Goal: Task Accomplishment & Management: Manage account settings

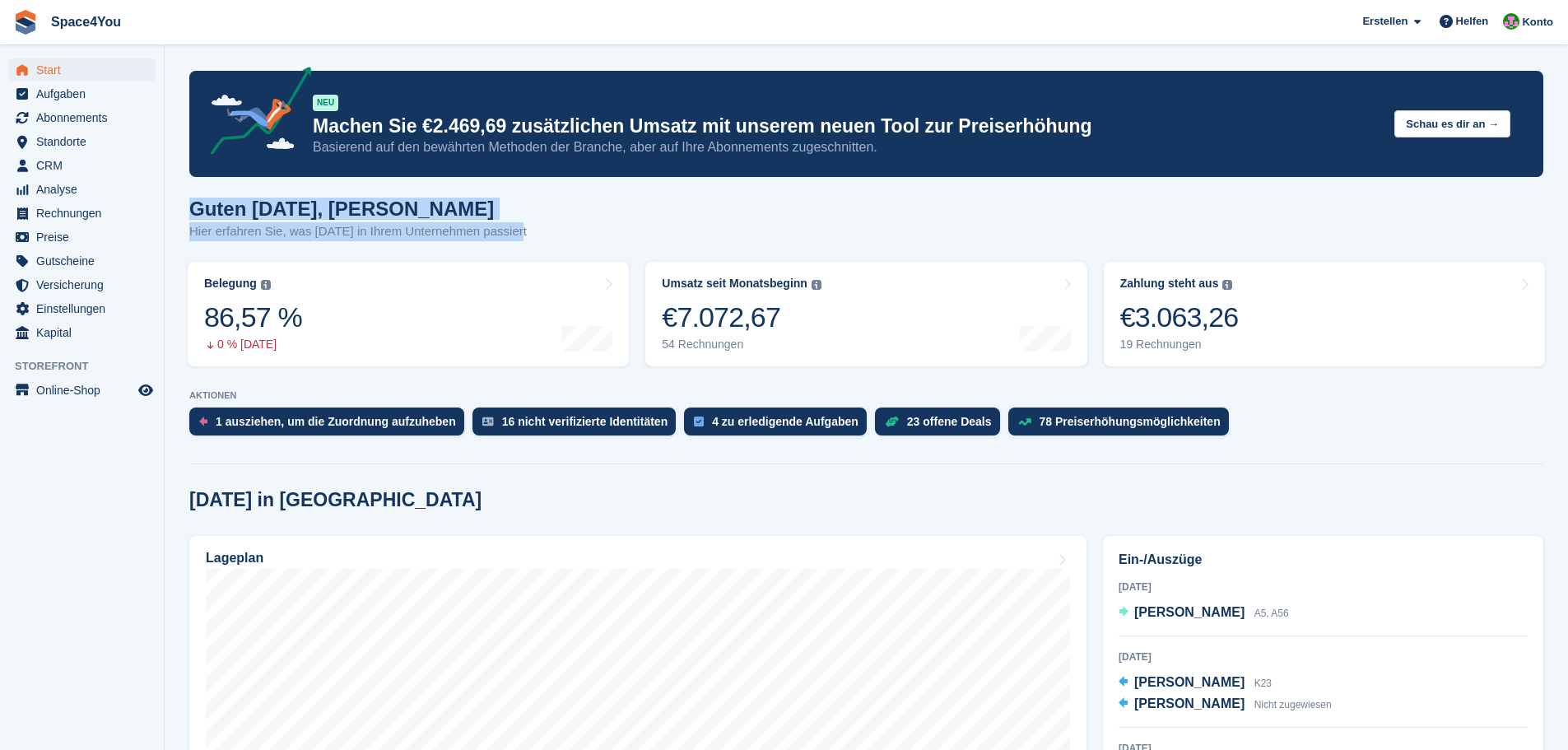
drag, startPoint x: 548, startPoint y: 231, endPoint x: 193, endPoint y: 197, distance: 356.6
click at [193, 198] on div "Guten Morgen, Luca-André Hier erfahren Sie, was heute in Ihrem Unternehmen pass…" at bounding box center [866, 229] width 1354 height 64
click at [193, 198] on h1 "Guten Morgen, Luca-André" at bounding box center [358, 209] width 338 height 22
click at [1207, 343] on div "19 Rechnungen" at bounding box center [1180, 345] width 119 height 14
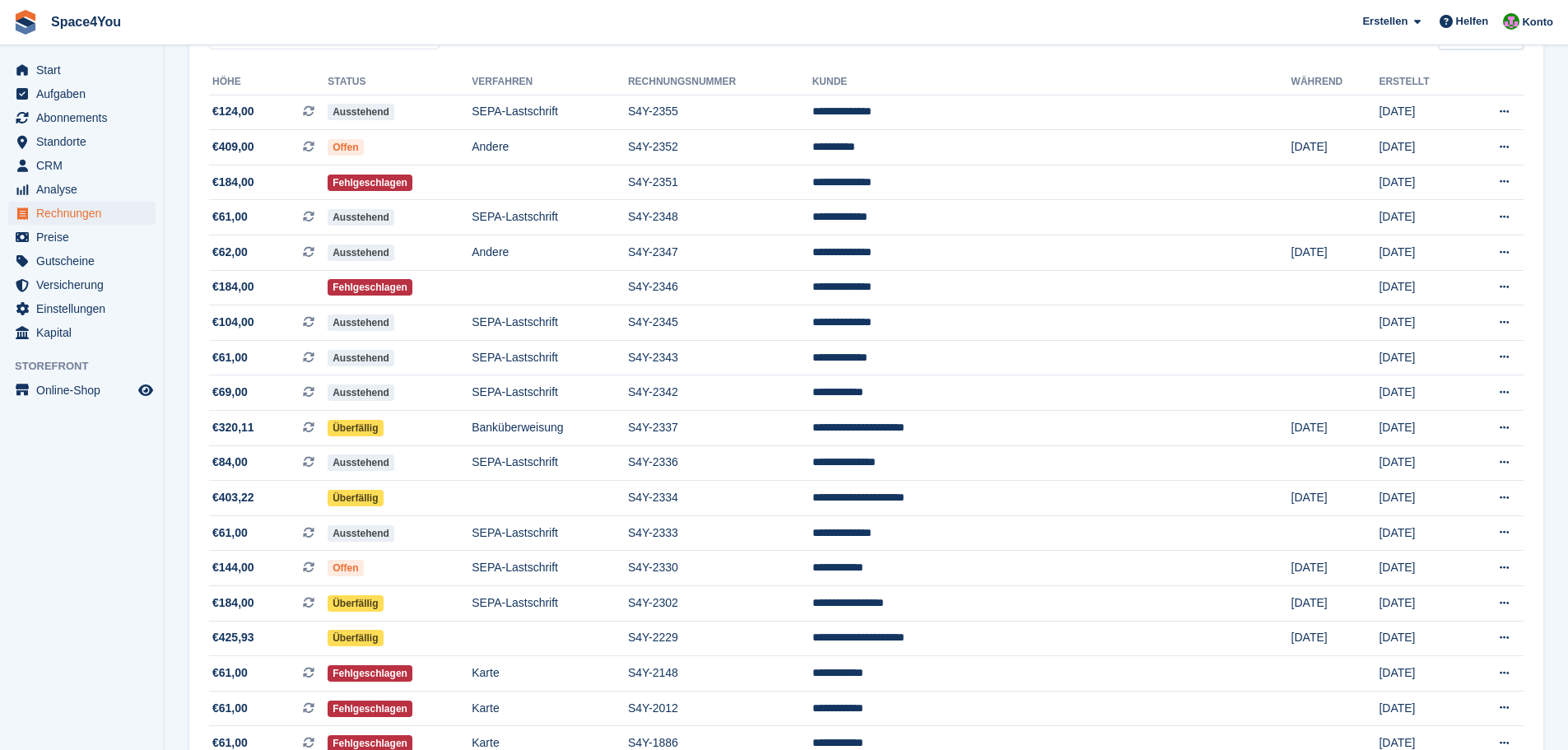
scroll to position [247, 0]
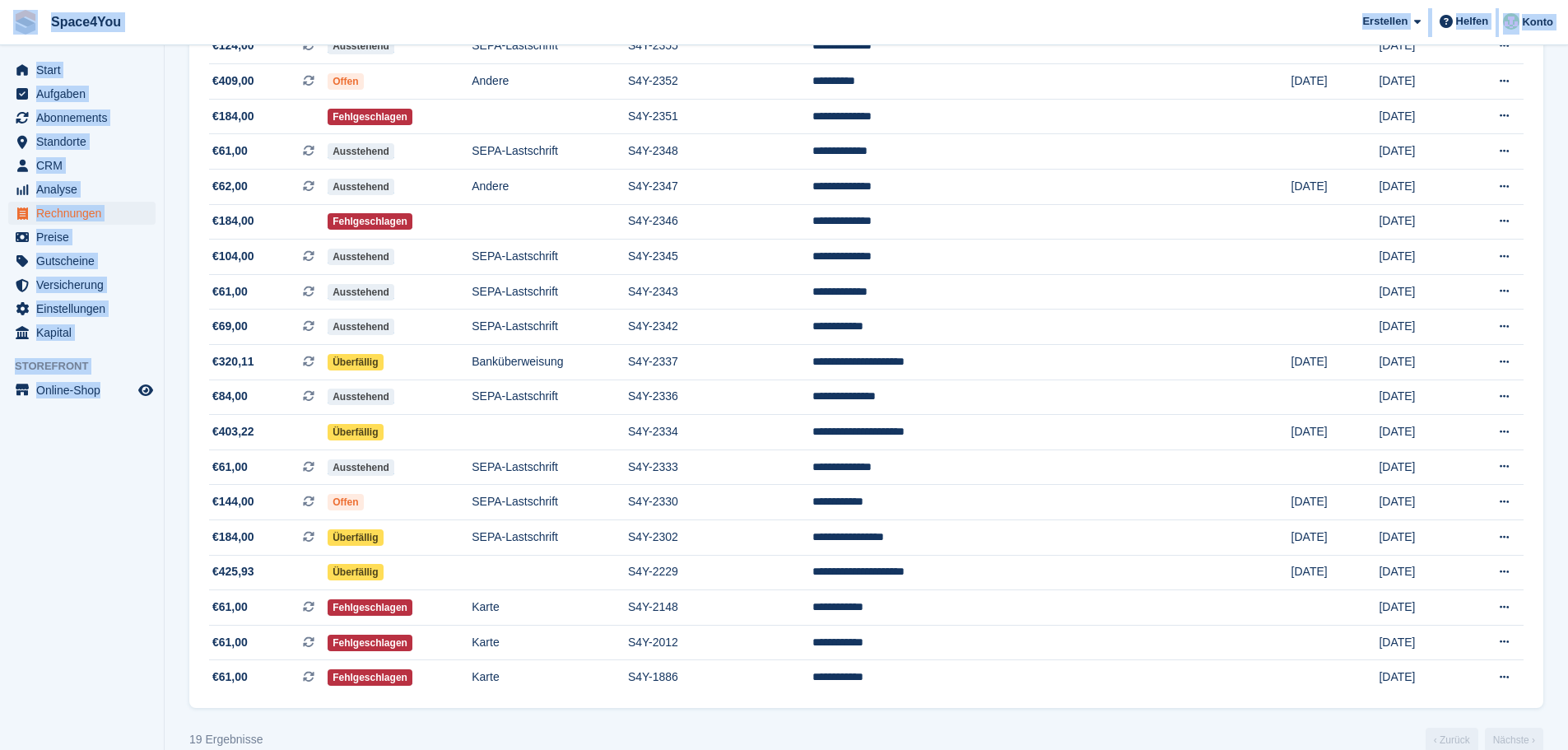
drag, startPoint x: 161, startPoint y: 413, endPoint x: 25, endPoint y: 22, distance: 414.0
click at [25, 22] on div "Space4You Erstellen Abonnement Rechnung Kontakt Deal Rabatt Seite Helfen Chat-S…" at bounding box center [784, 265] width 1568 height 1024
click at [81, 526] on aside "Start Aufgaben Abonnements Abonnements Abonnements Preiserhöhungen NEU Preiserh…" at bounding box center [81, 379] width 164 height 668
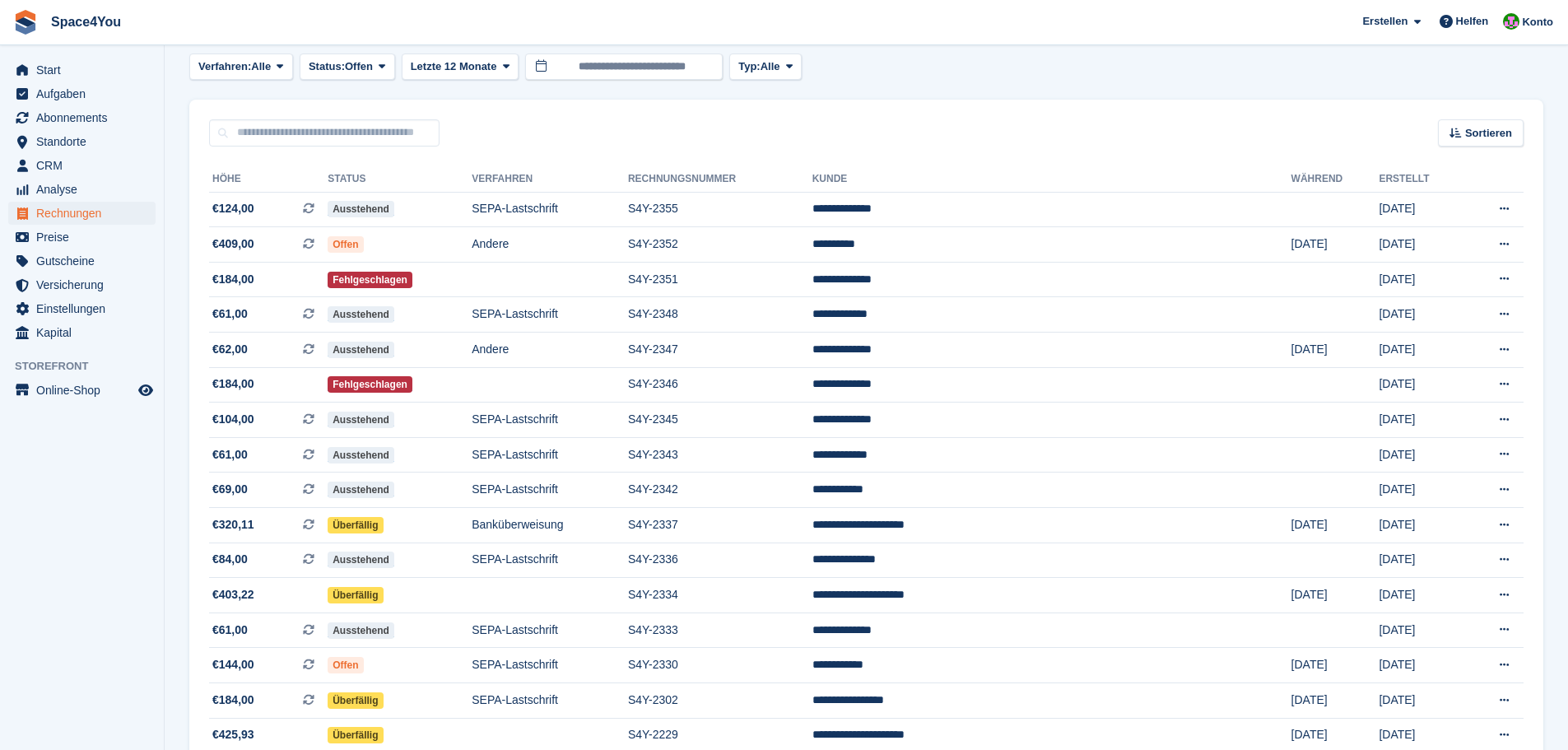
scroll to position [0, 0]
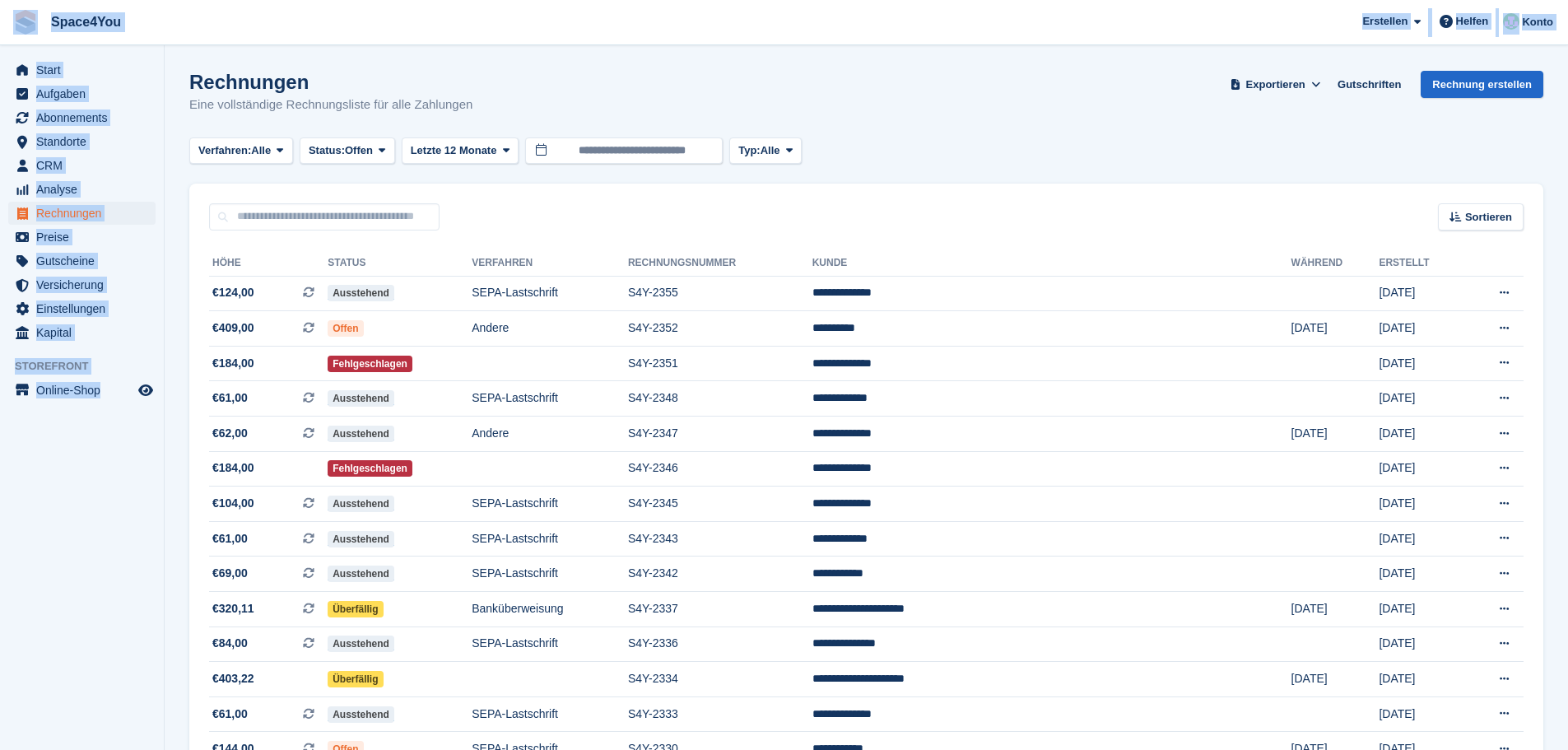
drag, startPoint x: 157, startPoint y: 410, endPoint x: 24, endPoint y: 25, distance: 407.3
click at [24, 25] on div "Space4You [GEOGRAPHIC_DATA] Abonnement Rechnung Kontakt Deal [GEOGRAPHIC_DATA] …" at bounding box center [784, 512] width 1568 height 1024
click at [126, 494] on aside "Start Aufgaben Abonnements Abonnements Abonnements Preiserhöhungen NEU Preiserh…" at bounding box center [81, 379] width 164 height 668
drag, startPoint x: 137, startPoint y: 436, endPoint x: 10, endPoint y: 20, distance: 435.0
click at [10, 20] on div "Space4You Erstellen Abonnement Rechnung Kontakt Deal Rabatt Seite Helfen Chat-S…" at bounding box center [784, 512] width 1568 height 1024
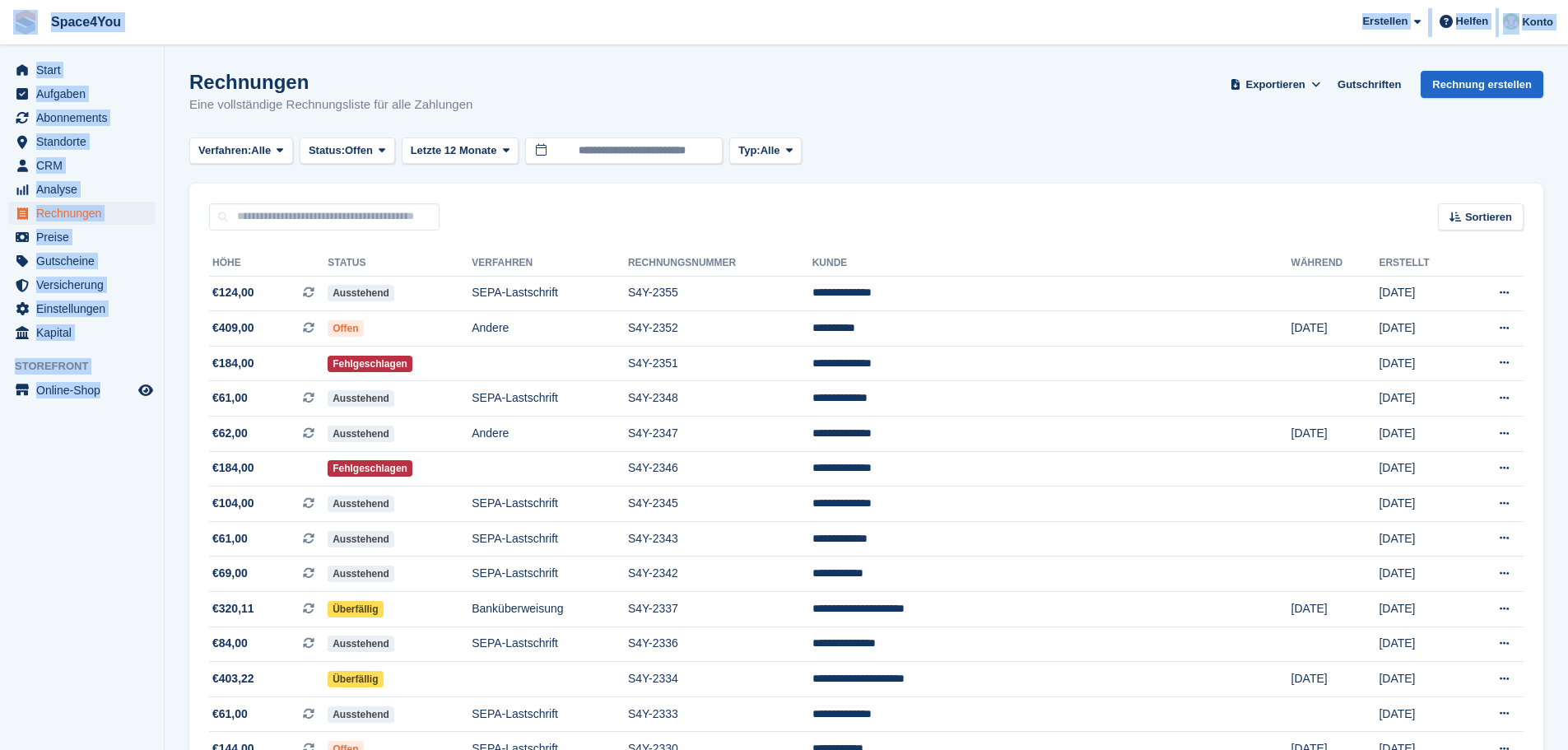
click at [123, 526] on aside "Start Aufgaben Abonnements Abonnements Abonnements Preiserhöhungen NEU Preiserh…" at bounding box center [81, 379] width 164 height 668
drag, startPoint x: 156, startPoint y: 403, endPoint x: 0, endPoint y: 29, distance: 405.2
click at [0, 29] on div "Space4You Erstellen Abonnement Rechnung Kontakt Deal Rabatt Seite Helfen Chat-S…" at bounding box center [784, 512] width 1568 height 1024
click at [114, 464] on aside "Start Aufgaben Abonnements Abonnements Abonnements Preiserhöhungen NEU Preiserh…" at bounding box center [81, 379] width 164 height 668
drag, startPoint x: 149, startPoint y: 423, endPoint x: 0, endPoint y: 37, distance: 413.8
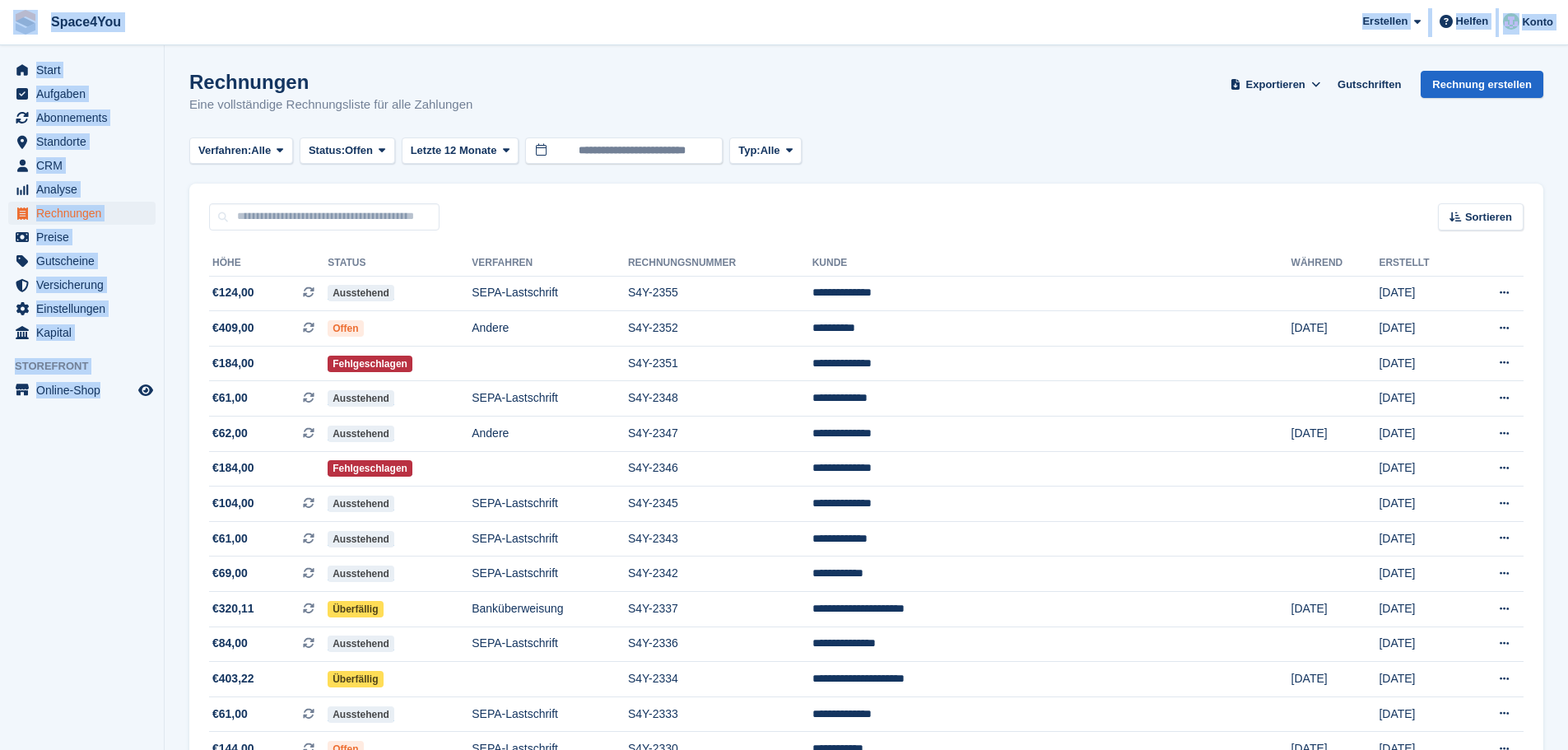
click at [0, 37] on div "Space4You [GEOGRAPHIC_DATA] Abonnement Rechnung Kontakt Deal [GEOGRAPHIC_DATA] …" at bounding box center [784, 512] width 1568 height 1024
click at [92, 481] on aside "Start Aufgaben Abonnements Abonnements Abonnements Preiserhöhungen NEU Preiserh…" at bounding box center [81, 379] width 164 height 668
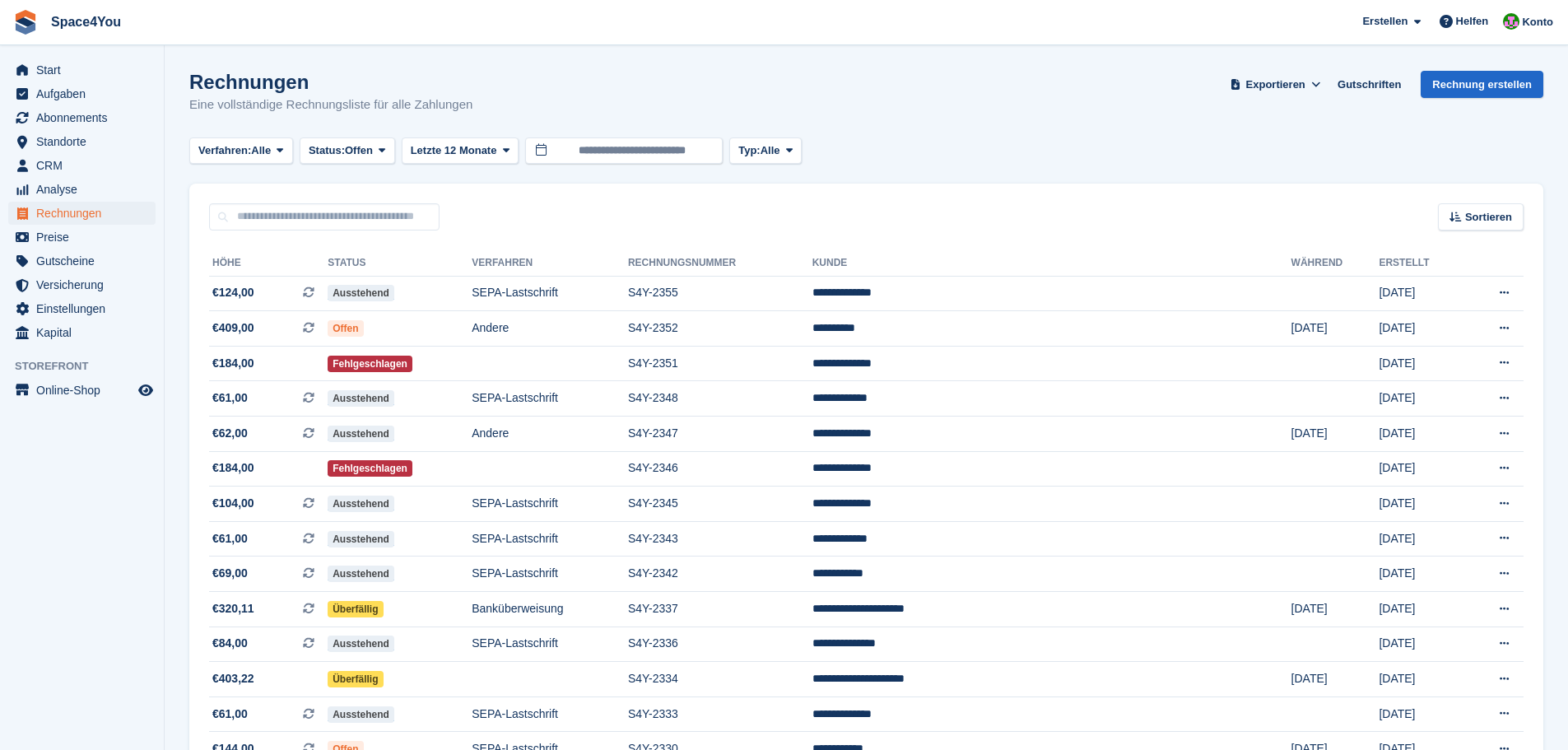
click at [80, 546] on aside "Start Aufgaben Abonnements Abonnements Abonnements Preiserhöhungen NEU Preiserh…" at bounding box center [81, 379] width 164 height 668
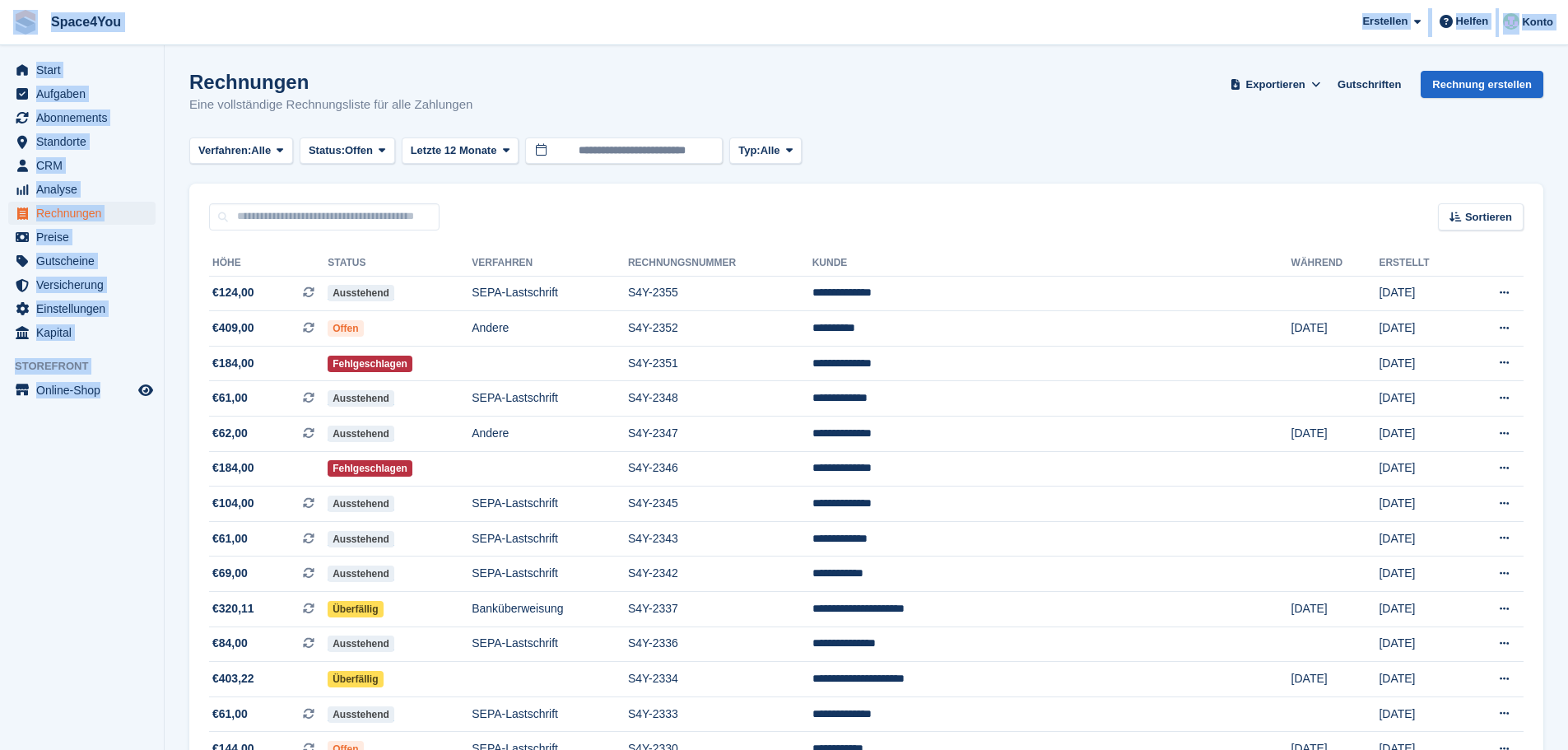
drag, startPoint x: 160, startPoint y: 404, endPoint x: 0, endPoint y: 26, distance: 410.5
click at [0, 26] on div "Space4You [GEOGRAPHIC_DATA] Abonnement Rechnung Kontakt Deal [GEOGRAPHIC_DATA] …" at bounding box center [784, 512] width 1568 height 1024
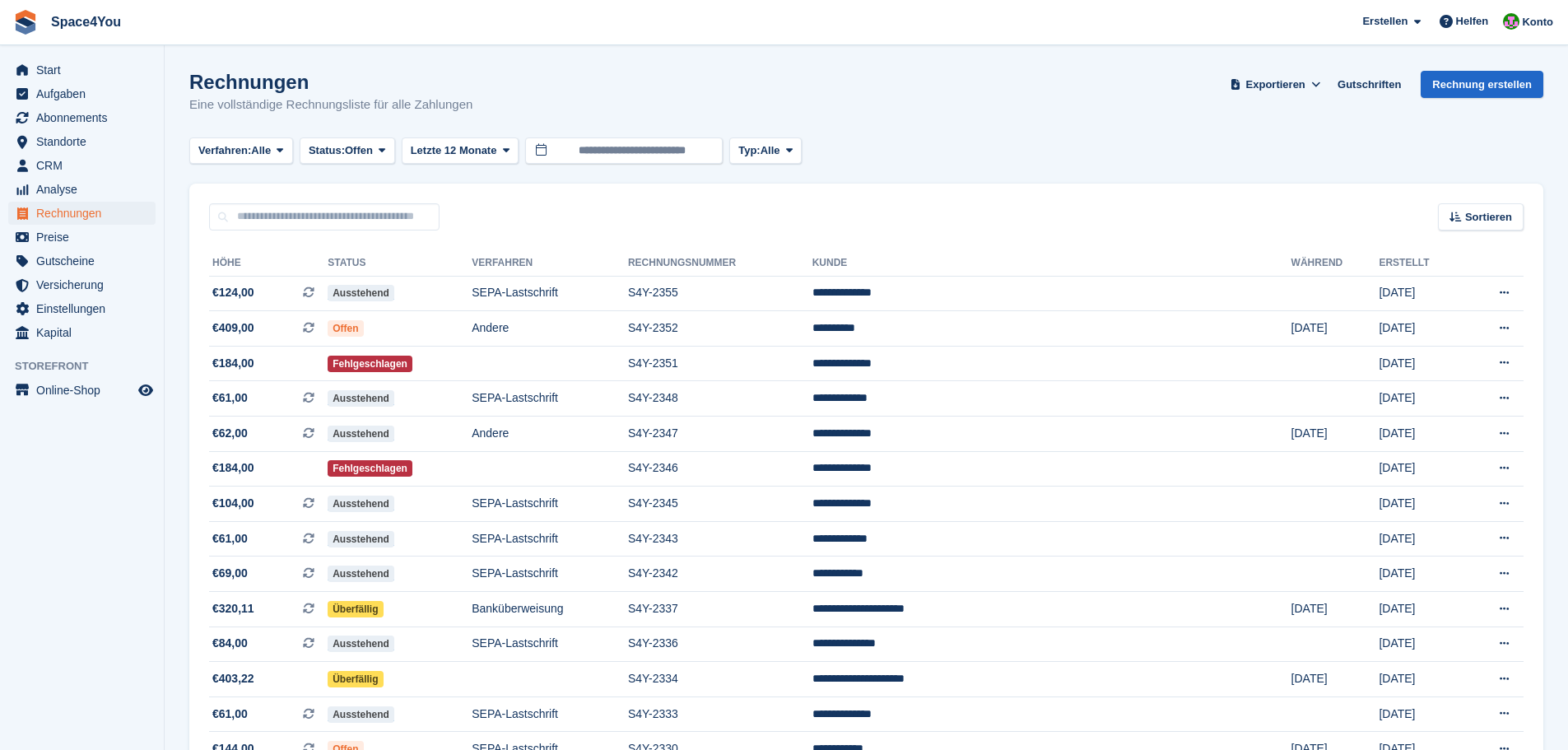
click at [552, 99] on div "Rechnungen Eine vollständige Rechnungsliste für alle Zahlungen Exportieren Expo…" at bounding box center [866, 102] width 1354 height 64
drag, startPoint x: 552, startPoint y: 99, endPoint x: 8, endPoint y: 17, distance: 550.1
click at [8, 17] on div "Space4You [GEOGRAPHIC_DATA] Abonnement Rechnung Kontakt Deal [GEOGRAPHIC_DATA] …" at bounding box center [784, 512] width 1568 height 1024
click at [425, 79] on h1 "Rechnungen" at bounding box center [331, 82] width 284 height 22
drag, startPoint x: 476, startPoint y: 110, endPoint x: 189, endPoint y: 76, distance: 289.0
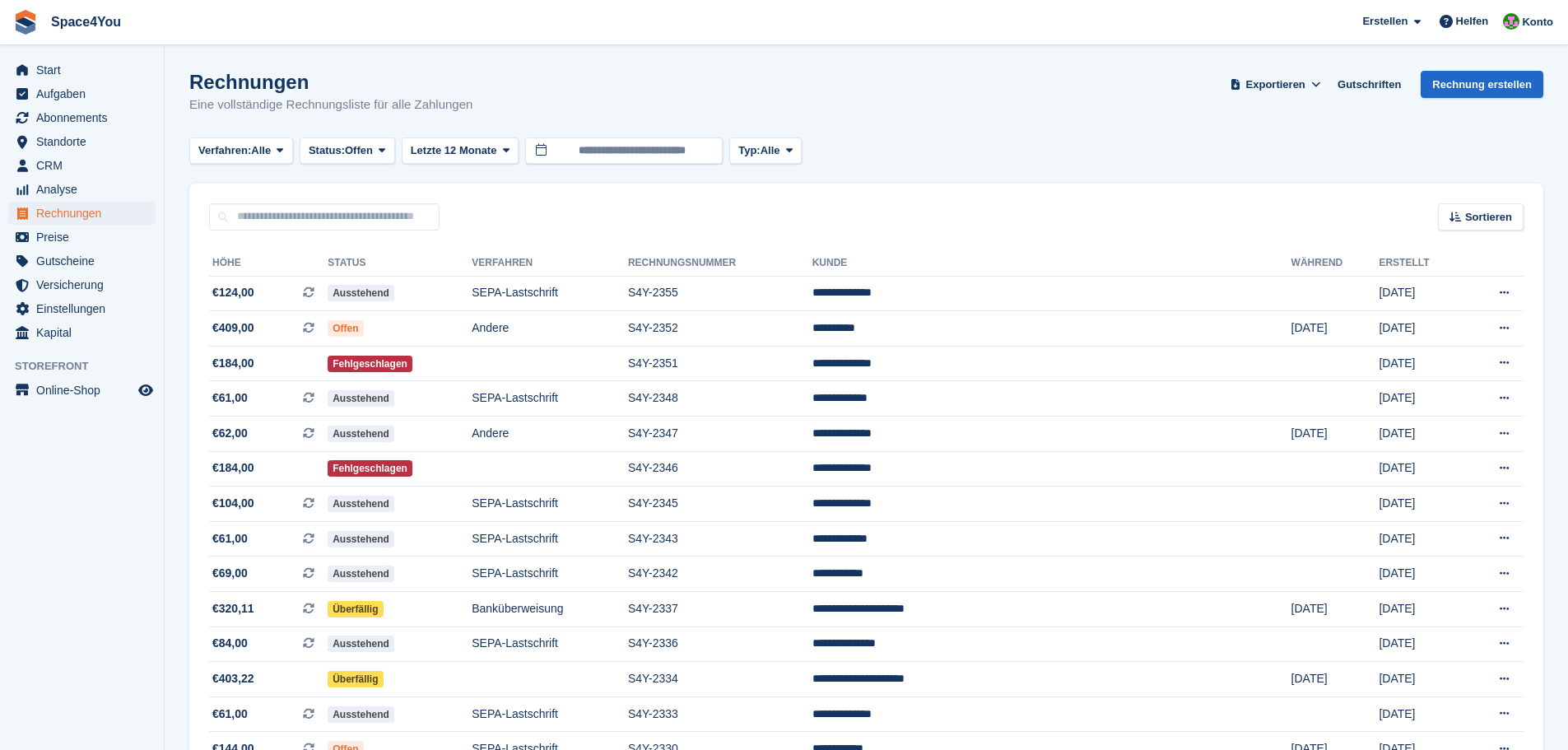
click at [189, 76] on div "Rechnungen Eine vollständige Rechnungsliste für alle Zahlungen Exportieren Expo…" at bounding box center [866, 102] width 1354 height 64
click at [189, 76] on h1 "Rechnungen" at bounding box center [331, 82] width 284 height 22
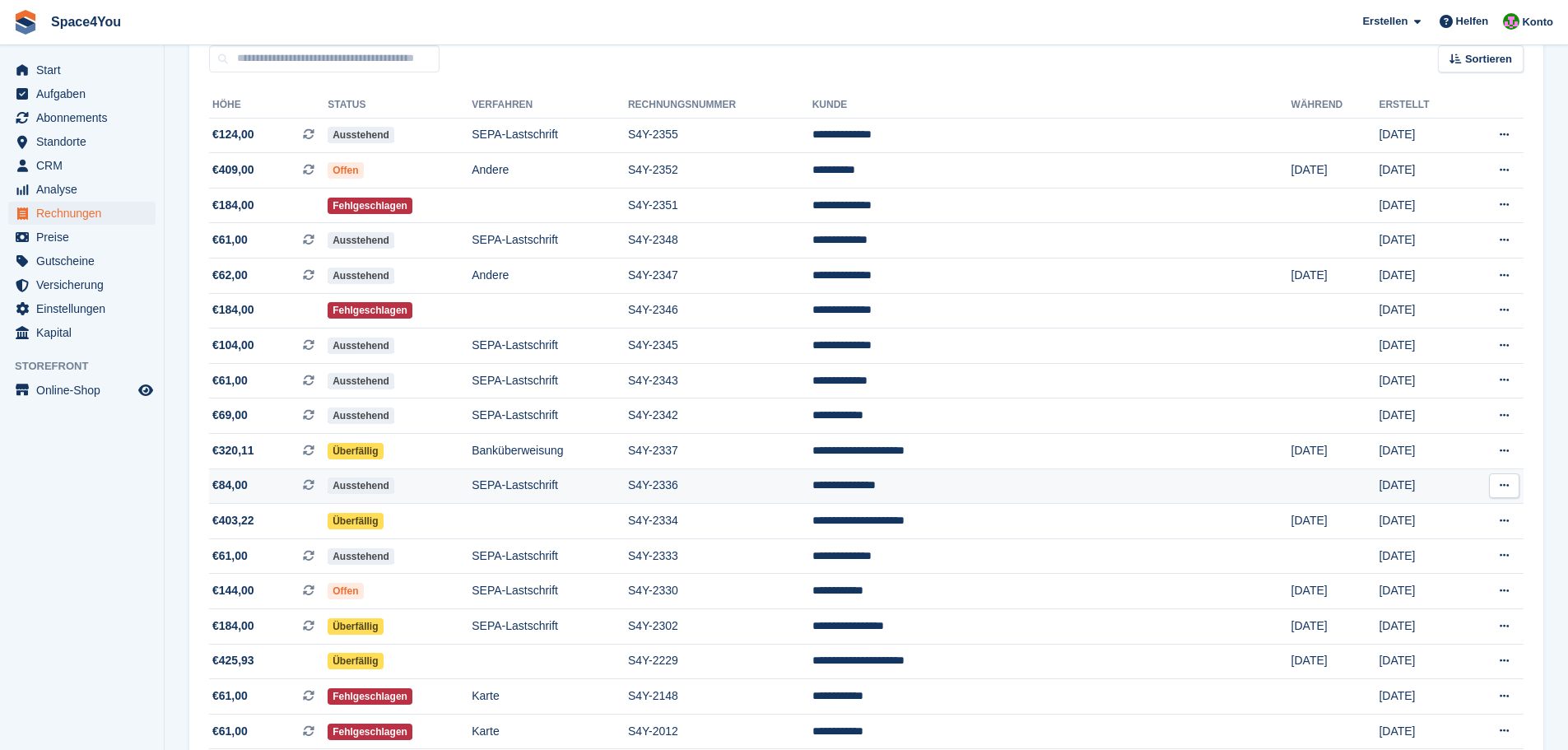
scroll to position [165, 0]
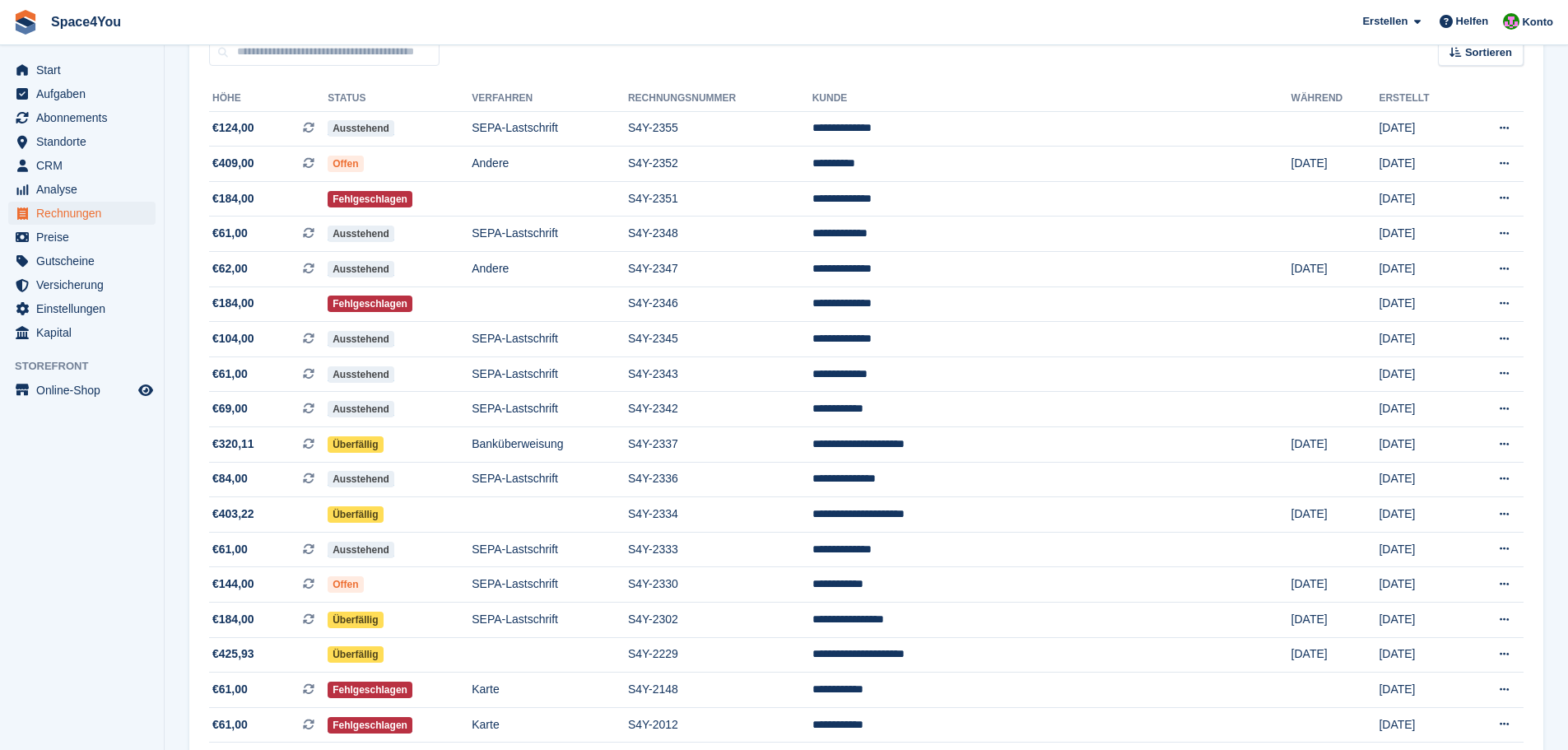
click at [318, 10] on span "Space4You [GEOGRAPHIC_DATA] Abonnement Rechnung Kontakt Deal [GEOGRAPHIC_DATA] …" at bounding box center [784, 22] width 1568 height 44
click at [108, 563] on aside "Start Aufgaben Abonnements Abonnements Abonnements Preiserhöhungen NEU Preiserh…" at bounding box center [81, 379] width 164 height 668
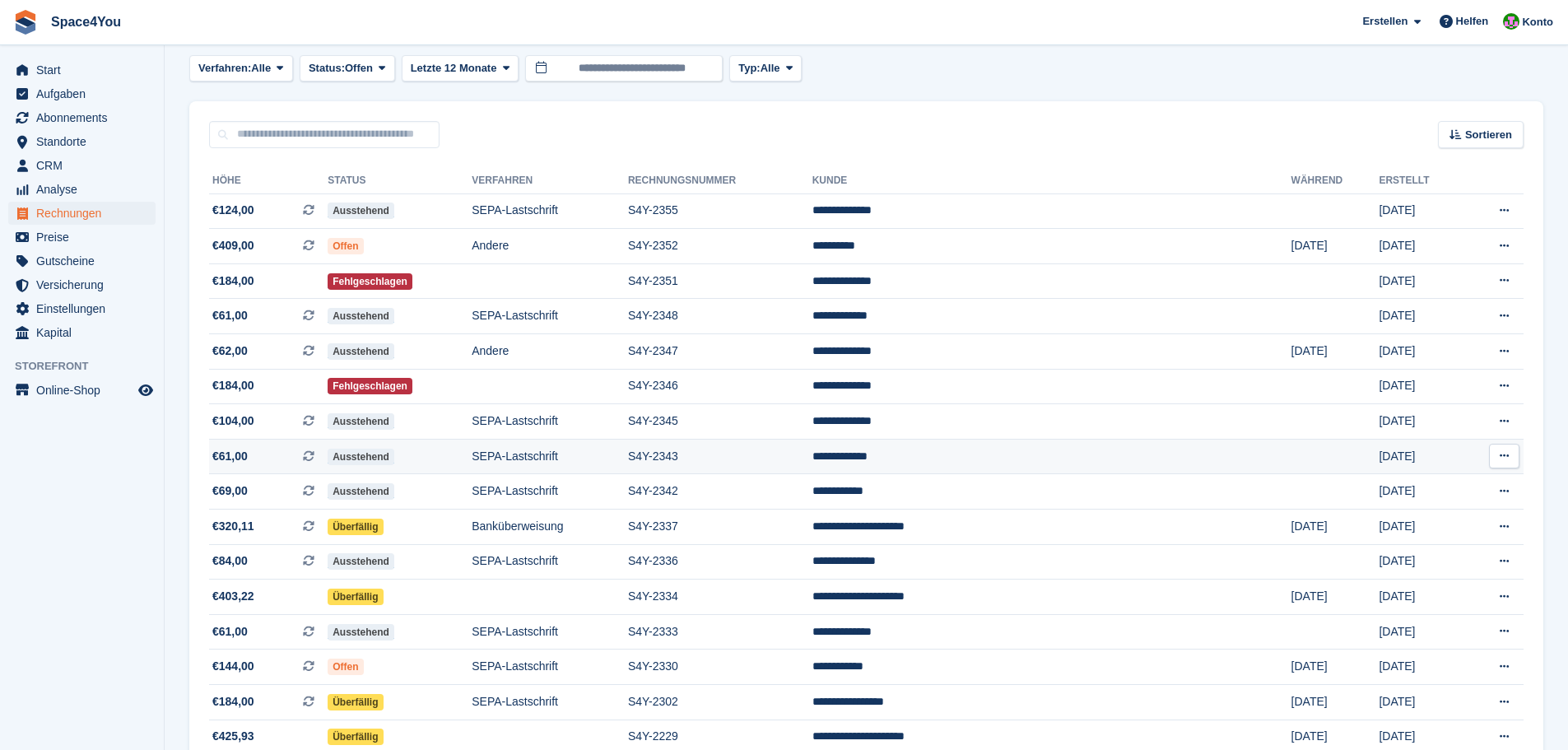
scroll to position [0, 0]
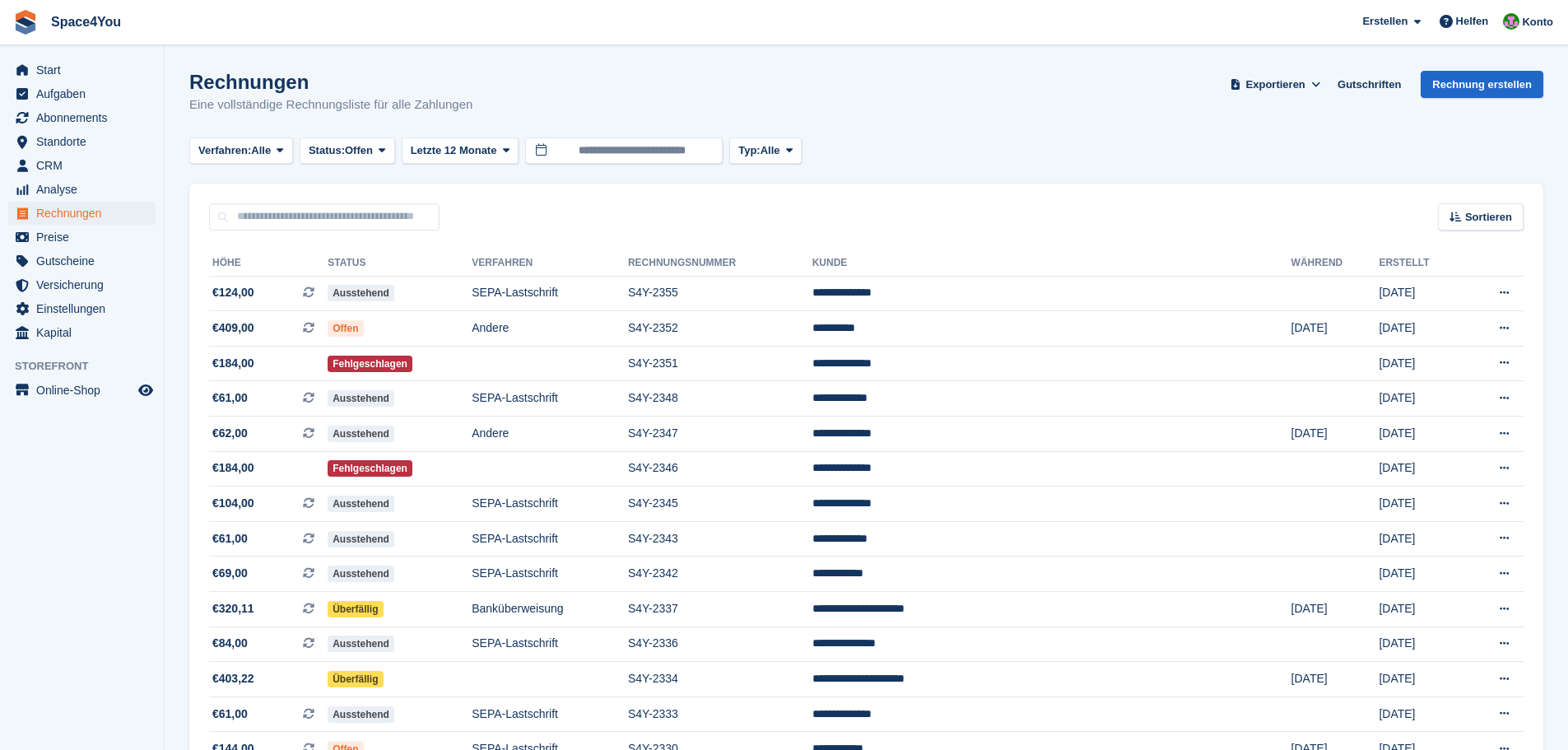
drag, startPoint x: 493, startPoint y: 110, endPoint x: 0, endPoint y: 12, distance: 502.6
click at [0, 12] on div "Space4You [GEOGRAPHIC_DATA] Abonnement Rechnung Kontakt Deal [GEOGRAPHIC_DATA] …" at bounding box center [784, 512] width 1568 height 1024
click at [455, 53] on section "Rechnungen Eine vollständige Rechnungsliste für alle Zahlungen Exportieren Expo…" at bounding box center [866, 512] width 1403 height 1024
drag, startPoint x: 486, startPoint y: 101, endPoint x: 193, endPoint y: 59, distance: 296.0
click at [193, 59] on section "Rechnungen Eine vollständige Rechnungsliste für alle Zahlungen Exportieren Expo…" at bounding box center [866, 512] width 1403 height 1024
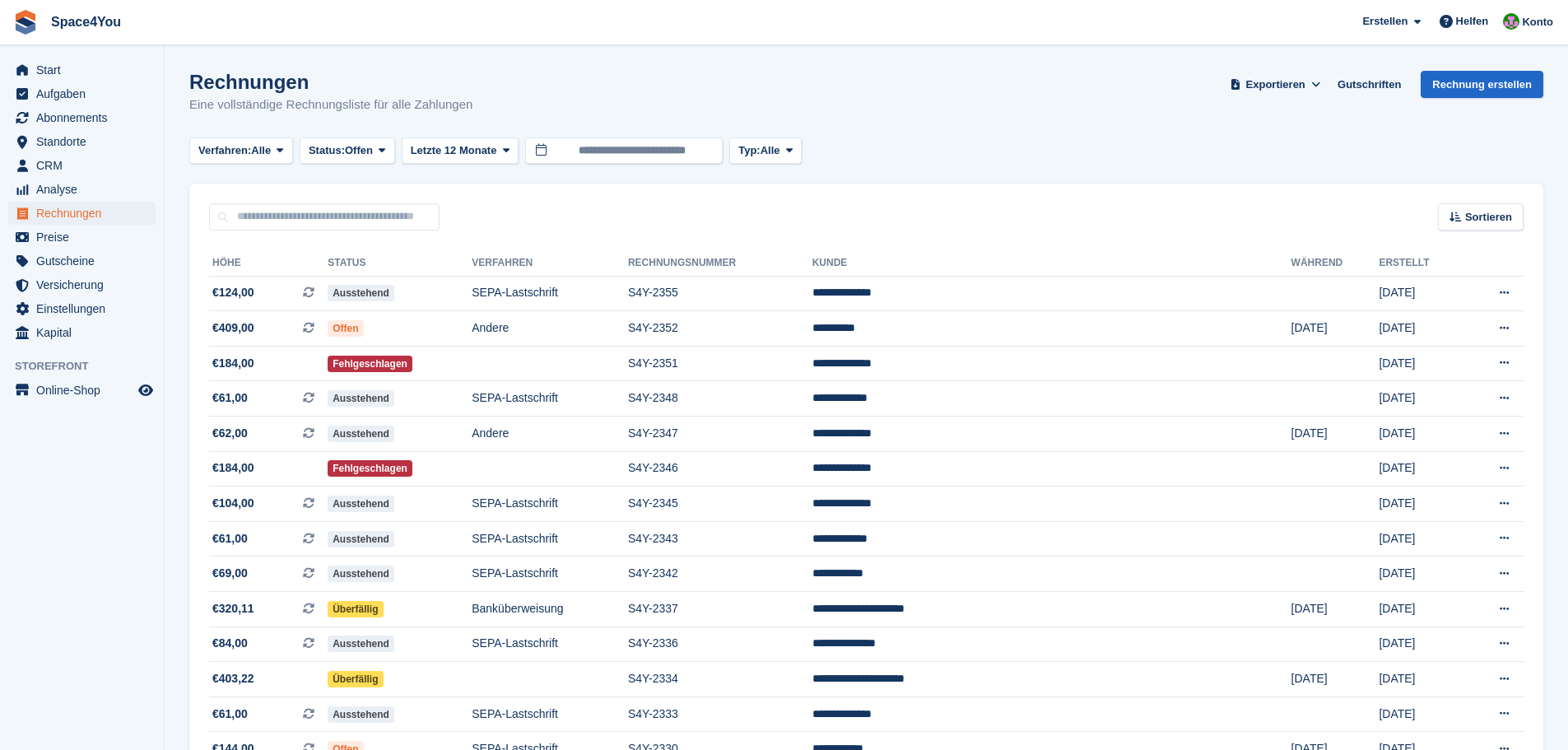
click at [193, 59] on section "Rechnungen Eine vollständige Rechnungsliste für alle Zahlungen Exportieren Expo…" at bounding box center [866, 512] width 1403 height 1024
click at [436, 106] on p "Eine vollständige Rechnungsliste für alle Zahlungen" at bounding box center [331, 104] width 284 height 19
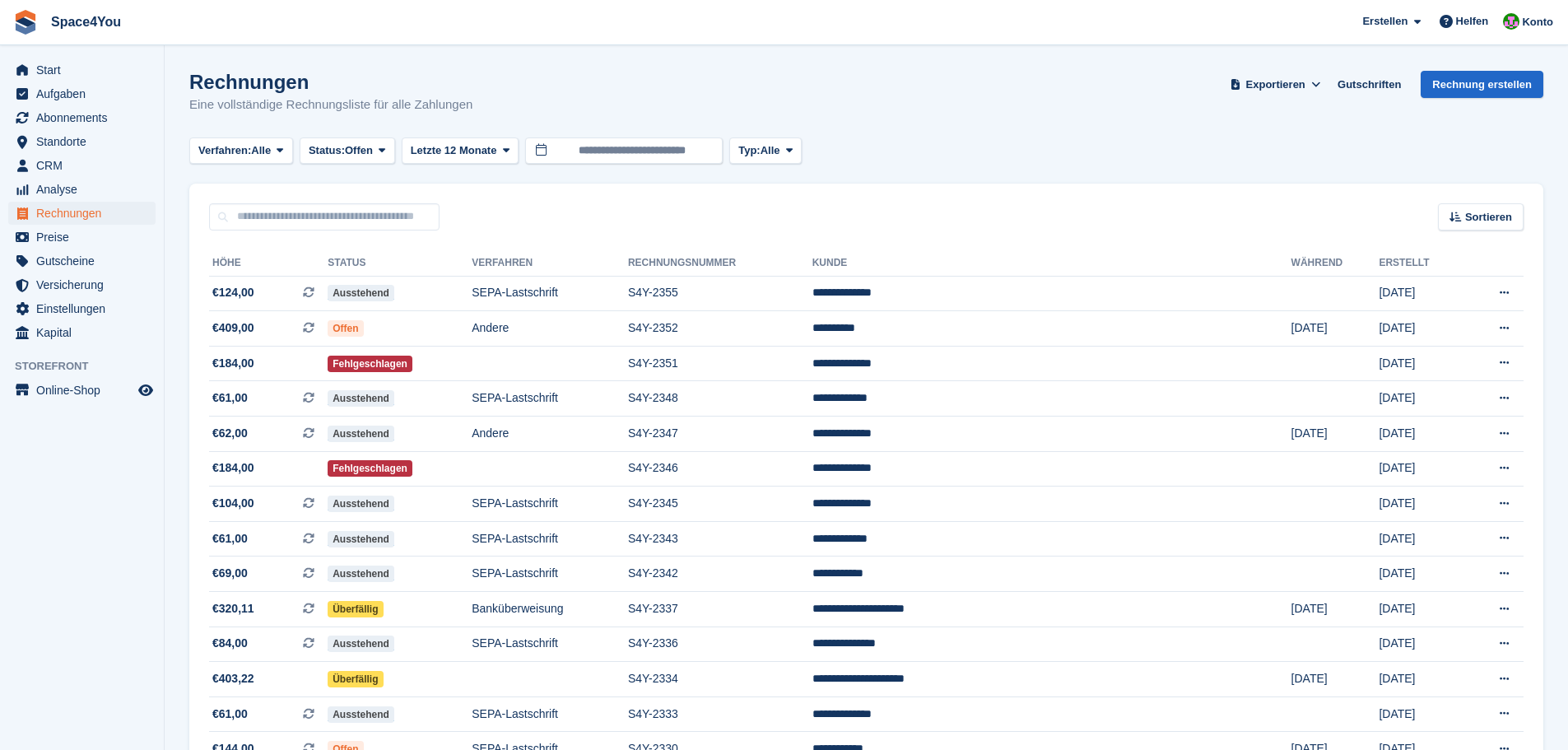
drag, startPoint x: 472, startPoint y: 107, endPoint x: 1, endPoint y: 16, distance: 479.7
click at [1, 16] on div "Space4You [GEOGRAPHIC_DATA] Abonnement Rechnung Kontakt Deal [GEOGRAPHIC_DATA] …" at bounding box center [784, 512] width 1568 height 1024
click at [300, 44] on section "Rechnungen Eine vollständige Rechnungsliste für alle Zahlungen Exportieren Expo…" at bounding box center [866, 512] width 1403 height 1024
click at [76, 168] on span "CRM" at bounding box center [86, 165] width 98 height 23
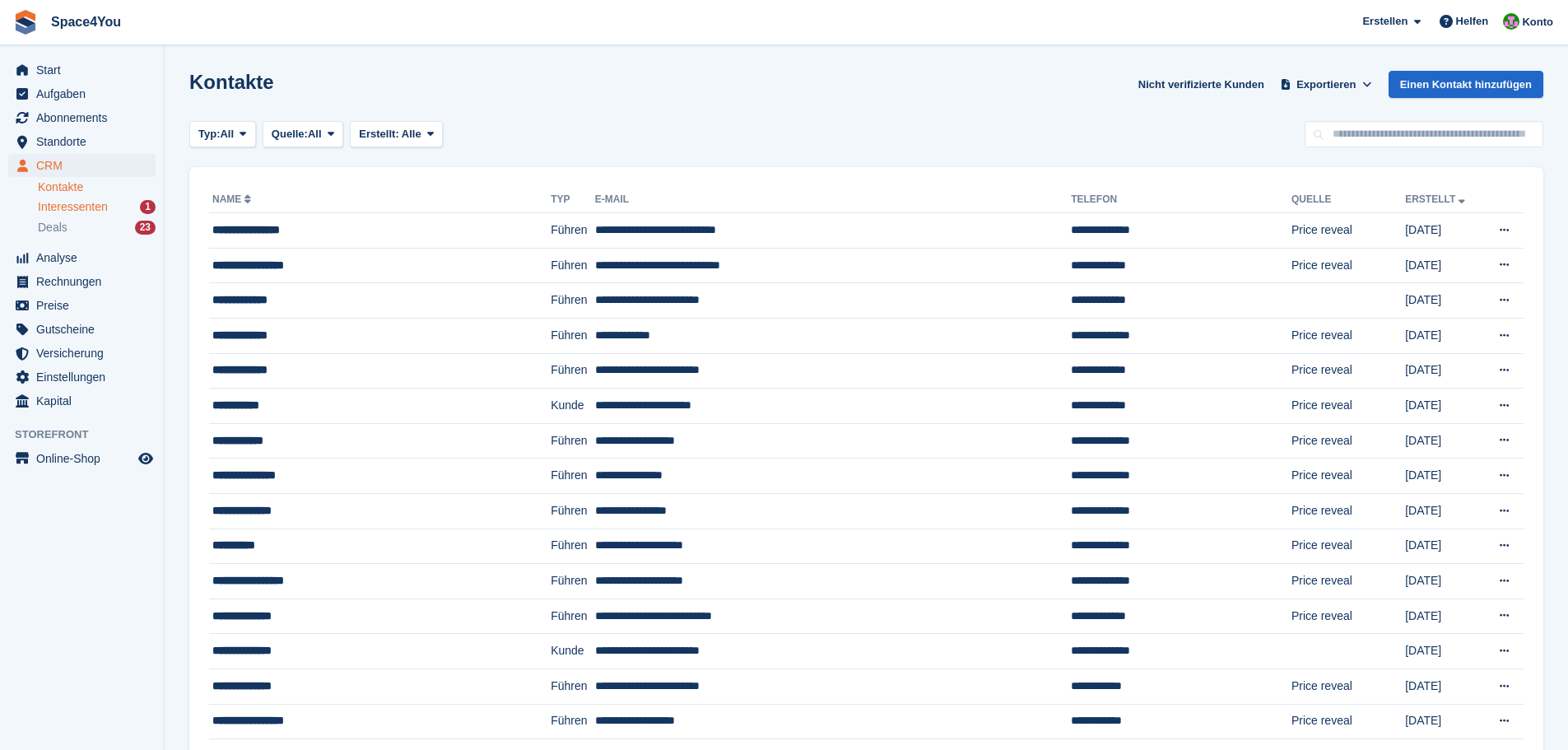
click at [85, 212] on span "Interessenten" at bounding box center [73, 207] width 70 height 15
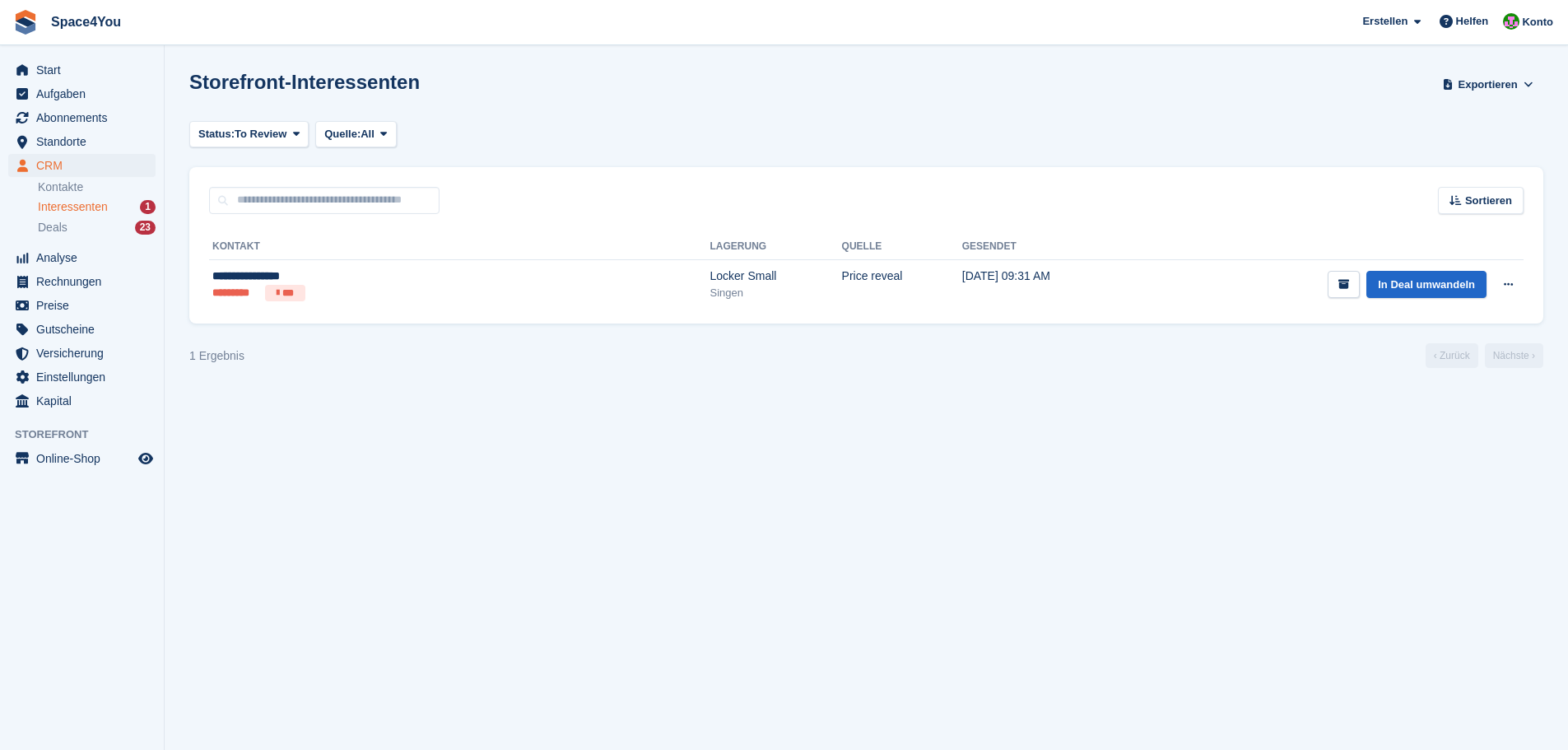
click at [241, 365] on div "1 Ergebnis ‹ Zurück Nächste ›" at bounding box center [866, 355] width 1354 height 25
click at [190, 379] on section "Storefront-Interessenten Exportieren Exportieren Interessenten Exportieren Sie …" at bounding box center [866, 375] width 1403 height 750
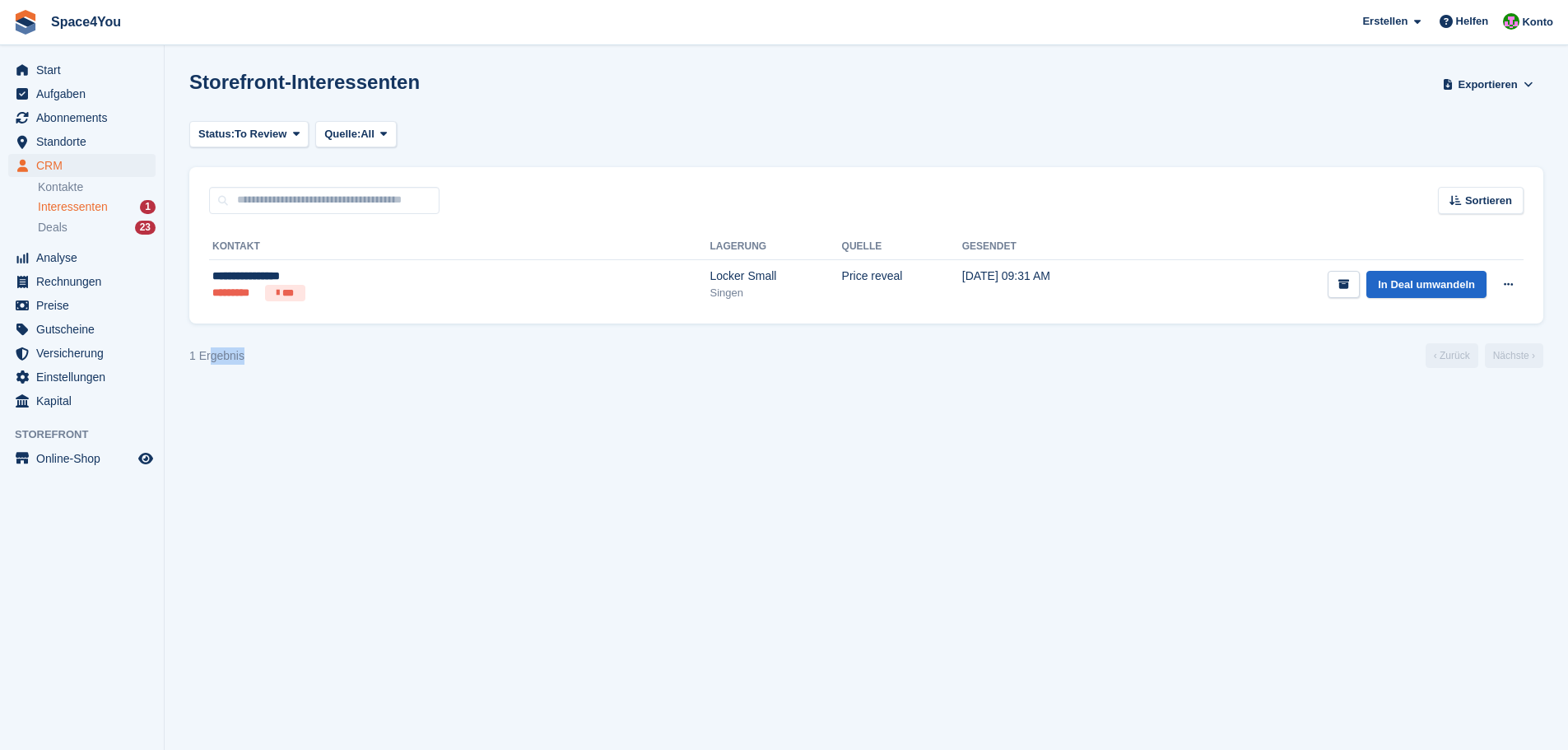
drag, startPoint x: 225, startPoint y: 364, endPoint x: 292, endPoint y: 373, distance: 67.6
click at [292, 373] on section "Storefront-Interessenten Exportieren Exportieren Interessenten Exportieren Sie …" at bounding box center [866, 375] width 1403 height 750
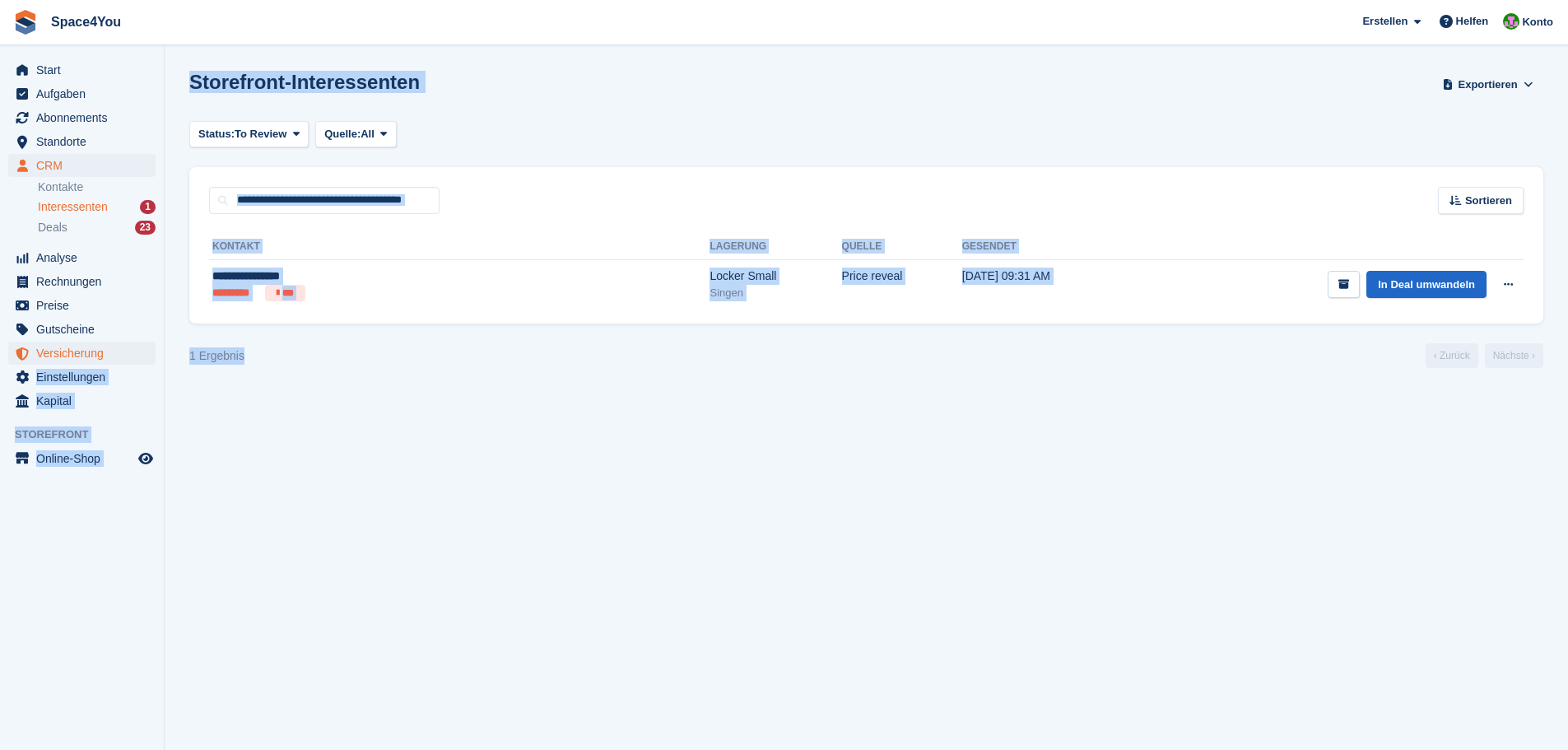
drag, startPoint x: 271, startPoint y: 365, endPoint x: 138, endPoint y: 358, distance: 133.2
click at [138, 358] on div "Start Aufgaben Abonnements Abonnements Abonnements Preiserhöhungen NEU Preiserh…" at bounding box center [784, 375] width 1568 height 750
click at [244, 359] on div "1 Ergebnis ‹ Zurück Nächste ›" at bounding box center [866, 355] width 1354 height 25
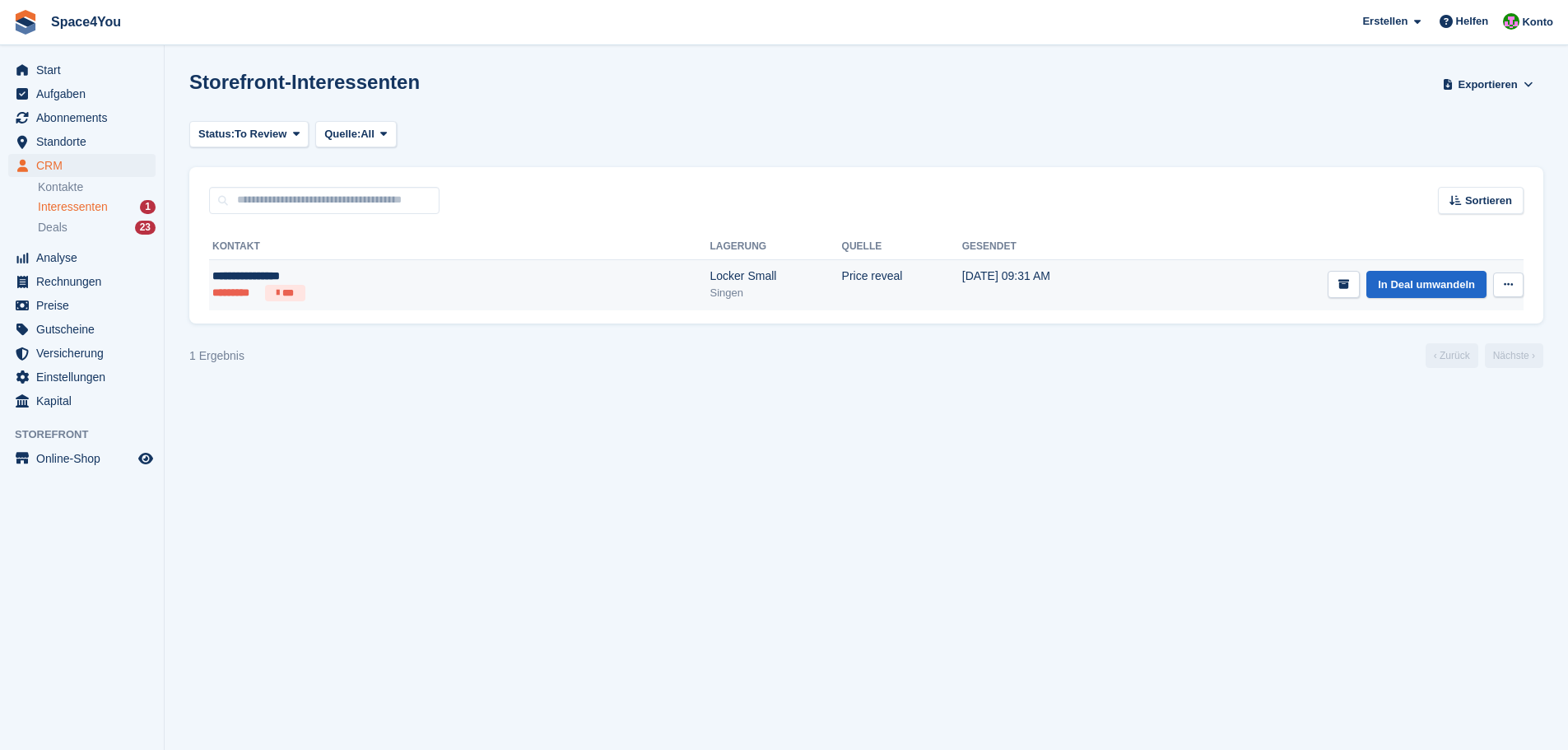
click at [373, 296] on ul "********* ***" at bounding box center [337, 292] width 250 height 16
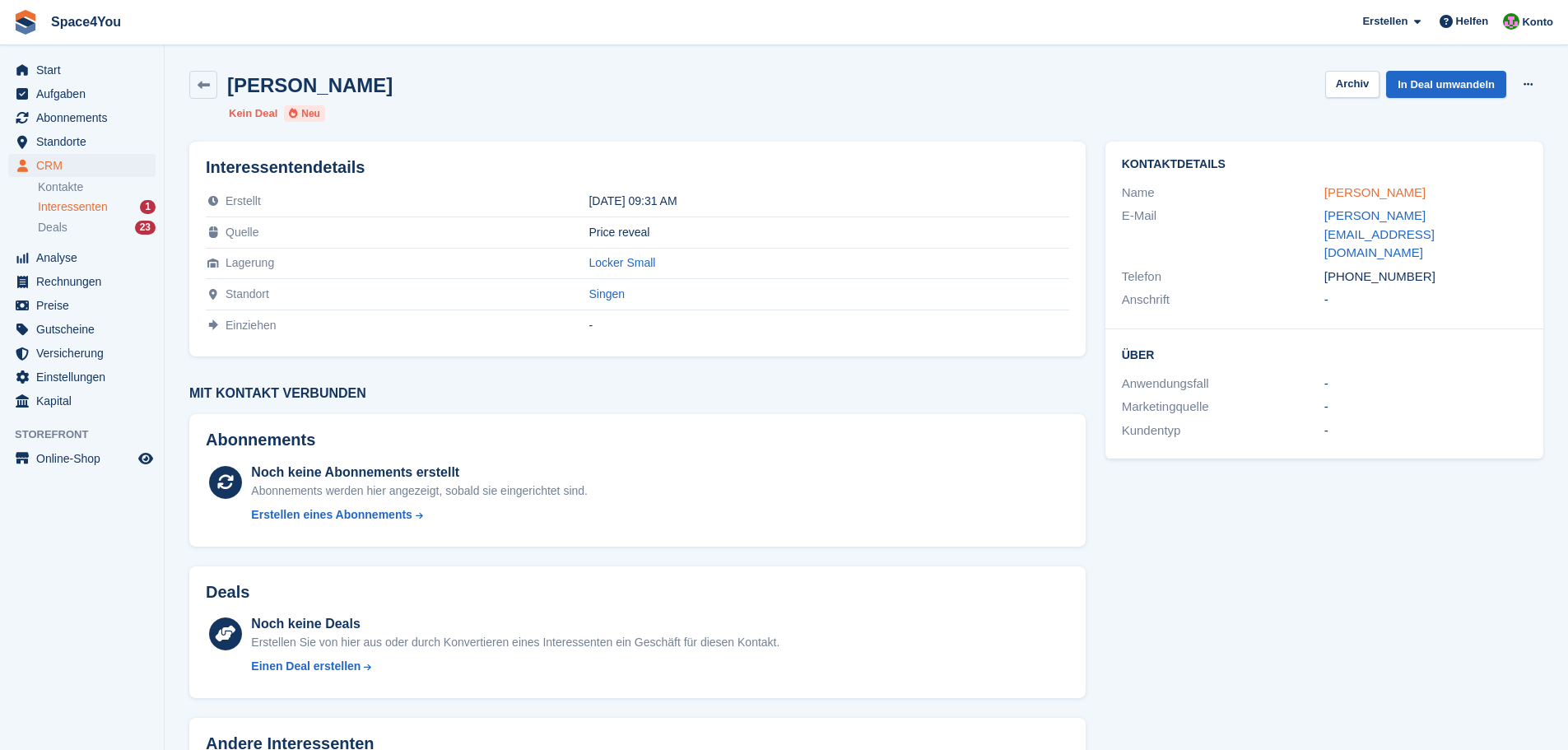
click at [1342, 194] on link "[PERSON_NAME]" at bounding box center [1374, 192] width 101 height 14
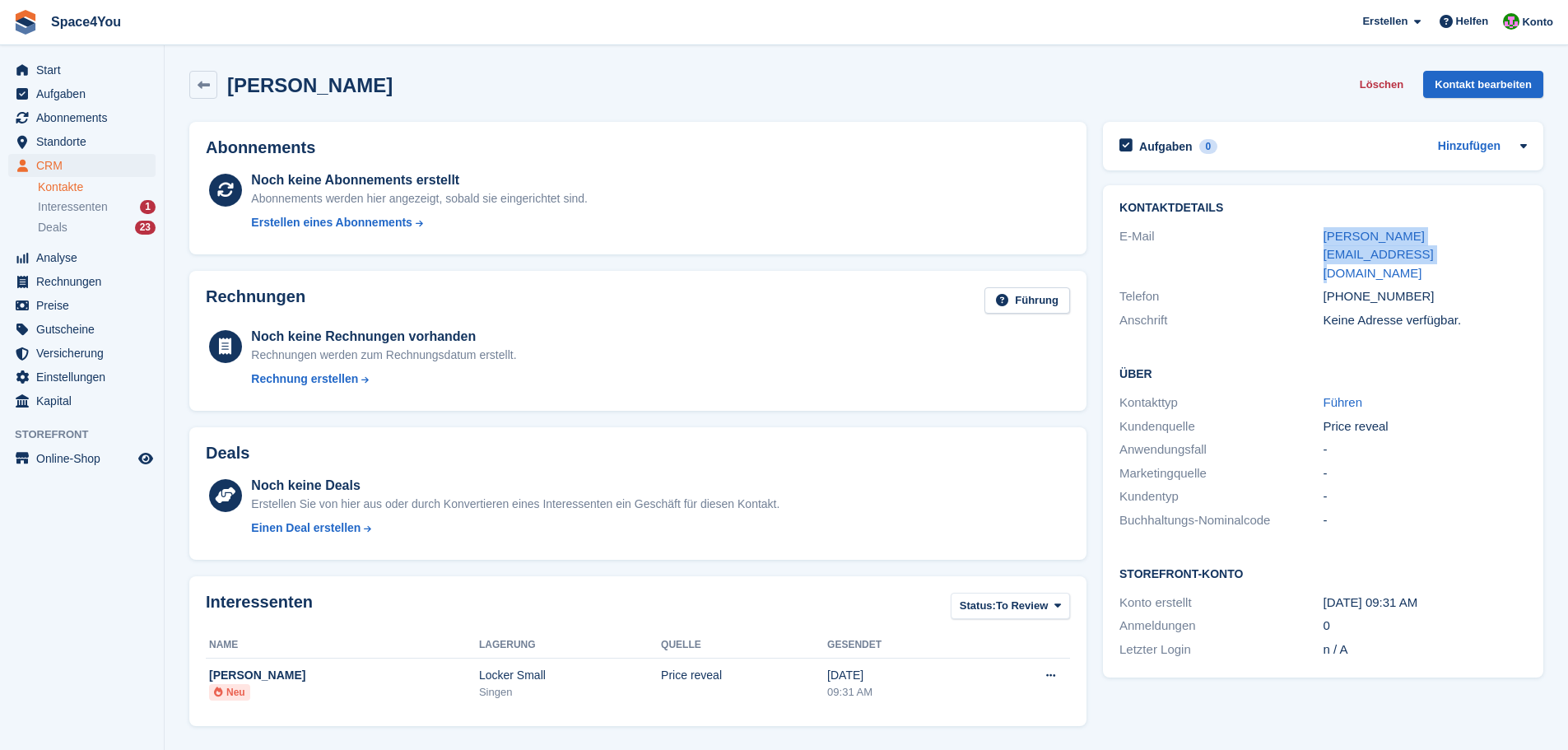
drag, startPoint x: 1302, startPoint y: 241, endPoint x: 1504, endPoint y: 244, distance: 202.0
click at [1504, 244] on div "E-Mail fernanda_saksida@yahoo.com.br" at bounding box center [1324, 256] width 407 height 61
copy div "fernanda_saksida@yahoo.com.br"
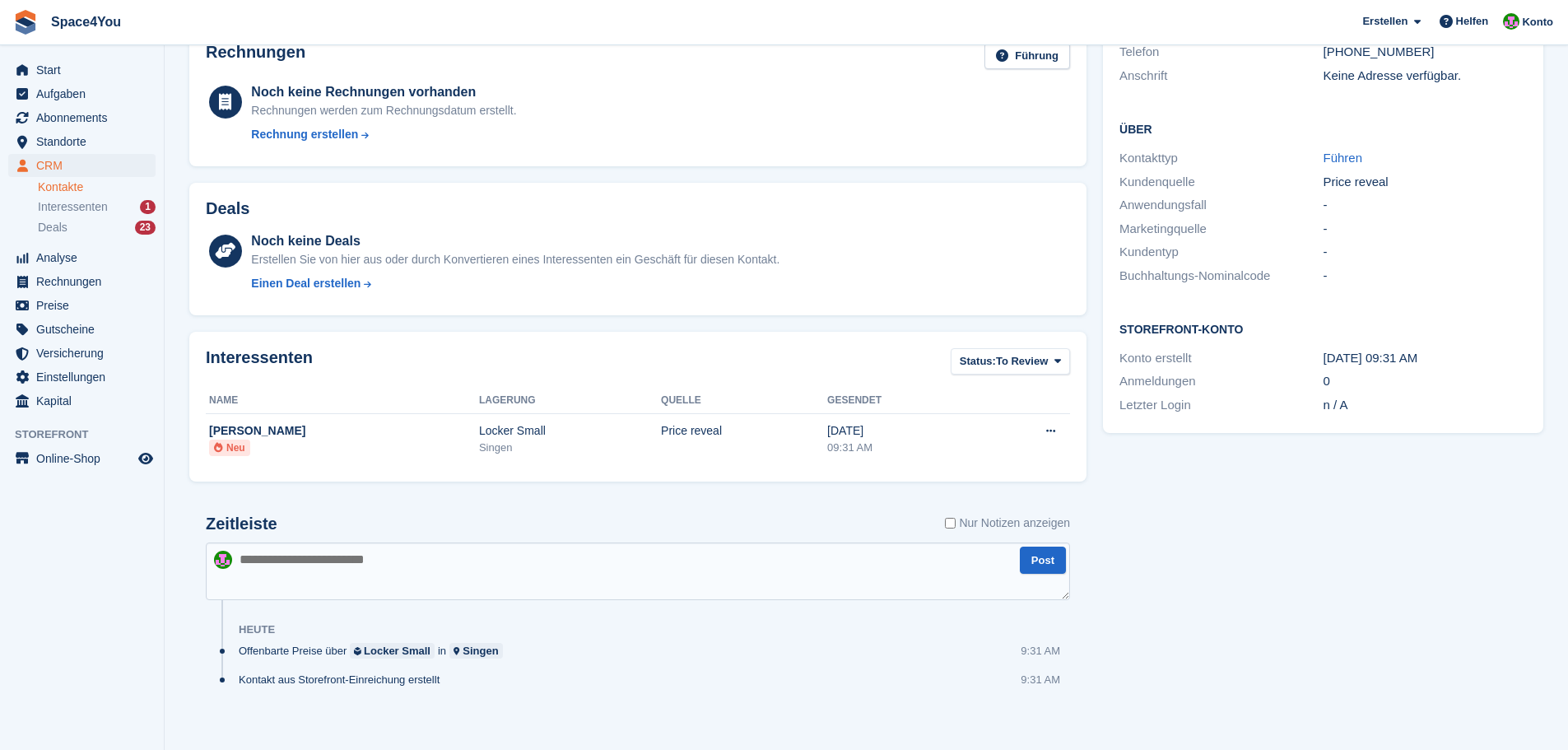
scroll to position [247, 0]
click at [435, 585] on textarea at bounding box center [638, 569] width 864 height 58
type textarea "**********"
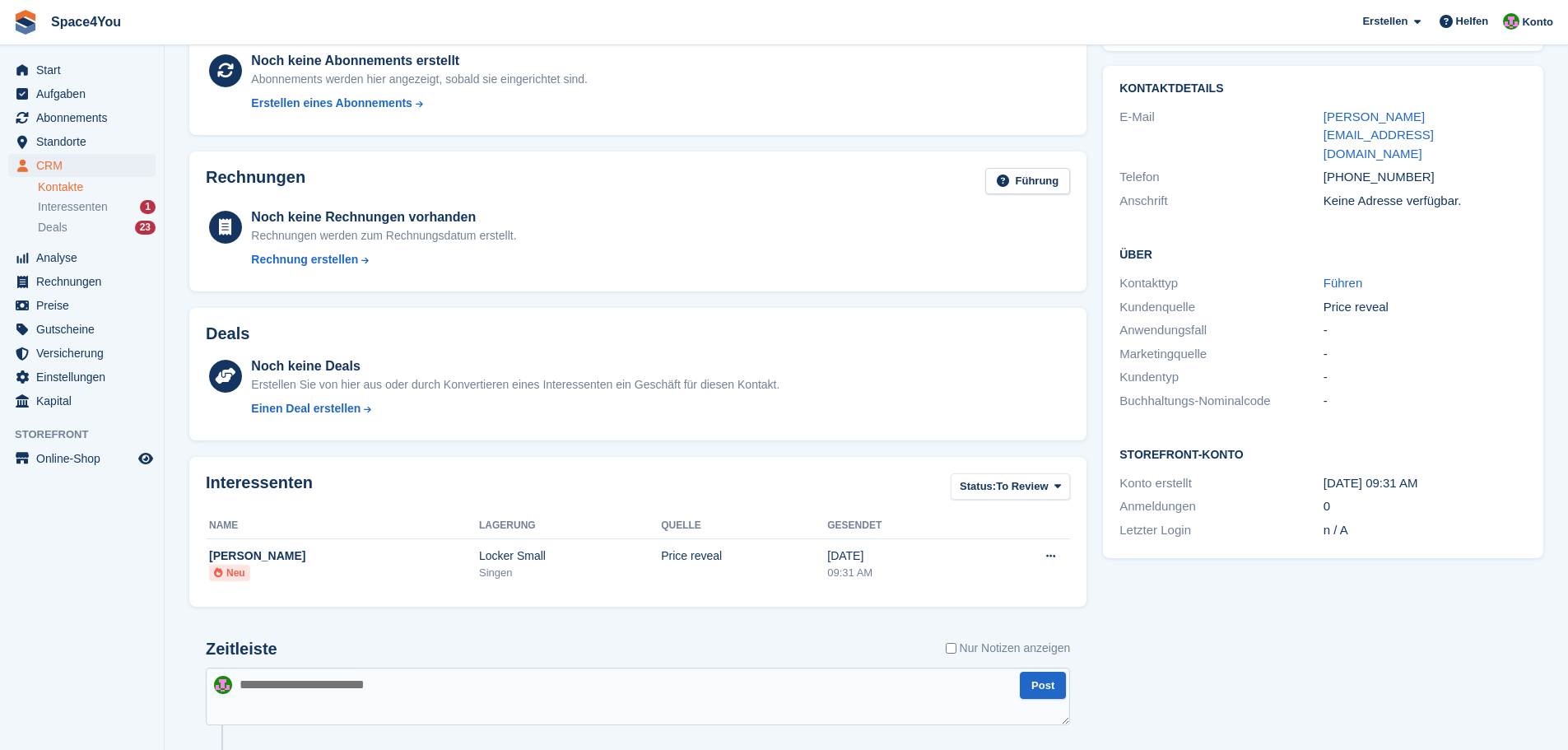
scroll to position [0, 0]
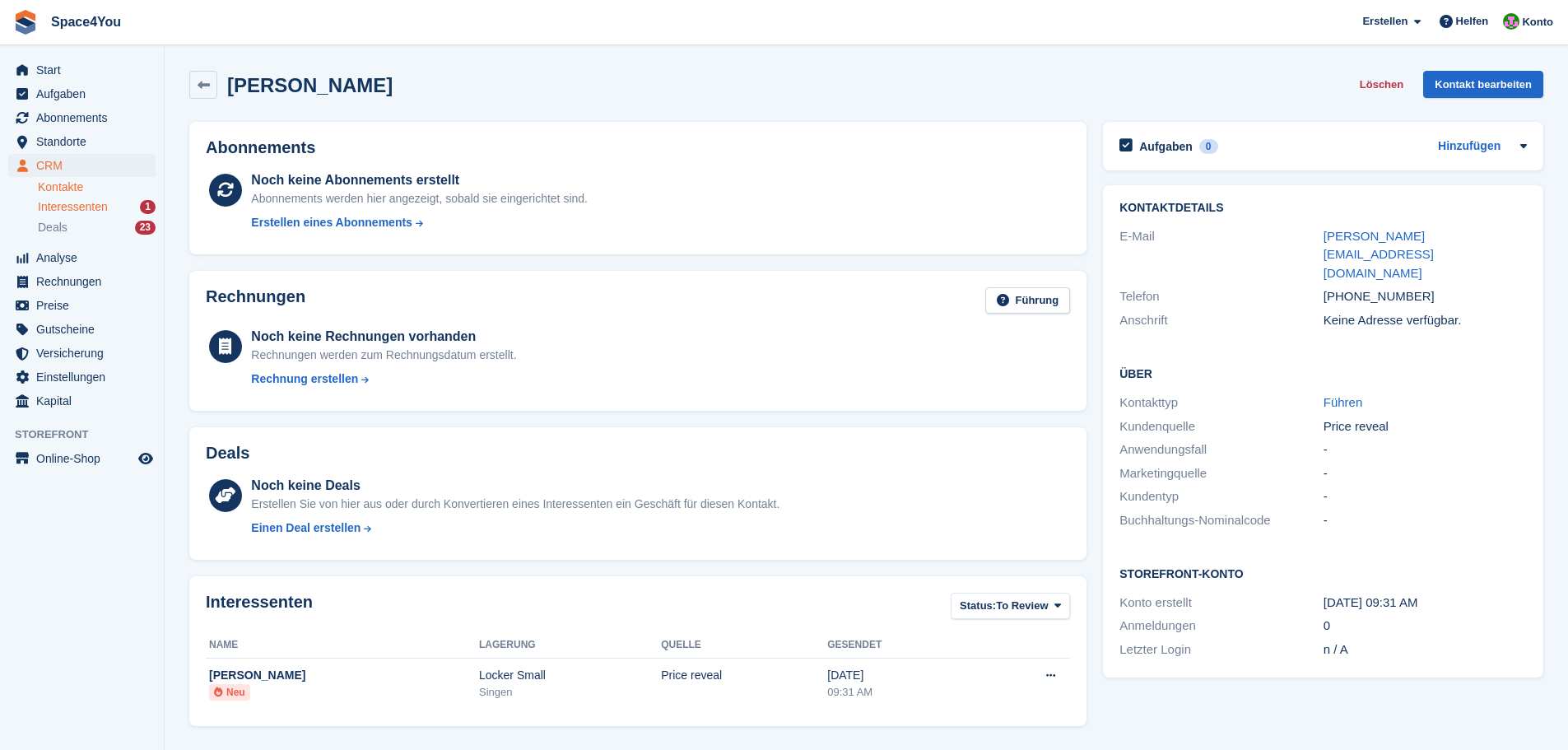
click at [75, 211] on span "Interessenten" at bounding box center [73, 207] width 70 height 15
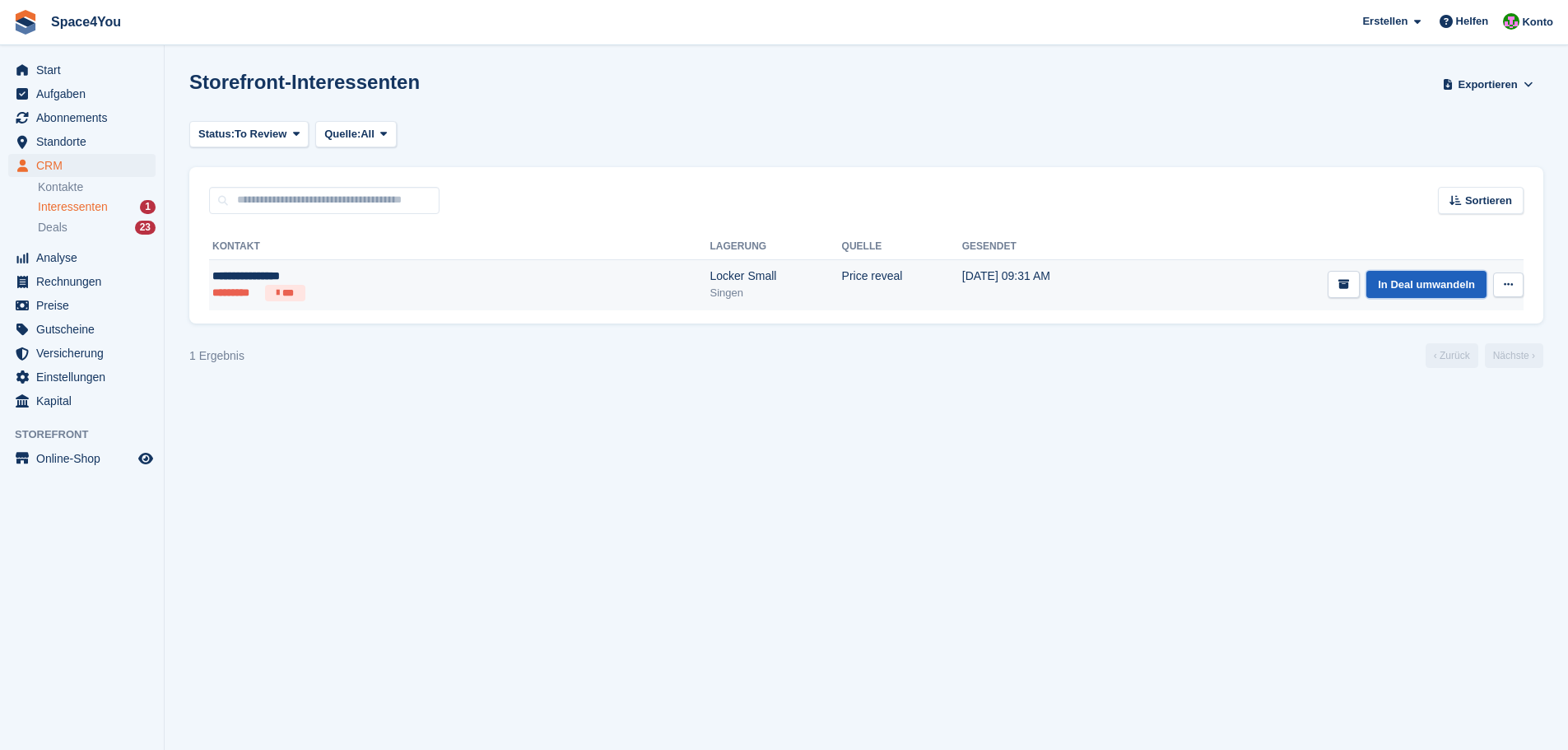
click at [1395, 279] on link "In Deal umwandeln" at bounding box center [1426, 285] width 121 height 27
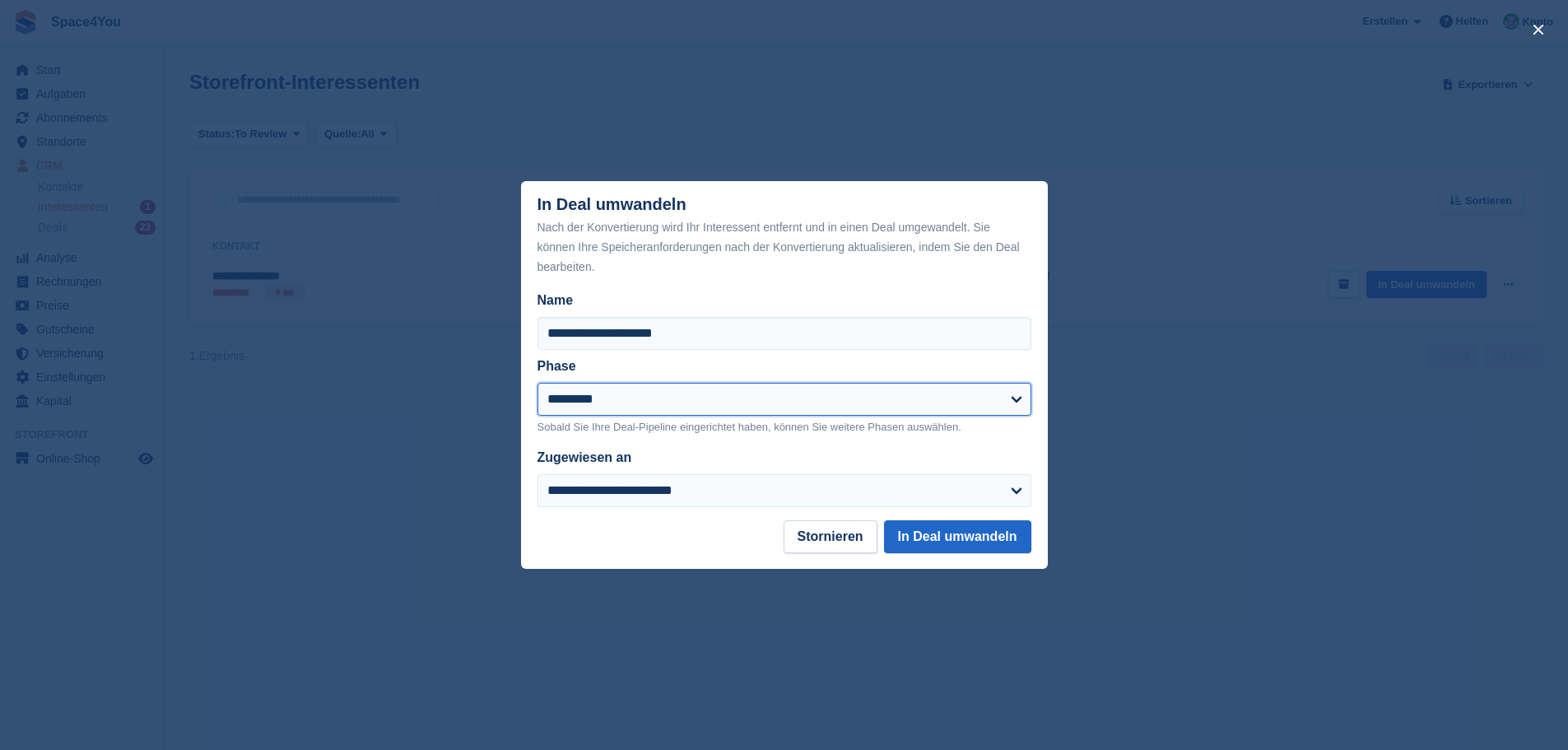
click at [658, 407] on select "**********" at bounding box center [784, 399] width 494 height 33
select select "****"
click at [537, 384] on select "**********" at bounding box center [784, 399] width 494 height 33
click at [628, 465] on label "Zugewiesen an" at bounding box center [584, 457] width 94 height 14
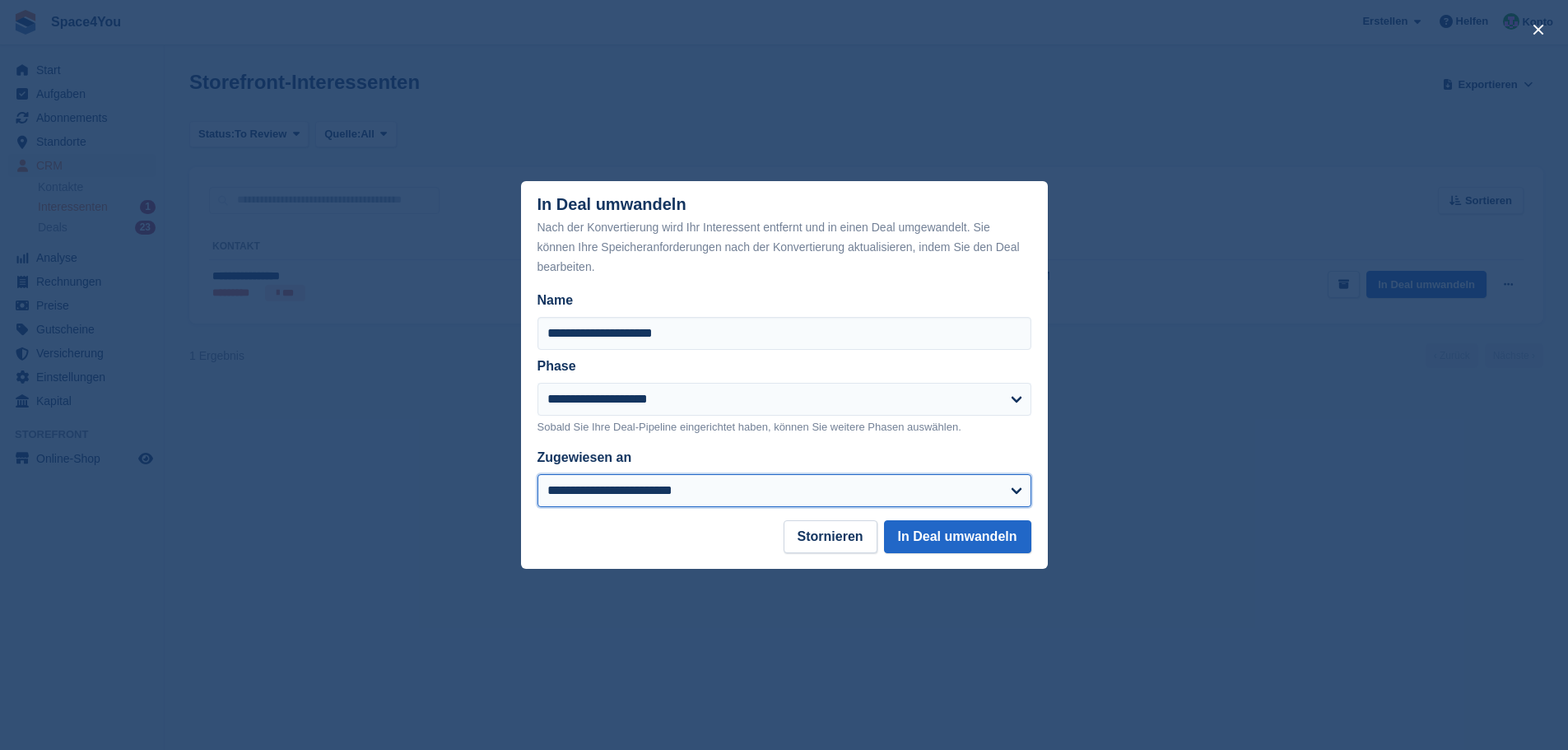
click at [628, 474] on select "**********" at bounding box center [784, 490] width 494 height 33
click at [621, 490] on select "**********" at bounding box center [784, 490] width 494 height 33
select select "****"
click at [537, 476] on select "**********" at bounding box center [784, 490] width 494 height 33
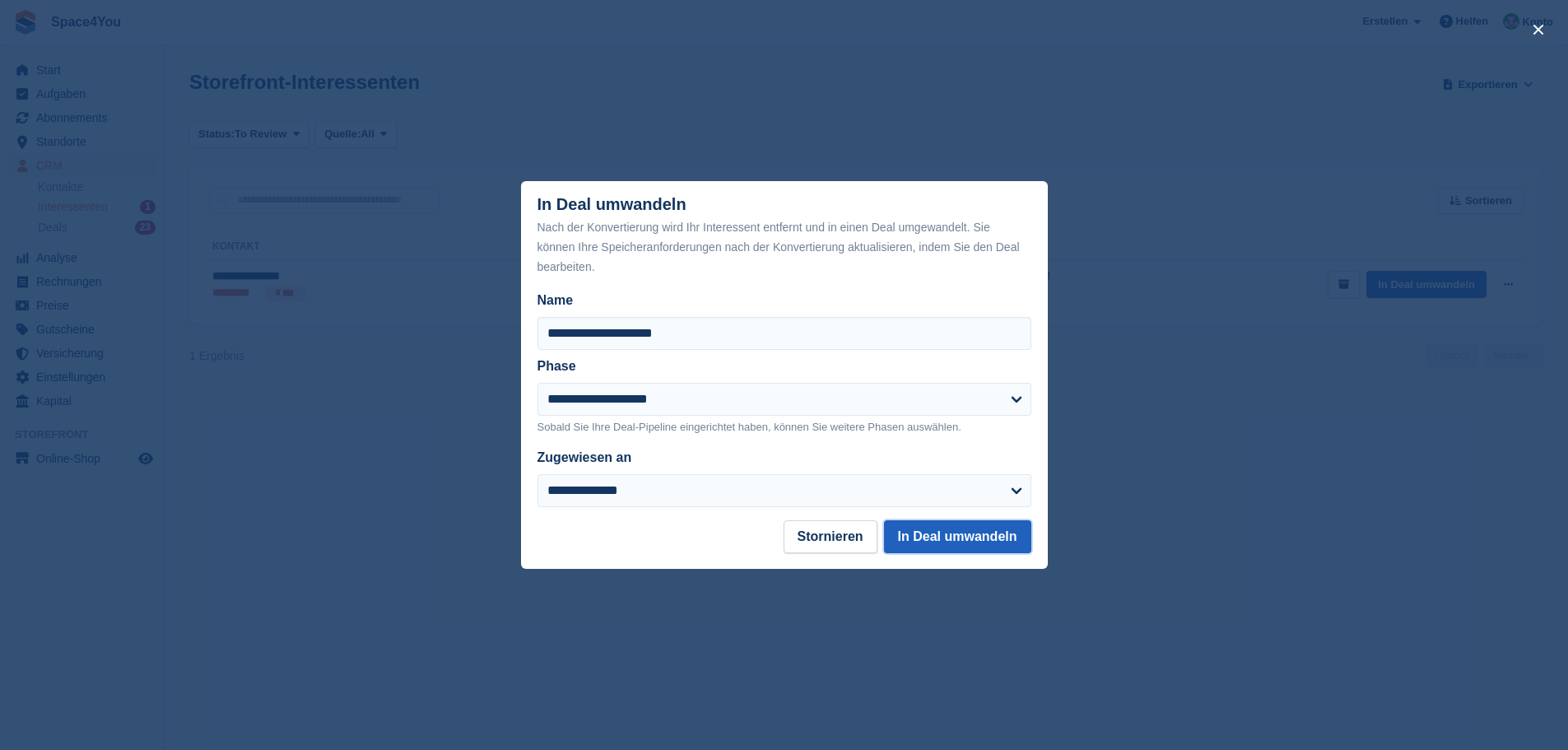
click at [958, 536] on button "In Deal umwandeln" at bounding box center [958, 537] width 148 height 33
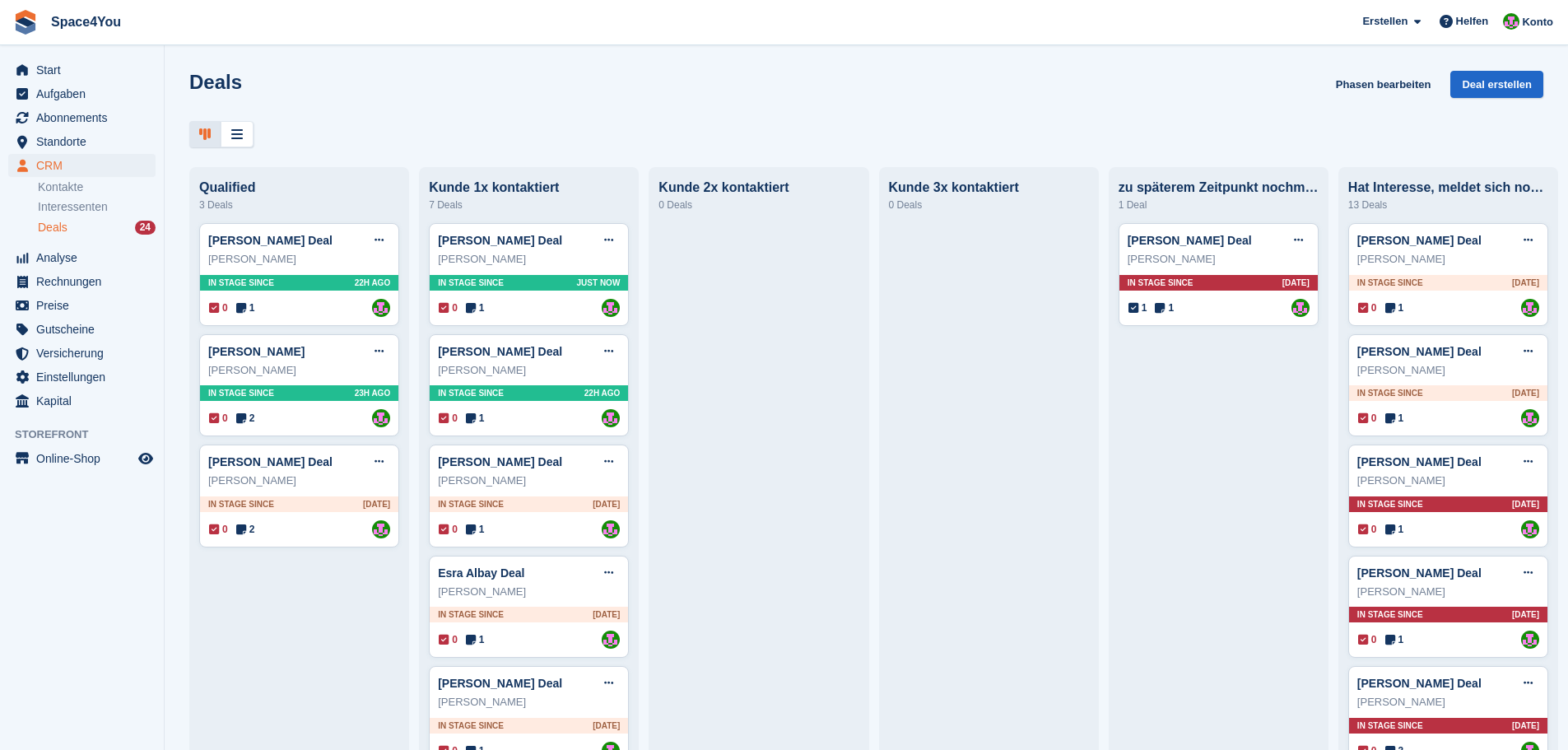
click at [474, 98] on div "Deals Phasen bearbeiten Deal erstellen" at bounding box center [866, 93] width 1354 height 47
click at [391, 121] on div at bounding box center [866, 135] width 1354 height 27
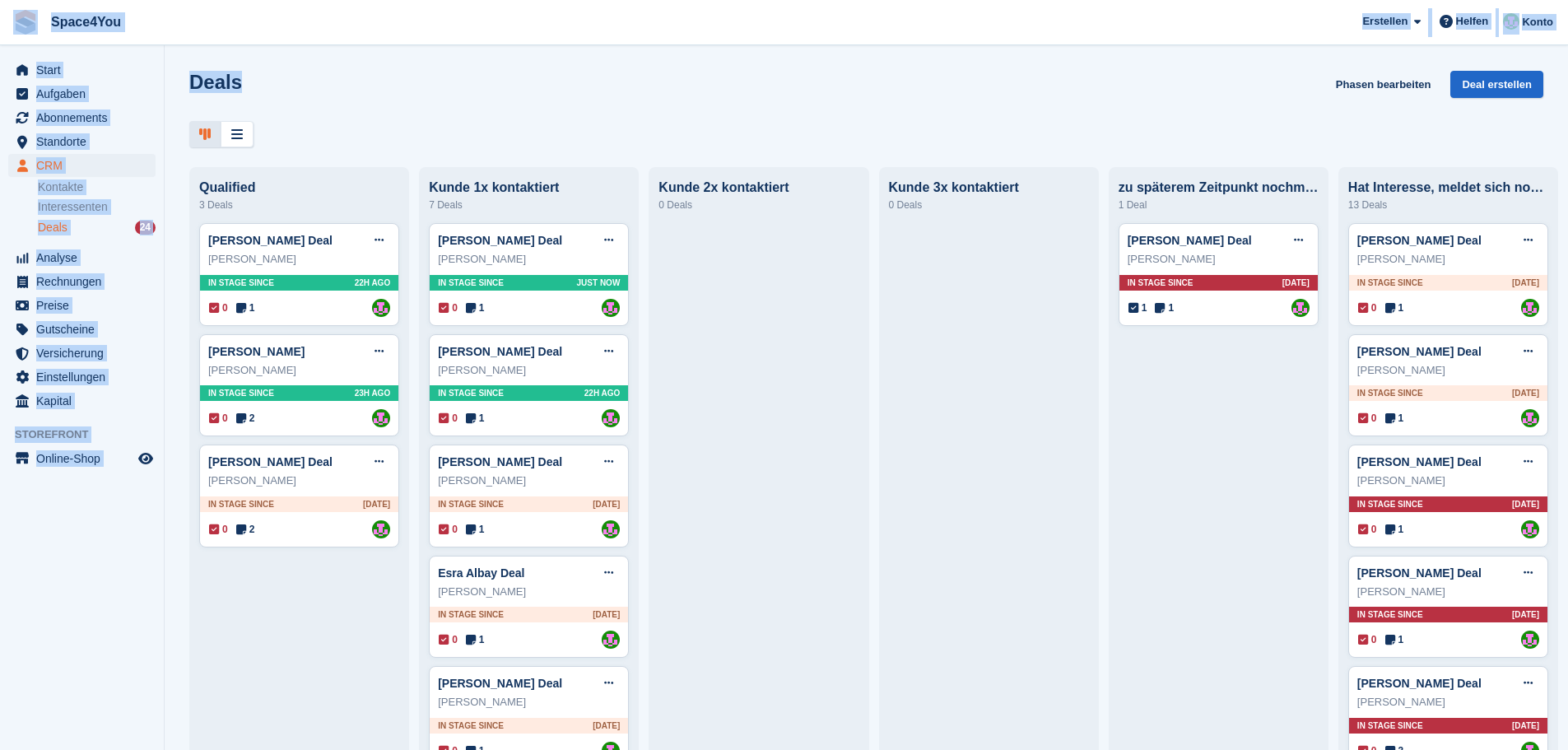
drag, startPoint x: 246, startPoint y: 93, endPoint x: 4, endPoint y: 20, distance: 252.8
click at [4, 20] on div "Space4You [GEOGRAPHIC_DATA] Abonnement Rechnung Kontakt Deal [GEOGRAPHIC_DATA] …" at bounding box center [784, 375] width 1568 height 750
click at [394, 74] on div "Deals Phasen bearbeiten Deal erstellen" at bounding box center [866, 93] width 1354 height 47
drag, startPoint x: 383, startPoint y: 104, endPoint x: 160, endPoint y: 37, distance: 232.8
click at [160, 37] on div "Space4You [GEOGRAPHIC_DATA] Abonnement Rechnung Kontakt Deal [GEOGRAPHIC_DATA] …" at bounding box center [784, 375] width 1568 height 750
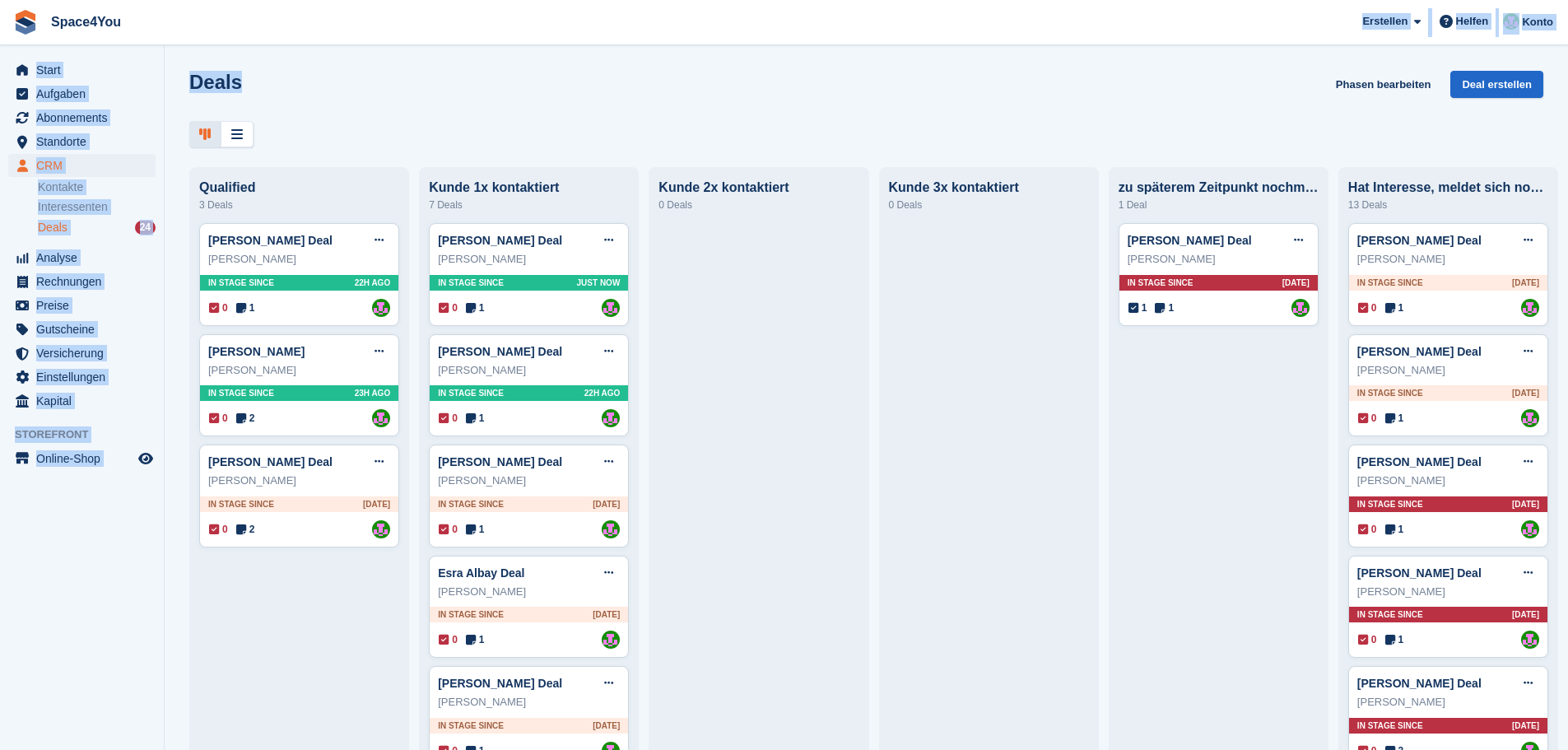
click at [160, 37] on span "Space4You [GEOGRAPHIC_DATA] Abonnement Rechnung Kontakt Deal [GEOGRAPHIC_DATA] …" at bounding box center [784, 22] width 1568 height 44
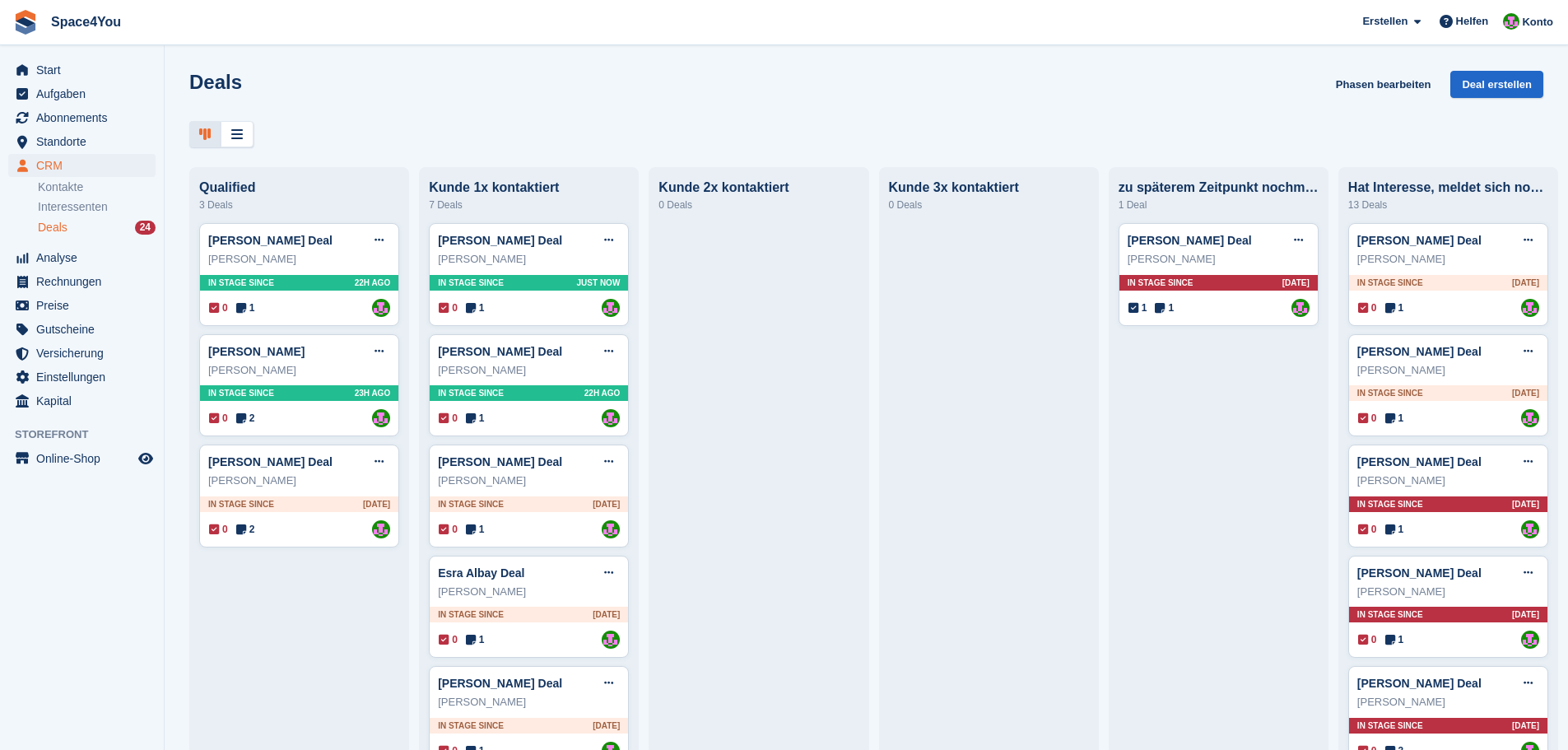
click at [327, 106] on div "Deals Phasen bearbeiten Deal erstellen" at bounding box center [866, 93] width 1354 height 47
drag, startPoint x: 278, startPoint y: 96, endPoint x: 181, endPoint y: 55, distance: 105.3
click at [181, 55] on div "Deals Phasen bearbeiten Deal erstellen Qualified 3 Deals Vera Soboleva Deal Dea…" at bounding box center [866, 375] width 1403 height 750
click at [336, 115] on div "Deals Phasen bearbeiten Deal erstellen" at bounding box center [866, 93] width 1354 height 47
click at [252, 72] on div "Deals Phasen bearbeiten Deal erstellen" at bounding box center [866, 93] width 1354 height 47
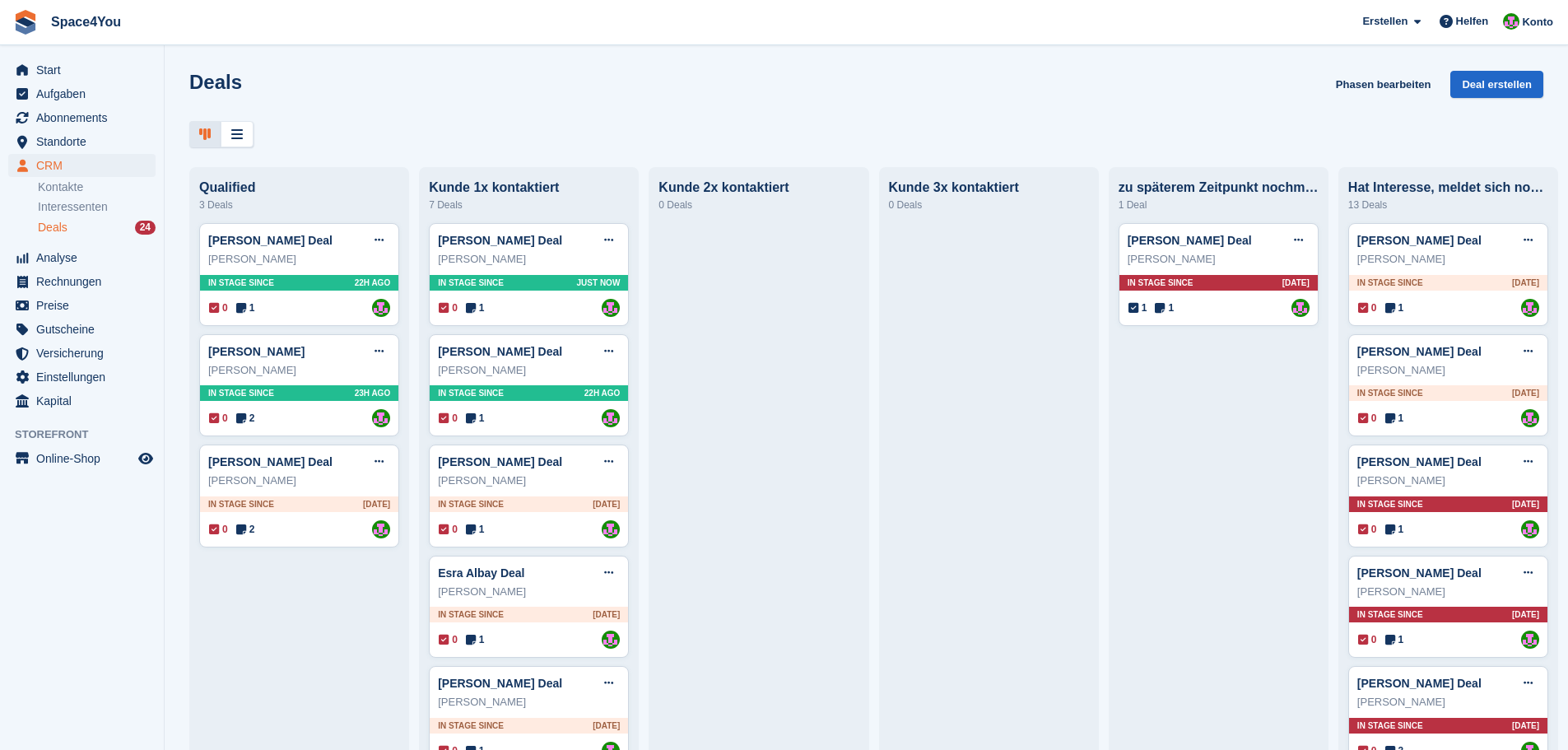
click at [252, 72] on div "Deals Phasen bearbeiten Deal erstellen" at bounding box center [866, 93] width 1354 height 47
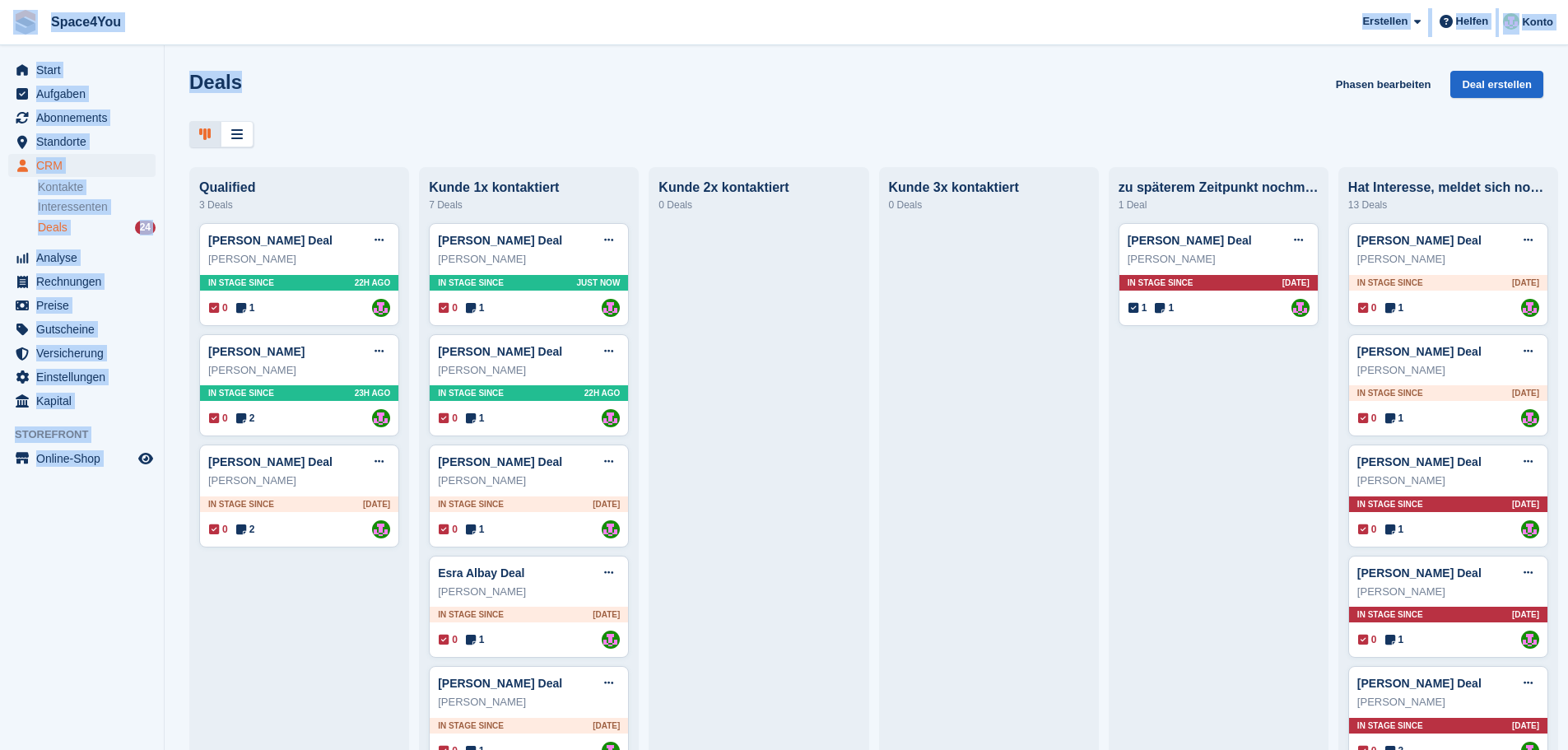
drag, startPoint x: 264, startPoint y: 83, endPoint x: 8, endPoint y: 29, distance: 261.6
click at [8, 29] on div "Space4You [GEOGRAPHIC_DATA] Abonnement Rechnung Kontakt Deal [GEOGRAPHIC_DATA] …" at bounding box center [784, 375] width 1568 height 750
click at [273, 34] on span "Space4You [GEOGRAPHIC_DATA] Abonnement Rechnung Kontakt Deal [GEOGRAPHIC_DATA] …" at bounding box center [784, 22] width 1568 height 44
drag, startPoint x: 239, startPoint y: 82, endPoint x: 9, endPoint y: 16, distance: 239.3
click at [9, 16] on div "Space4You [GEOGRAPHIC_DATA] Abonnement Rechnung Kontakt Deal [GEOGRAPHIC_DATA] …" at bounding box center [784, 375] width 1568 height 750
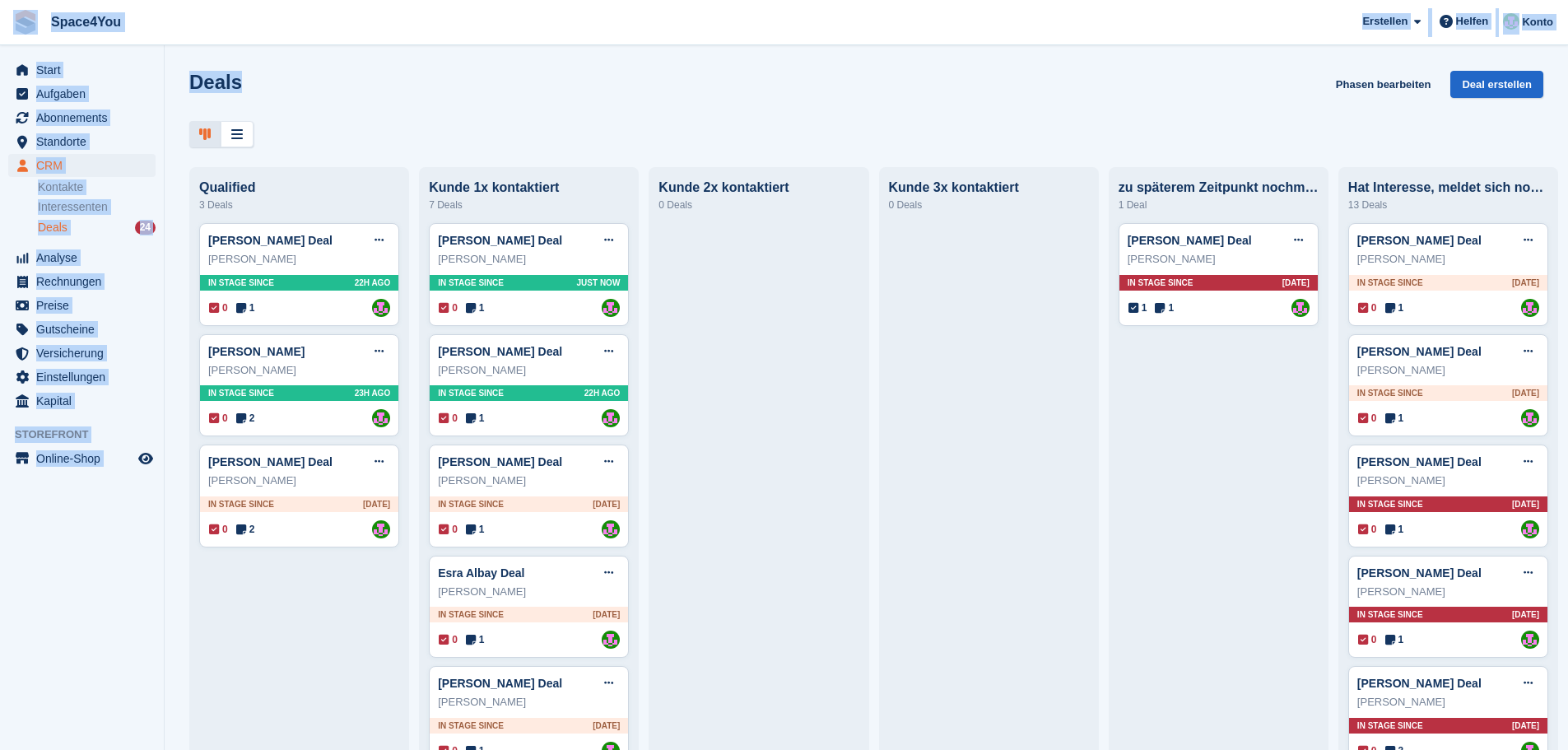
click at [236, 8] on span "Space4You [GEOGRAPHIC_DATA] Abonnement Rechnung Kontakt Deal [GEOGRAPHIC_DATA] …" at bounding box center [784, 22] width 1568 height 44
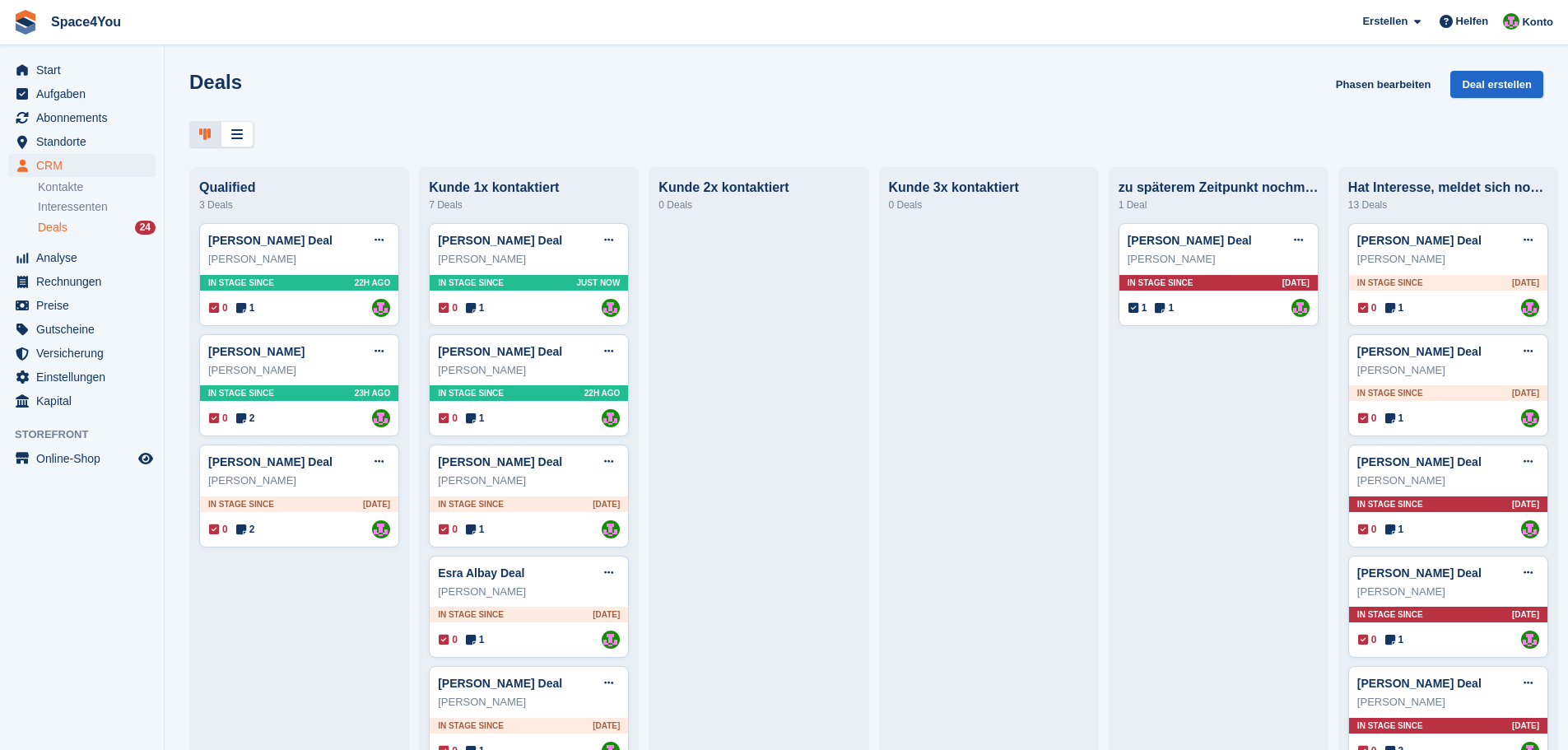
click at [236, 8] on span "Space4You [GEOGRAPHIC_DATA] Abonnement Rechnung Kontakt Deal [GEOGRAPHIC_DATA] …" at bounding box center [784, 22] width 1568 height 44
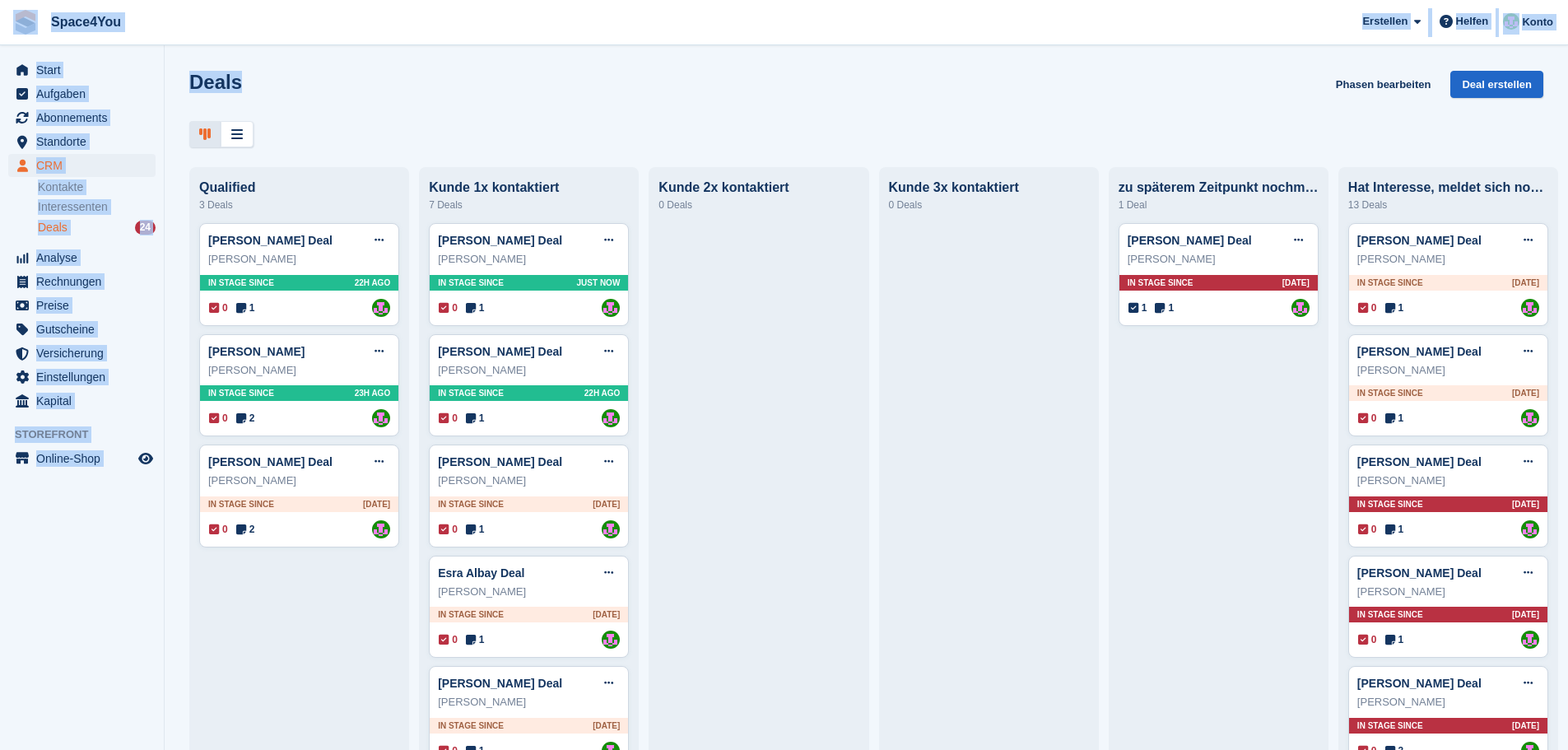
drag, startPoint x: 248, startPoint y: 71, endPoint x: 12, endPoint y: 28, distance: 239.9
click at [12, 28] on div "Space4You [GEOGRAPHIC_DATA] Abonnement Rechnung Kontakt Deal [GEOGRAPHIC_DATA] …" at bounding box center [784, 375] width 1568 height 750
click at [201, 70] on h1 "Deals" at bounding box center [216, 82] width 53 height 22
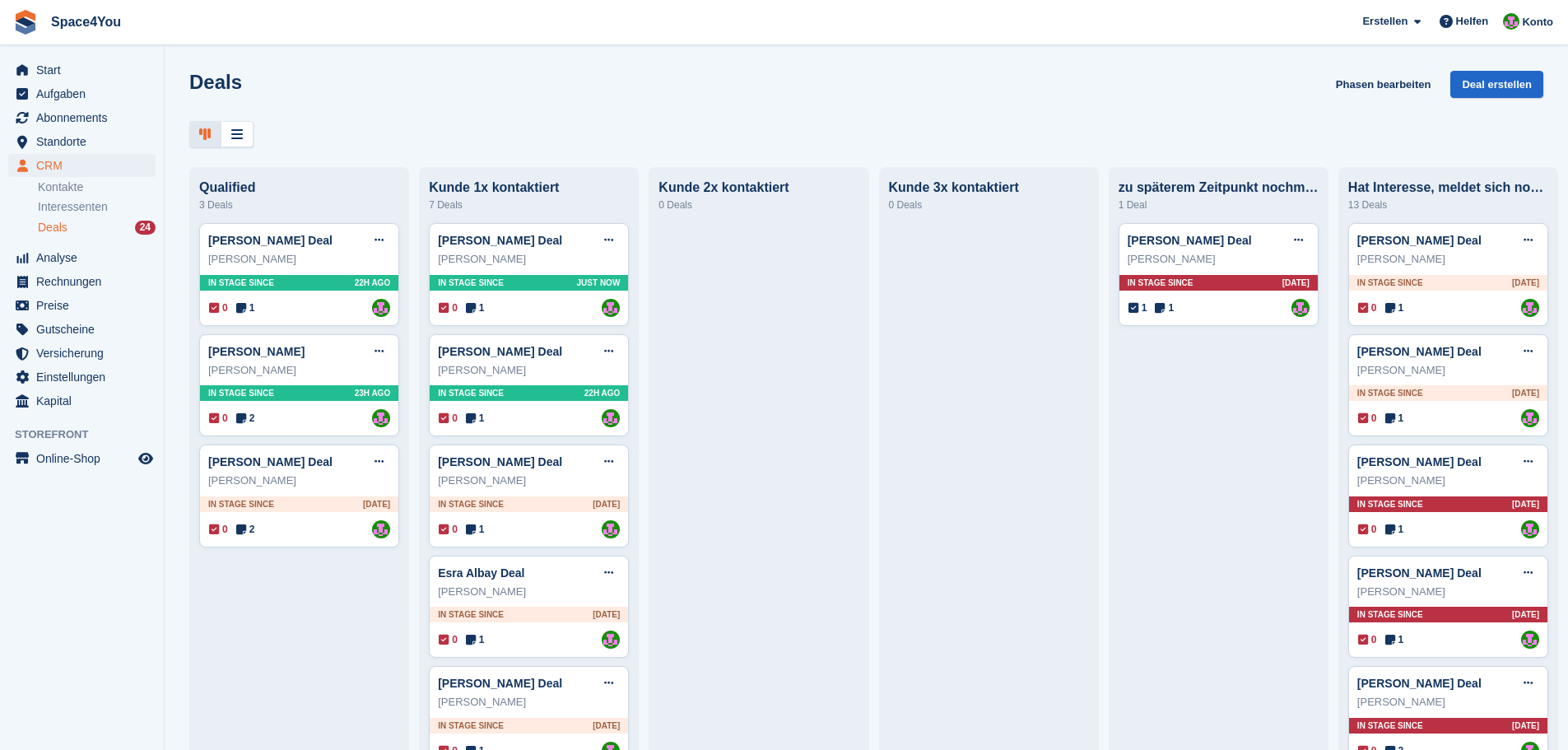
click at [267, 121] on div at bounding box center [866, 135] width 1354 height 27
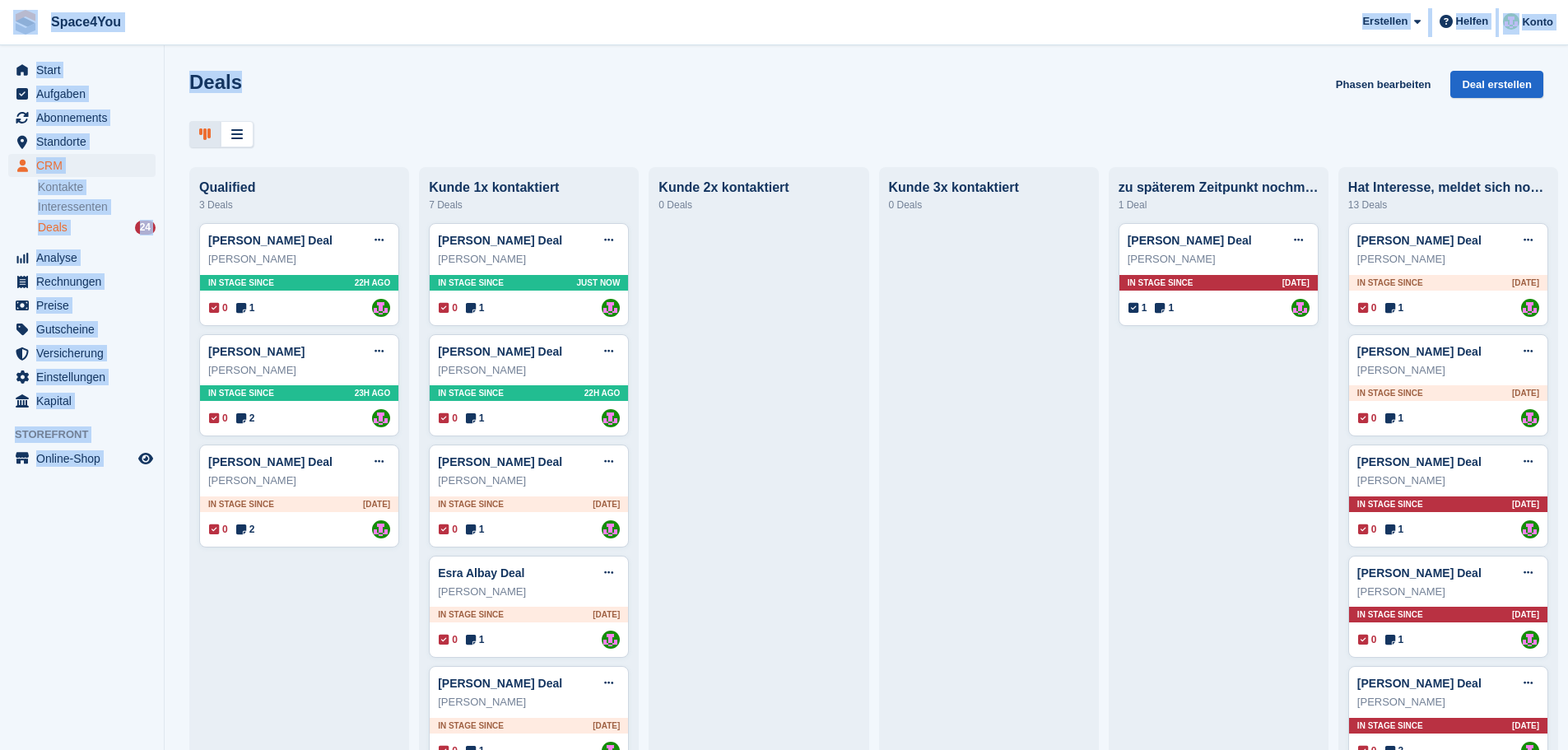
drag, startPoint x: 263, startPoint y: 79, endPoint x: 8, endPoint y: 20, distance: 261.7
click at [8, 20] on div "Space4You Erstellen Abonnement Rechnung Kontakt Deal Rabatt Seite Helfen Chat-S…" at bounding box center [784, 375] width 1568 height 750
click at [264, 32] on span "Space4You Erstellen Abonnement Rechnung Kontakt Deal Rabatt Seite Helfen Chat-S…" at bounding box center [784, 22] width 1568 height 44
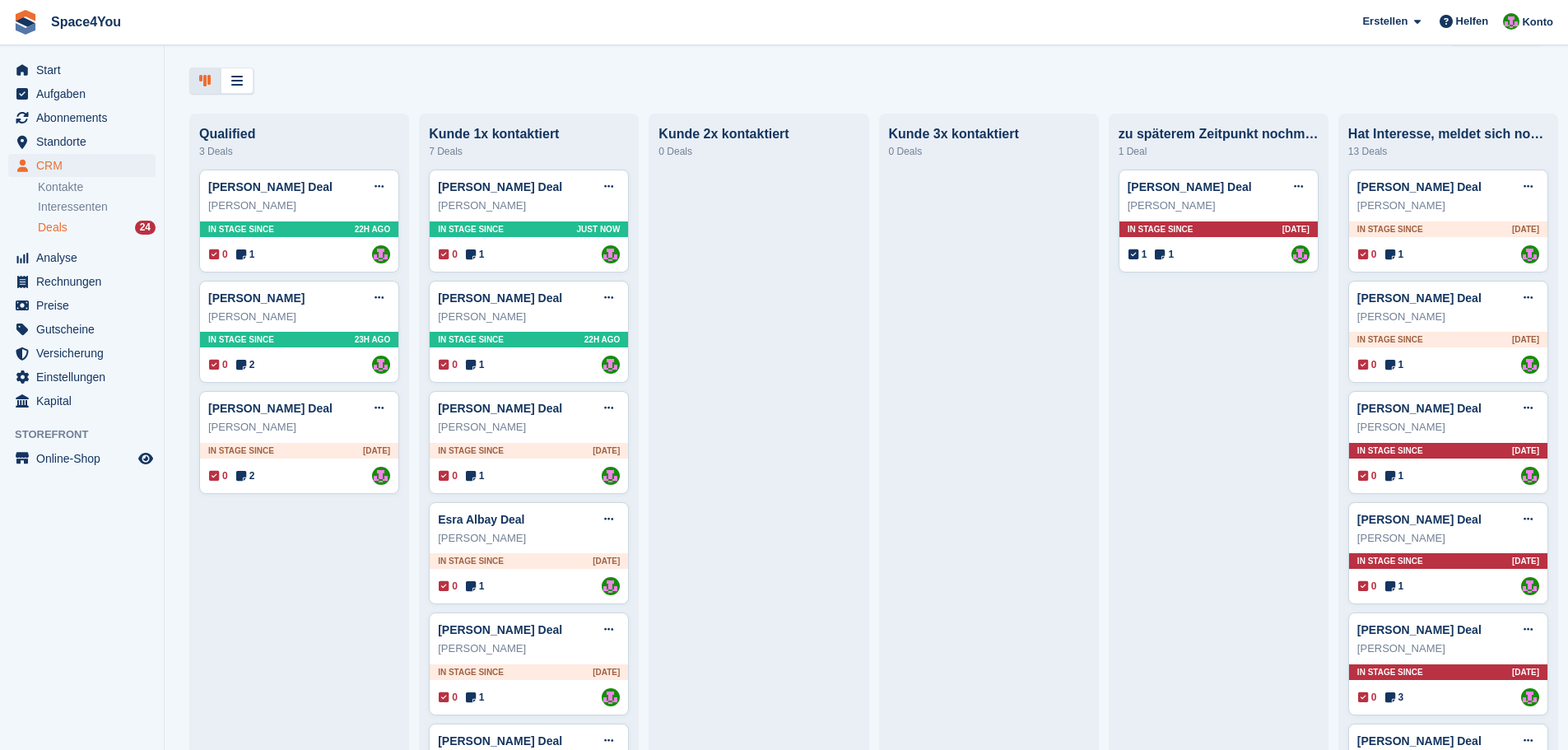
scroll to position [82, 0]
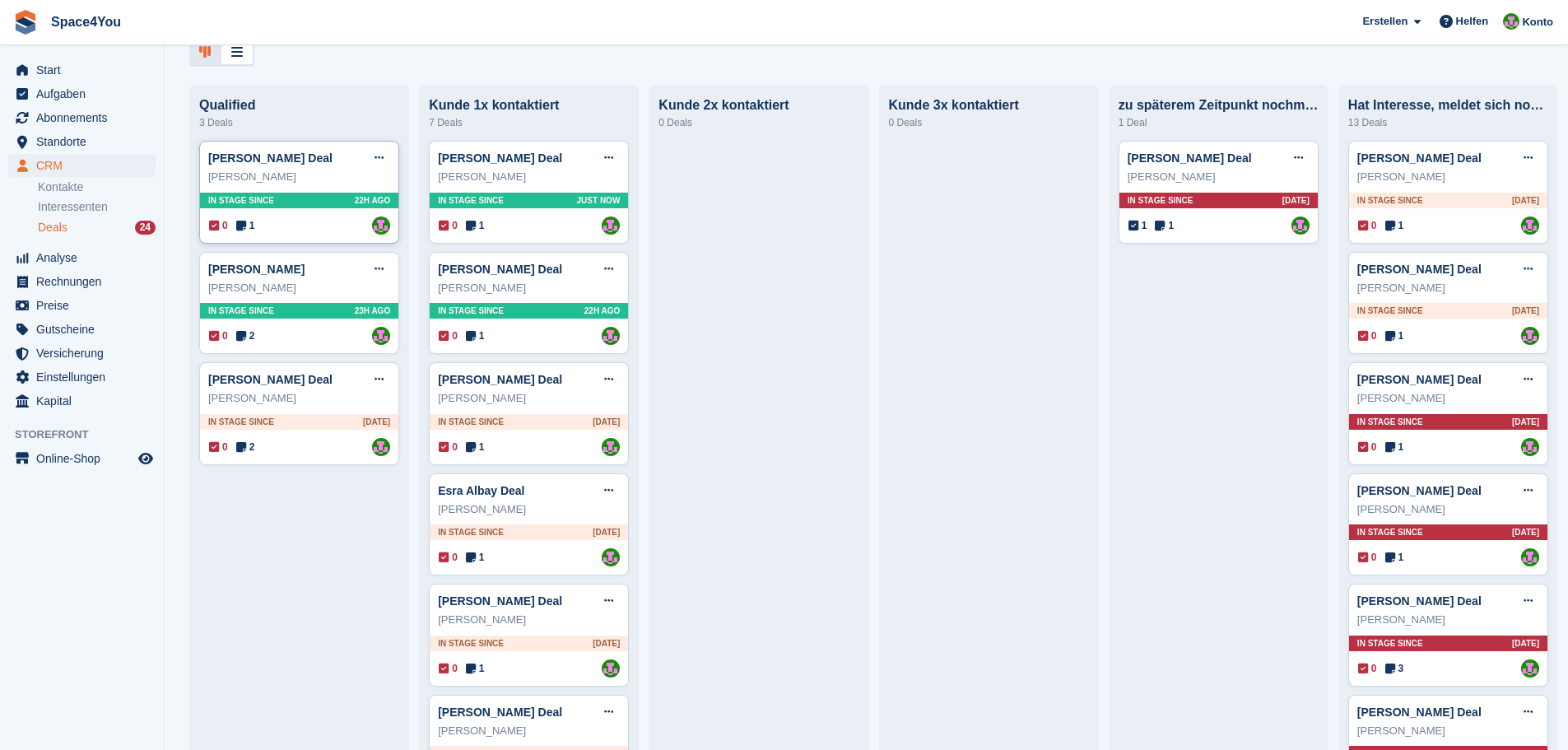
click at [312, 180] on div "[PERSON_NAME]" at bounding box center [299, 177] width 182 height 16
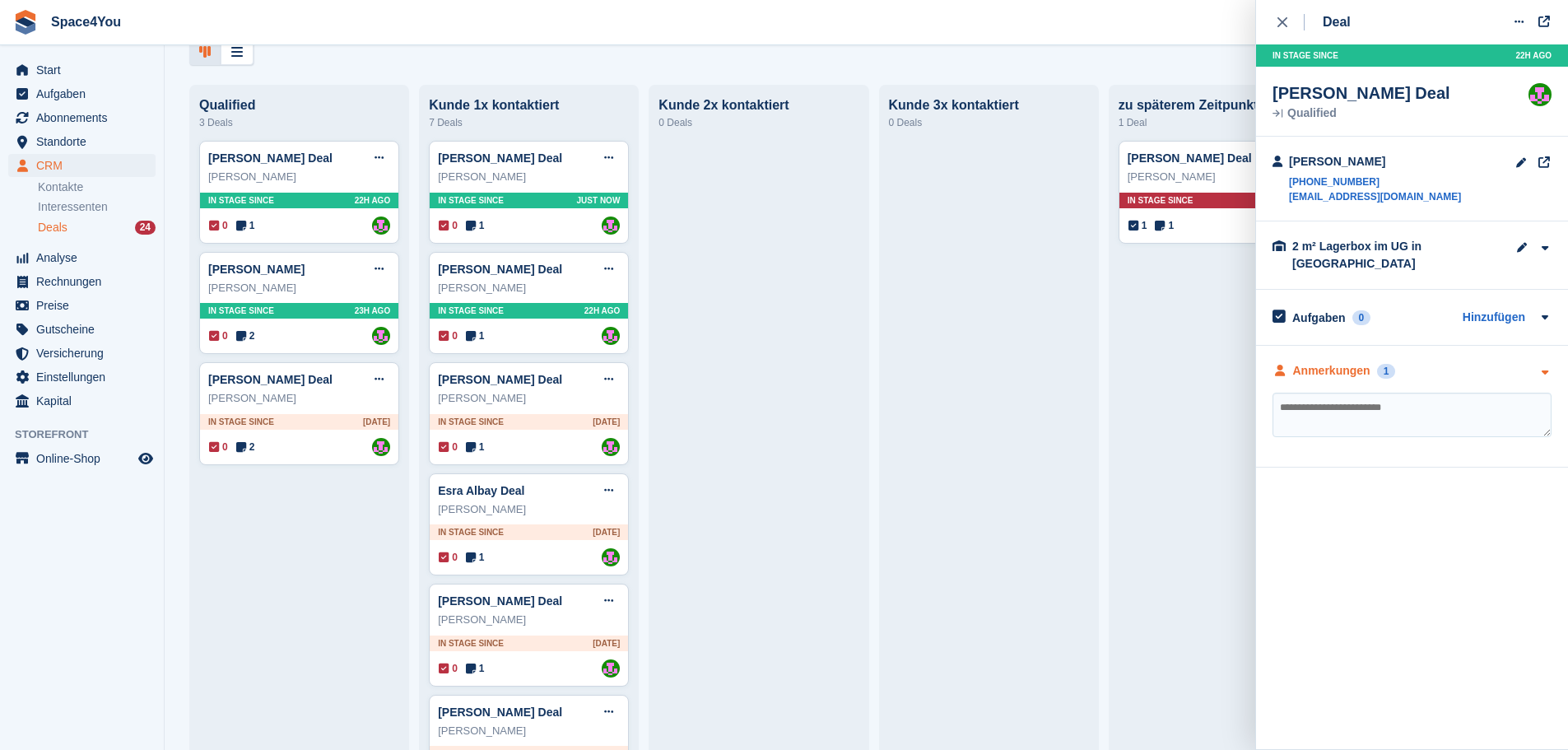
click at [1434, 363] on div "Anmerkungen 1" at bounding box center [1412, 371] width 279 height 17
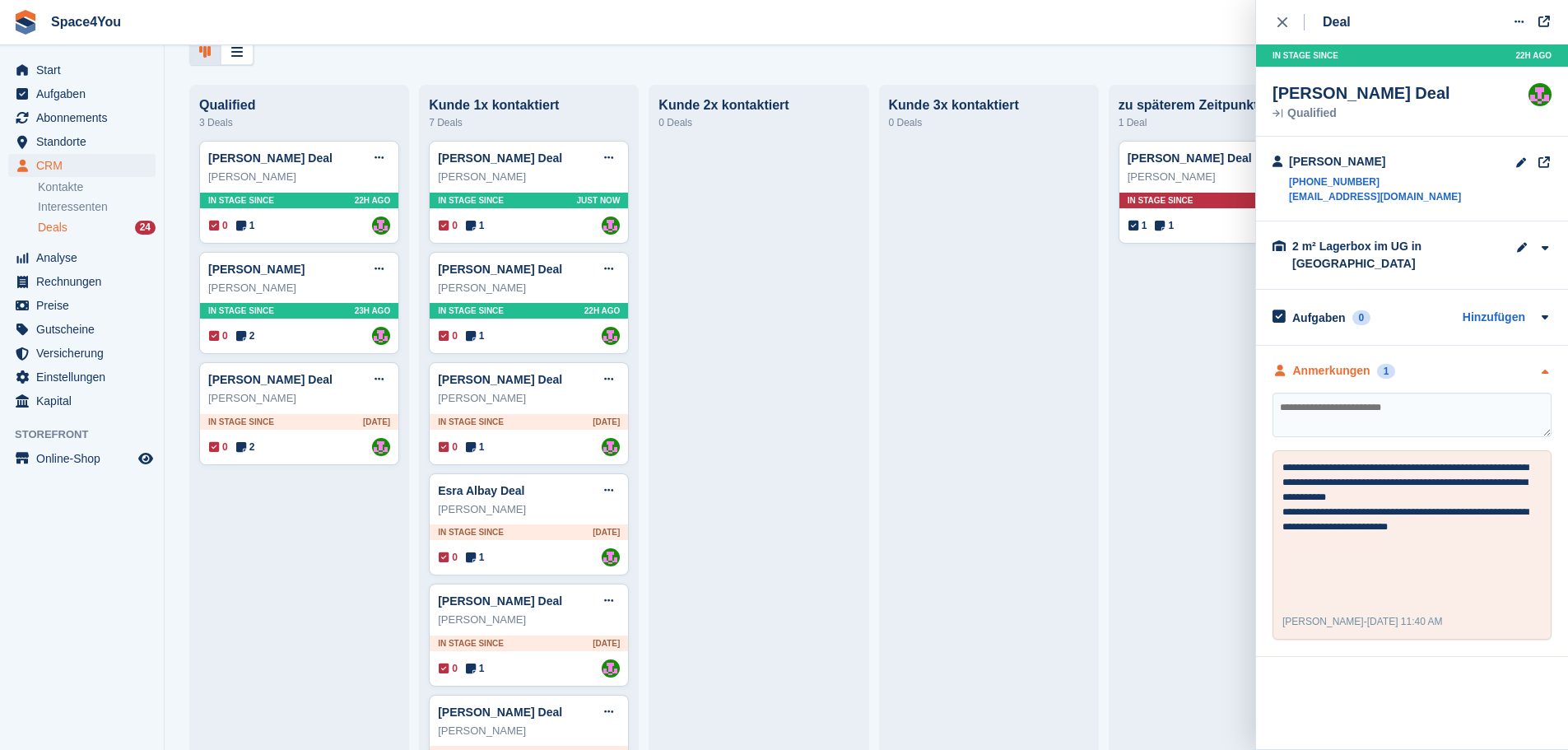
click at [1434, 363] on div "Anmerkungen 1" at bounding box center [1412, 371] width 279 height 17
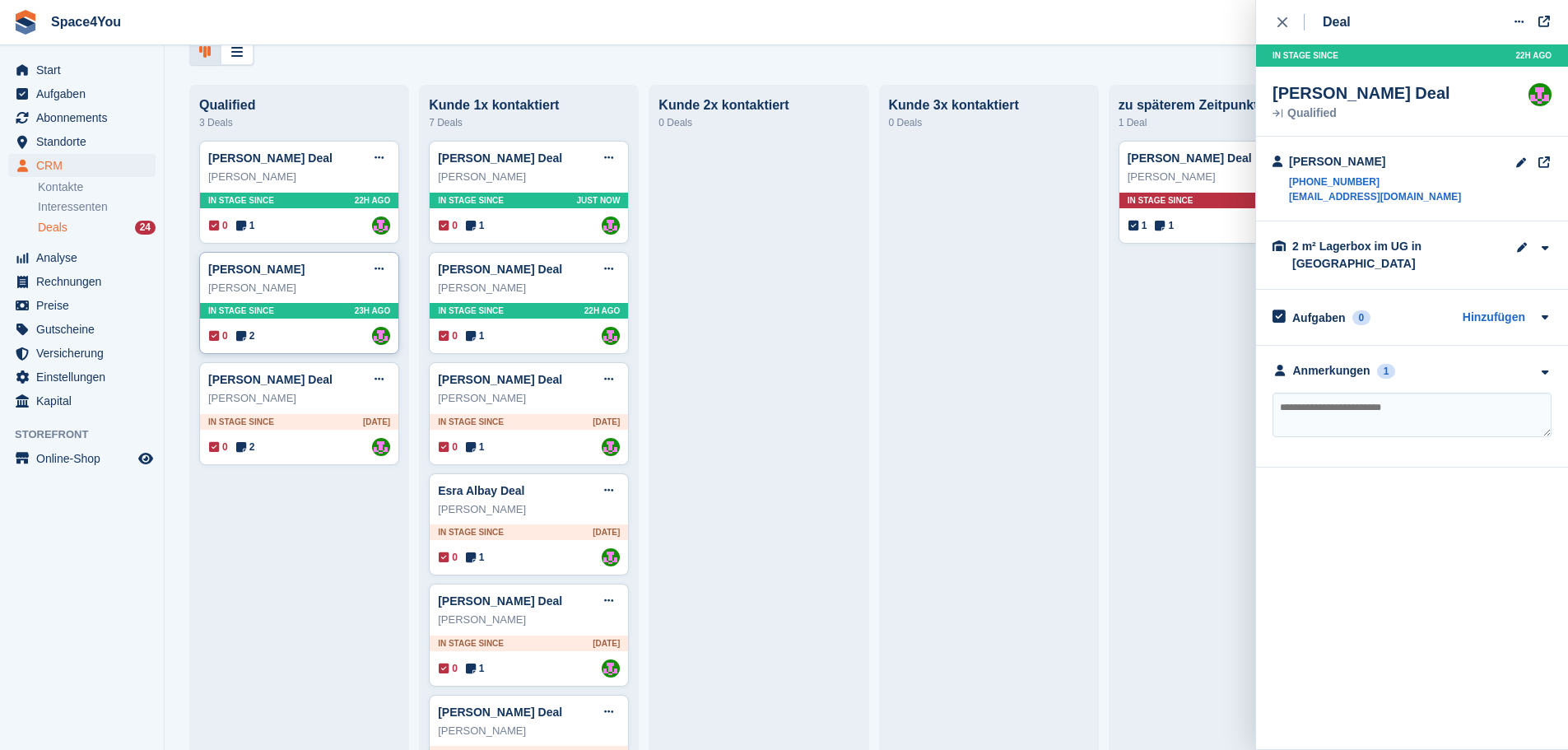
click at [317, 279] on div "Stefan GuglerDeal Deal bearbeiten Als gewonnen markieren Als verloren markieren…" at bounding box center [299, 269] width 182 height 25
click at [308, 267] on div "Stefan GuglerDeal Deal bearbeiten Als gewonnen markieren Als verloren markieren…" at bounding box center [299, 269] width 182 height 25
click at [320, 278] on div "Stefan GuglerDeal Deal bearbeiten Als gewonnen markieren Als verloren markieren…" at bounding box center [299, 269] width 182 height 25
click at [309, 405] on div "[PERSON_NAME]" at bounding box center [299, 398] width 182 height 16
click at [320, 319] on div "In stage since 23H AGO" at bounding box center [300, 311] width 199 height 15
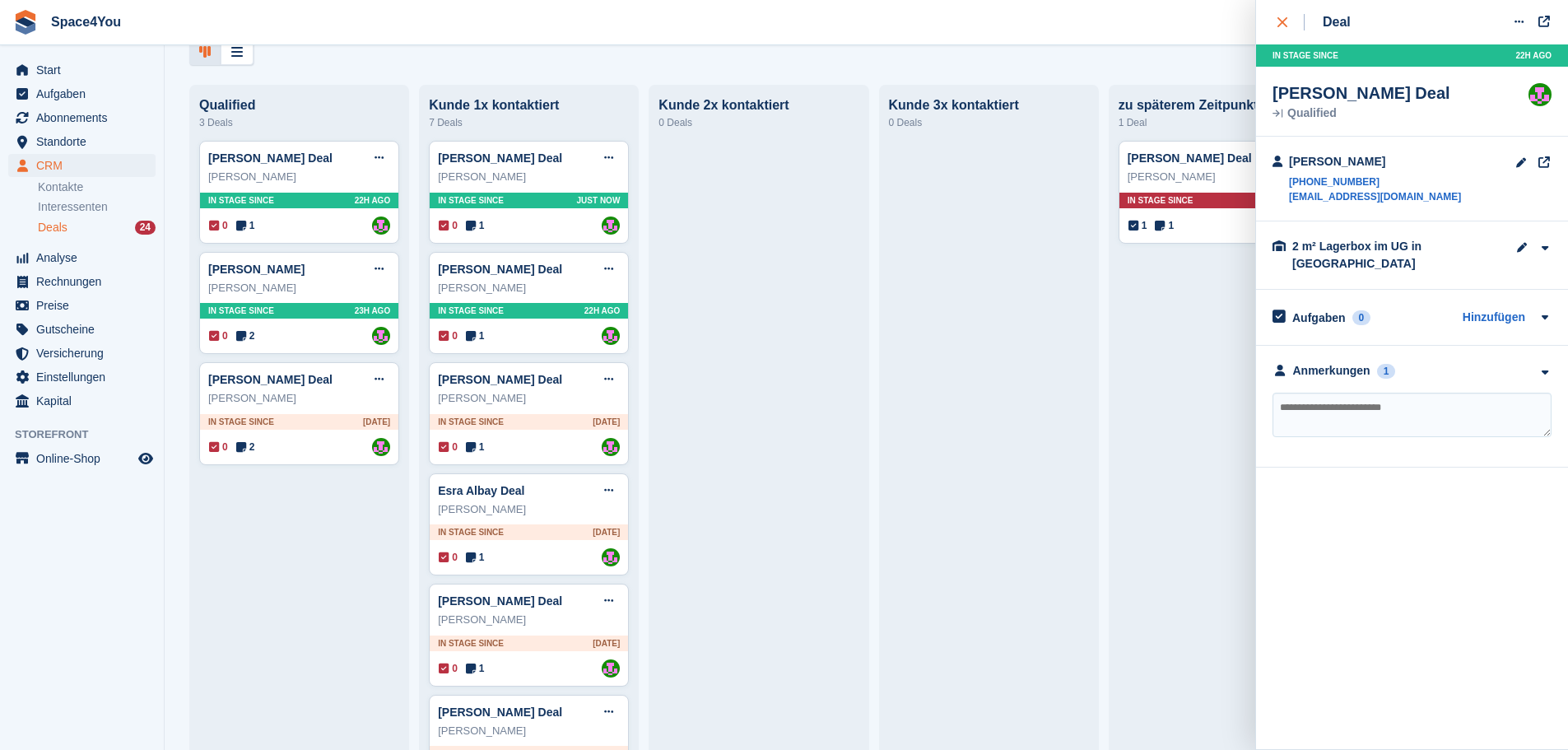
click at [1290, 14] on div "close" at bounding box center [1291, 21] width 27 height 16
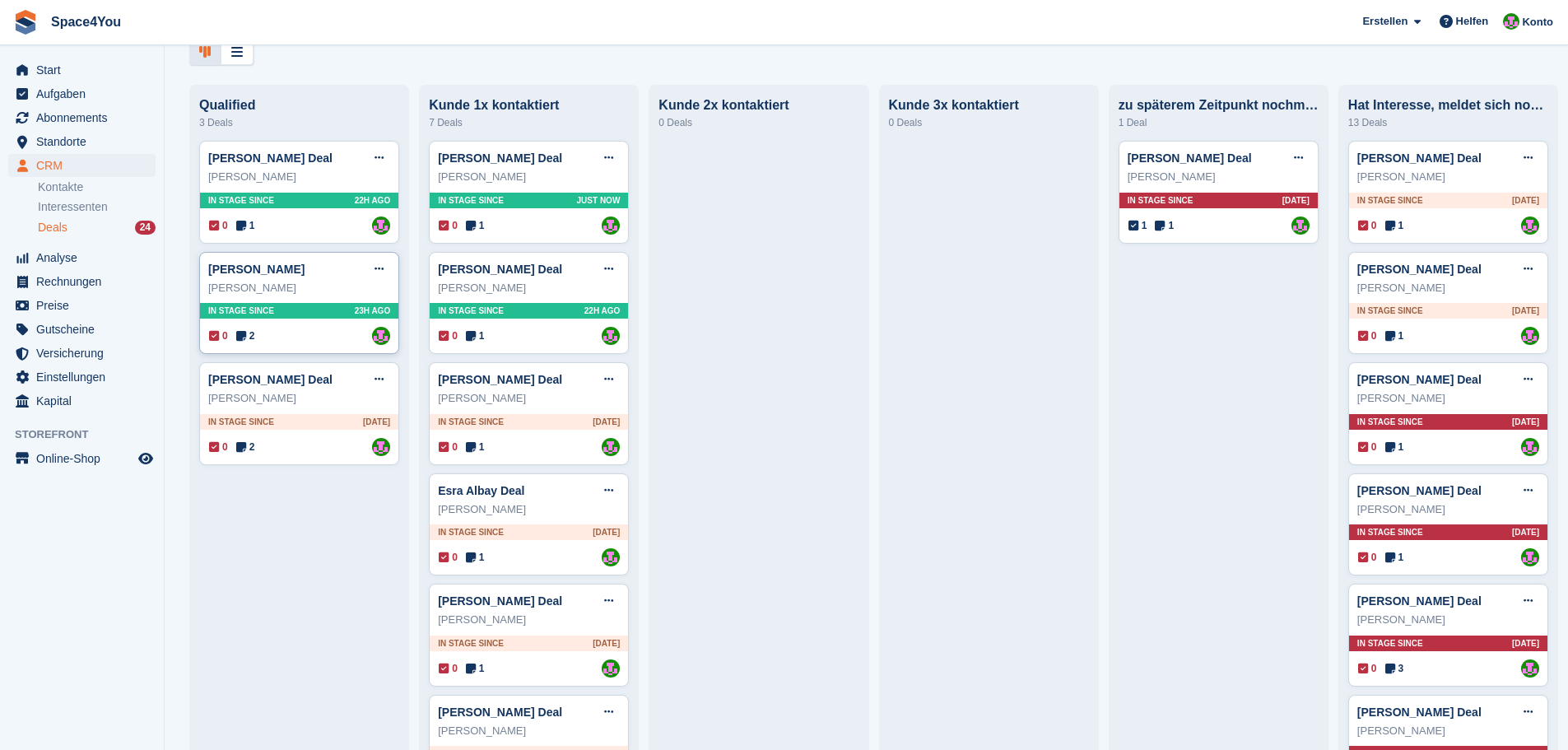
click at [329, 275] on div "Stefan GuglerDeal Deal bearbeiten Als gewonnen markieren Als verloren markieren…" at bounding box center [299, 269] width 182 height 25
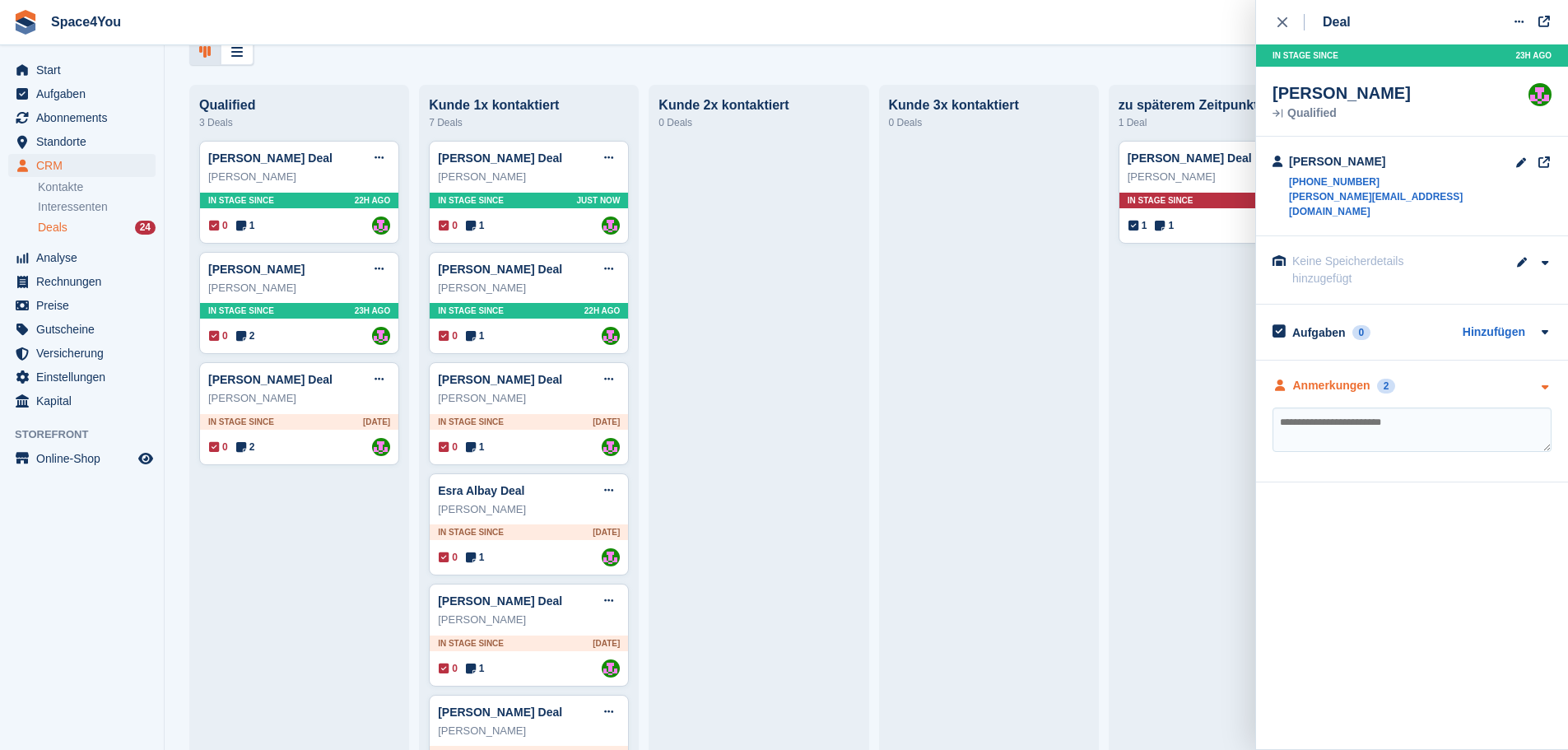
click at [1490, 377] on div "Anmerkungen 2" at bounding box center [1412, 386] width 279 height 17
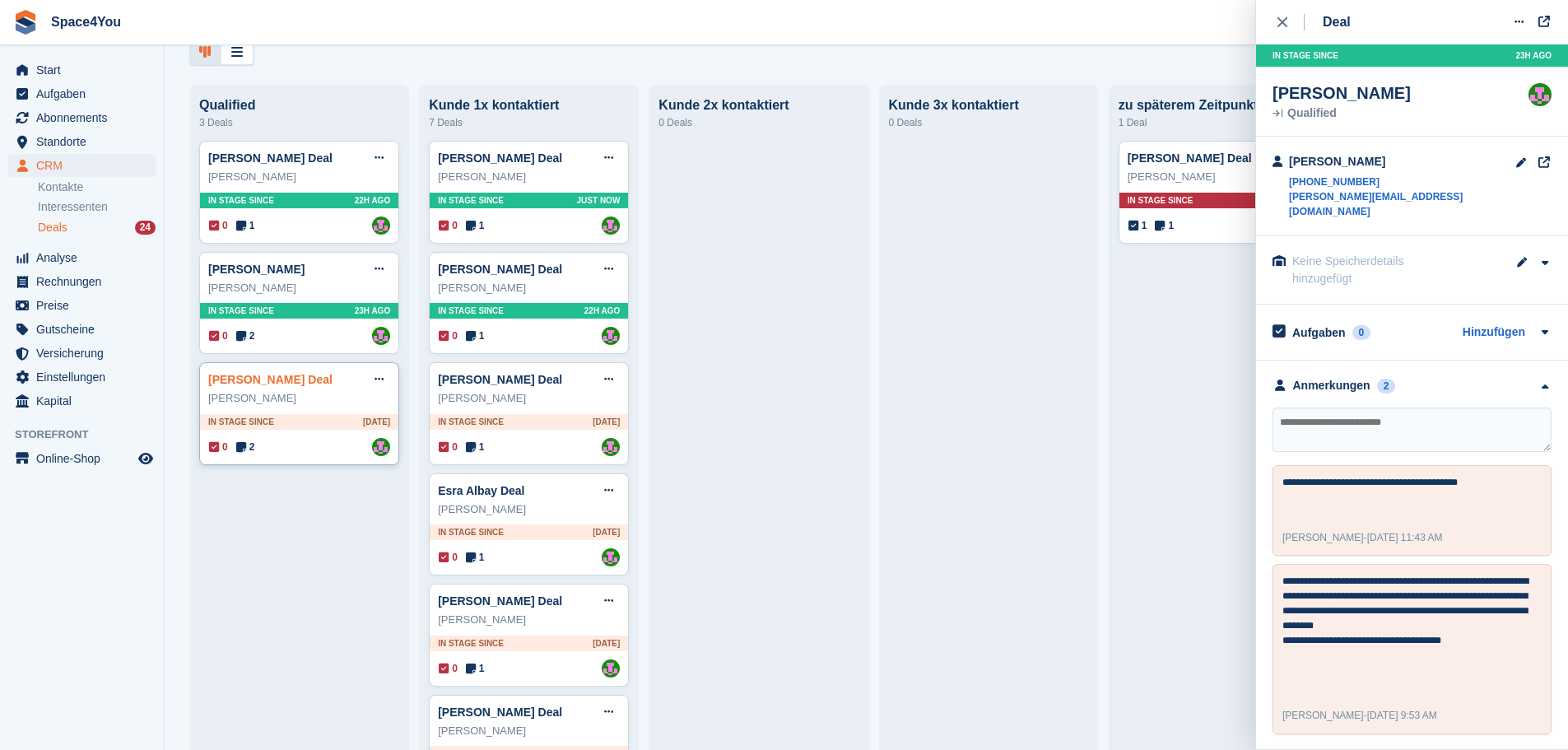
click at [311, 376] on link "[PERSON_NAME] Deal" at bounding box center [270, 380] width 124 height 14
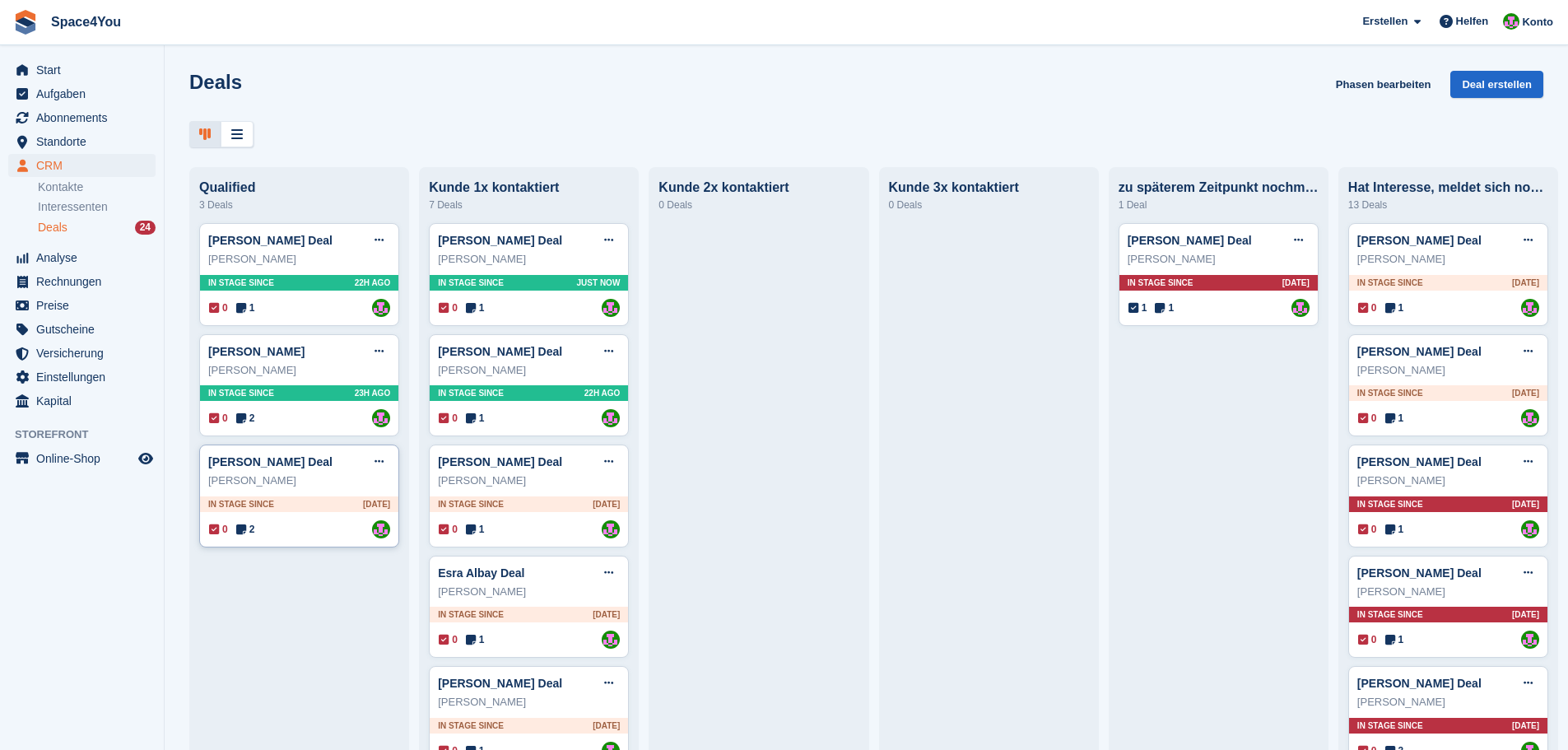
click at [343, 488] on div "Cornelia Winschiers" at bounding box center [299, 481] width 182 height 16
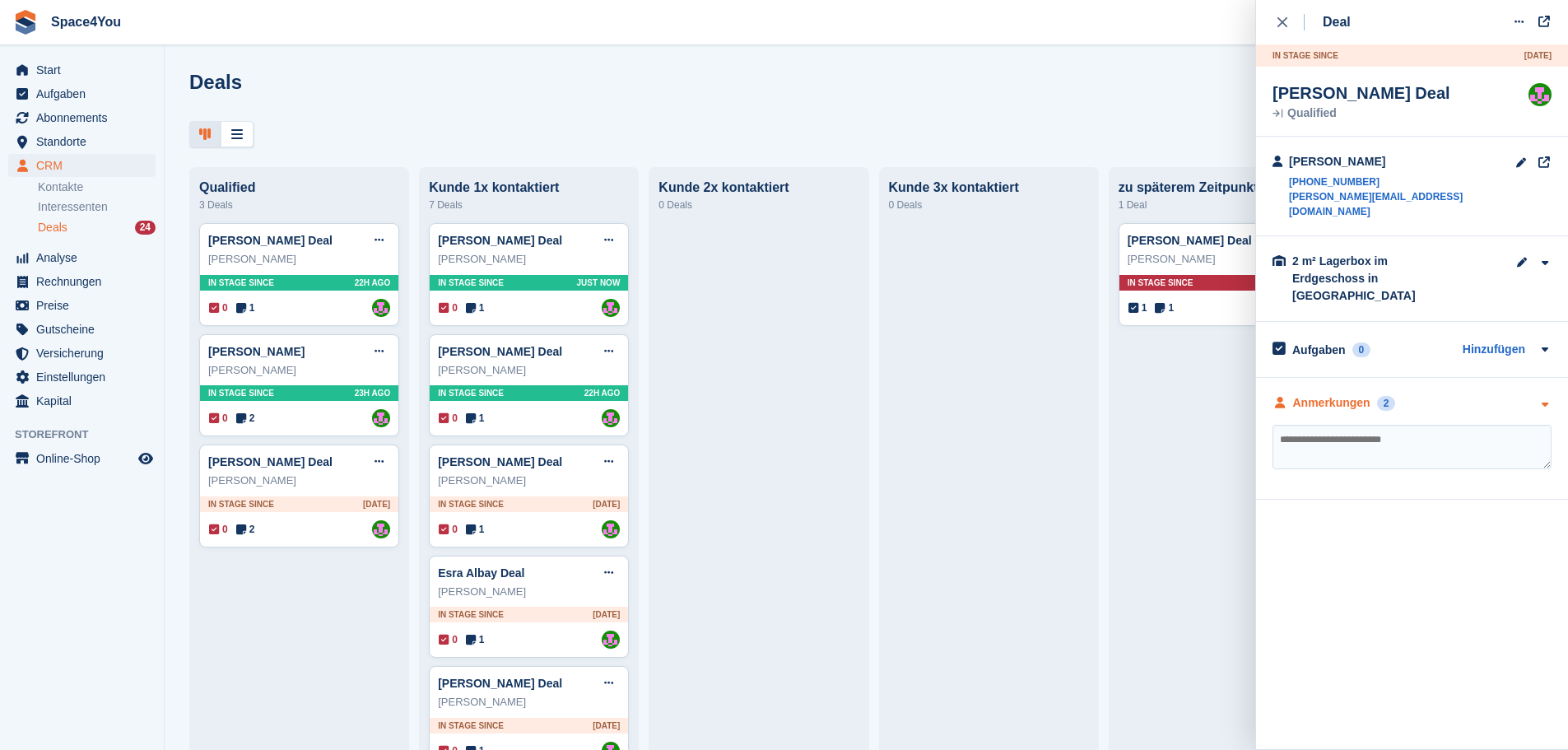
click at [1503, 394] on div "Anmerkungen 2" at bounding box center [1412, 403] width 279 height 17
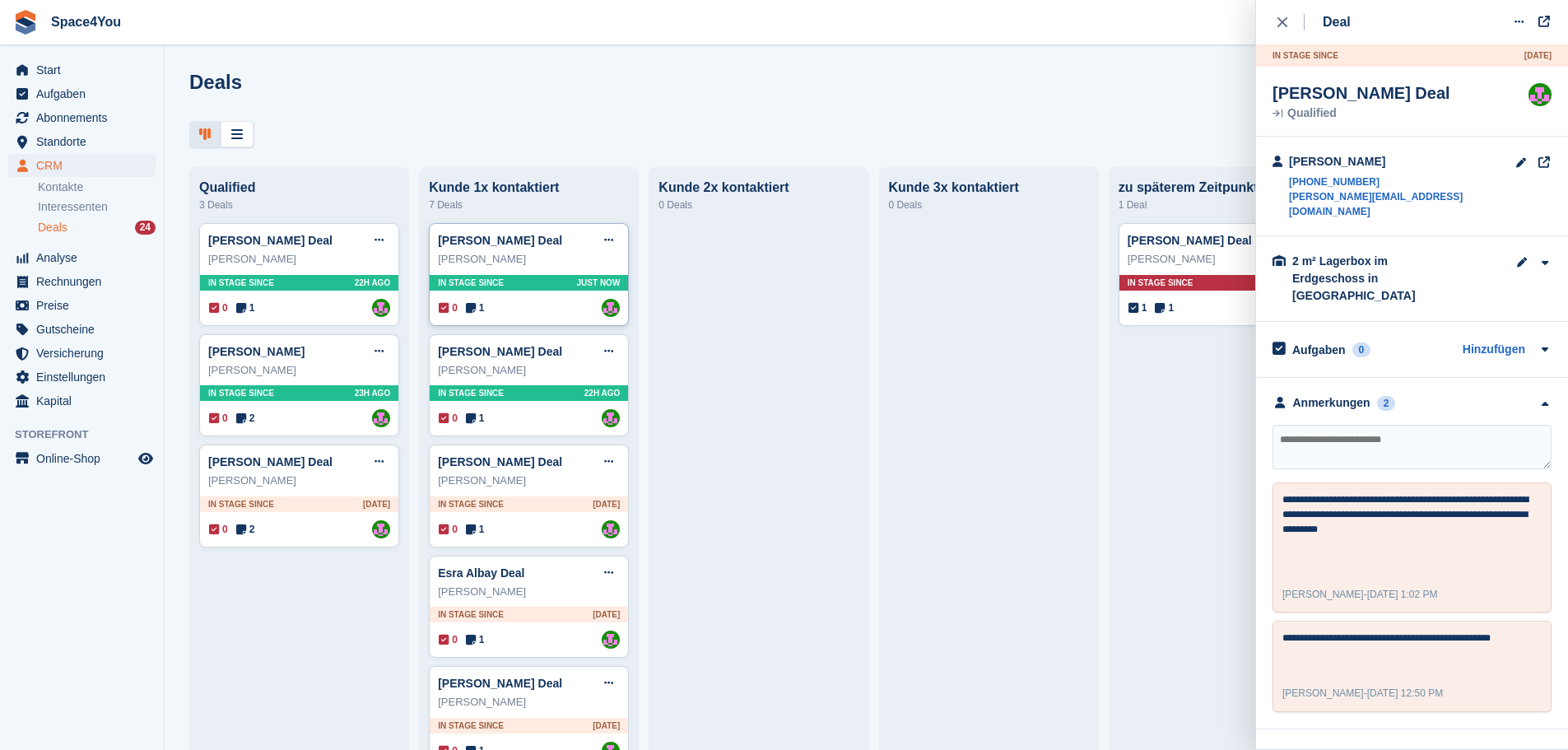
click at [570, 262] on div "Fernanda Saksida" at bounding box center [529, 259] width 182 height 16
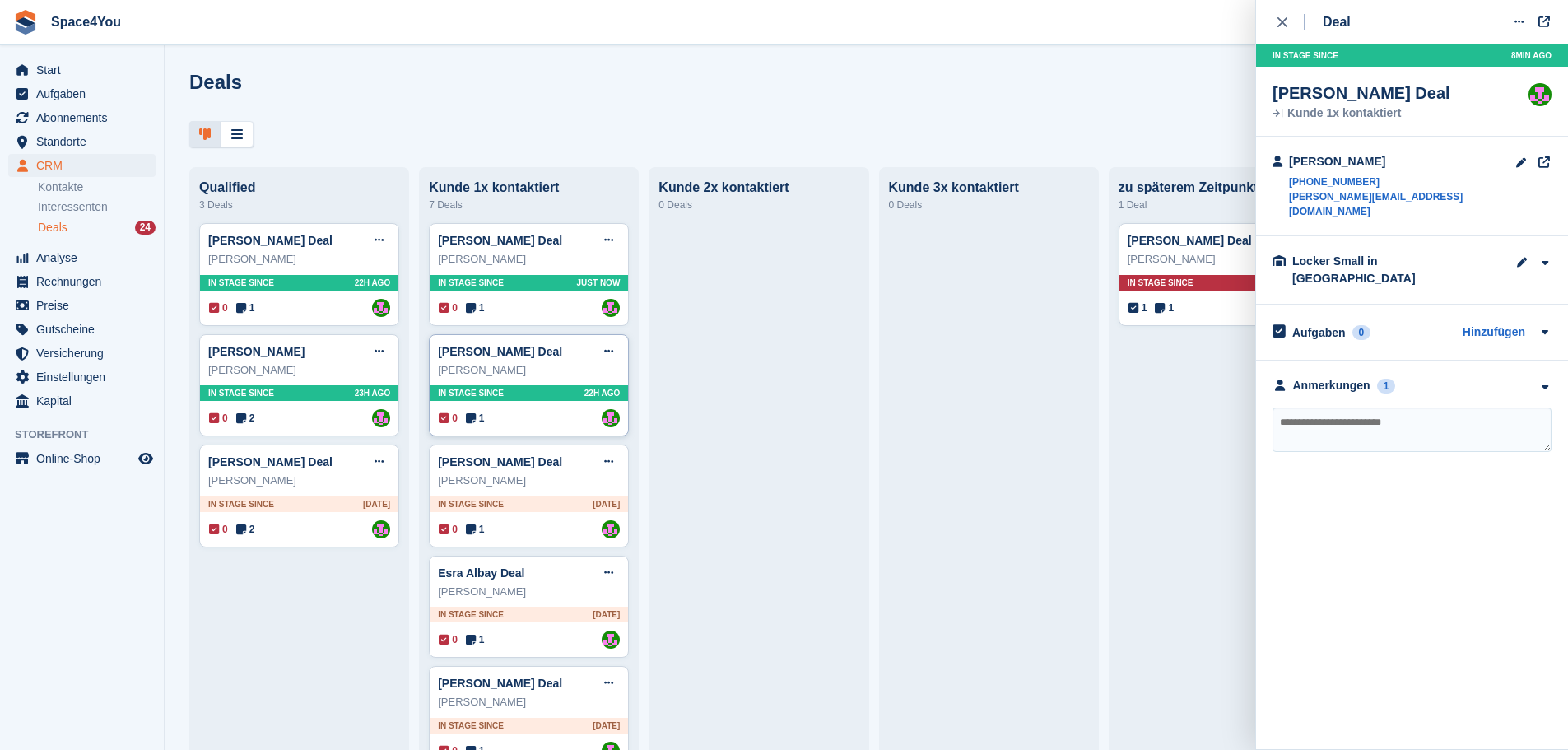
click at [569, 376] on div "Matthias Biskupek" at bounding box center [529, 370] width 182 height 16
click at [1442, 380] on div "Anmerkungen 1" at bounding box center [1412, 388] width 279 height 17
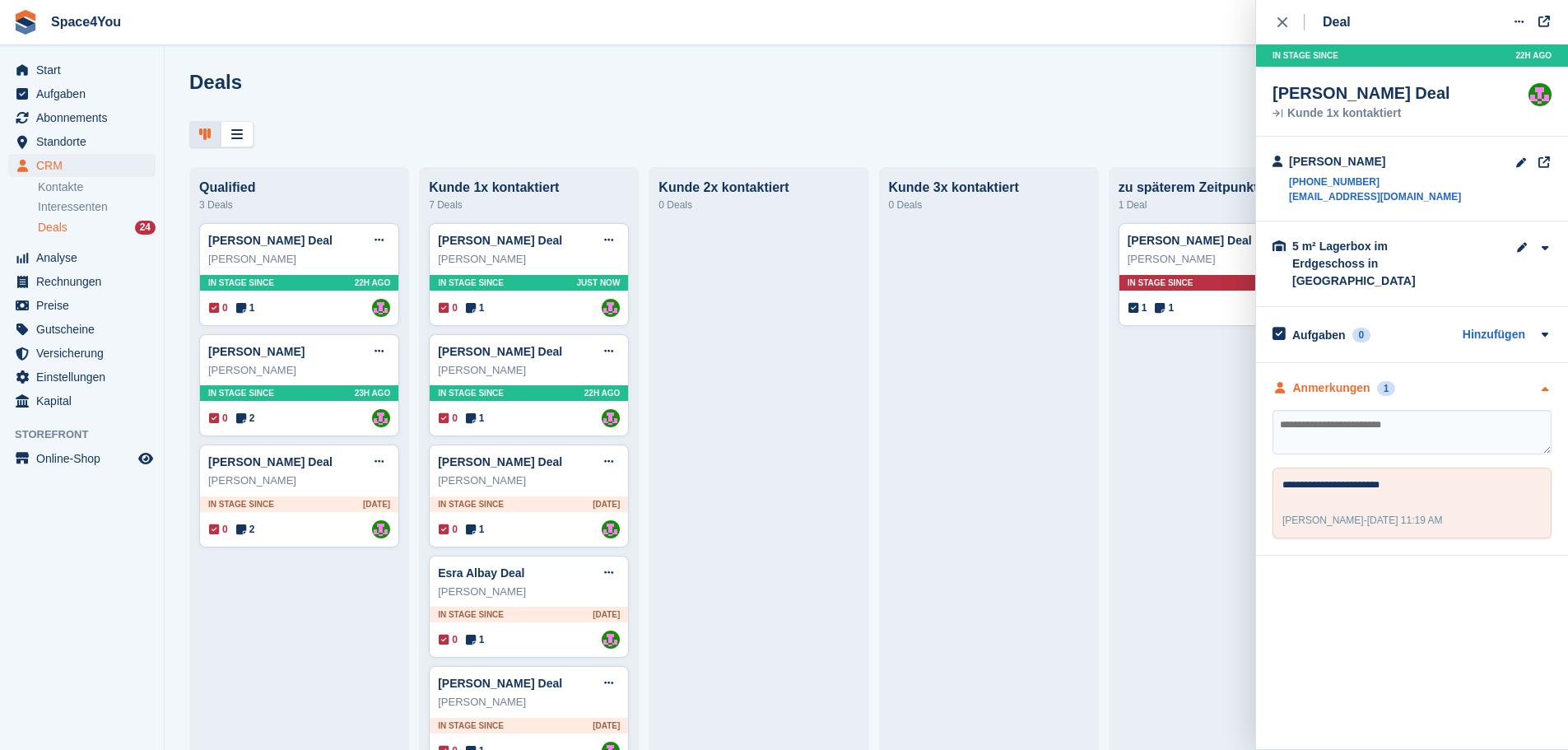
click at [1442, 380] on div "Anmerkungen 1" at bounding box center [1412, 388] width 279 height 17
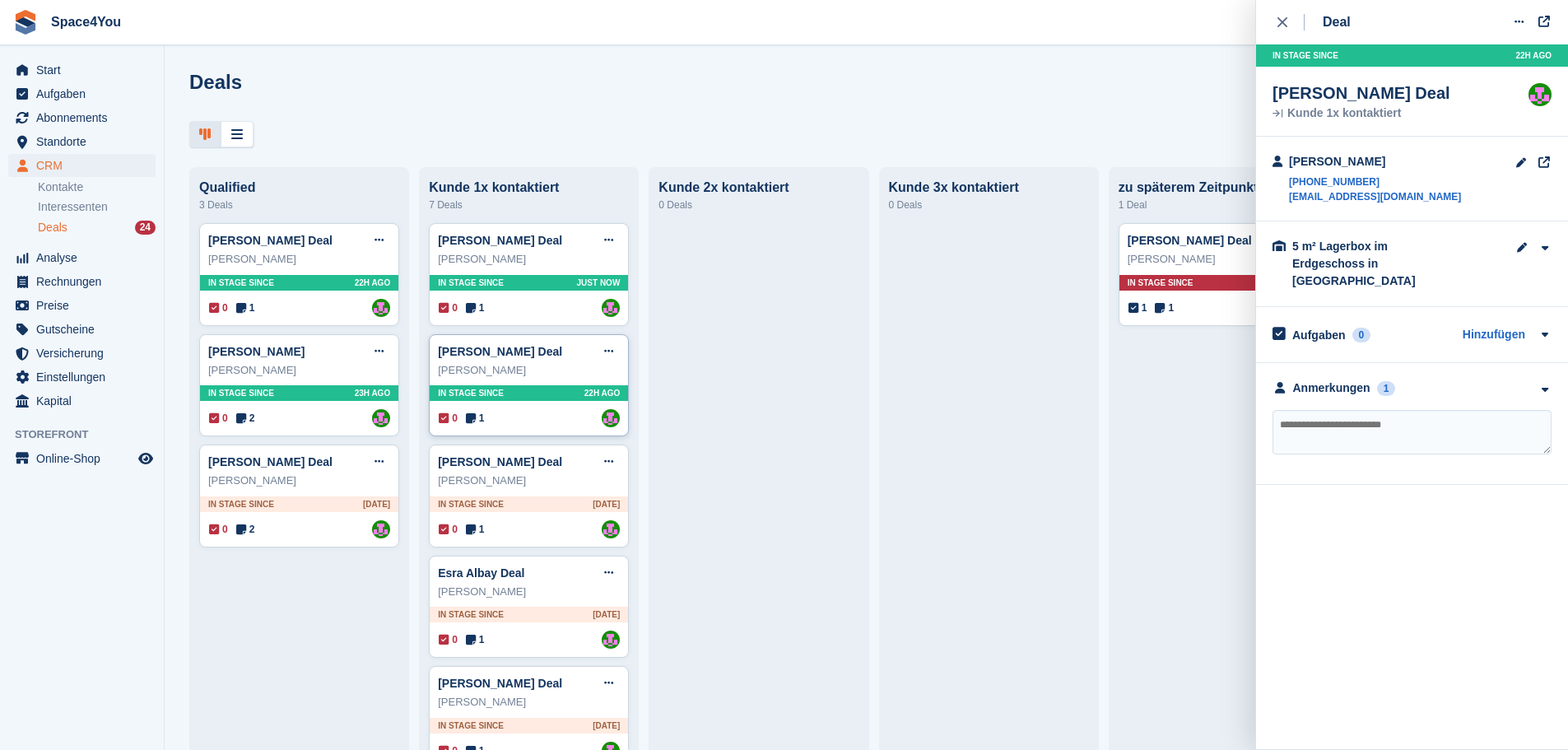
click at [561, 379] on div "Matthias Biskupek" at bounding box center [529, 370] width 182 height 16
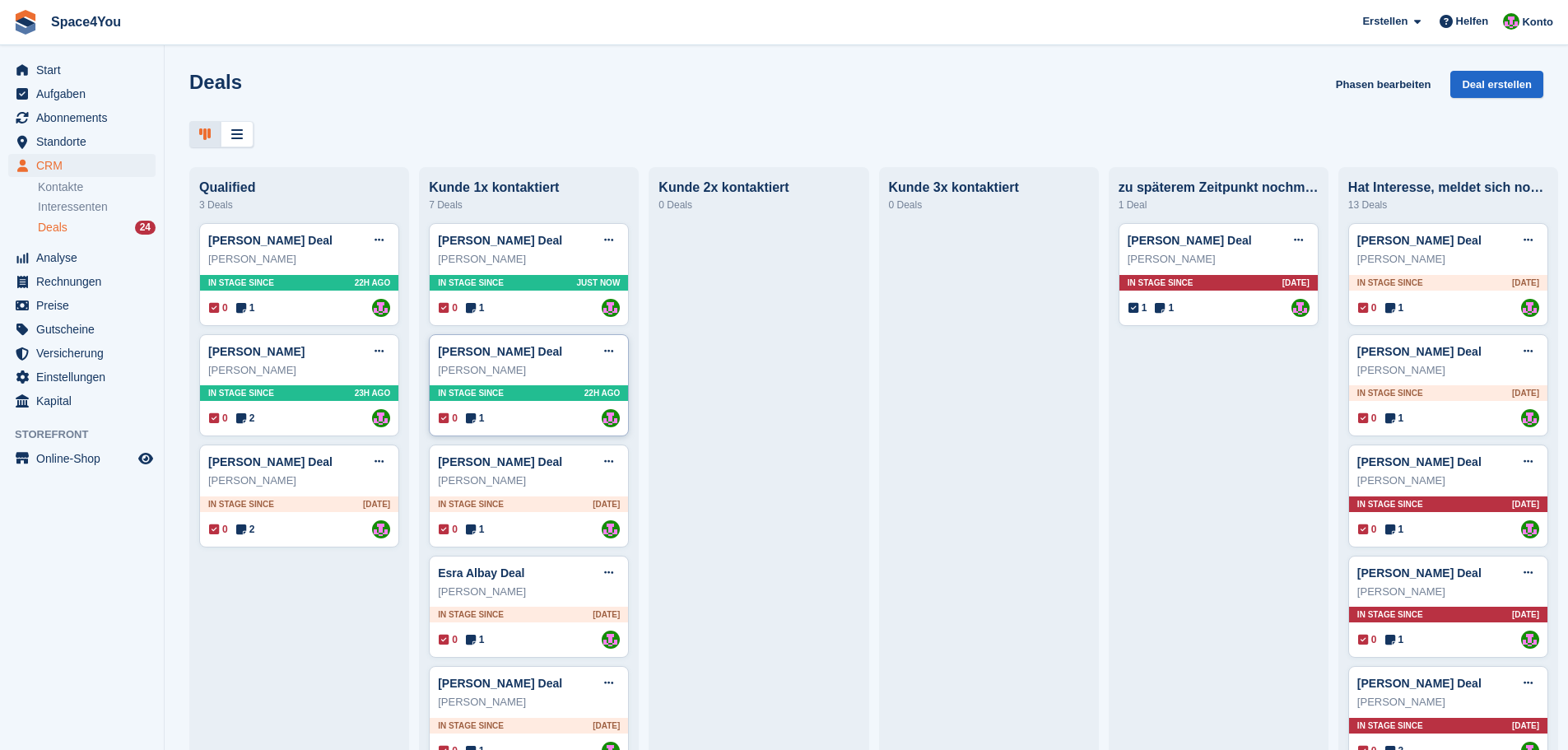
click at [561, 379] on div "Matthias Biskupek" at bounding box center [529, 370] width 182 height 16
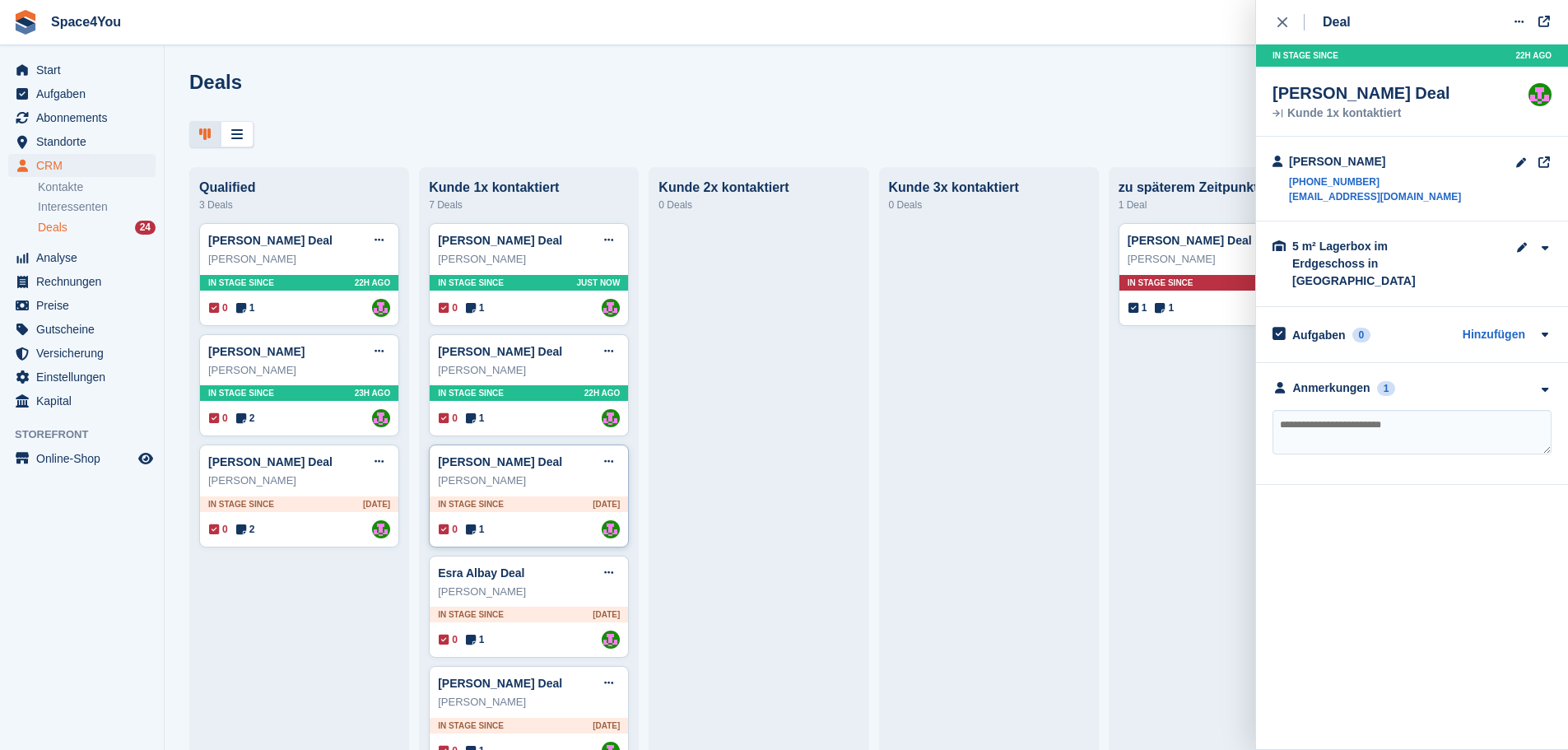
click at [564, 489] on div "Alexander Dell" at bounding box center [529, 481] width 182 height 16
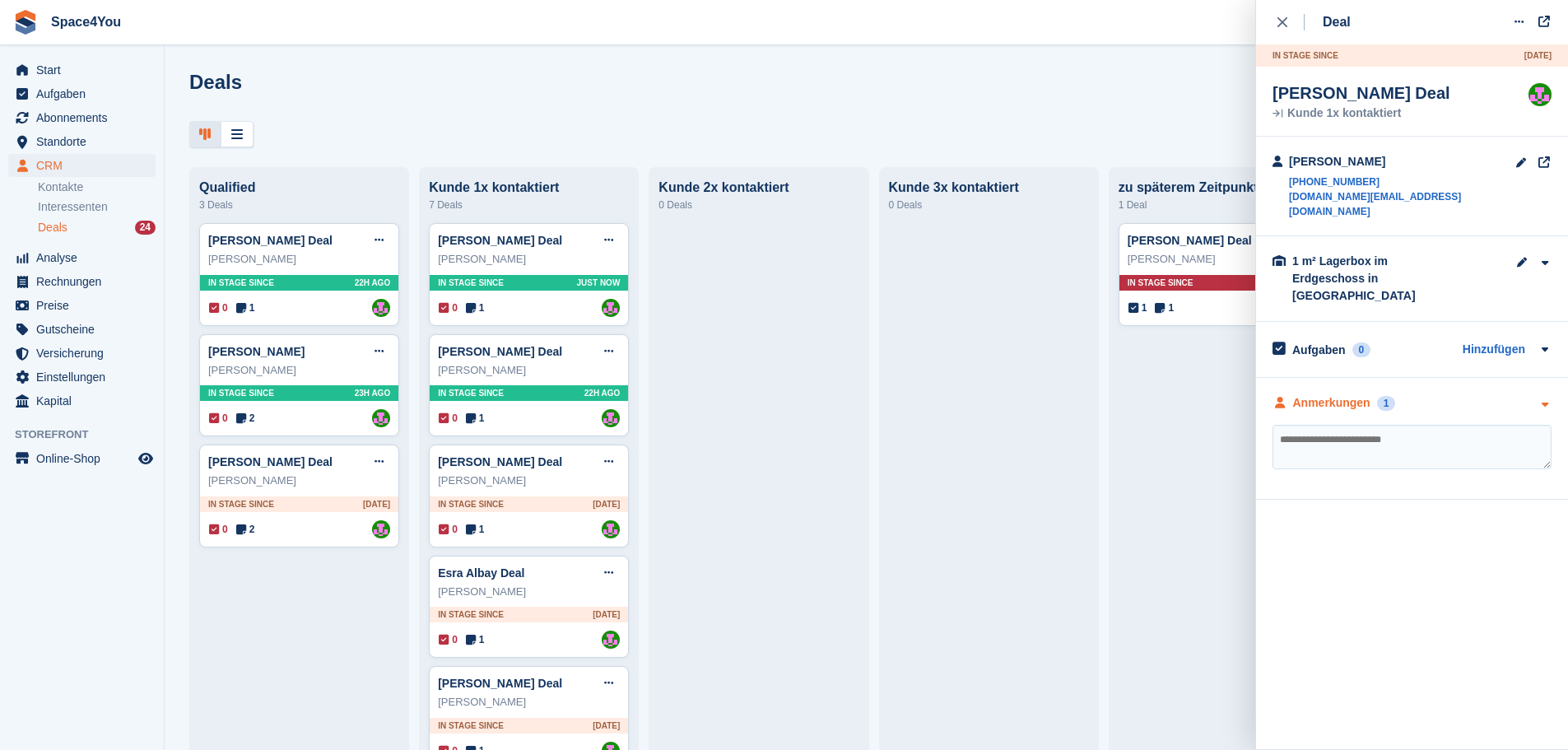
click at [1493, 394] on div "Anmerkungen 1" at bounding box center [1412, 403] width 279 height 17
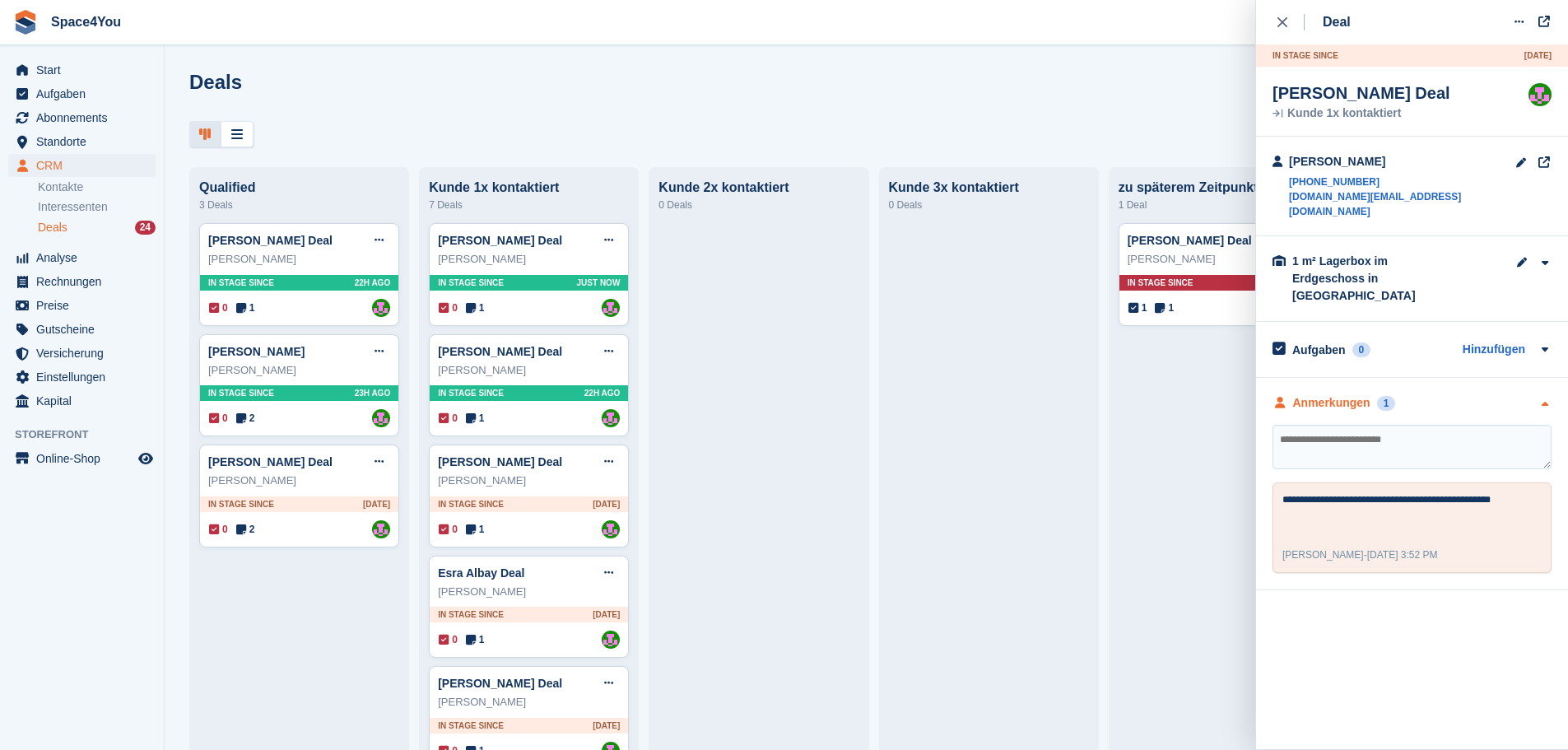
click at [1493, 394] on div "Anmerkungen 1" at bounding box center [1412, 403] width 279 height 17
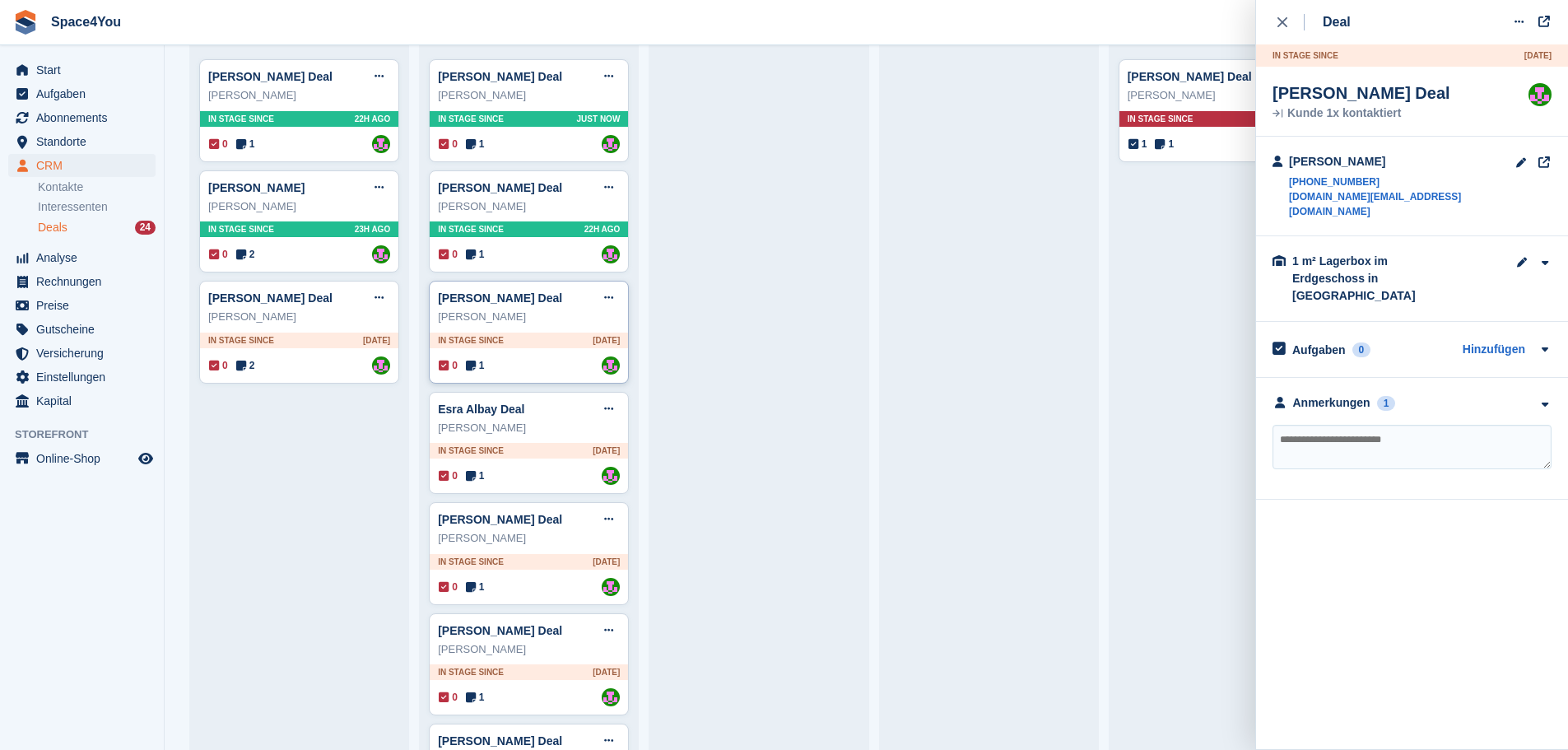
scroll to position [165, 0]
click at [535, 429] on div "Esra Albay" at bounding box center [529, 427] width 182 height 16
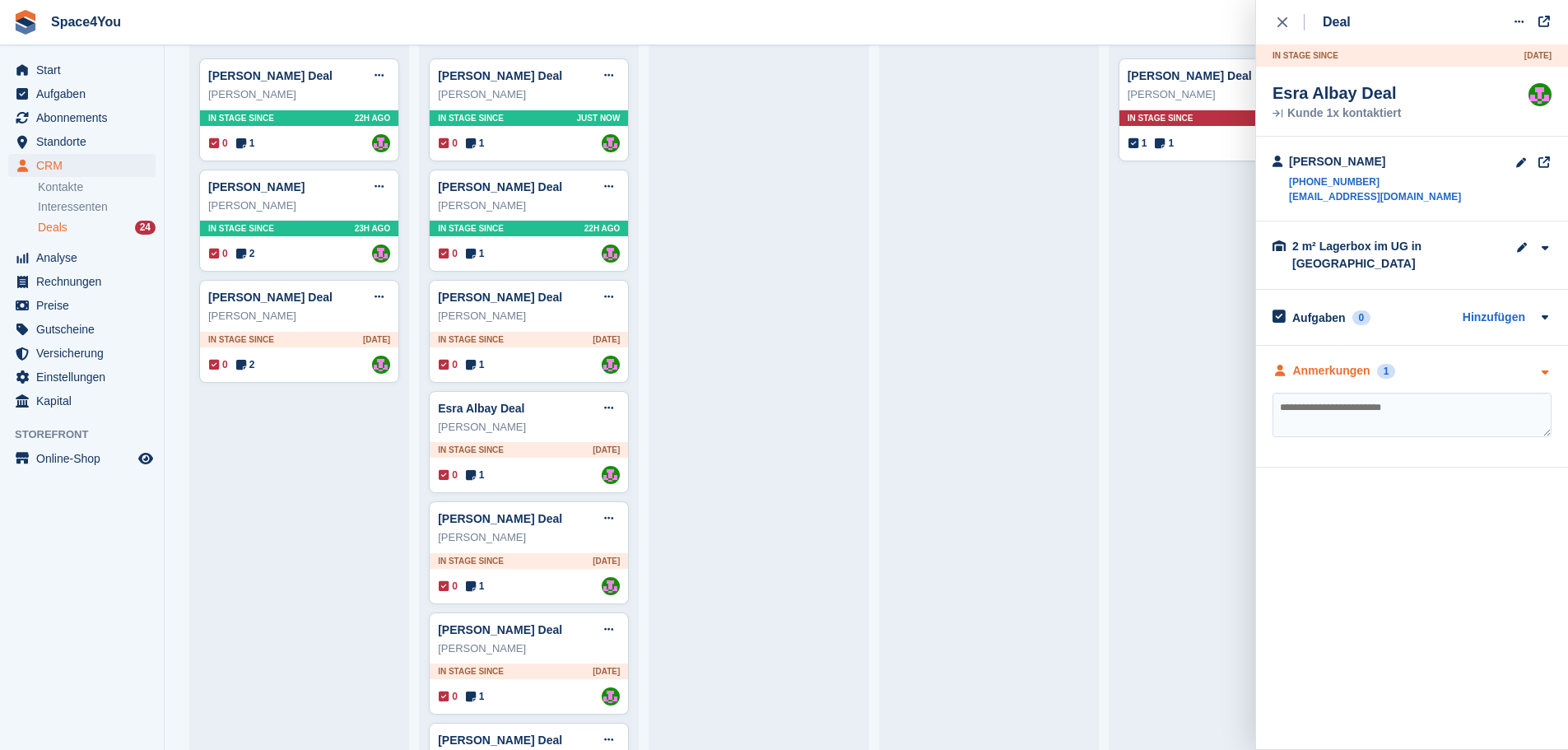
click at [1467, 363] on div "Anmerkungen 1" at bounding box center [1412, 371] width 279 height 17
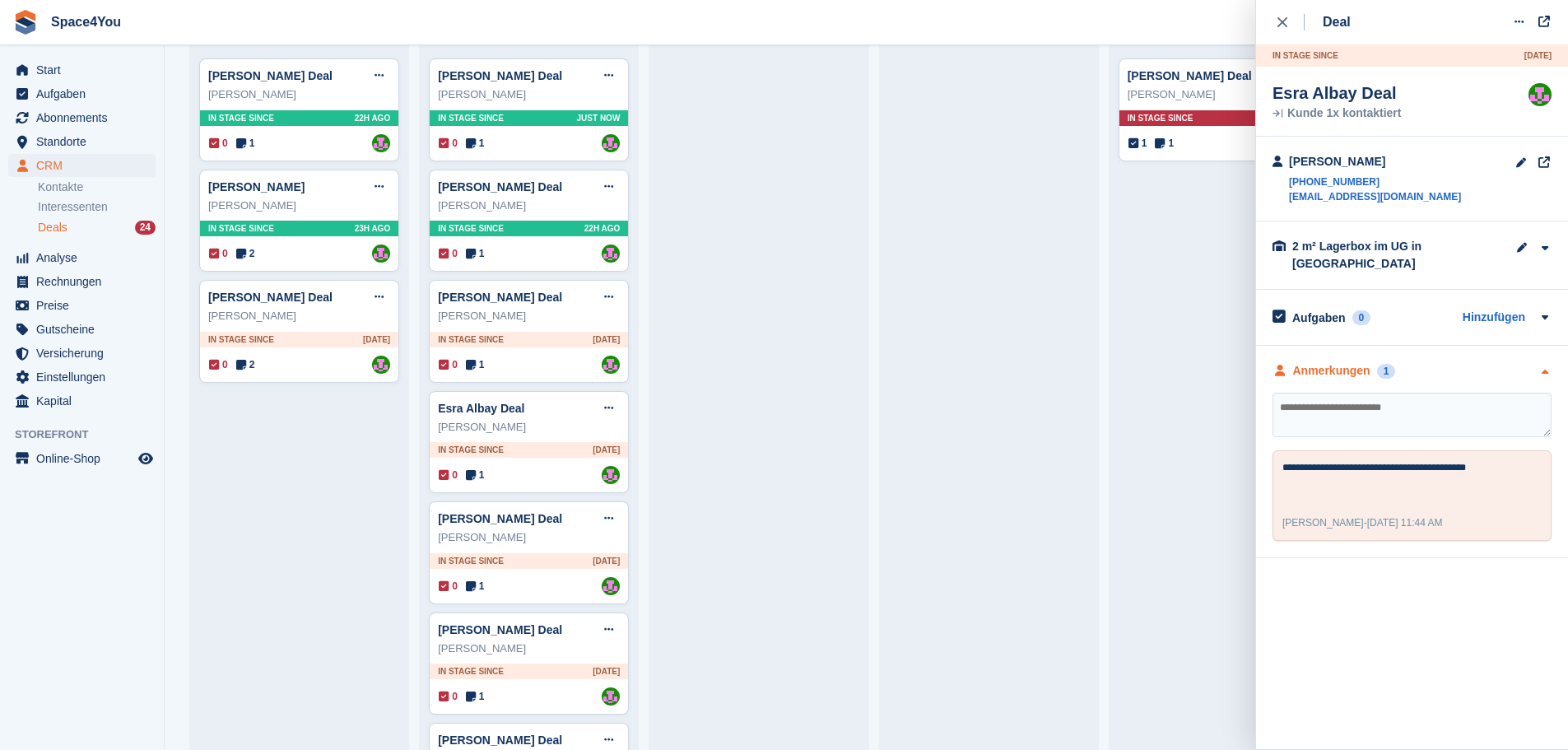
click at [1467, 363] on div "Anmerkungen 1" at bounding box center [1412, 371] width 279 height 17
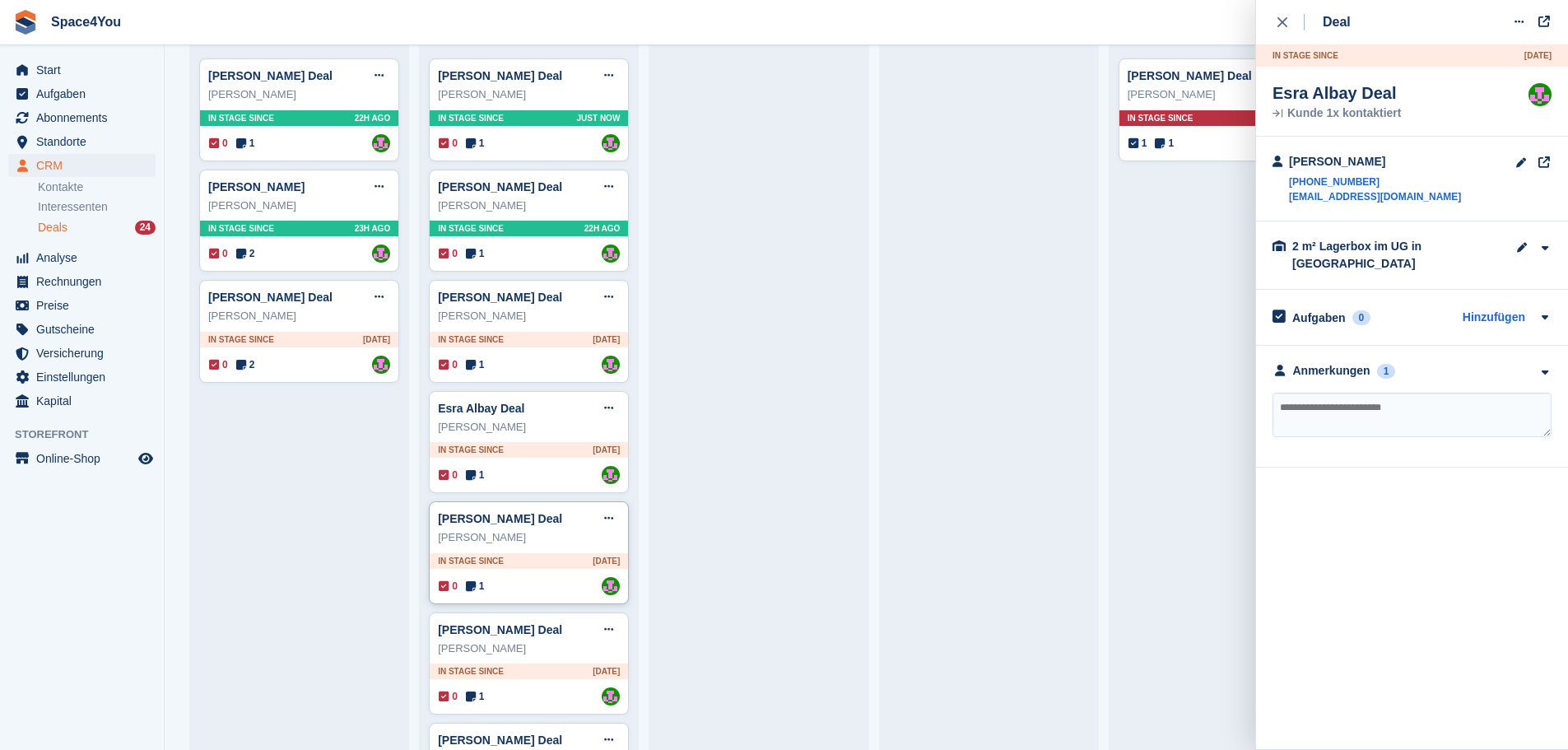
click at [565, 545] on div "Swetlana Owtschar" at bounding box center [529, 537] width 182 height 16
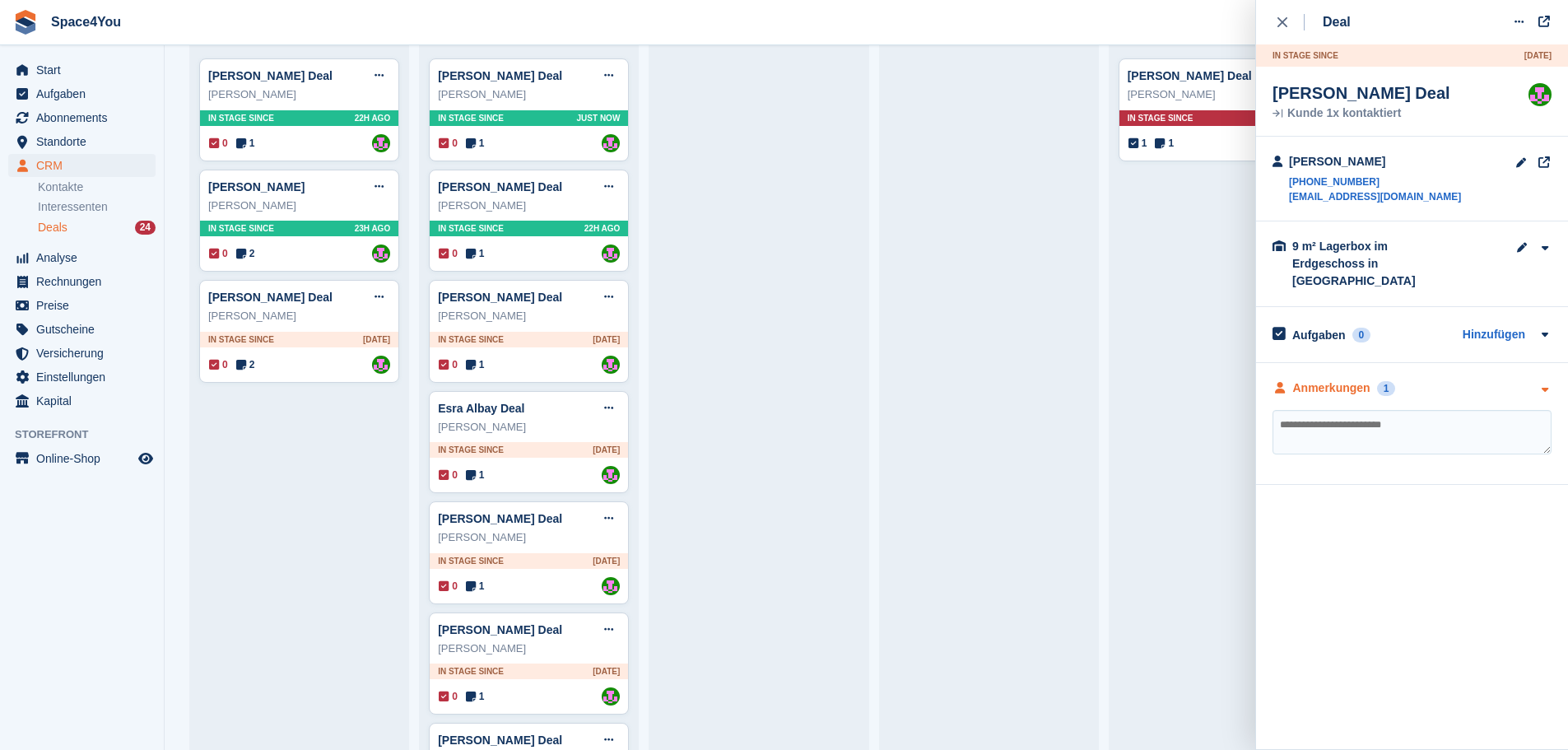
click at [1454, 380] on div "Anmerkungen 1" at bounding box center [1412, 388] width 279 height 17
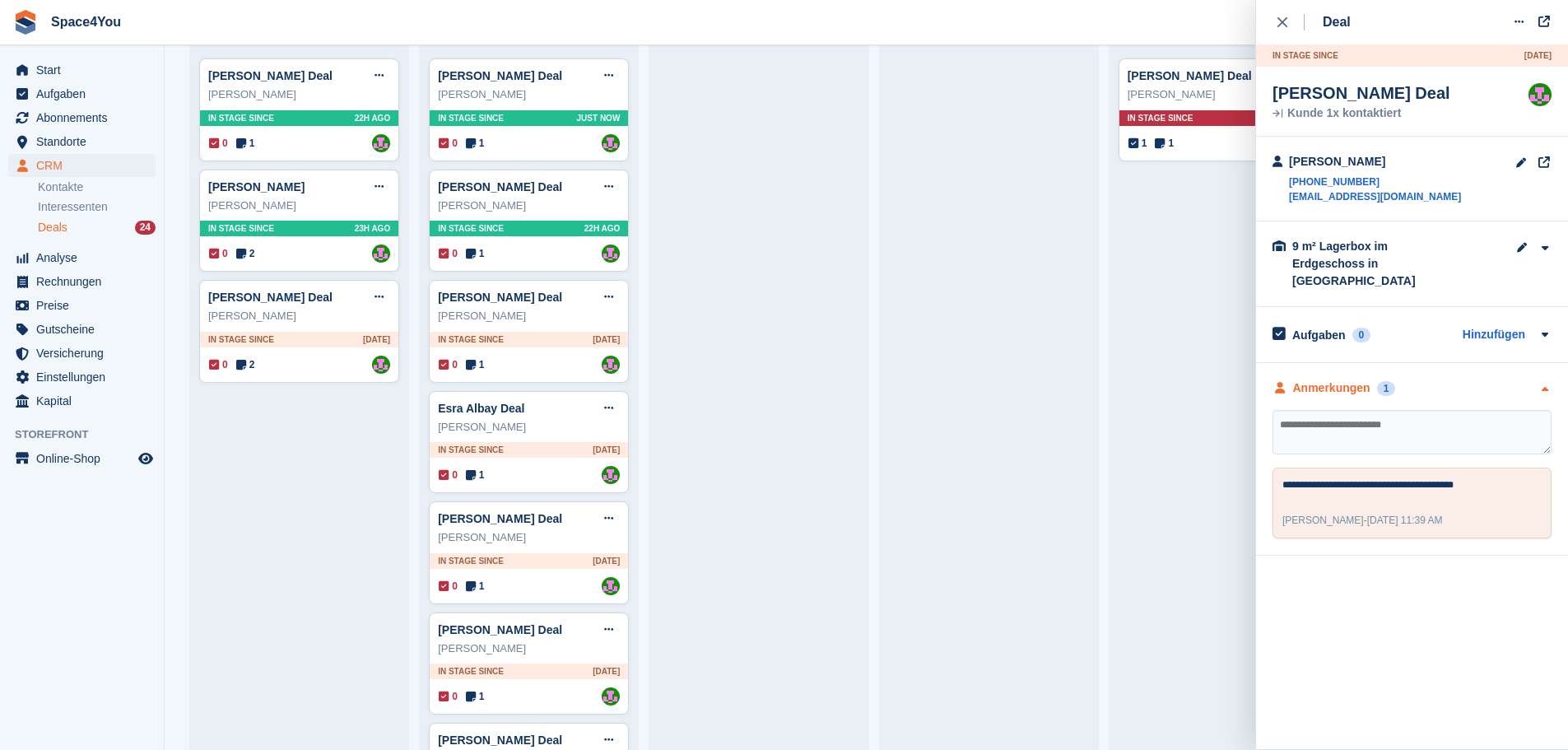
click at [1454, 380] on div "Anmerkungen 1" at bounding box center [1412, 388] width 279 height 17
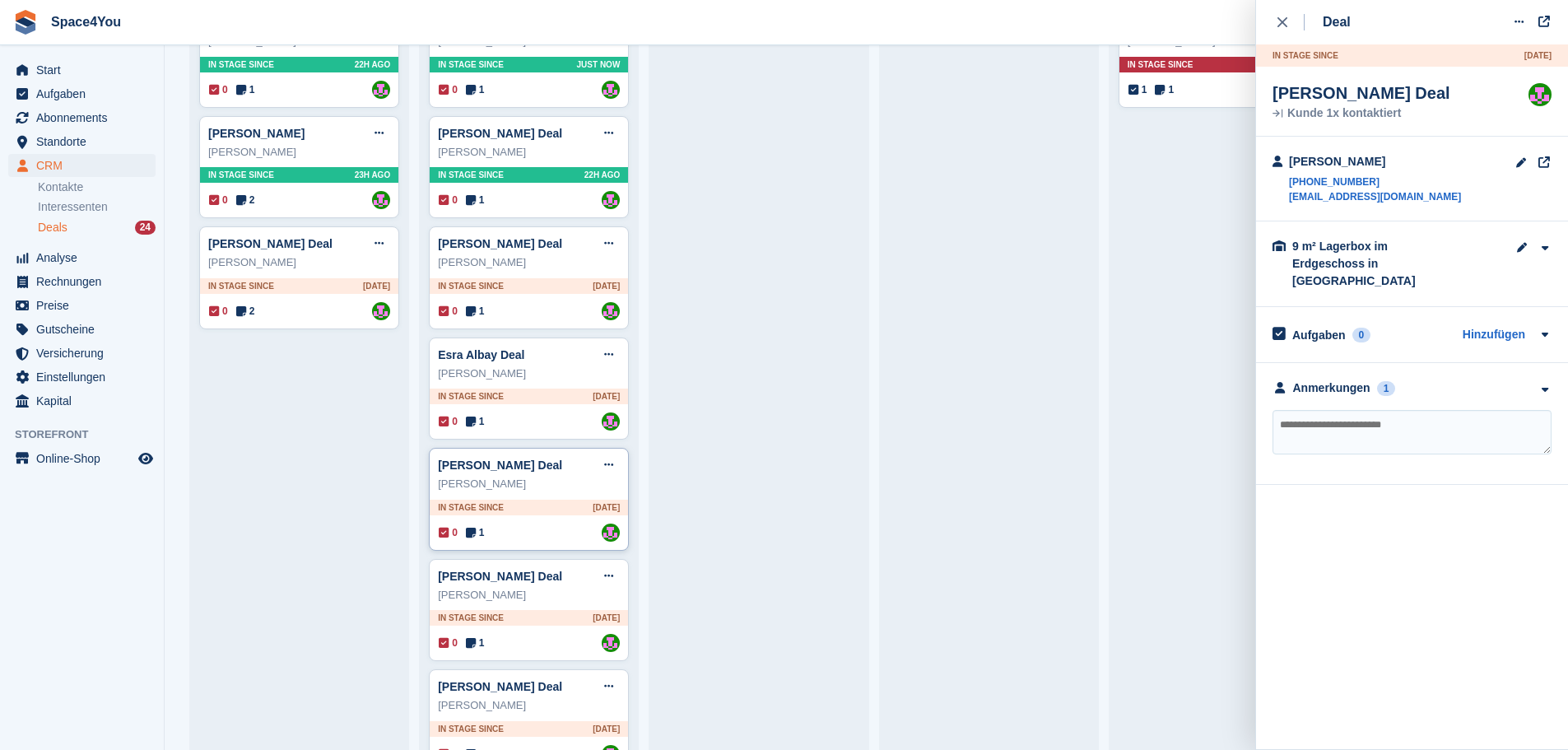
scroll to position [247, 0]
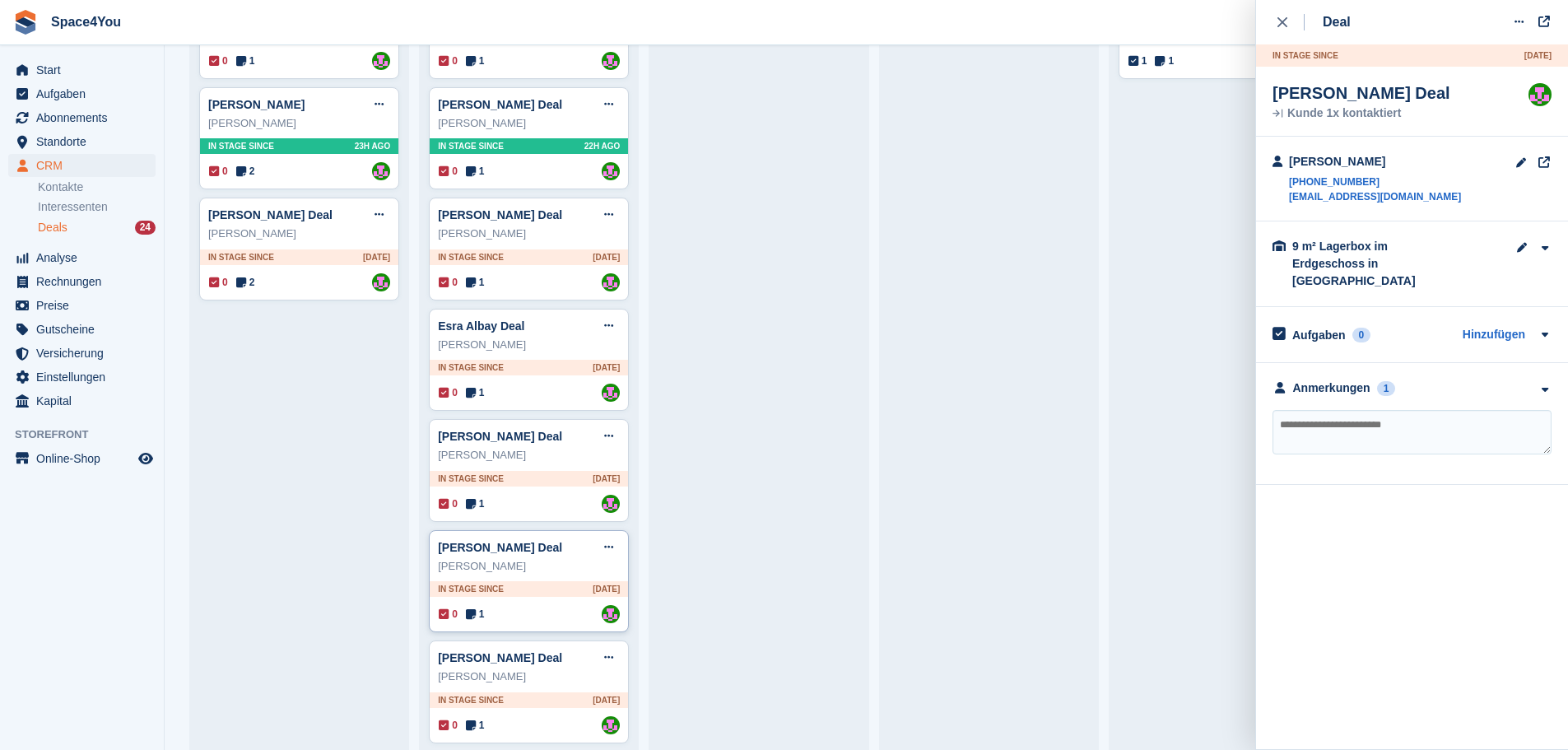
click at [546, 575] on div "Hansjürg Stricker" at bounding box center [529, 566] width 182 height 16
click at [1501, 380] on div "Anmerkungen 1" at bounding box center [1412, 388] width 279 height 17
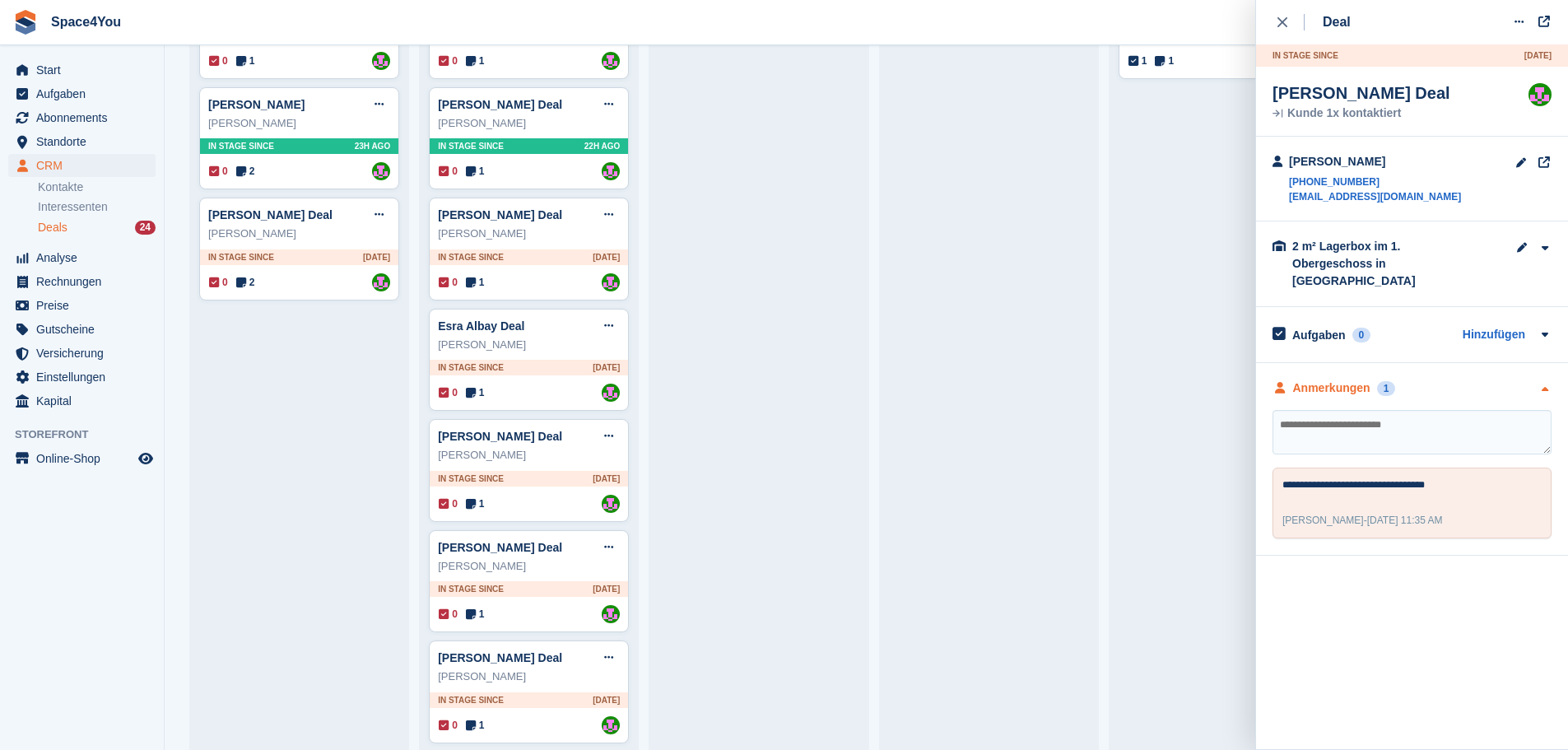
click at [1501, 380] on div "Anmerkungen 1" at bounding box center [1412, 388] width 279 height 17
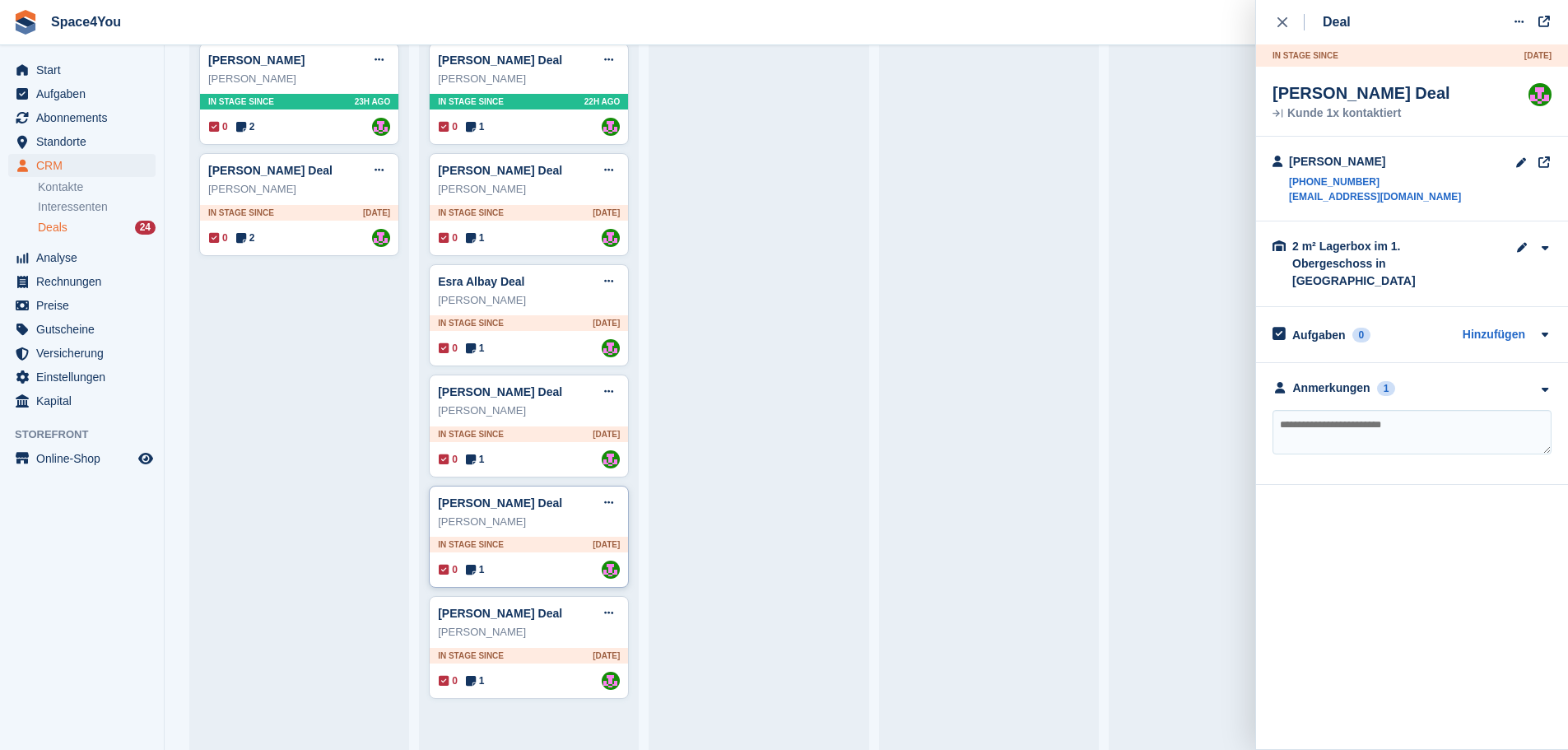
scroll to position [330, 0]
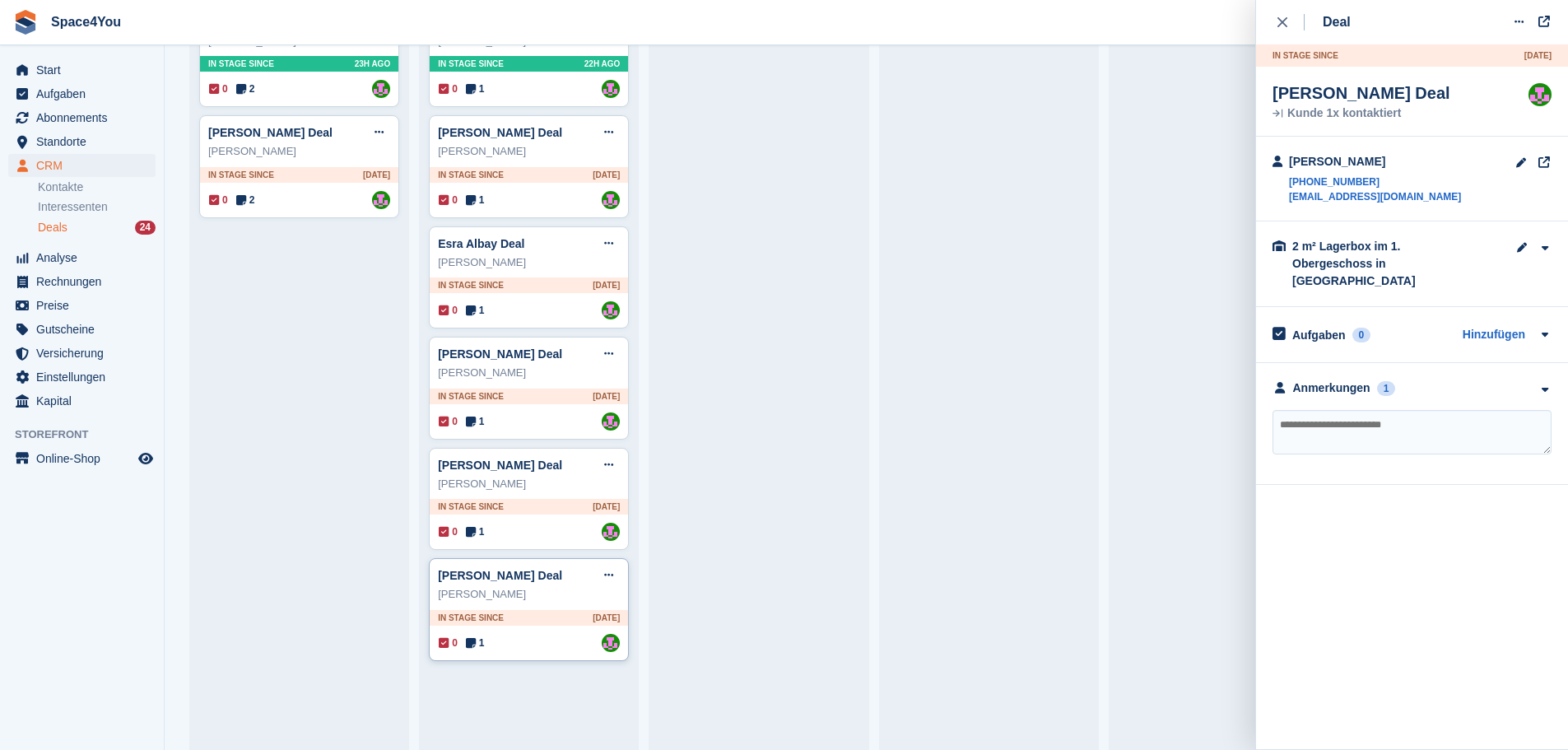
click at [557, 598] on div "Fabian Huterer" at bounding box center [529, 594] width 182 height 16
click at [1444, 380] on div "Anmerkungen 1" at bounding box center [1412, 388] width 279 height 17
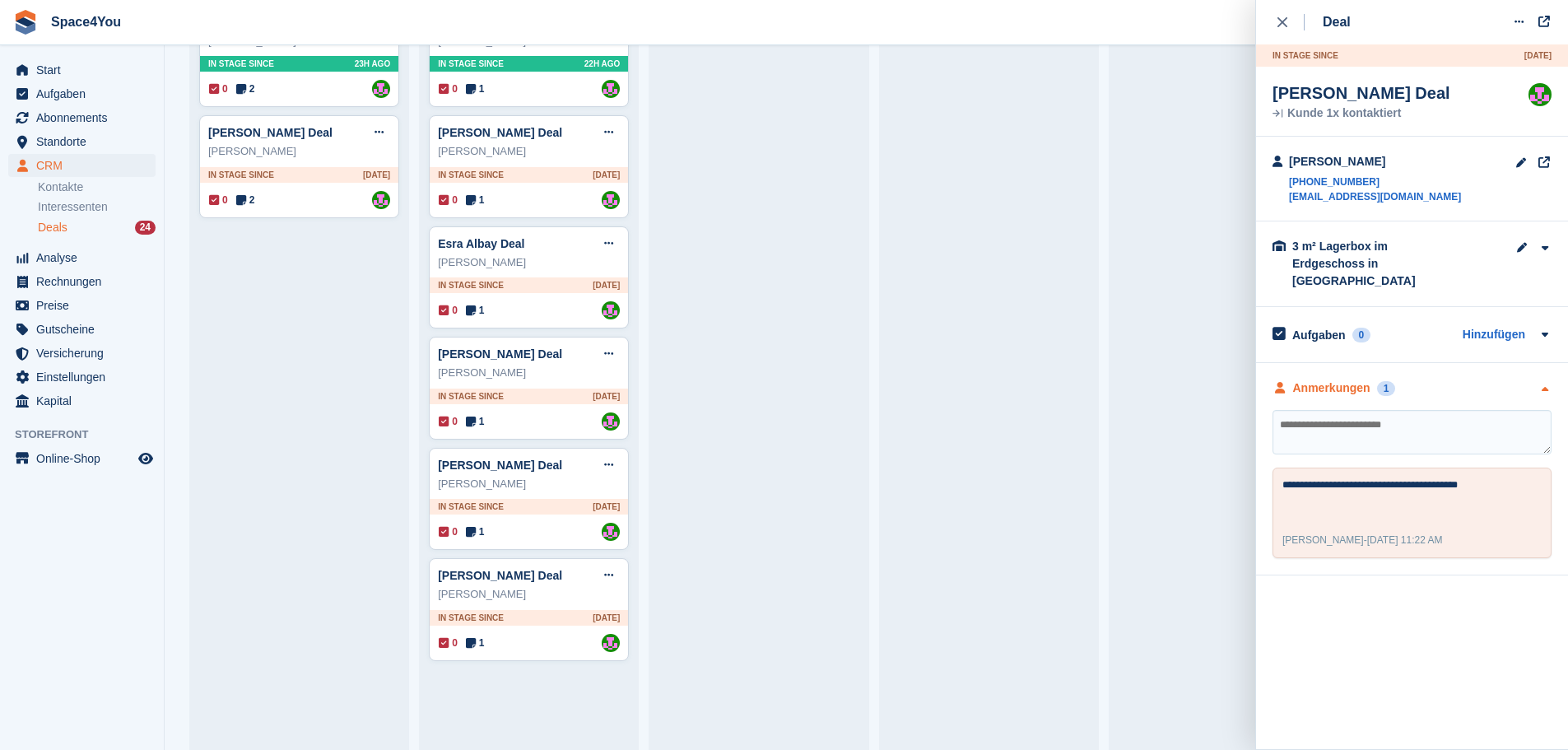
click at [1444, 380] on div "Anmerkungen 1" at bounding box center [1412, 388] width 279 height 17
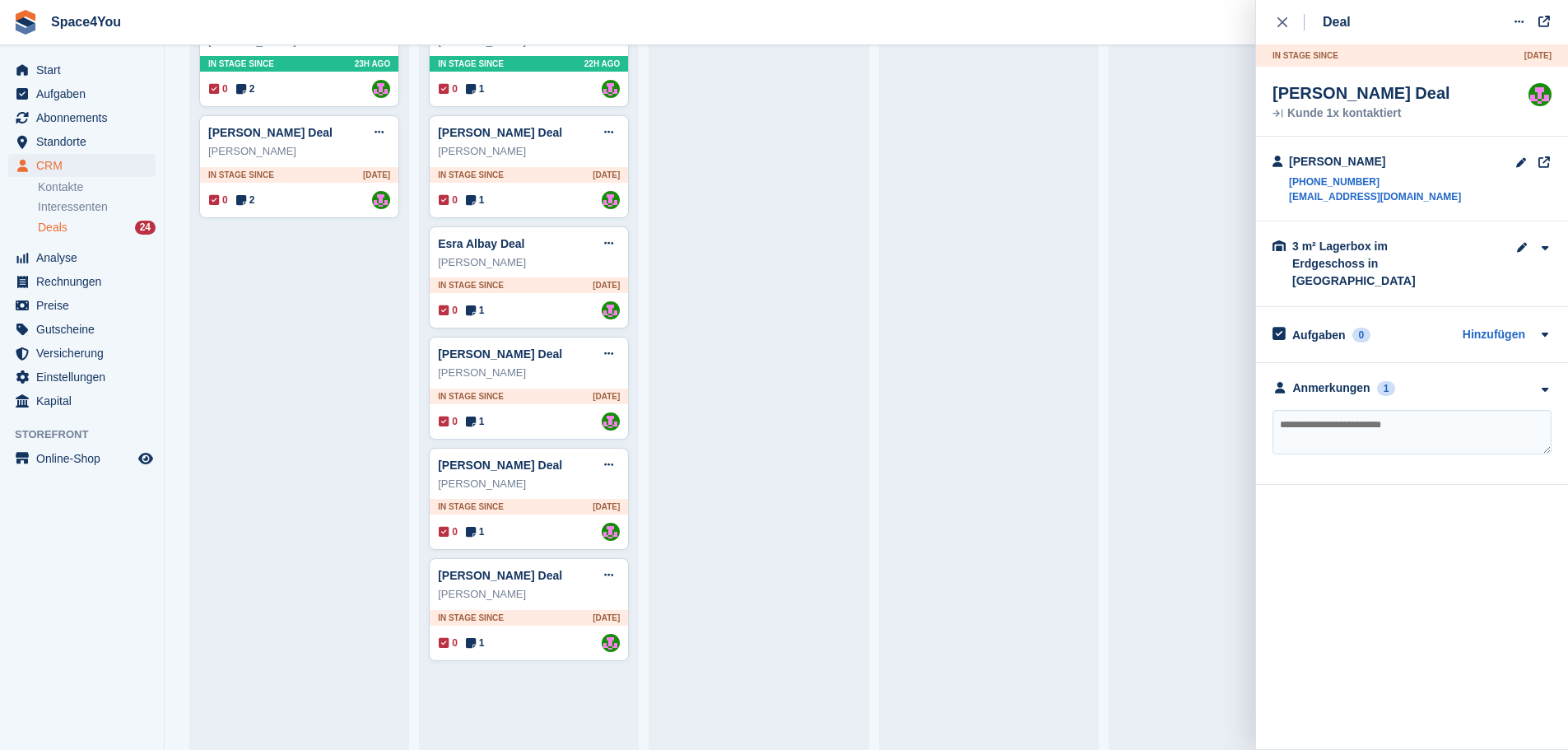
scroll to position [0, 0]
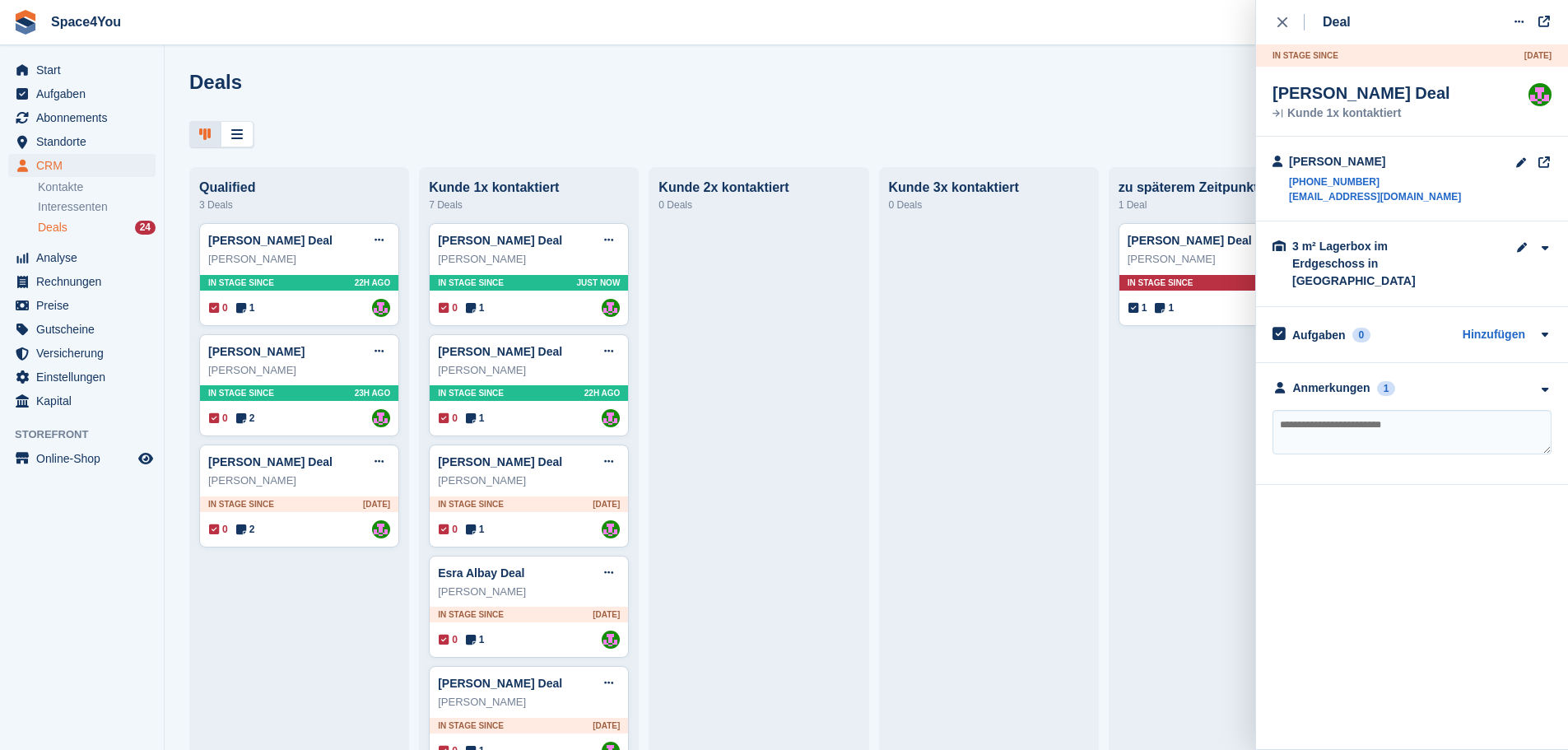
click at [692, 91] on div "Deals Phasen bearbeiten Deal erstellen" at bounding box center [866, 93] width 1354 height 47
click at [1277, 23] on button "close" at bounding box center [1291, 22] width 37 height 44
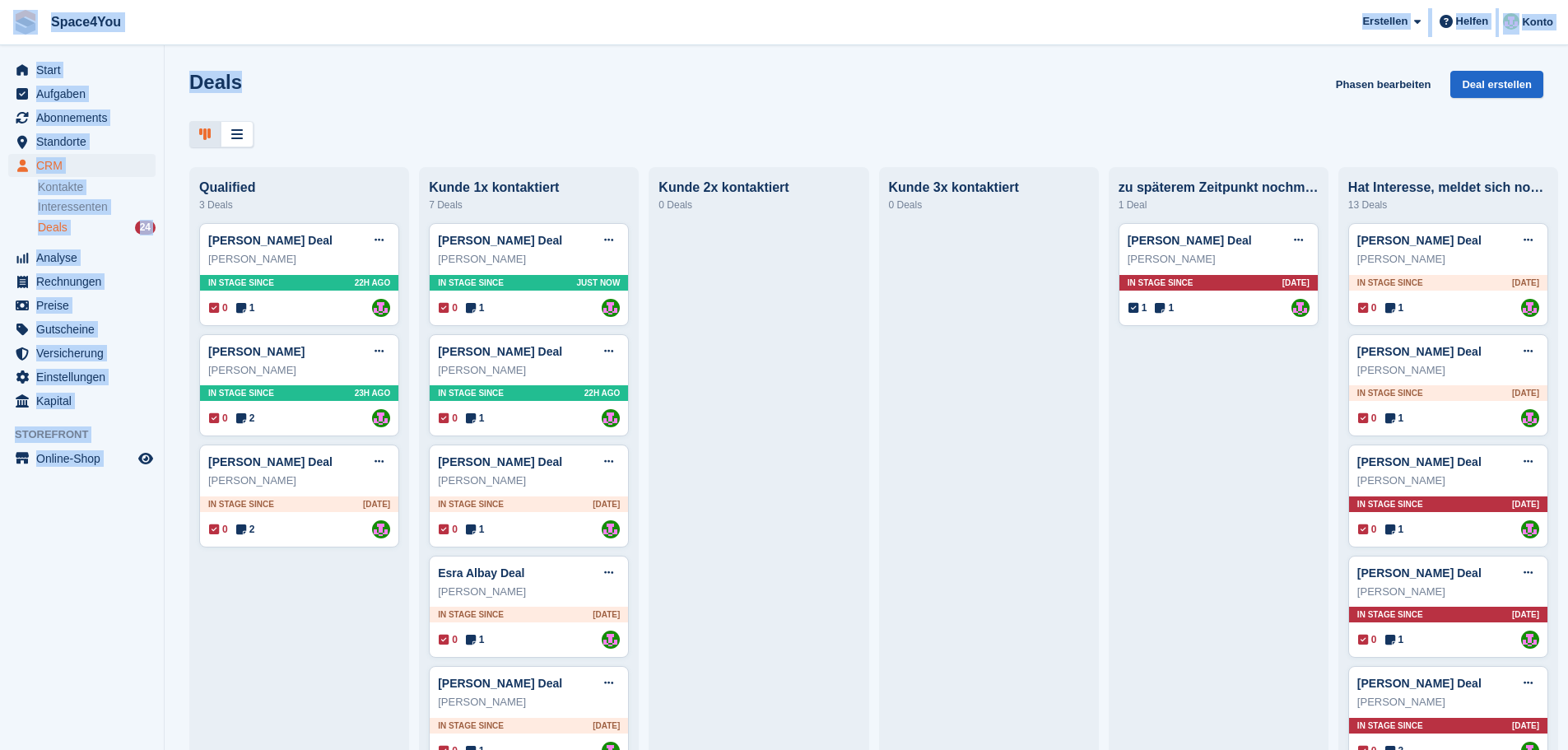
drag, startPoint x: 237, startPoint y: 86, endPoint x: 7, endPoint y: 36, distance: 235.4
click at [7, 36] on div "Space4You Erstellen Abonnement Rechnung Kontakt Deal Rabatt Seite Helfen Chat-S…" at bounding box center [784, 375] width 1568 height 750
click at [233, 86] on h1 "Deals" at bounding box center [216, 82] width 53 height 22
drag, startPoint x: 239, startPoint y: 92, endPoint x: 20, endPoint y: 28, distance: 228.2
click at [20, 28] on div "Space4You Erstellen Abonnement Rechnung Kontakt Deal Rabatt Seite Helfen Chat-S…" at bounding box center [784, 375] width 1568 height 750
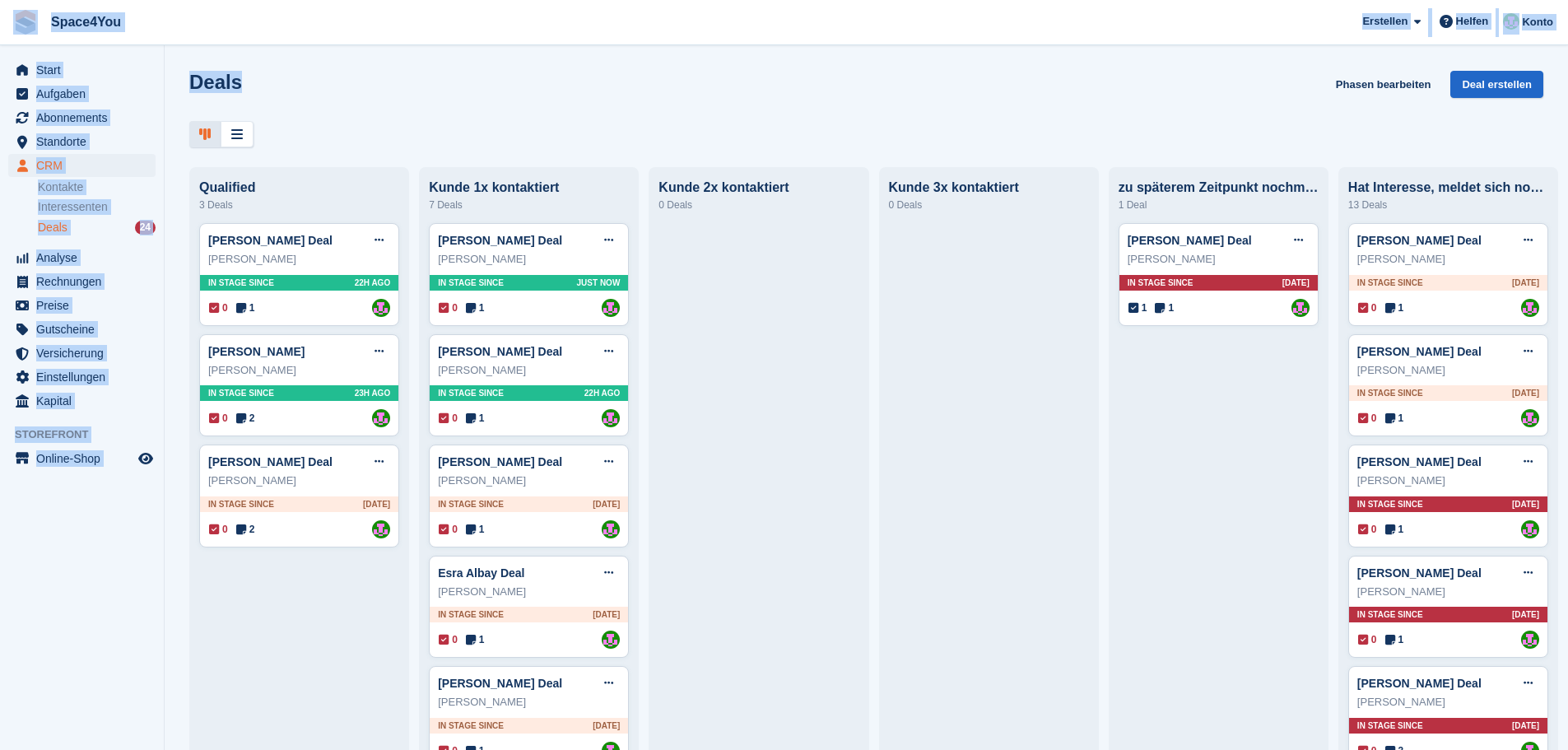
click at [203, 26] on span "Space4You Erstellen Abonnement Rechnung Kontakt Deal Rabatt Seite Helfen Chat-S…" at bounding box center [784, 22] width 1568 height 44
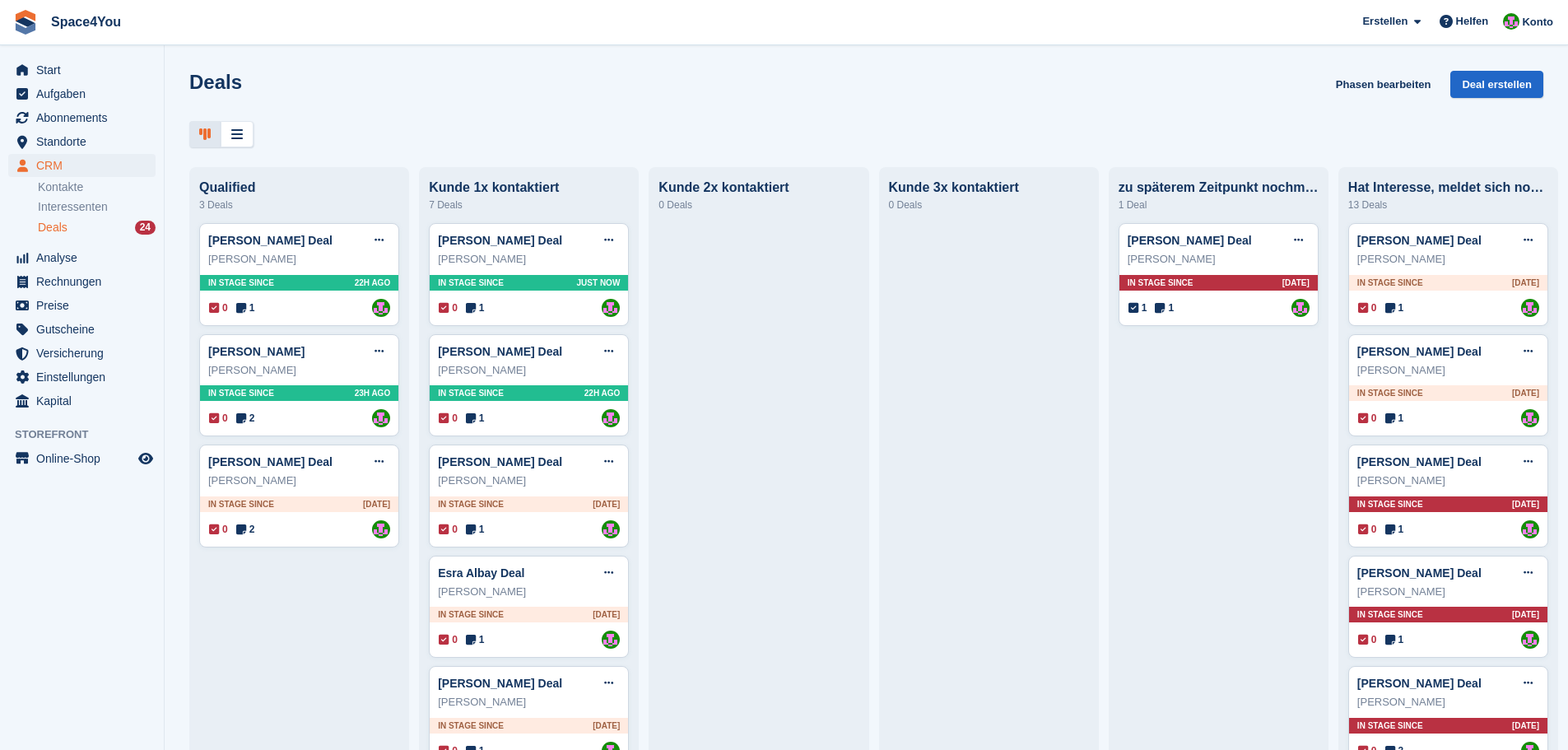
click at [839, 118] on div "Deals Phasen bearbeiten Deal erstellen" at bounding box center [866, 109] width 1403 height 76
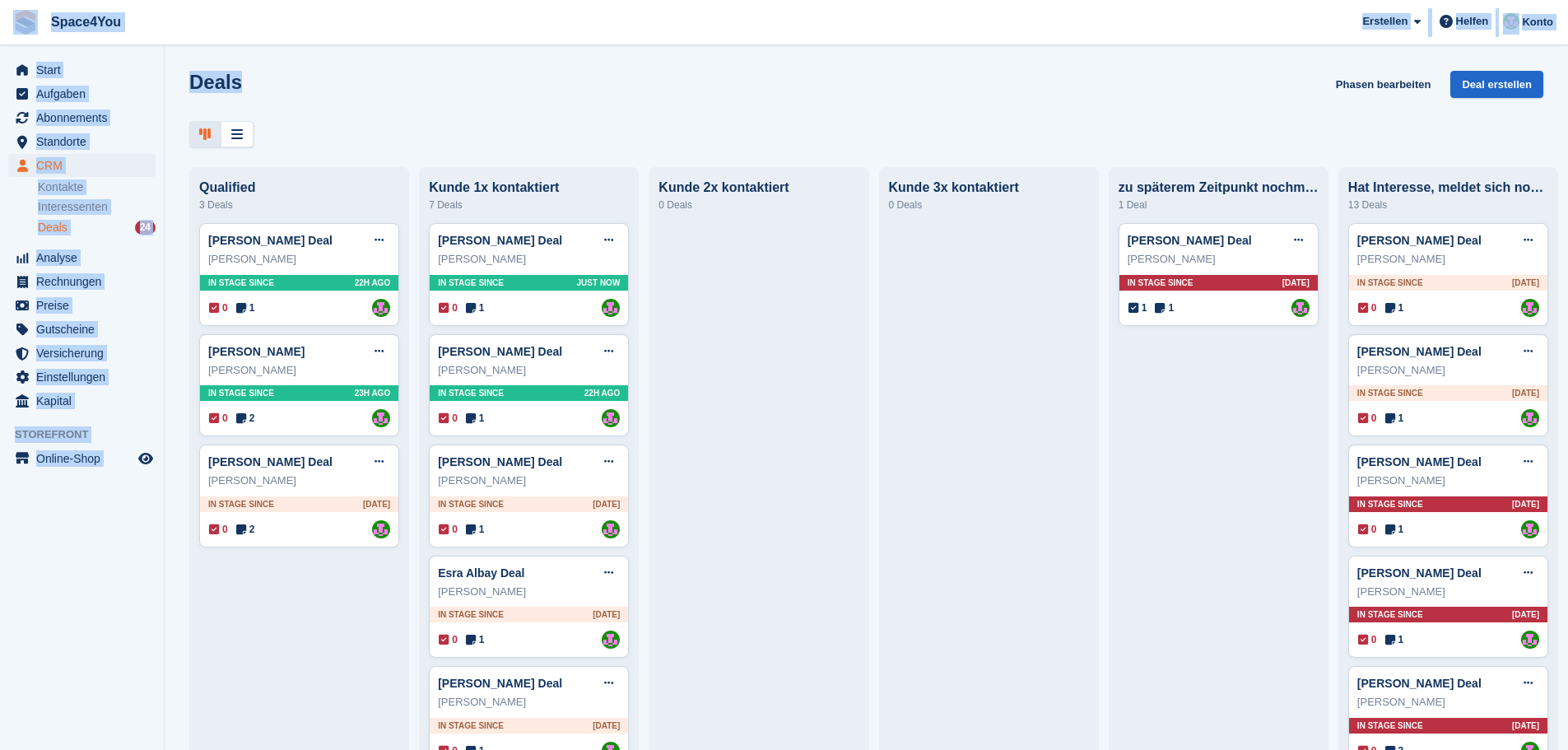
drag, startPoint x: 338, startPoint y: 116, endPoint x: 16, endPoint y: 32, distance: 332.8
click at [16, 32] on div "Space4You Erstellen Abonnement Rechnung Kontakt Deal Rabatt Seite Helfen Chat-S…" at bounding box center [784, 375] width 1568 height 750
click at [489, 68] on div "Deals Phasen bearbeiten Deal erstellen Qualified 3 Deals Vera Soboleva Deal Dea…" at bounding box center [866, 375] width 1403 height 750
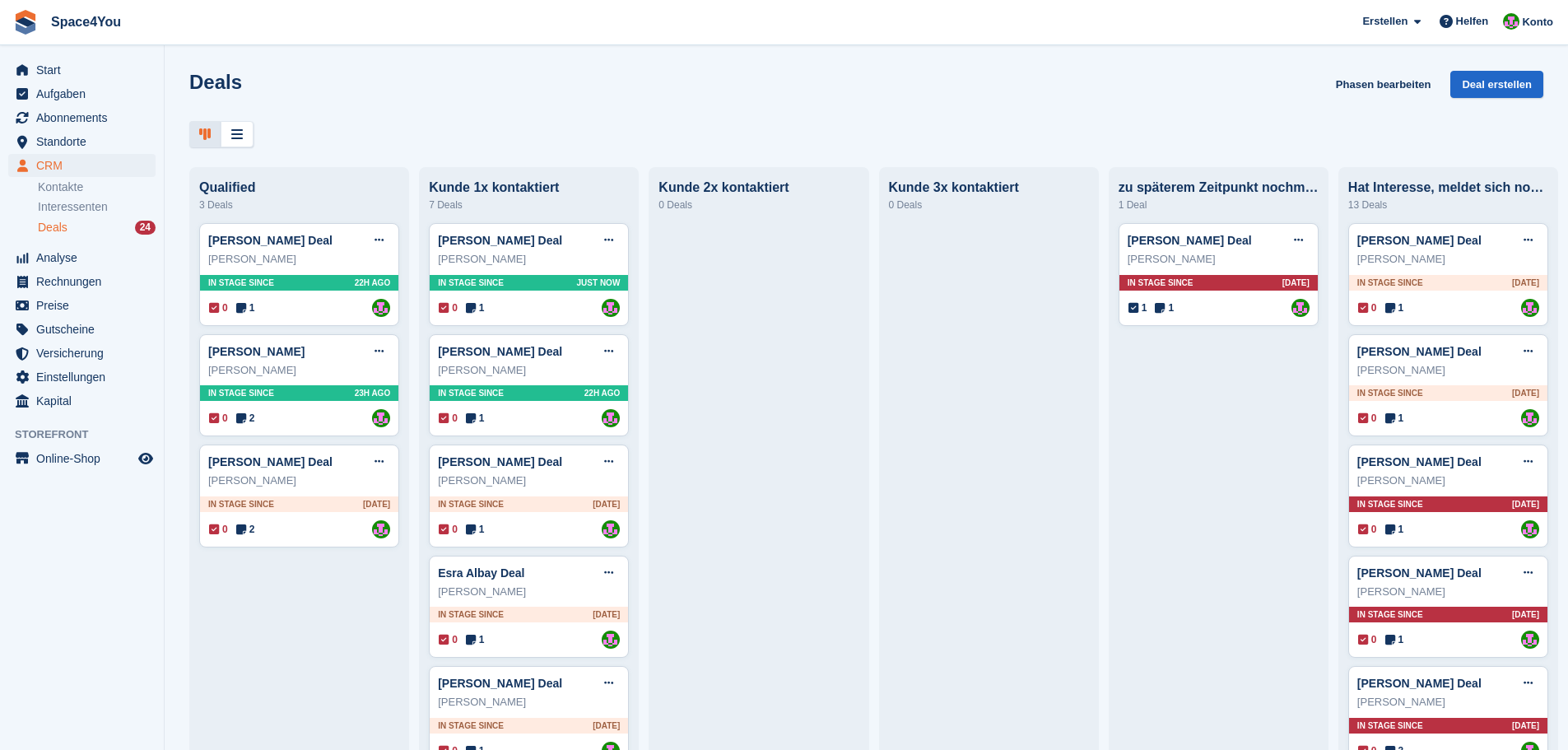
click at [312, 106] on div "Deals Phasen bearbeiten Deal erstellen" at bounding box center [866, 93] width 1354 height 47
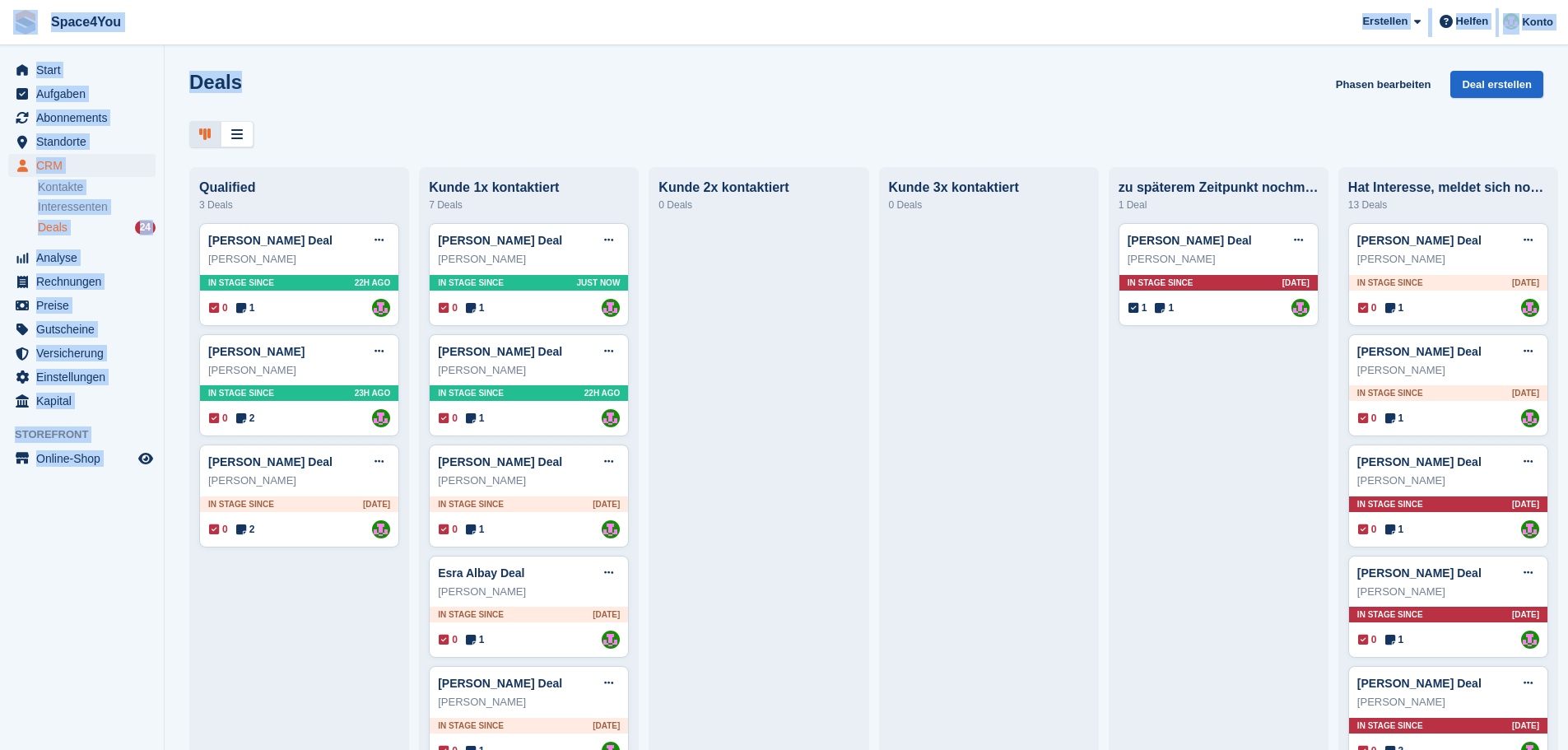
drag, startPoint x: 274, startPoint y: 86, endPoint x: 25, endPoint y: 30, distance: 255.2
click at [25, 30] on div "Space4You Erstellen Abonnement Rechnung Kontakt Deal Rabatt Seite Helfen Chat-S…" at bounding box center [784, 375] width 1568 height 750
click at [252, 84] on div "Deals Phasen bearbeiten Deal erstellen" at bounding box center [866, 93] width 1354 height 47
drag, startPoint x: 252, startPoint y: 84, endPoint x: 0, endPoint y: 8, distance: 263.2
click at [0, 8] on div "Space4You Erstellen Abonnement Rechnung Kontakt Deal Rabatt Seite Helfen Chat-S…" at bounding box center [784, 375] width 1568 height 750
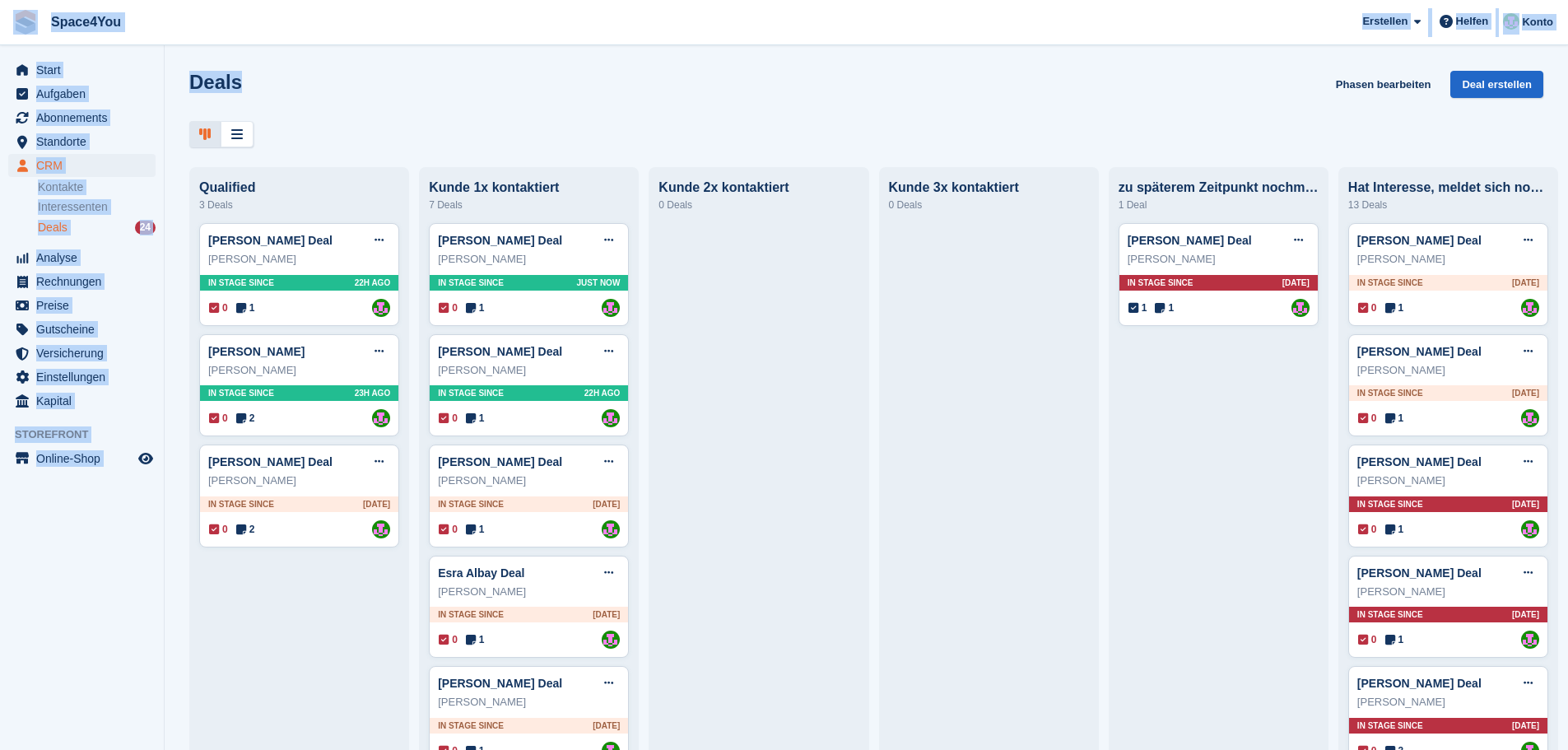
click at [177, 14] on span "Space4You Erstellen Abonnement Rechnung Kontakt Deal Rabatt Seite Helfen Chat-S…" at bounding box center [784, 22] width 1568 height 44
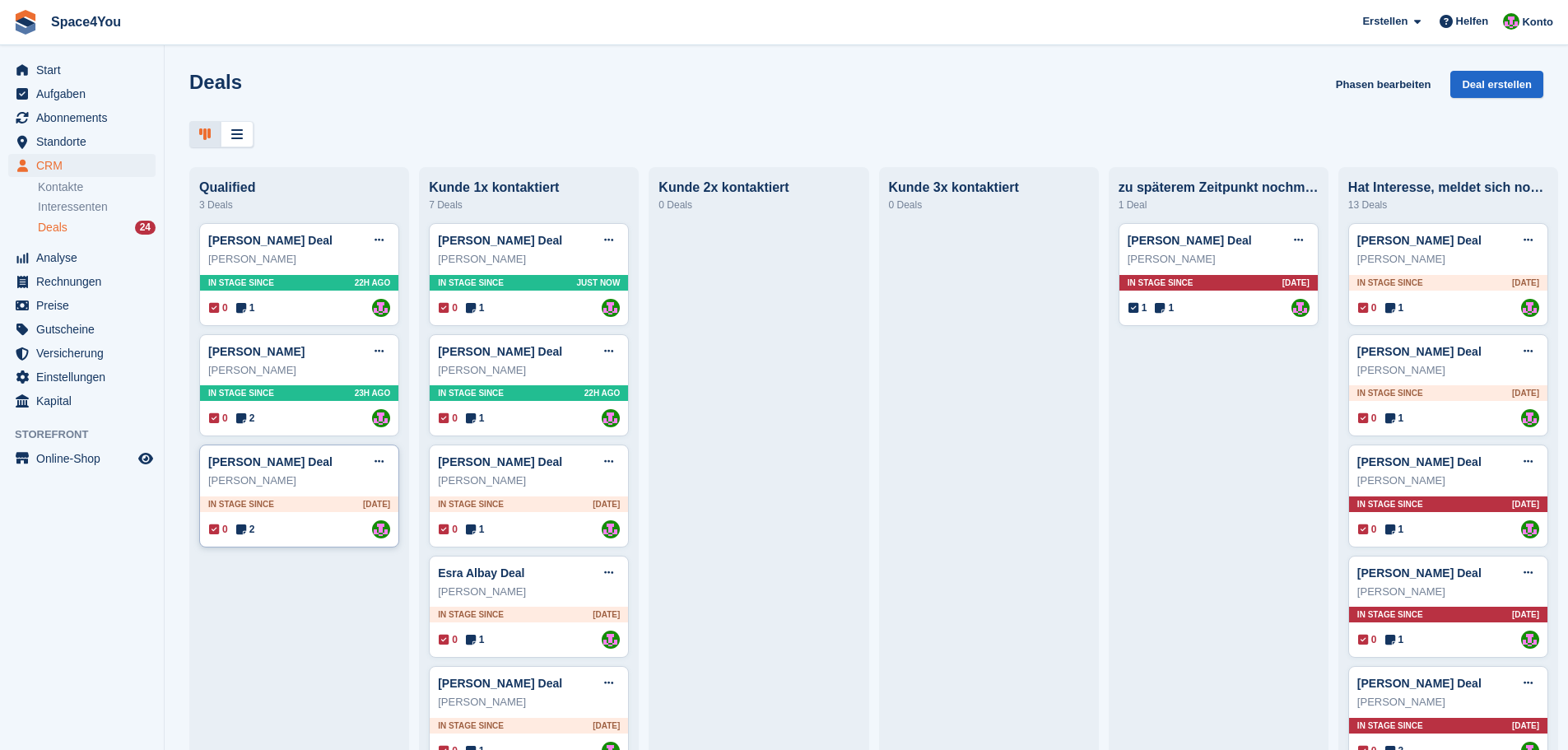
click at [336, 478] on div "Cornelia Winschiers" at bounding box center [299, 481] width 182 height 16
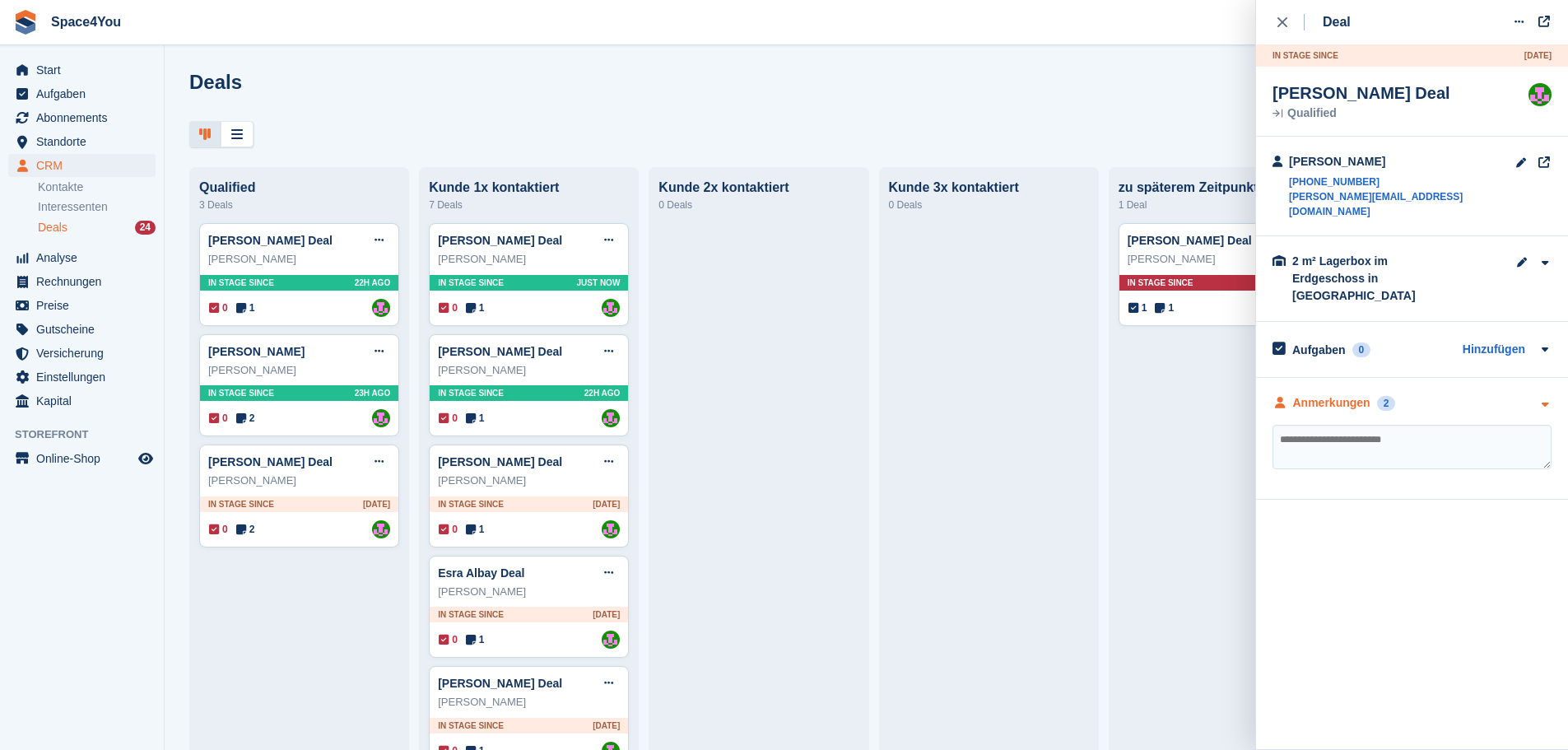
click at [1497, 394] on div "Anmerkungen 2" at bounding box center [1412, 403] width 279 height 17
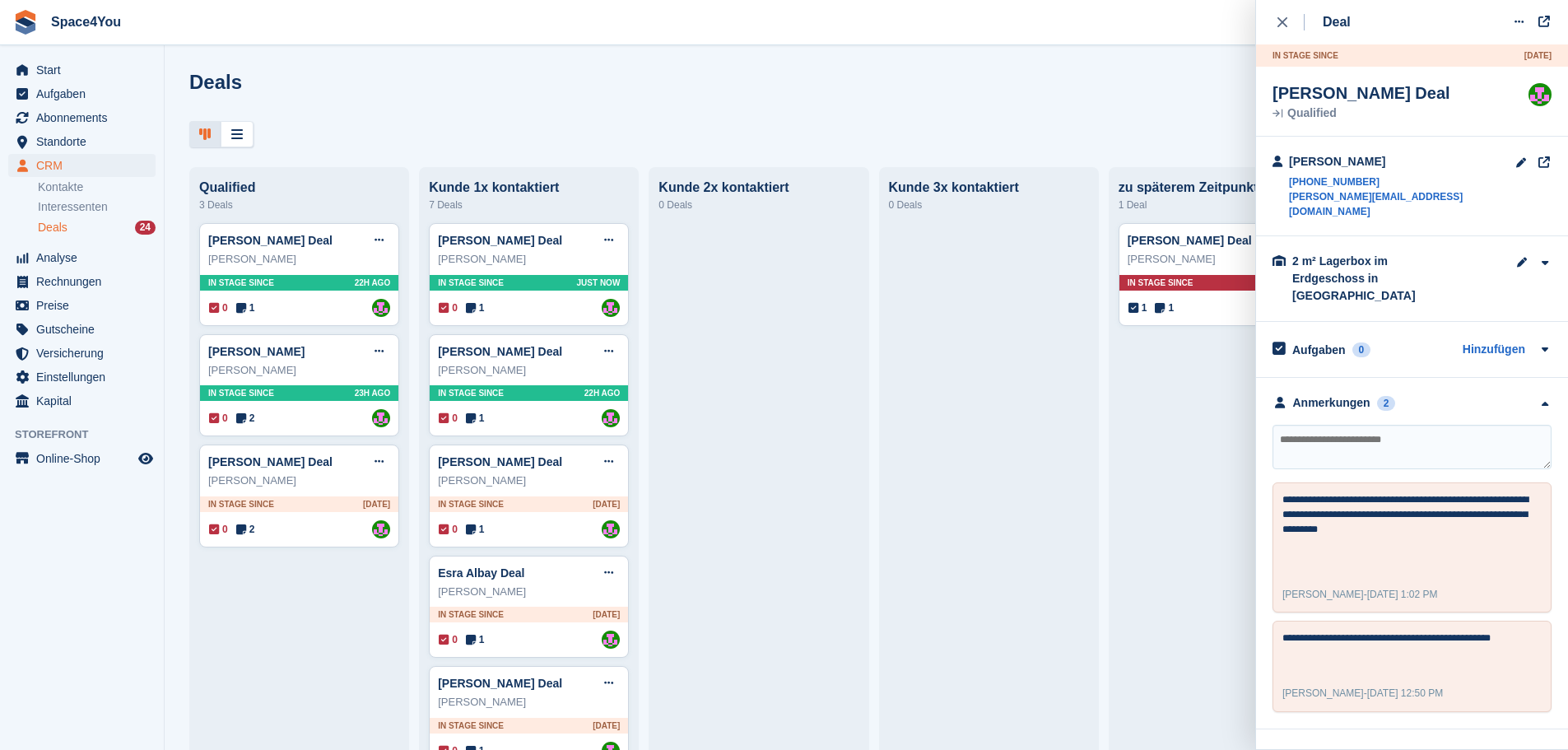
click at [953, 133] on div at bounding box center [866, 135] width 1354 height 27
click at [1468, 394] on div "Anmerkungen 2" at bounding box center [1412, 403] width 279 height 17
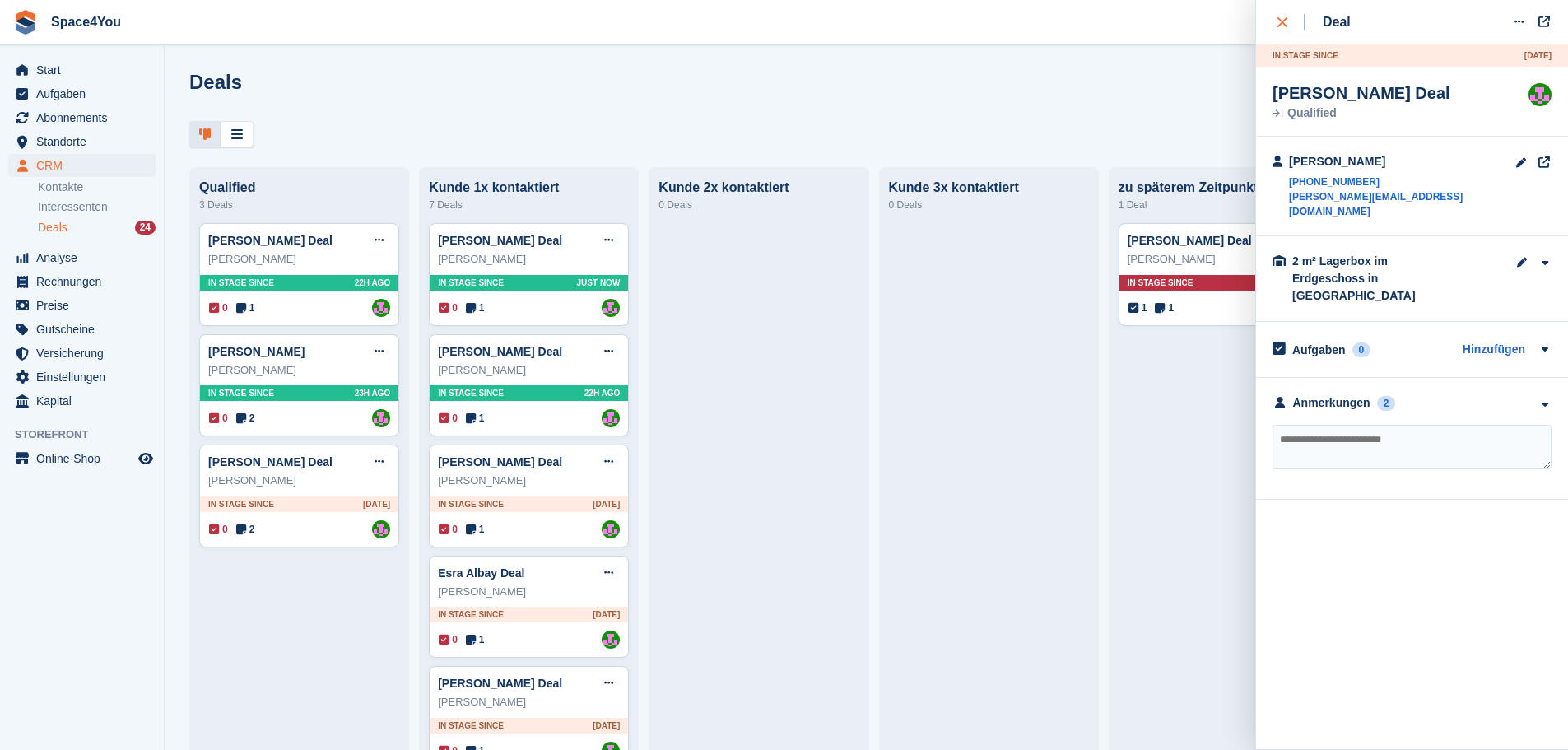
click at [1273, 31] on button "close" at bounding box center [1291, 22] width 37 height 44
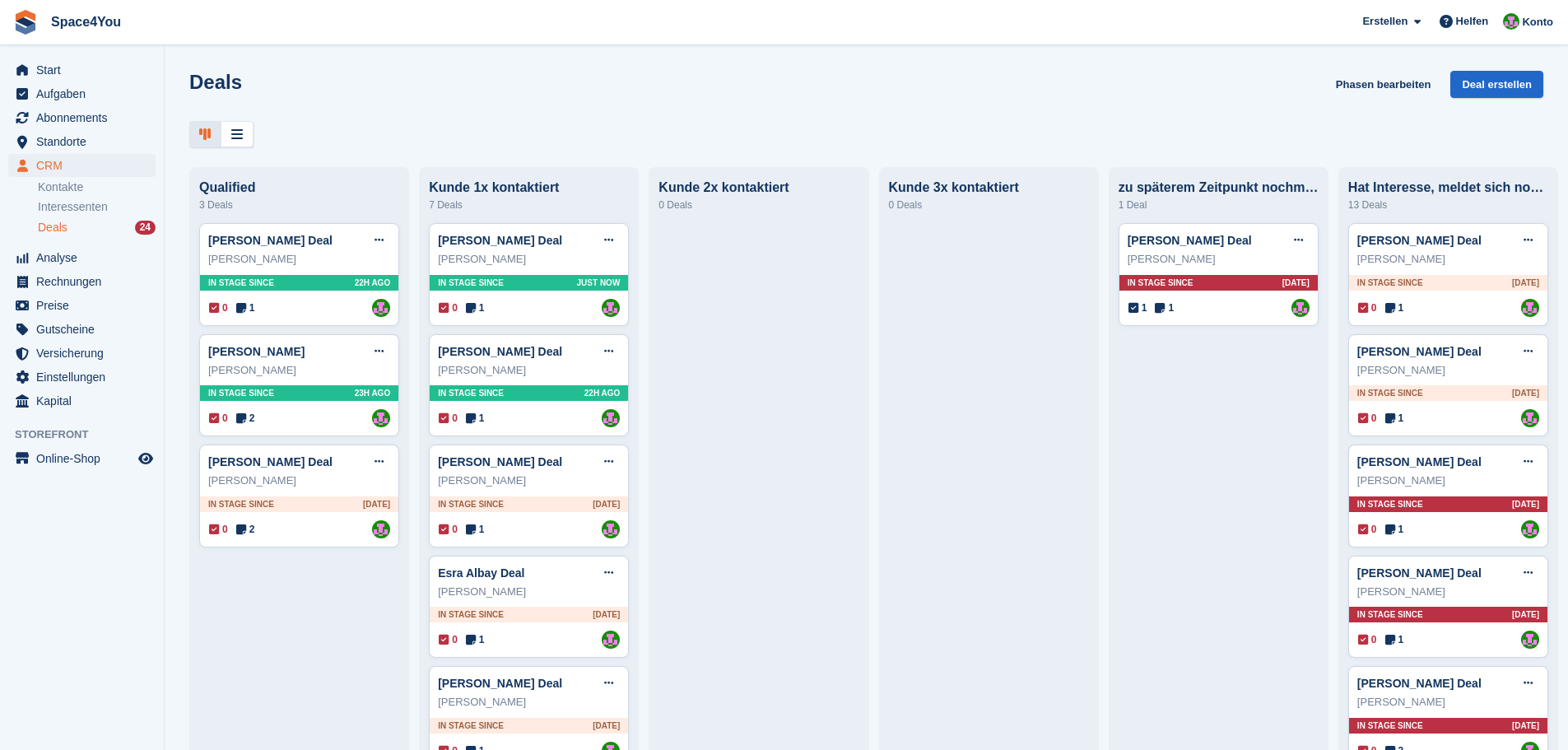
click at [958, 87] on div "Deals Phasen bearbeiten Deal erstellen" at bounding box center [866, 93] width 1354 height 47
click at [514, 143] on div at bounding box center [866, 135] width 1354 height 27
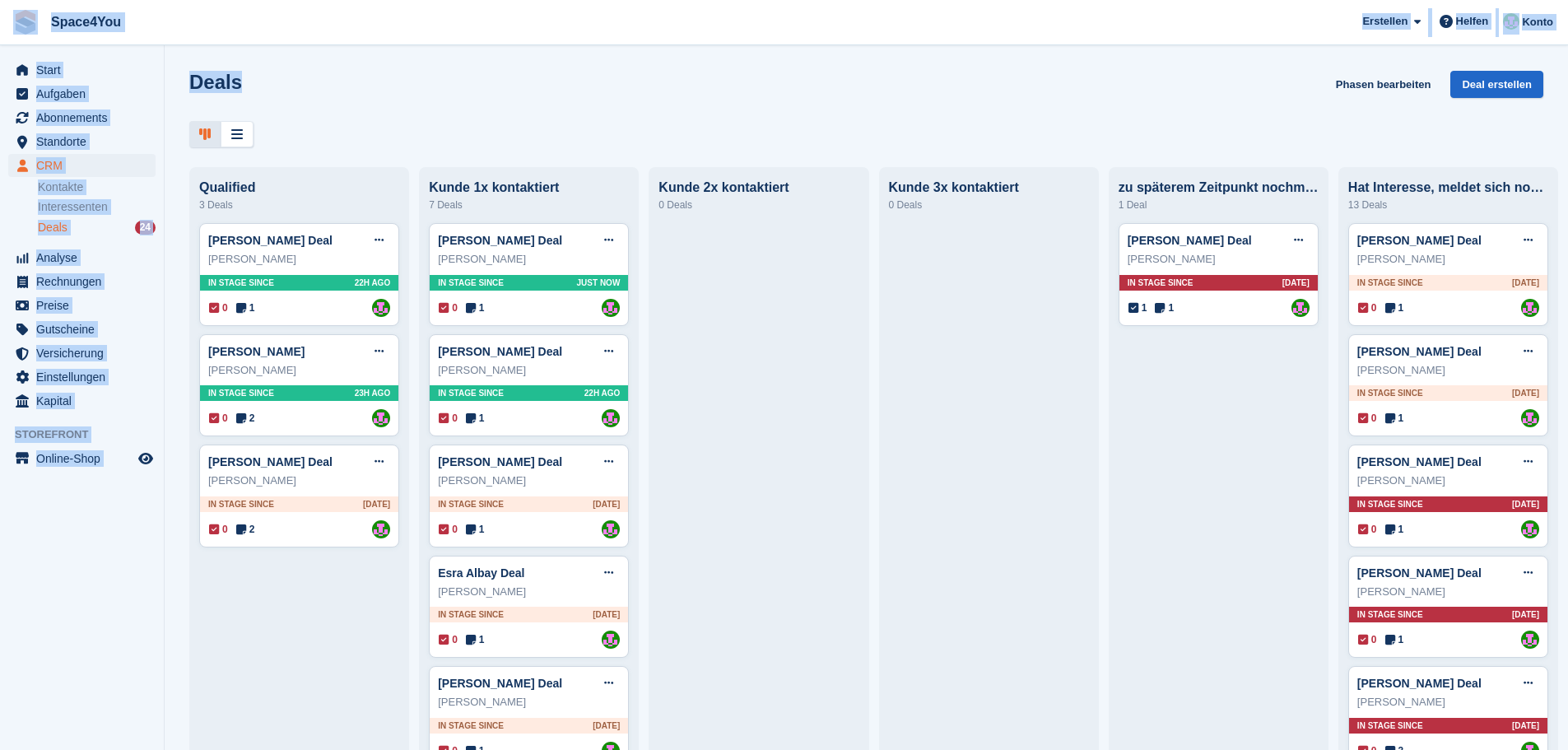
drag, startPoint x: 275, startPoint y: 79, endPoint x: 0, endPoint y: 3, distance: 285.3
click at [0, 3] on div "Space4You Erstellen Abonnement Rechnung Kontakt Deal Rabatt Seite Helfen Chat-S…" at bounding box center [784, 375] width 1568 height 750
click at [348, 90] on div "Deals Phasen bearbeiten Deal erstellen" at bounding box center [866, 93] width 1354 height 47
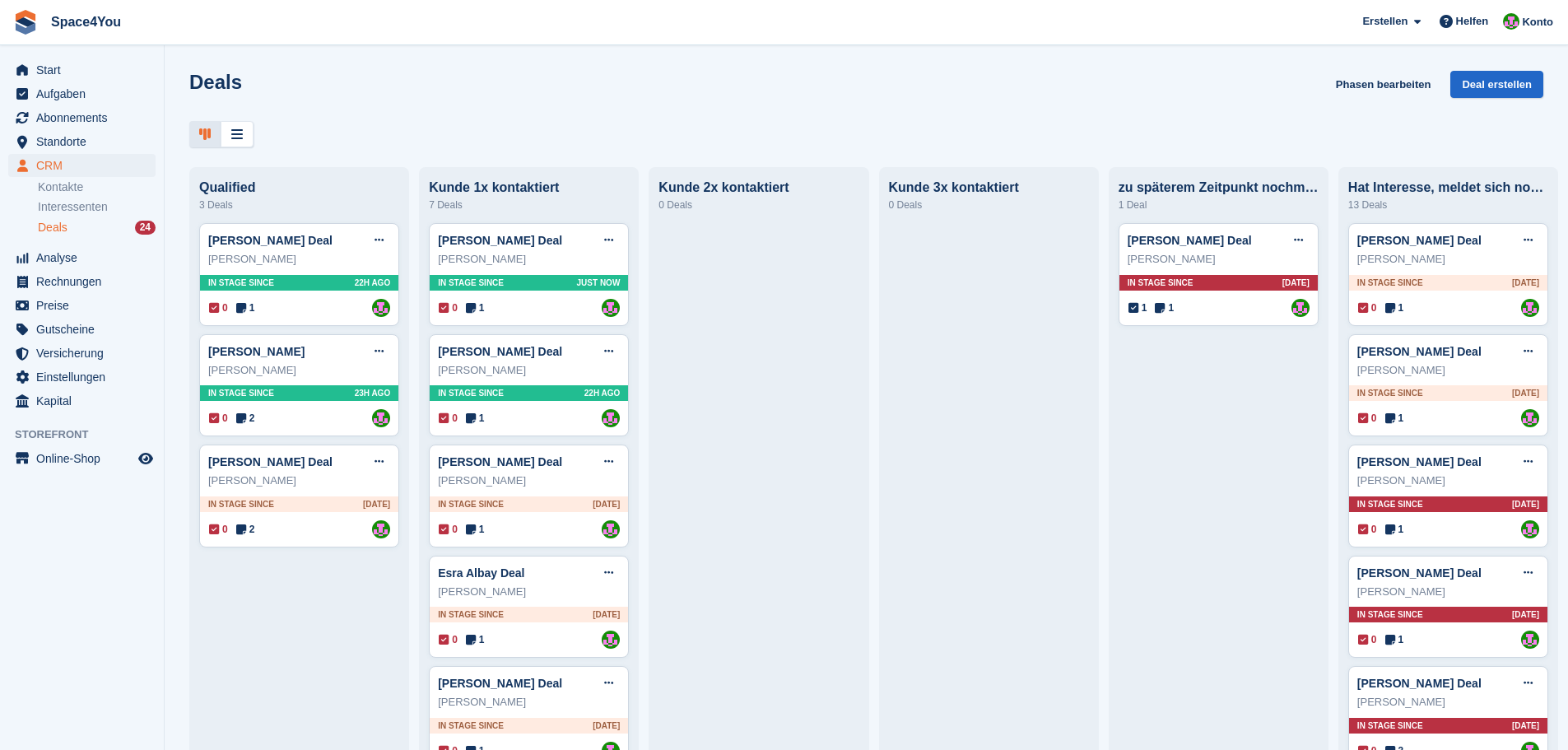
click at [396, 82] on div "Deals Phasen bearbeiten Deal erstellen" at bounding box center [866, 93] width 1354 height 47
click at [87, 213] on span "Interessenten" at bounding box center [73, 207] width 70 height 15
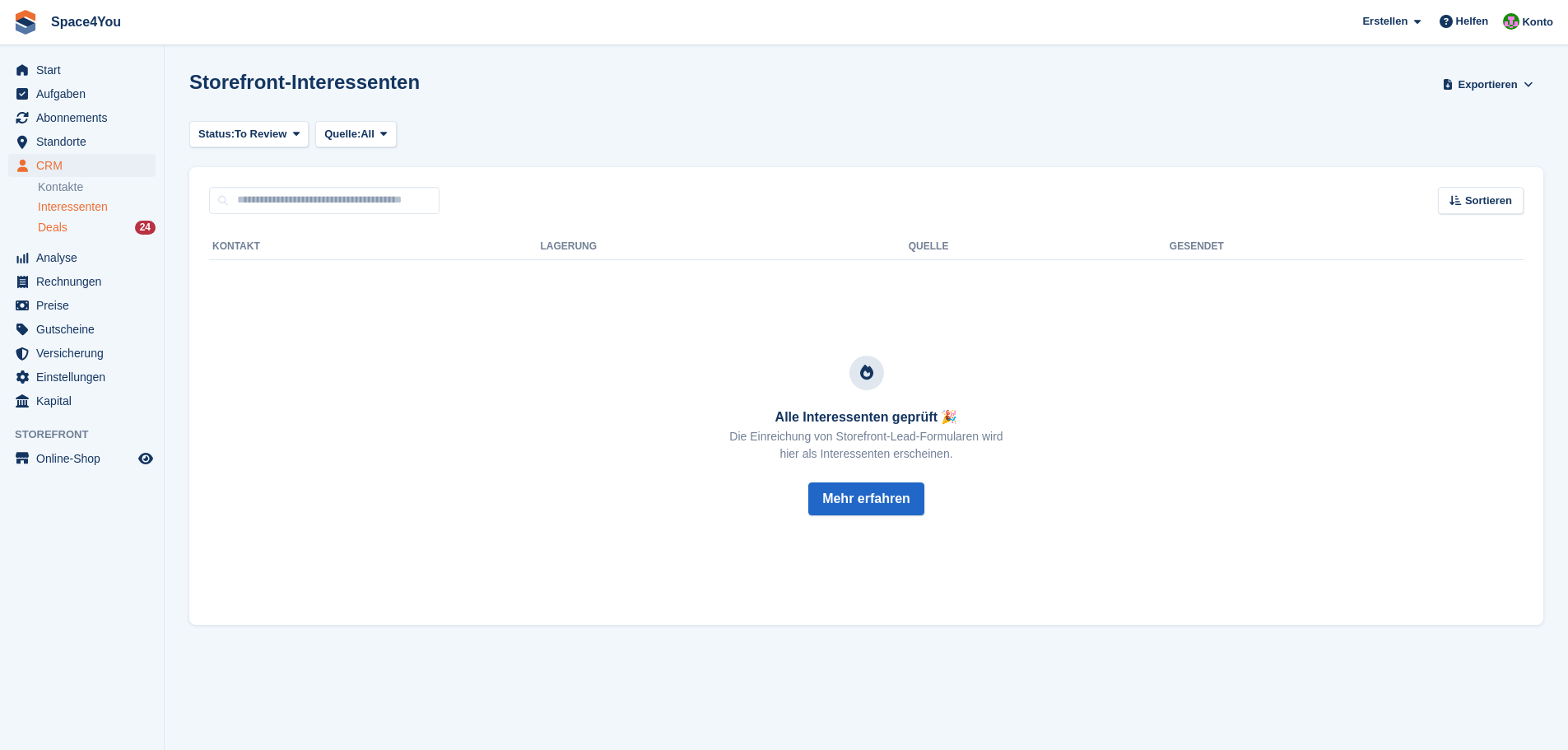
click at [83, 235] on link "Deals 24" at bounding box center [97, 228] width 118 height 17
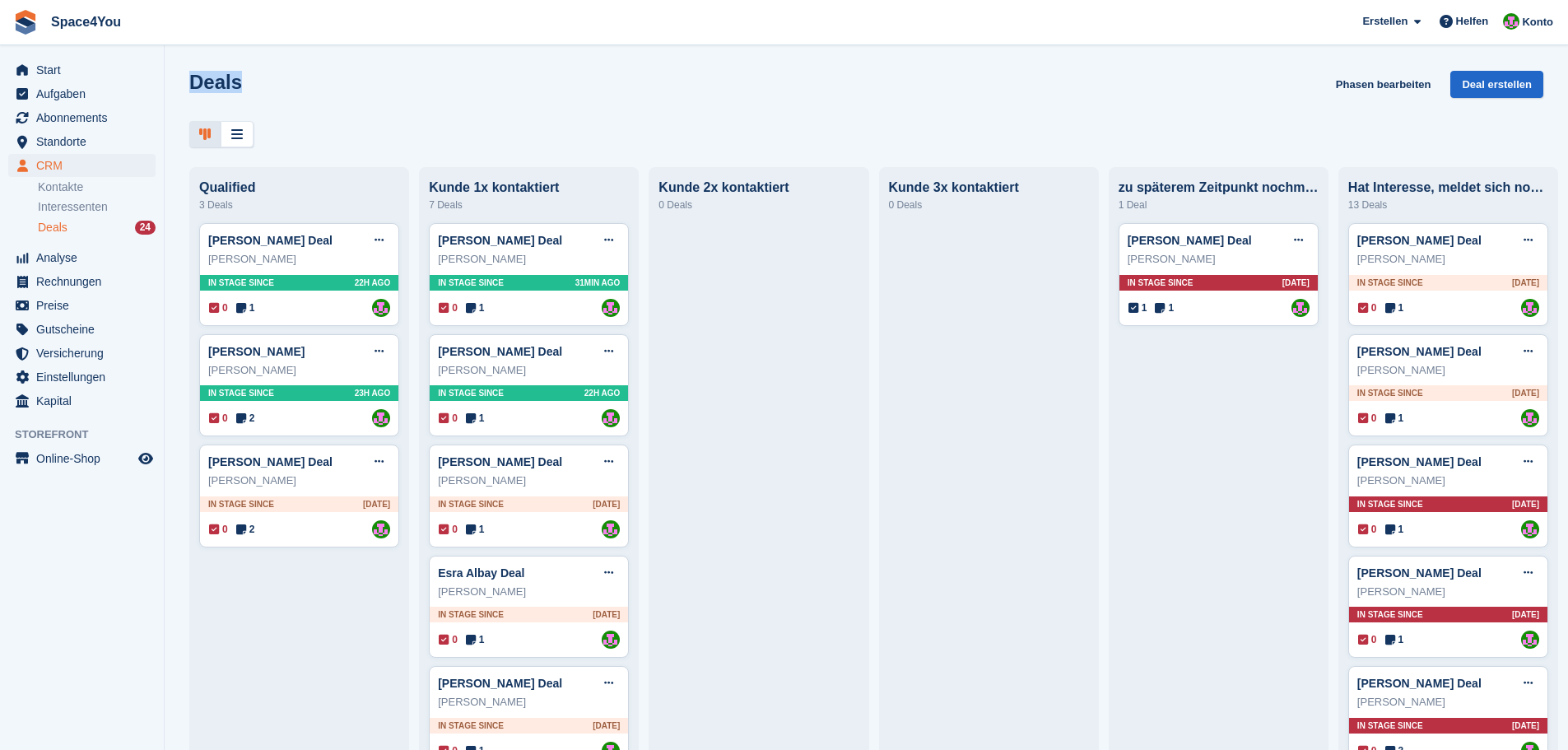
drag, startPoint x: 246, startPoint y: 82, endPoint x: 189, endPoint y: 73, distance: 57.7
click at [189, 73] on div "Deals Phasen bearbeiten Deal erstellen" at bounding box center [866, 93] width 1354 height 47
click at [189, 73] on h1 "Deals" at bounding box center [216, 82] width 53 height 22
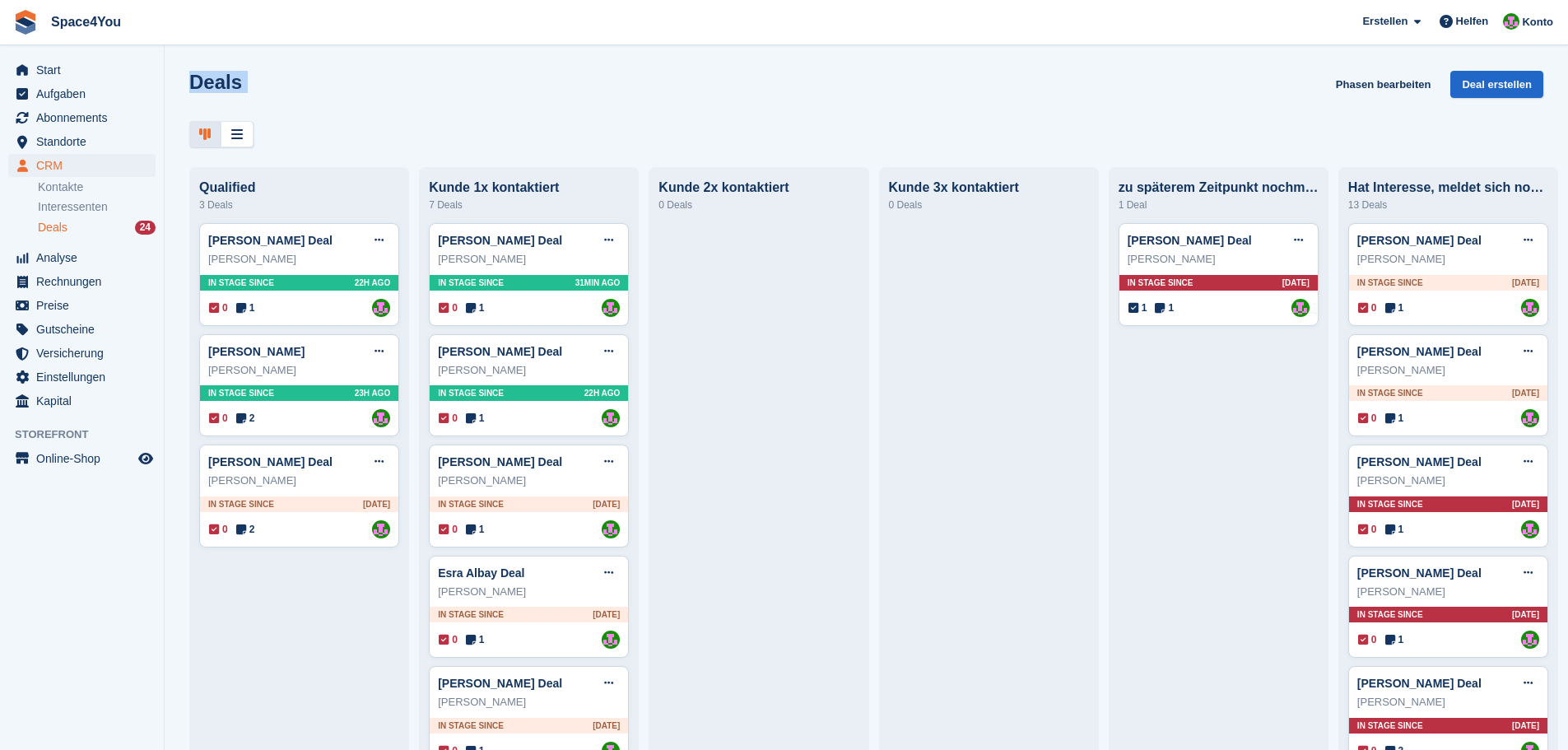
click at [189, 73] on h1 "Deals" at bounding box center [216, 82] width 53 height 22
click at [309, 119] on div "Deals Phasen bearbeiten Deal erstellen" at bounding box center [866, 109] width 1403 height 76
click at [285, 94] on div "Deals Phasen bearbeiten Deal erstellen" at bounding box center [866, 93] width 1354 height 47
click at [436, 61] on div "Deals Phasen bearbeiten Deal erstellen Qualified 3 Deals Vera Soboleva Deal Dea…" at bounding box center [866, 375] width 1403 height 750
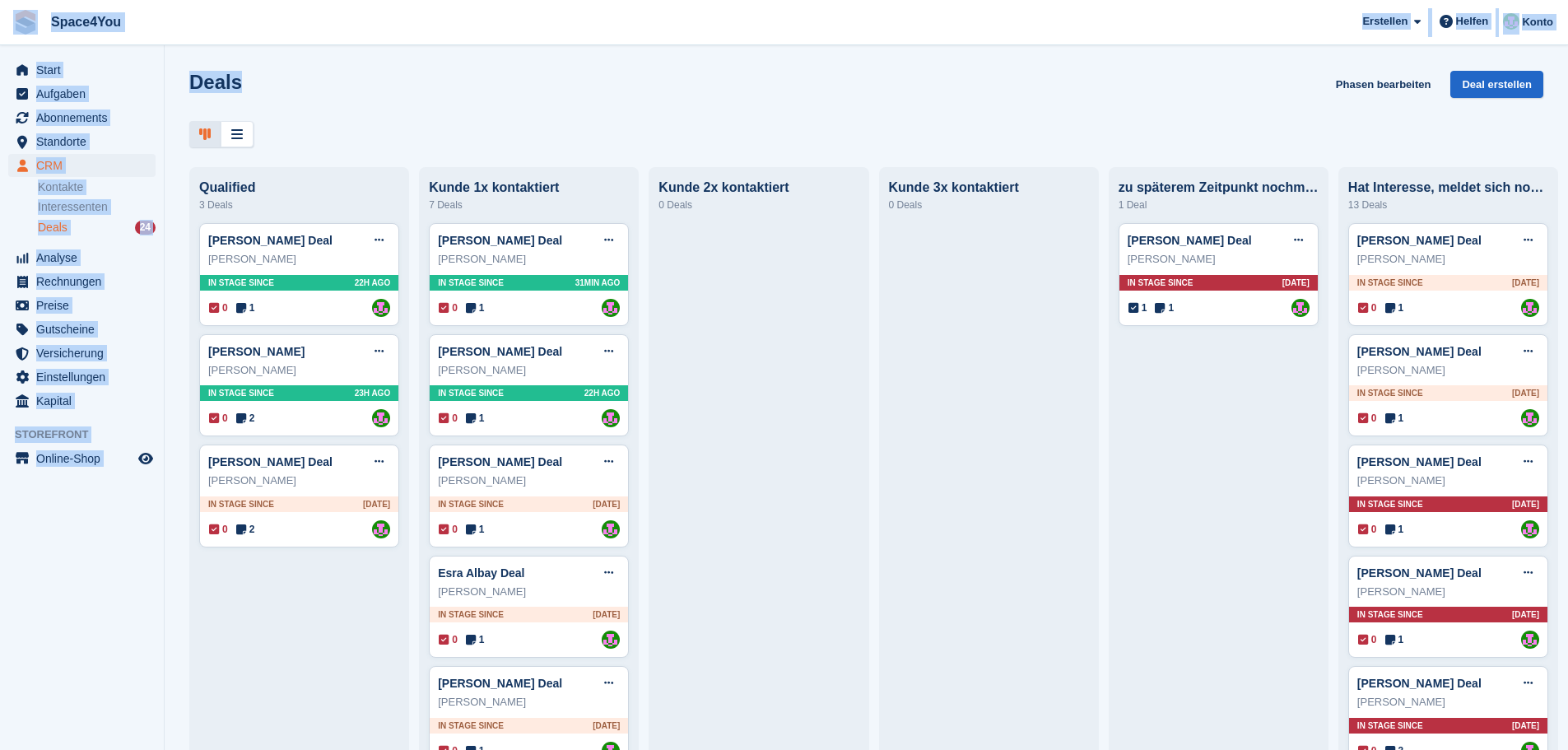
drag, startPoint x: 283, startPoint y: 87, endPoint x: 8, endPoint y: 25, distance: 281.9
click at [8, 25] on div "Space4You Erstellen Abonnement Rechnung Kontakt Deal Rabatt Seite Helfen Chat-S…" at bounding box center [784, 375] width 1568 height 750
click at [212, 41] on span "Space4You Erstellen Abonnement Rechnung Kontakt Deal Rabatt Seite Helfen Chat-S…" at bounding box center [784, 22] width 1568 height 44
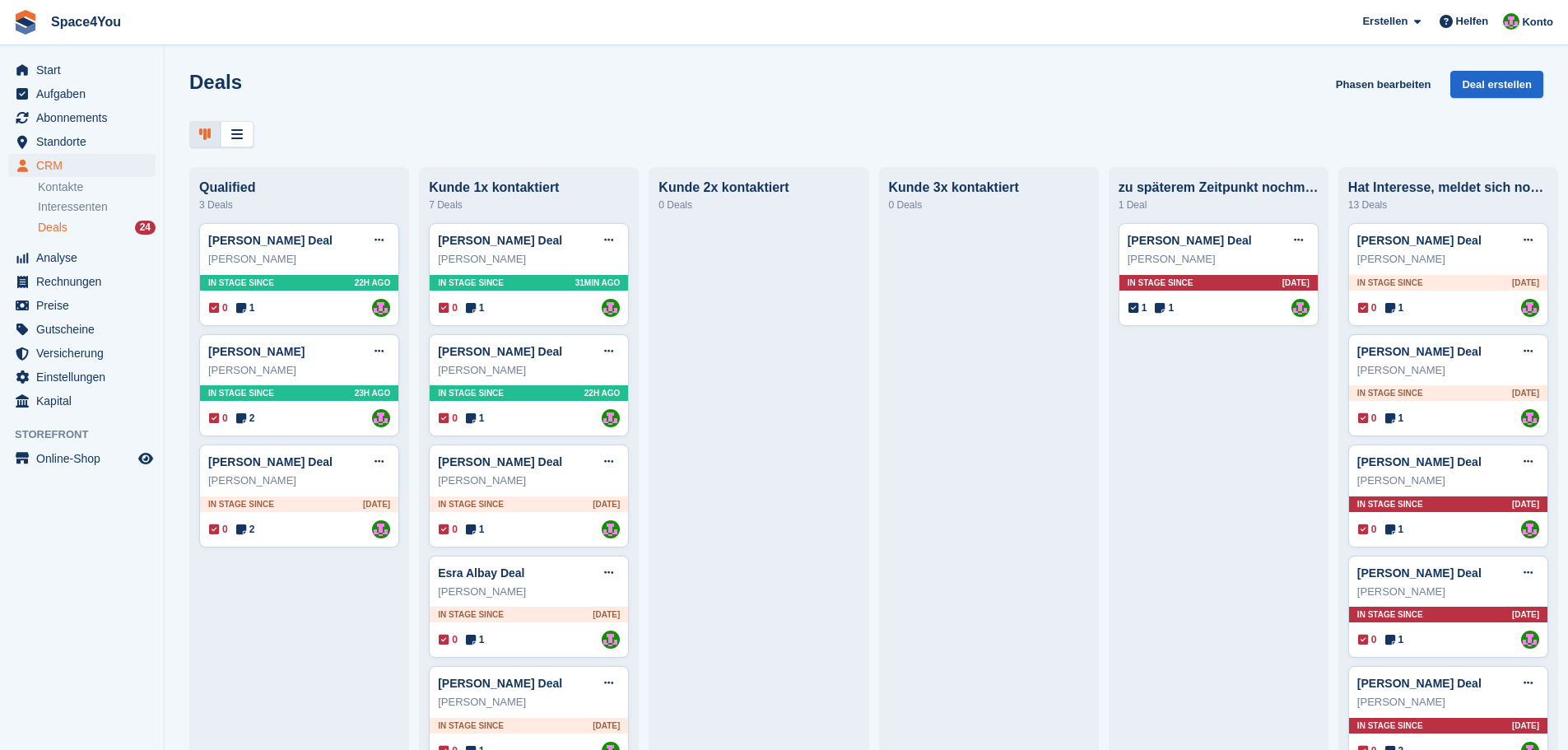
click at [401, 102] on div "Deals Phasen bearbeiten Deal erstellen" at bounding box center [866, 93] width 1354 height 47
click at [407, 94] on div "Deals Phasen bearbeiten Deal erstellen" at bounding box center [866, 93] width 1354 height 47
click at [276, 93] on div "Deals Phasen bearbeiten Deal erstellen" at bounding box center [866, 93] width 1354 height 47
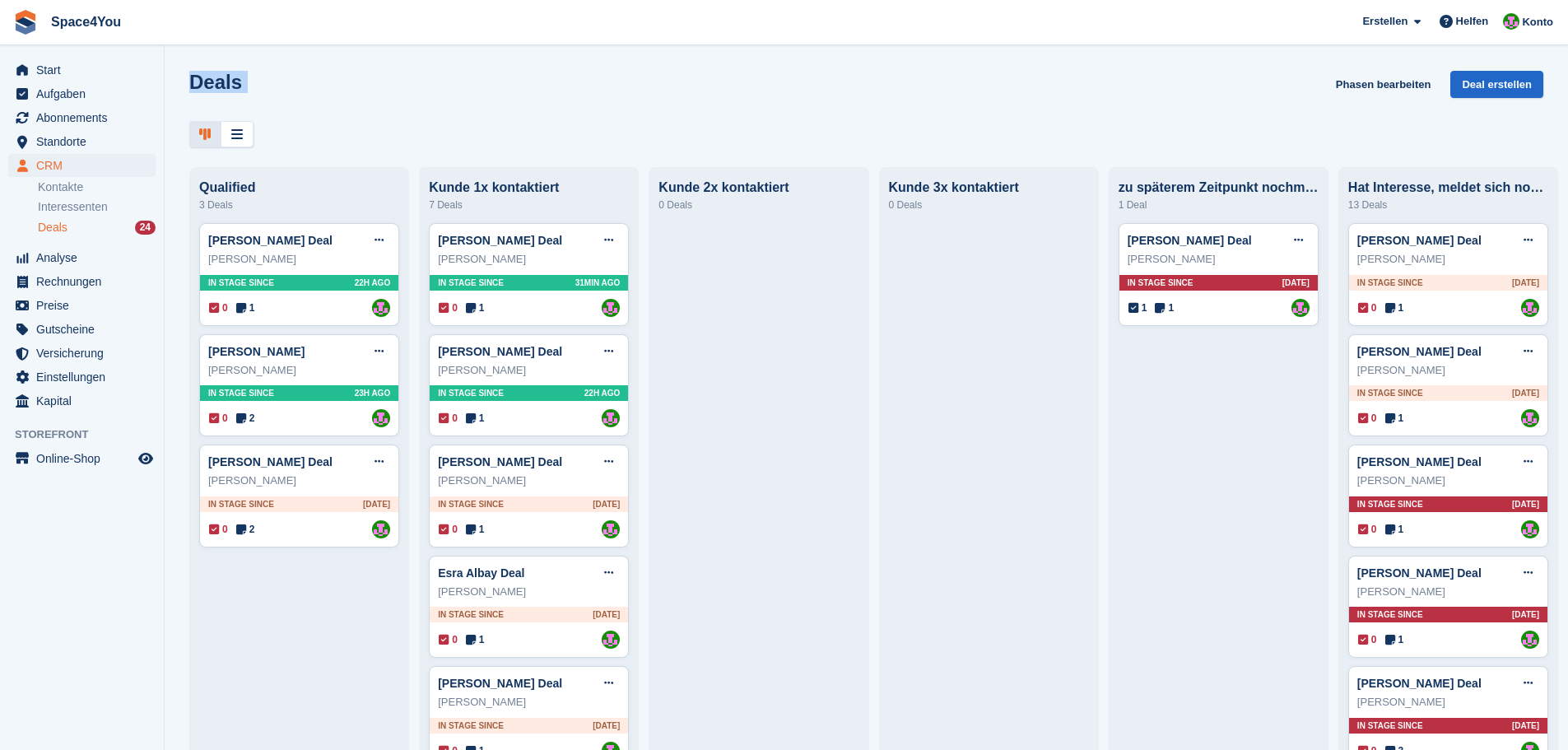
click at [276, 93] on div "Deals Phasen bearbeiten Deal erstellen" at bounding box center [866, 93] width 1354 height 47
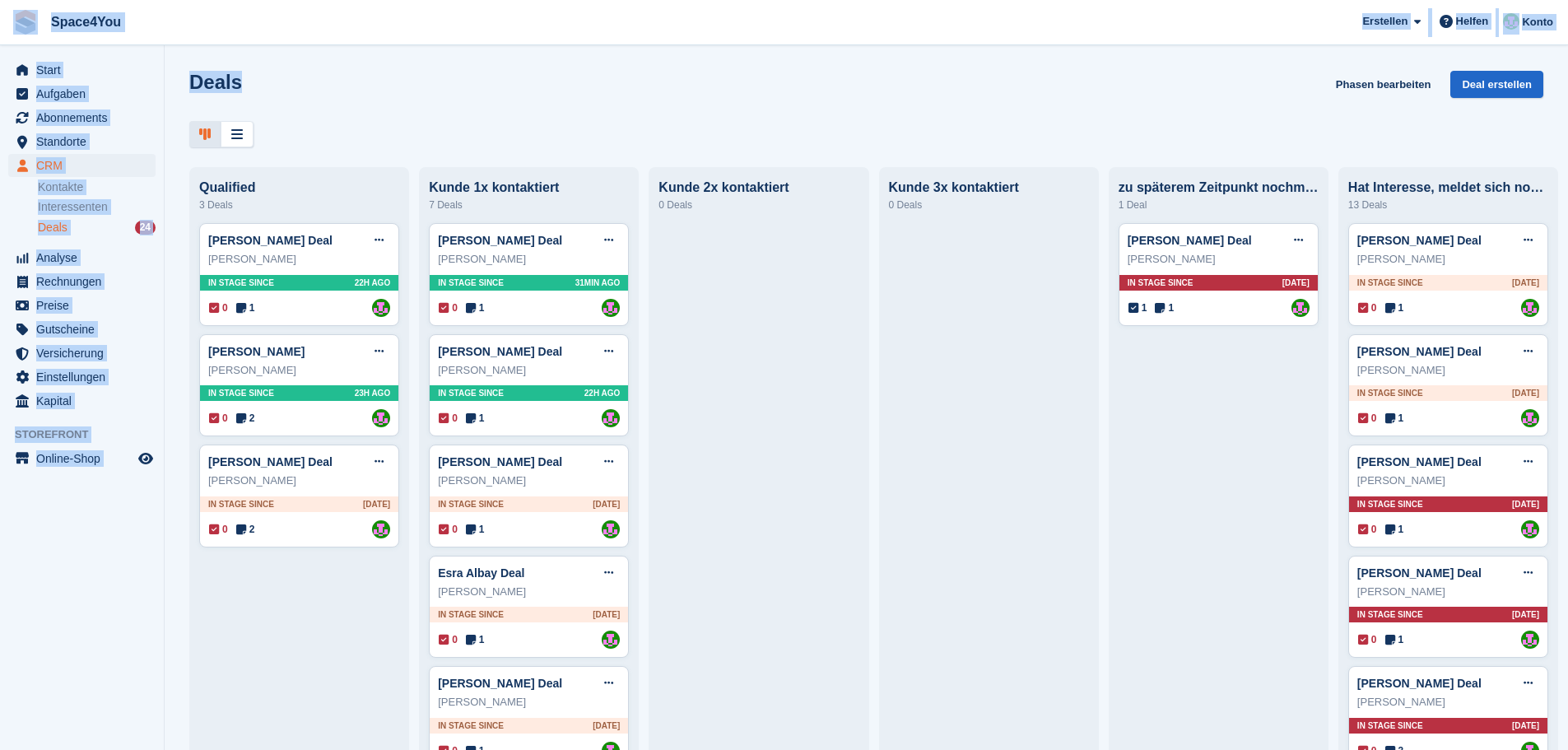
drag, startPoint x: 270, startPoint y: 76, endPoint x: 11, endPoint y: 20, distance: 265.0
click at [11, 20] on div "Space4You Erstellen Abonnement Rechnung Kontakt Deal Rabatt Seite Helfen Chat-S…" at bounding box center [784, 375] width 1568 height 750
click at [322, 112] on div "Deals Phasen bearbeiten Deal erstellen" at bounding box center [866, 93] width 1354 height 47
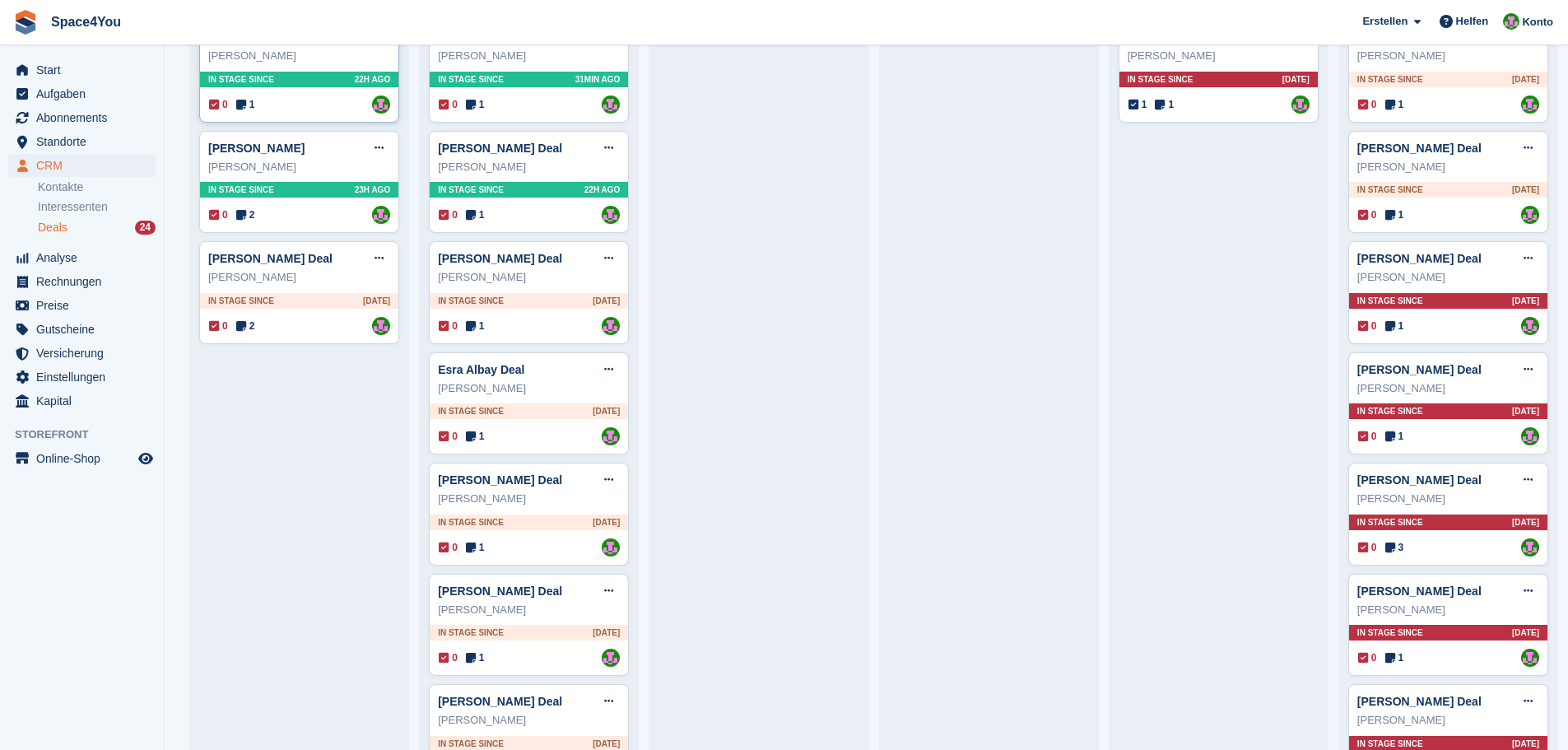
scroll to position [247, 0]
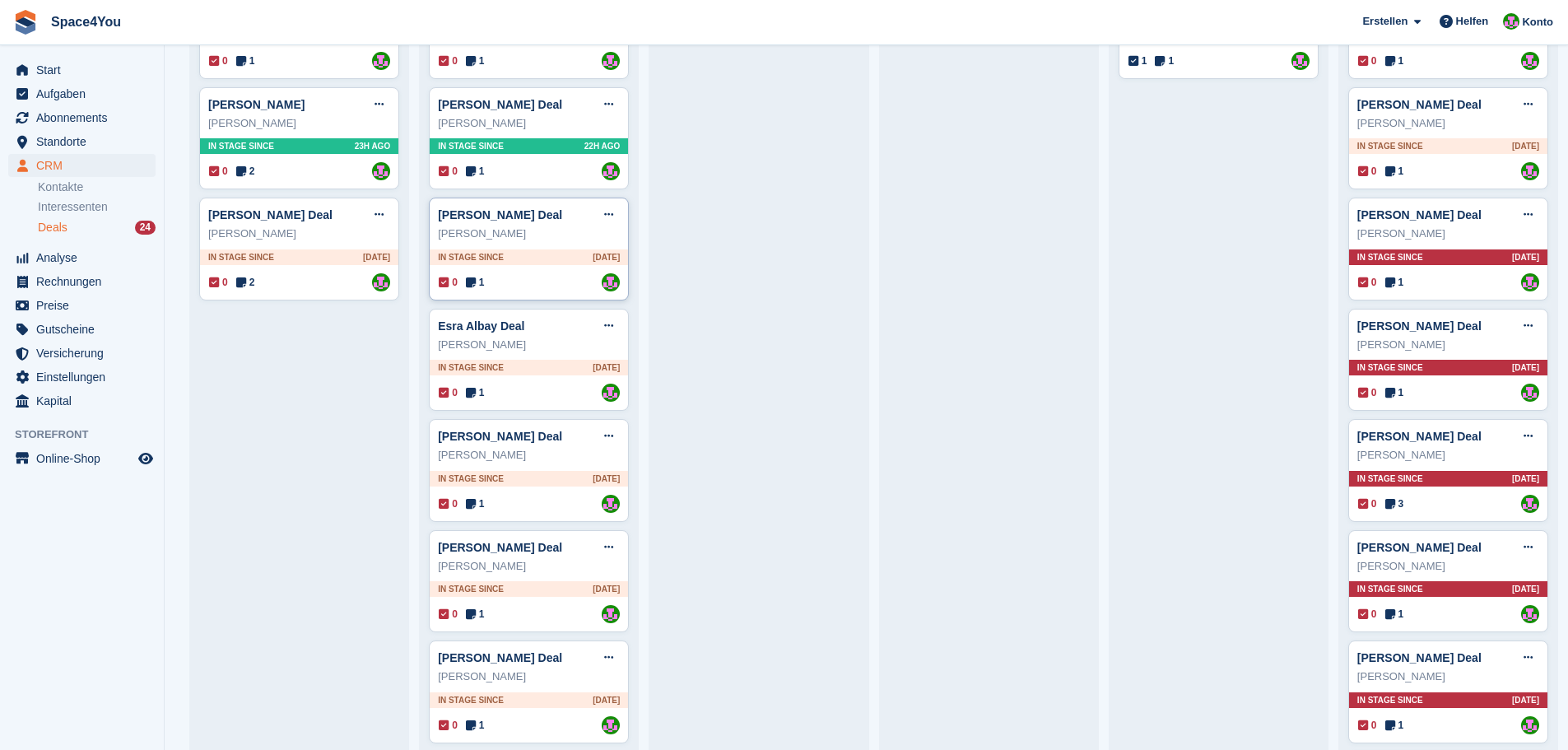
click at [572, 239] on div "Alexander Dell" at bounding box center [529, 234] width 182 height 16
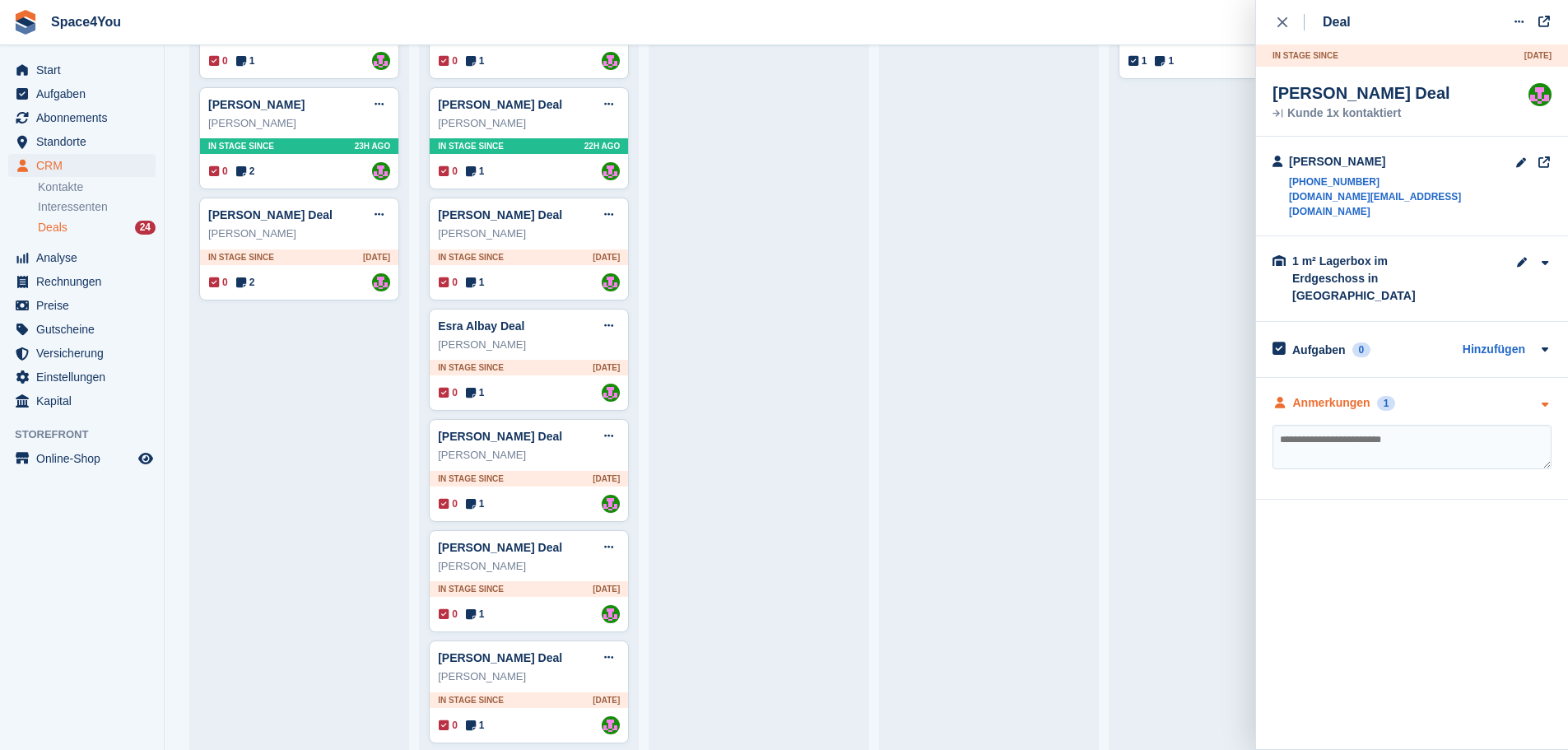
click at [1520, 394] on div "Anmerkungen 1" at bounding box center [1412, 403] width 279 height 17
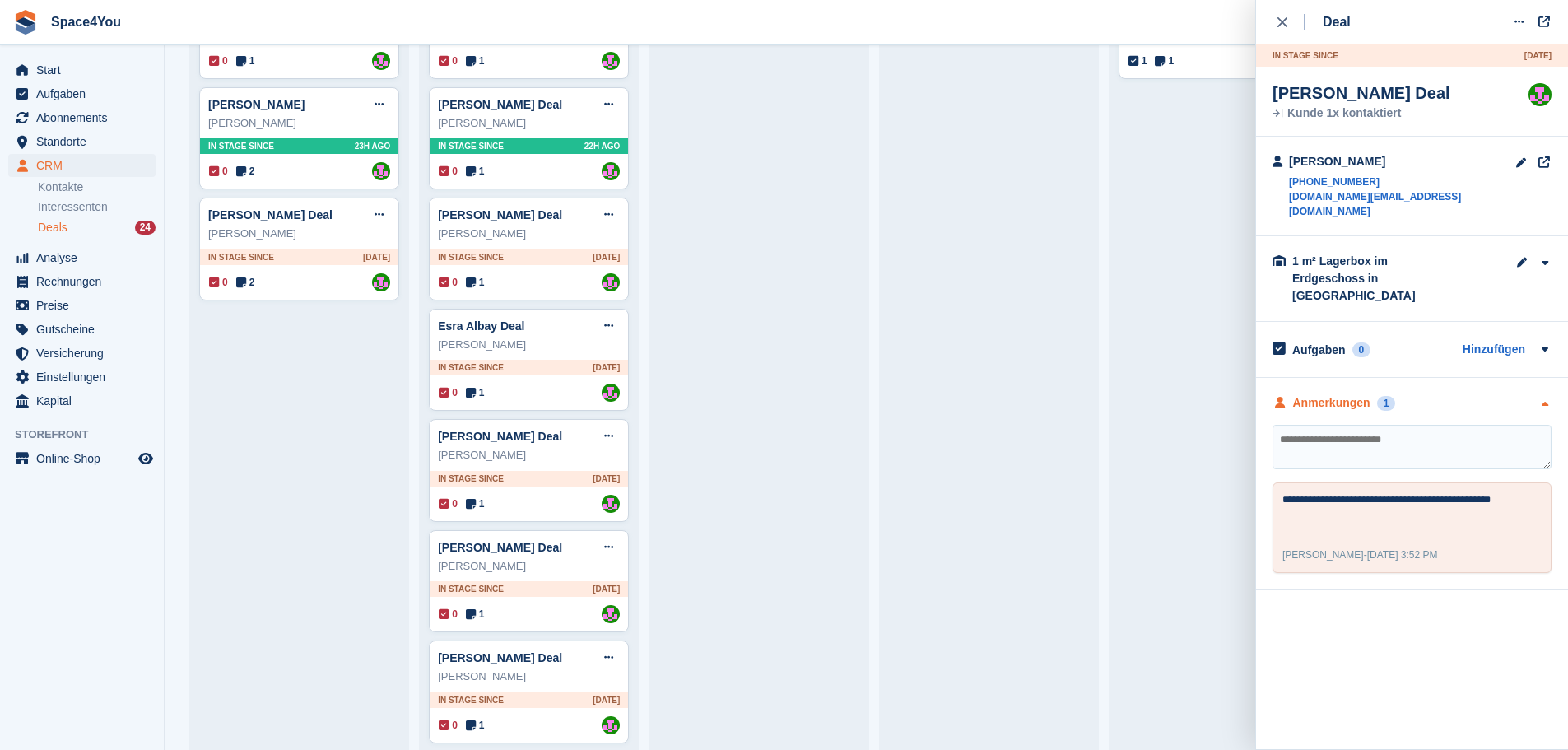
click at [1520, 394] on div "Anmerkungen 1" at bounding box center [1412, 403] width 279 height 17
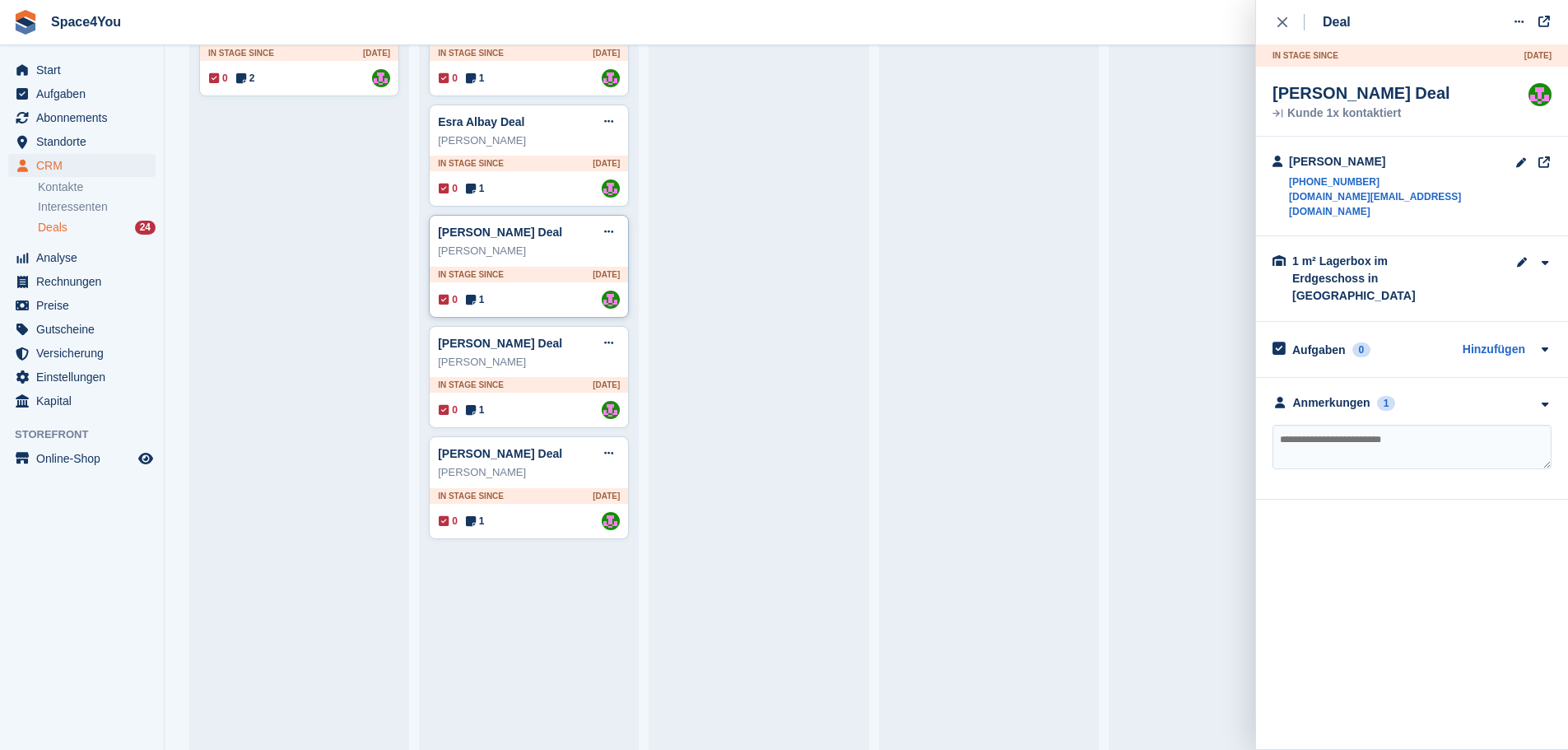
scroll to position [659, 0]
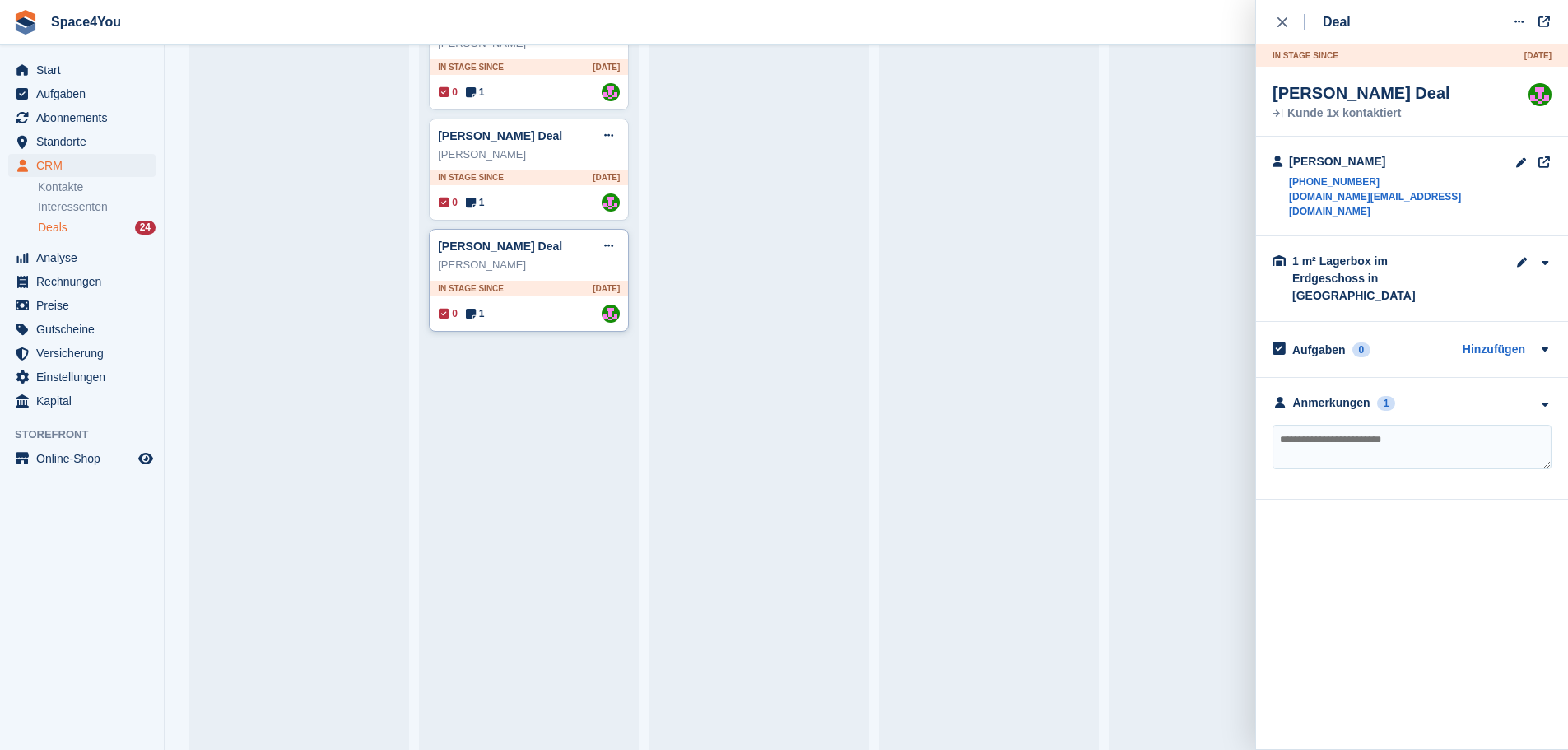
click at [571, 265] on div "Fabian Huterer" at bounding box center [529, 265] width 182 height 16
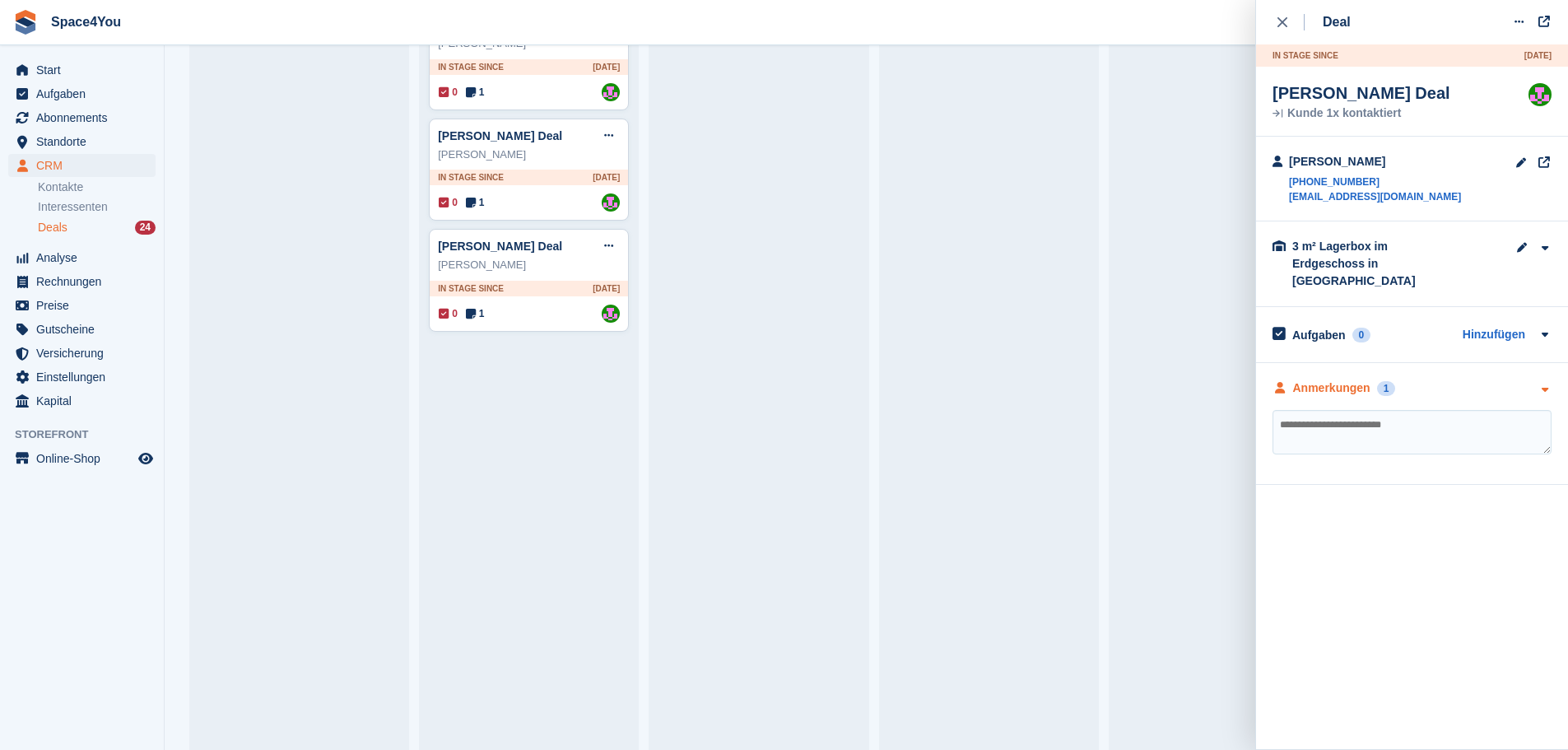
click at [1436, 380] on div "Anmerkungen 1" at bounding box center [1412, 388] width 279 height 17
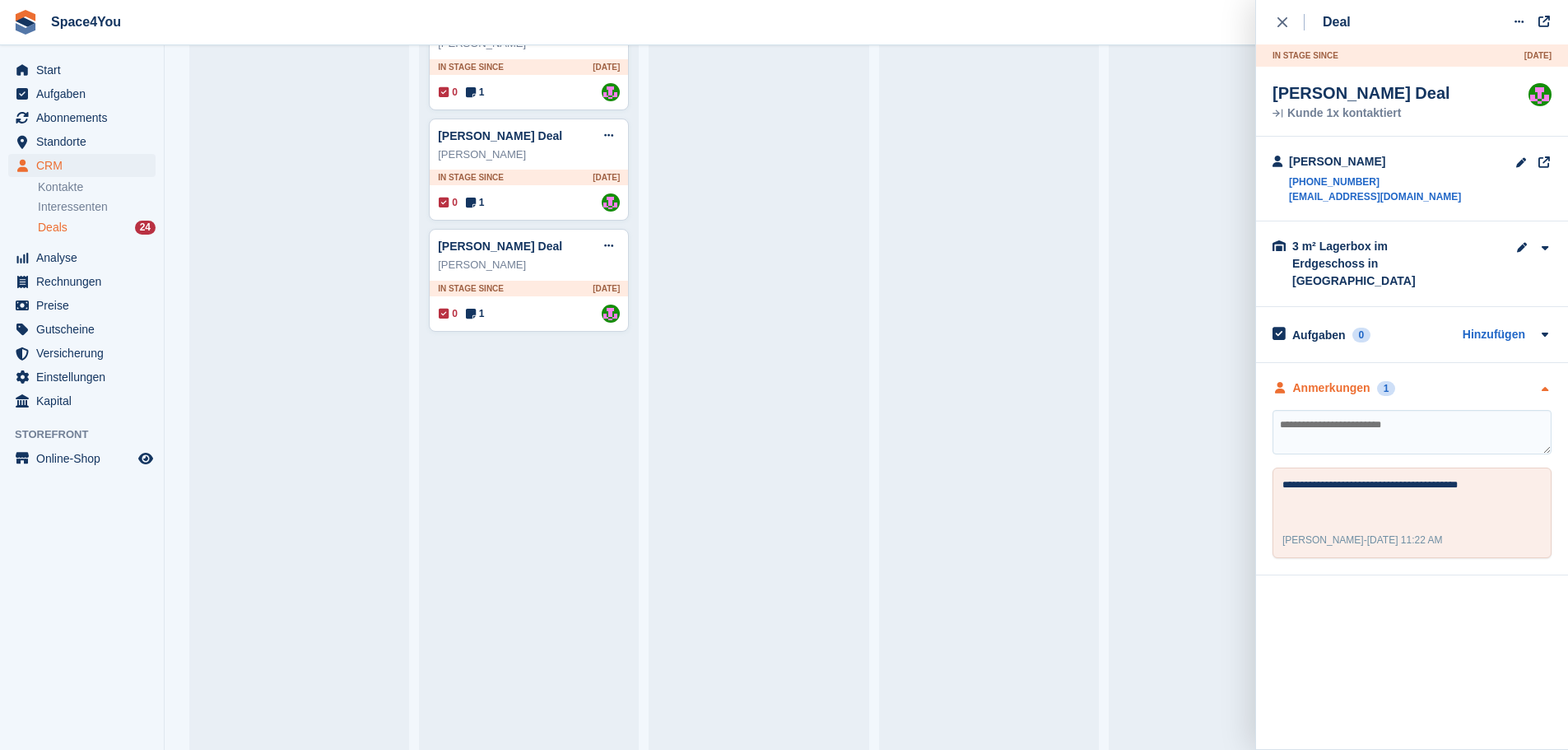
click at [1436, 380] on div "Anmerkungen 1" at bounding box center [1412, 388] width 279 height 17
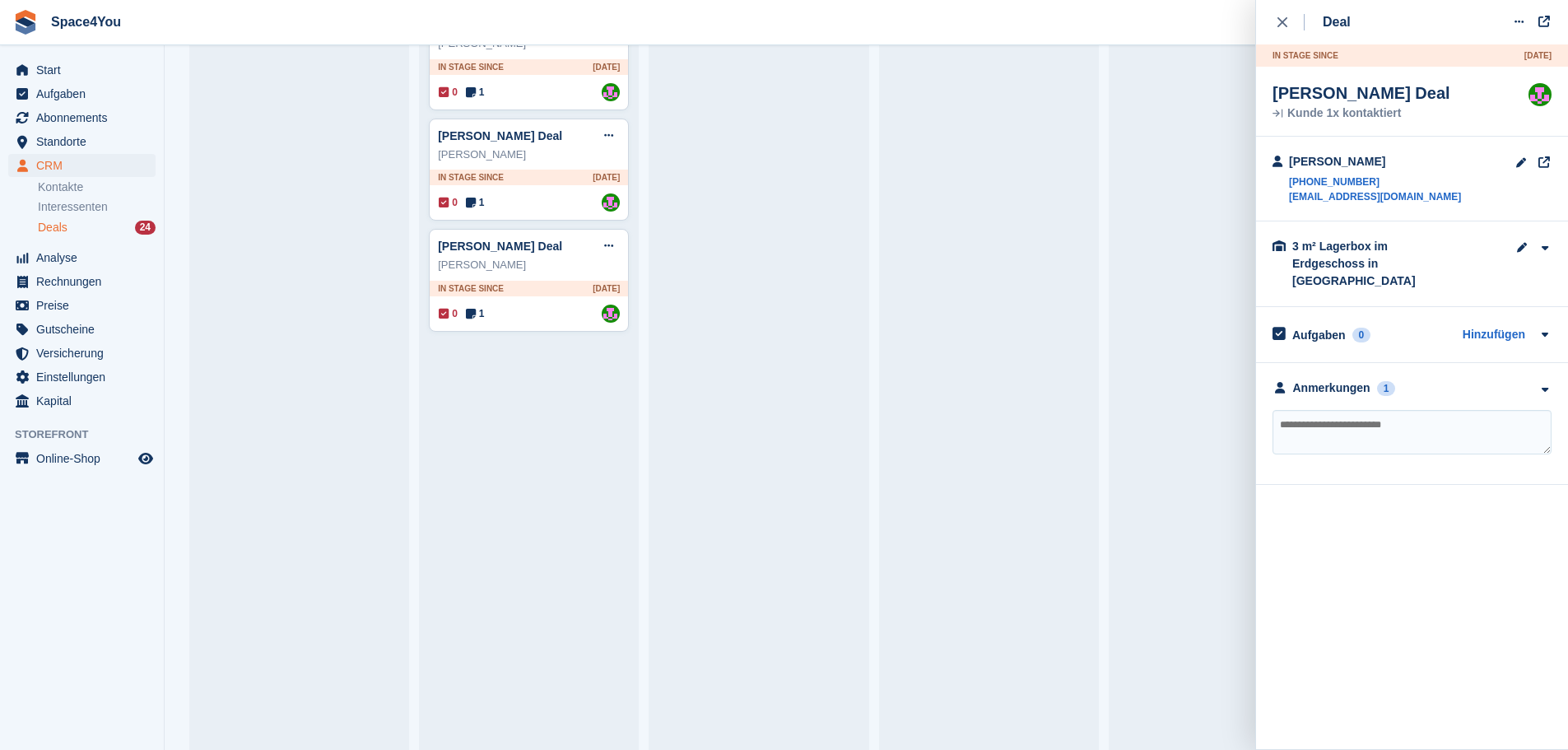
click at [1408, 410] on textarea at bounding box center [1412, 432] width 279 height 44
type textarea "**********"
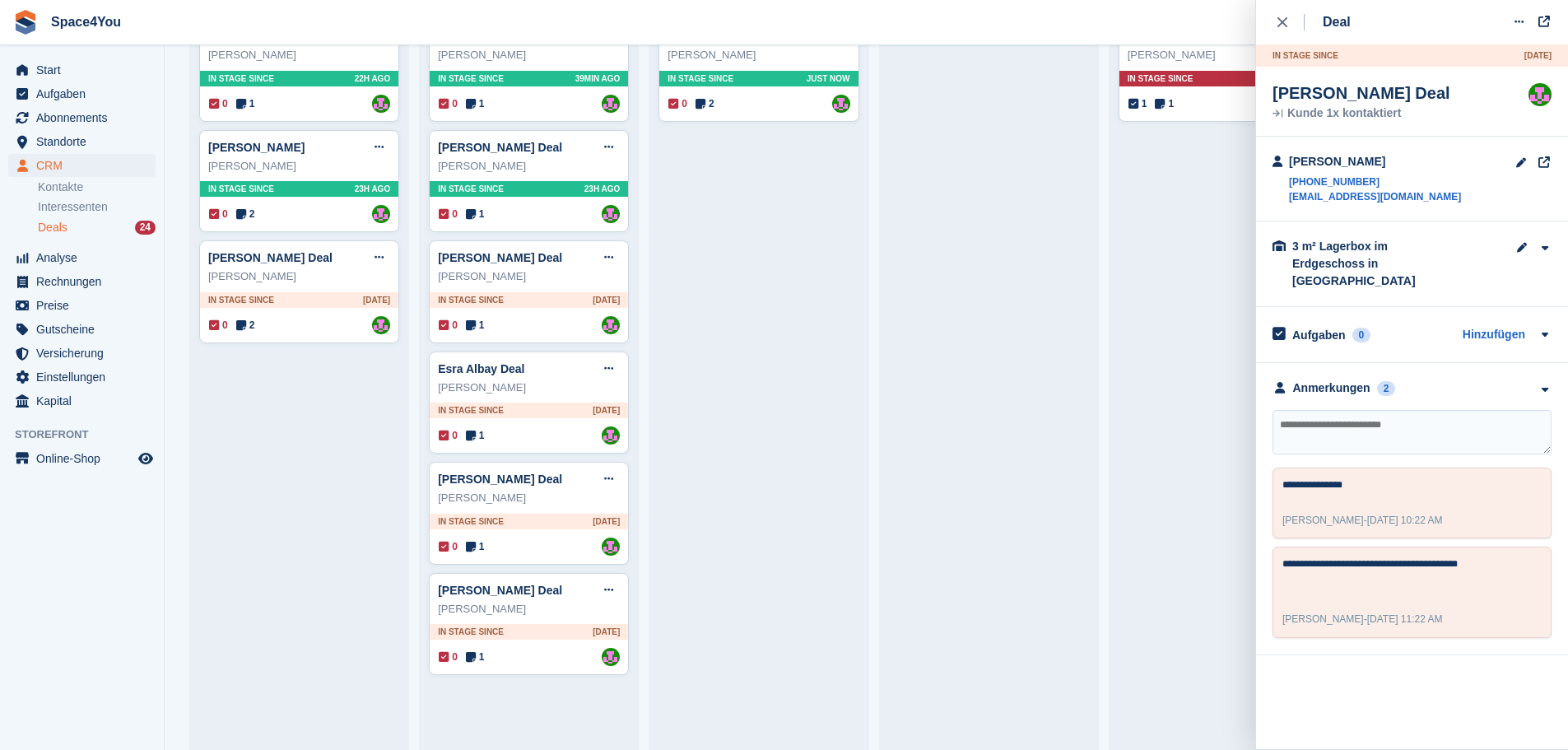
scroll to position [494, 0]
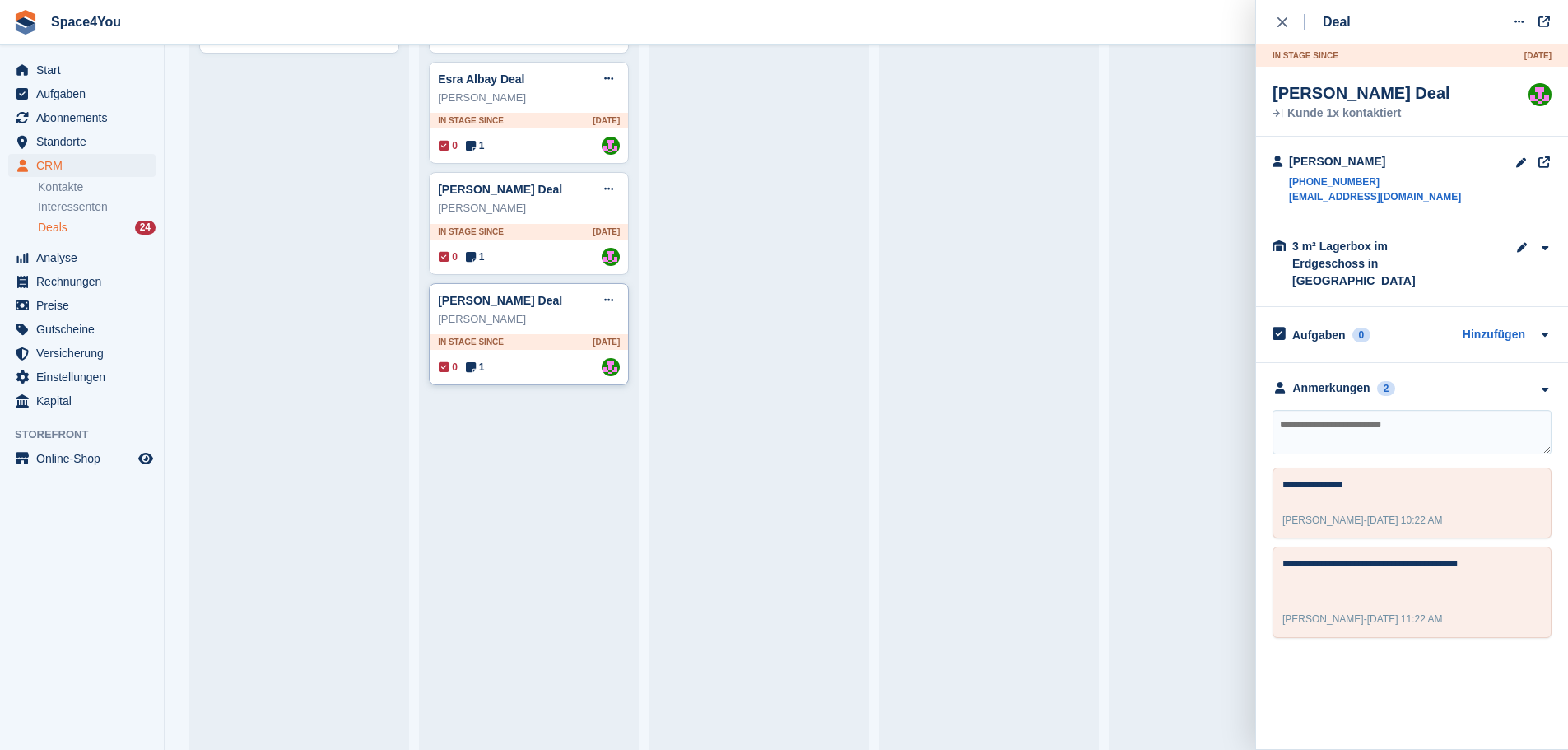
click at [561, 325] on div "Hansjürg Stricker" at bounding box center [529, 319] width 182 height 16
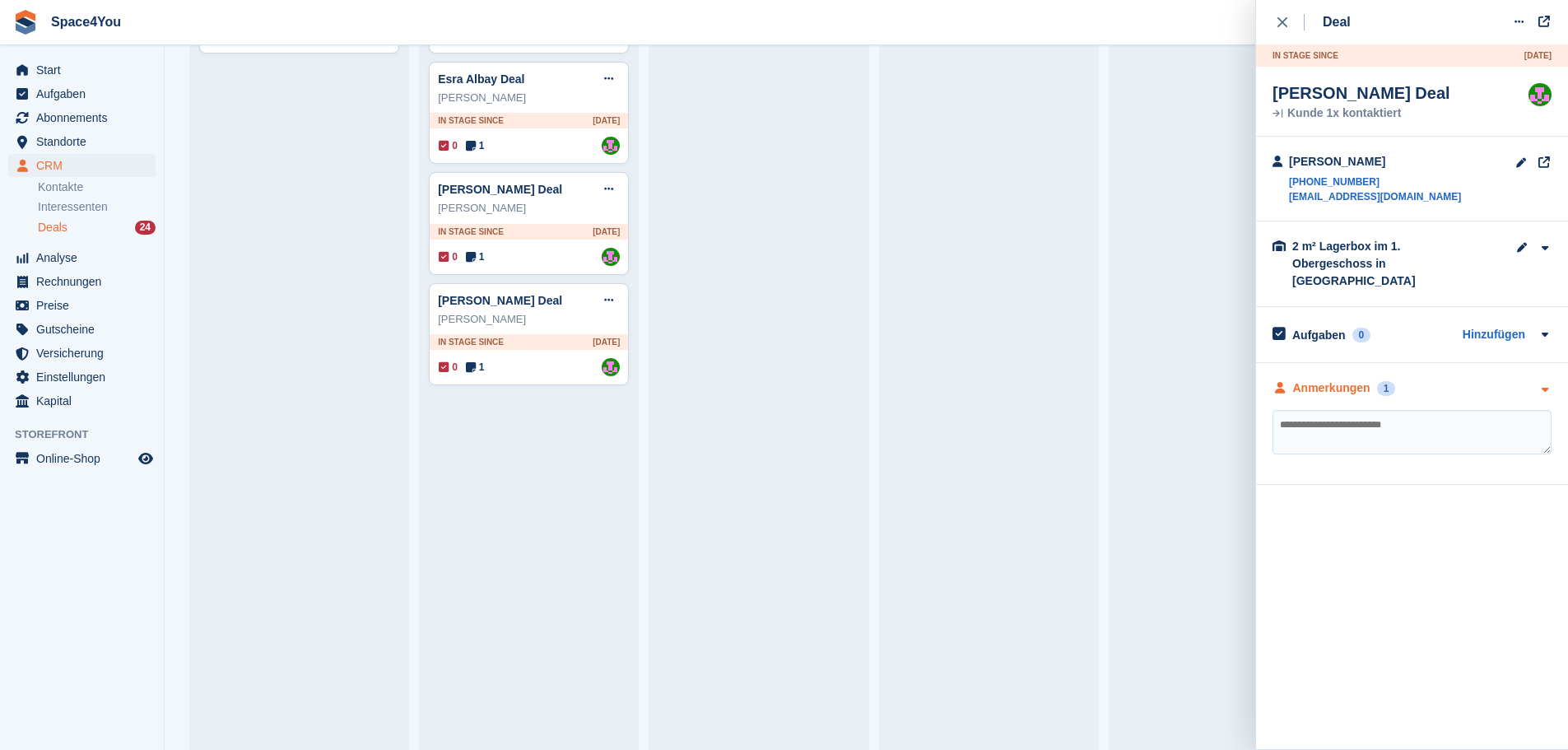
click at [1456, 380] on div "Anmerkungen 1" at bounding box center [1412, 388] width 279 height 17
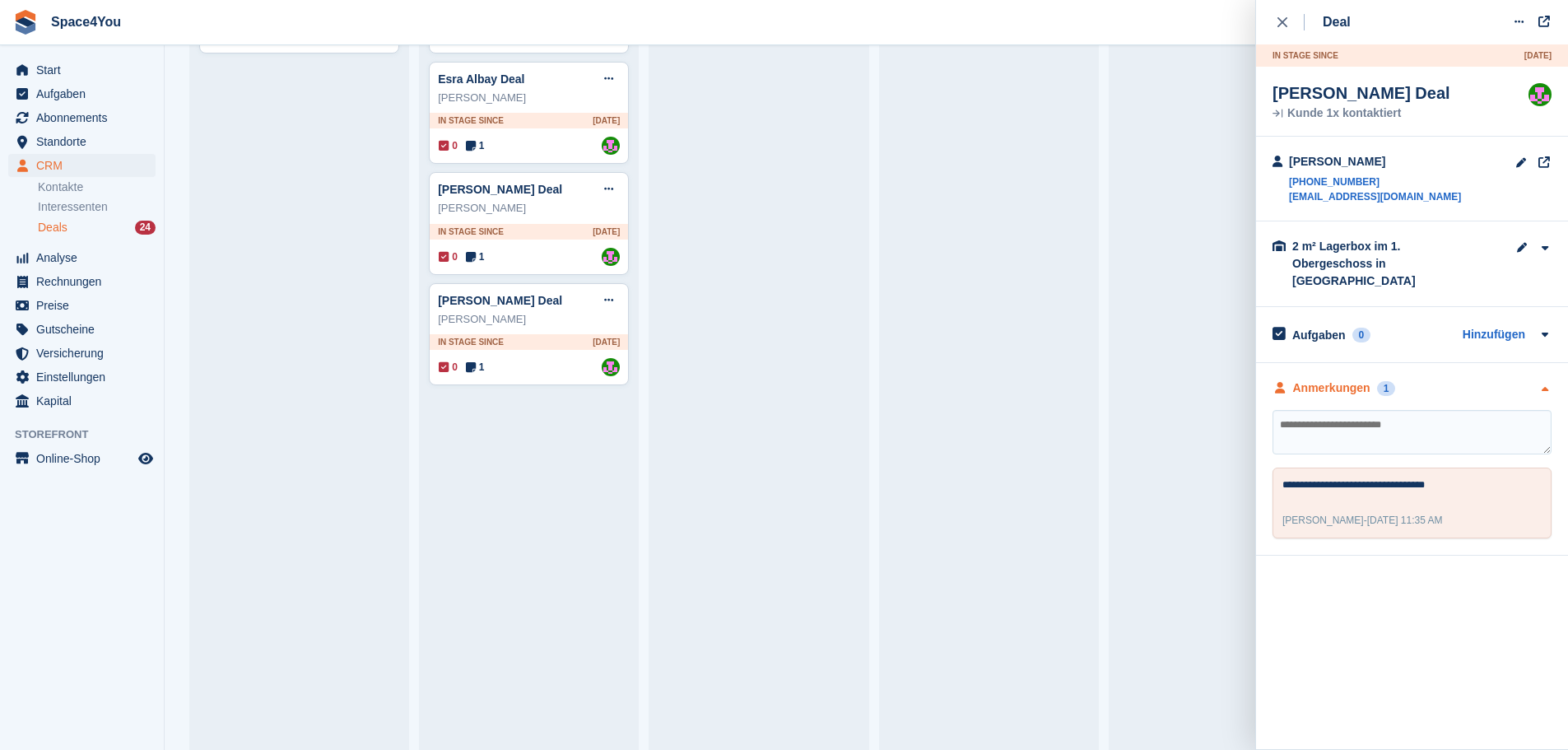
click at [1456, 380] on div "Anmerkungen 1" at bounding box center [1412, 388] width 279 height 17
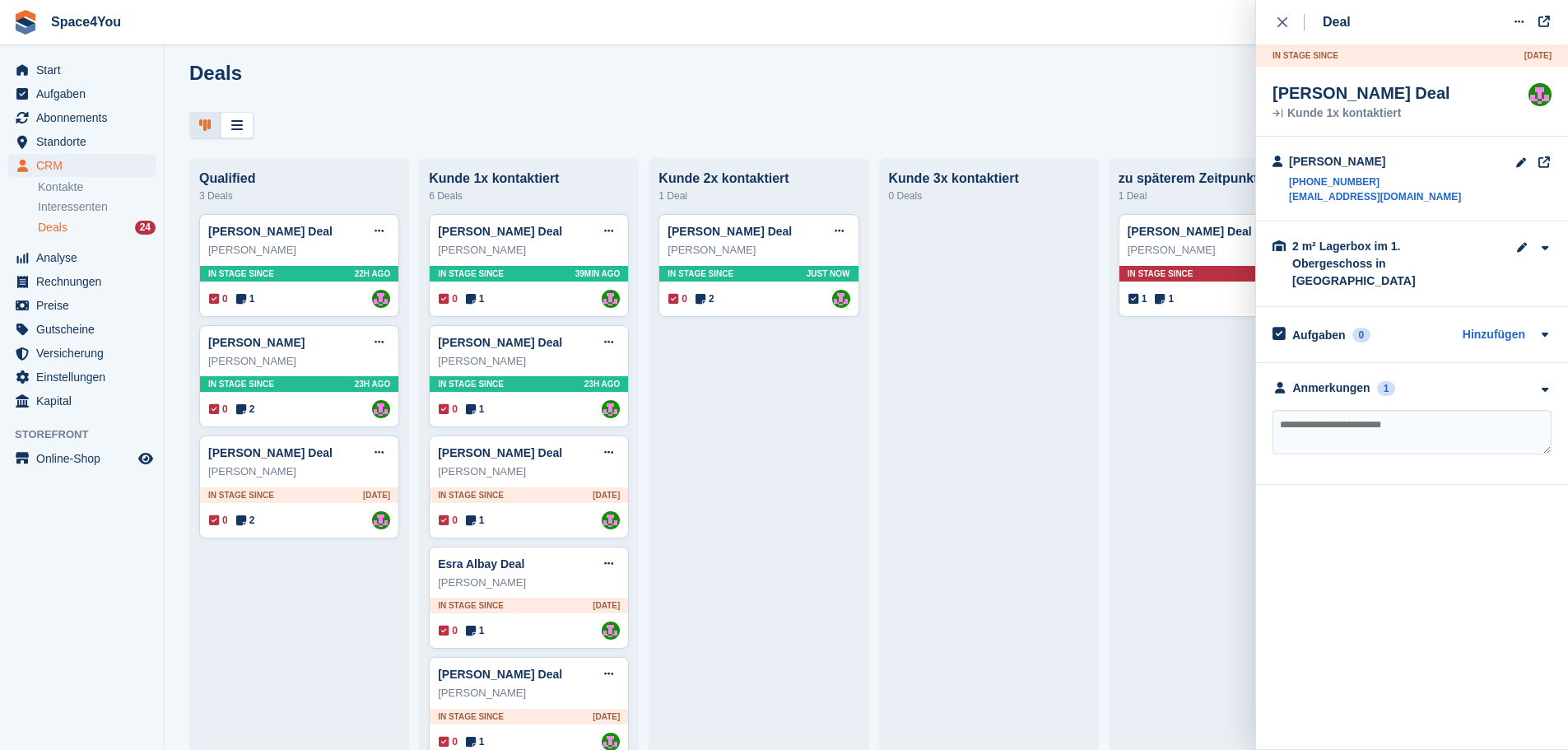
scroll to position [0, 0]
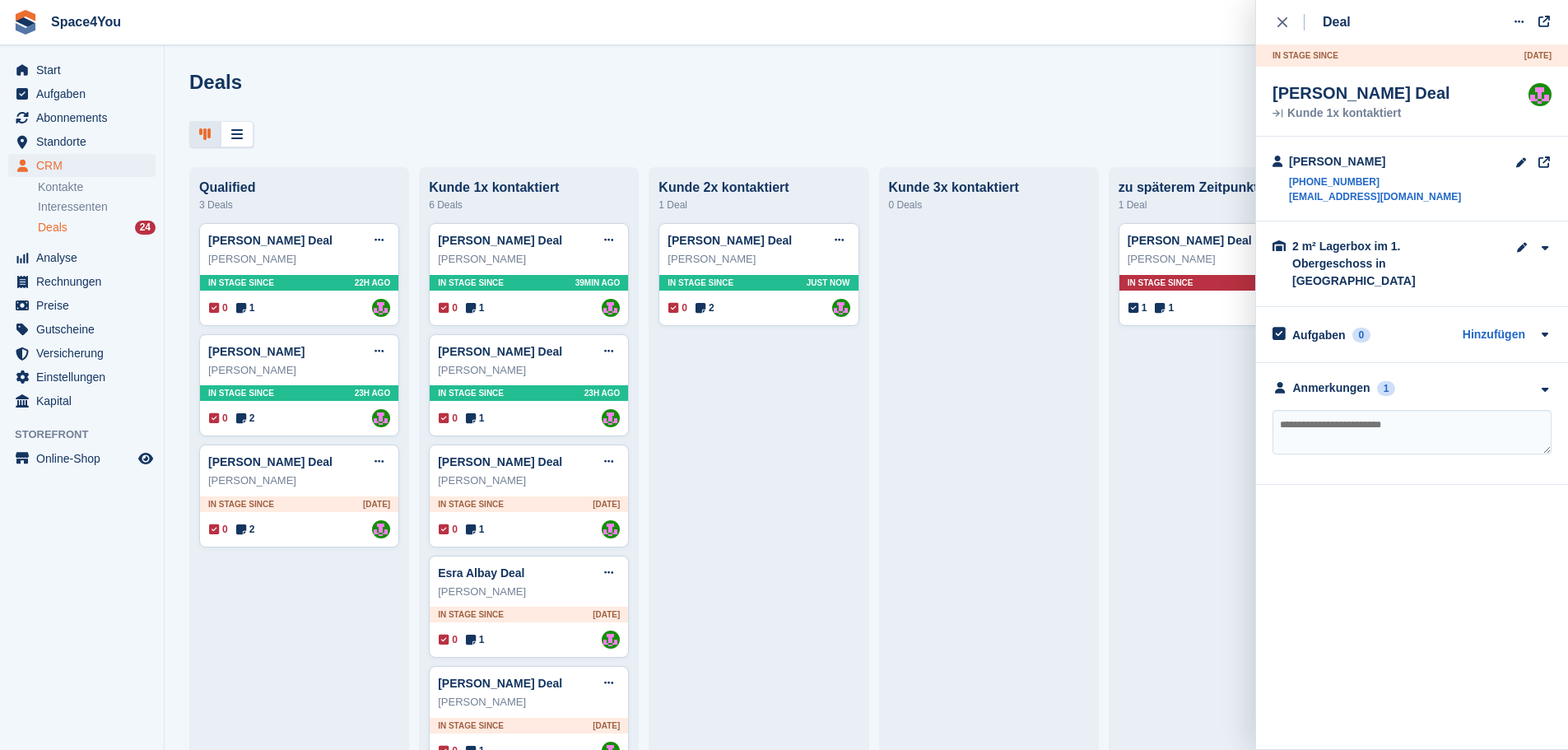
click at [531, 68] on div "Deals Phasen bearbeiten Deal erstellen Qualified 3 Deals Vera Soboleva Deal Dea…" at bounding box center [866, 375] width 1403 height 750
click at [701, 87] on div "Deals Phasen bearbeiten Deal erstellen" at bounding box center [866, 93] width 1354 height 47
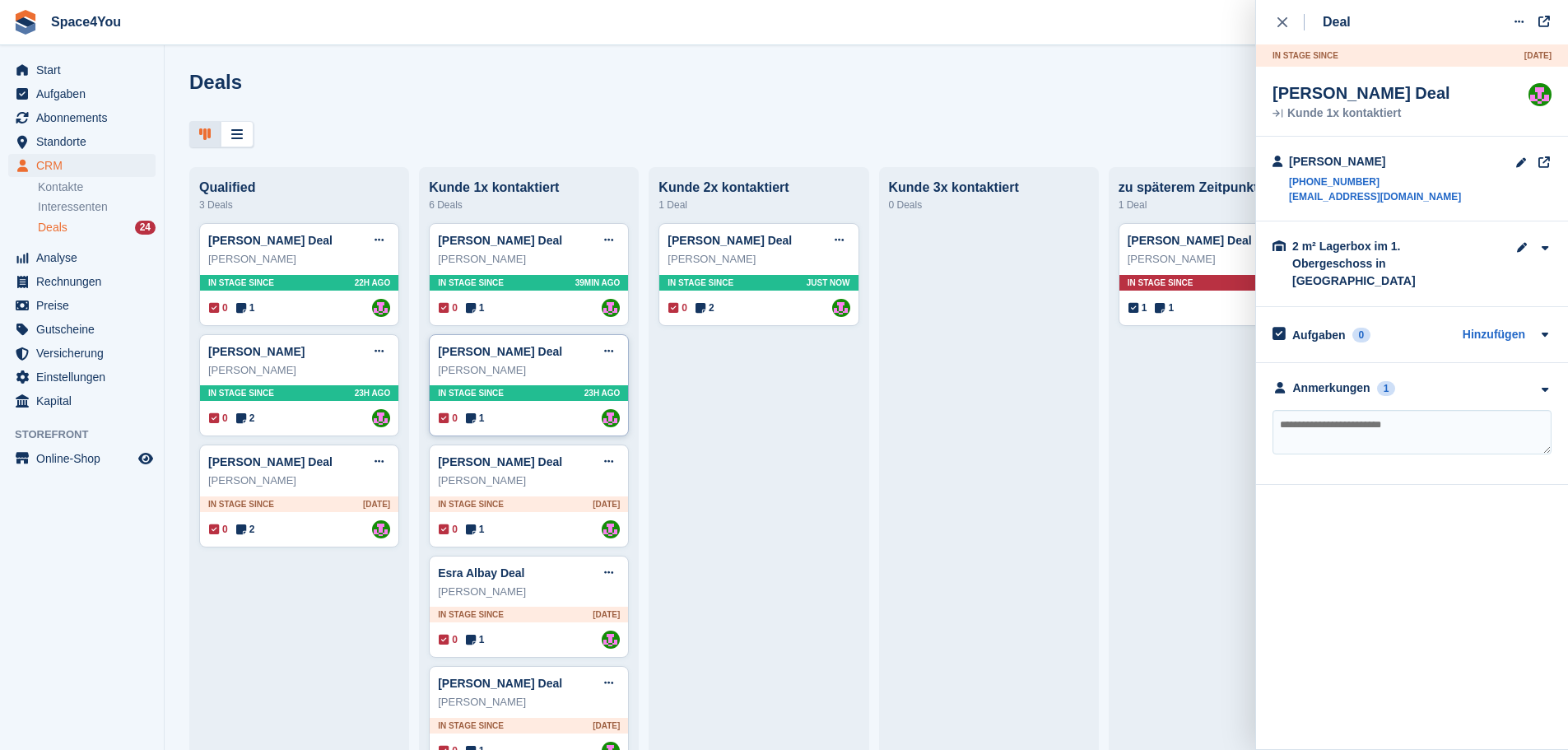
click at [571, 379] on div "Matthias Biskupek" at bounding box center [529, 370] width 182 height 16
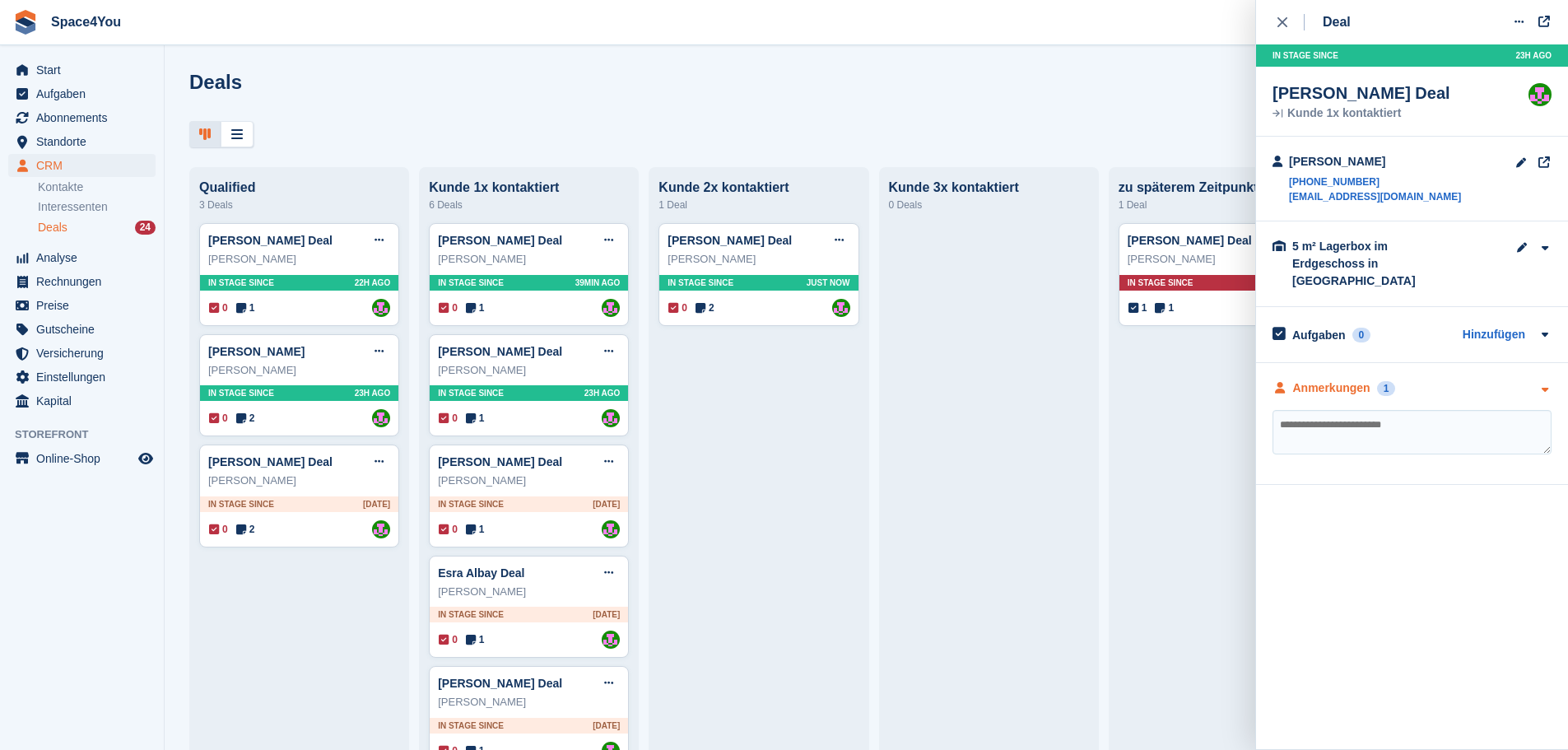
click at [1466, 380] on div "Anmerkungen 1" at bounding box center [1412, 388] width 279 height 17
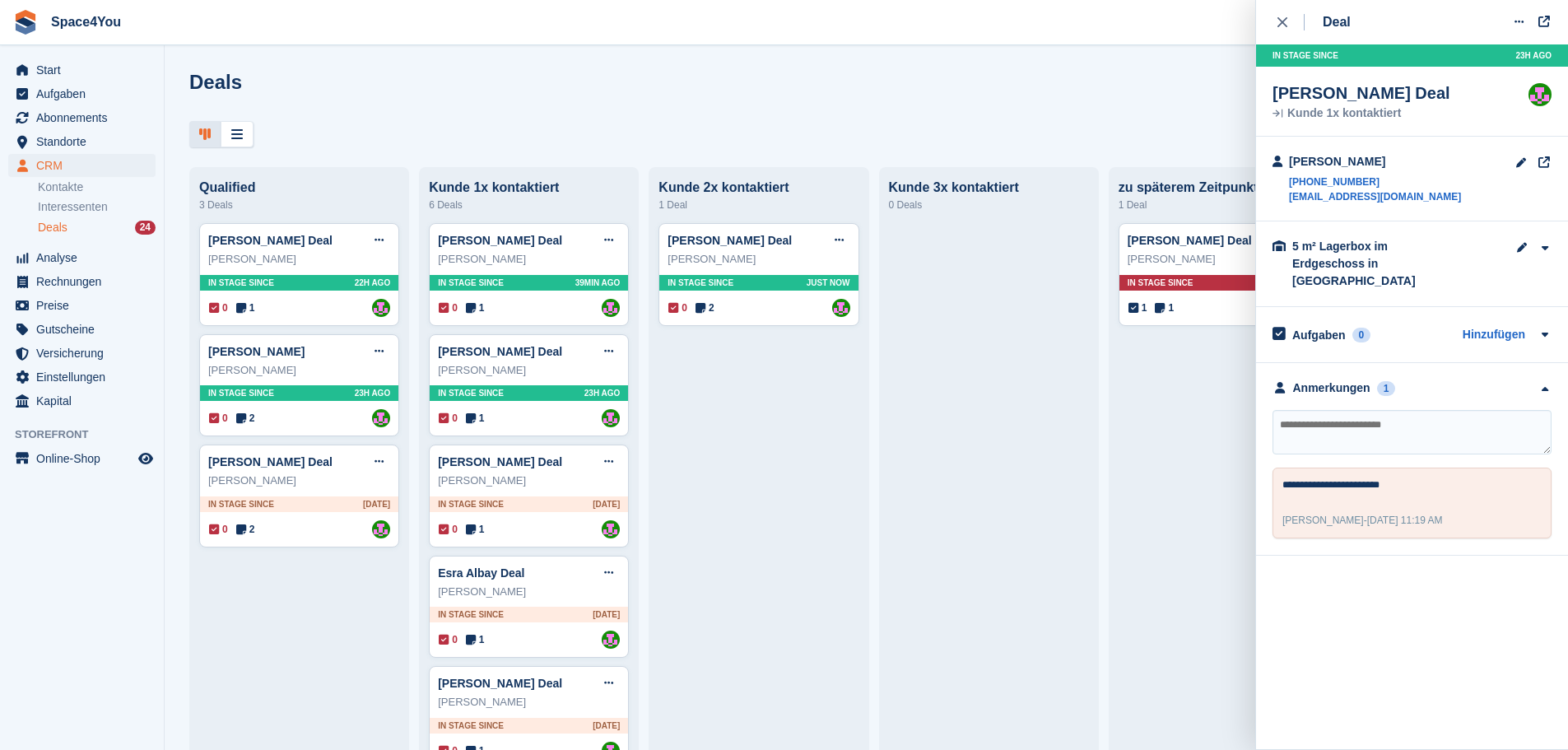
click at [537, 121] on div at bounding box center [866, 135] width 1354 height 27
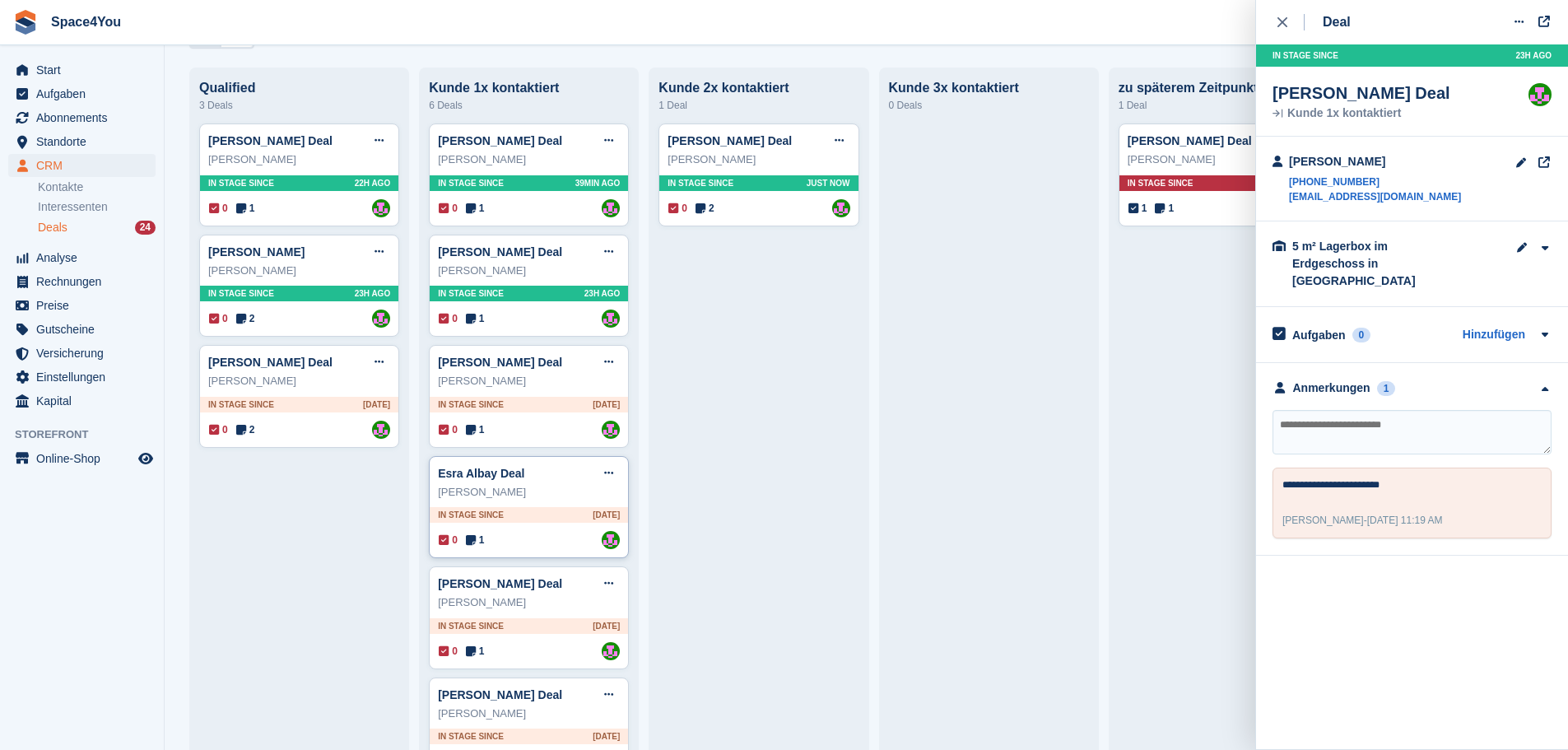
scroll to position [330, 0]
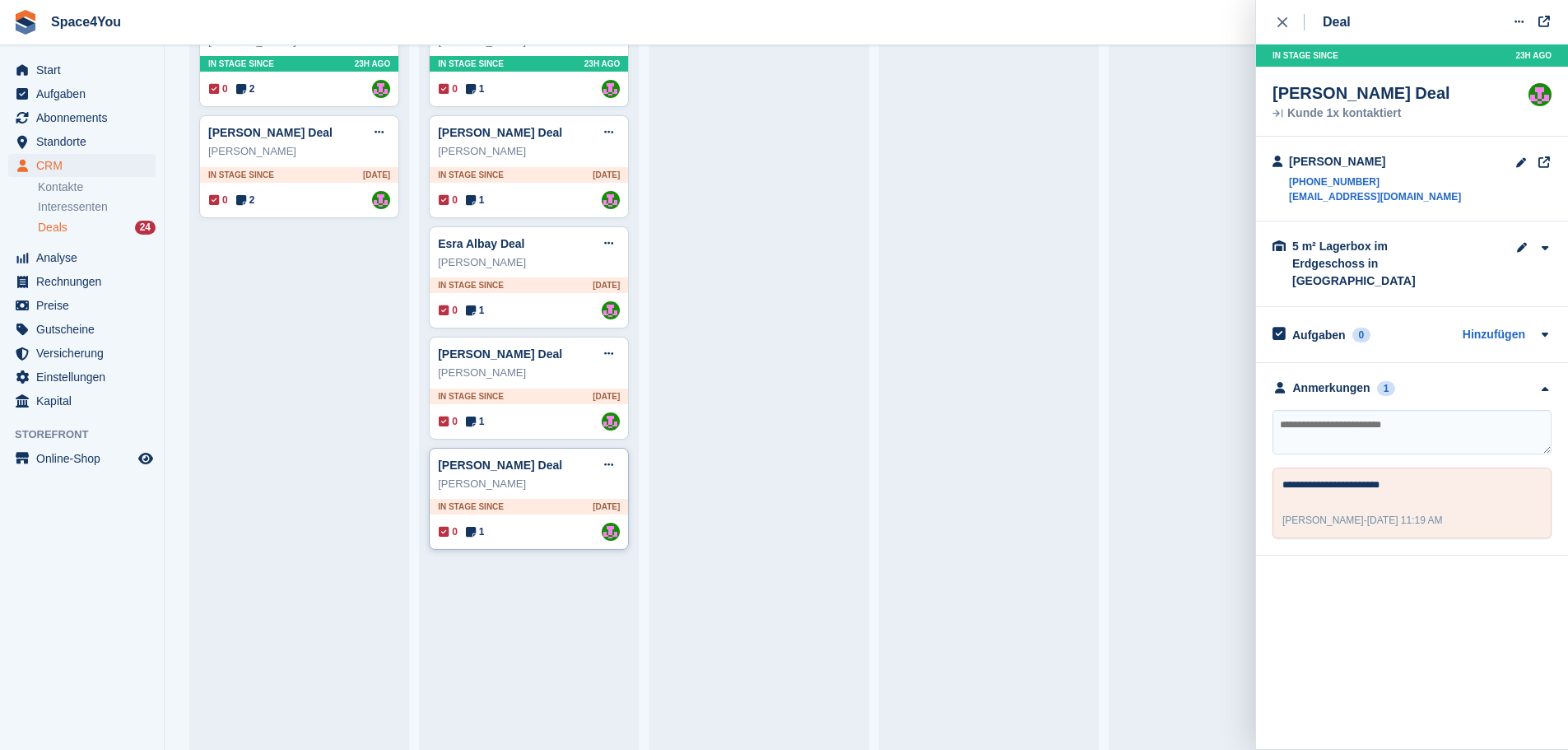
click at [565, 493] on div "Hansjürg Stricker" at bounding box center [529, 483] width 182 height 16
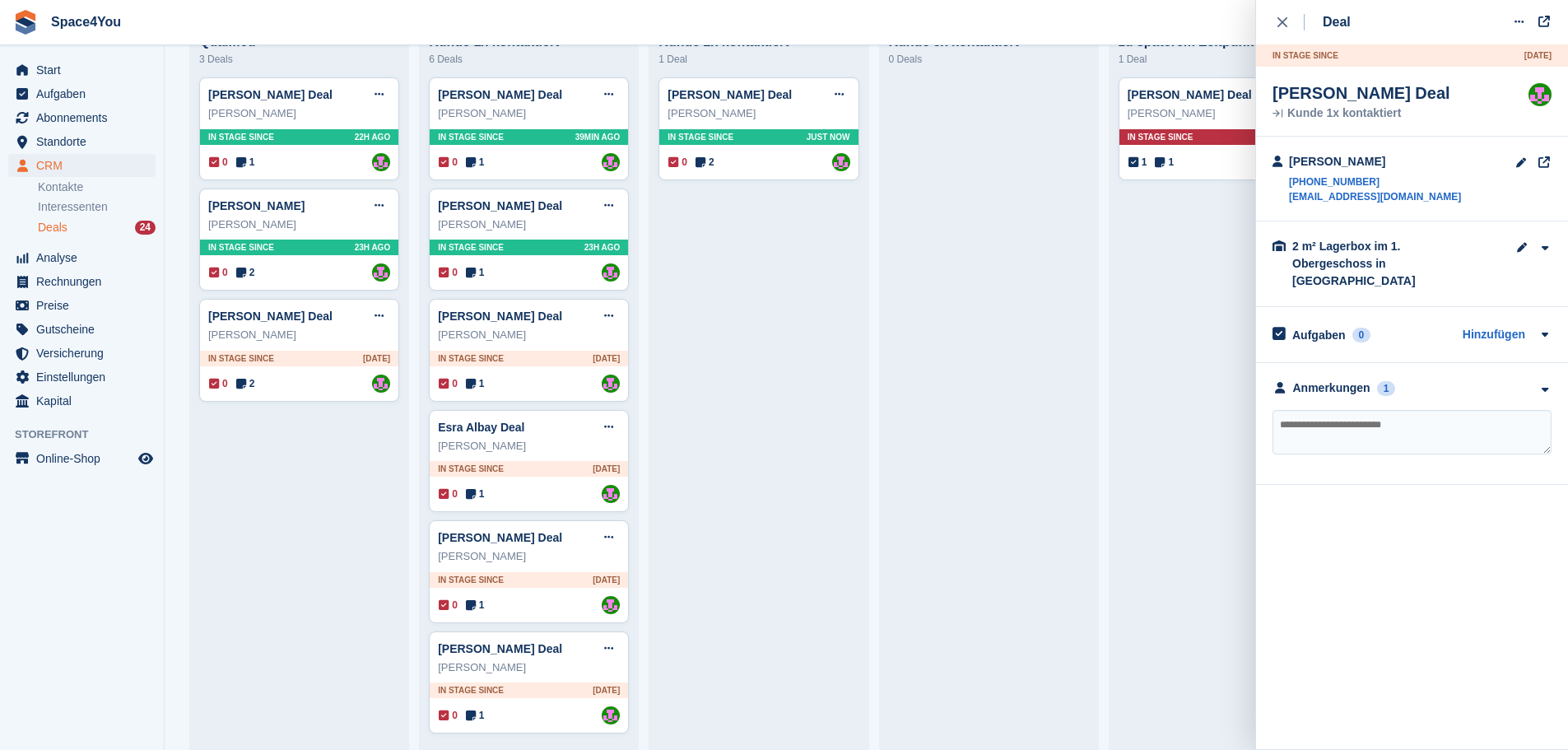
scroll to position [82, 0]
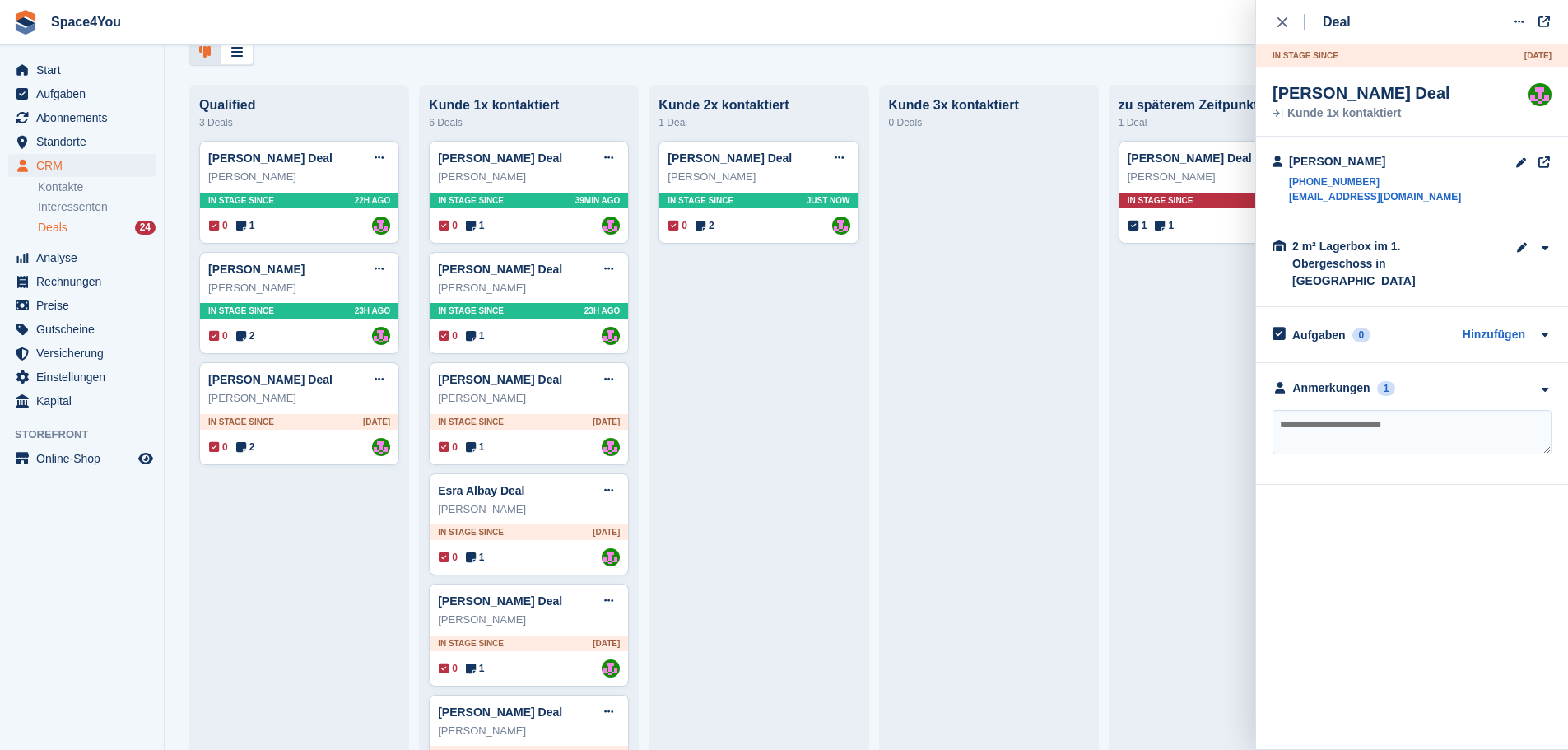
click at [361, 52] on div at bounding box center [866, 53] width 1354 height 27
click at [363, 69] on div "Deals Phasen bearbeiten Deal erstellen Qualified 3 Deals Vera Soboleva Deal Dea…" at bounding box center [866, 375] width 1403 height 750
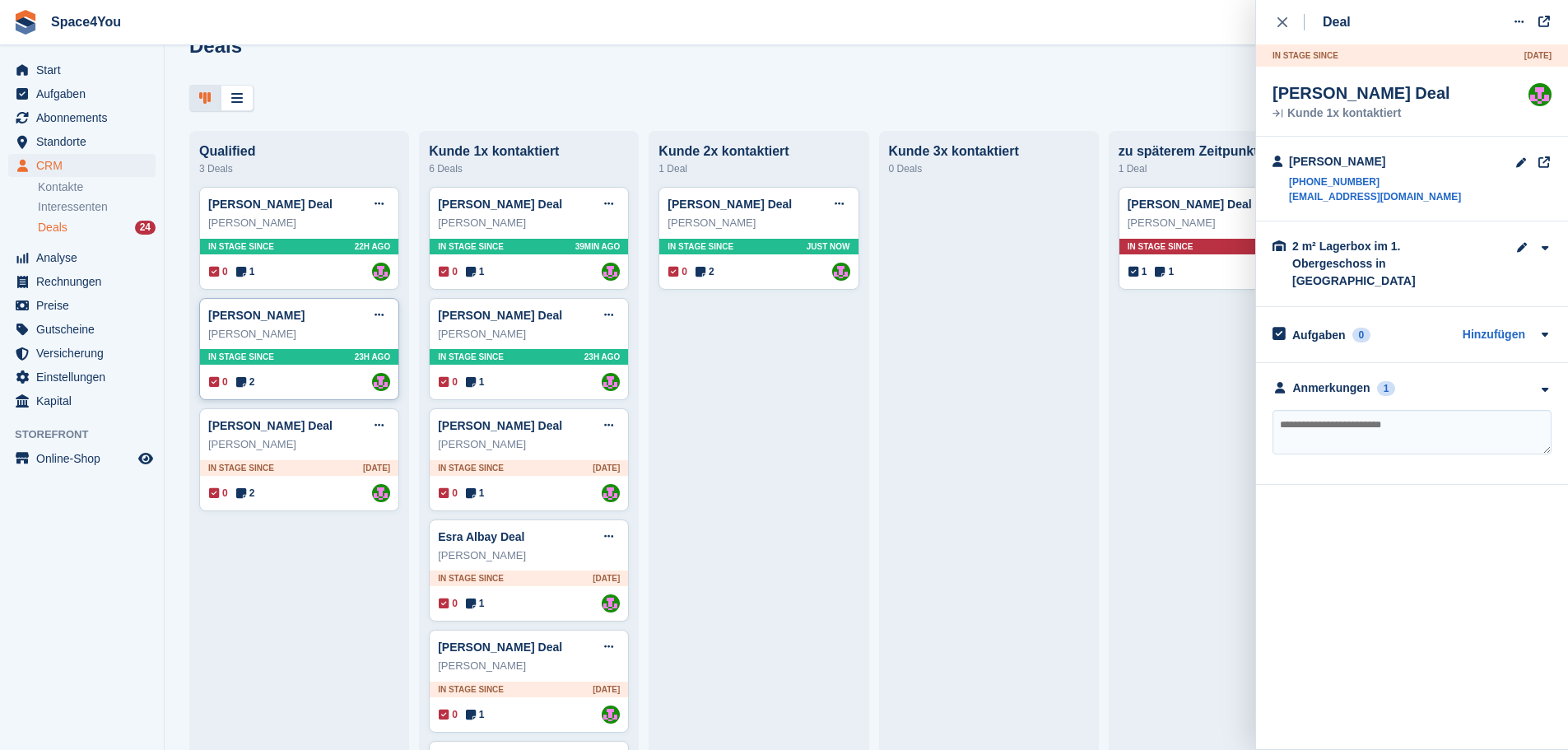
scroll to position [0, 0]
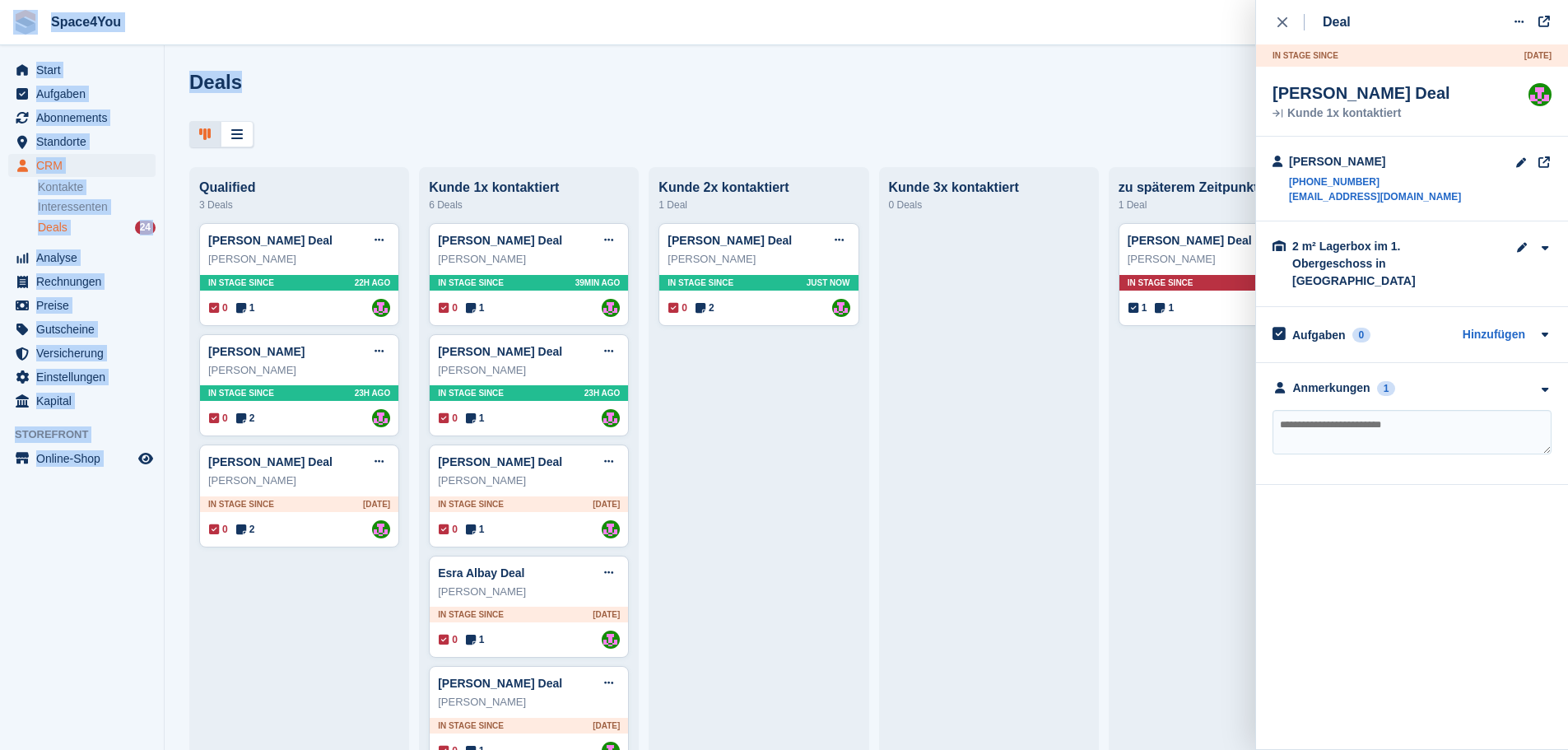
drag, startPoint x: 250, startPoint y: 73, endPoint x: 3, endPoint y: 31, distance: 250.5
click at [3, 31] on div "Space4You Erstellen Abonnement Rechnung Kontakt Deal Rabatt Seite Helfen Chat-S…" at bounding box center [784, 375] width 1568 height 750
click at [492, 77] on div "Deals Phasen bearbeiten Deal erstellen" at bounding box center [866, 93] width 1354 height 47
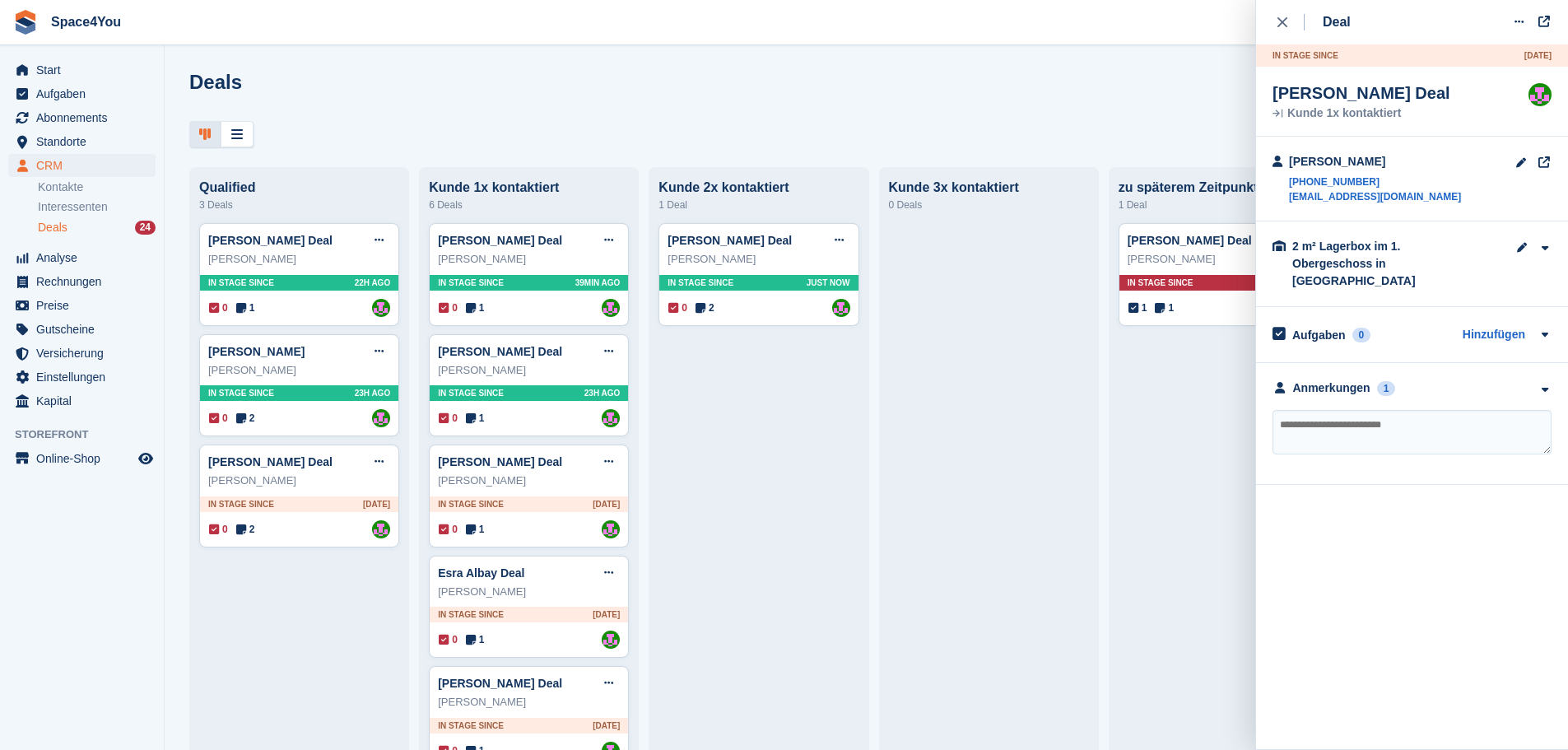
click at [407, 134] on div at bounding box center [866, 135] width 1354 height 27
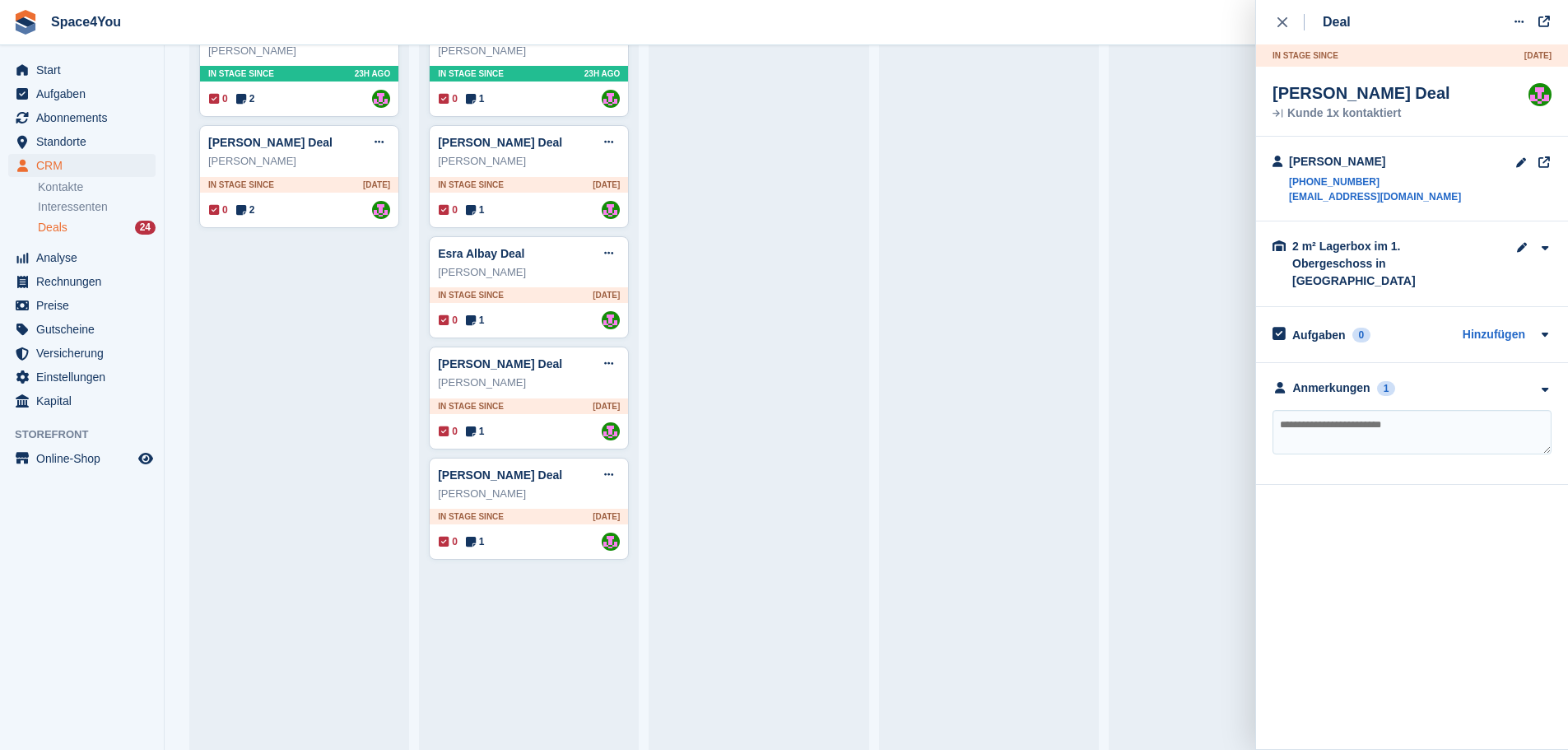
scroll to position [330, 0]
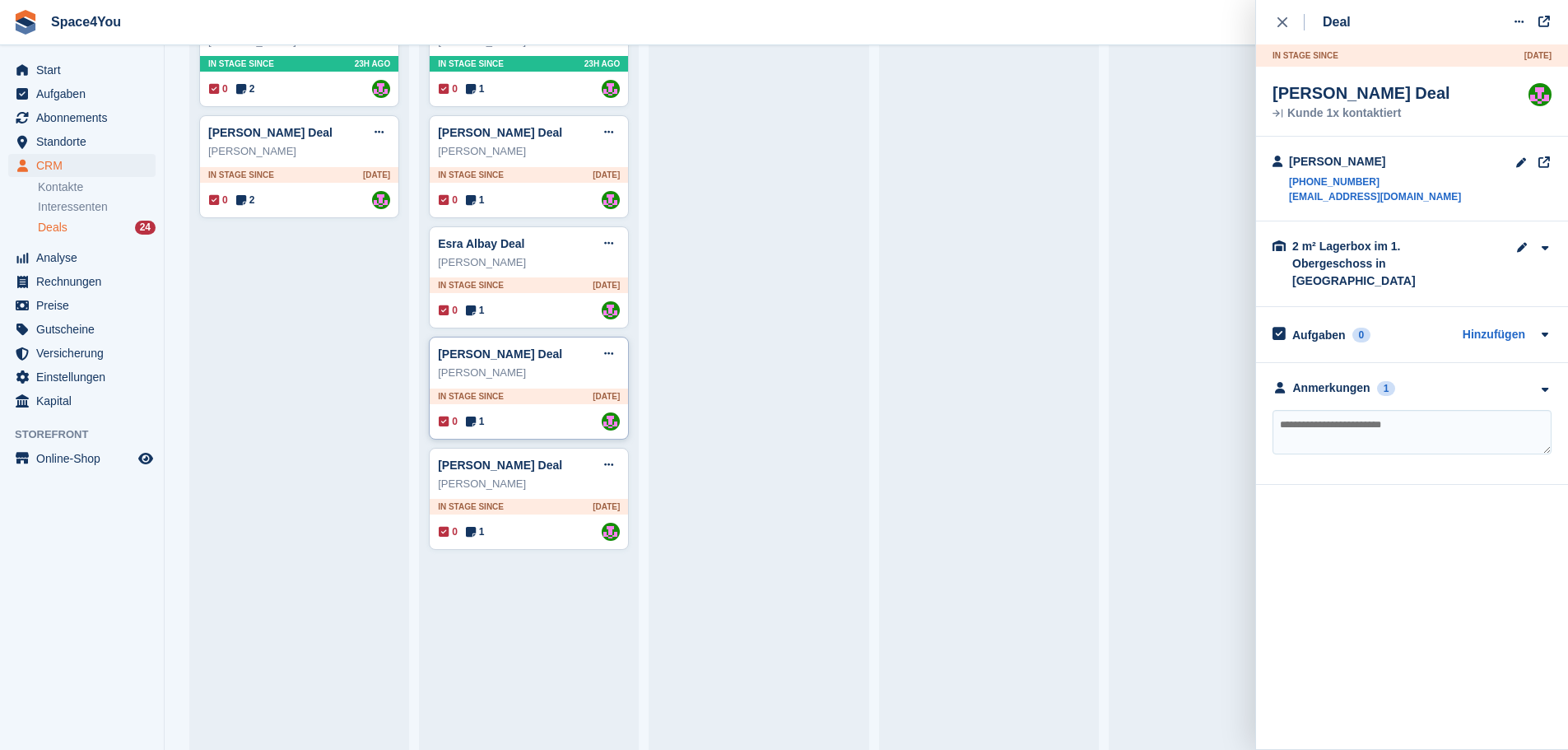
click at [554, 381] on div "Swetlana Owtschar" at bounding box center [529, 373] width 182 height 16
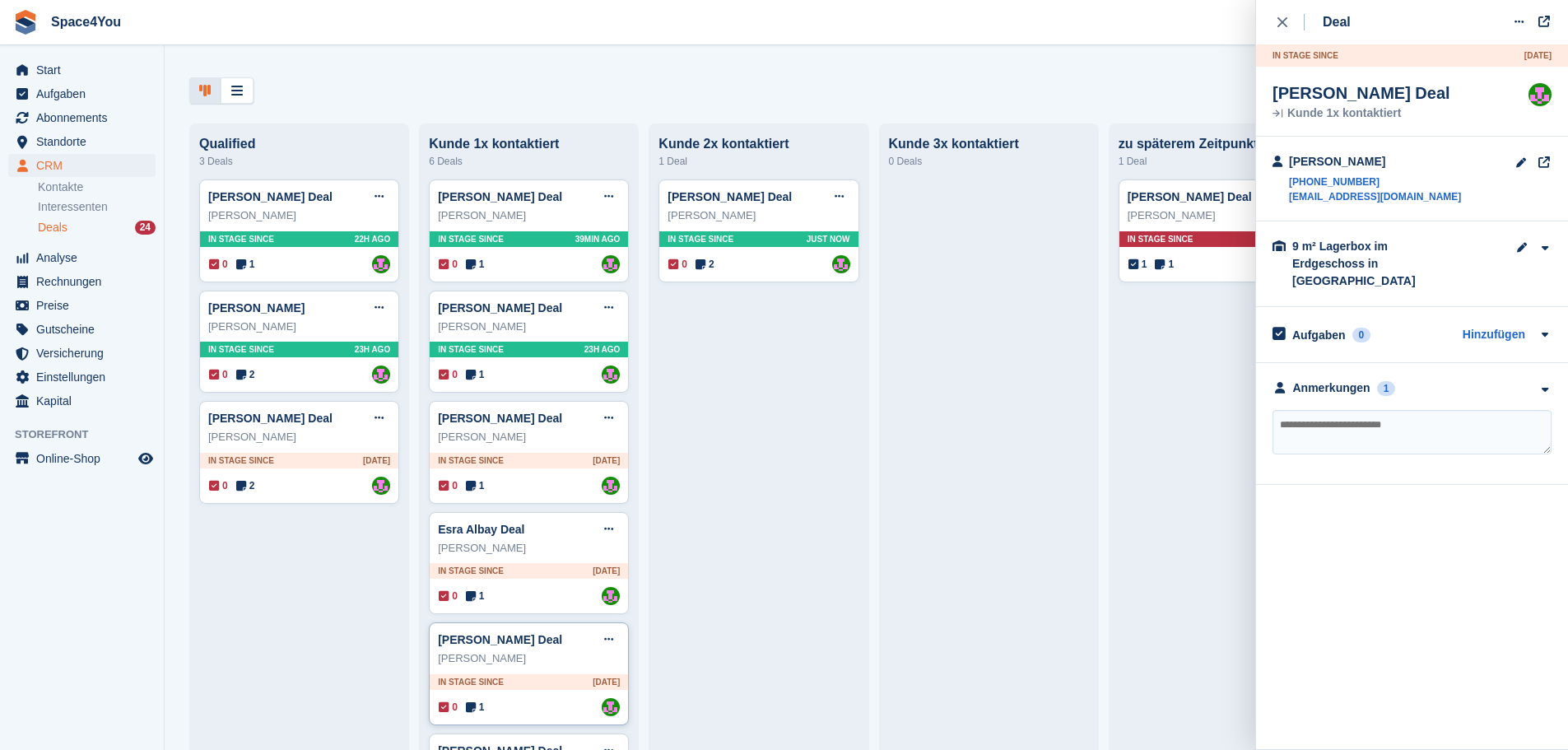
scroll to position [0, 0]
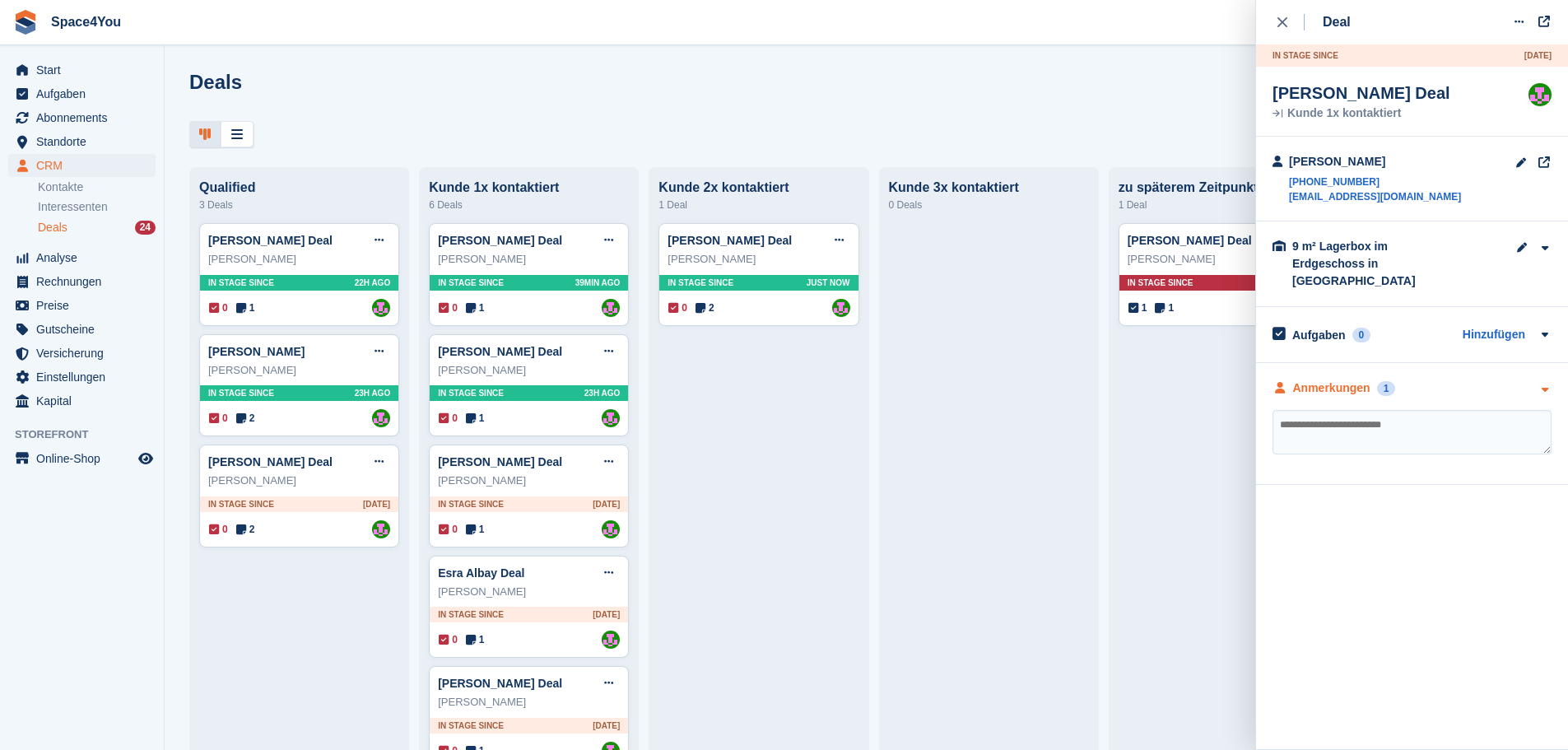
click at [1510, 380] on div "Anmerkungen 1" at bounding box center [1412, 388] width 279 height 17
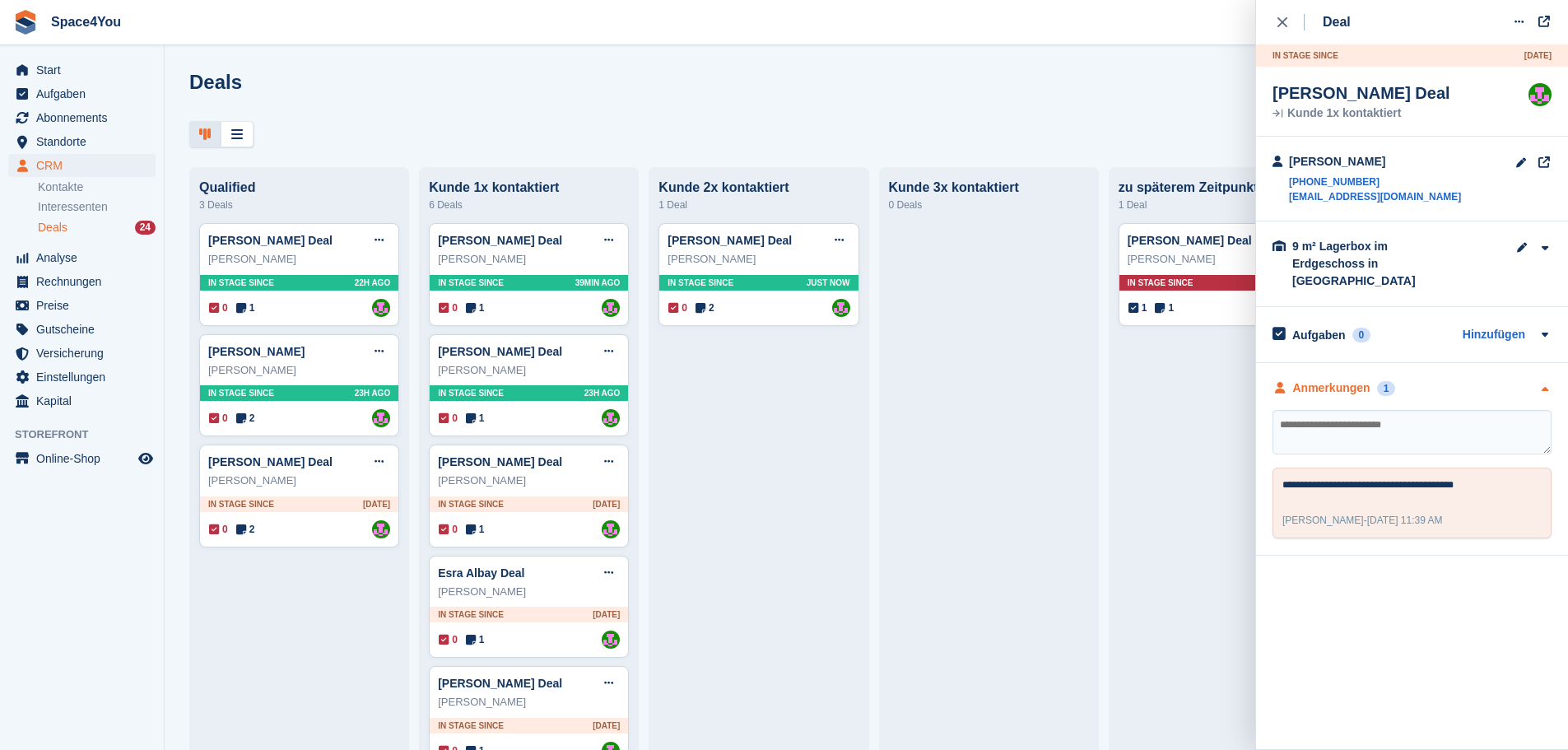
click at [1510, 380] on div "Anmerkungen 1" at bounding box center [1412, 388] width 279 height 17
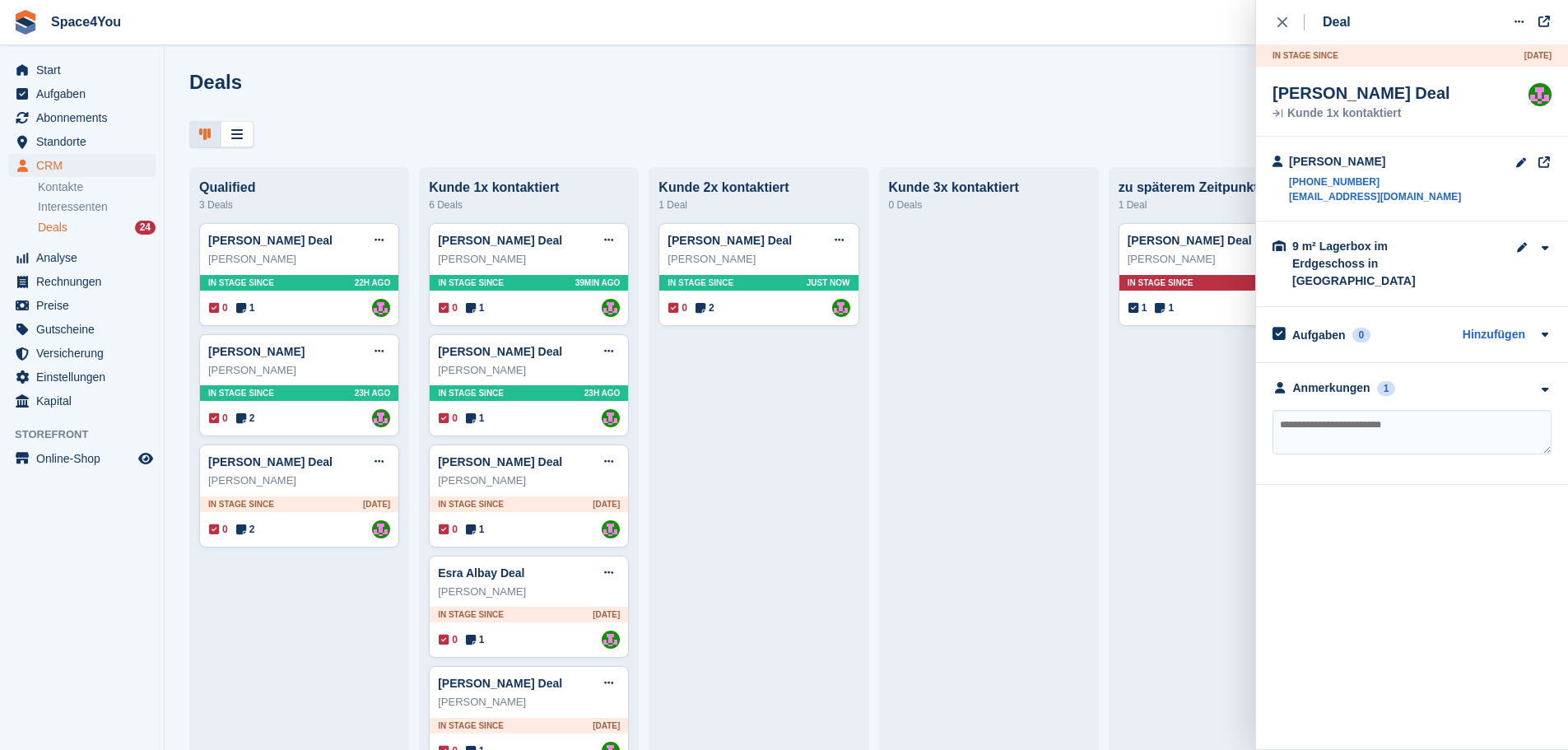
click at [1131, 82] on div "Deals Phasen bearbeiten Deal erstellen" at bounding box center [866, 93] width 1354 height 47
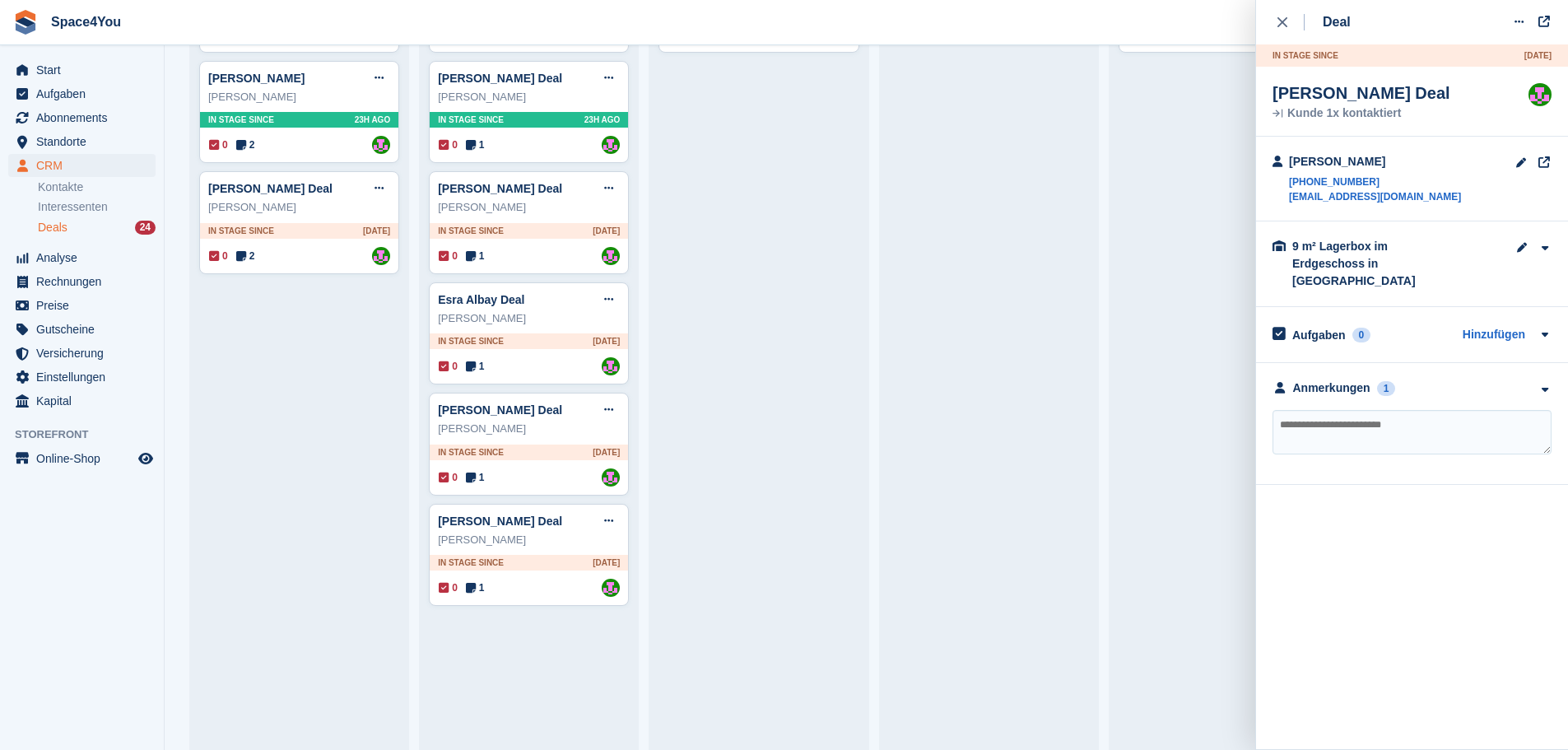
scroll to position [330, 0]
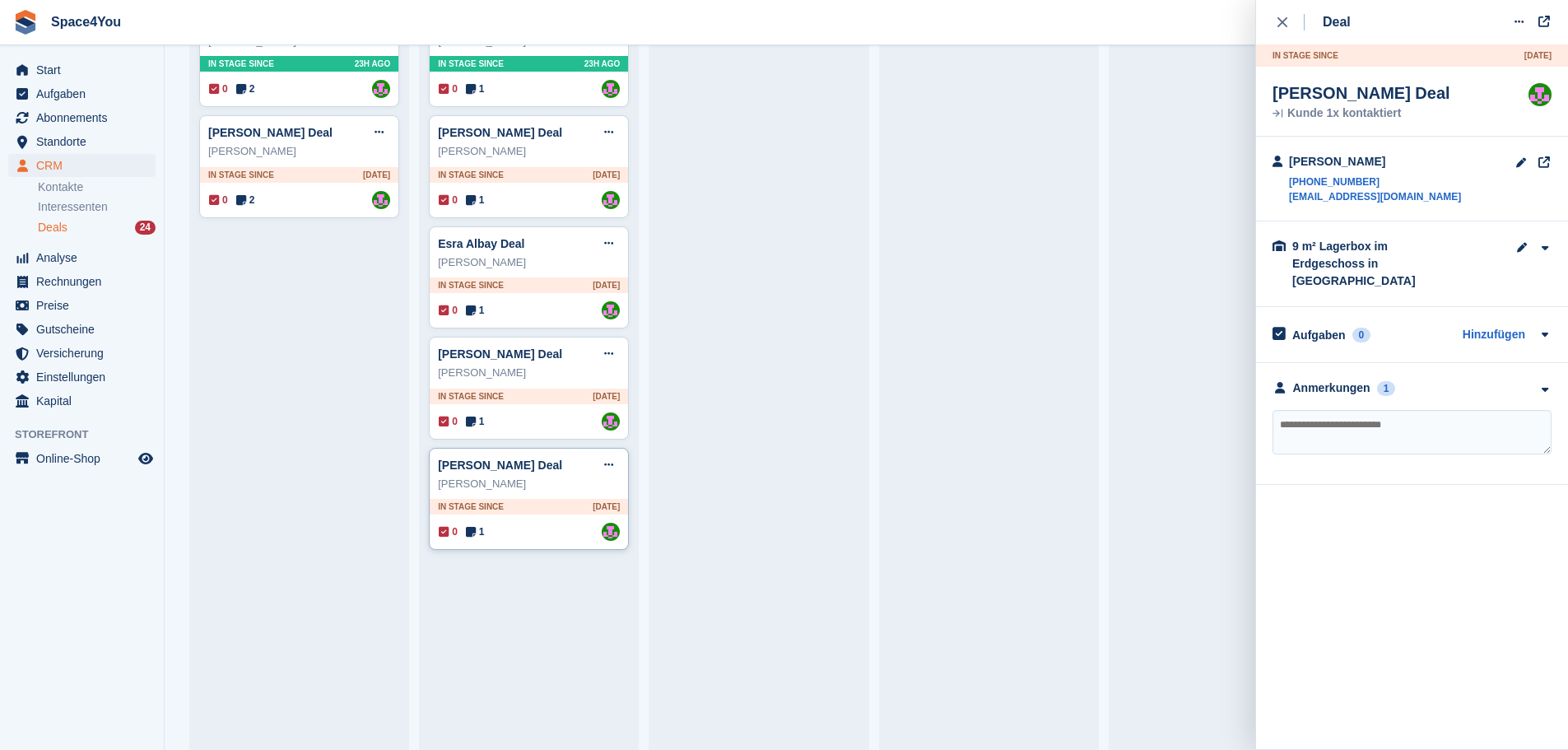
click at [557, 496] on div "Hansjürg Stricker Deal Deal bearbeiten Als gewonnen markieren Als verloren mark…" at bounding box center [529, 499] width 200 height 103
click at [1329, 413] on textarea at bounding box center [1412, 432] width 279 height 44
type textarea "**********"
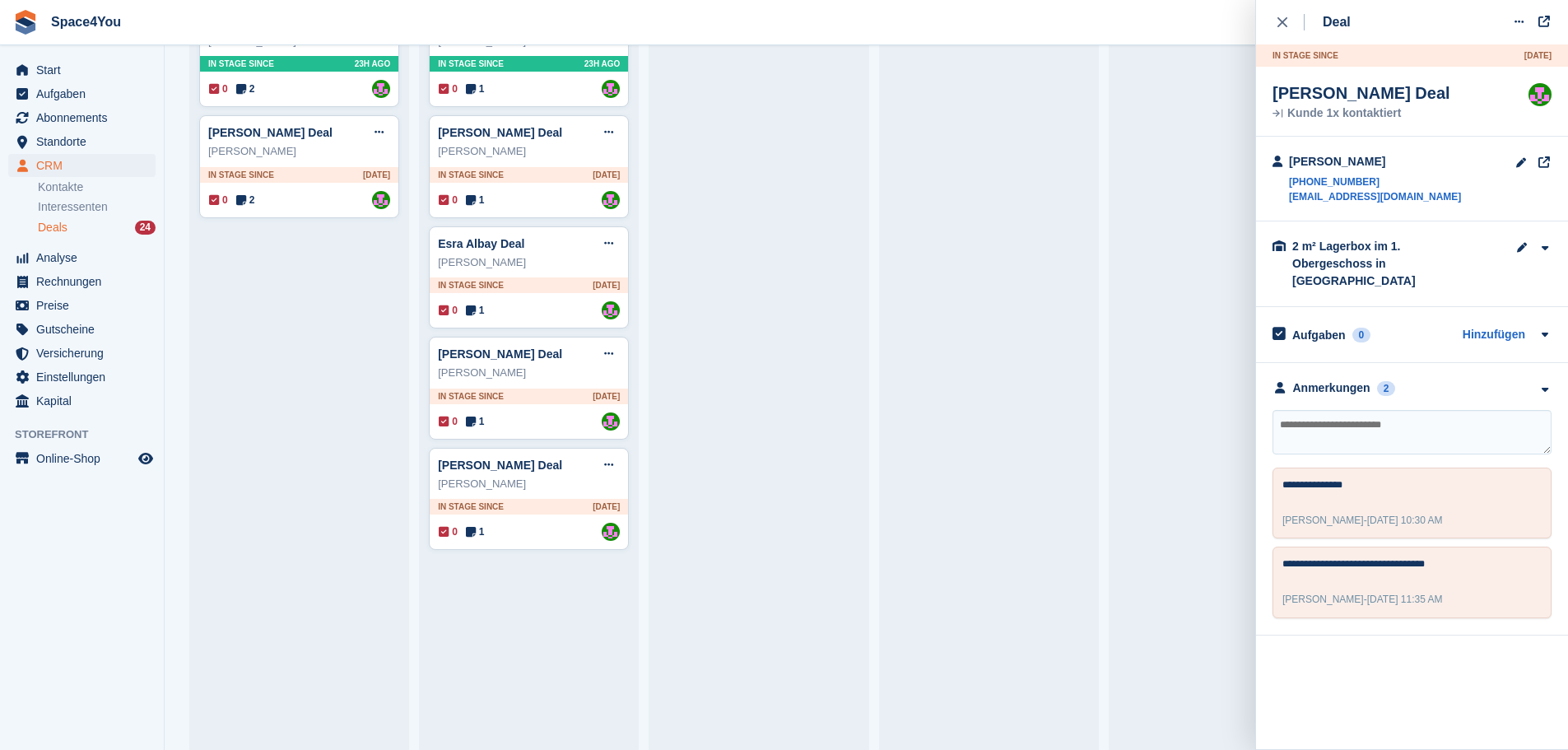
click at [969, 22] on span "Space4You Erstellen Abonnement Rechnung Kontakt Deal Rabatt Seite Helfen Chat-S…" at bounding box center [784, 22] width 1568 height 44
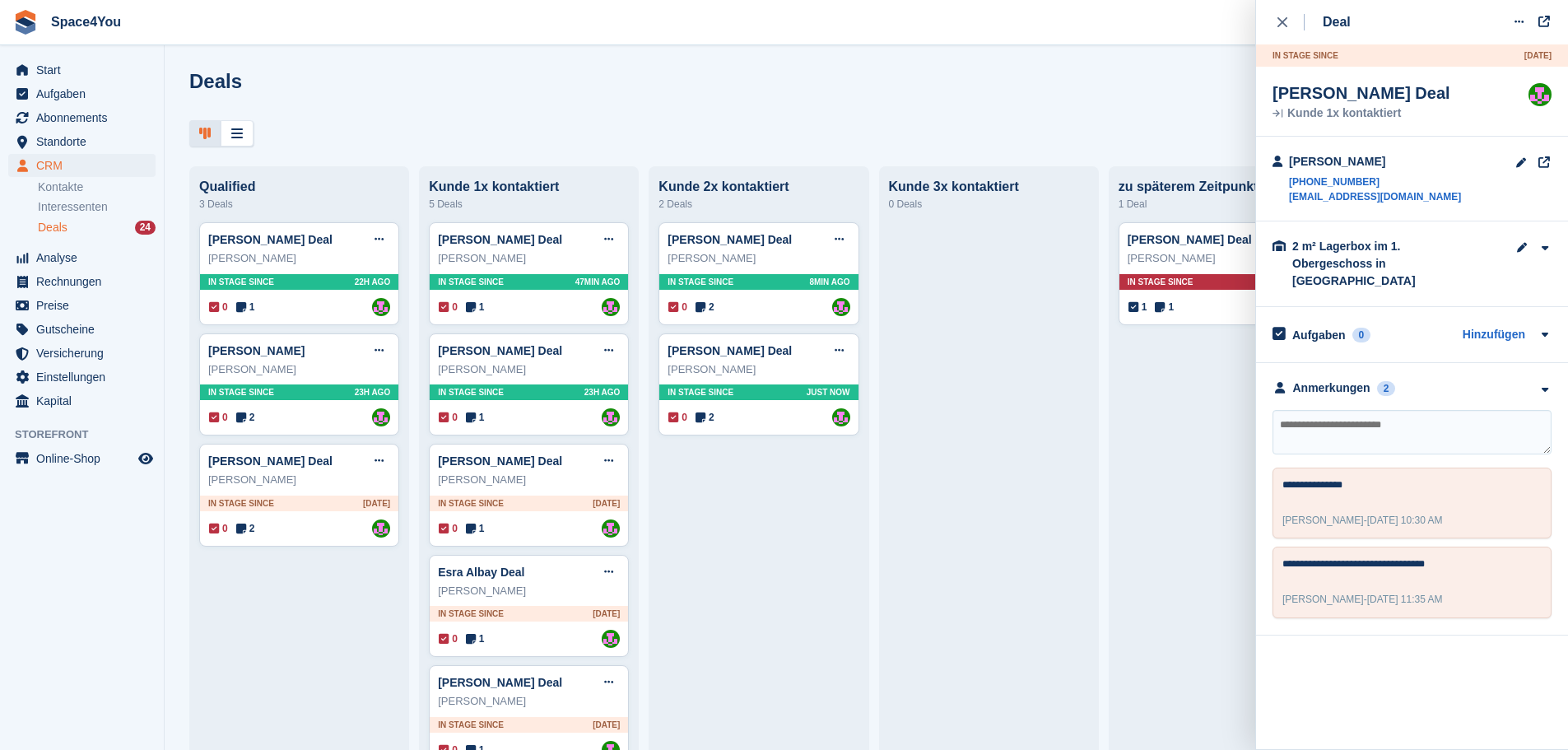
scroll to position [0, 0]
click at [1278, 20] on icon "close" at bounding box center [1283, 22] width 10 height 10
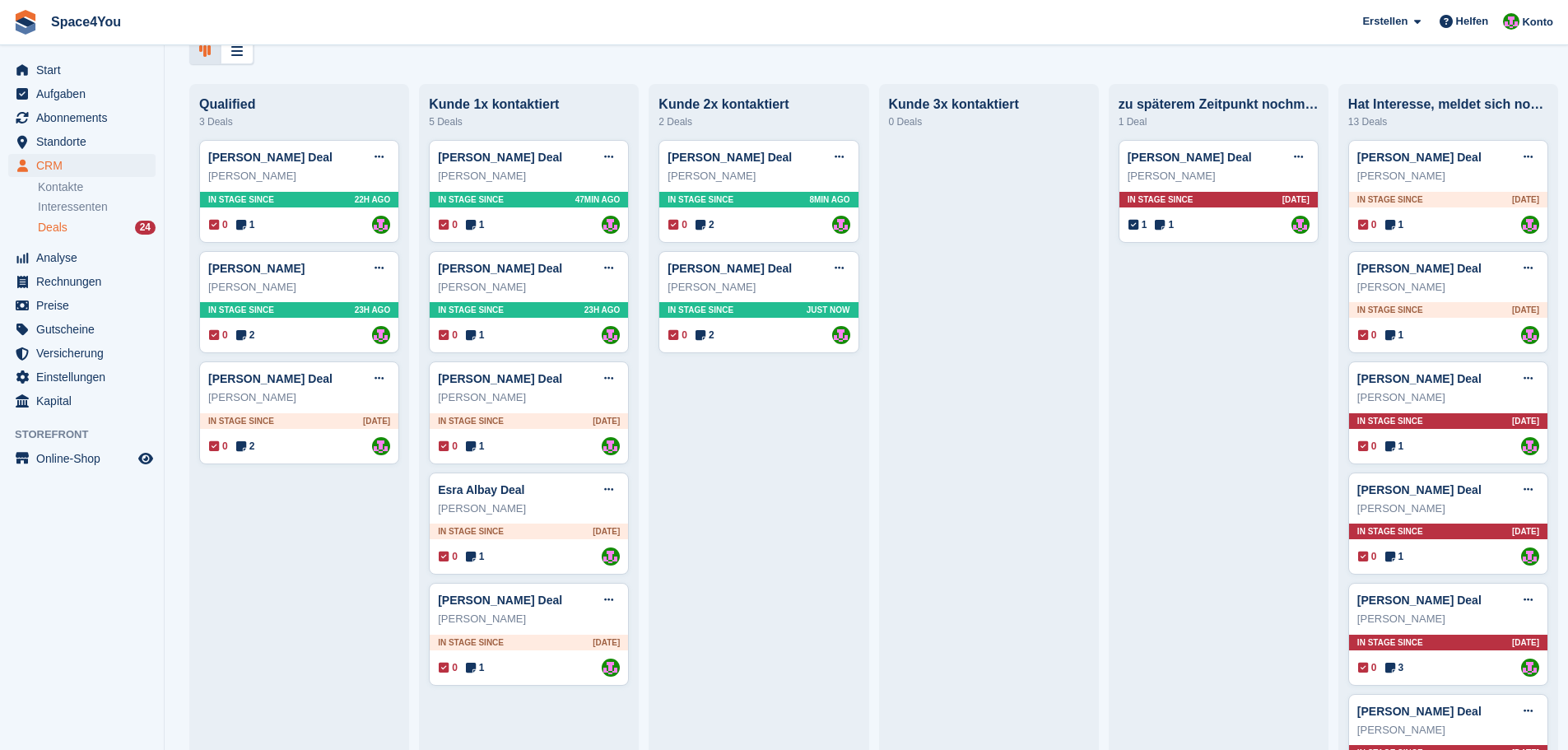
scroll to position [82, 0]
click at [572, 618] on div "Swetlana Owtschar" at bounding box center [529, 619] width 182 height 16
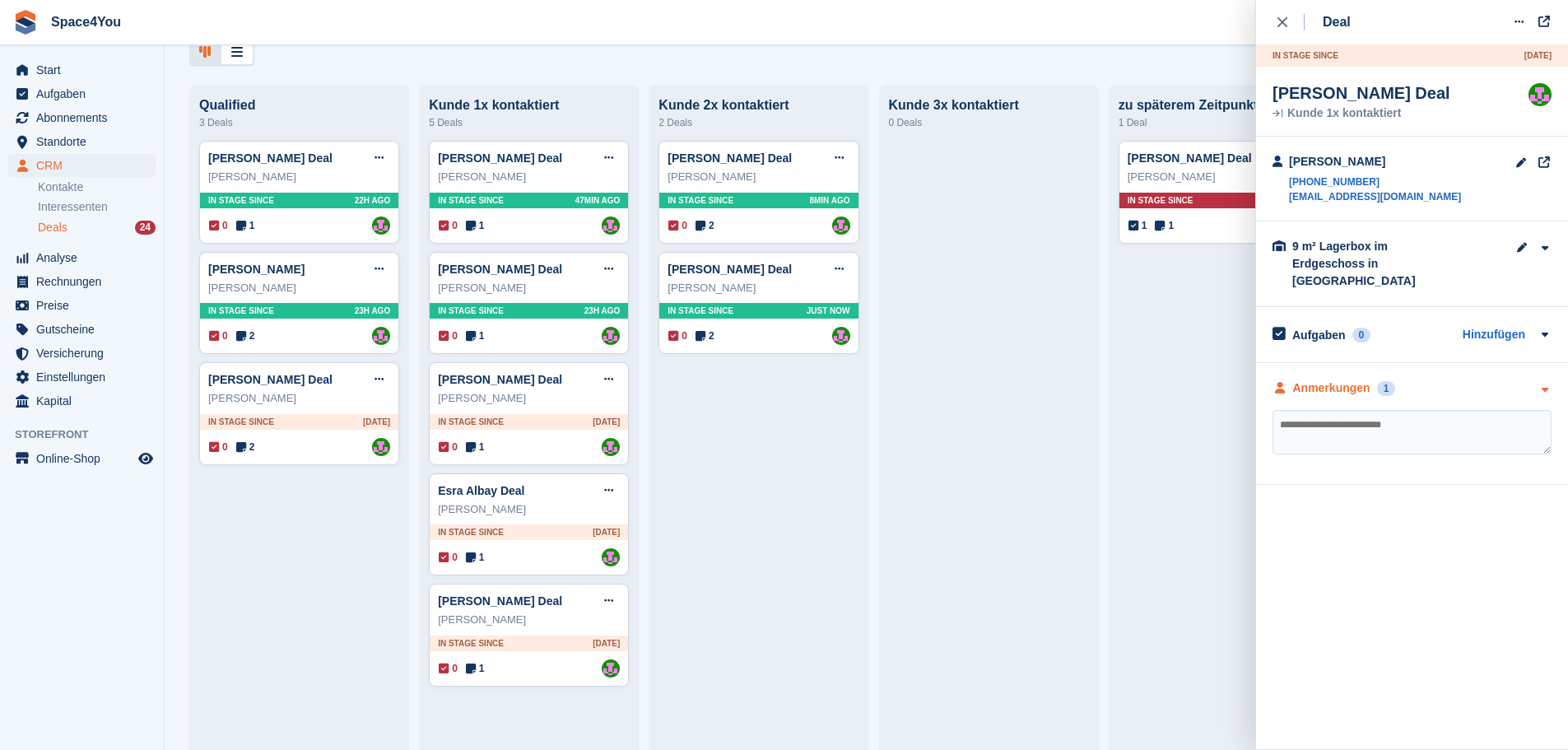
click at [1453, 380] on div "Anmerkungen 1" at bounding box center [1412, 388] width 279 height 17
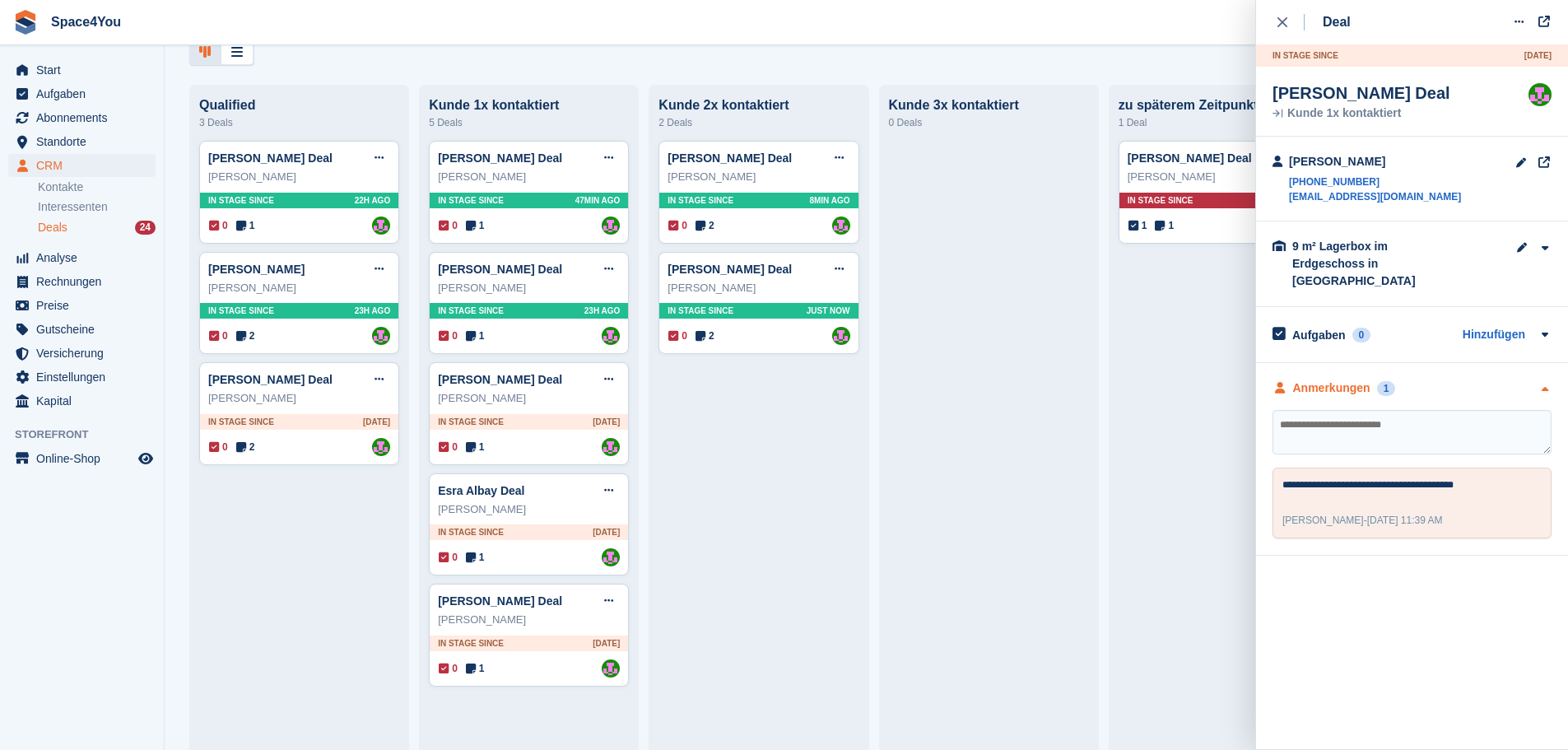
click at [1453, 380] on div "Anmerkungen 1" at bounding box center [1412, 388] width 279 height 17
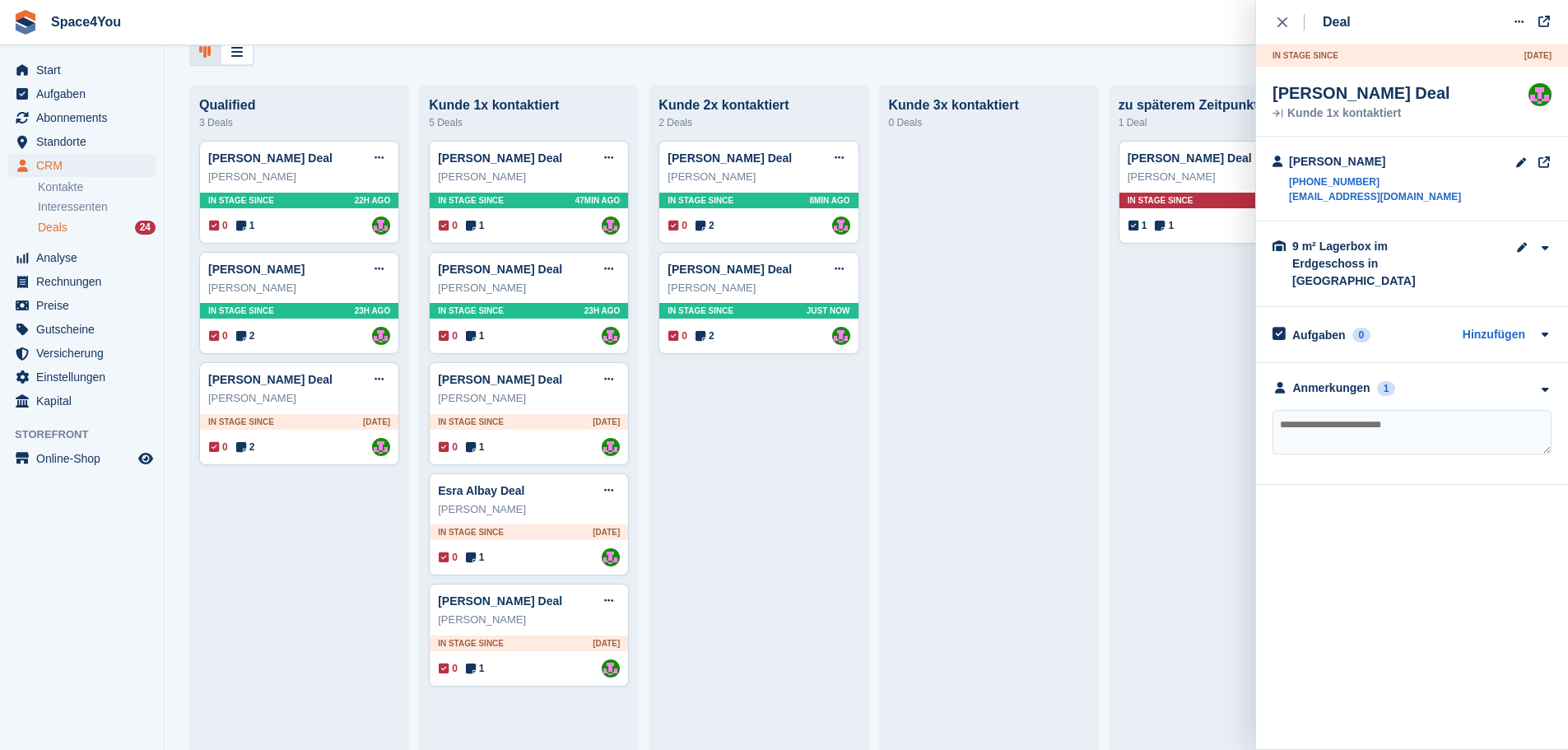
click at [1382, 418] on textarea at bounding box center [1412, 432] width 279 height 44
type textarea "**********"
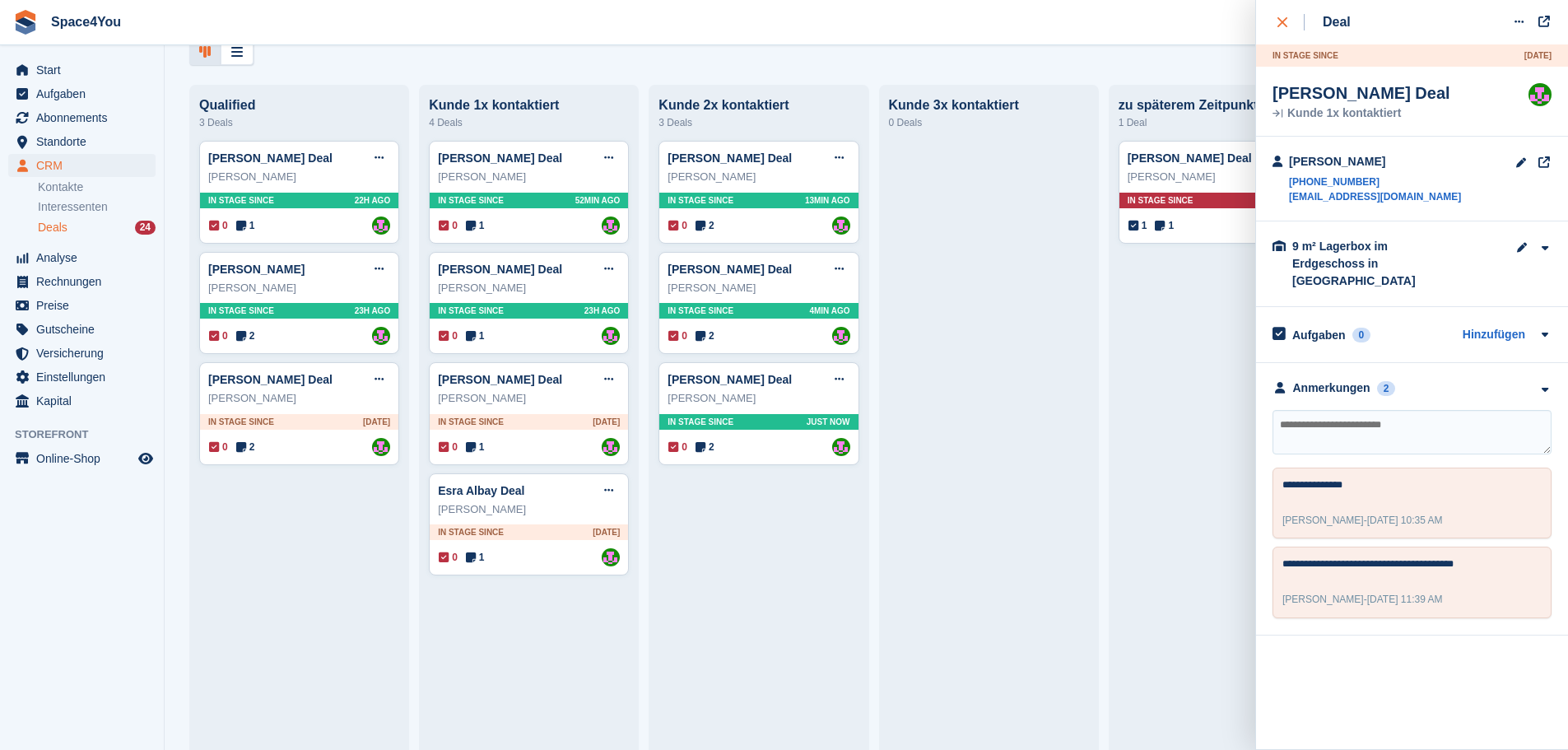
click at [1281, 16] on div "close" at bounding box center [1291, 21] width 27 height 16
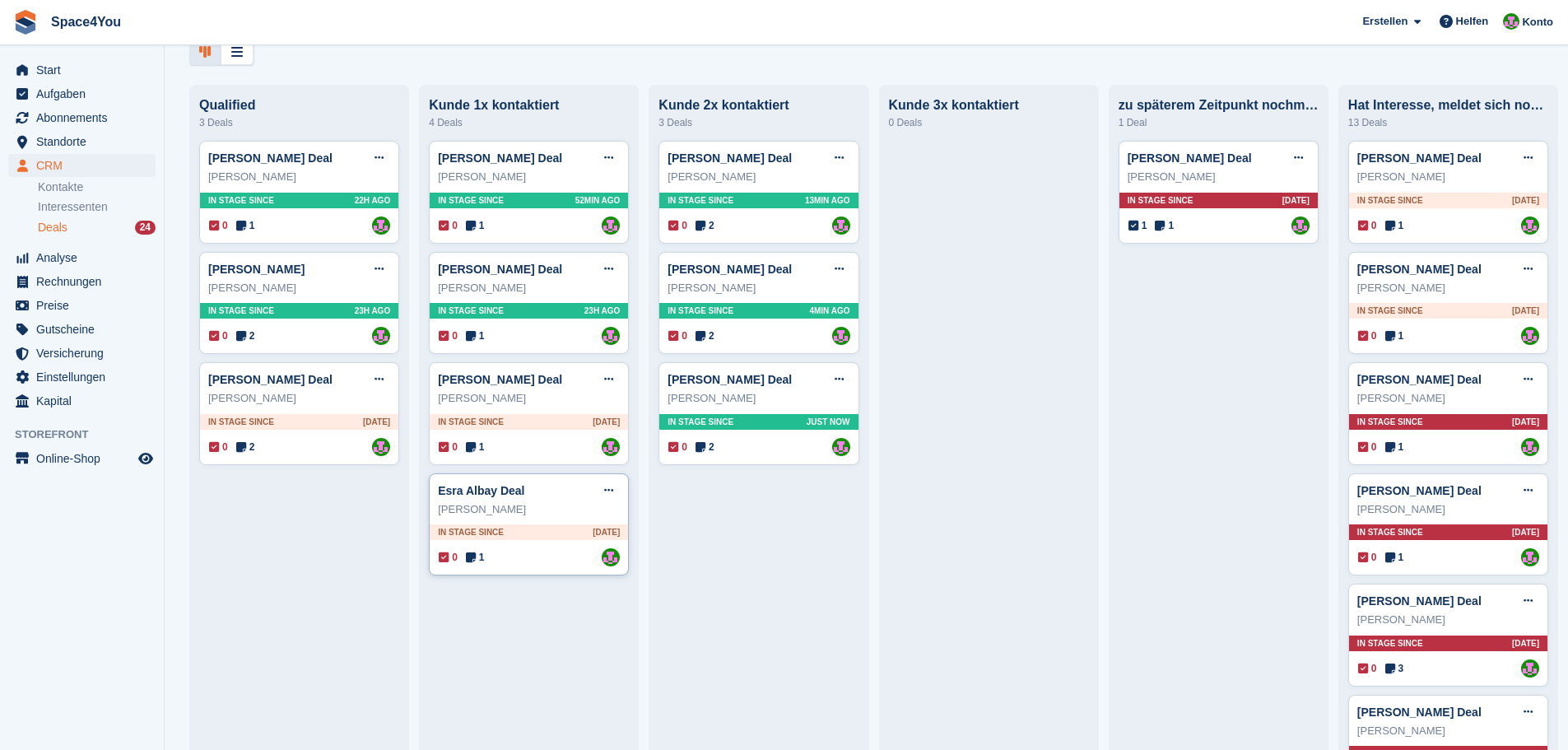
click at [533, 518] on div "Esra Albay" at bounding box center [529, 509] width 182 height 16
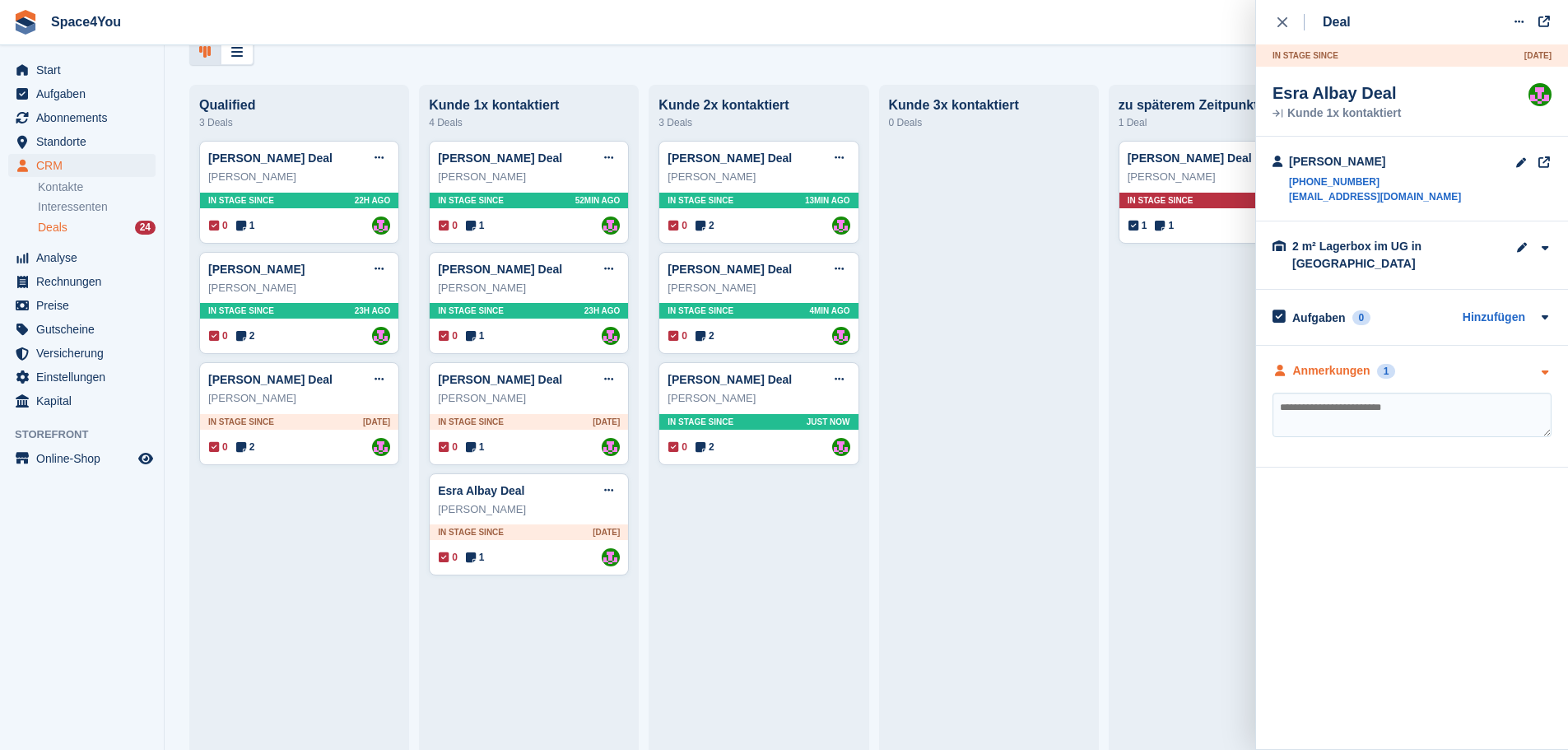
click at [1538, 367] on icon "button" at bounding box center [1544, 372] width 14 height 11
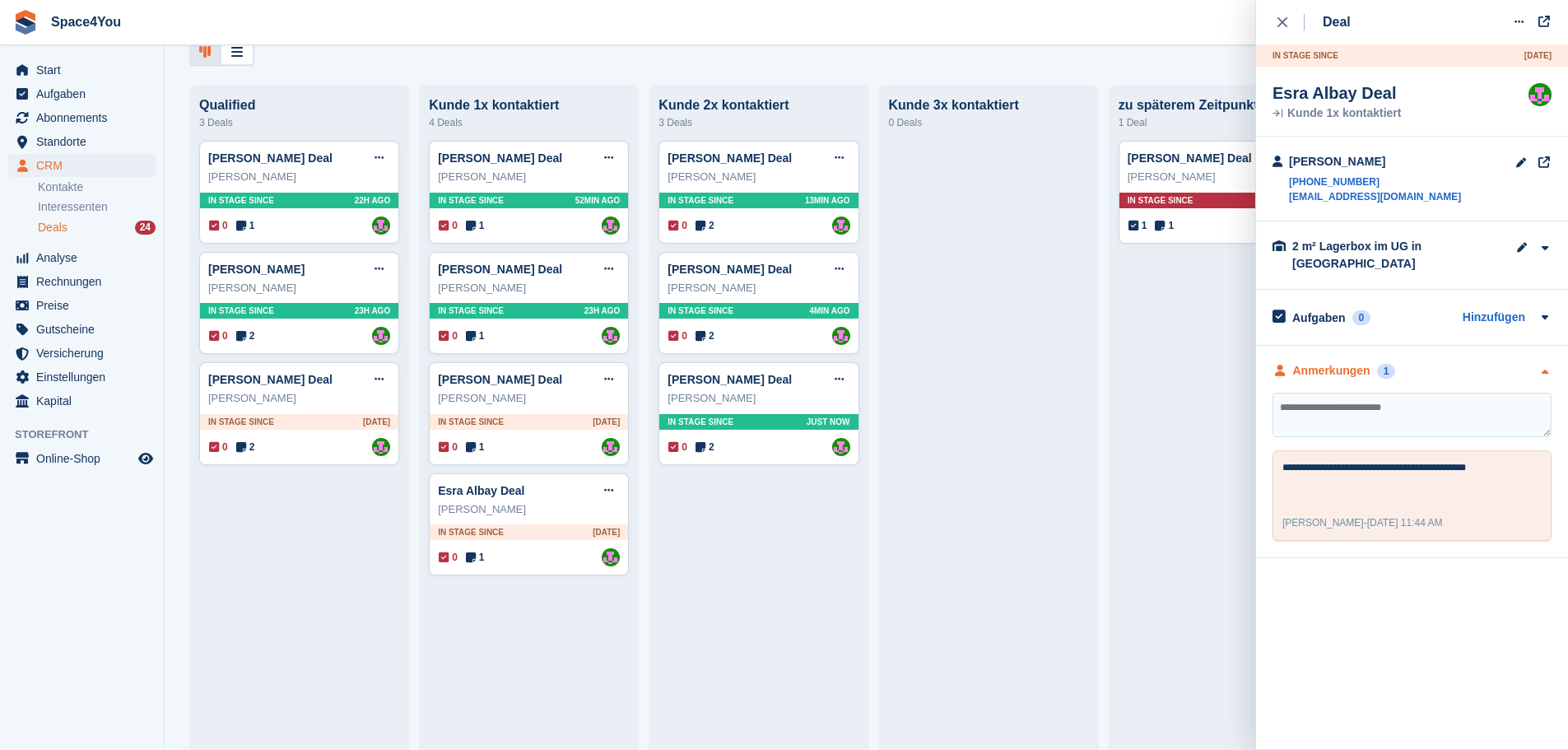
click at [1538, 367] on icon "button" at bounding box center [1544, 372] width 14 height 11
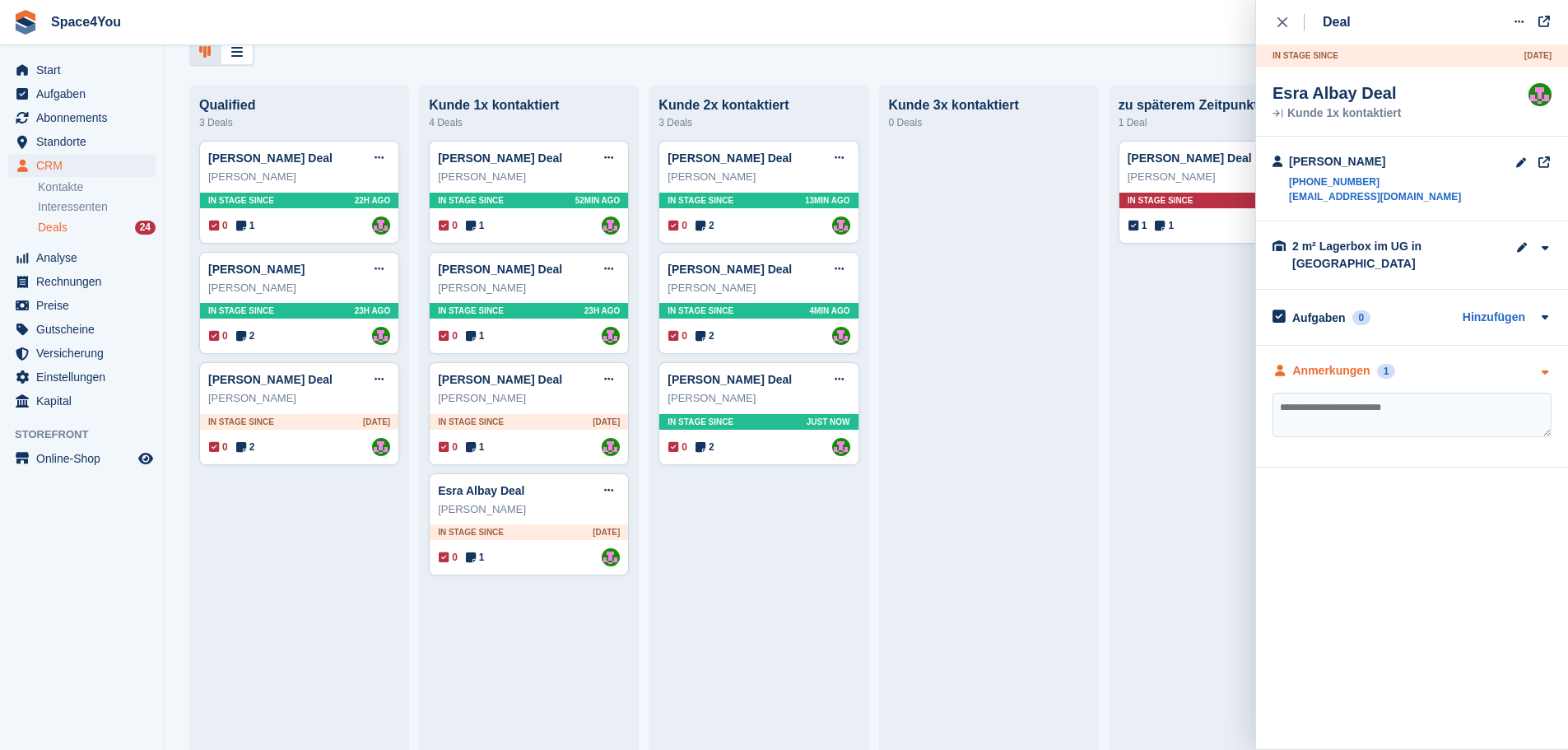
click at [1538, 367] on icon "button" at bounding box center [1544, 372] width 14 height 11
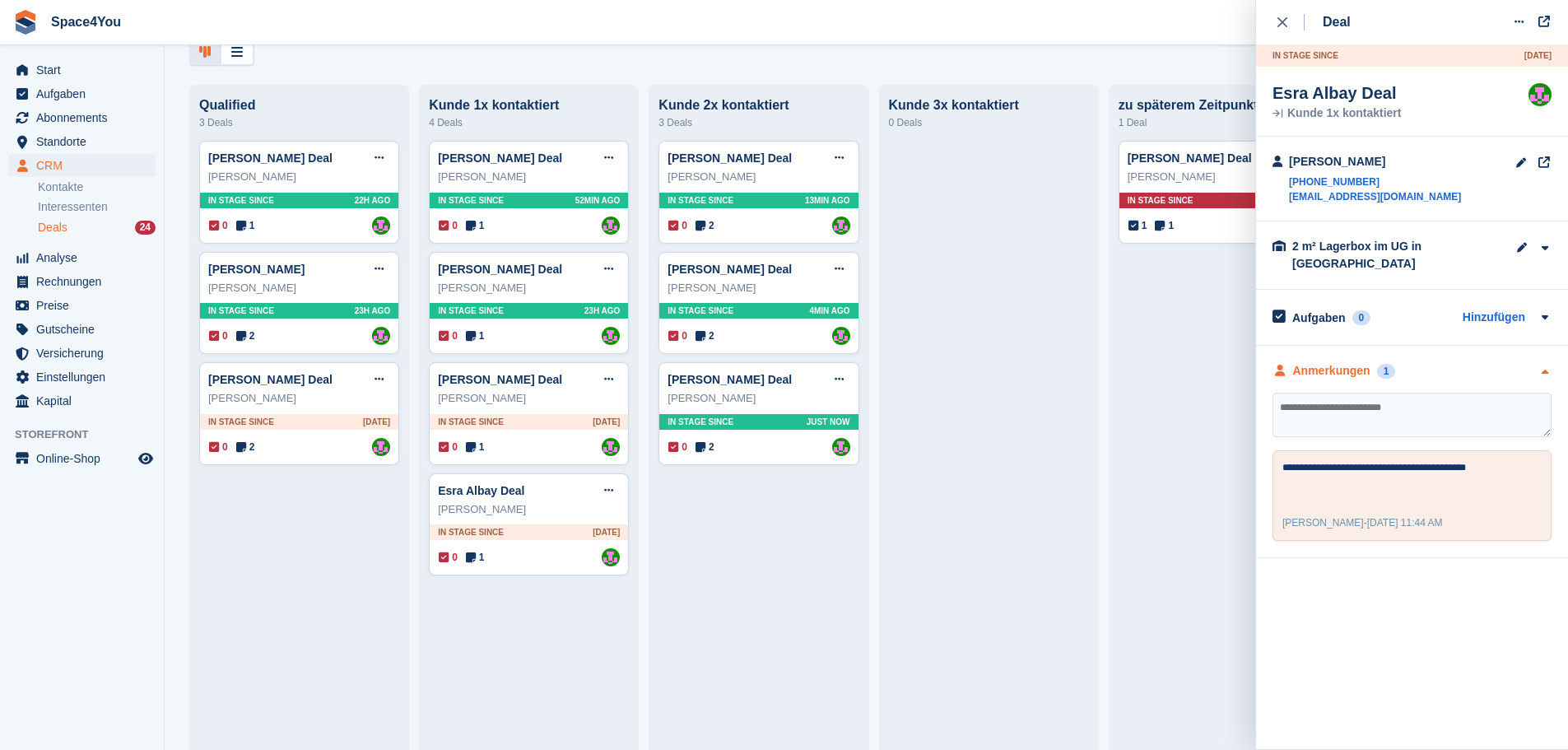
click at [1538, 367] on icon "button" at bounding box center [1544, 372] width 14 height 11
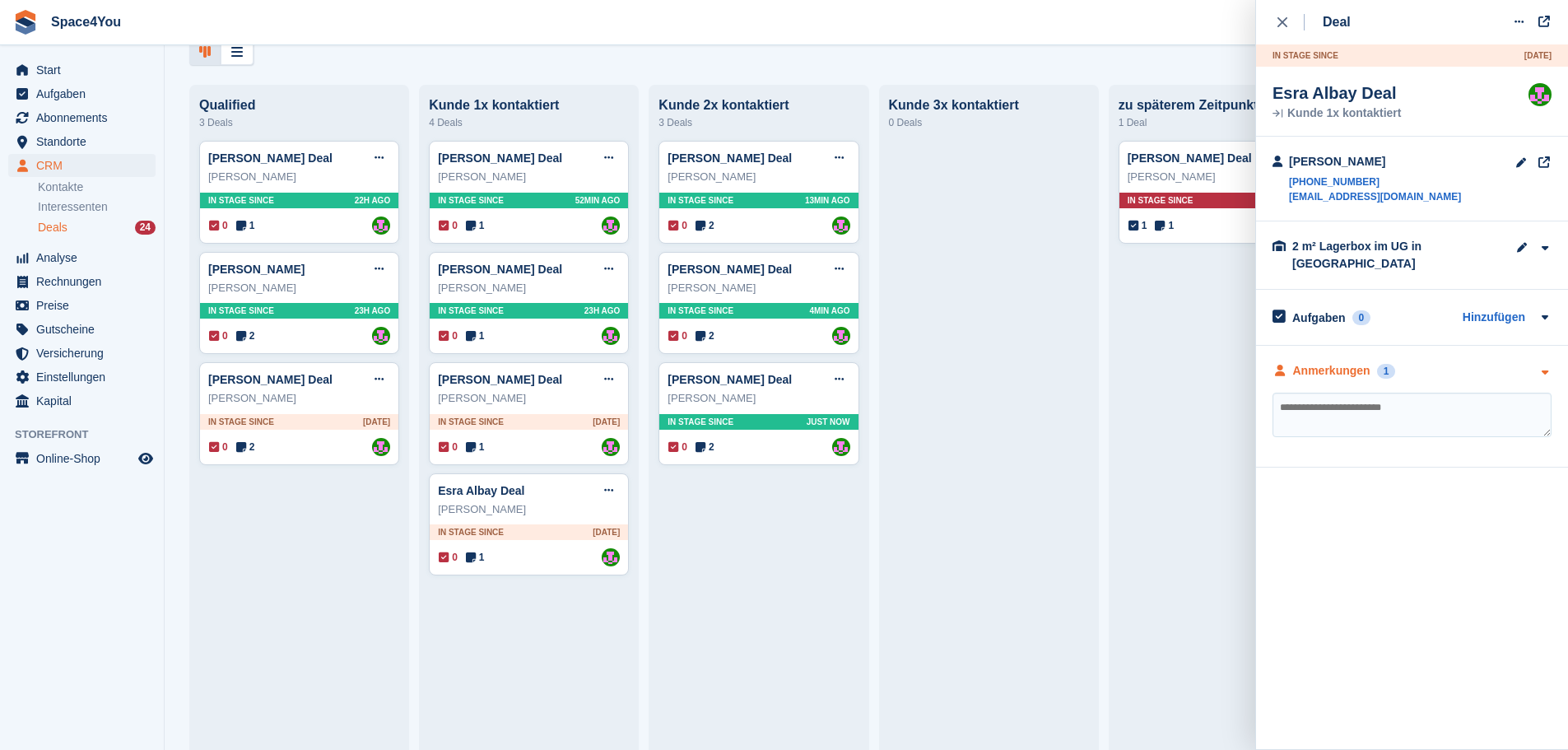
click at [1538, 367] on icon "button" at bounding box center [1544, 372] width 14 height 11
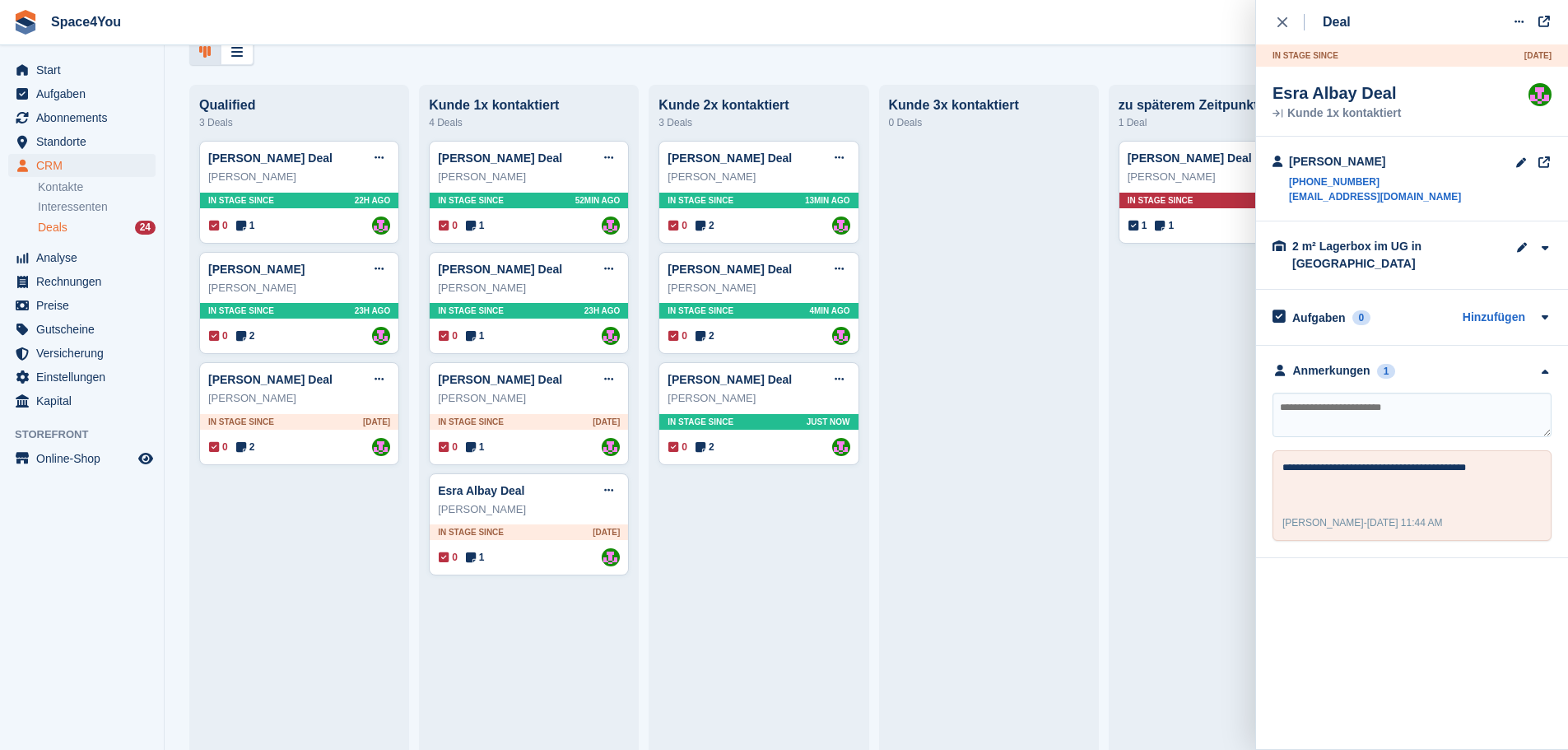
click at [1391, 397] on textarea at bounding box center [1412, 414] width 279 height 44
type textarea "**********"
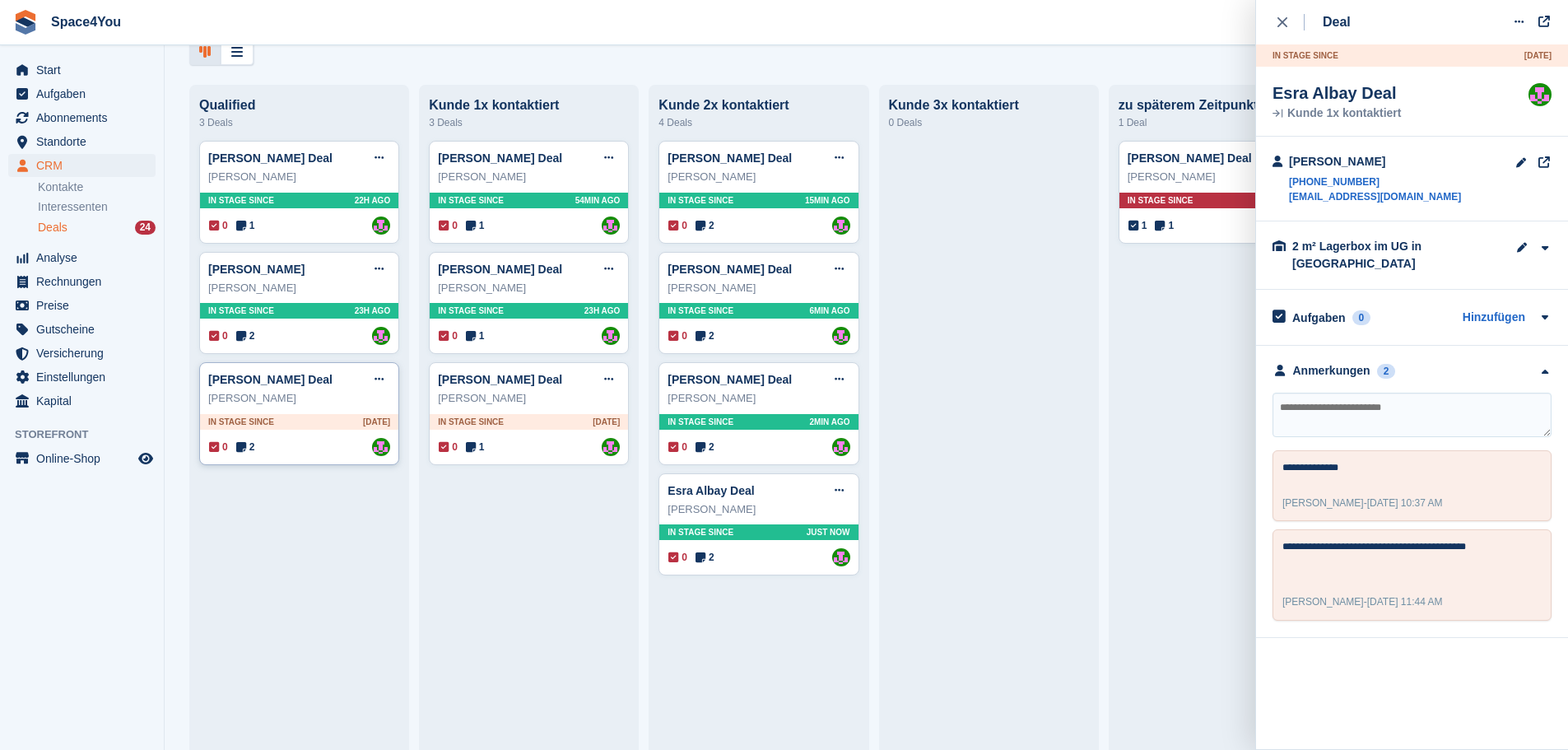
click at [341, 407] on div "Cornelia Winschiers" at bounding box center [299, 398] width 182 height 16
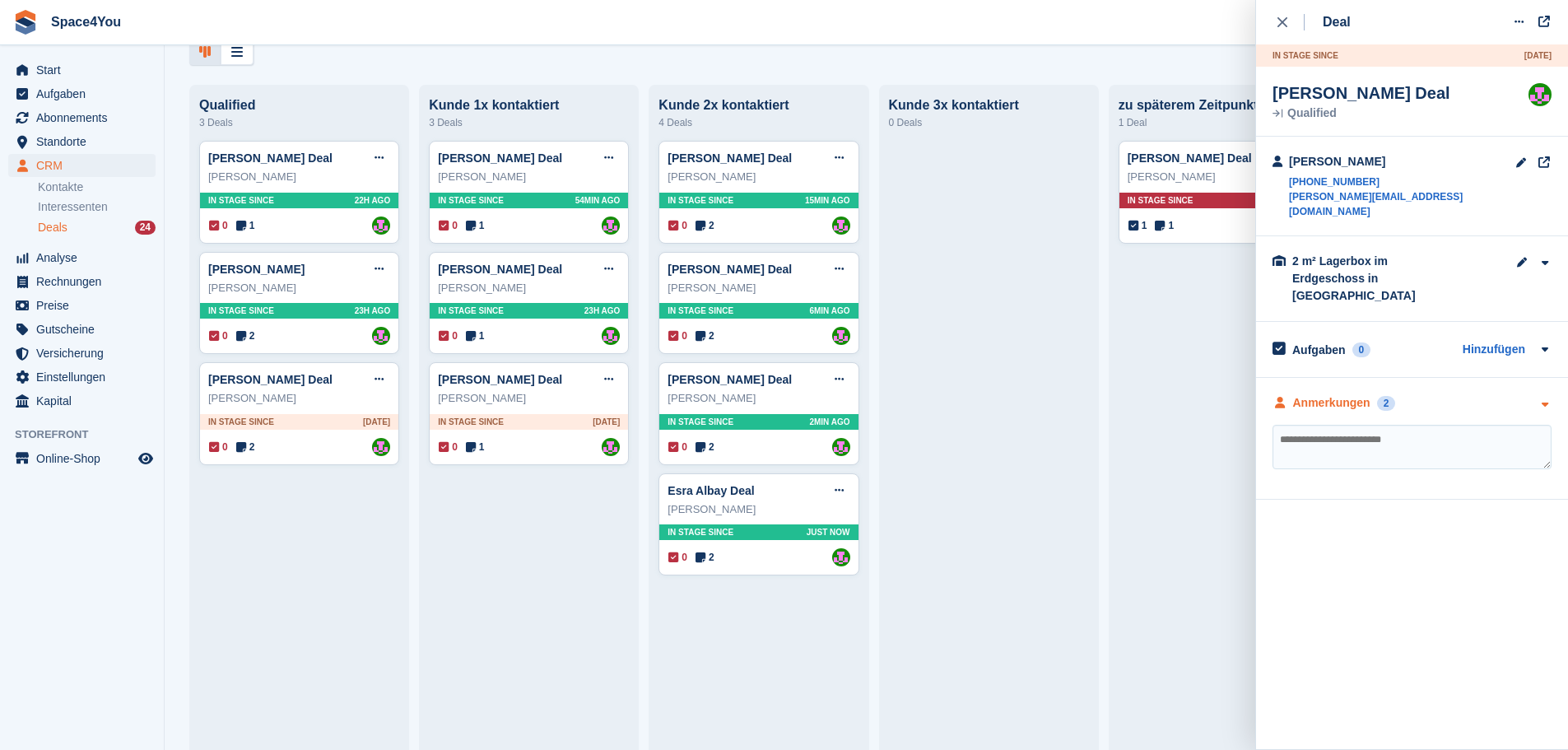
click at [1450, 394] on div "Anmerkungen 2" at bounding box center [1412, 403] width 279 height 17
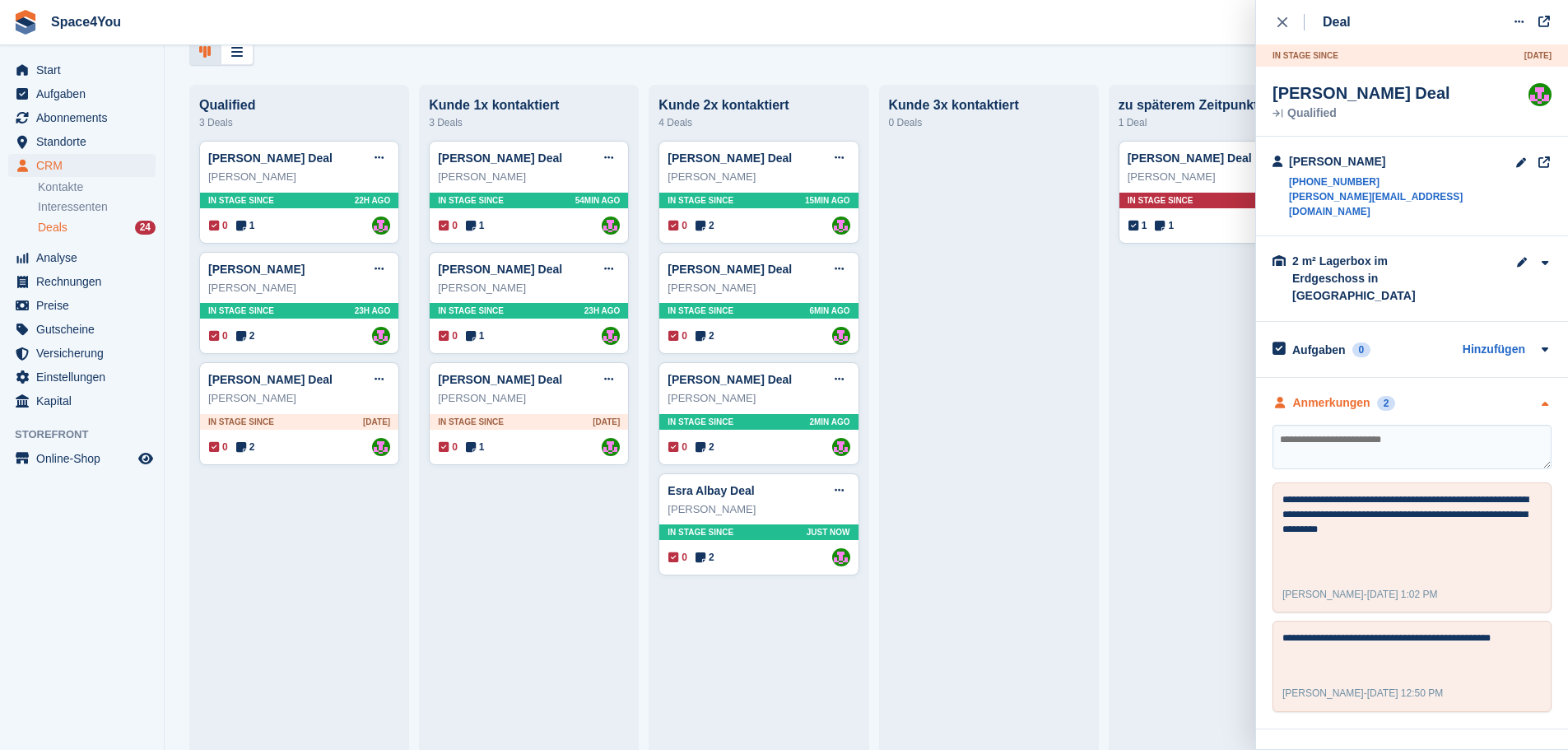
click at [1450, 394] on div "Anmerkungen 2" at bounding box center [1412, 403] width 279 height 17
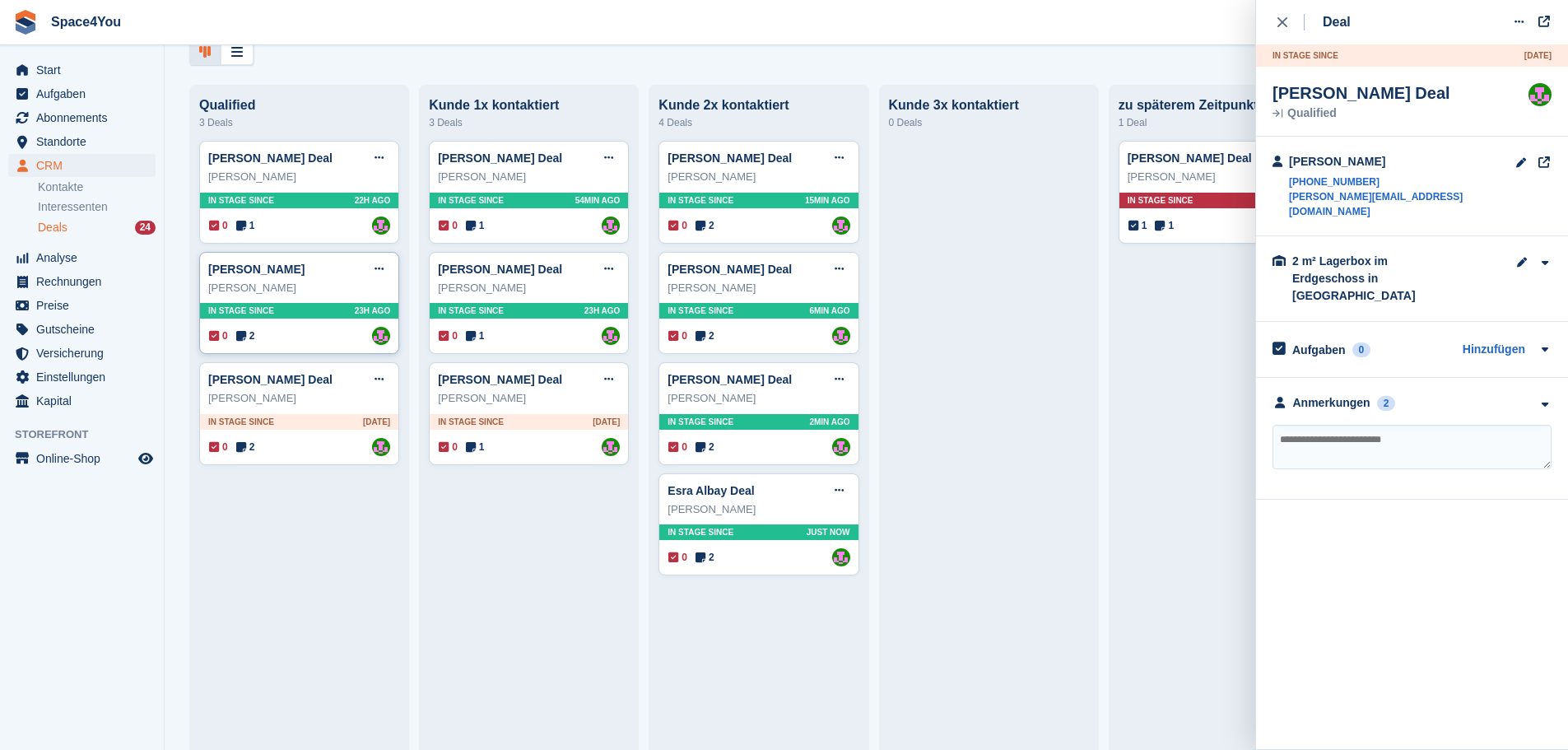
click at [311, 289] on div "Stefan Gugler" at bounding box center [299, 288] width 182 height 16
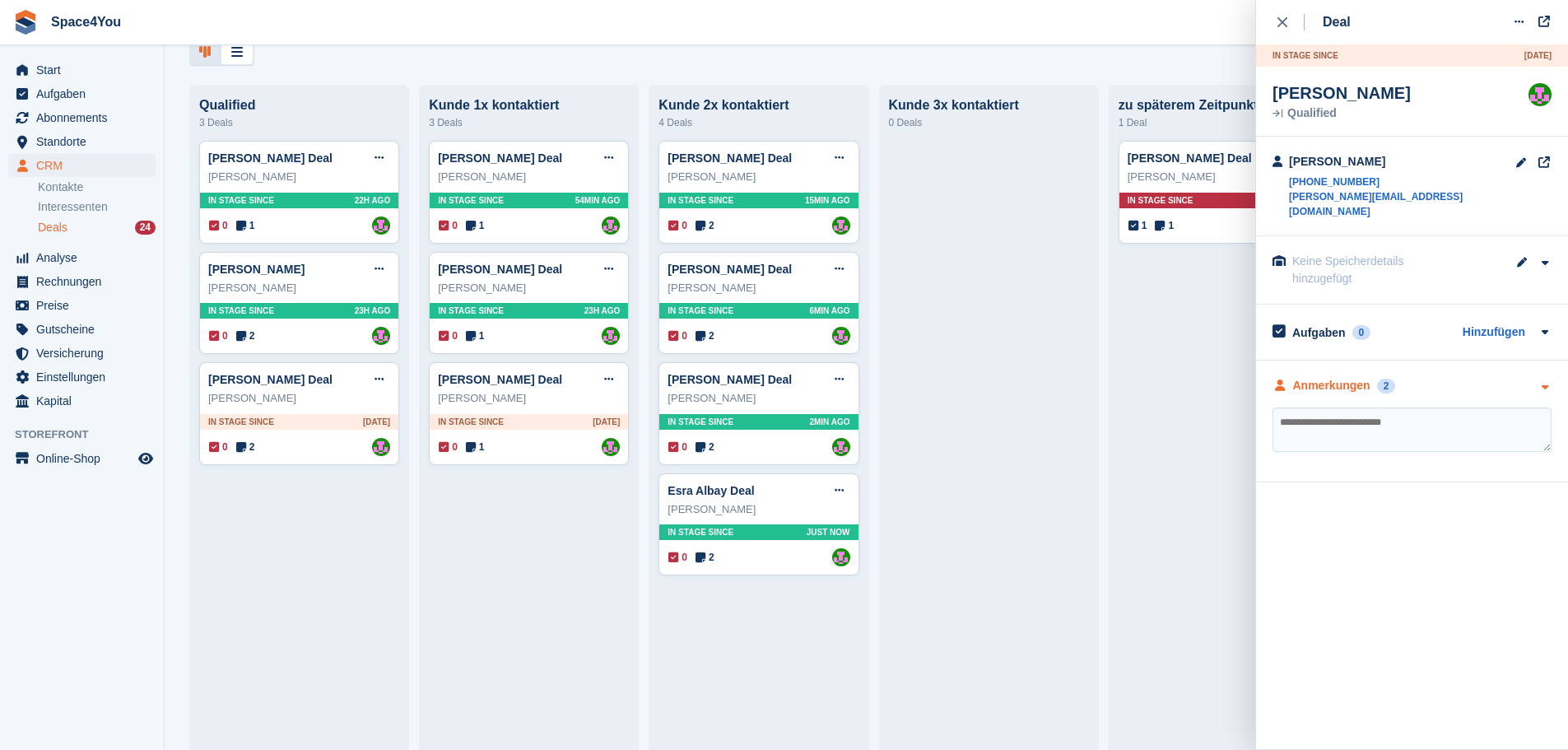
click at [1501, 377] on div "Anmerkungen 2" at bounding box center [1412, 386] width 279 height 17
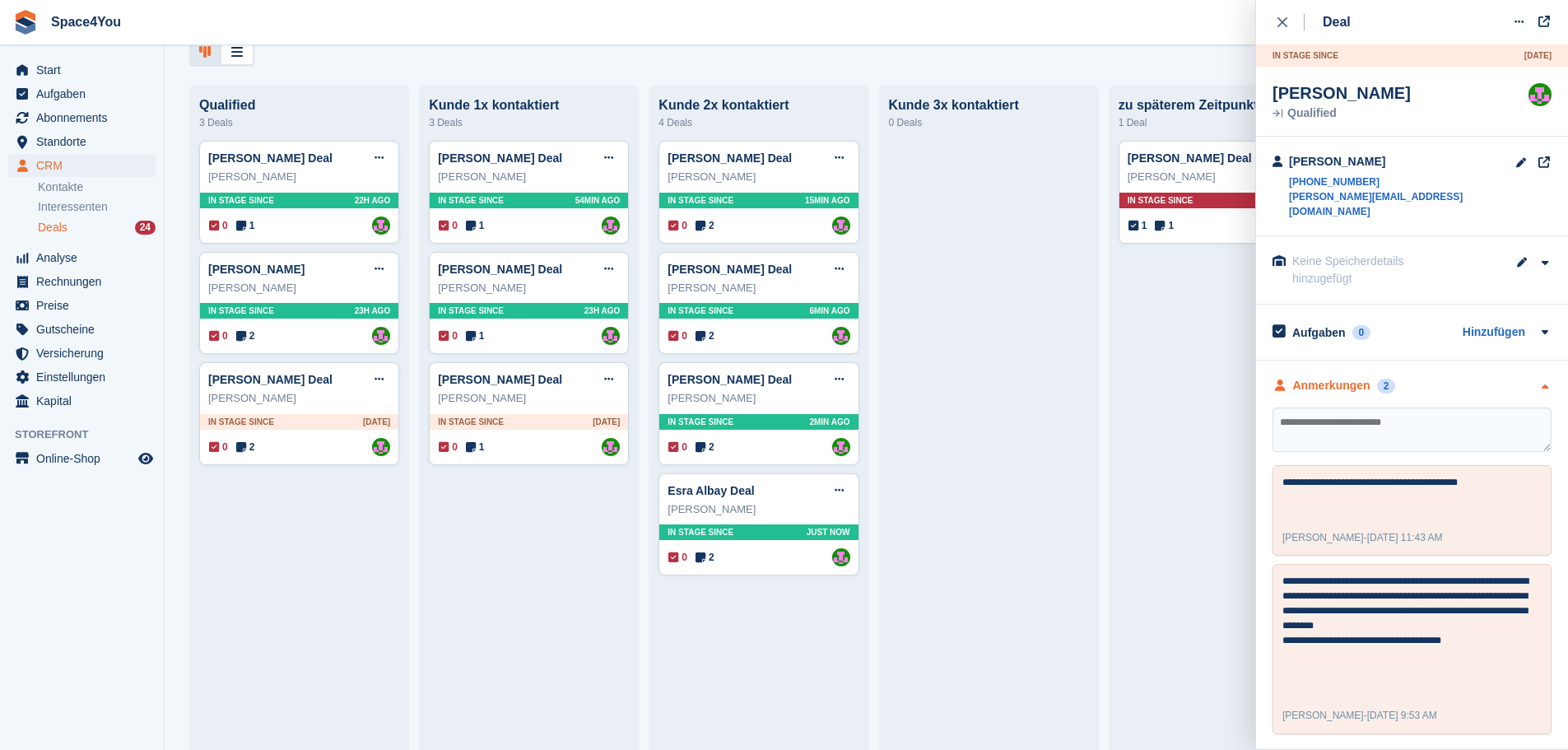
click at [1501, 377] on div "Anmerkungen 2" at bounding box center [1412, 386] width 279 height 17
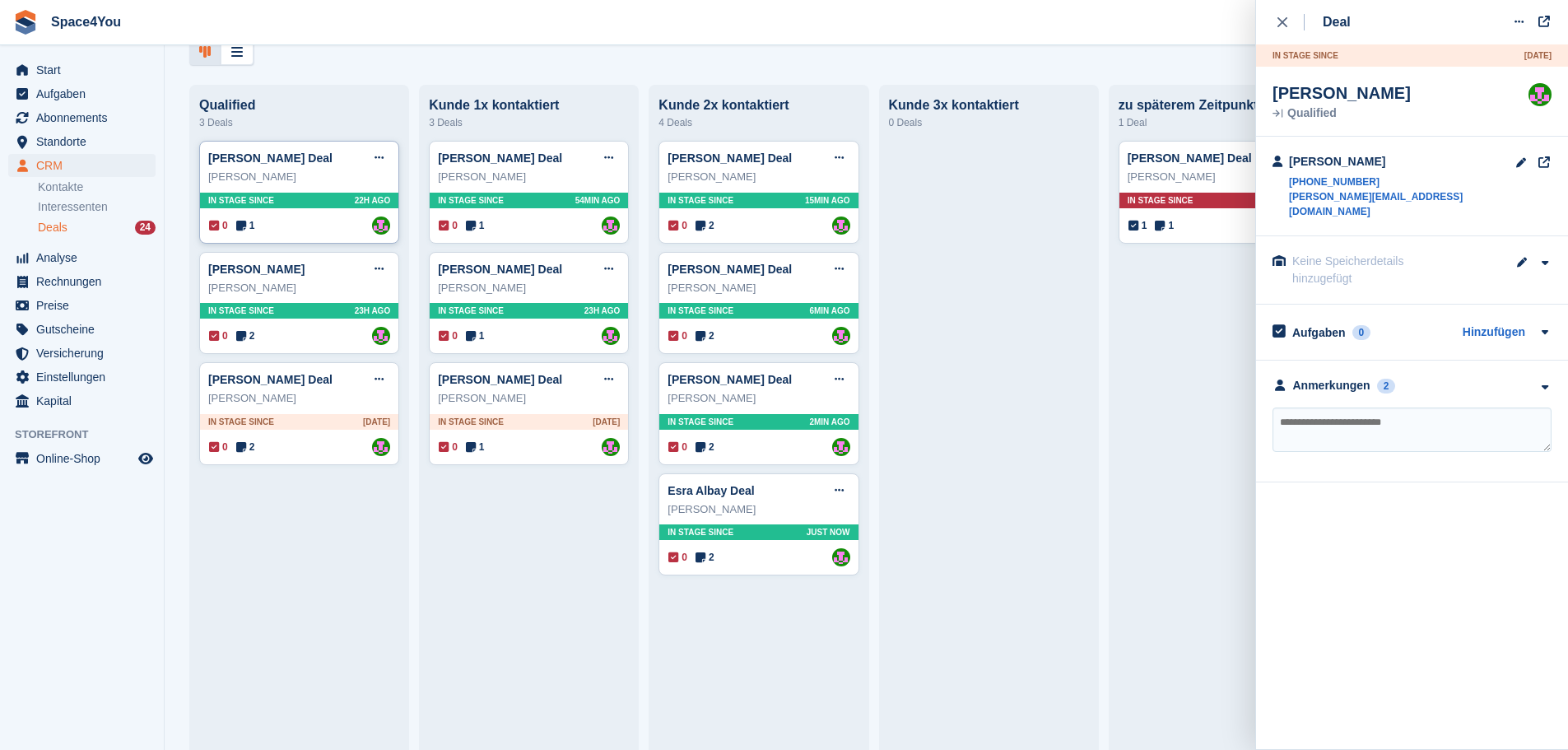
click at [324, 182] on div "Vera Soboleva" at bounding box center [299, 177] width 182 height 16
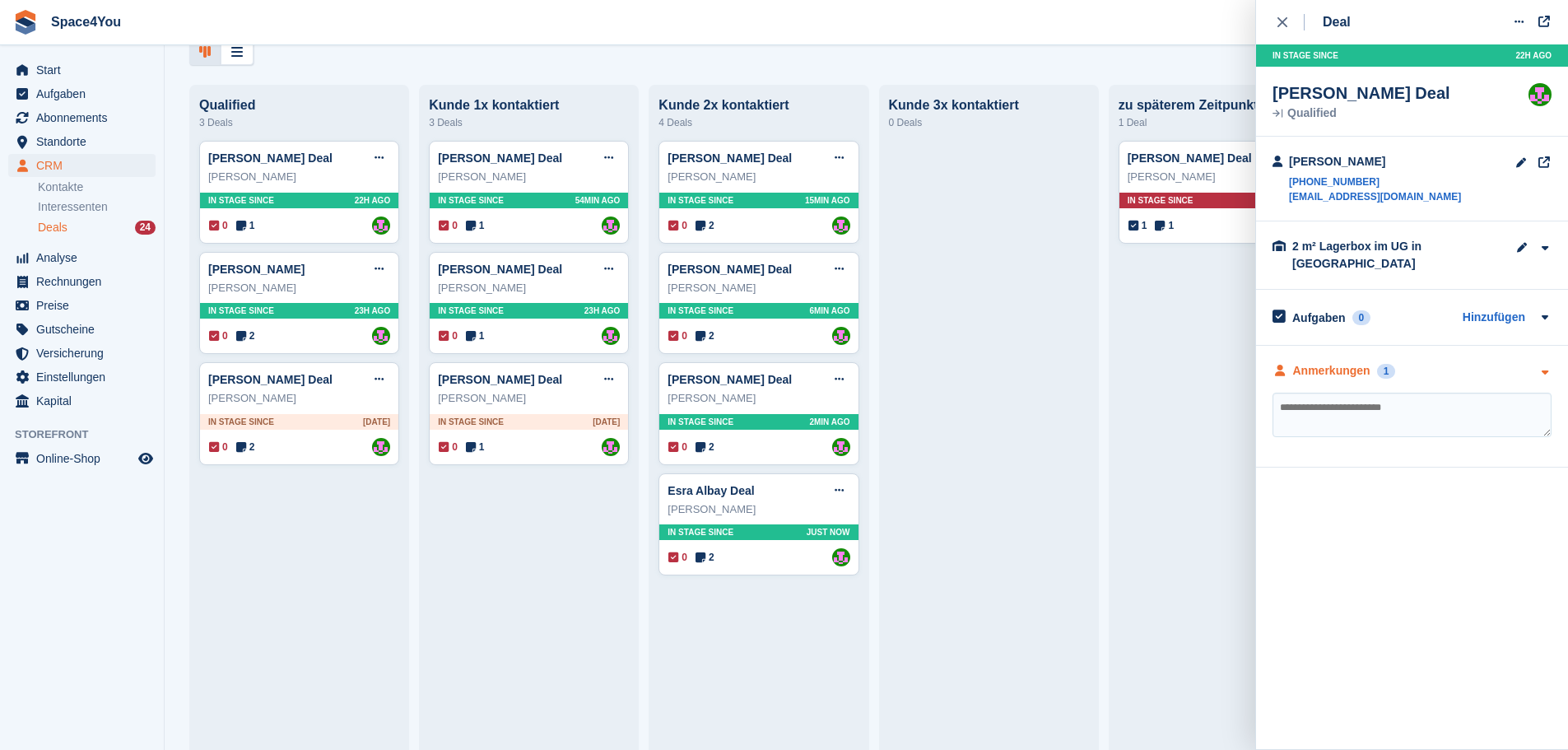
click at [1454, 363] on div "Anmerkungen 1" at bounding box center [1412, 371] width 279 height 17
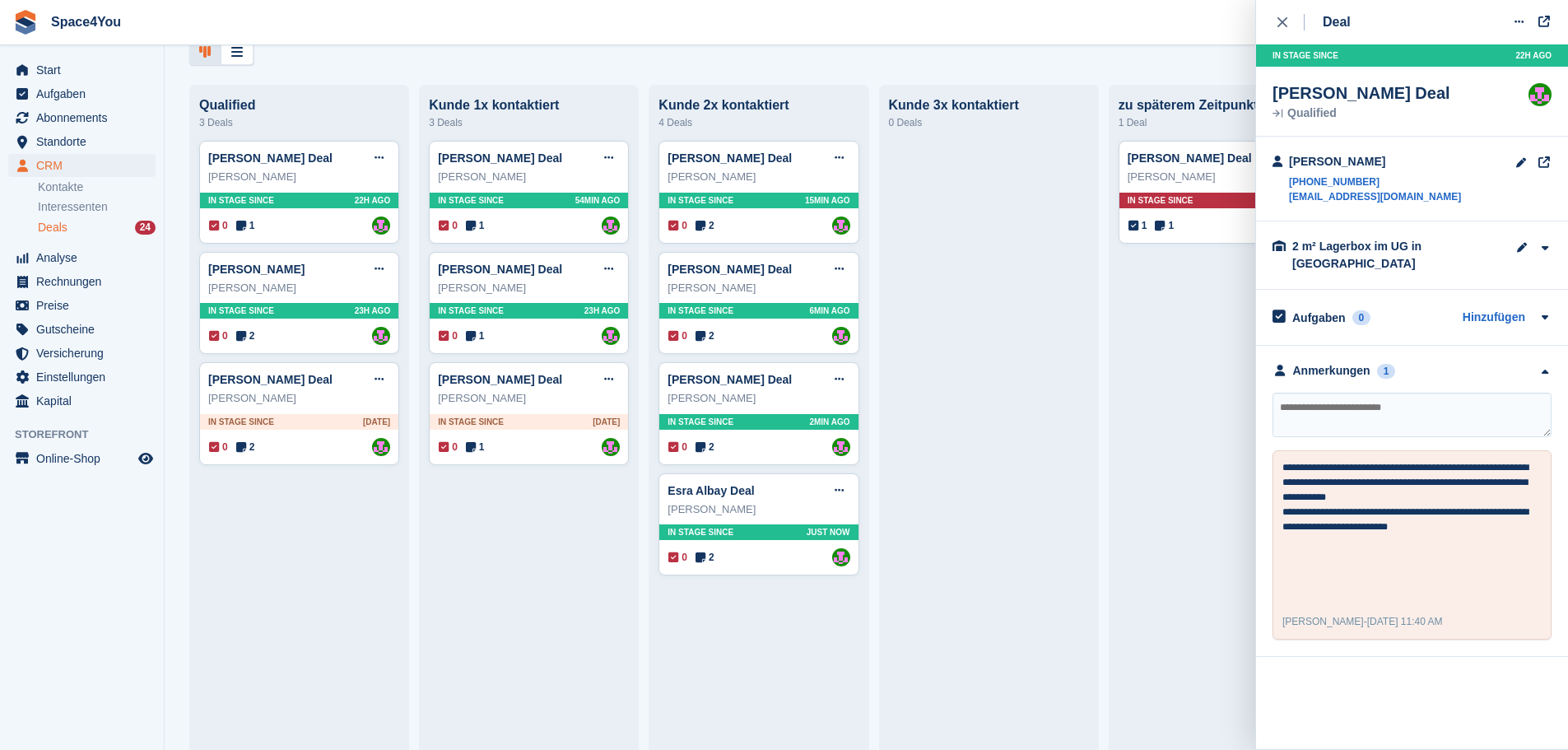
click at [769, 74] on div "Deals Phasen bearbeiten Deal erstellen Qualified 3 Deals Vera Soboleva Deal Dea…" at bounding box center [866, 375] width 1403 height 750
click at [1282, 20] on icon "close" at bounding box center [1283, 22] width 10 height 10
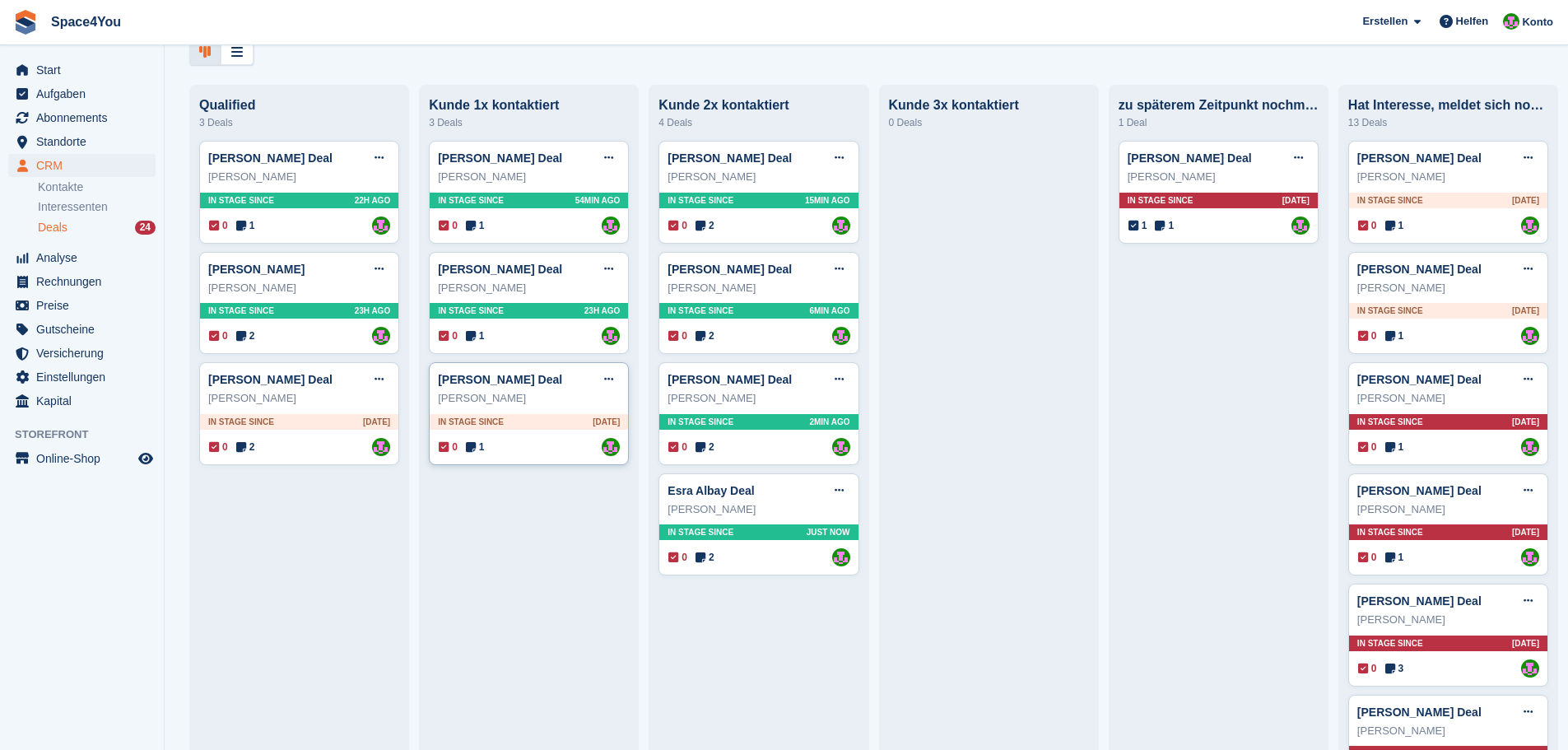
click at [553, 407] on div "Alexander Dell" at bounding box center [529, 398] width 182 height 16
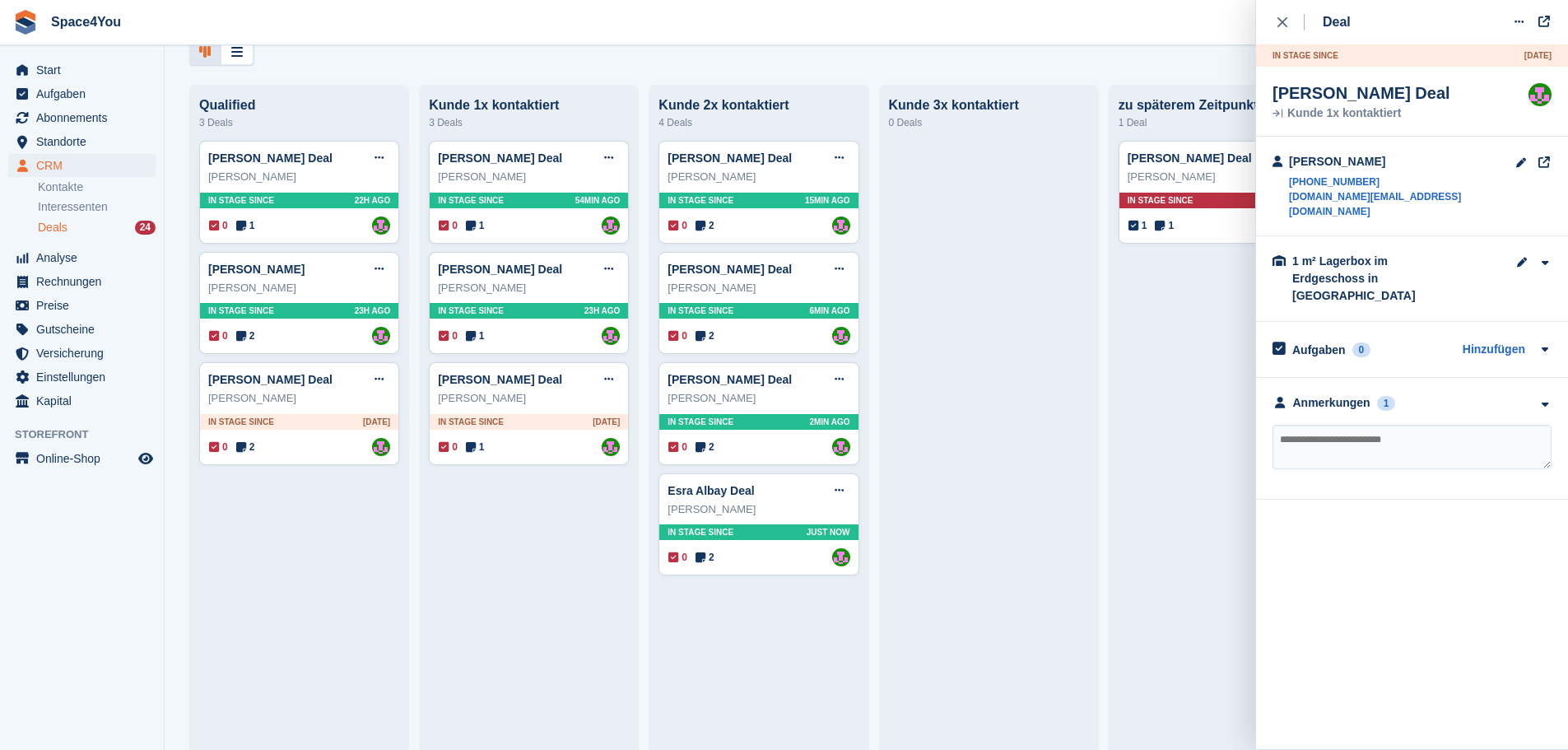
click at [641, 76] on div "Deals Phasen bearbeiten Deal erstellen Qualified 3 Deals Vera Soboleva Deal Dea…" at bounding box center [866, 375] width 1403 height 750
click at [720, 63] on div at bounding box center [866, 53] width 1354 height 27
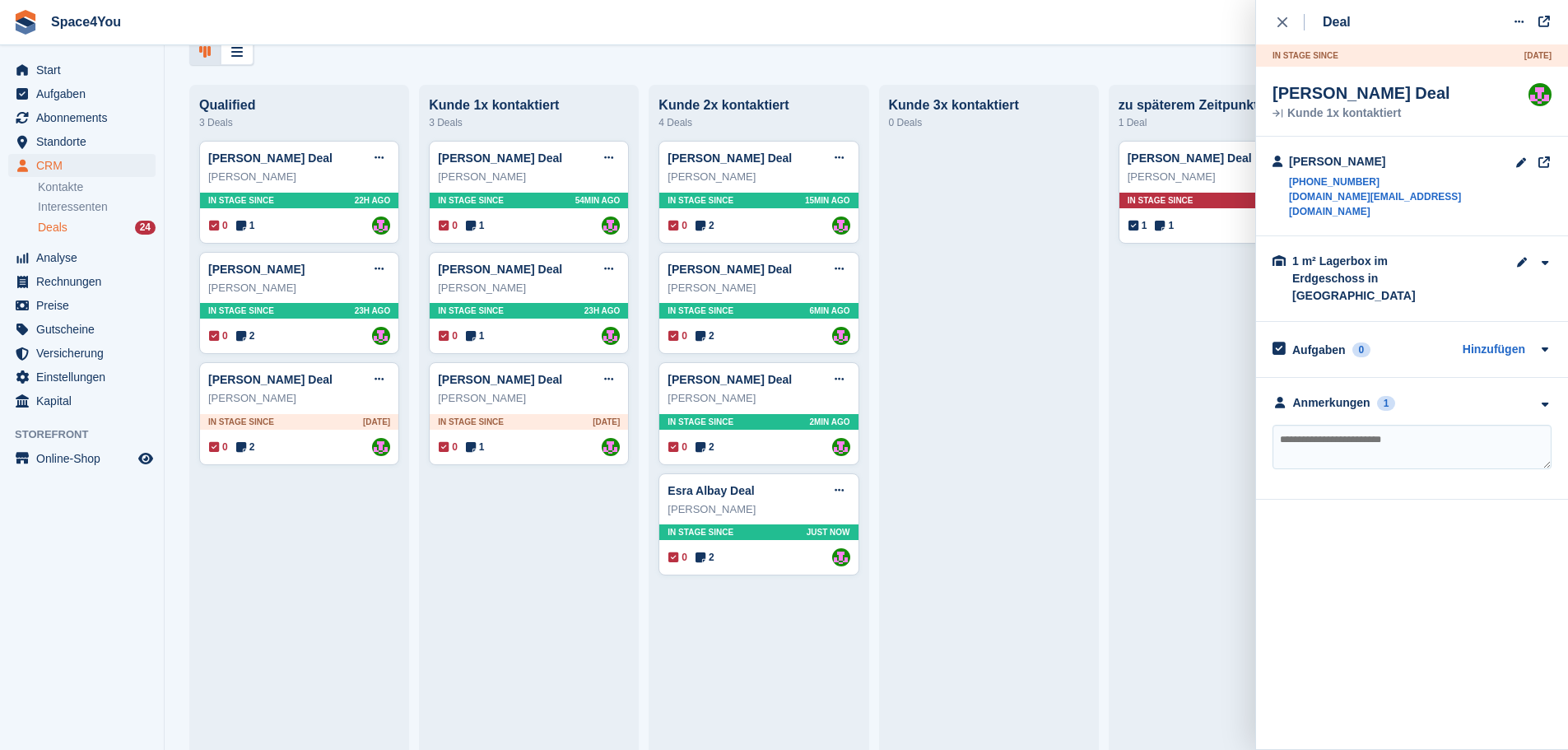
click at [751, 65] on div "Deals Phasen bearbeiten Deal erstellen Qualified 3 Deals Vera Soboleva Deal Dea…" at bounding box center [866, 375] width 1403 height 750
click at [1270, 18] on div "Deal Deal bearbeiten Als gewonnen markieren Als verloren markieren Deal löschen…" at bounding box center [1412, 250] width 312 height 500
click at [1290, 20] on div "close" at bounding box center [1291, 21] width 27 height 16
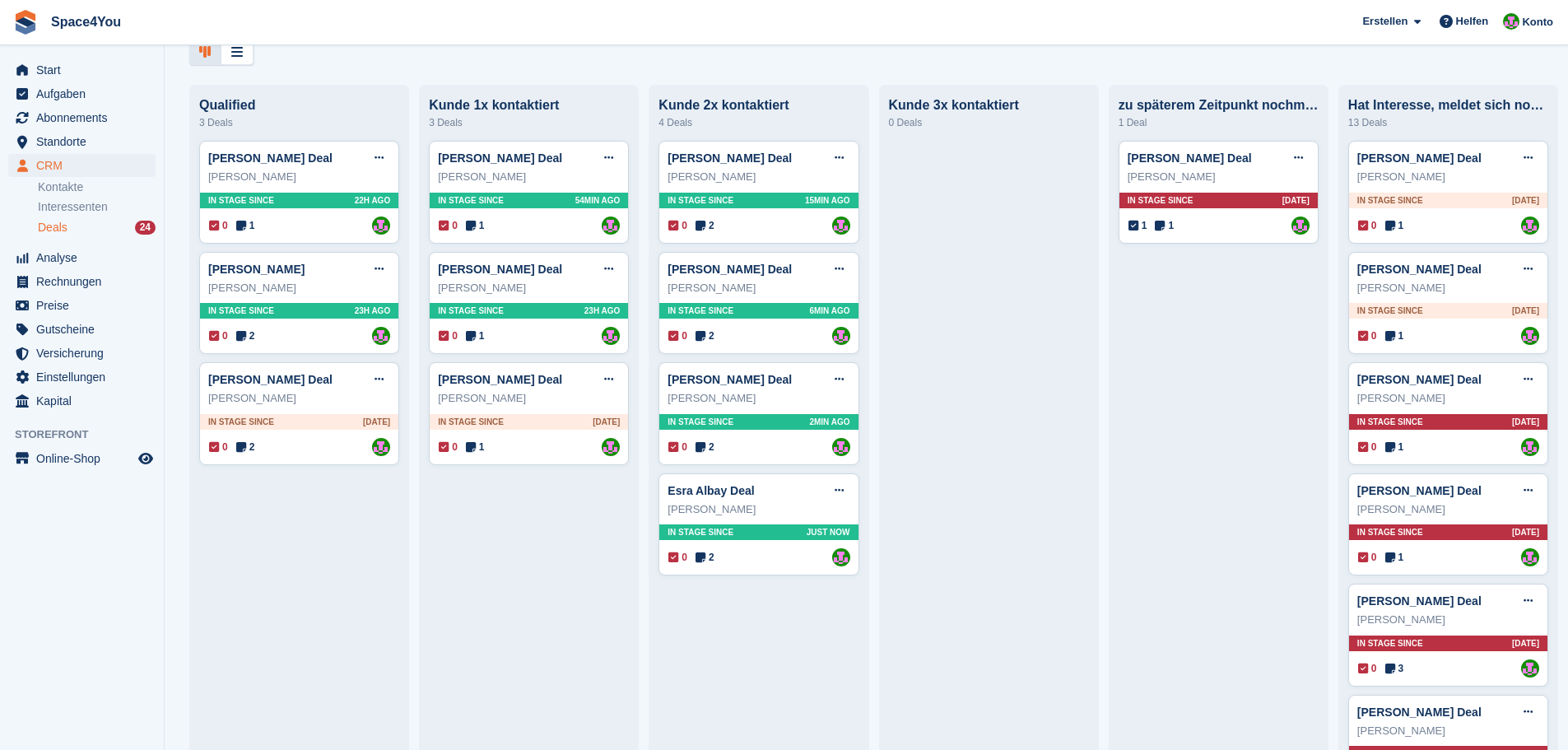
click at [294, 77] on div "Deals Phasen bearbeiten Deal erstellen Qualified 3 Deals Vera Soboleva Deal Dea…" at bounding box center [866, 375] width 1403 height 750
click at [577, 109] on div "Kunde 1x kontaktiert" at bounding box center [529, 104] width 200 height 14
click at [149, 531] on aside "Start Aufgaben Abonnements Abonnements Abonnements Preiserhöhungen NEU Preiserh…" at bounding box center [81, 379] width 164 height 668
click at [81, 381] on span "Einstellungen" at bounding box center [86, 376] width 98 height 23
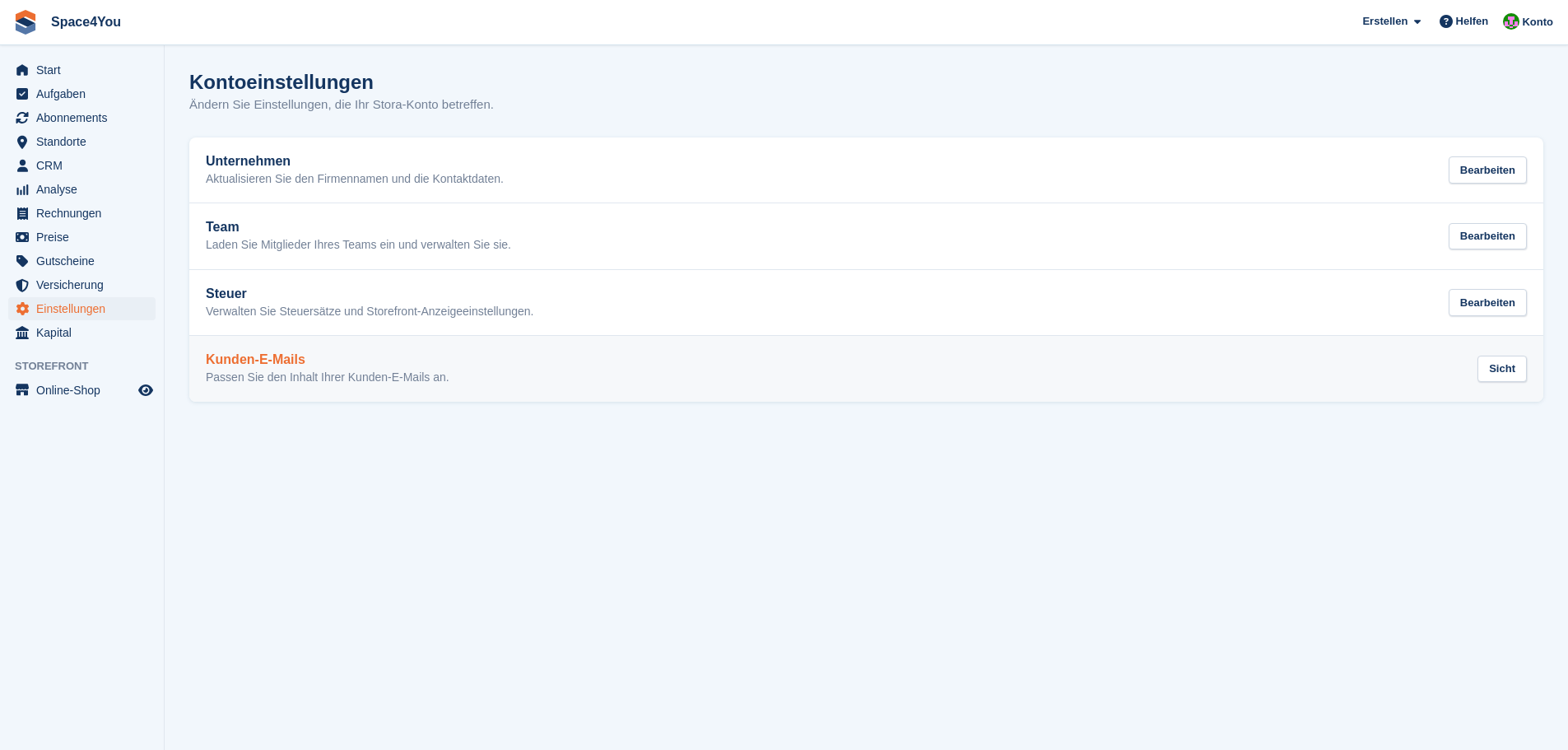
click at [336, 361] on h2 "Kunden-E-Mails" at bounding box center [327, 359] width 244 height 14
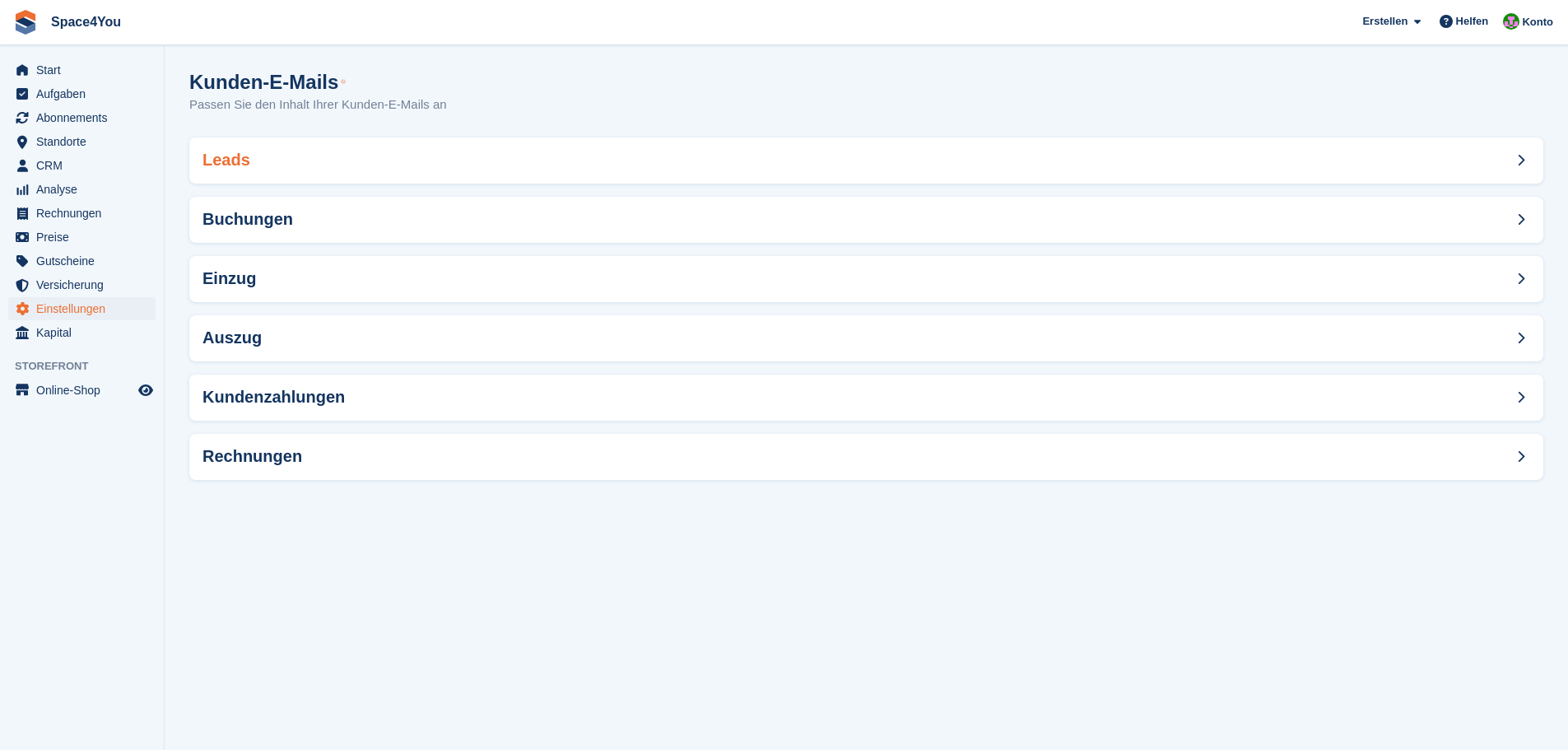
click at [739, 177] on div "Leads" at bounding box center [866, 161] width 1354 height 46
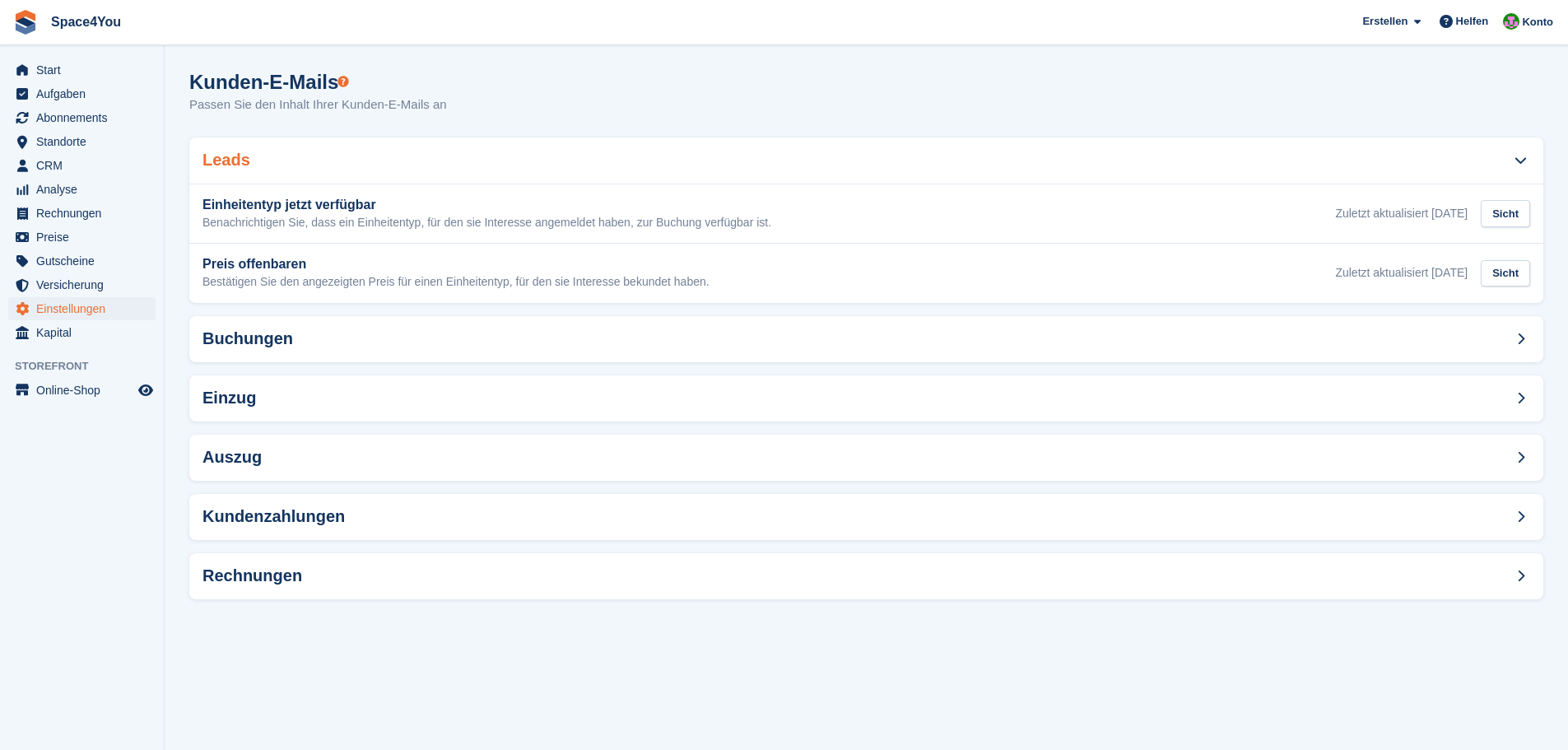
click at [739, 177] on div "Leads" at bounding box center [866, 161] width 1354 height 46
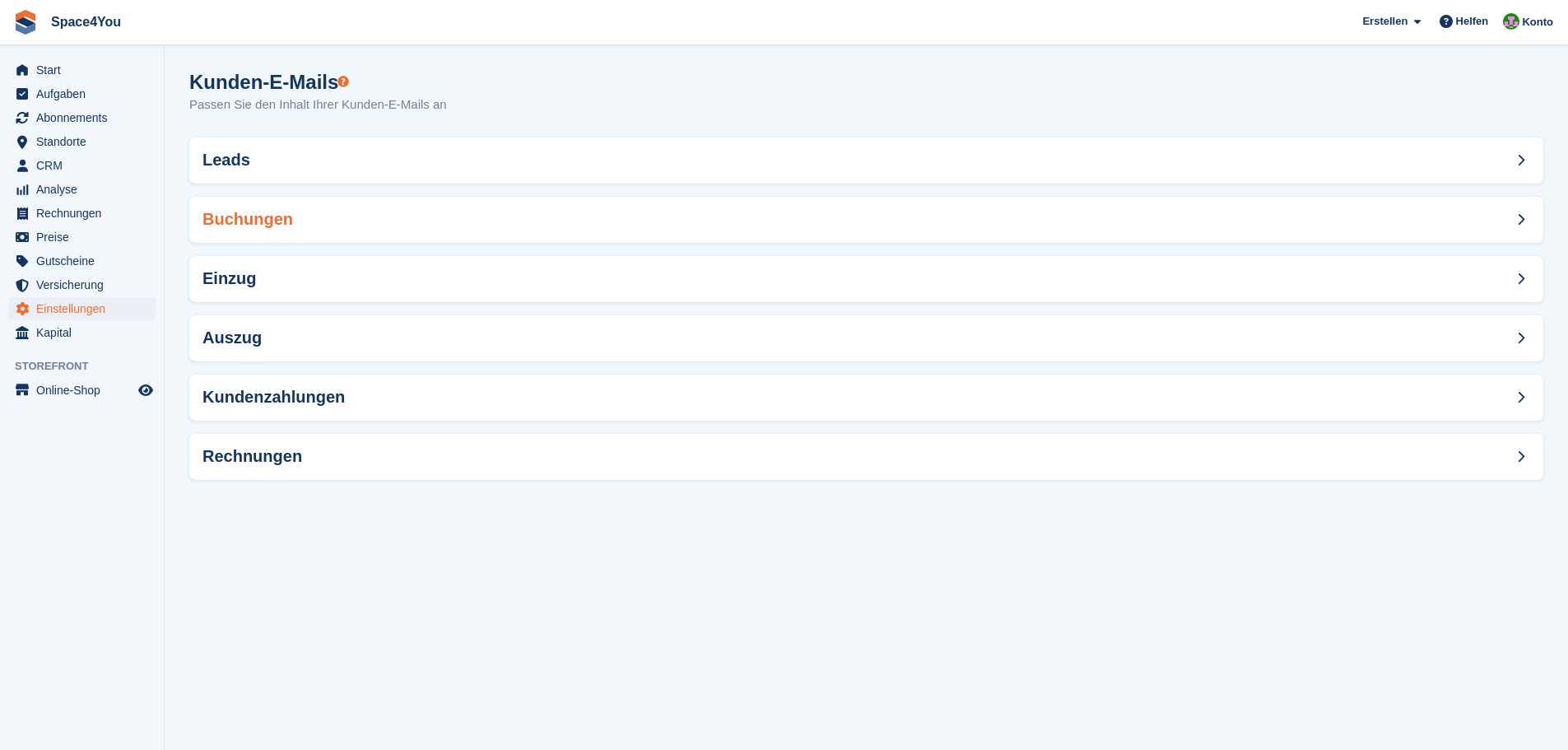
click at [760, 234] on div "Buchungen" at bounding box center [866, 220] width 1354 height 46
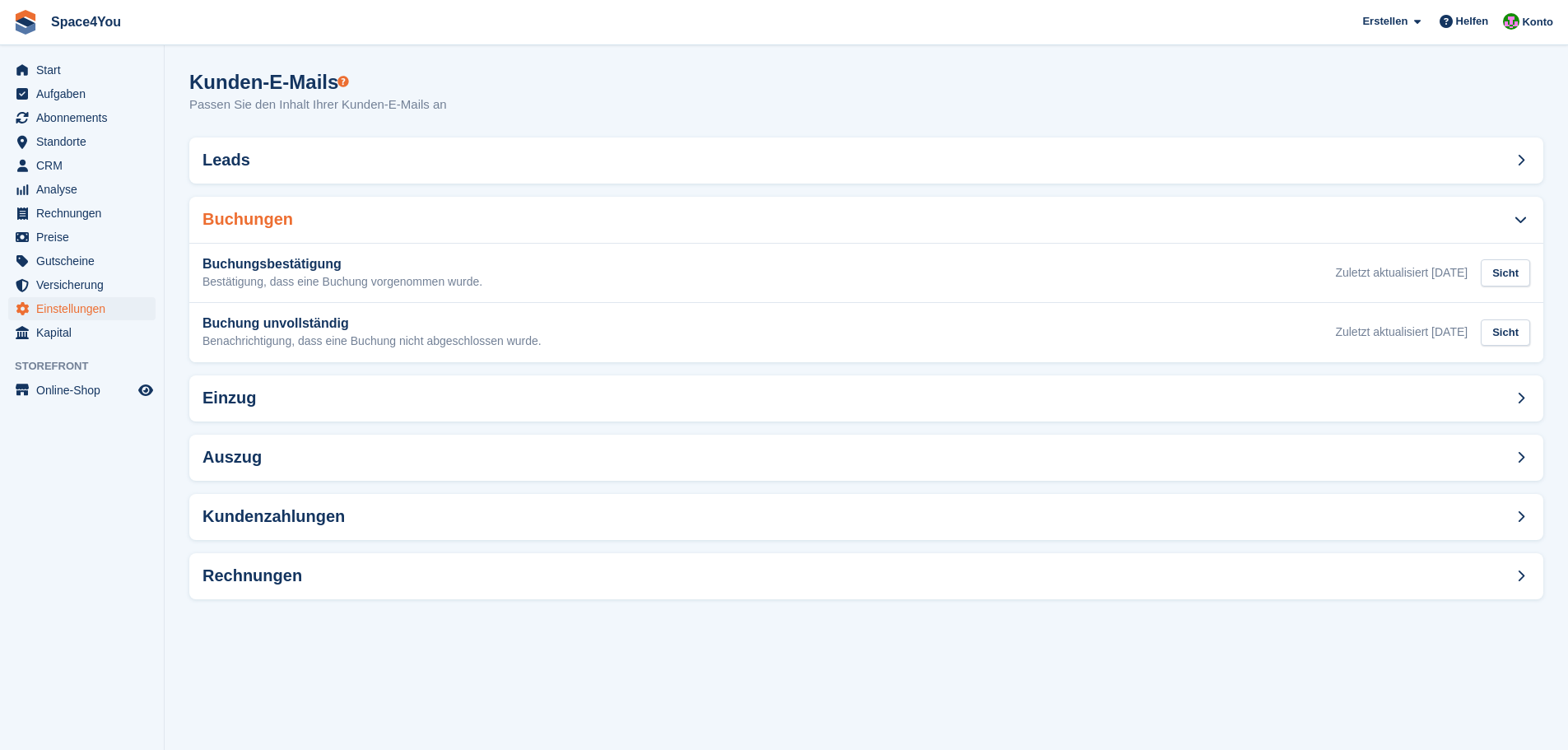
click at [760, 234] on div "Buchungen" at bounding box center [866, 220] width 1354 height 46
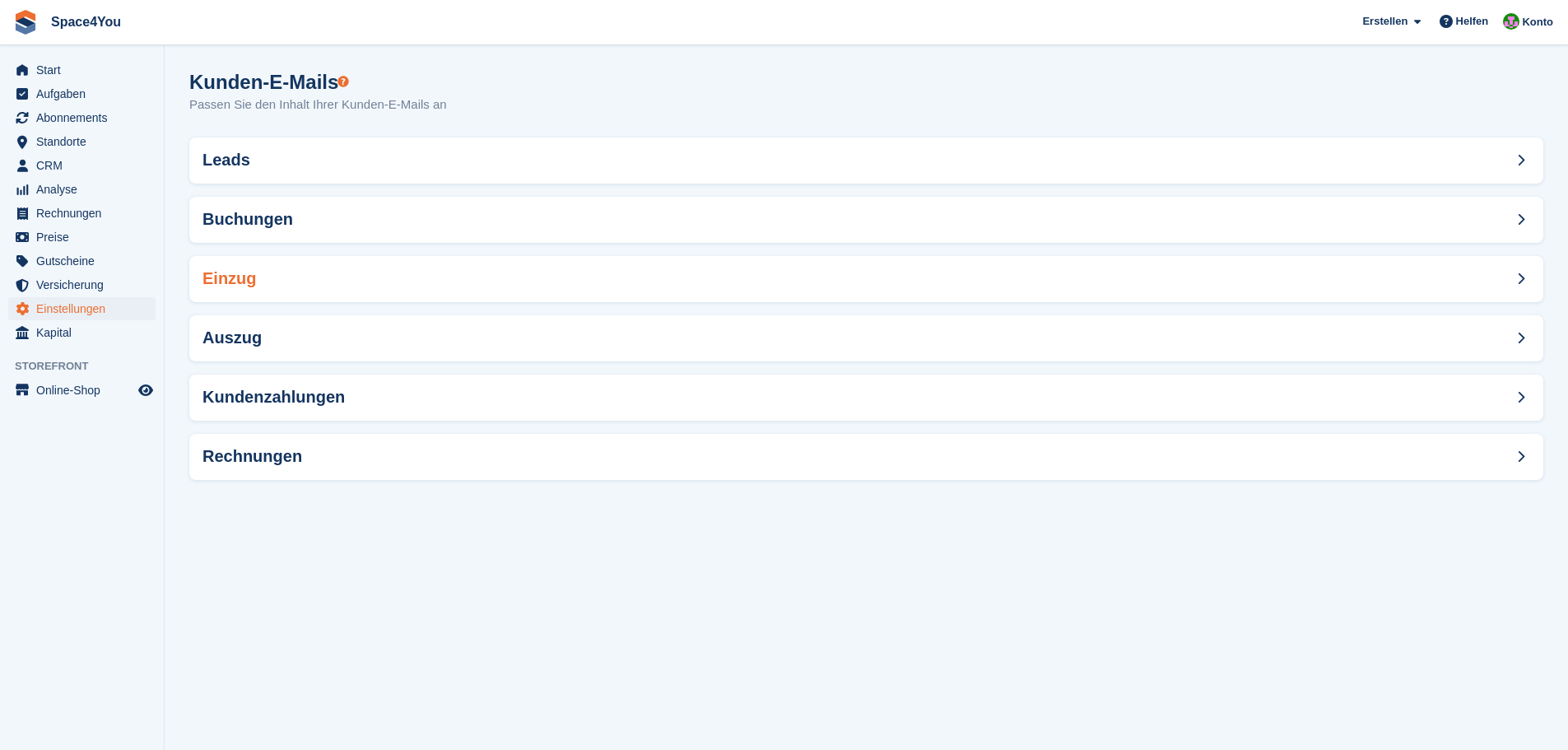
click at [755, 274] on div "Einzug" at bounding box center [866, 279] width 1354 height 46
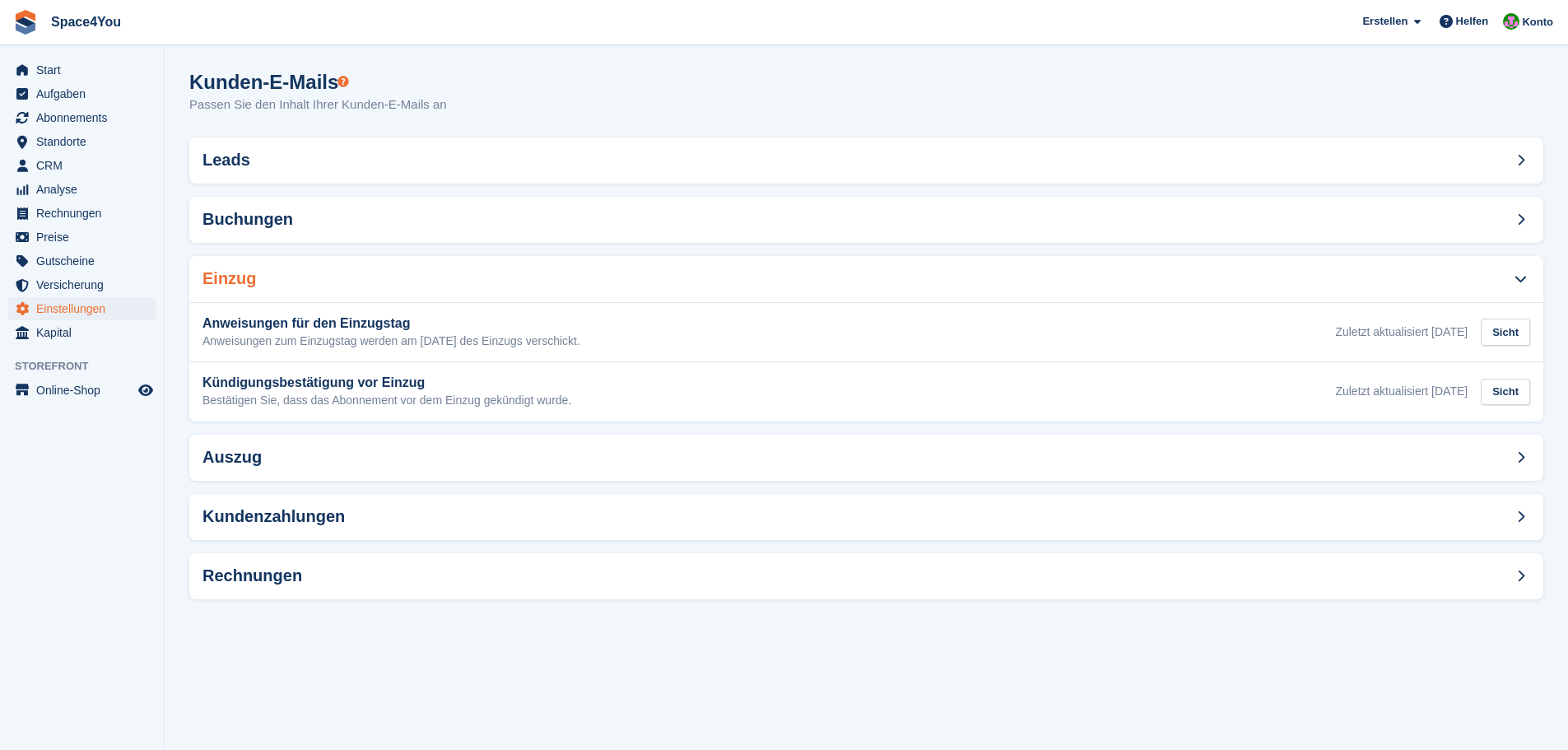
click at [755, 274] on div "Einzug" at bounding box center [866, 279] width 1354 height 46
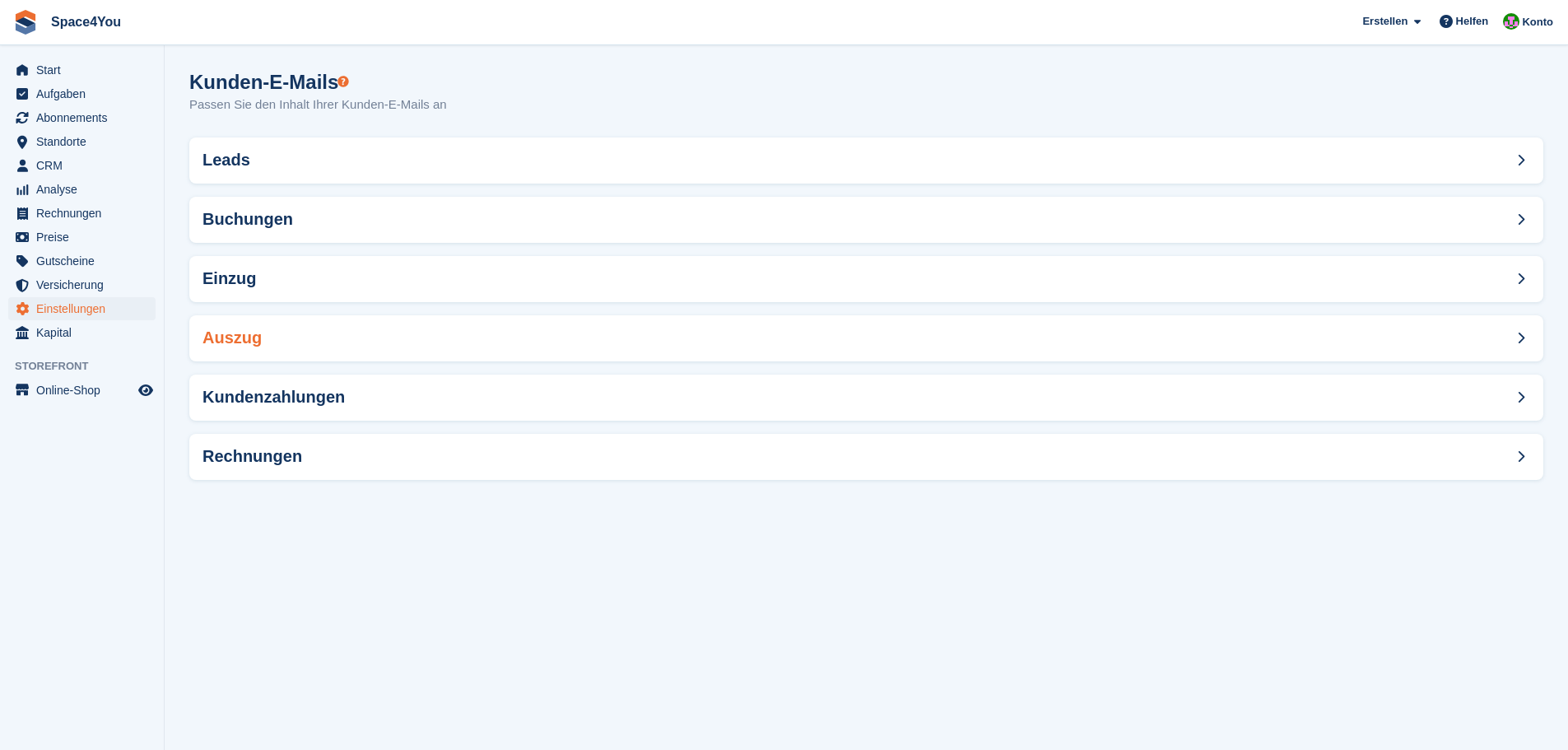
click at [757, 338] on div "Auszug" at bounding box center [866, 338] width 1354 height 46
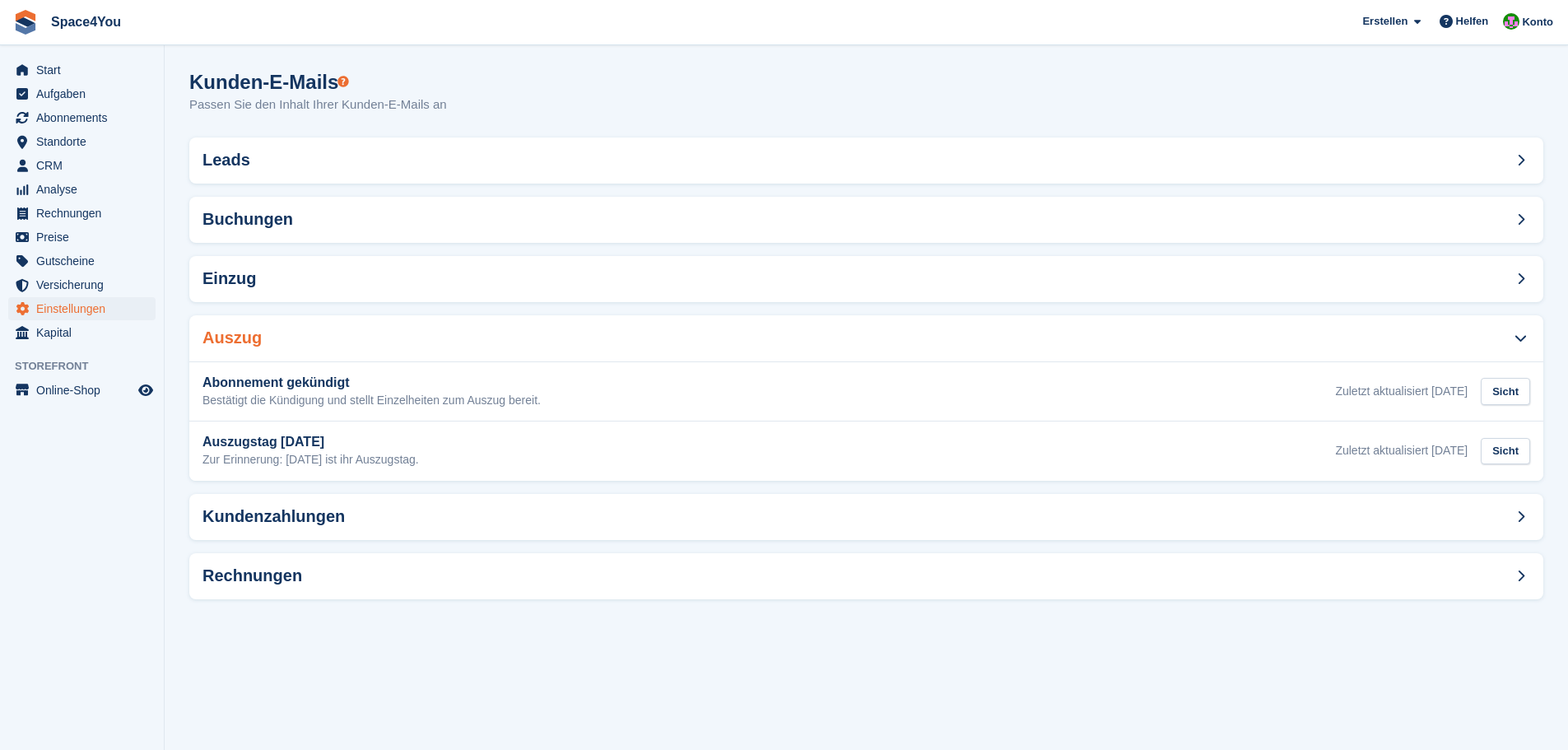
click at [757, 338] on div "Auszug" at bounding box center [866, 338] width 1354 height 46
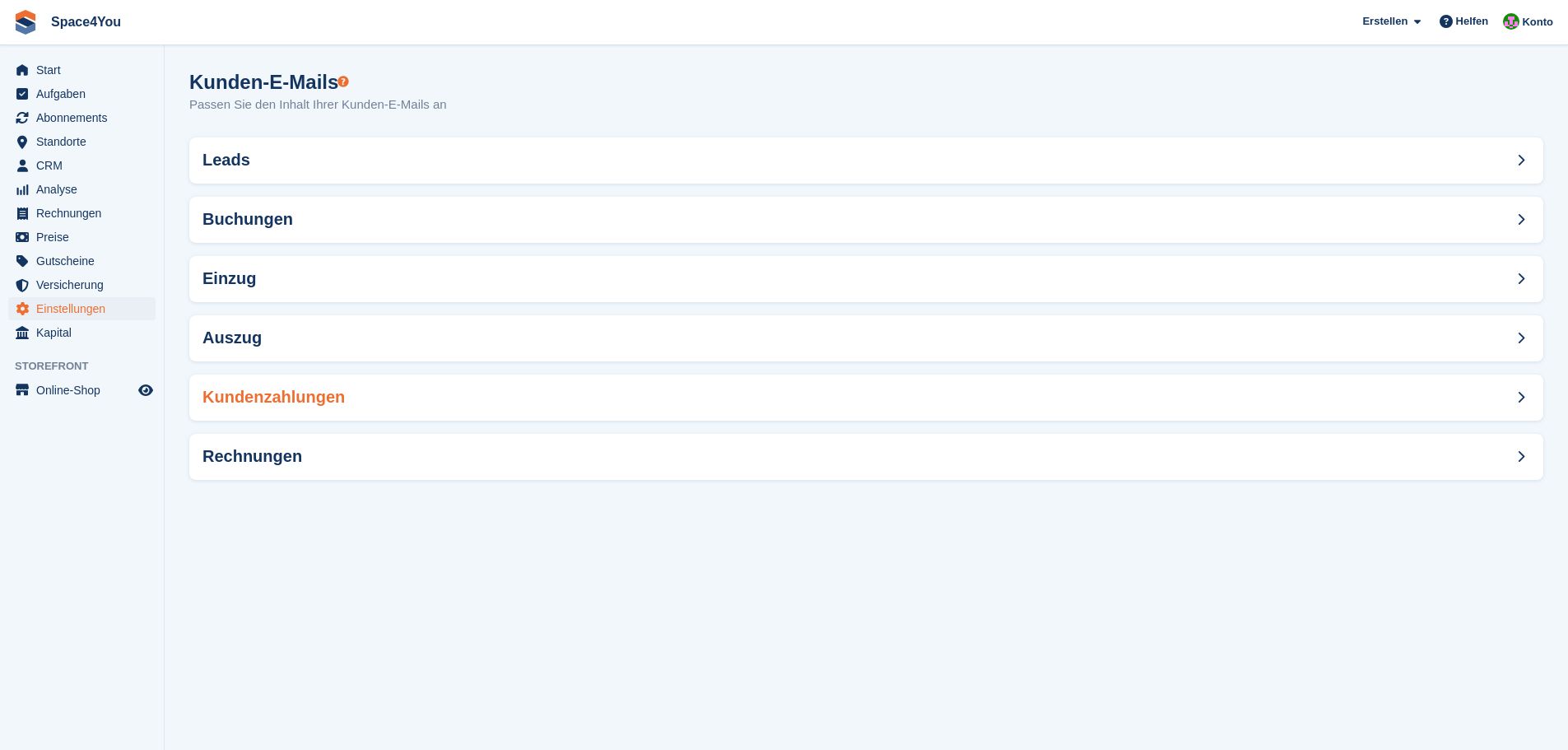
click at [753, 387] on div "Kundenzahlungen" at bounding box center [866, 398] width 1354 height 46
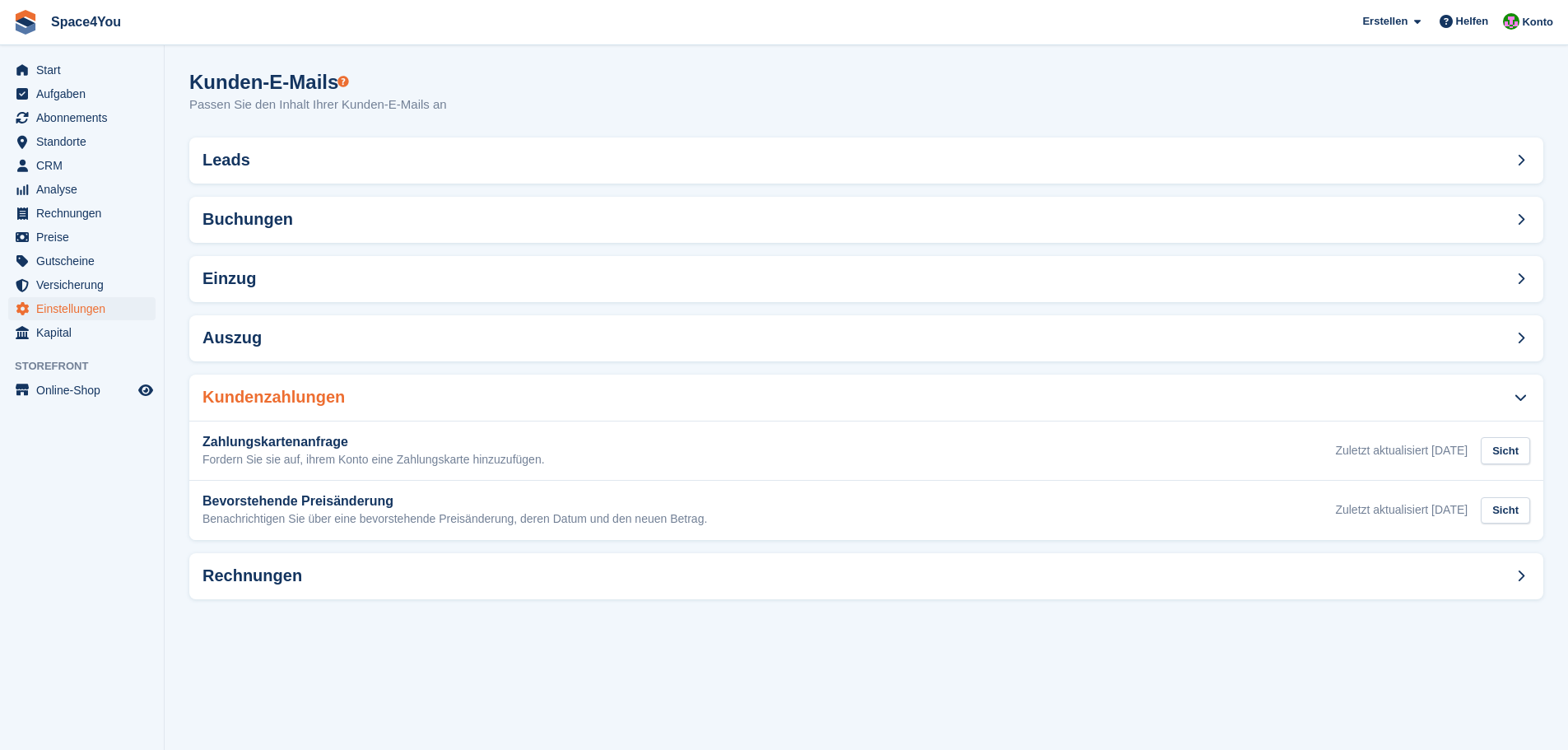
click at [753, 387] on div "Kundenzahlungen" at bounding box center [866, 398] width 1354 height 46
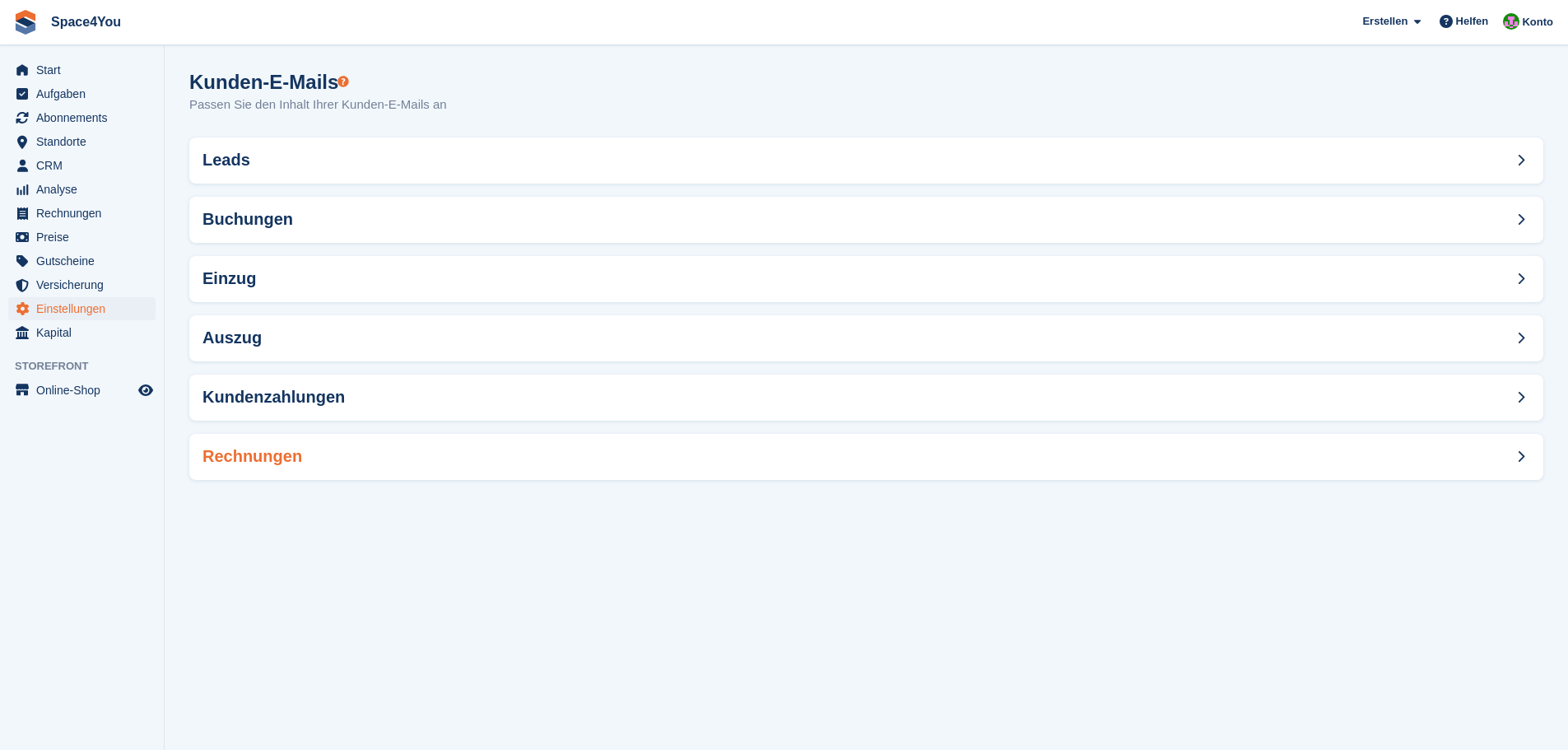
click at [743, 448] on div "Rechnungen" at bounding box center [866, 457] width 1354 height 46
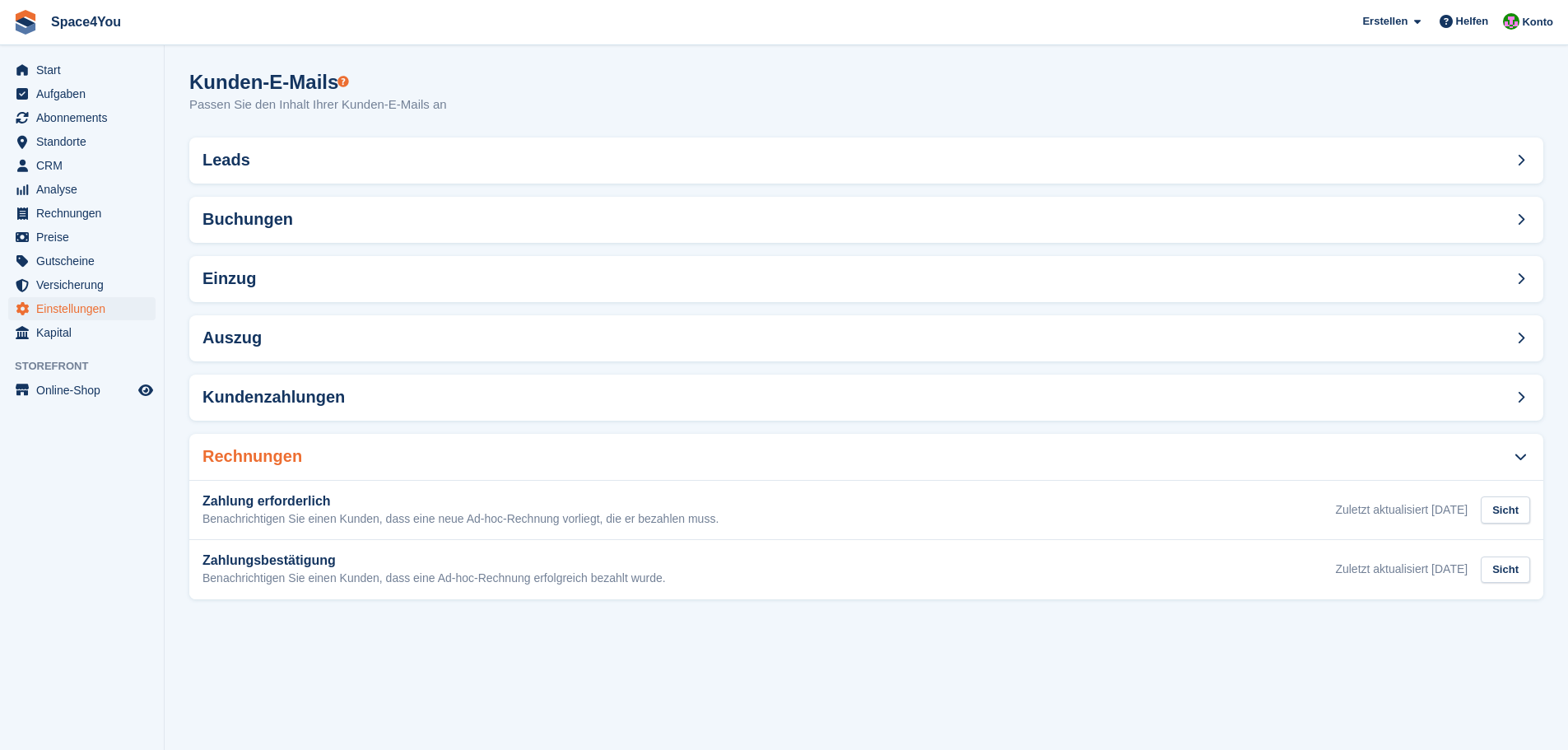
click at [743, 448] on div "Rechnungen" at bounding box center [866, 457] width 1354 height 46
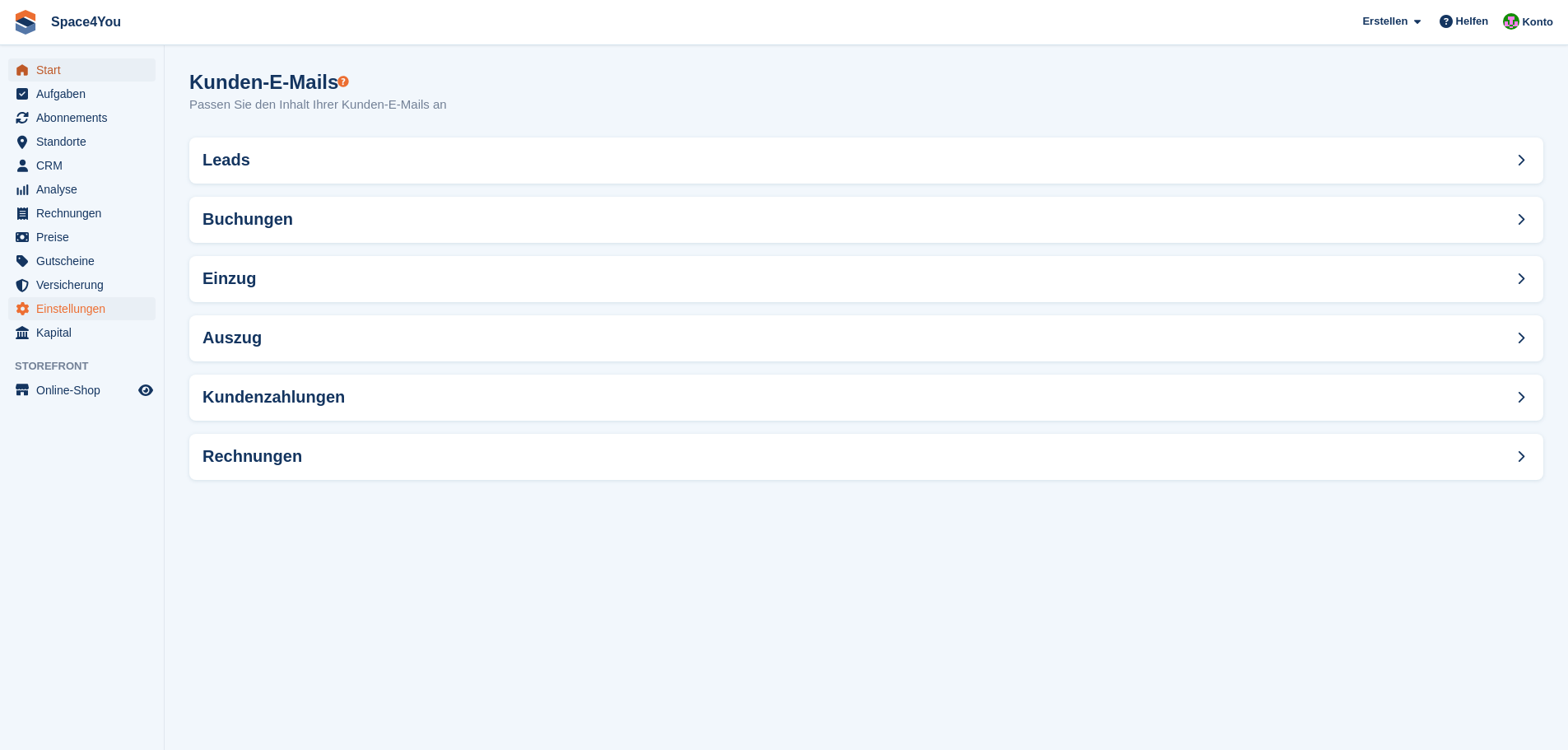
click at [39, 81] on span "Start" at bounding box center [86, 70] width 98 height 23
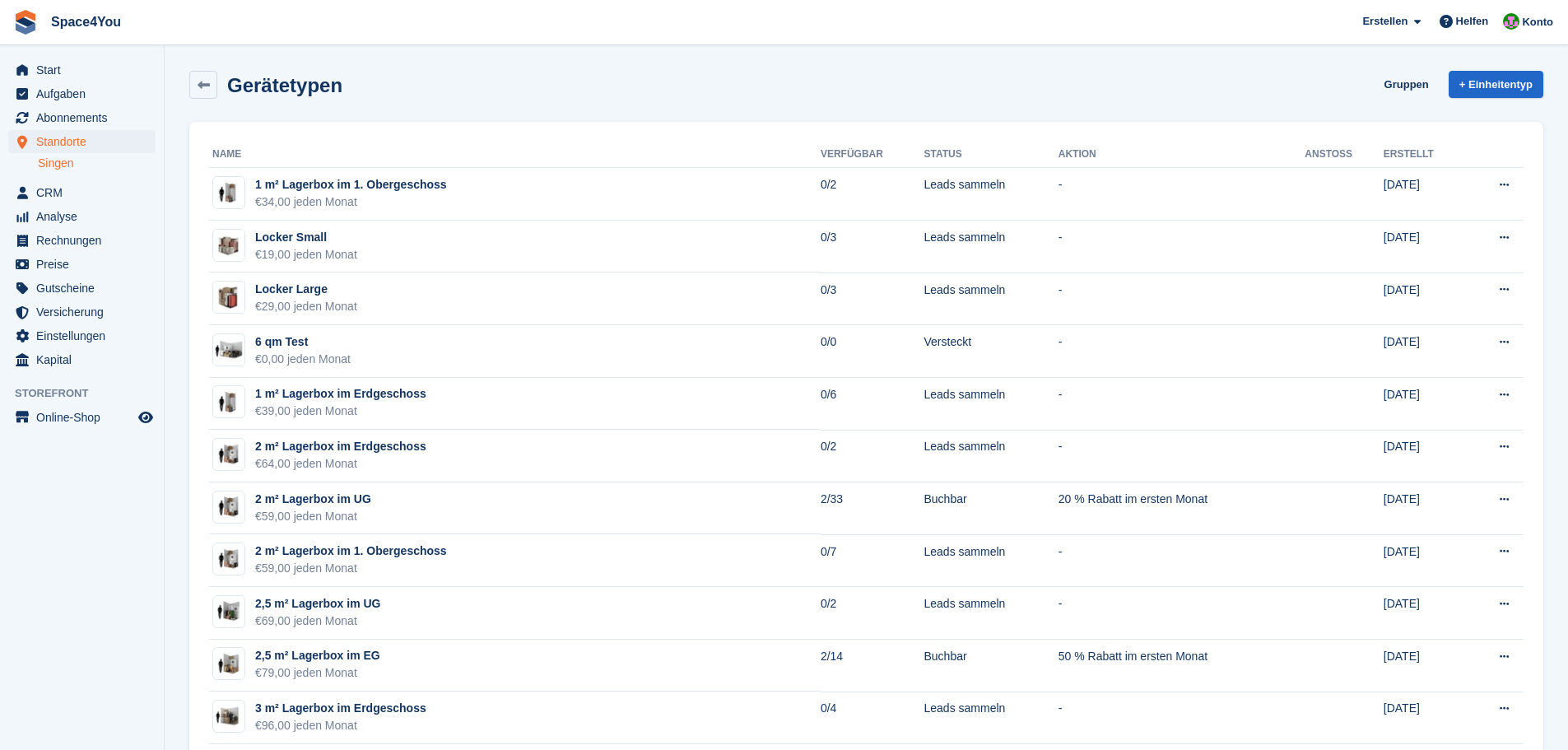
click at [0, 22] on span "Space4You Erstellen Abonnement Rechnung Kontakt Deal Rabatt Seite Helfen Chat-S…" at bounding box center [784, 22] width 1568 height 44
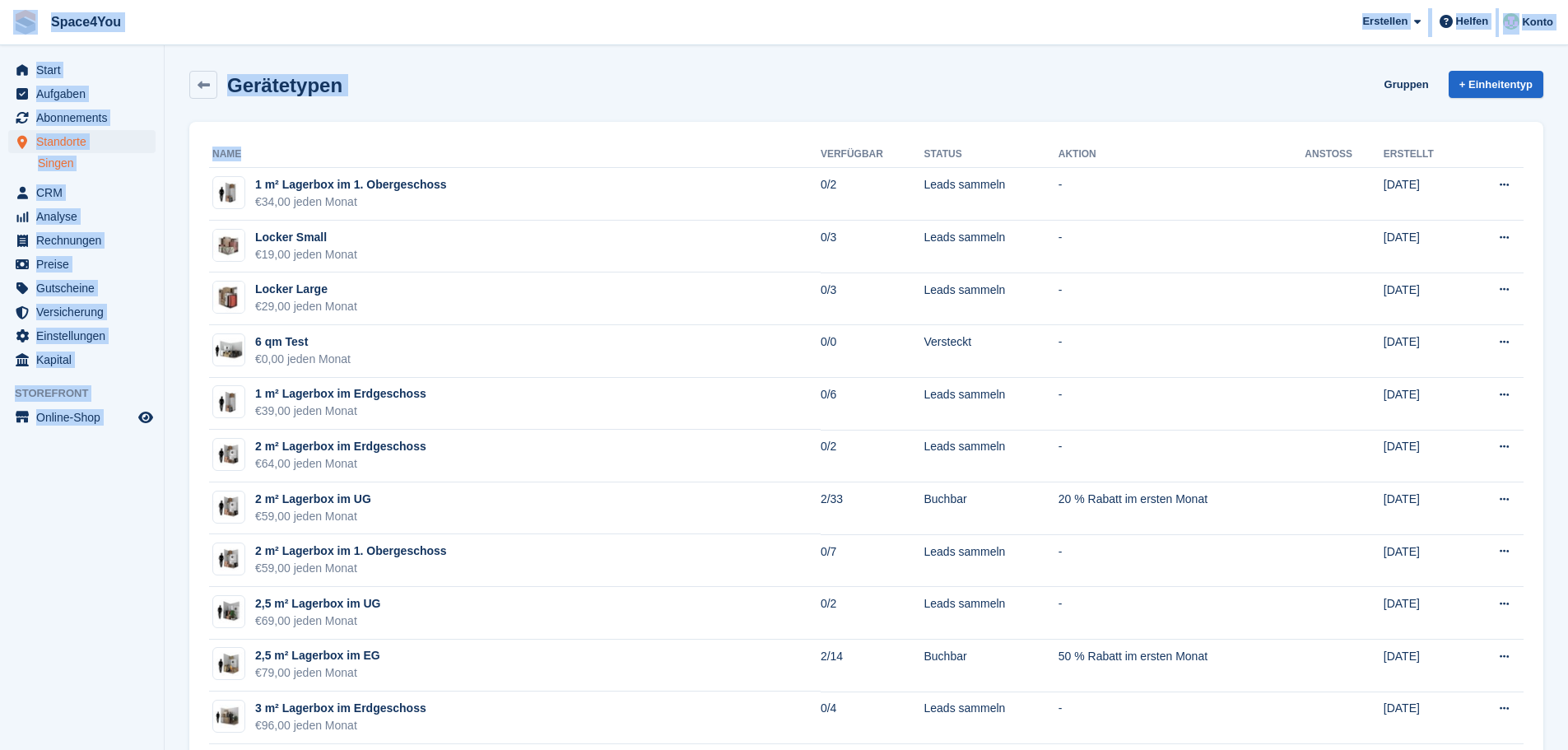
drag, startPoint x: 0, startPoint y: 22, endPoint x: 178, endPoint y: 442, distance: 456.2
drag, startPoint x: 159, startPoint y: 422, endPoint x: 19, endPoint y: 24, distance: 421.9
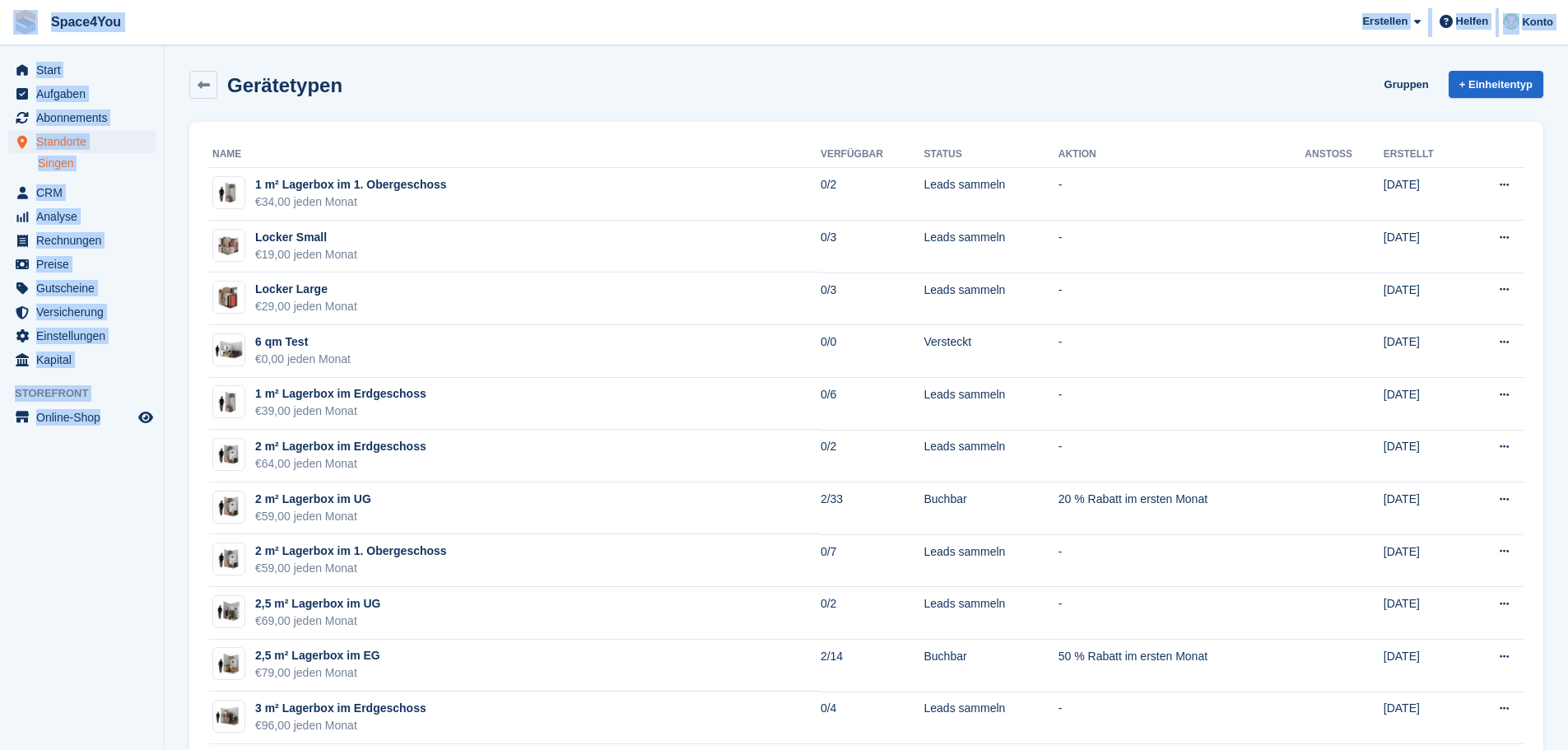
click at [133, 523] on aside "Start Aufgaben Abonnements Abonnements Abonnements Preiserhöhungen NEU Preiserh…" at bounding box center [81, 379] width 164 height 668
drag, startPoint x: 163, startPoint y: 440, endPoint x: 15, endPoint y: 14, distance: 451.0
click at [215, 41] on span "Space4You Erstellen Abonnement Rechnung Kontakt Deal Rabatt Seite Helfen Chat-S…" at bounding box center [784, 22] width 1568 height 44
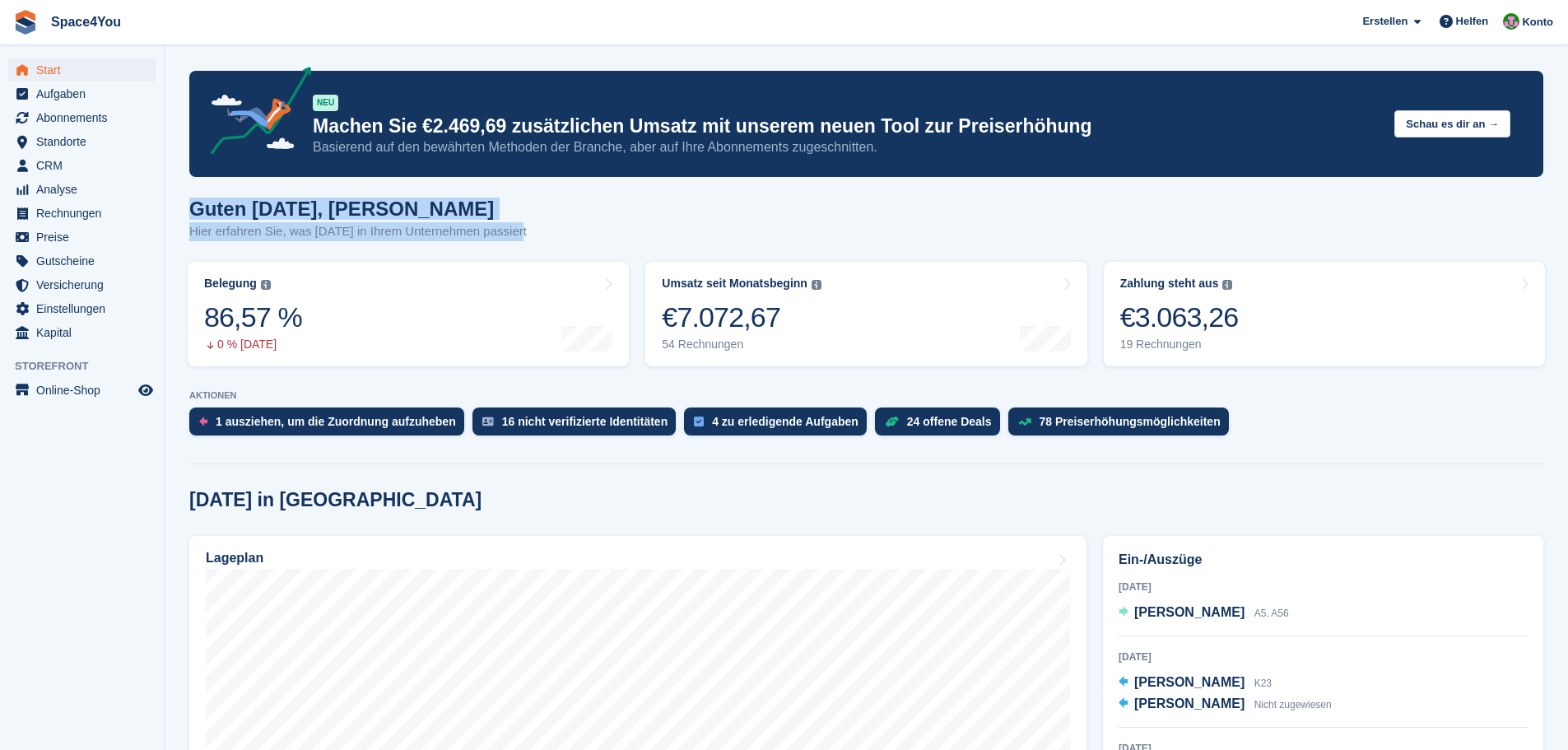
drag, startPoint x: 401, startPoint y: 230, endPoint x: 175, endPoint y: 200, distance: 228.0
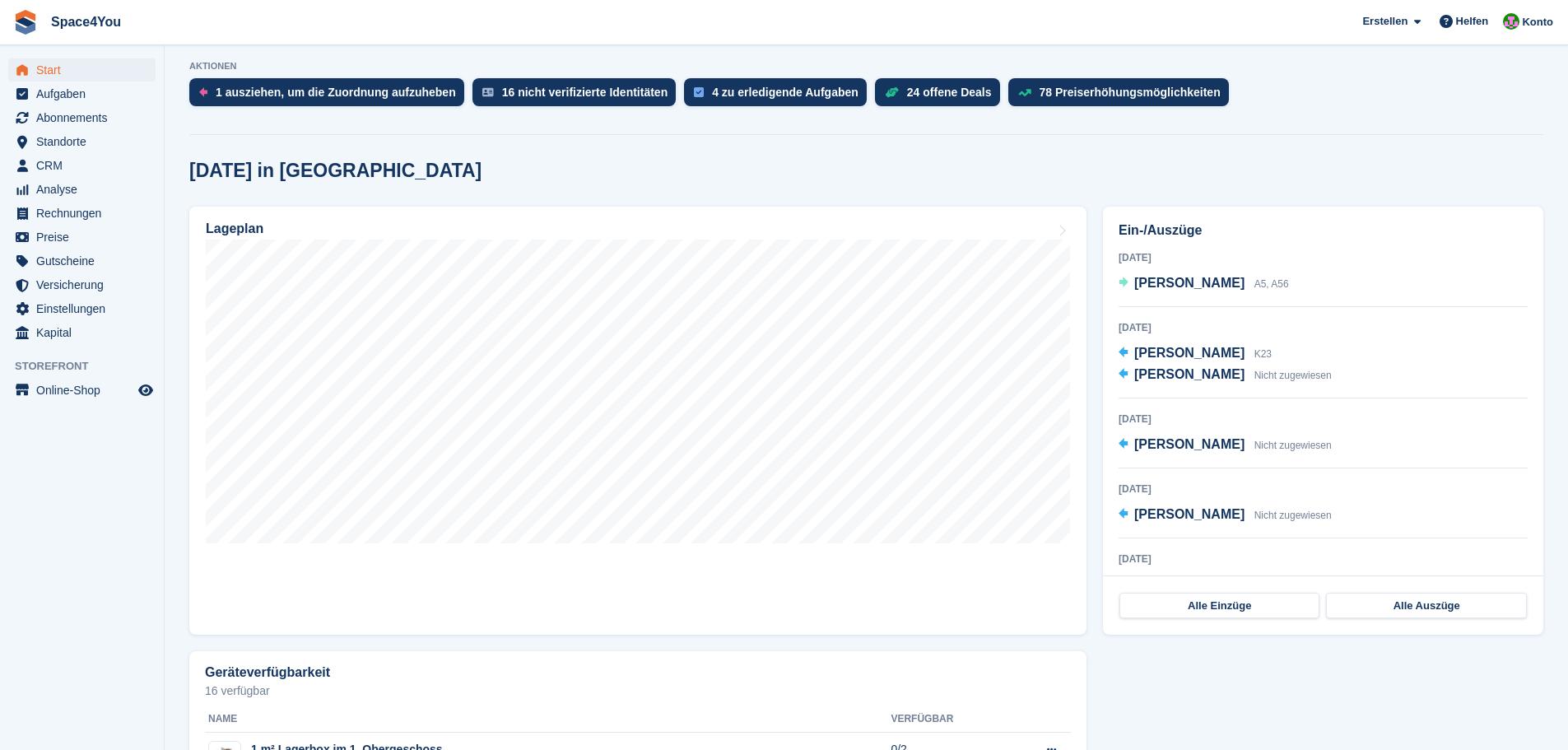
scroll to position [412, 0]
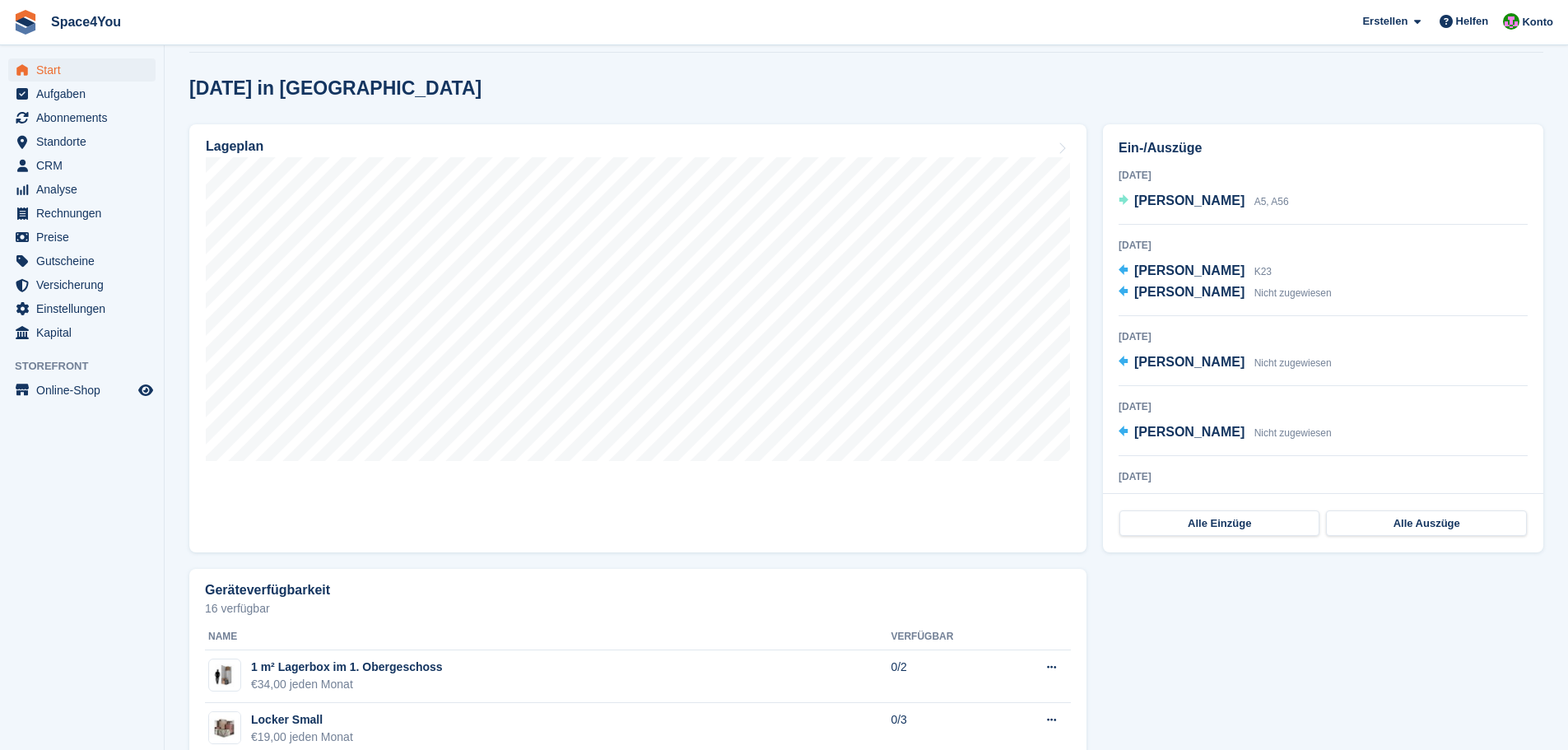
click at [100, 507] on aside "Start Aufgaben Abonnements Abonnements Abonnements Preiserhöhungen NEU Preiserh…" at bounding box center [81, 379] width 164 height 668
click at [109, 501] on aside "Start Aufgaben Abonnements Abonnements Abonnements Preiserhöhungen NEU Preiserh…" at bounding box center [81, 379] width 164 height 668
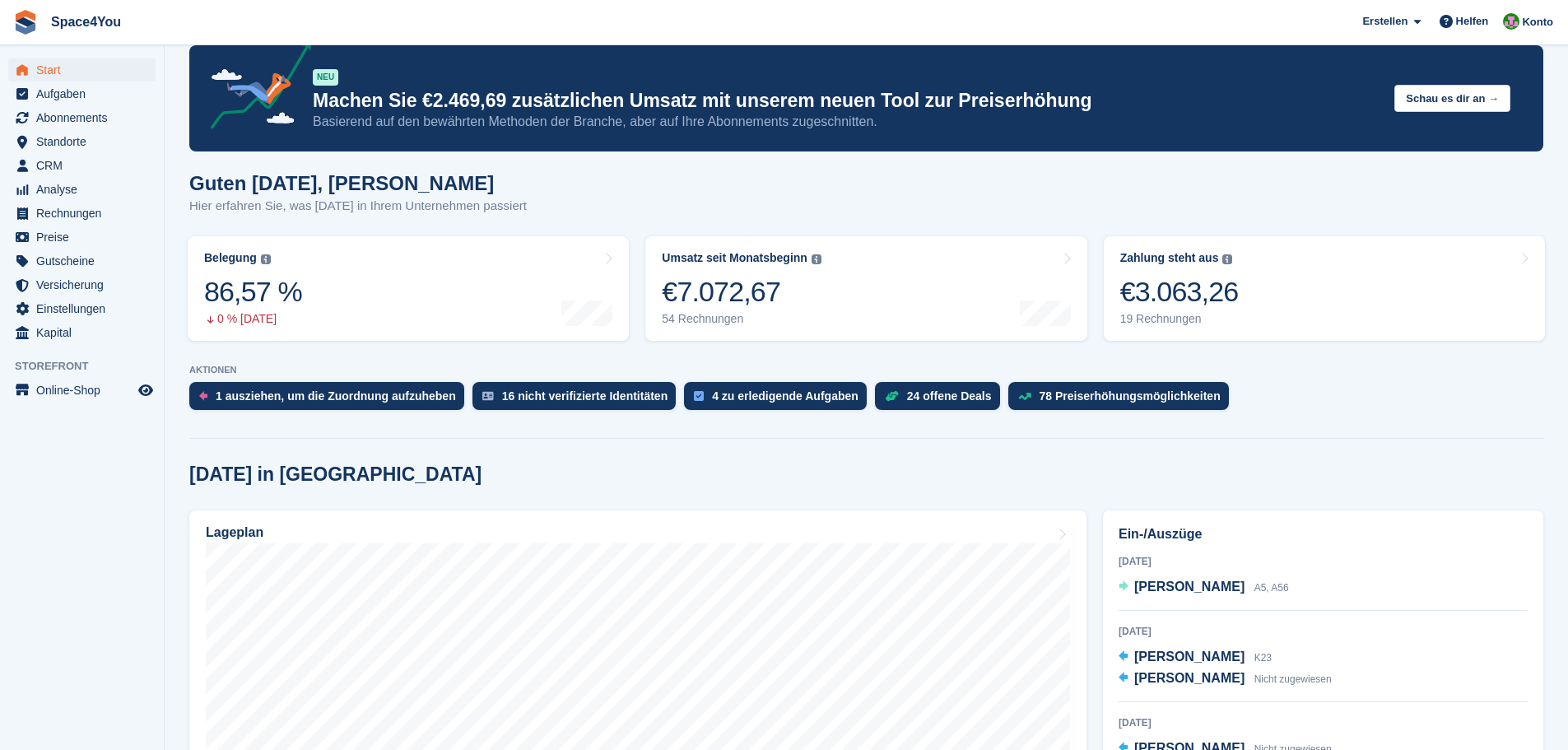
scroll to position [0, 0]
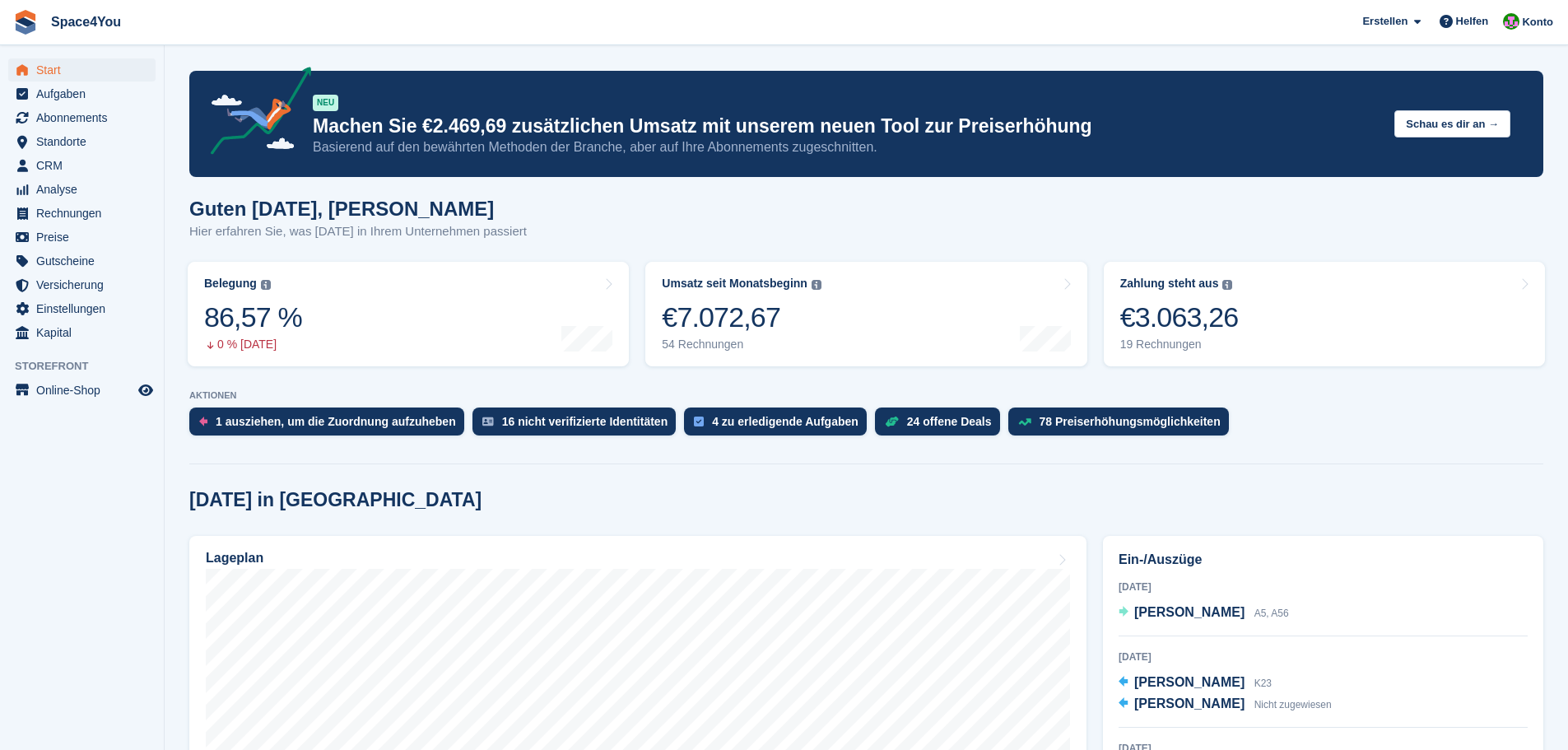
click at [479, 235] on p "Hier erfahren Sie, was [DATE] in Ihrem Unternehmen passiert" at bounding box center [358, 232] width 338 height 19
click at [504, 233] on p "Hier erfahren Sie, was [DATE] in Ihrem Unternehmen passiert" at bounding box center [358, 232] width 338 height 19
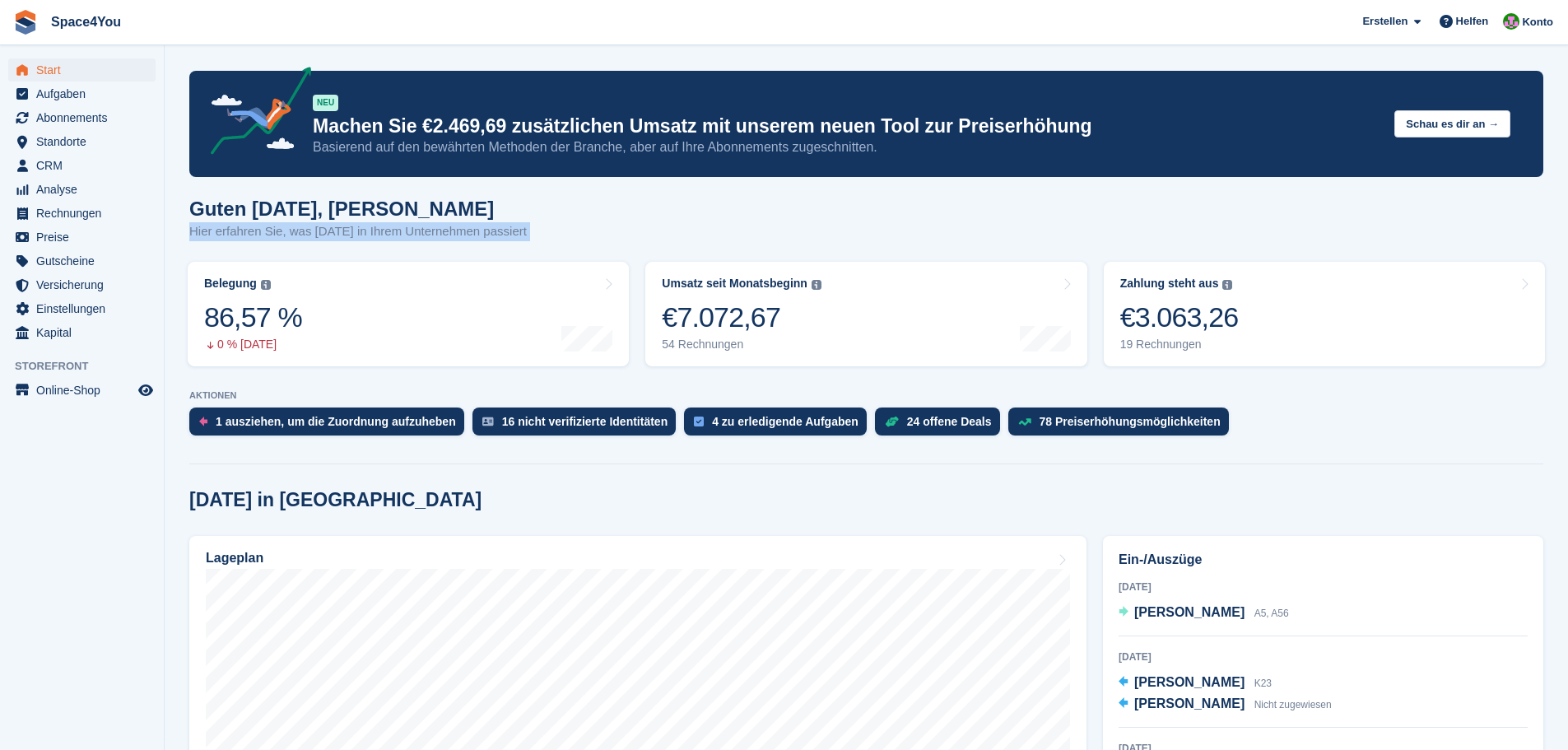
click at [540, 230] on div "Guten [DATE], [PERSON_NAME] Hier erfahren Sie, was [DATE] in Ihrem Unternehmen …" at bounding box center [866, 229] width 1354 height 64
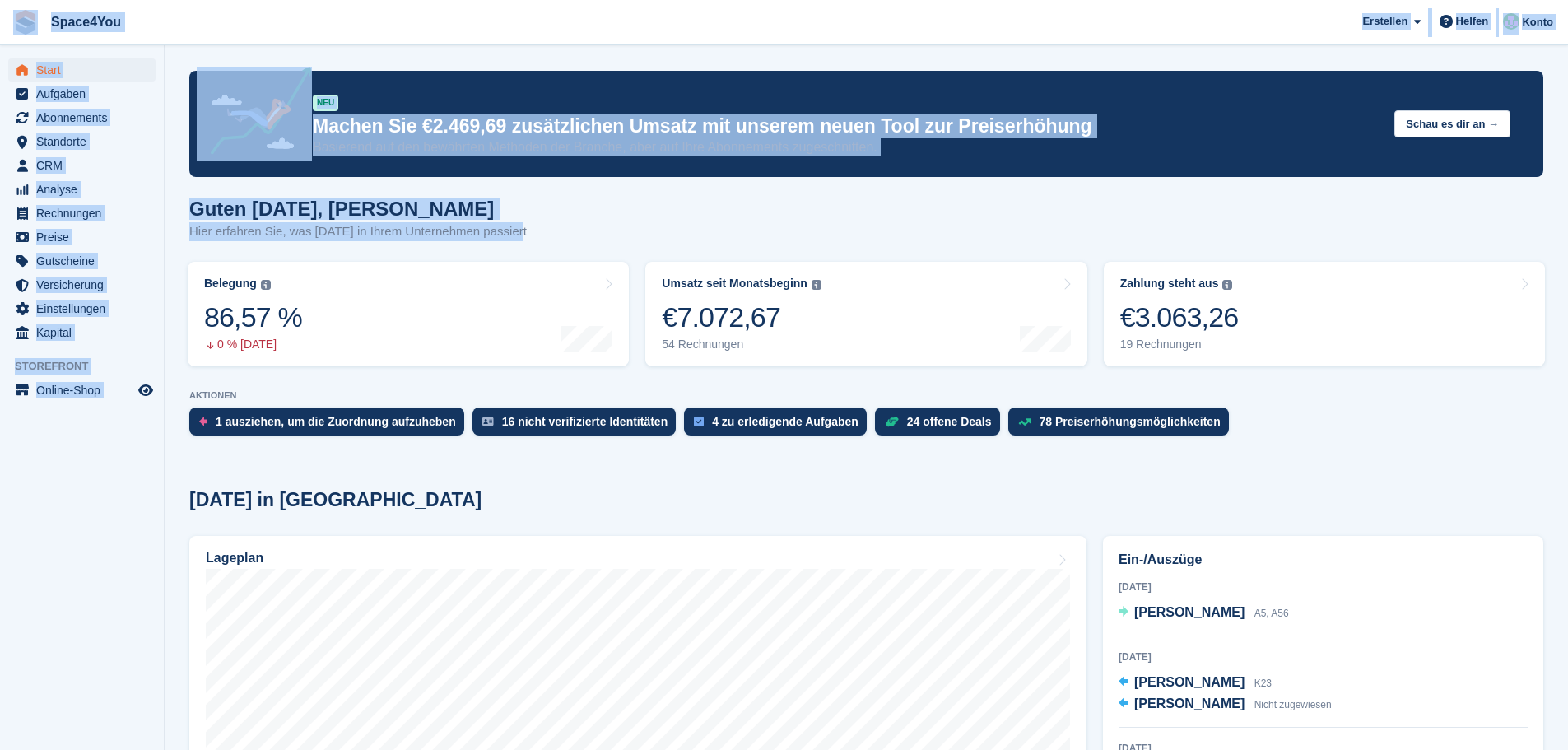
drag, startPoint x: 540, startPoint y: 230, endPoint x: 18, endPoint y: 16, distance: 564.2
click at [201, 31] on span "Space4You [GEOGRAPHIC_DATA] Abonnement Rechnung Kontakt Deal [GEOGRAPHIC_DATA] …" at bounding box center [784, 22] width 1568 height 44
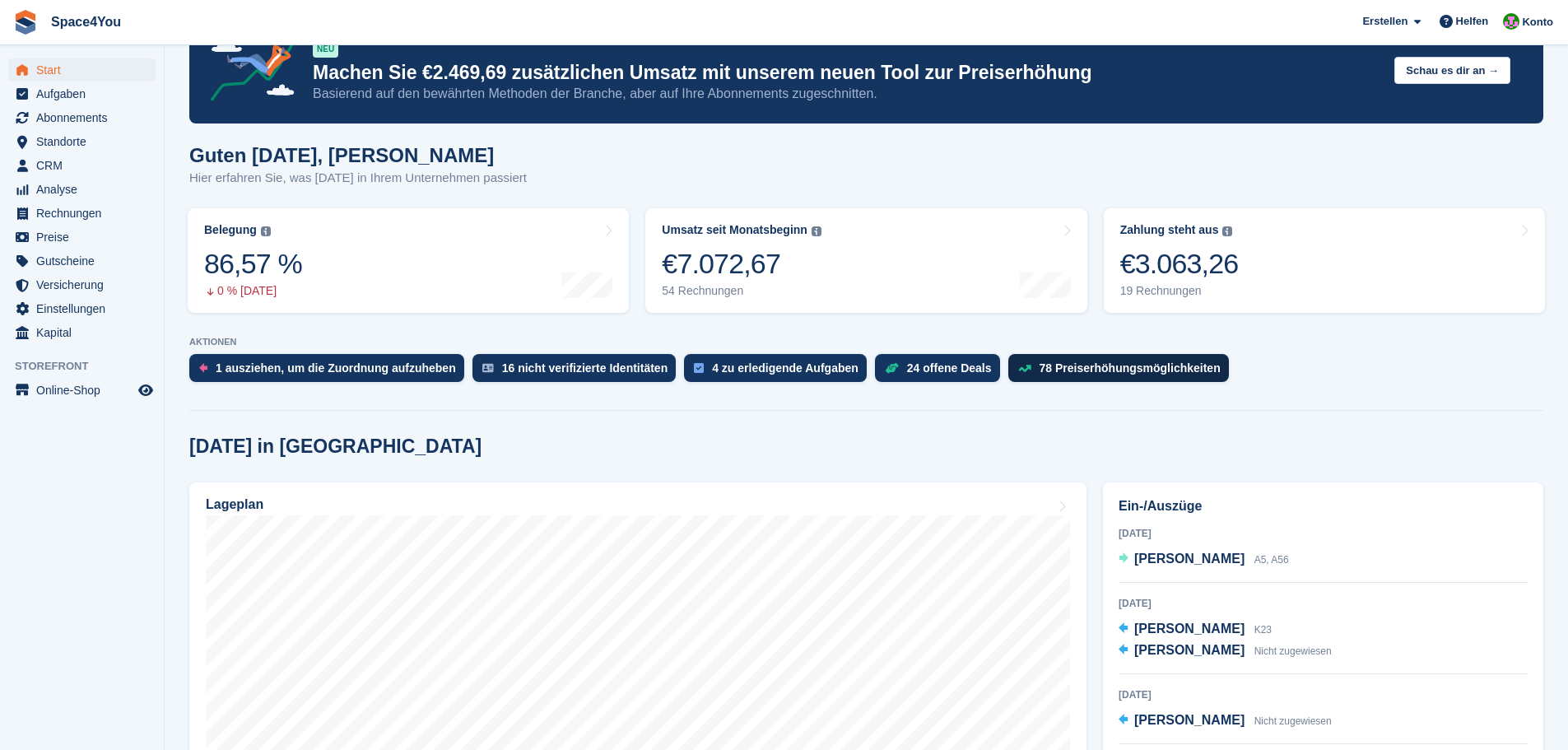
scroll to position [82, 0]
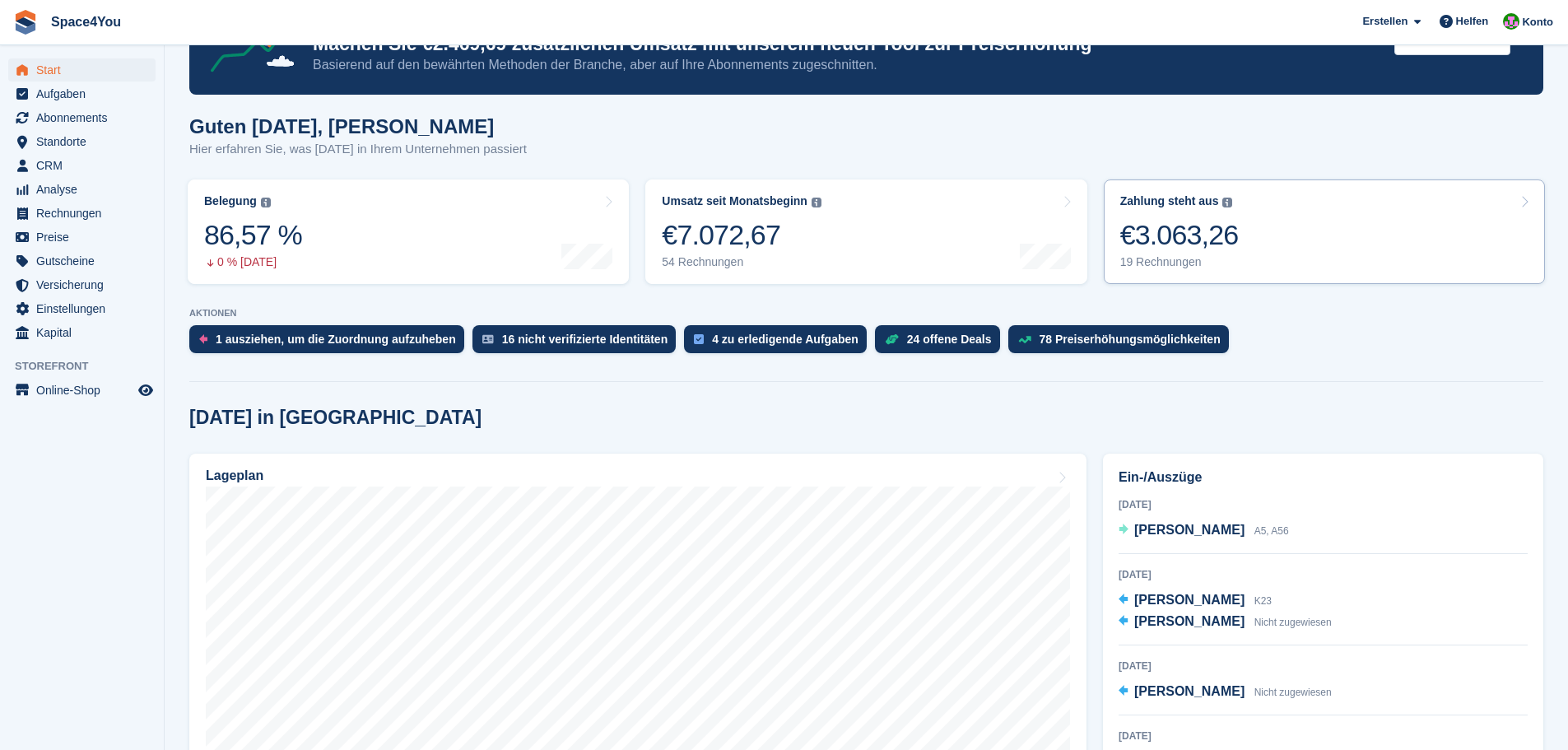
click at [1274, 246] on link "Zahlung steht aus Der gesamte ausstehende Saldo aller offenen Rechnungen. €3.06…" at bounding box center [1324, 231] width 441 height 104
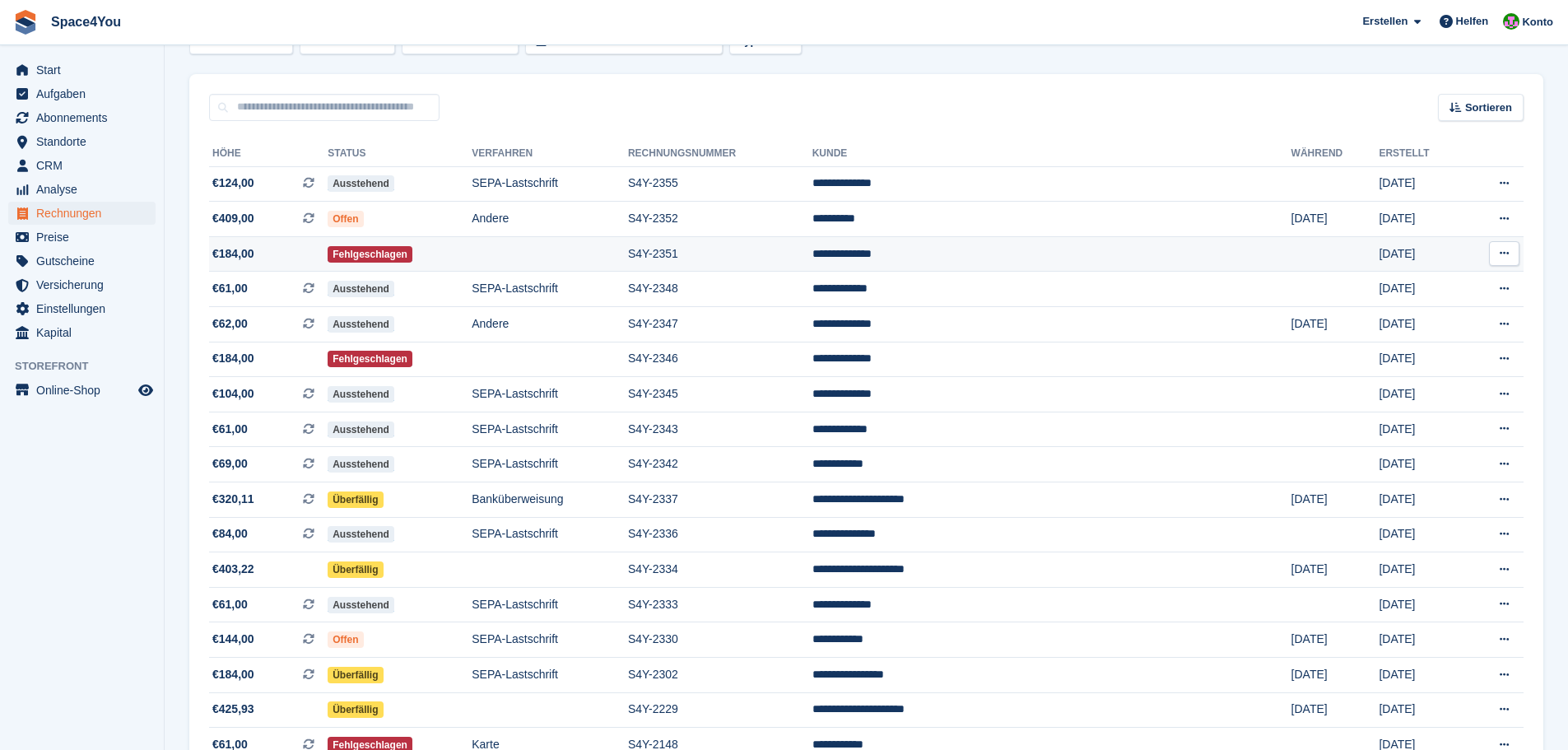
scroll to position [27, 0]
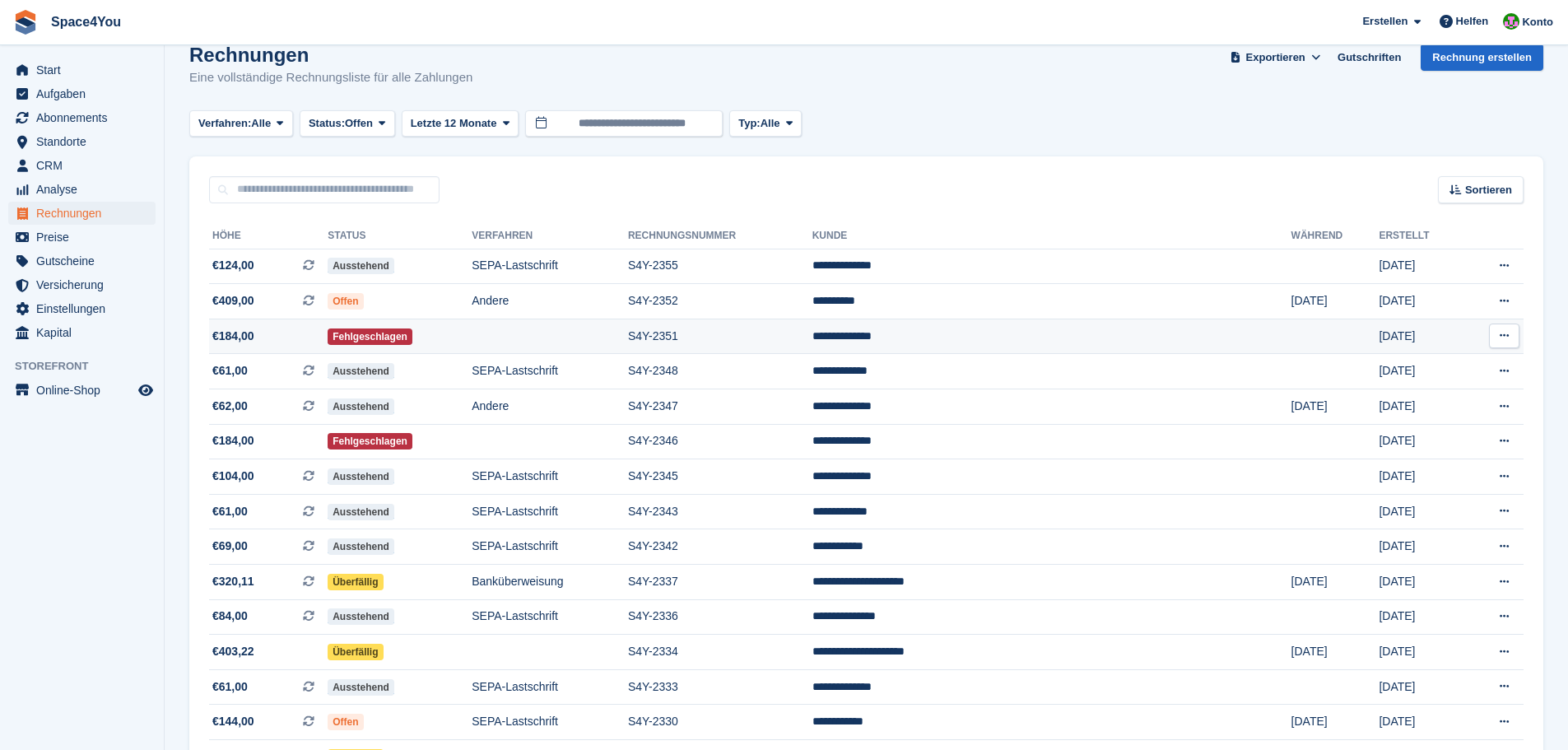
click at [781, 338] on td "S4Y-2351" at bounding box center [720, 336] width 184 height 36
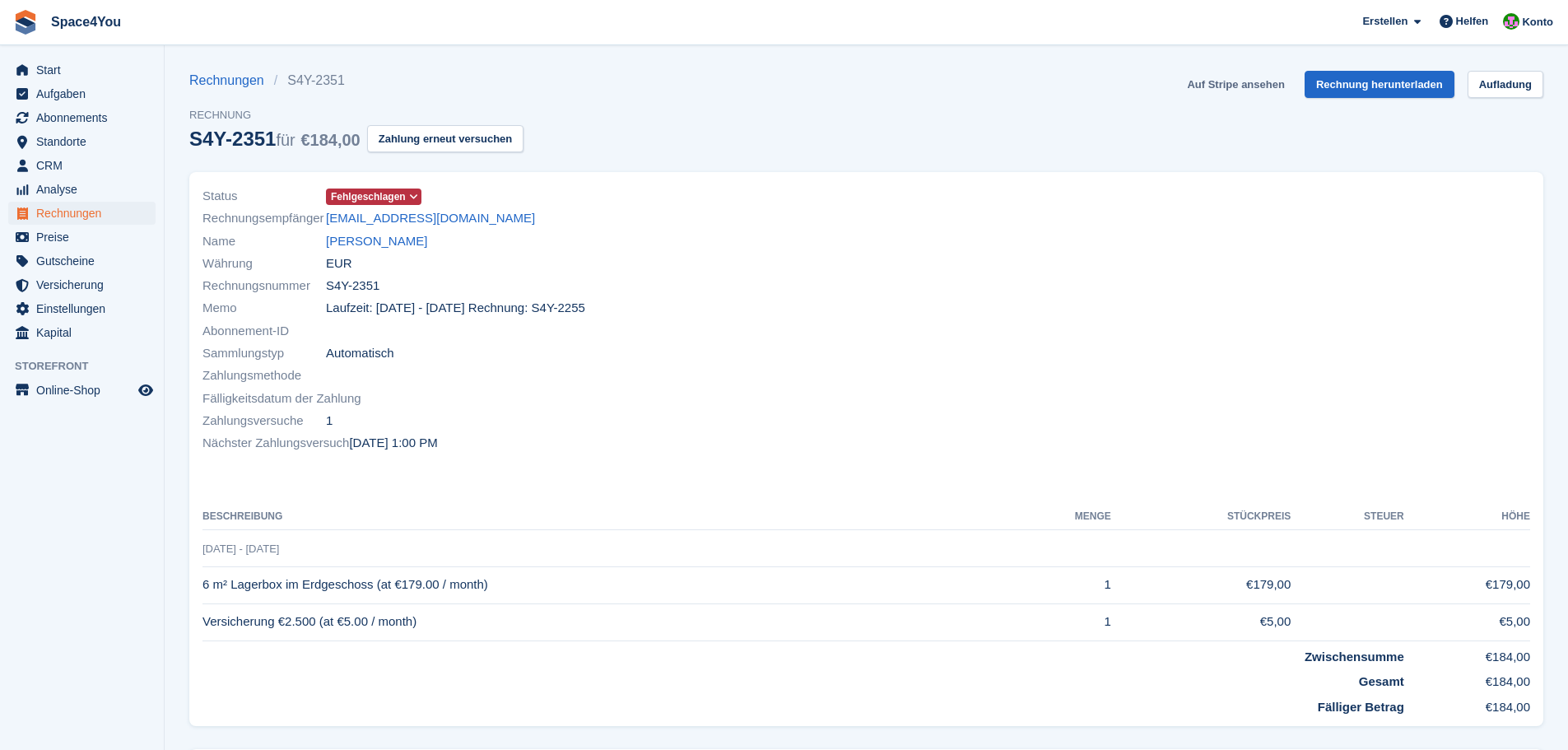
click at [1232, 80] on link "Auf Stripe ansehen" at bounding box center [1235, 84] width 110 height 27
click at [350, 241] on link "[PERSON_NAME]" at bounding box center [376, 241] width 101 height 19
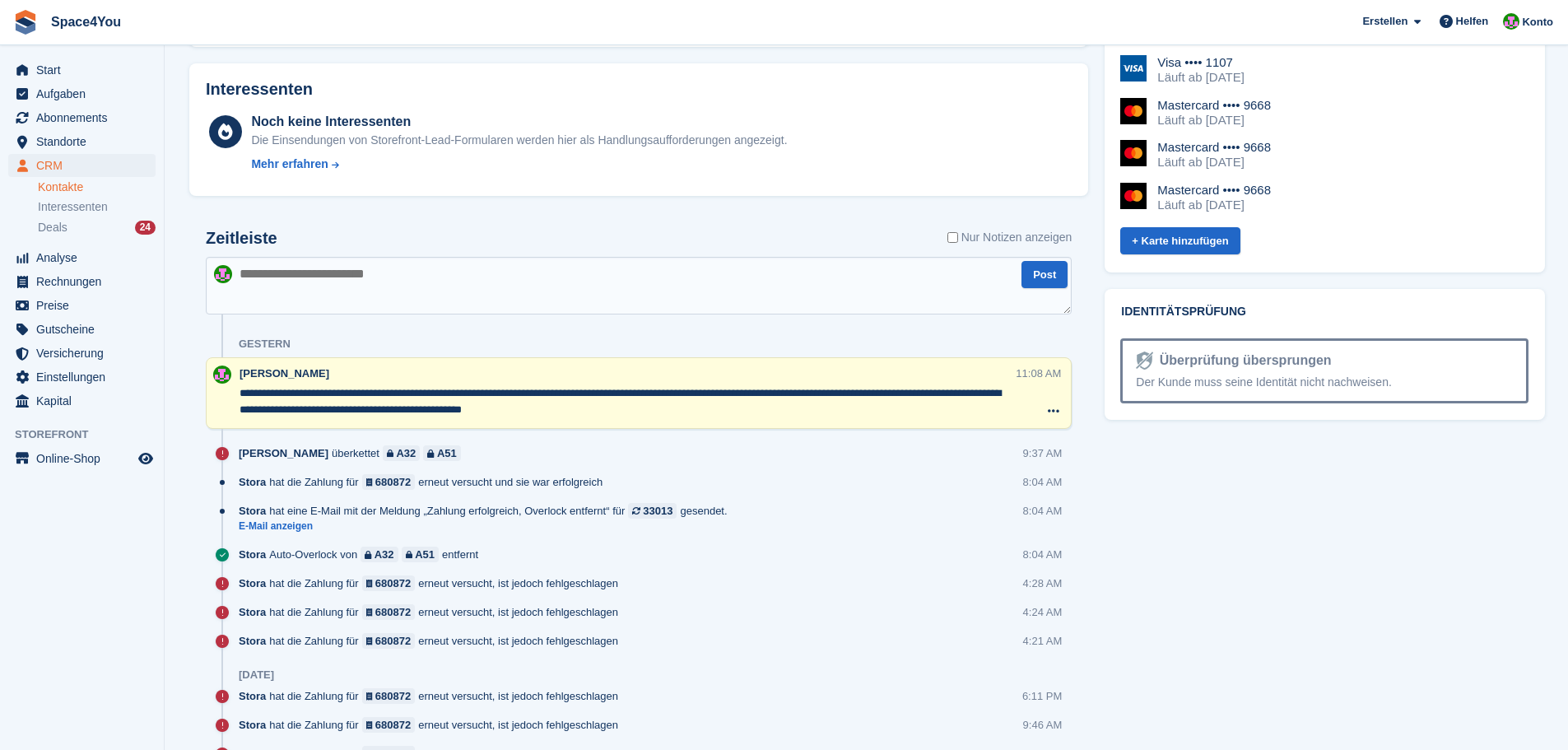
scroll to position [906, 0]
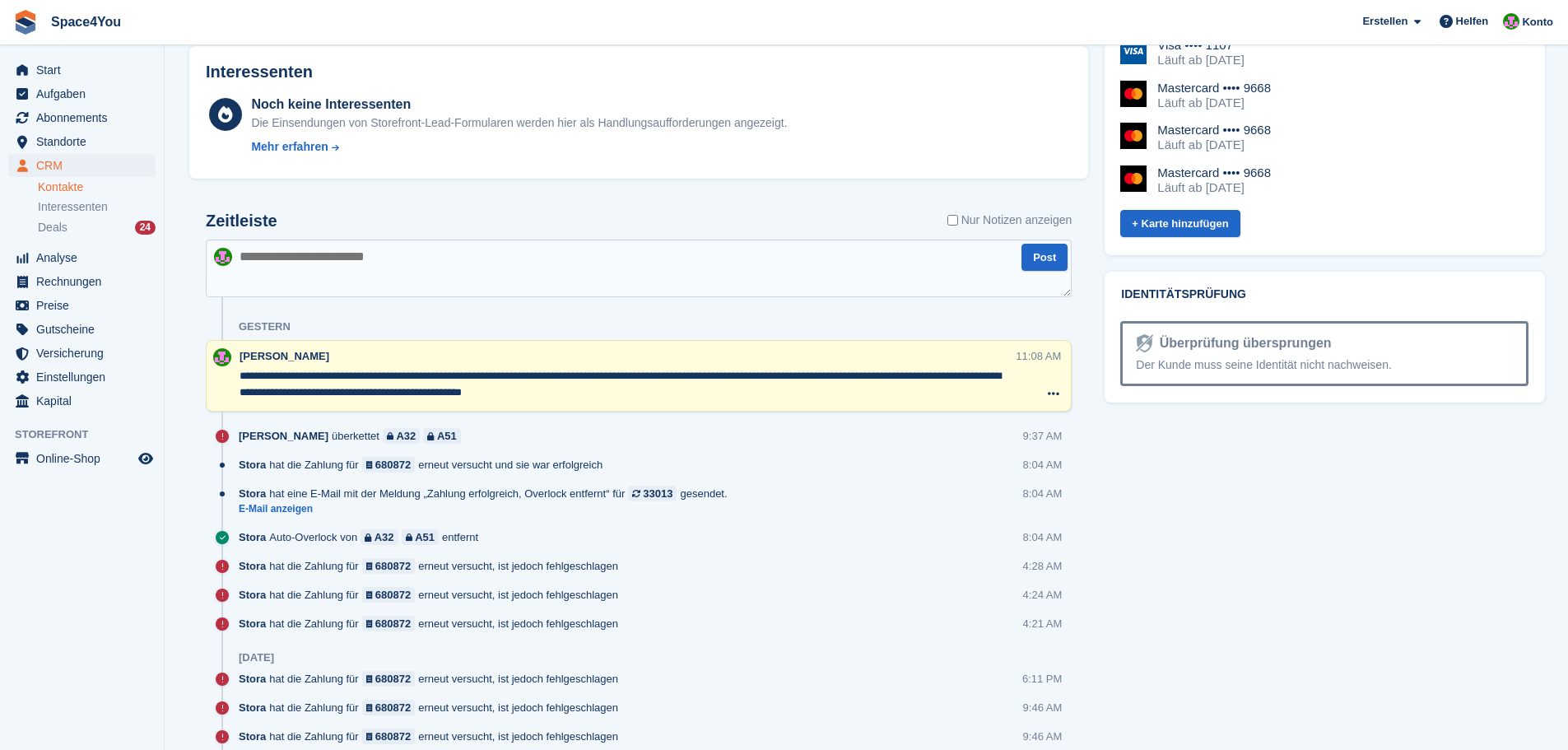
click at [662, 392] on textarea "**********" at bounding box center [627, 384] width 775 height 33
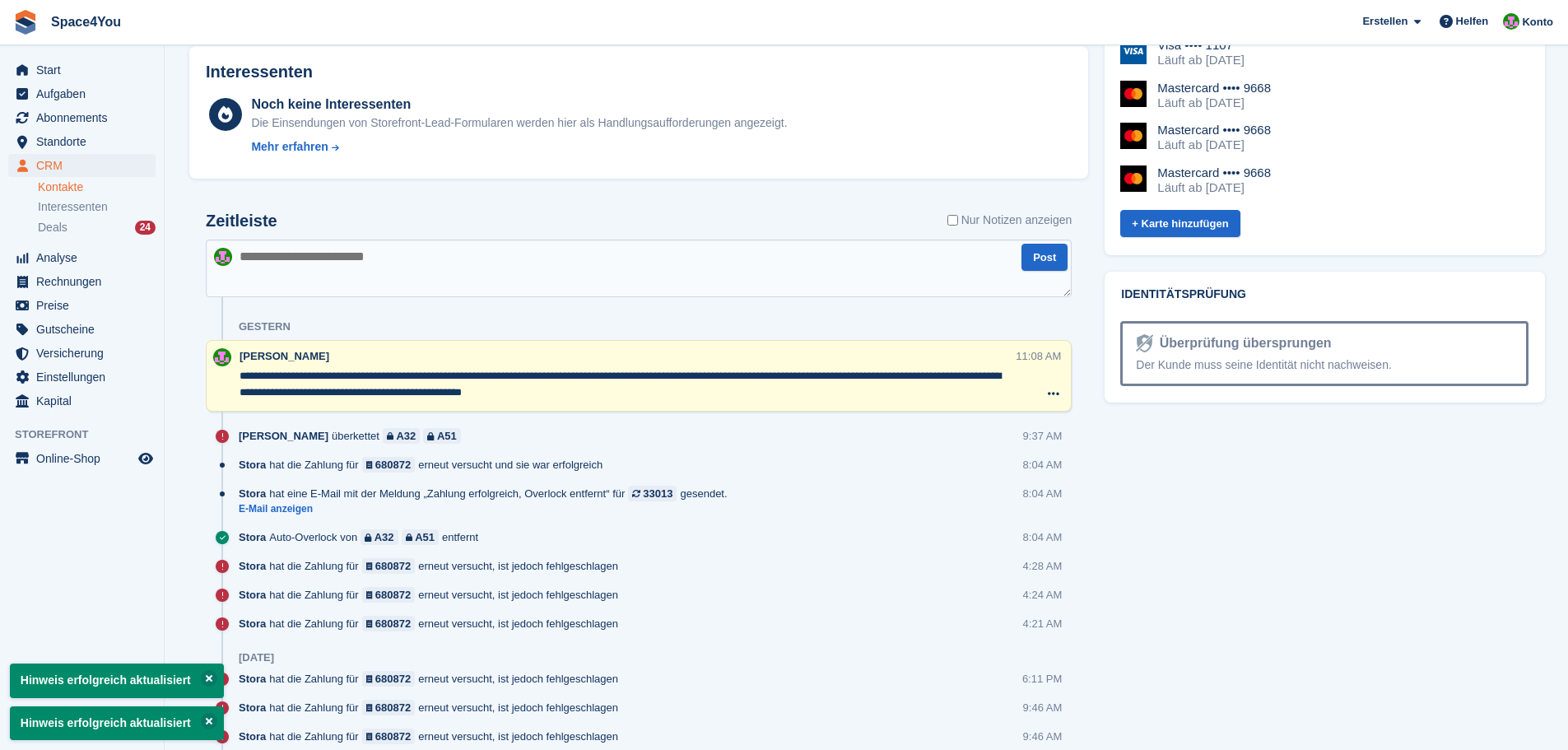
type textarea "**********"
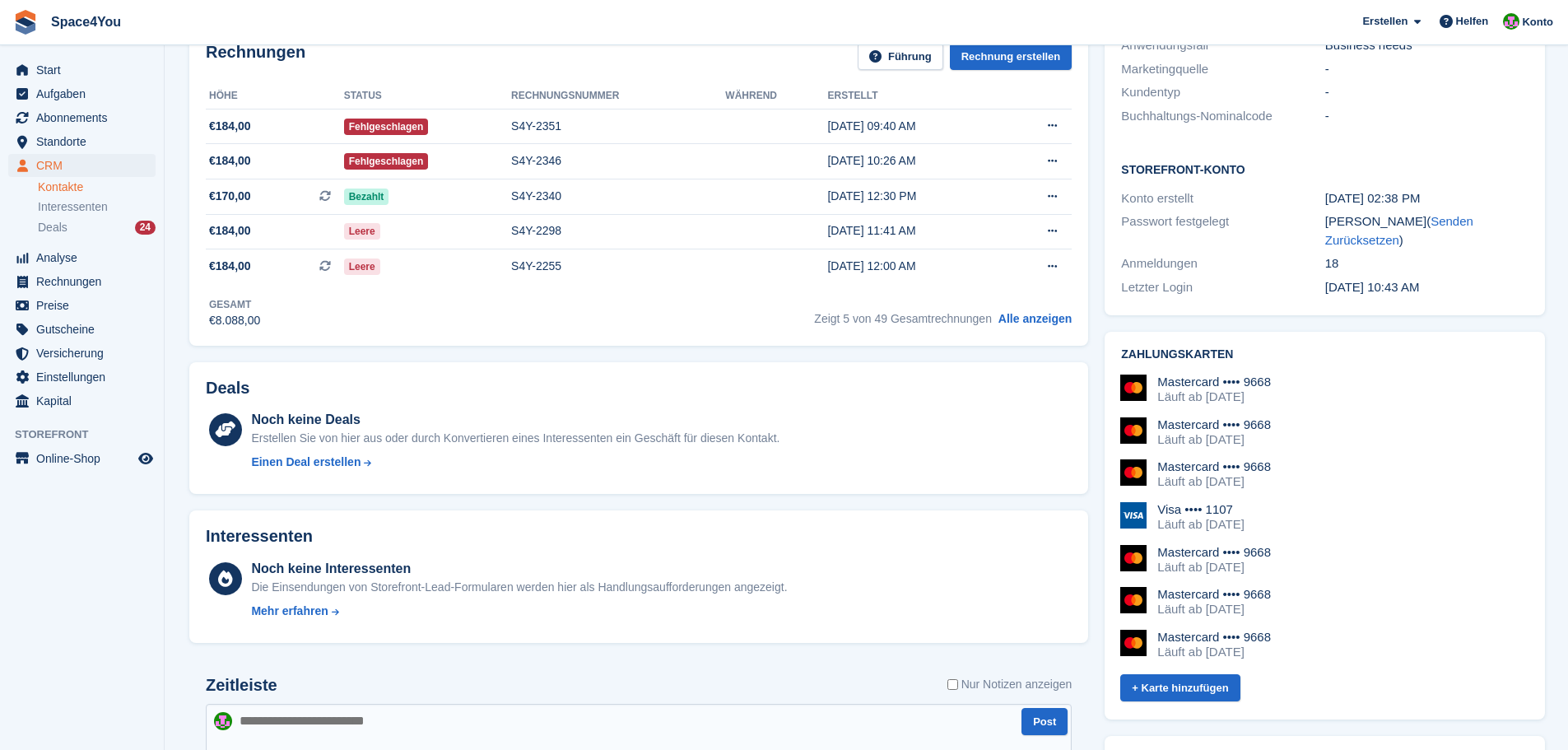
scroll to position [412, 0]
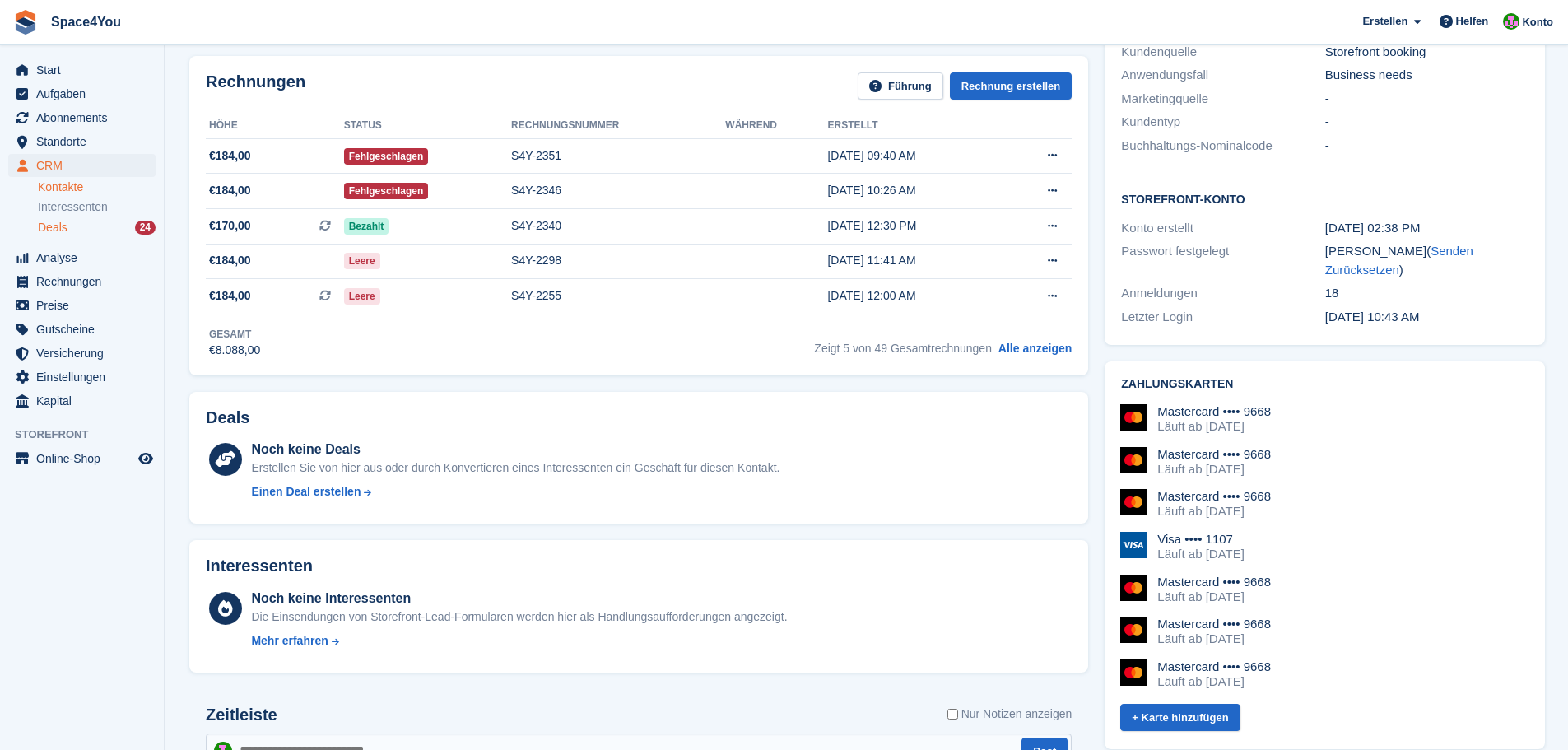
click at [87, 224] on div "Deals 24" at bounding box center [97, 228] width 118 height 15
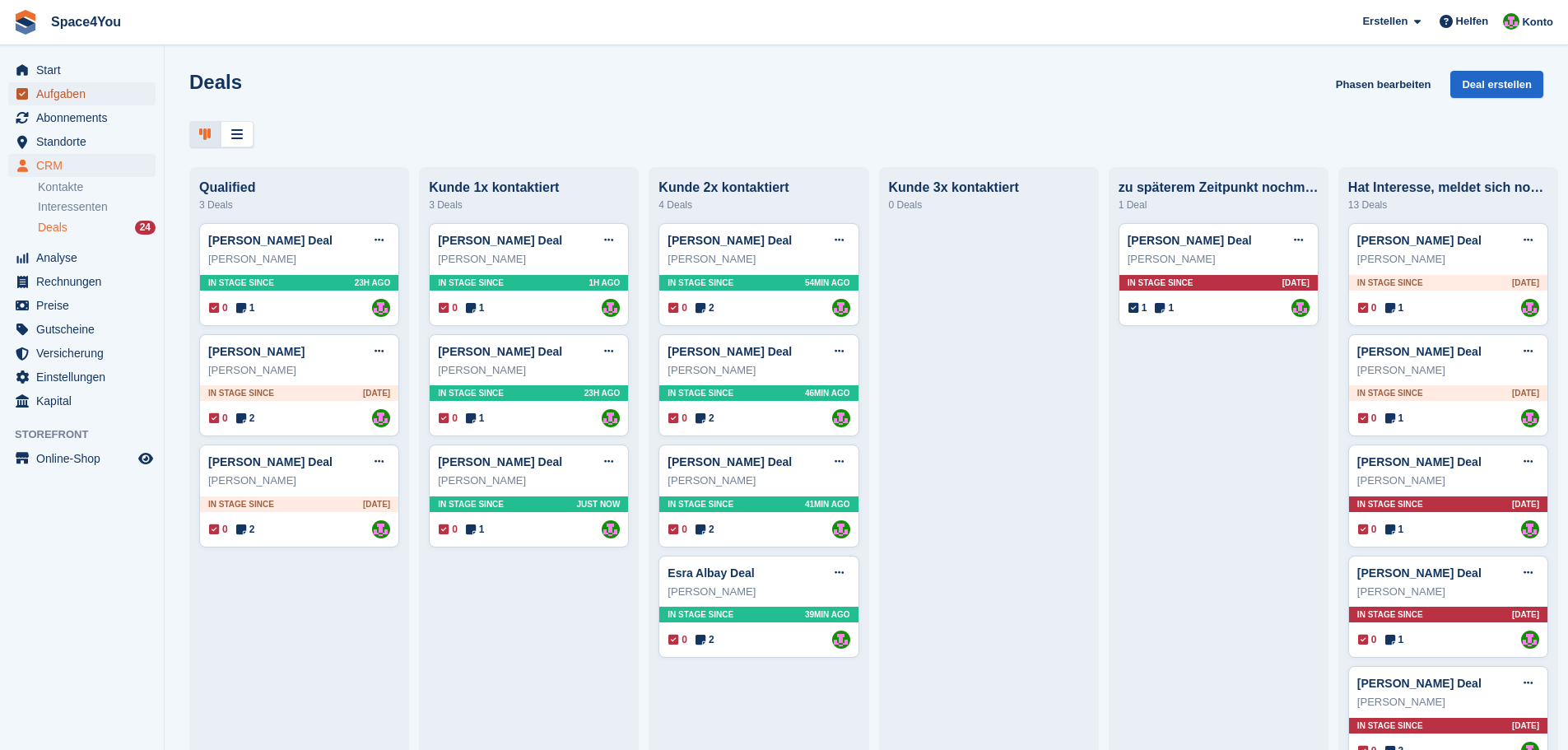
click at [108, 103] on span "Aufgaben" at bounding box center [86, 93] width 98 height 23
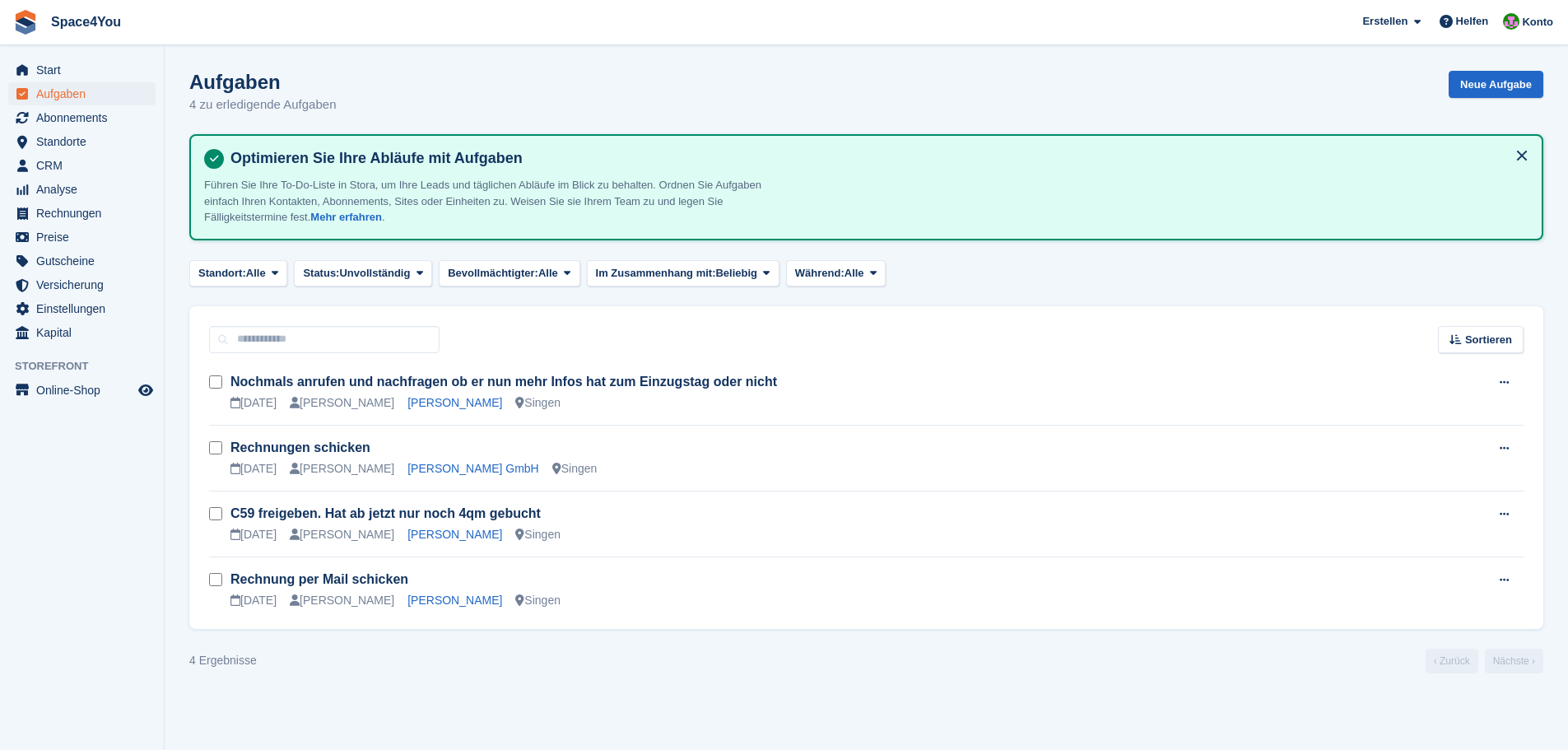
click at [239, 724] on section "Aufgaben 4 zu erledigende Aufgaben Neue Aufgabe Optimieren Sie Ihre Abläufe mit…" at bounding box center [866, 375] width 1403 height 750
click at [439, 399] on link "Günter Schwartz" at bounding box center [454, 403] width 94 height 14
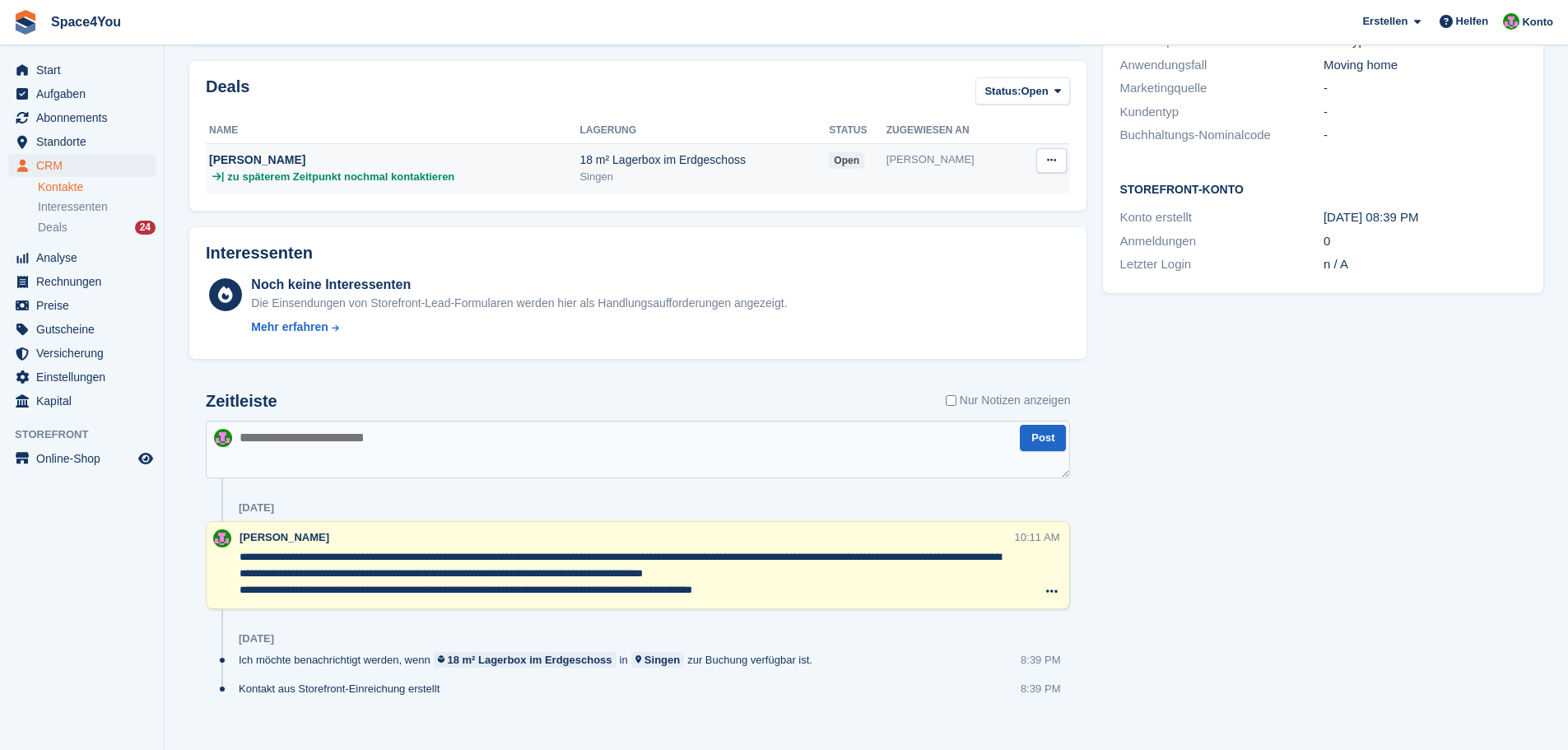
scroll to position [386, 0]
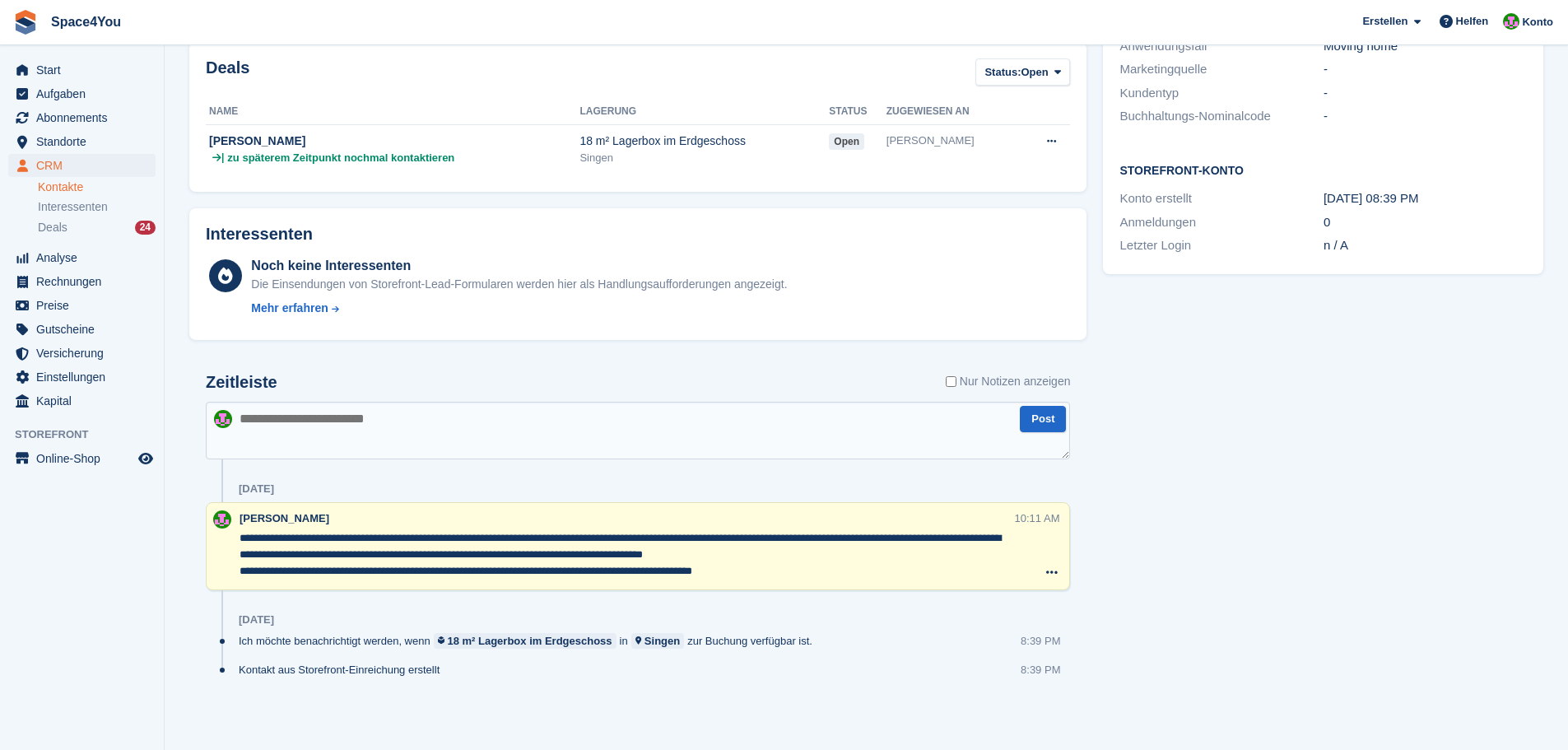
click at [365, 543] on textarea "**********" at bounding box center [627, 555] width 775 height 49
click at [805, 575] on textarea "**********" at bounding box center [627, 555] width 775 height 49
type textarea "**********"
click at [1267, 523] on div "Aufgaben 1 Hinzufügen Nochmals anrufen und nachfragen ob er nun mehr Infos hat …" at bounding box center [1324, 232] width 457 height 1007
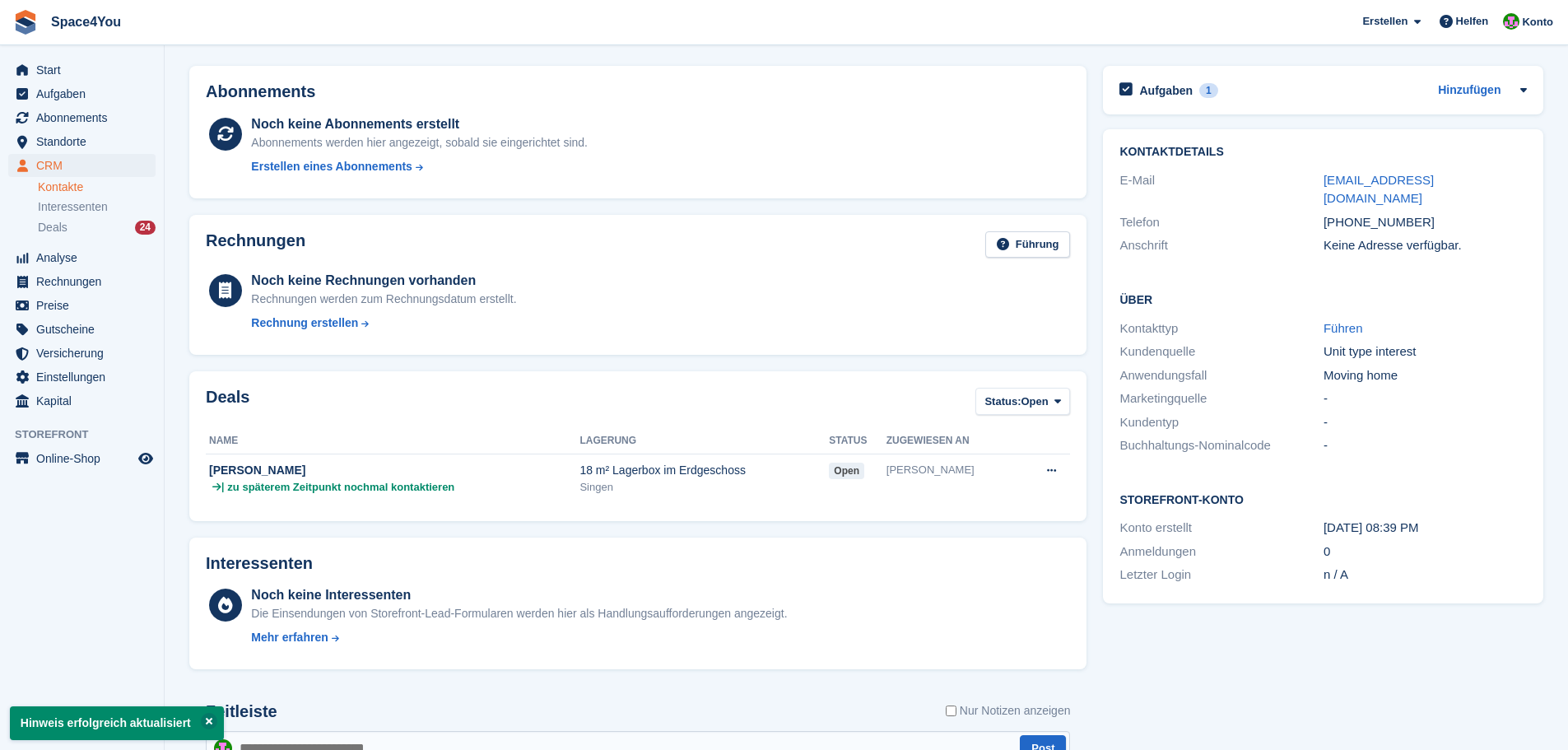
scroll to position [0, 0]
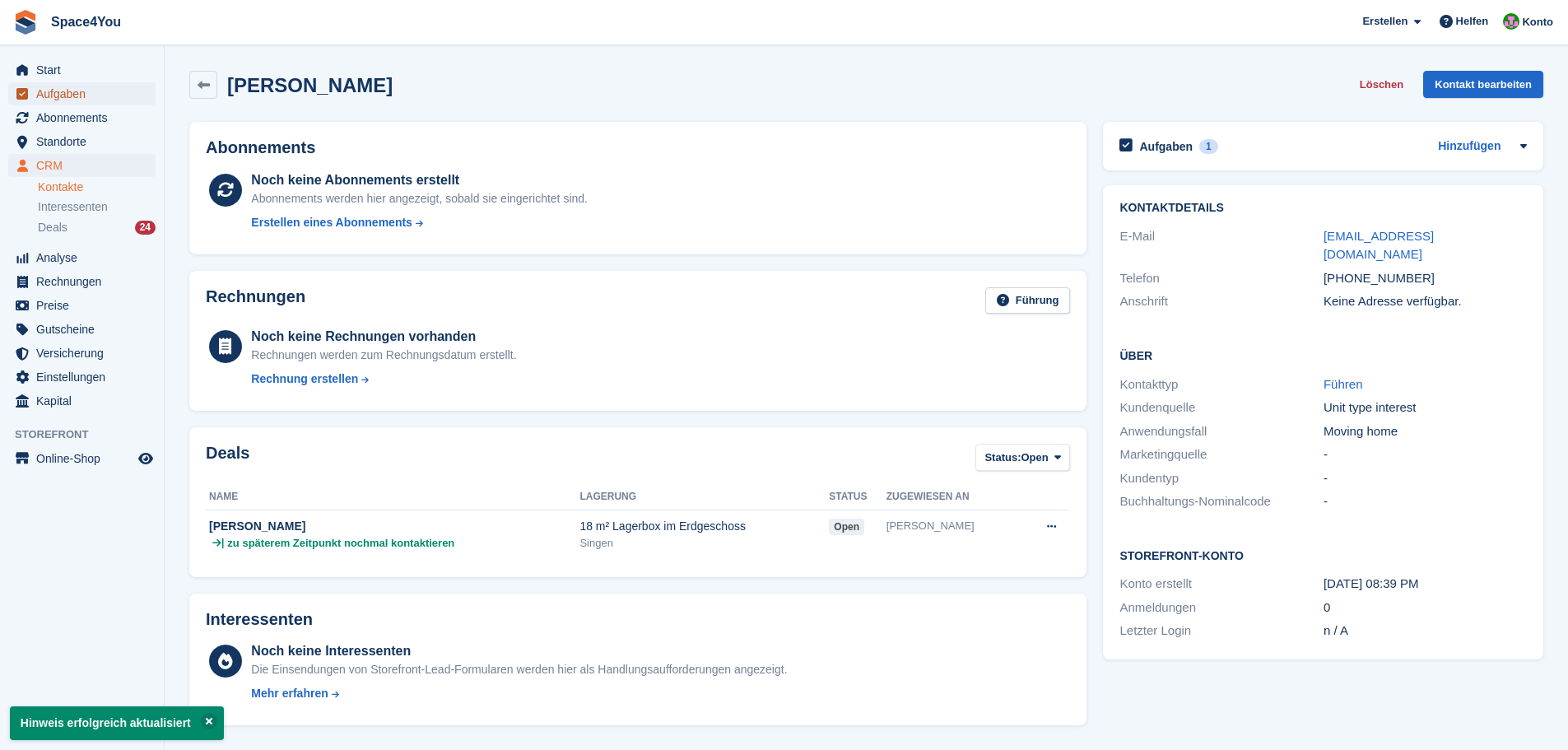
click at [110, 82] on span "Aufgaben" at bounding box center [86, 93] width 98 height 23
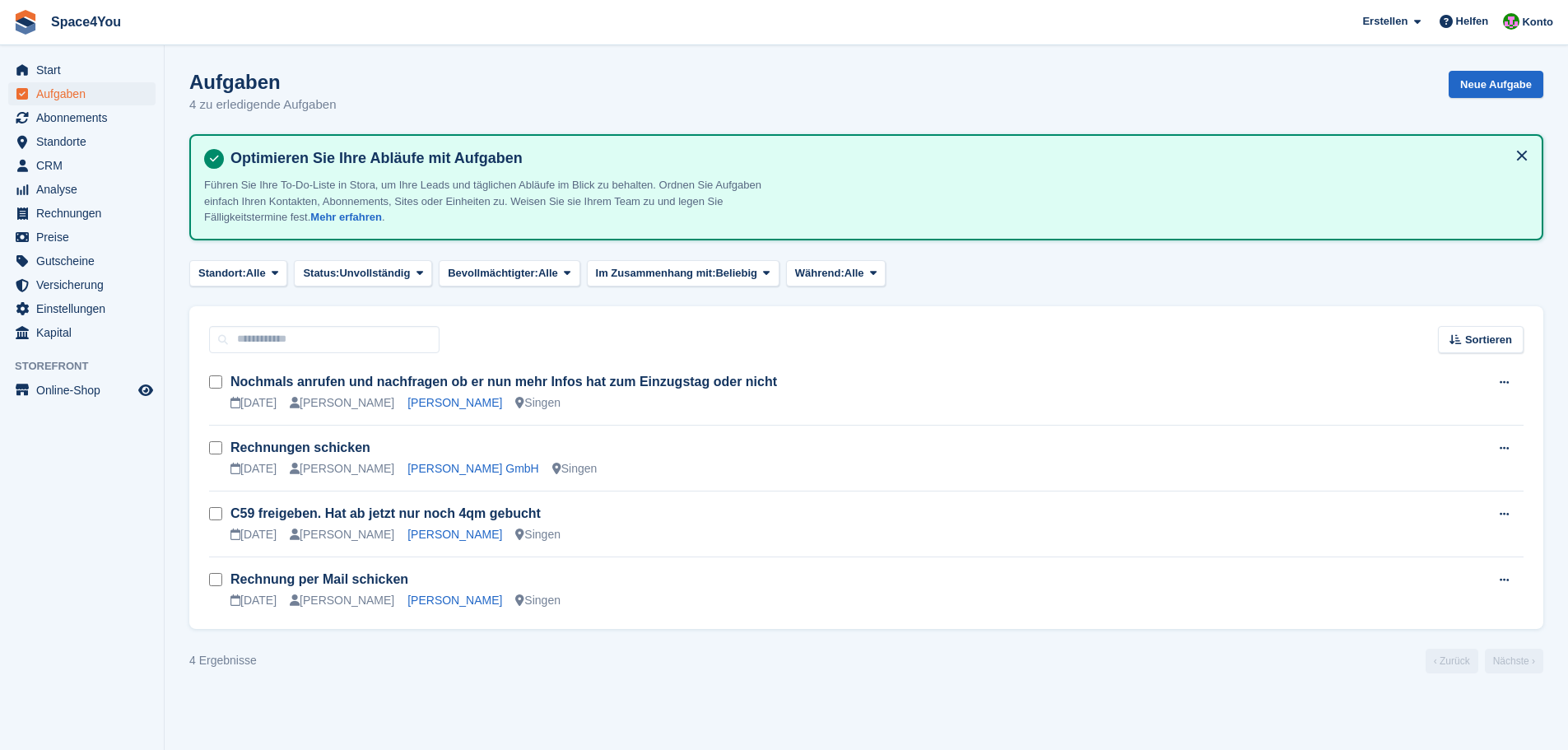
drag, startPoint x: 366, startPoint y: 103, endPoint x: 192, endPoint y: 68, distance: 177.5
click at [192, 68] on section "Aufgaben 4 zu erledigende Aufgaben Neue Aufgabe Optimieren Sie Ihre Abläufe mit…" at bounding box center [866, 375] width 1403 height 750
click at [358, 115] on div "Aufgaben 4 zu erledigende Aufgaben Neue Aufgabe" at bounding box center [866, 102] width 1354 height 64
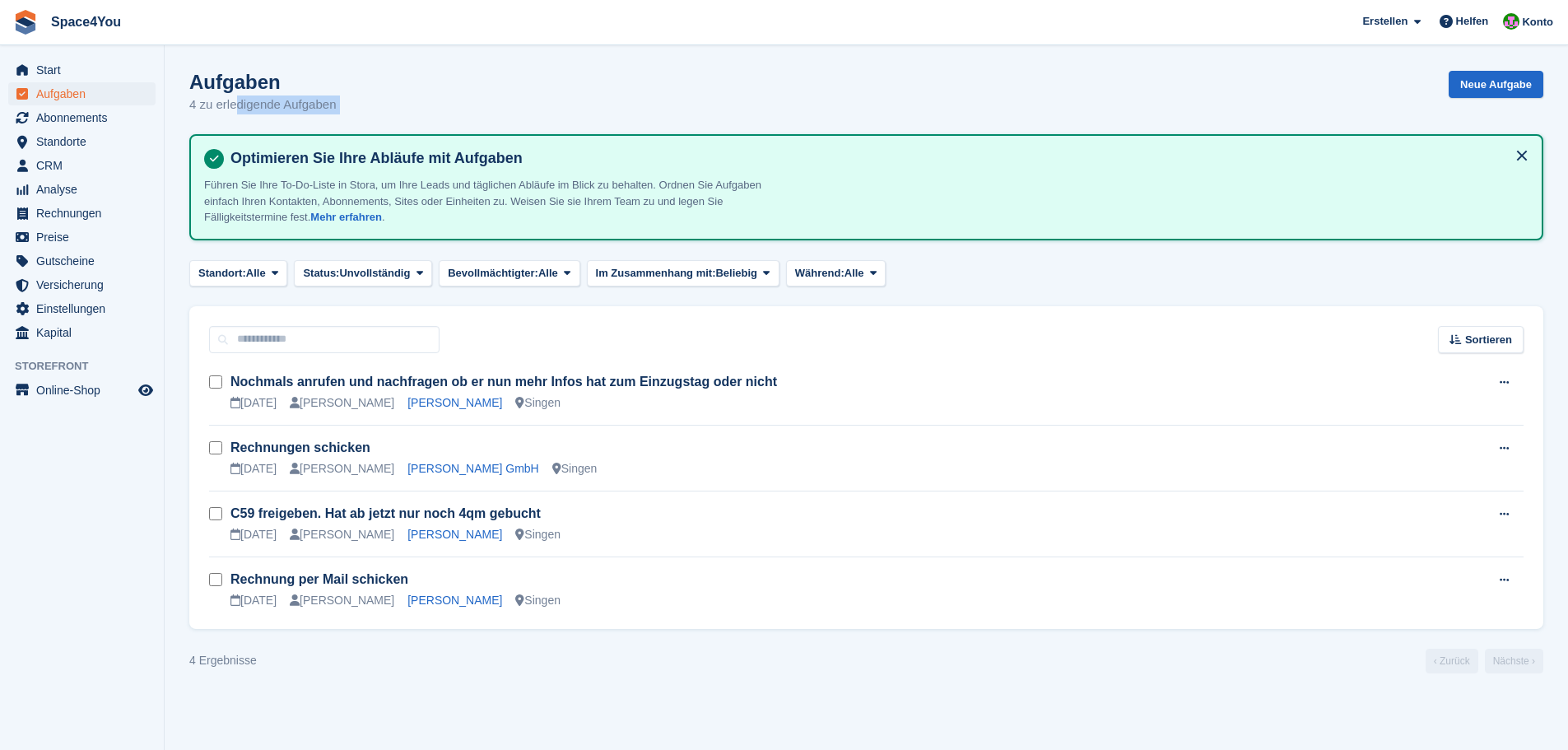
click at [358, 115] on div "Aufgaben 4 zu erledigende Aufgaben Neue Aufgabe" at bounding box center [866, 102] width 1354 height 64
drag, startPoint x: 350, startPoint y: 109, endPoint x: 20, endPoint y: 20, distance: 341.8
click at [20, 20] on div "Space4You [GEOGRAPHIC_DATA] Abonnement Rechnung Kontakt Deal [GEOGRAPHIC_DATA] …" at bounding box center [784, 375] width 1568 height 750
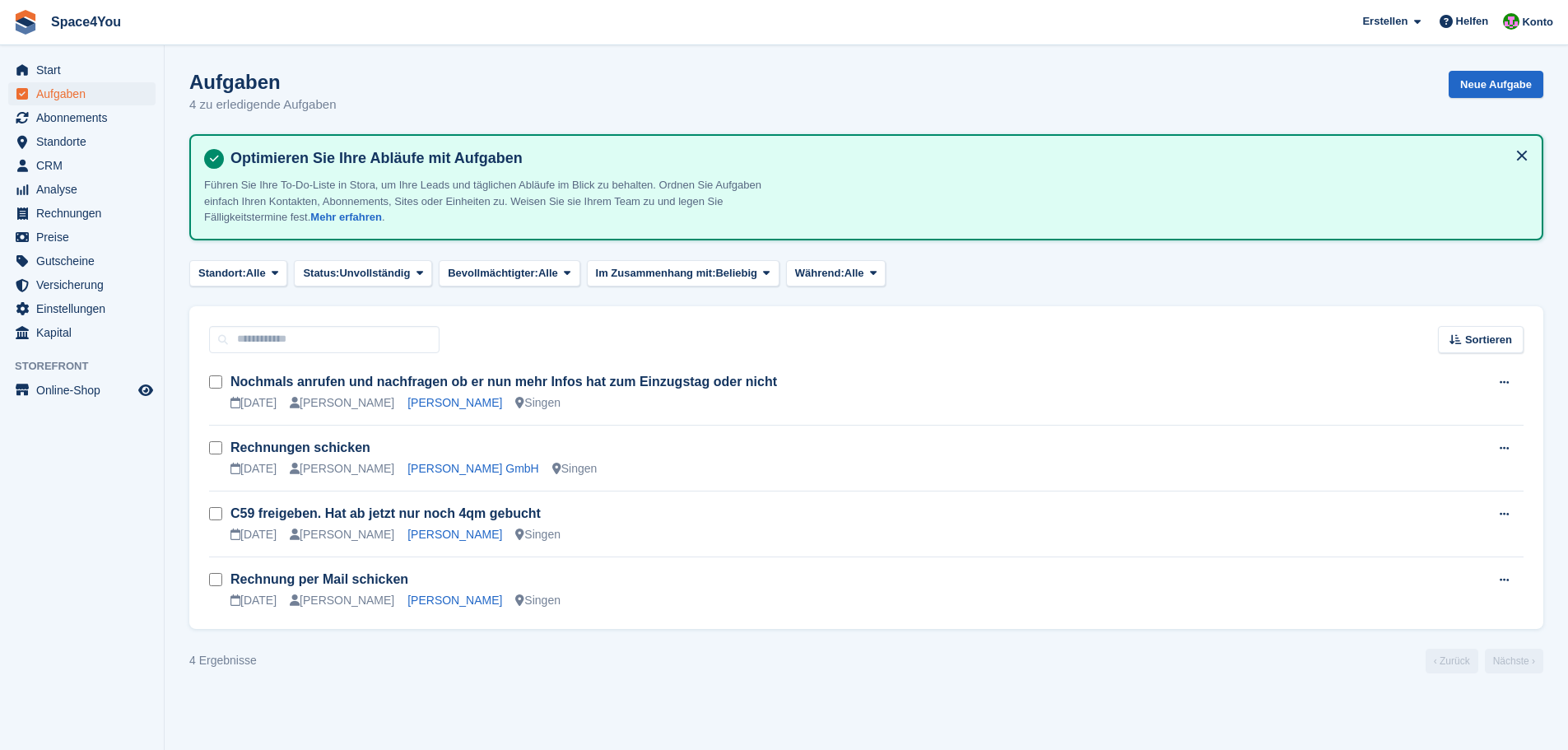
click at [240, 56] on section "Aufgaben 4 zu erledigende Aufgaben Neue Aufgabe Optimieren Sie Ihre Abläufe mit…" at bounding box center [866, 375] width 1403 height 750
click at [391, 107] on div "Aufgaben 4 zu erledigende Aufgaben Neue Aufgabe" at bounding box center [866, 102] width 1354 height 64
click at [408, 108] on div "Aufgaben 4 zu erledigende Aufgaben Neue Aufgabe" at bounding box center [866, 102] width 1354 height 64
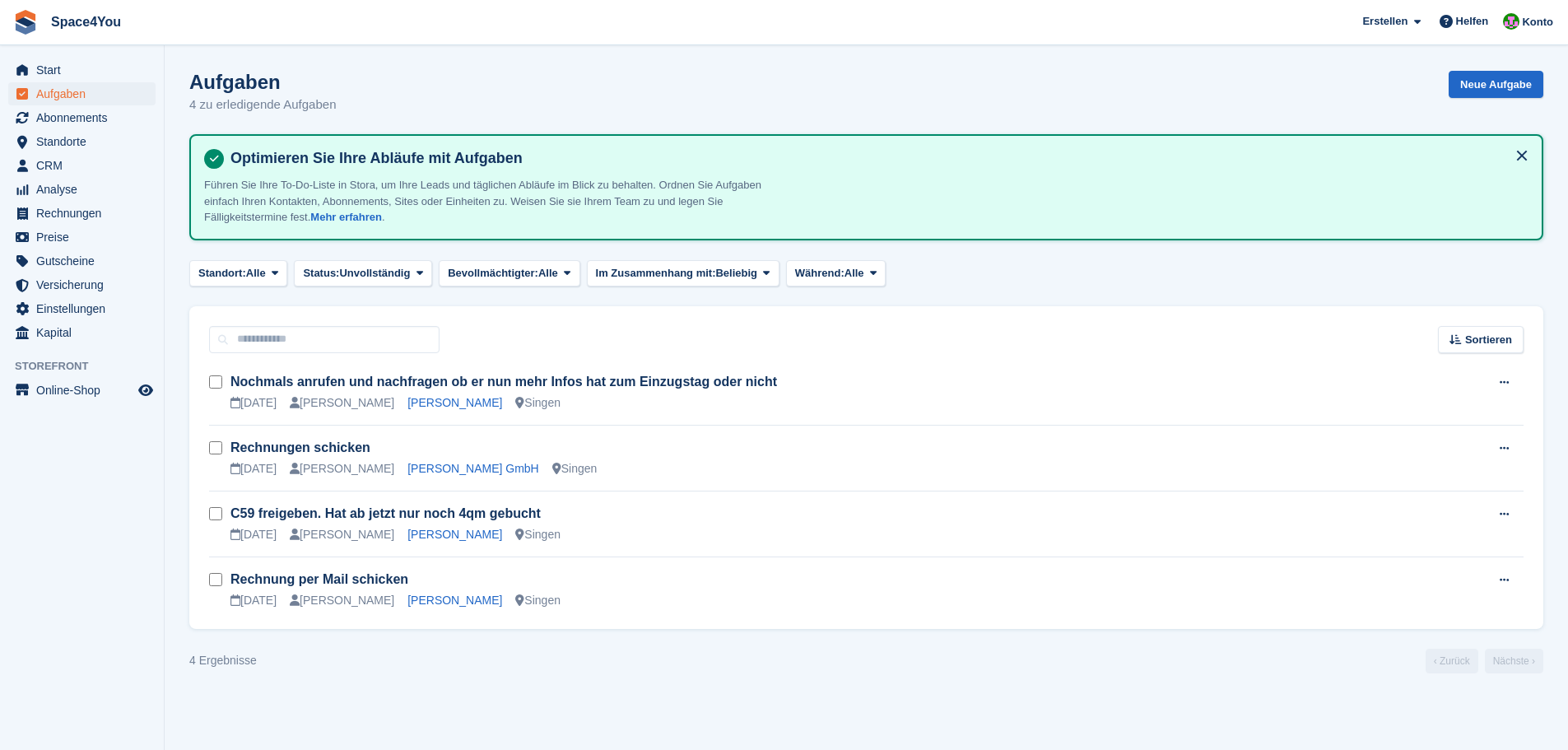
click at [408, 108] on div "Aufgaben 4 zu erledigende Aufgaben Neue Aufgabe" at bounding box center [866, 102] width 1354 height 64
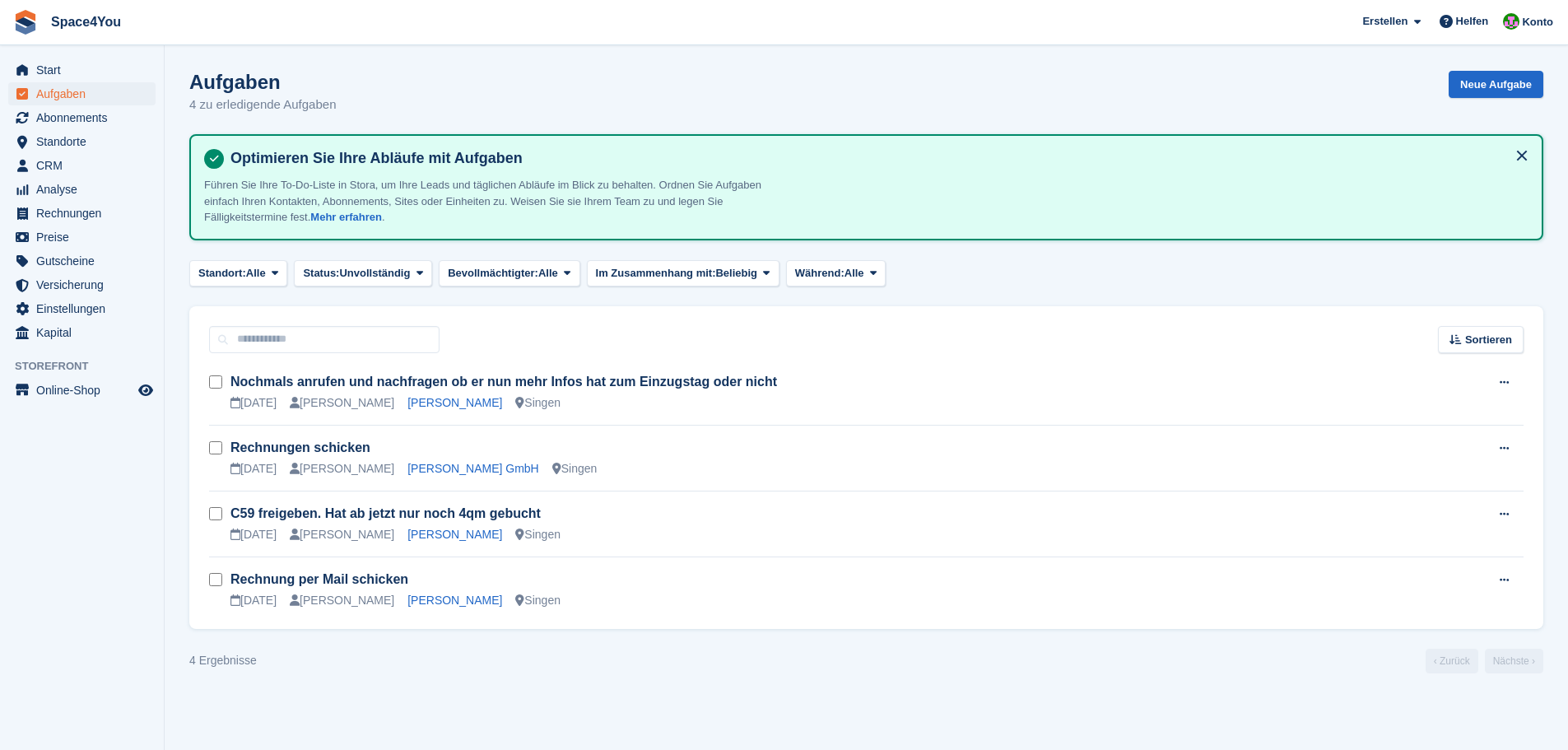
click at [408, 108] on div "Aufgaben 4 zu erledigende Aufgaben Neue Aufgabe" at bounding box center [866, 102] width 1354 height 64
click at [1288, 84] on div "Aufgaben 4 zu erledigende Aufgaben Neue Aufgabe" at bounding box center [866, 102] width 1354 height 64
click at [66, 178] on span "Analyse" at bounding box center [86, 189] width 98 height 23
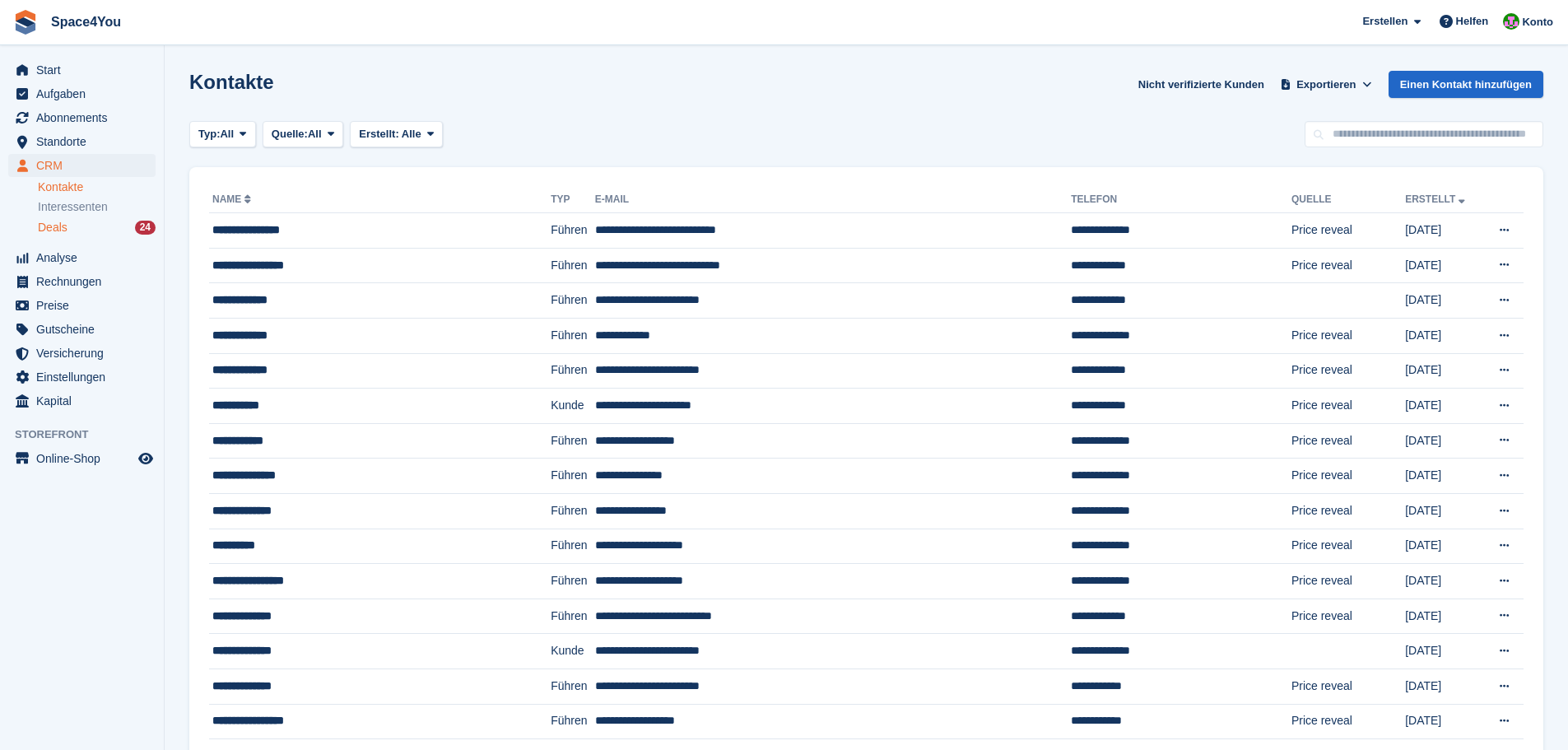
click at [116, 234] on div "Deals 24" at bounding box center [97, 228] width 118 height 15
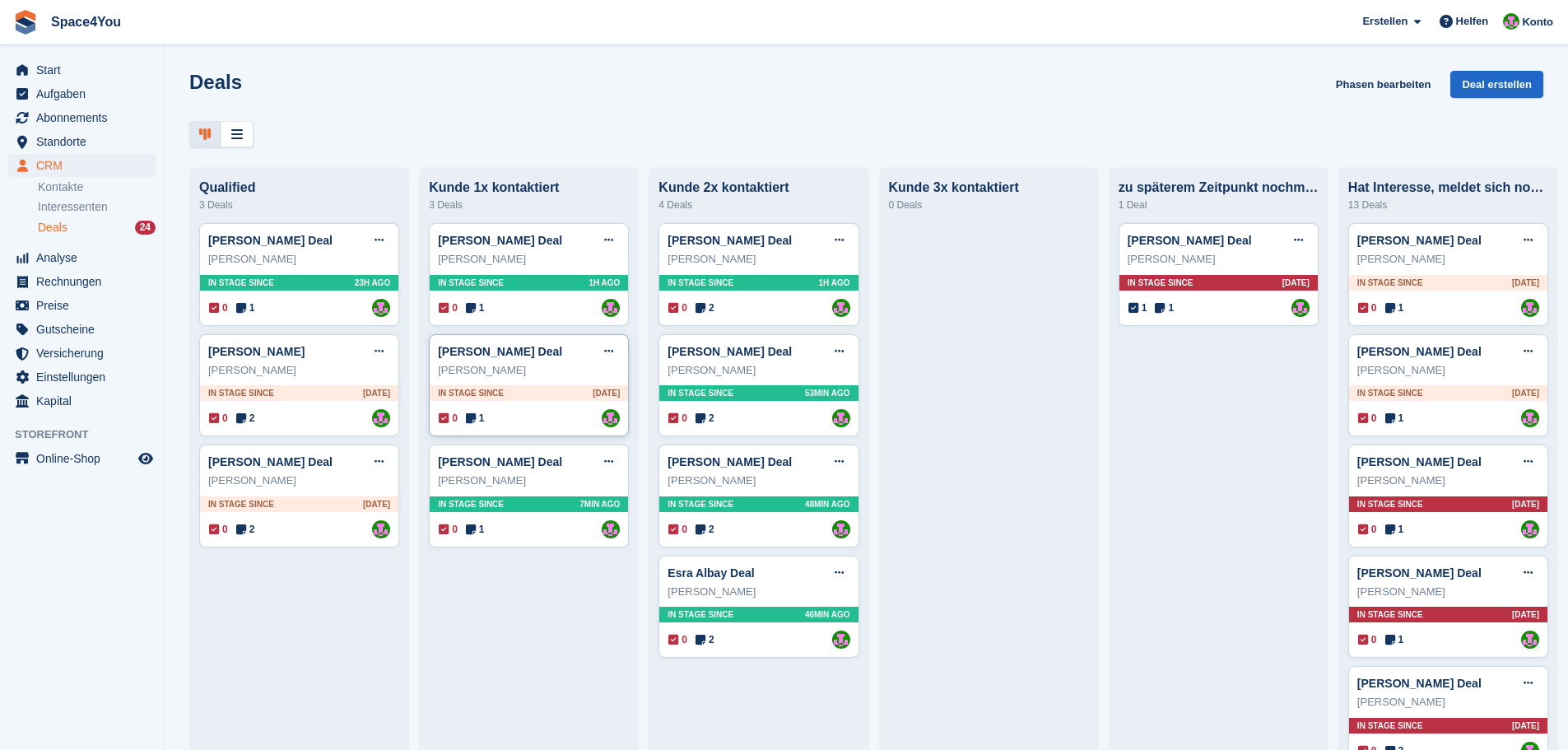
click at [580, 367] on div "Matthias Biskupek" at bounding box center [529, 370] width 182 height 16
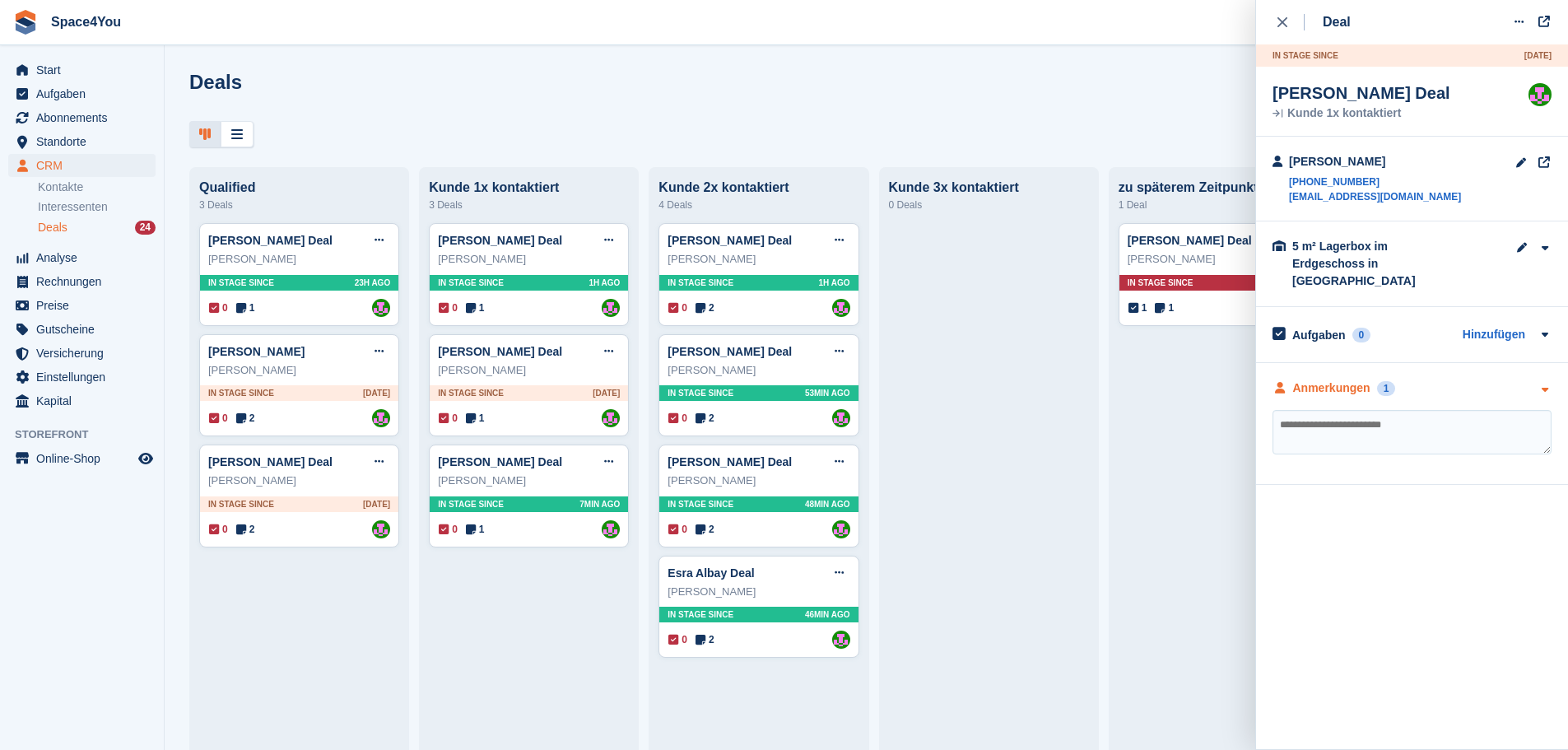
click at [1456, 380] on div "Anmerkungen 1" at bounding box center [1412, 388] width 279 height 17
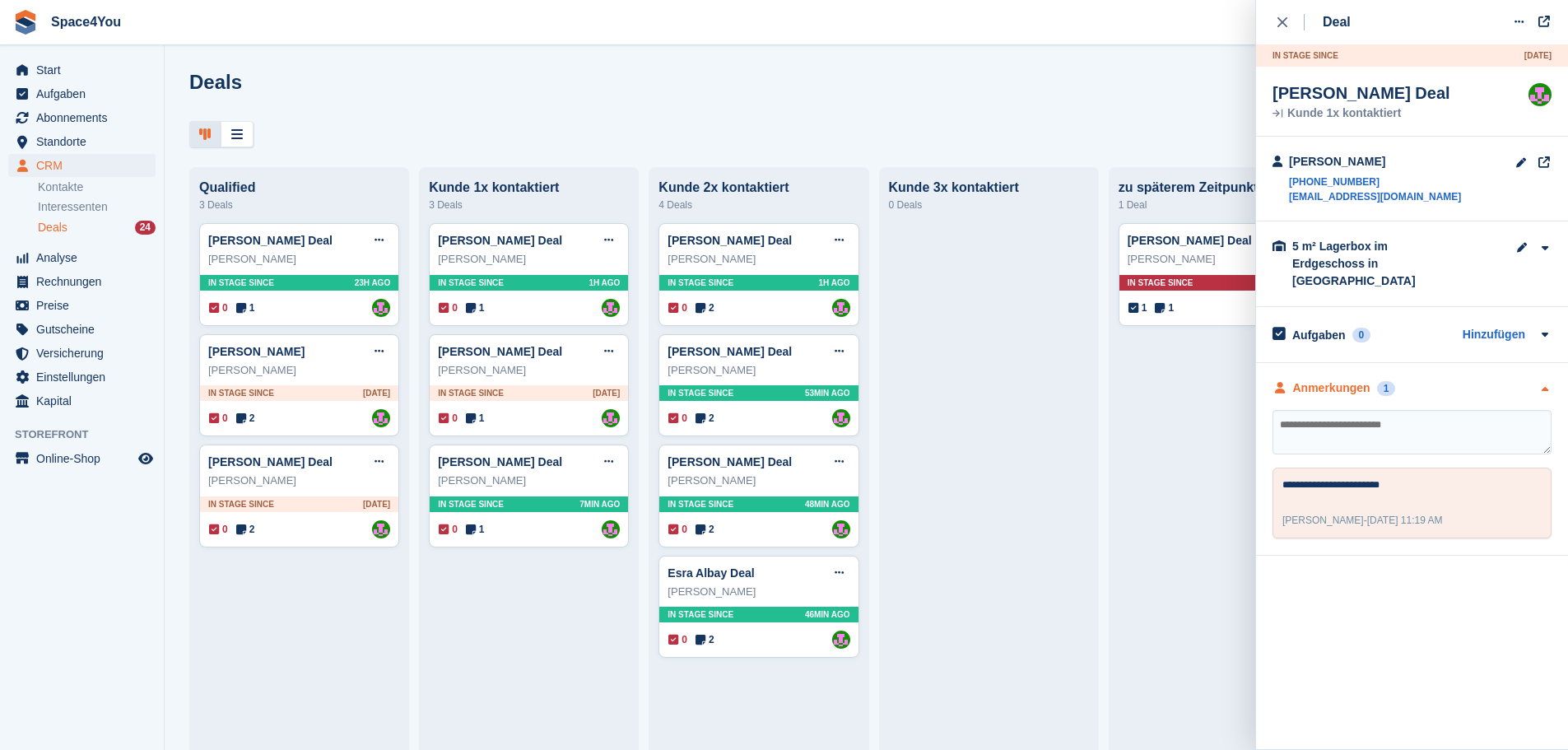
click at [1456, 380] on div "Anmerkungen 1" at bounding box center [1412, 388] width 279 height 17
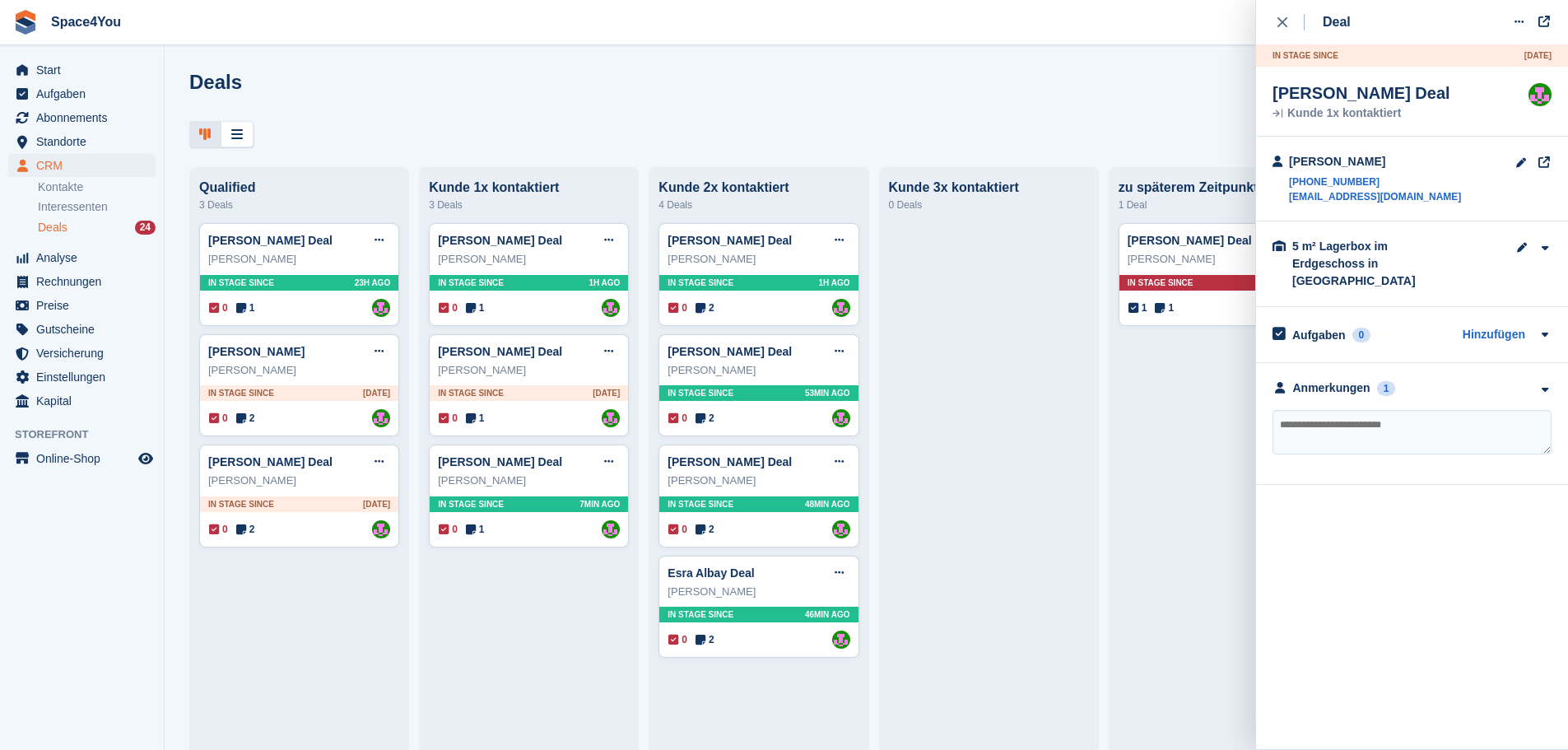
click at [932, 117] on div "Deals Phasen bearbeiten Deal erstellen" at bounding box center [866, 93] width 1354 height 47
click at [780, 480] on div "Swetlana Owtschar" at bounding box center [758, 481] width 182 height 16
click at [1404, 432] on textarea at bounding box center [1412, 432] width 279 height 44
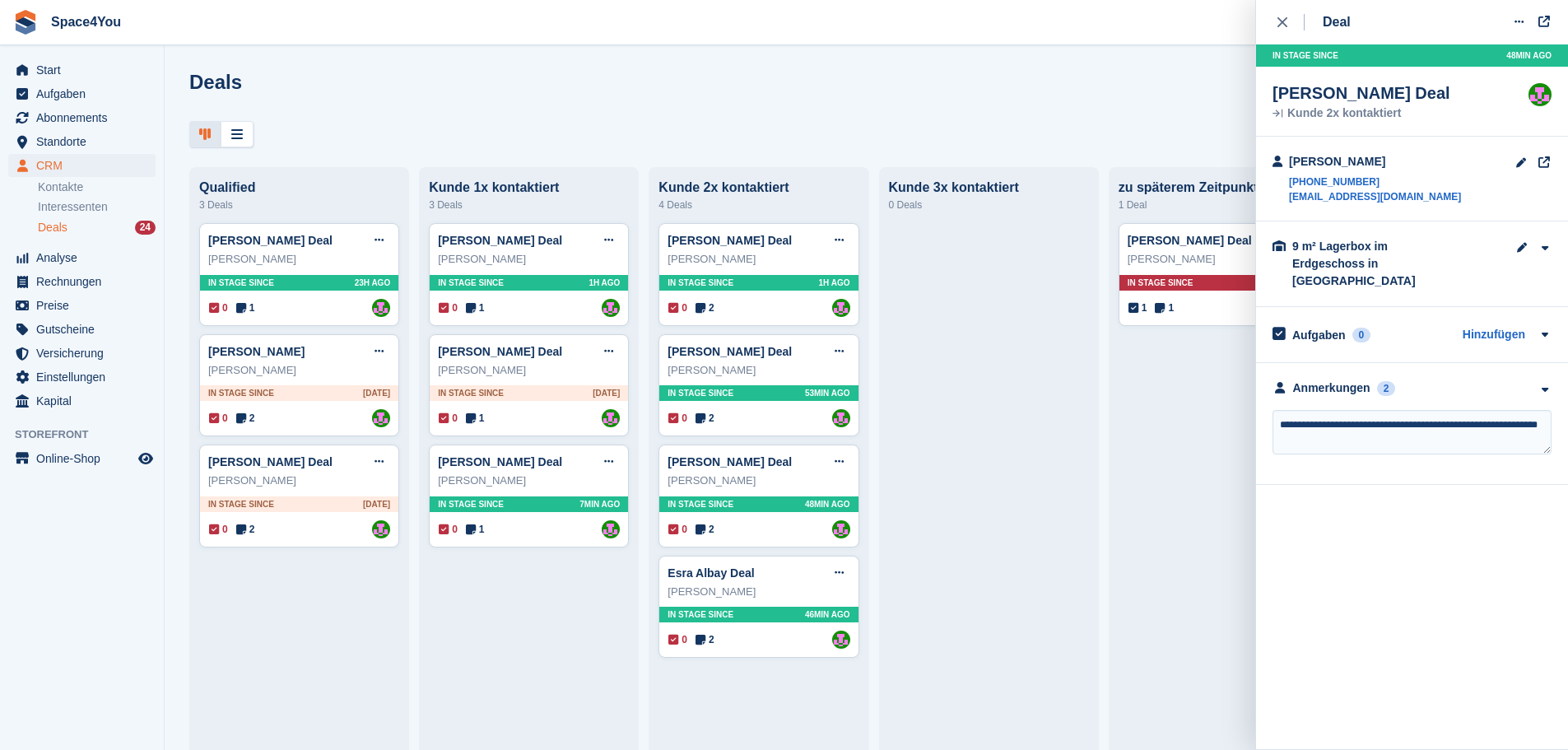
type textarea "**********"
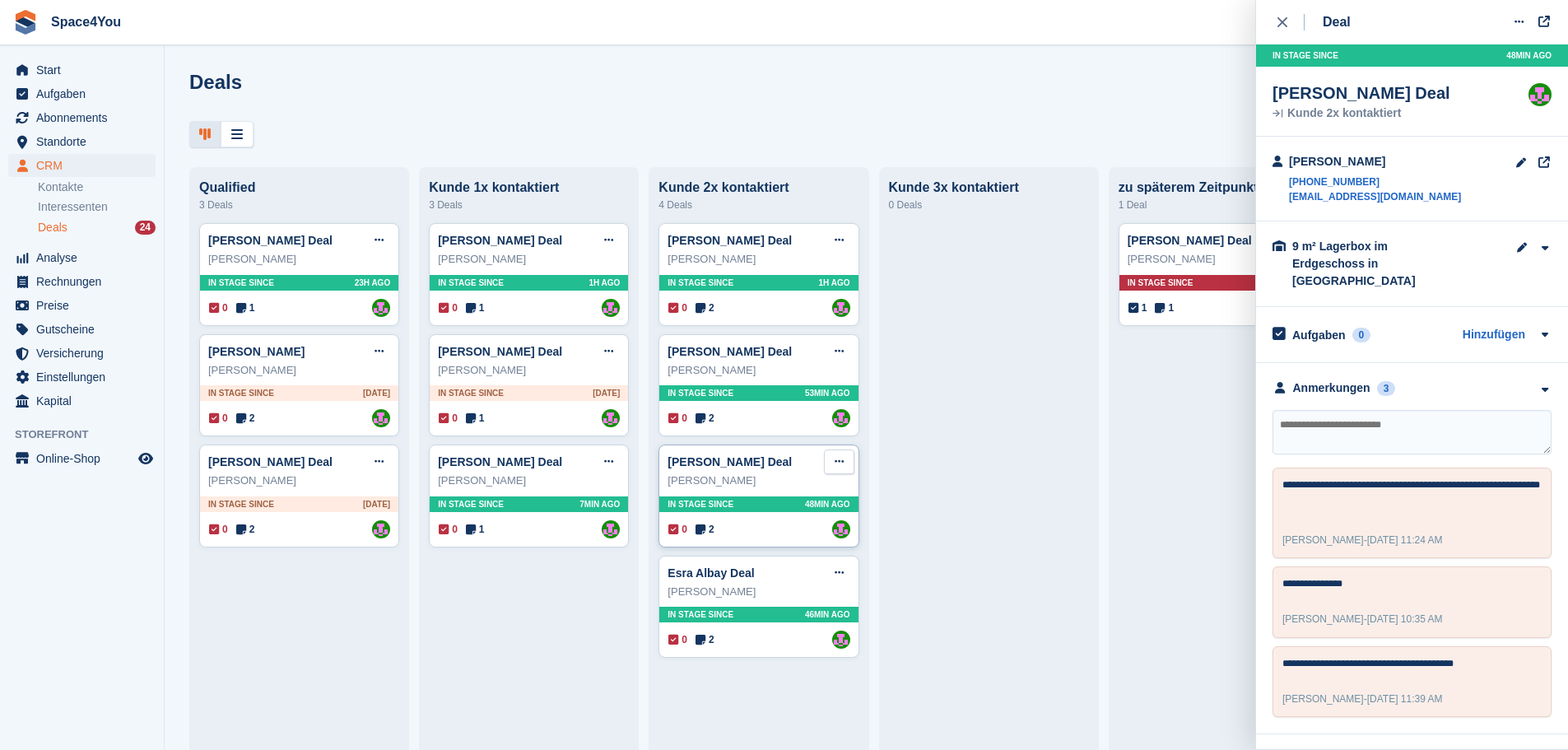
click at [837, 464] on icon at bounding box center [839, 461] width 9 height 11
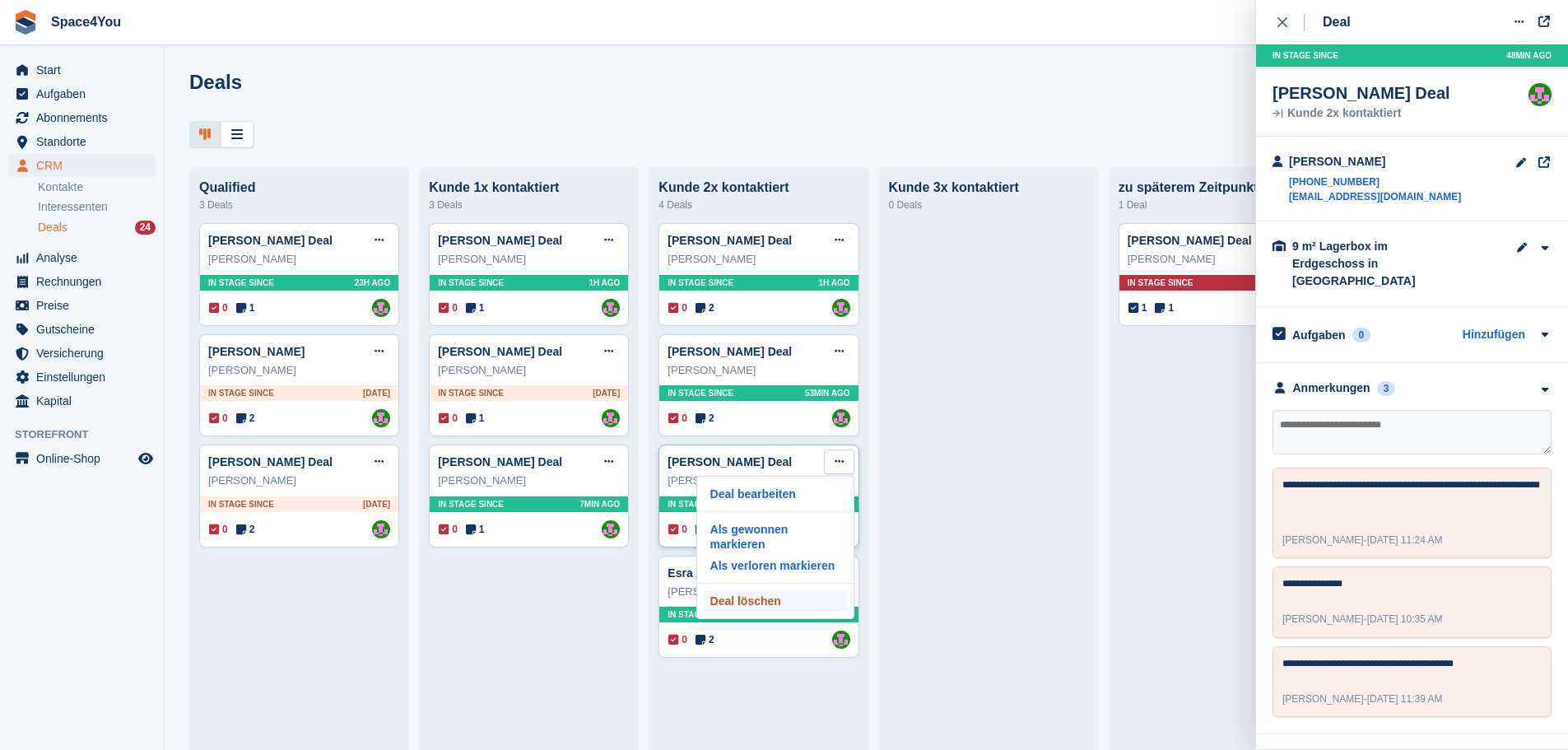
click at [771, 590] on p "Deal löschen" at bounding box center [775, 601] width 143 height 21
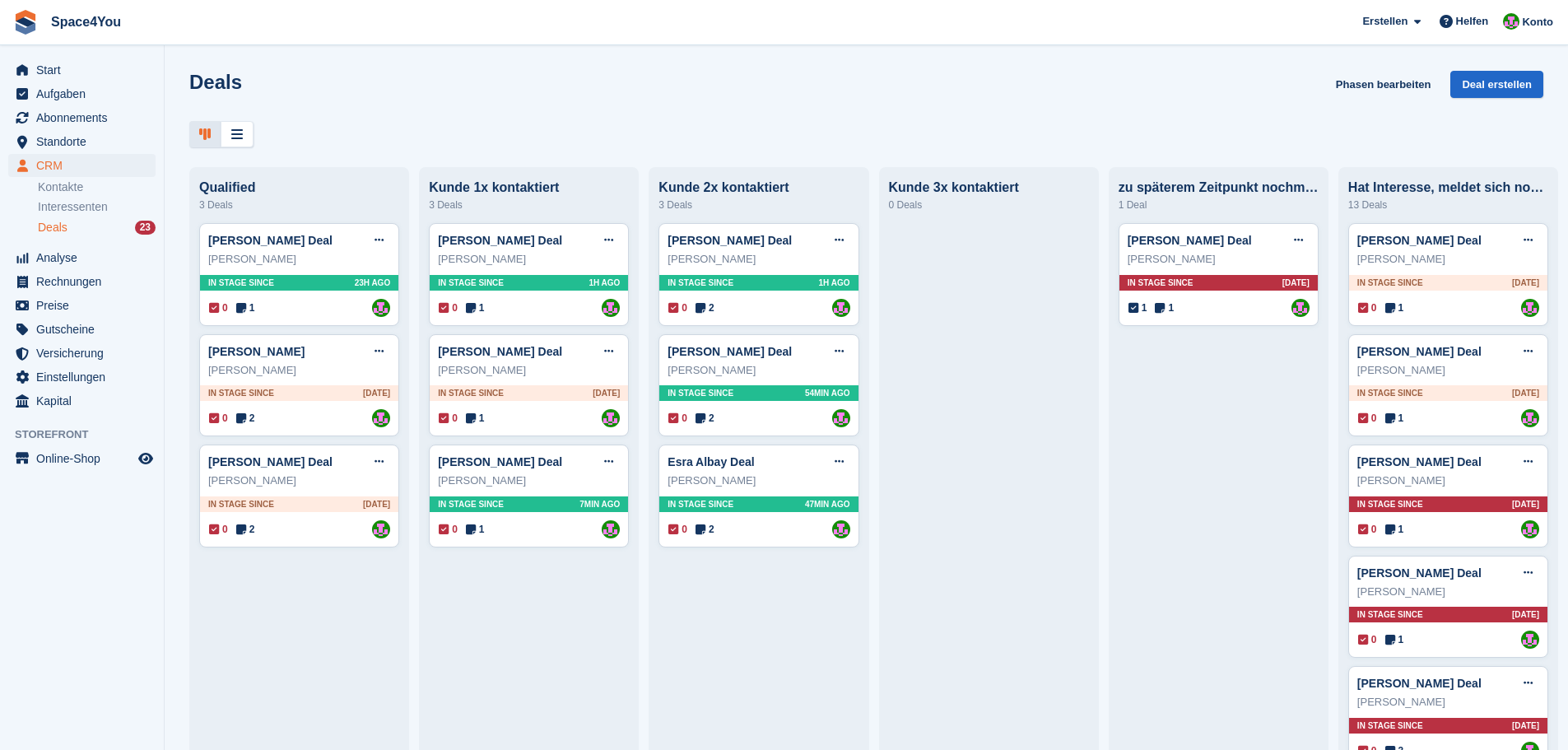
click at [318, 133] on div at bounding box center [866, 135] width 1354 height 27
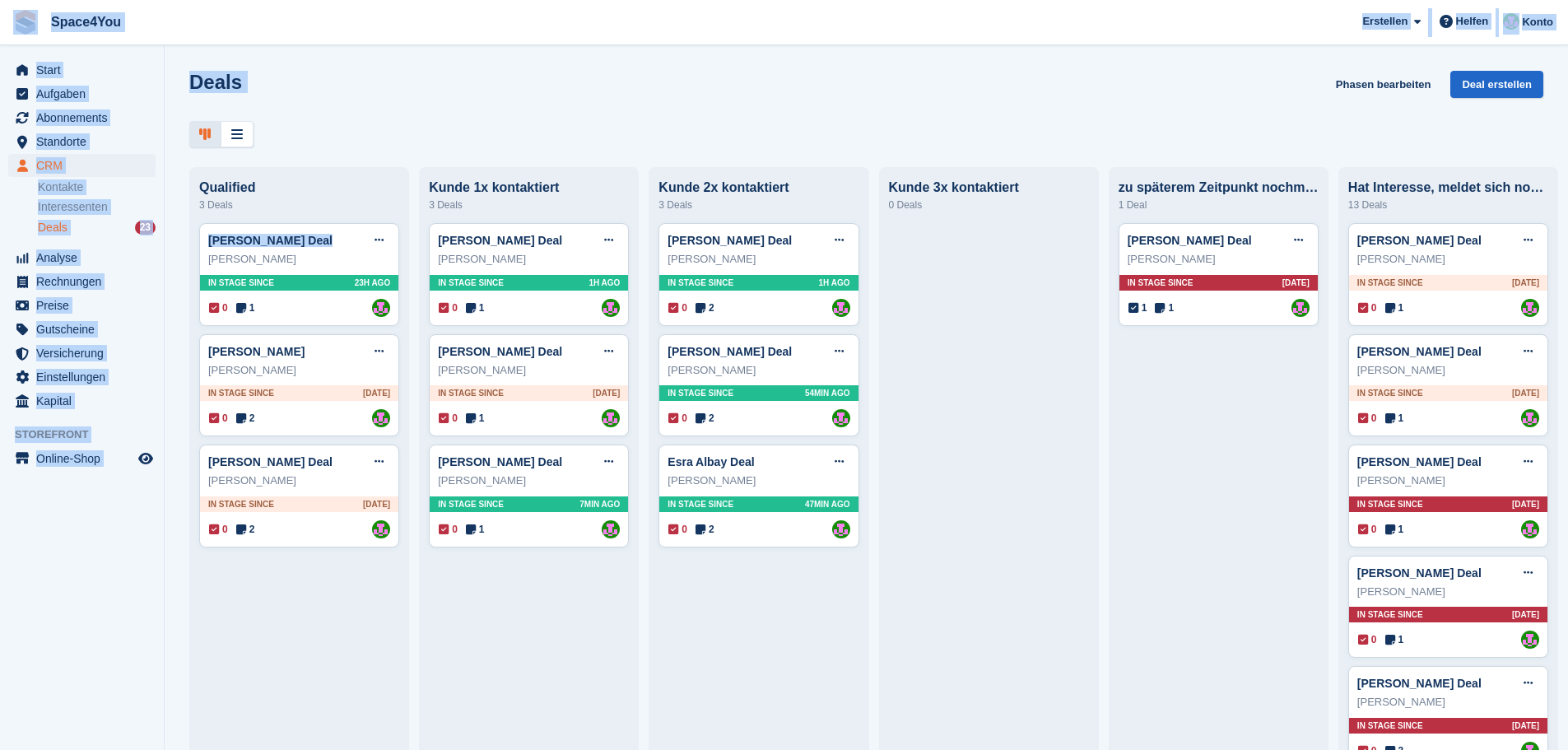
drag, startPoint x: 318, startPoint y: 133, endPoint x: 5, endPoint y: 29, distance: 329.8
click at [5, 29] on div "Space4You Erstellen Abonnement Rechnung Kontakt Deal Rabatt Seite Helfen Chat-S…" at bounding box center [784, 375] width 1568 height 750
click at [221, 55] on div "Deals Phasen bearbeiten Deal erstellen Qualified 3 Deals Vera Soboleva Deal Dea…" at bounding box center [866, 375] width 1403 height 750
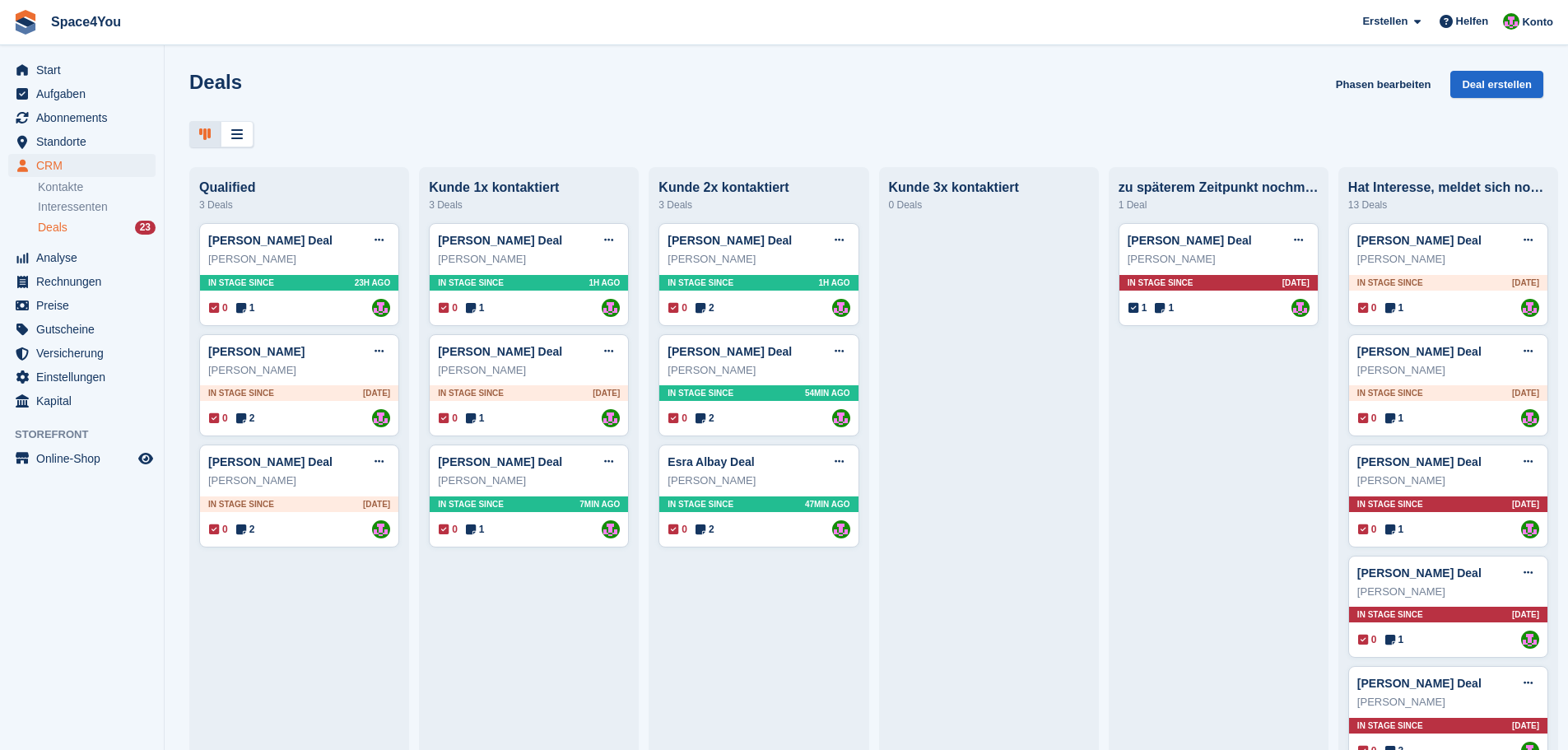
click at [526, 71] on div "Deals Phasen bearbeiten Deal erstellen" at bounding box center [866, 93] width 1354 height 47
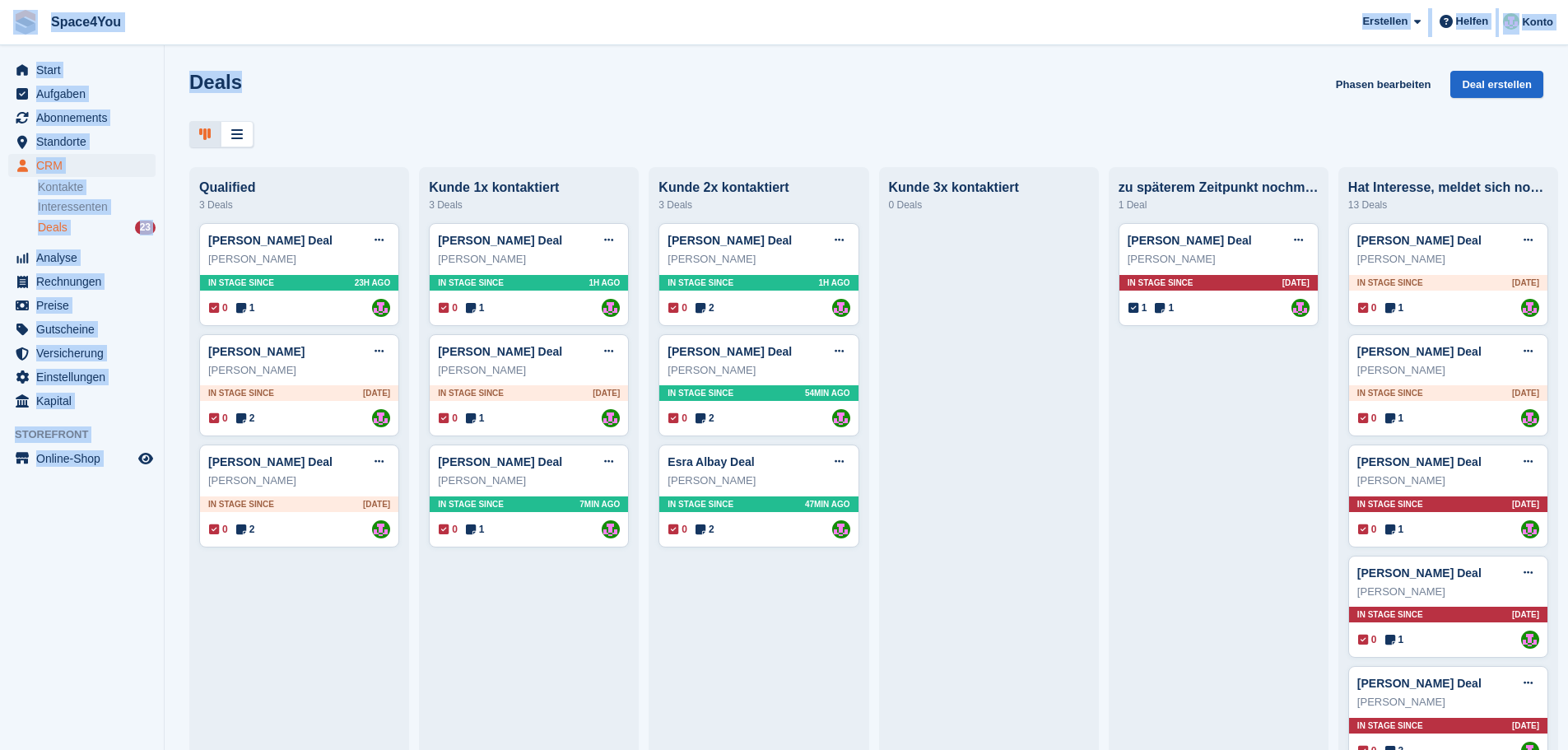
drag, startPoint x: 253, startPoint y: 87, endPoint x: 0, endPoint y: 26, distance: 260.2
click at [0, 26] on div "Space4You Erstellen Abonnement Rechnung Kontakt Deal Rabatt Seite Helfen Chat-S…" at bounding box center [784, 375] width 1568 height 750
click at [216, 15] on span "Space4You Erstellen Abonnement Rechnung Kontakt Deal Rabatt Seite Helfen Chat-S…" at bounding box center [784, 22] width 1568 height 44
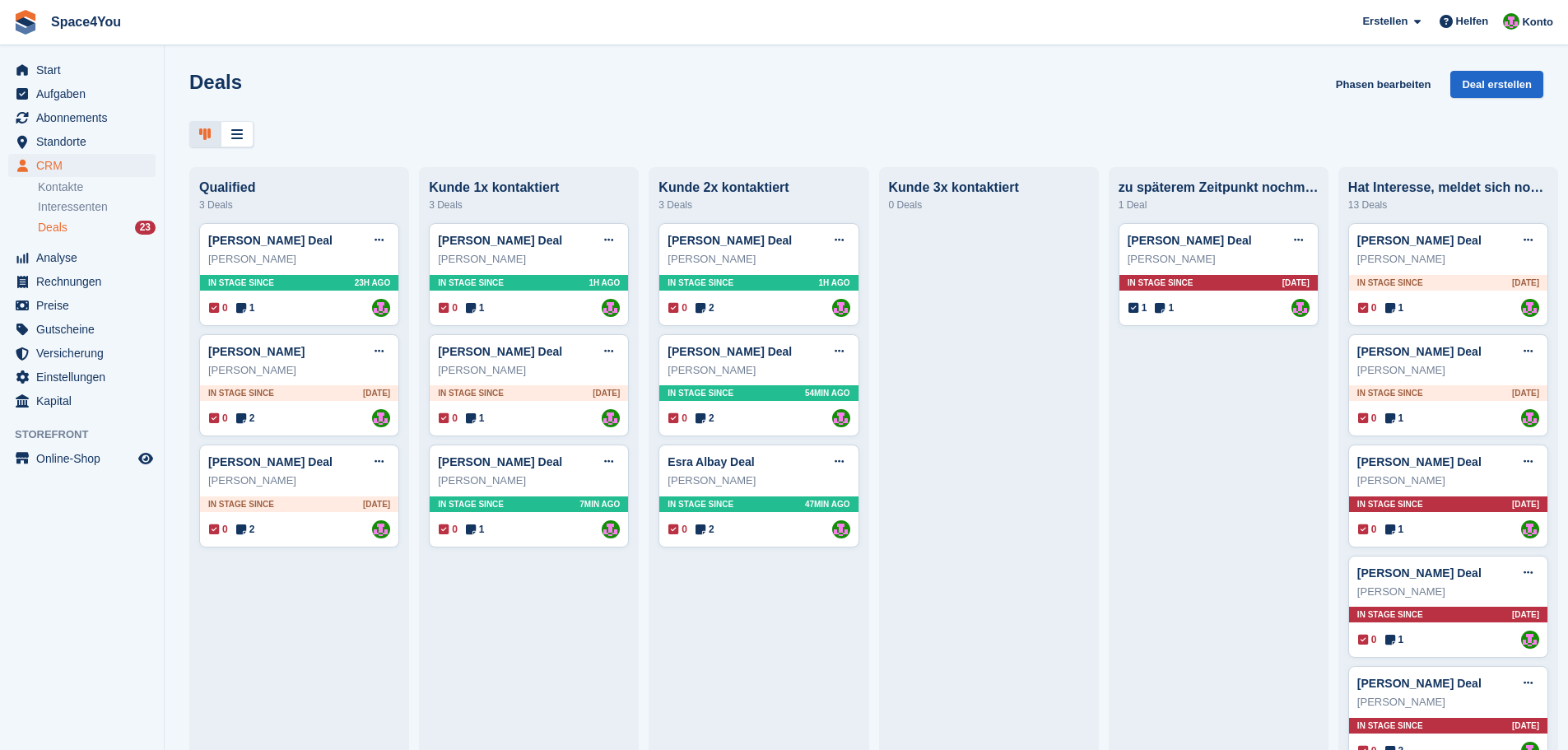
click at [234, 91] on h1 "Deals" at bounding box center [216, 82] width 53 height 22
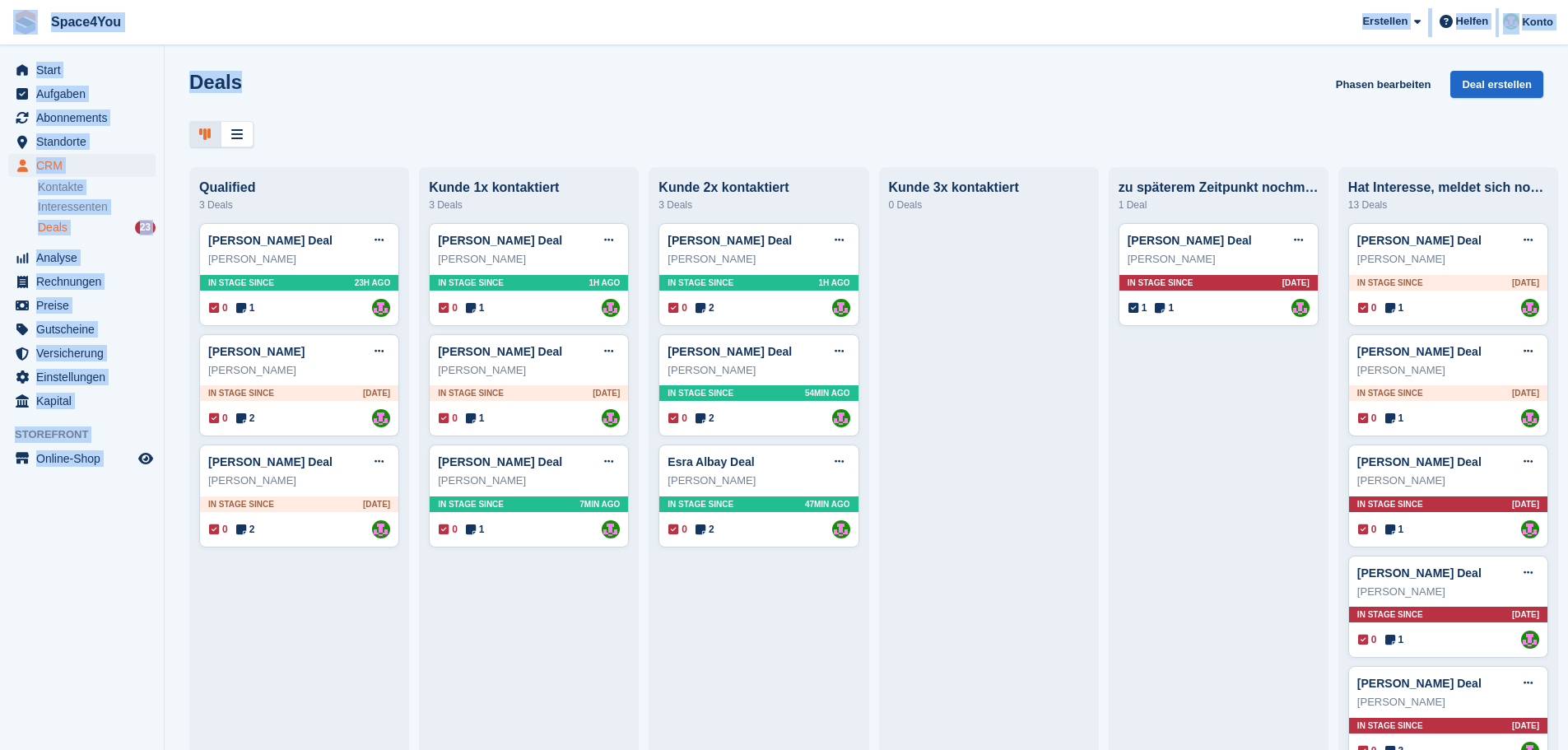
drag, startPoint x: 240, startPoint y: 87, endPoint x: 15, endPoint y: 39, distance: 230.1
click at [15, 39] on div "Space4You Erstellen Abonnement Rechnung Kontakt Deal Rabatt Seite Helfen Chat-S…" at bounding box center [784, 375] width 1568 height 750
click at [357, 97] on div "Deals Phasen bearbeiten Deal erstellen" at bounding box center [866, 93] width 1354 height 47
drag, startPoint x: 357, startPoint y: 97, endPoint x: 157, endPoint y: 61, distance: 203.2
click at [159, 62] on div "Start Aufgaben Abonnements Abonnements Abonnements Preiserhöhungen NEU Preiserh…" at bounding box center [784, 375] width 1568 height 750
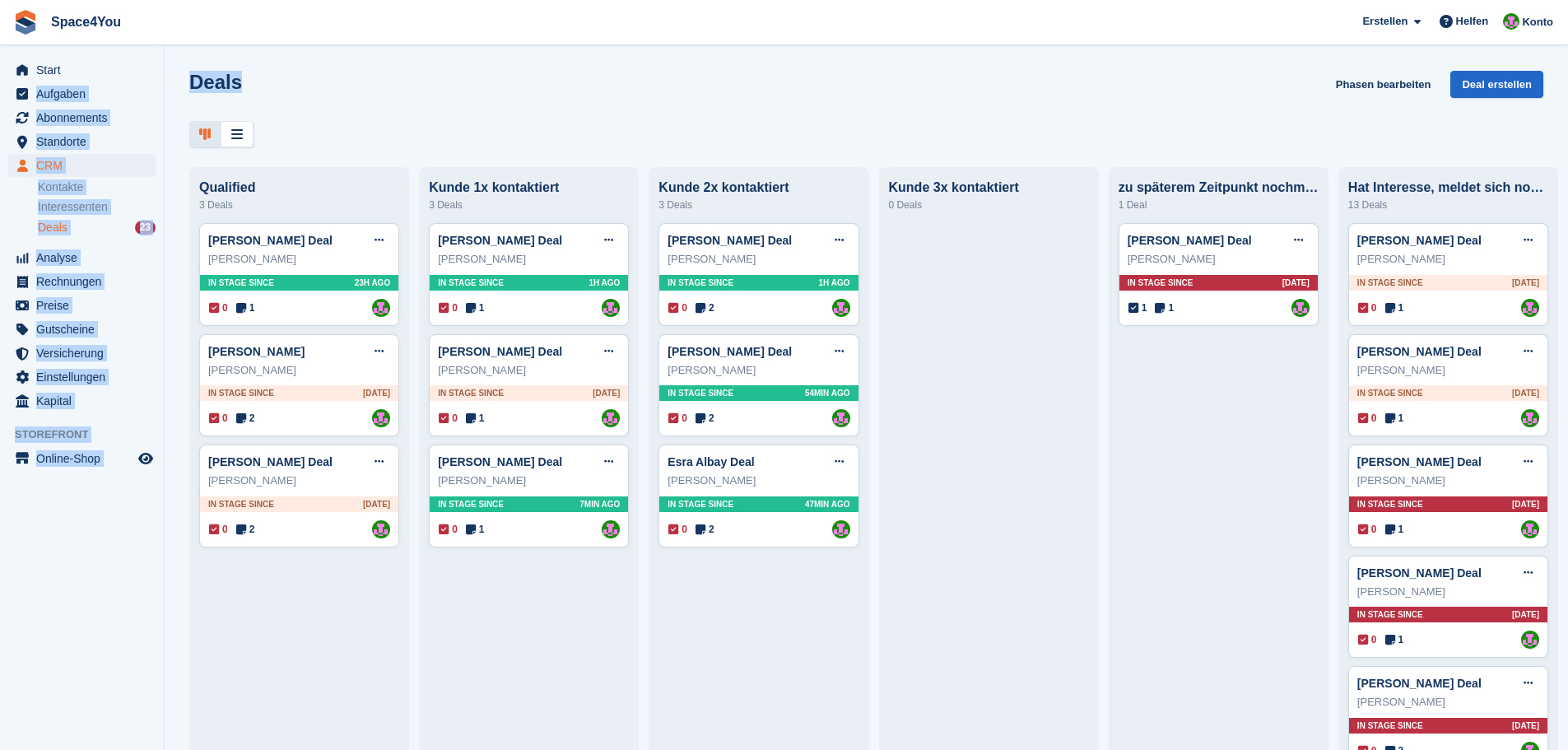
click at [312, 82] on div "Deals Phasen bearbeiten Deal erstellen" at bounding box center [866, 93] width 1354 height 47
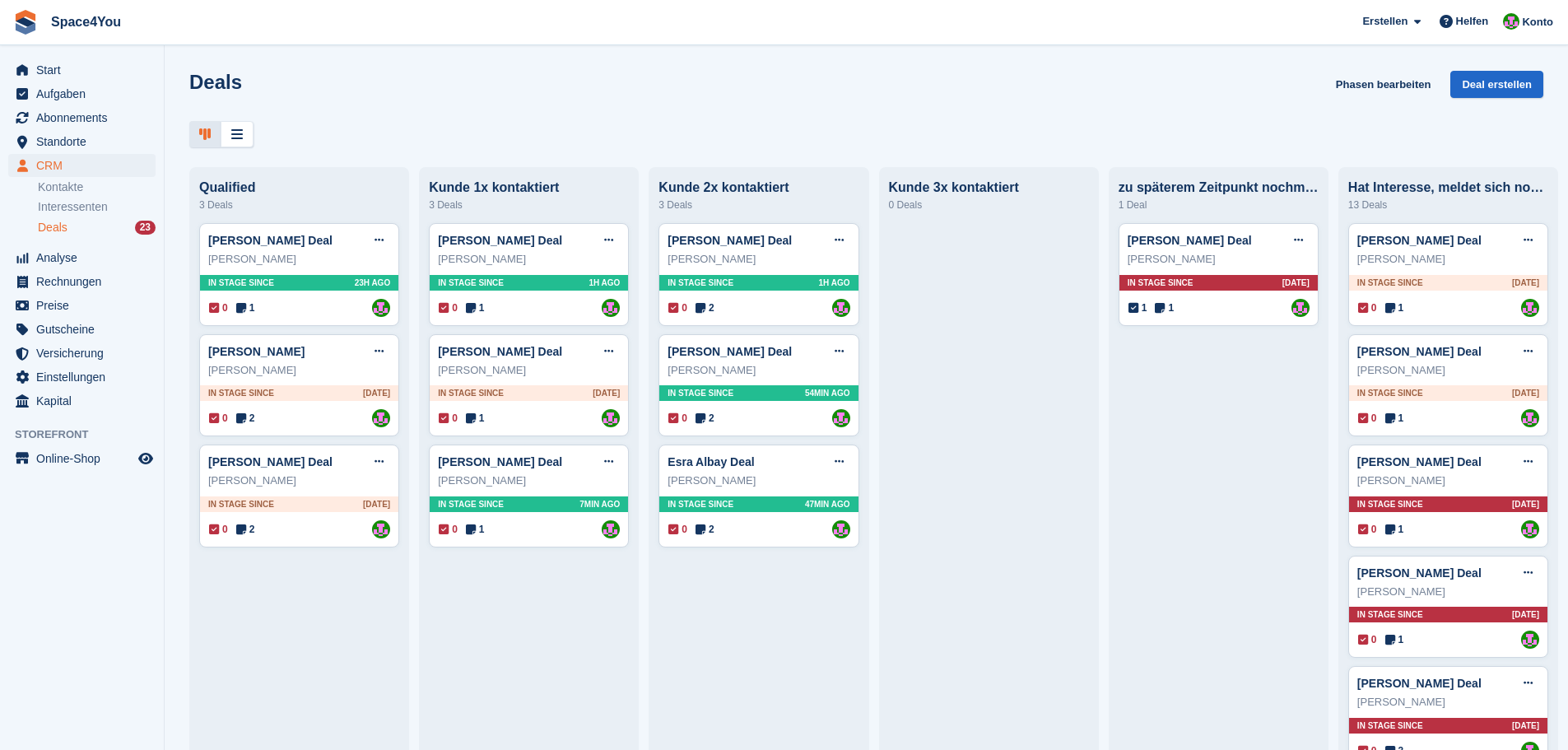
click at [312, 82] on div "Deals Phasen bearbeiten Deal erstellen" at bounding box center [866, 93] width 1354 height 47
click at [365, 74] on div "Deals Phasen bearbeiten Deal erstellen" at bounding box center [866, 93] width 1354 height 47
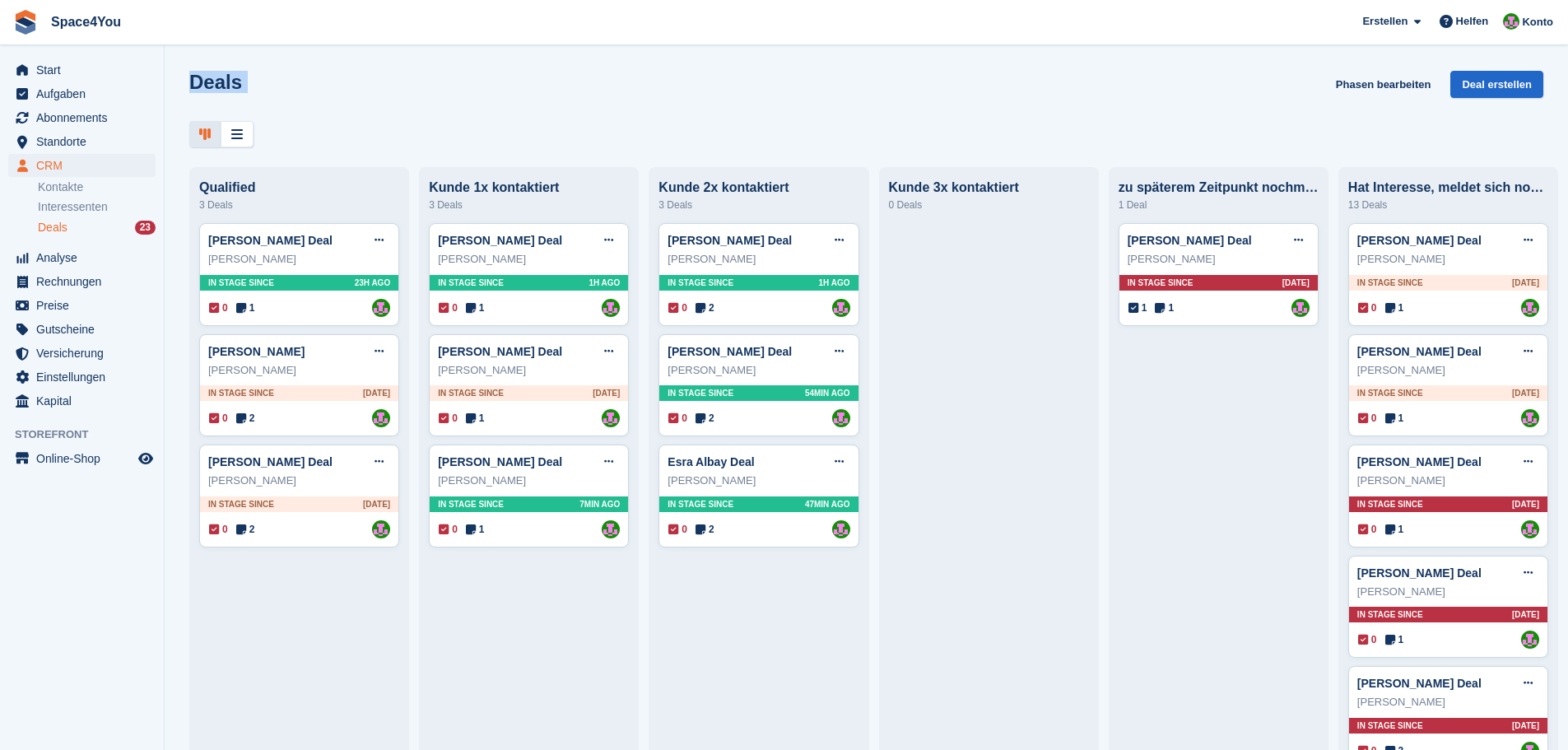
click at [365, 74] on div "Deals Phasen bearbeiten Deal erstellen" at bounding box center [866, 93] width 1354 height 47
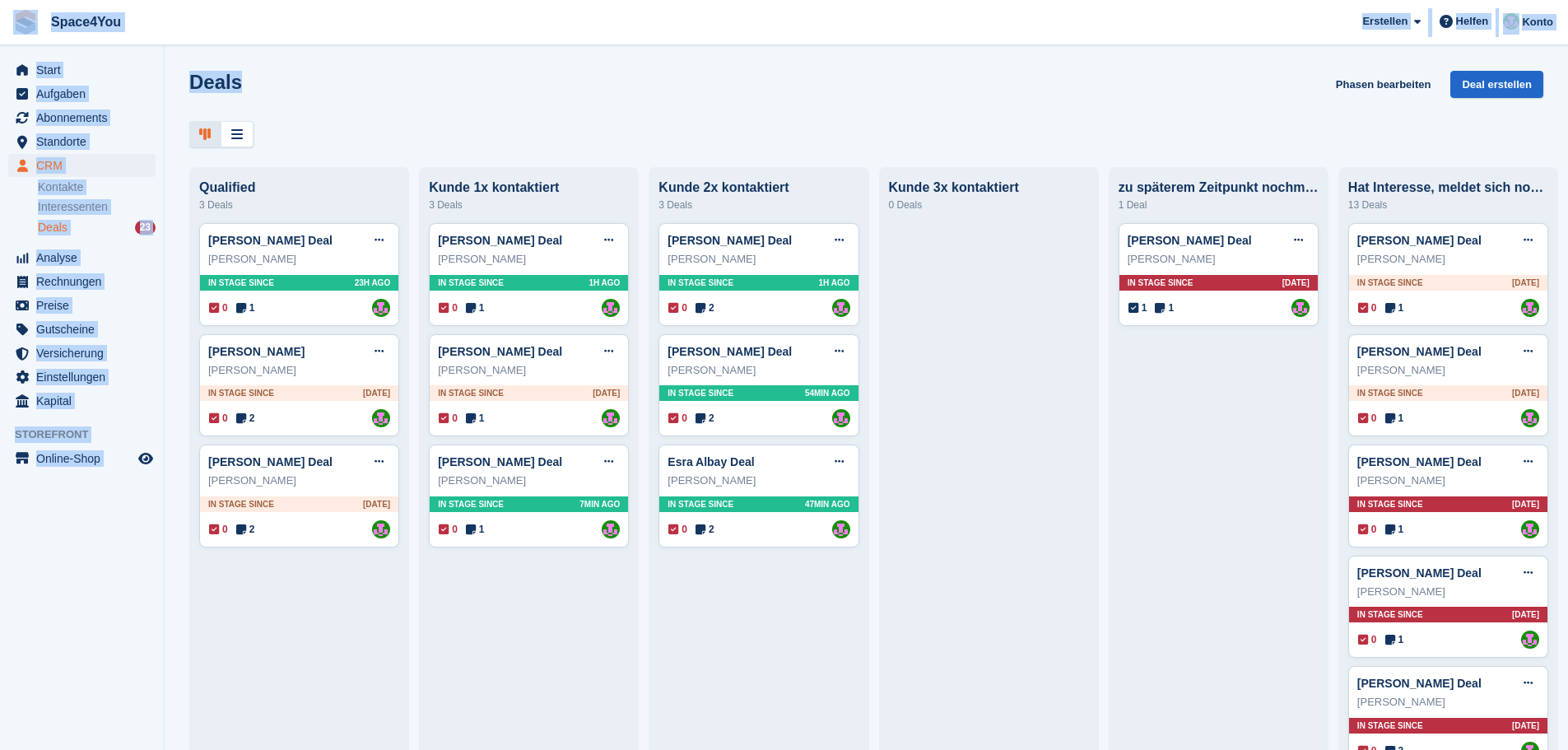
drag, startPoint x: 365, startPoint y: 74, endPoint x: 30, endPoint y: 17, distance: 339.8
click at [30, 17] on div "Space4You Erstellen Abonnement Rechnung Kontakt Deal Rabatt Seite Helfen Chat-S…" at bounding box center [784, 375] width 1568 height 750
click at [374, 87] on div "Deals Phasen bearbeiten Deal erstellen" at bounding box center [866, 93] width 1354 height 47
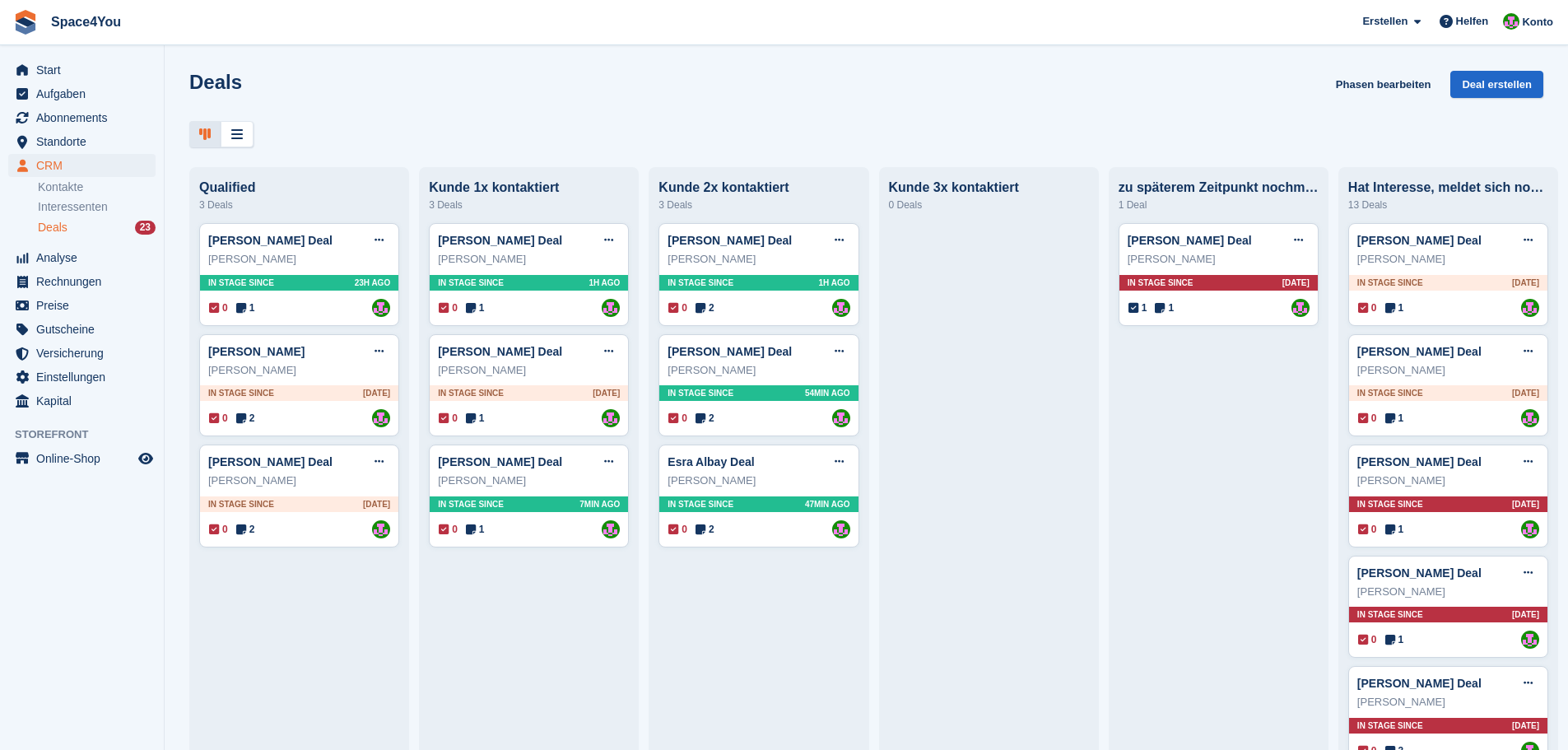
click at [374, 87] on div "Deals Phasen bearbeiten Deal erstellen" at bounding box center [866, 93] width 1354 height 47
drag, startPoint x: 374, startPoint y: 87, endPoint x: 197, endPoint y: 81, distance: 177.1
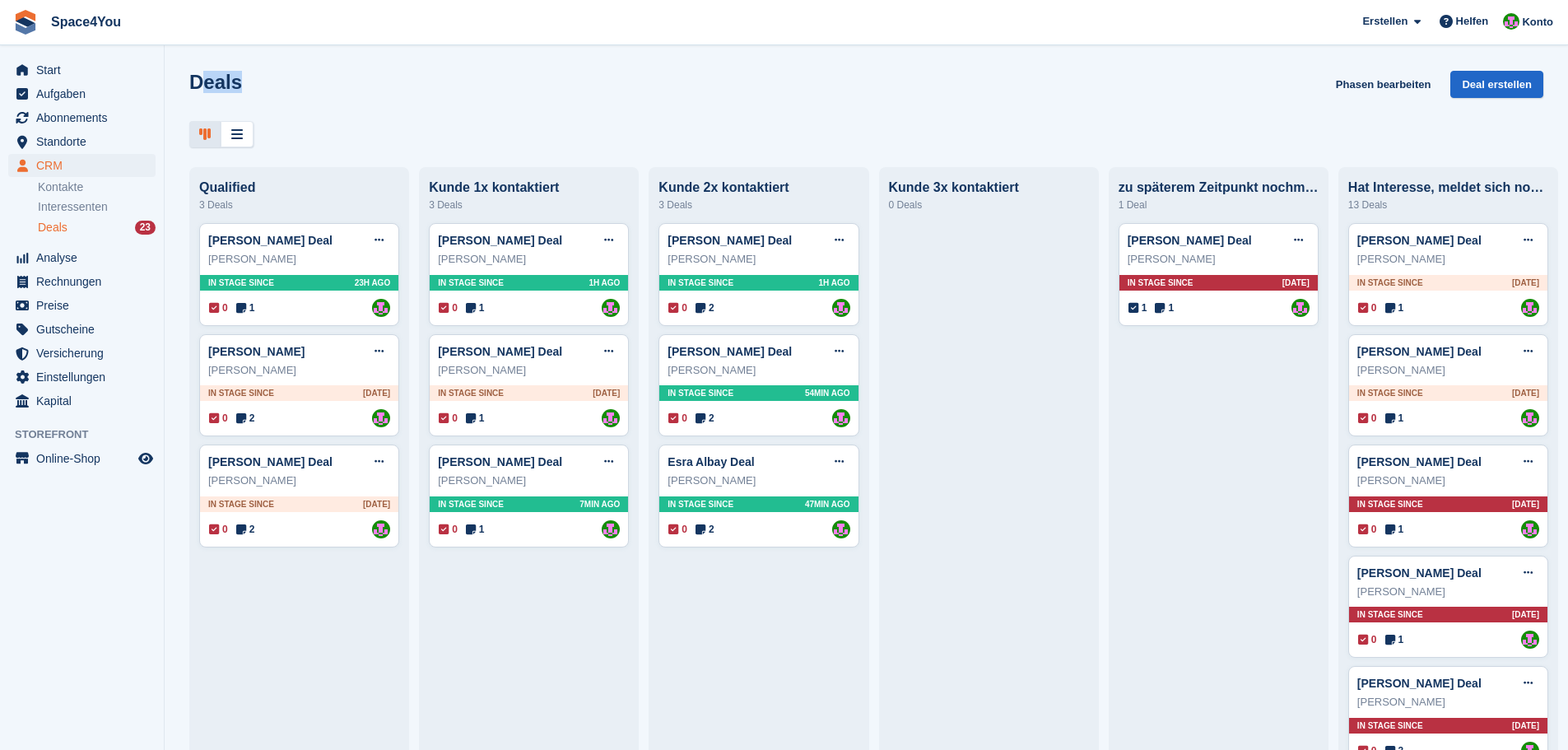
click at [197, 82] on div "Deals Phasen bearbeiten Deal erstellen" at bounding box center [866, 93] width 1354 height 47
click at [245, 76] on div "Deals Phasen bearbeiten Deal erstellen" at bounding box center [866, 93] width 1354 height 47
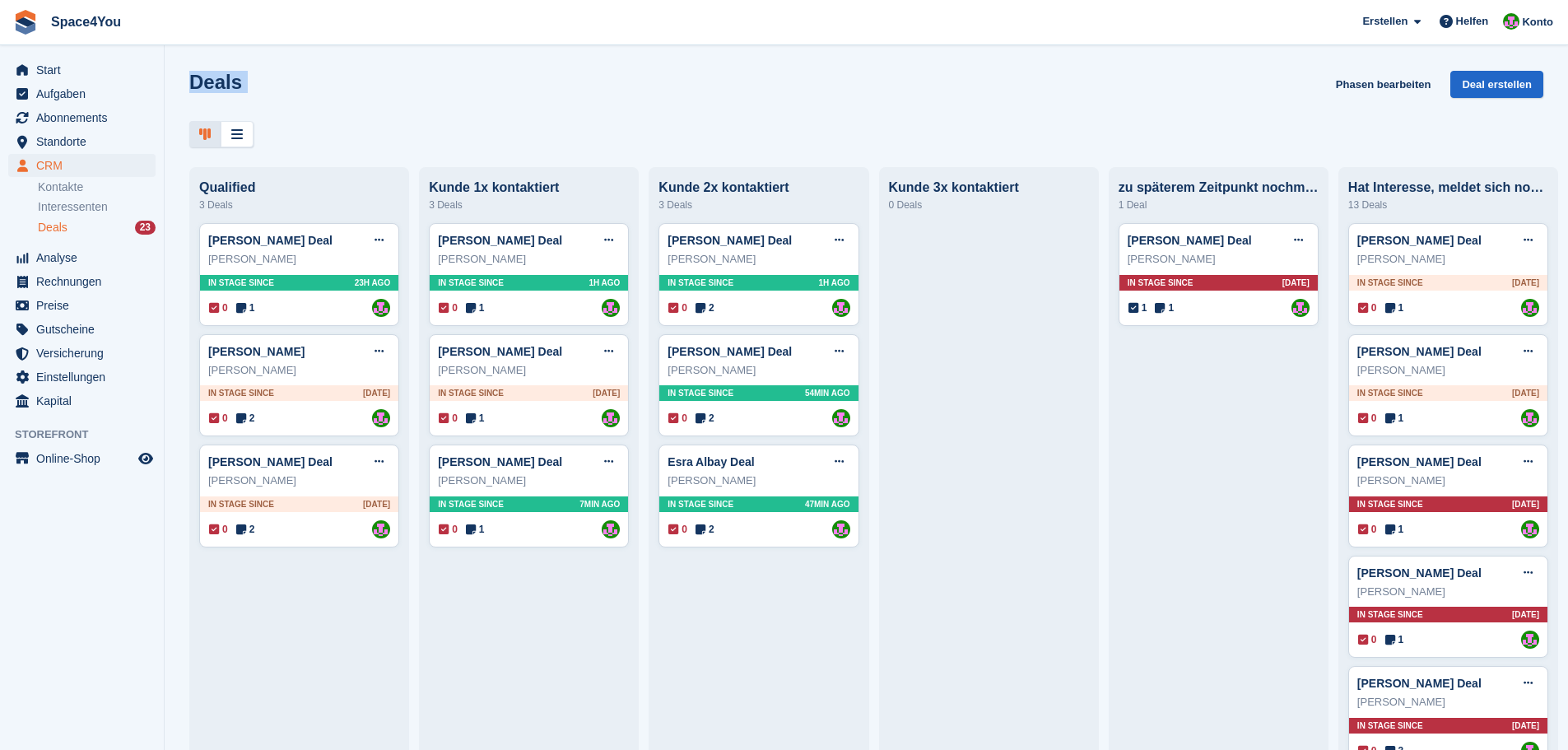
click at [323, 75] on div "Deals Phasen bearbeiten Deal erstellen" at bounding box center [866, 93] width 1354 height 47
click at [364, 131] on div at bounding box center [866, 135] width 1354 height 27
click at [627, 96] on div "Deals Phasen bearbeiten Deal erstellen" at bounding box center [866, 93] width 1354 height 47
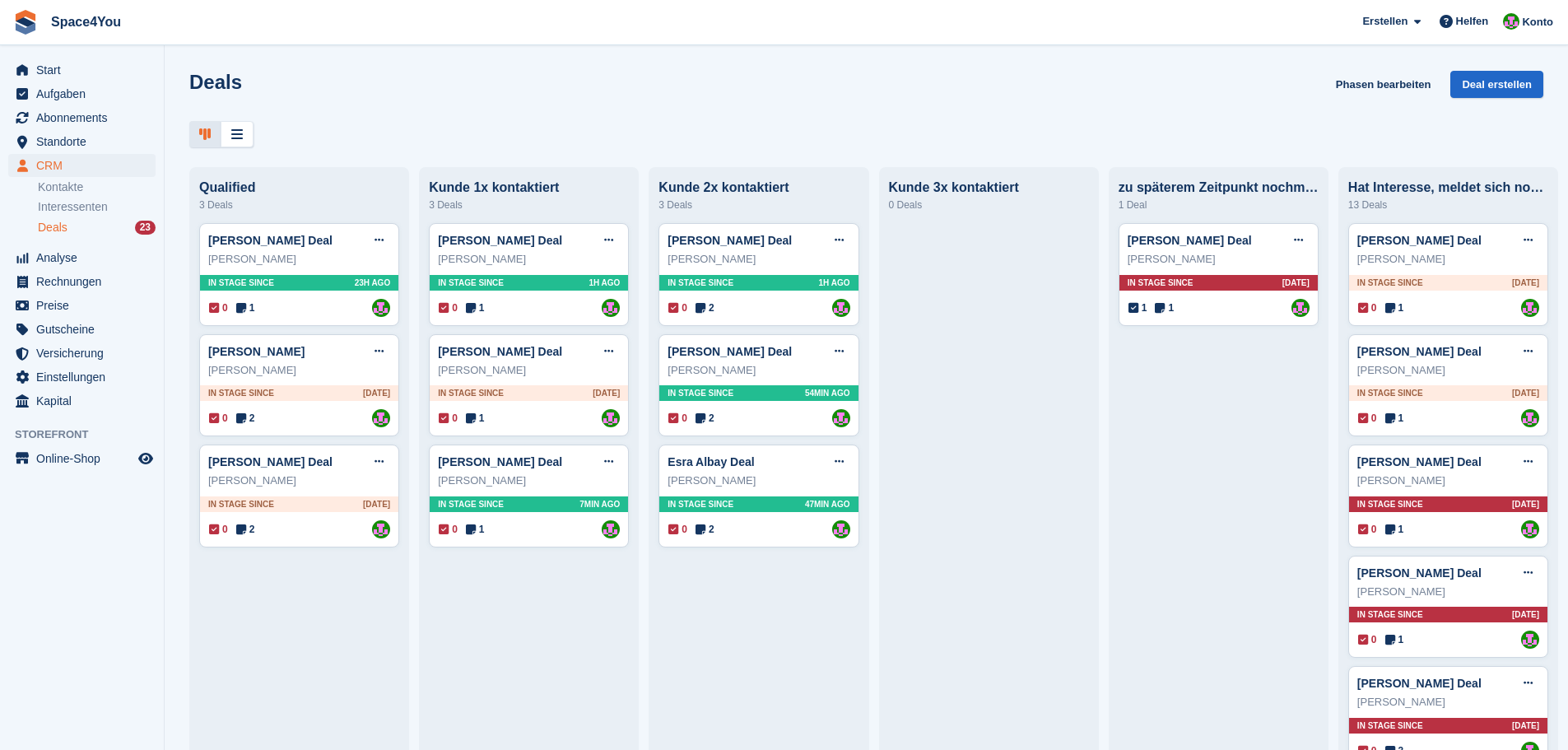
click at [372, 129] on div at bounding box center [866, 135] width 1354 height 27
click at [371, 127] on div at bounding box center [866, 135] width 1354 height 27
click at [365, 121] on div at bounding box center [866, 135] width 1354 height 27
click at [219, 87] on h1 "Deals" at bounding box center [216, 82] width 53 height 22
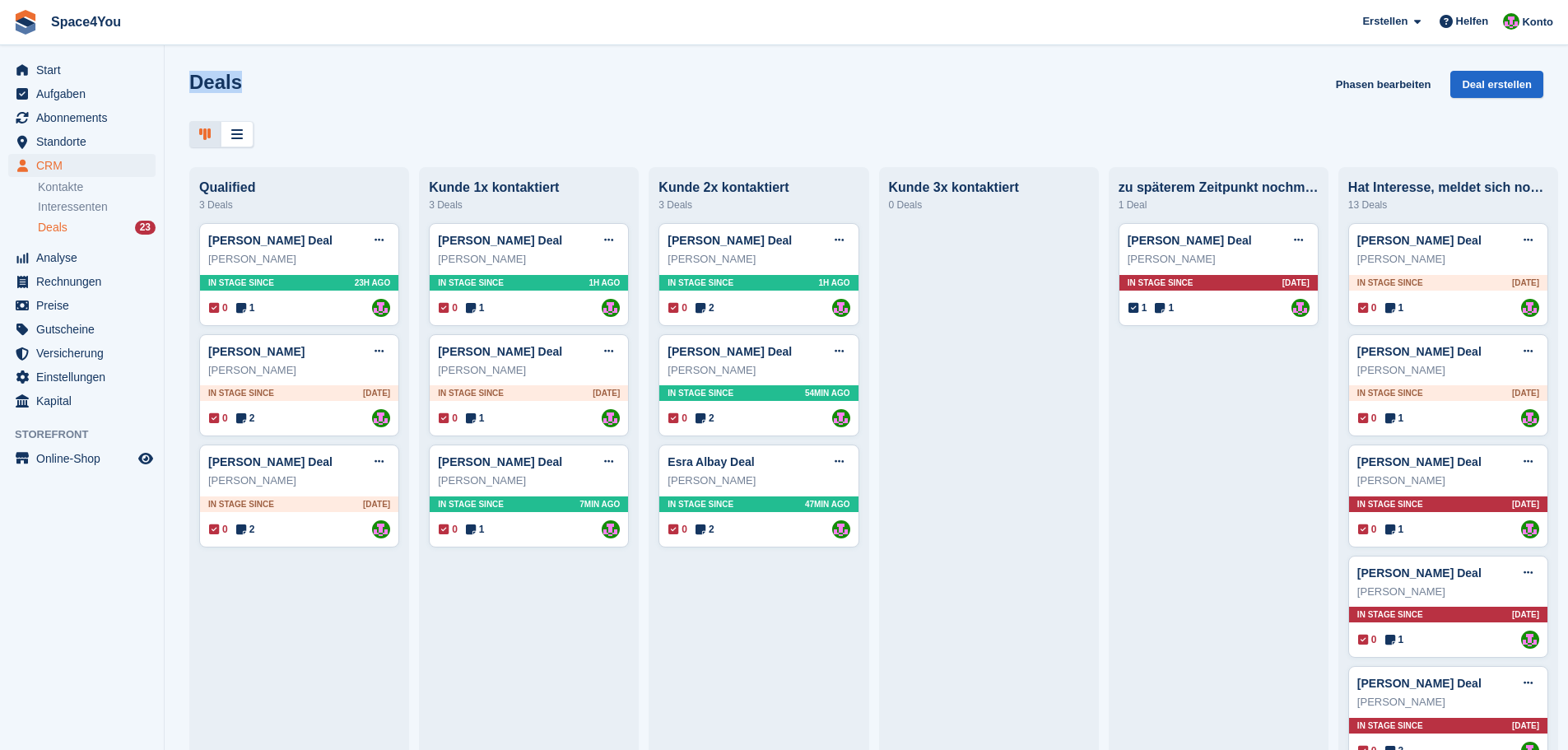
click at [219, 87] on h1 "Deals" at bounding box center [216, 82] width 53 height 22
click at [391, 106] on div "Deals Phasen bearbeiten Deal erstellen" at bounding box center [866, 93] width 1354 height 47
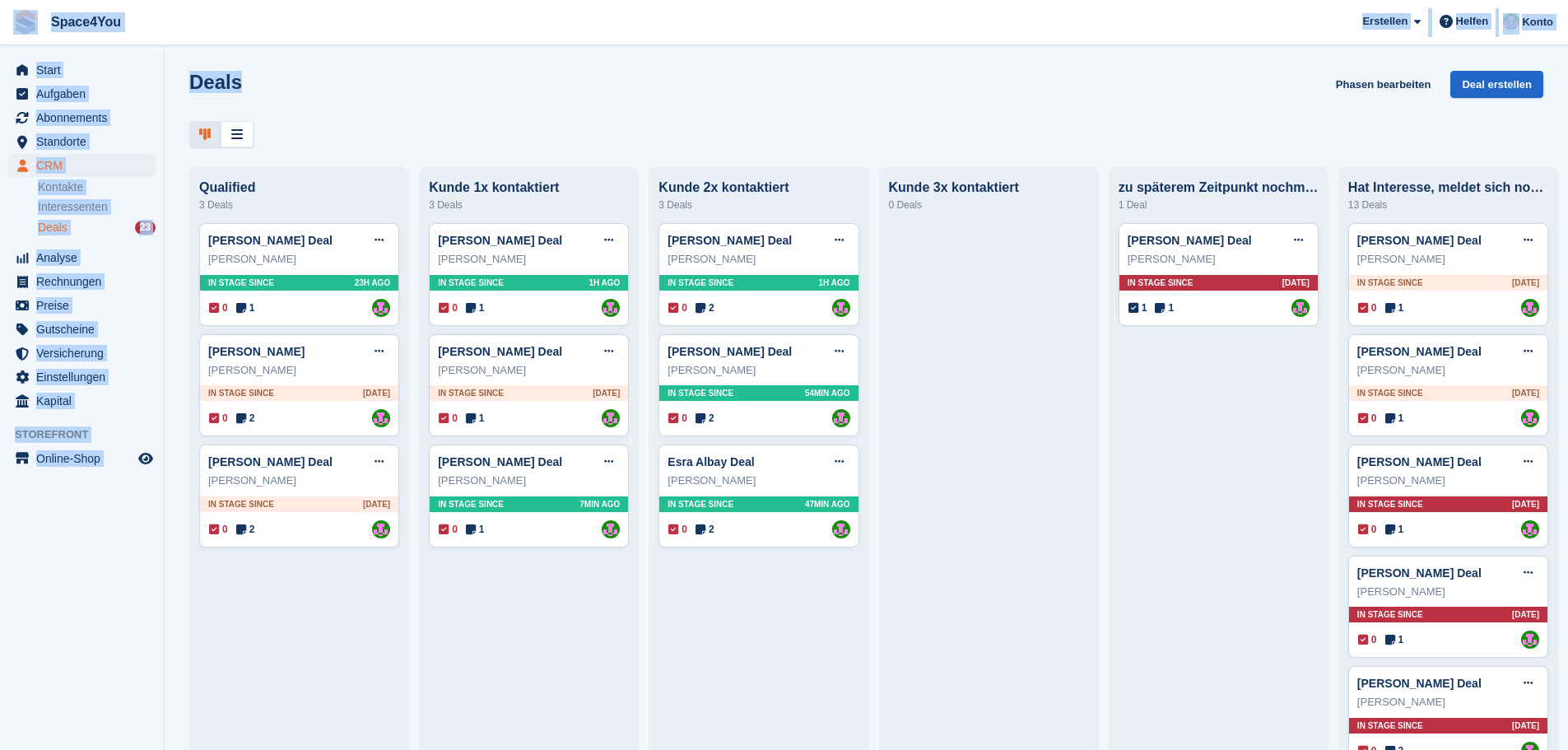
drag, startPoint x: 246, startPoint y: 86, endPoint x: 23, endPoint y: 17, distance: 233.4
click at [23, 17] on div "Space4You Erstellen Abonnement Rechnung Kontakt Deal Rabatt Seite Helfen Chat-S…" at bounding box center [784, 375] width 1568 height 750
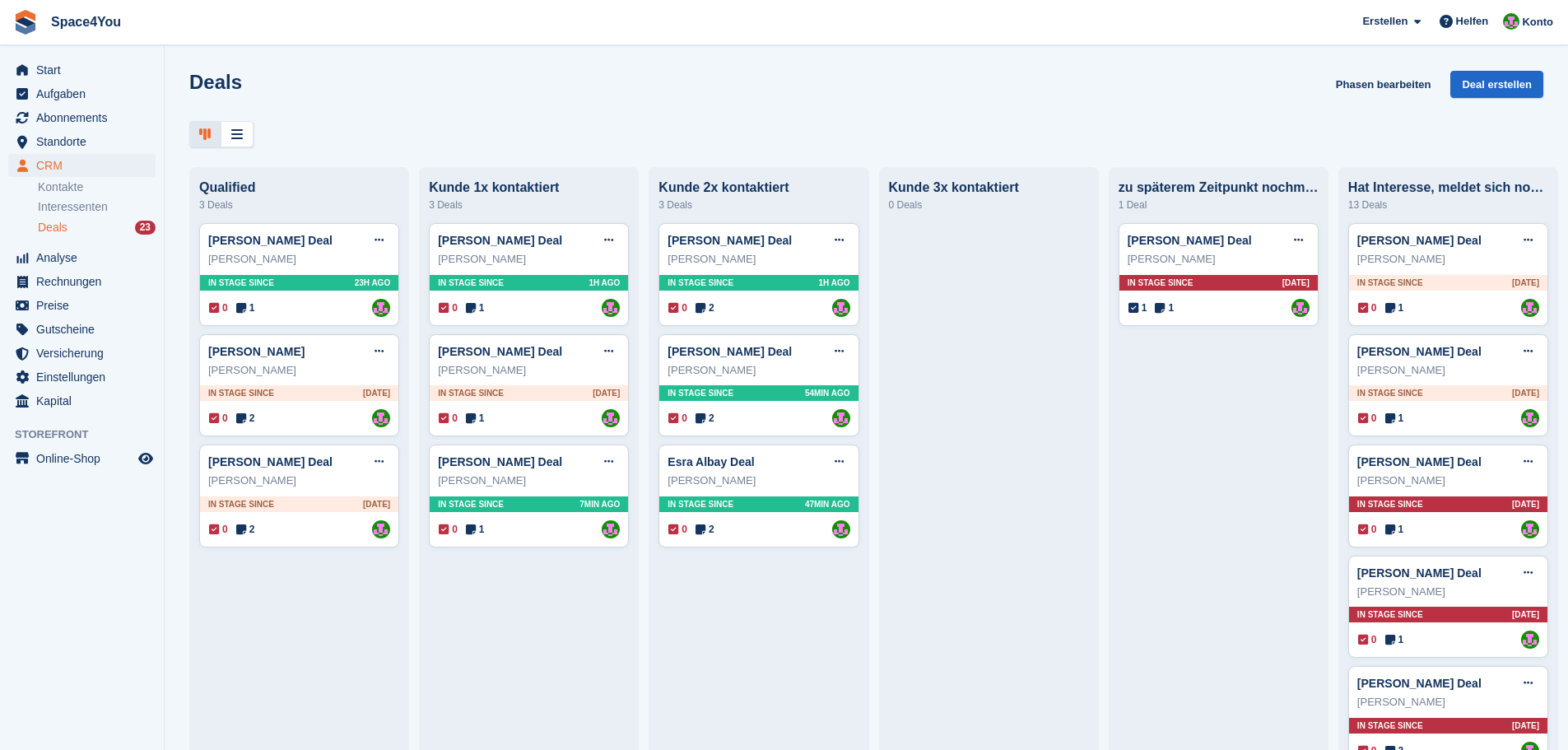
click at [505, 133] on div at bounding box center [866, 135] width 1354 height 27
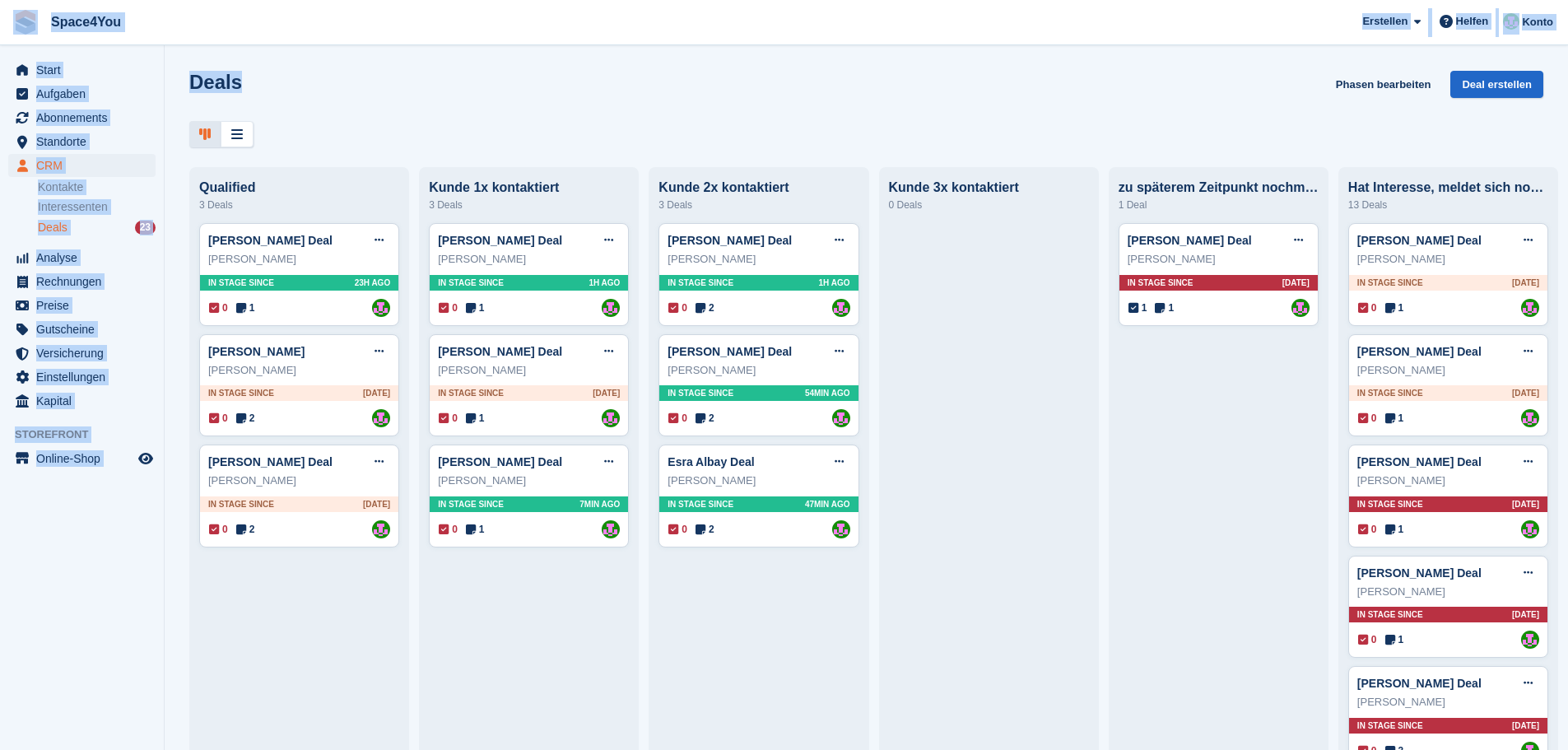
drag, startPoint x: 340, startPoint y: 84, endPoint x: 20, endPoint y: 5, distance: 329.6
click at [20, 5] on div "Space4You Erstellen Abonnement Rechnung Kontakt Deal Rabatt Seite Helfen Chat-S…" at bounding box center [784, 375] width 1568 height 750
click at [330, 63] on div "Deals Phasen bearbeiten Deal erstellen Qualified 3 Deals Vera Soboleva Deal Dea…" at bounding box center [866, 375] width 1403 height 750
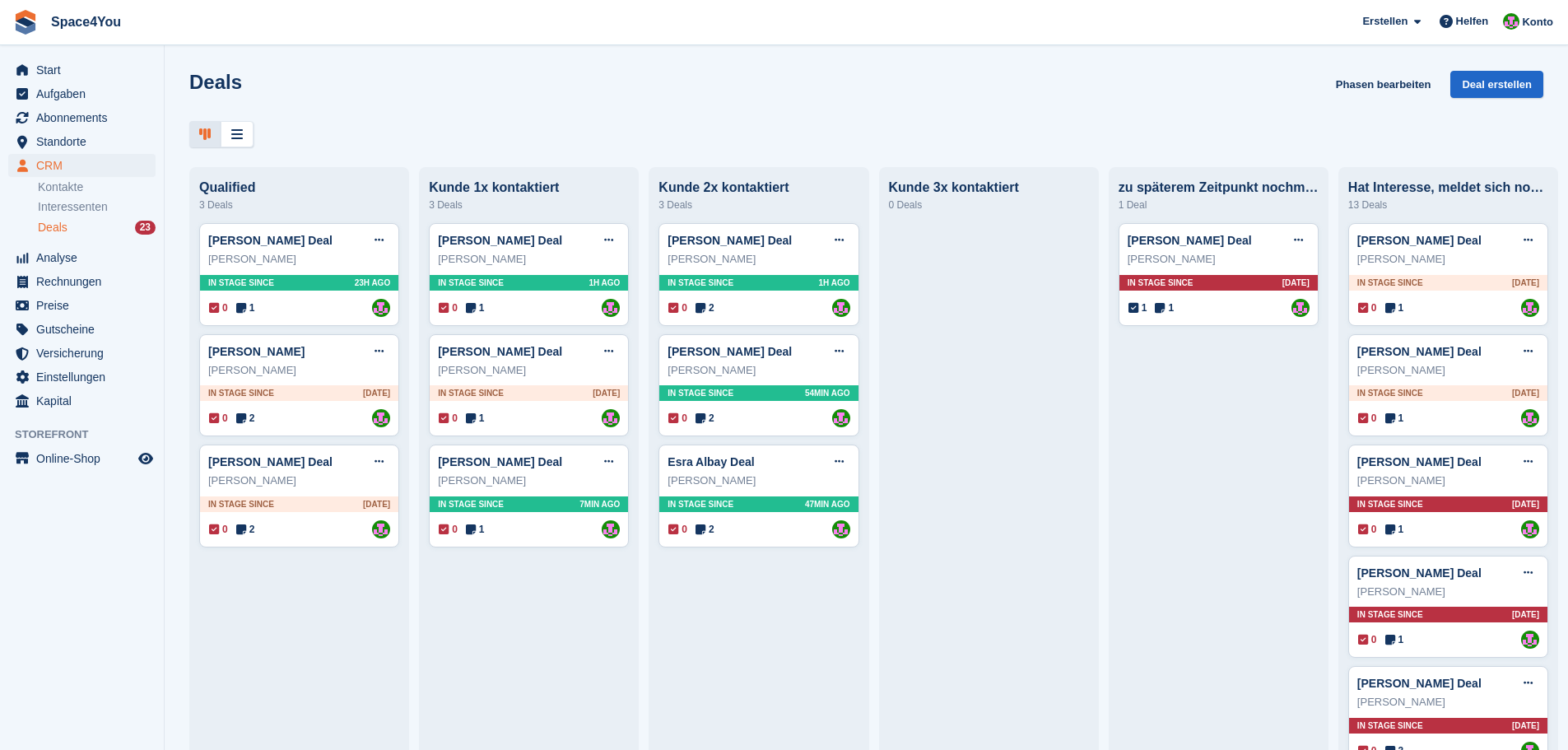
click at [428, 108] on div "Deals Phasen bearbeiten Deal erstellen" at bounding box center [866, 93] width 1354 height 47
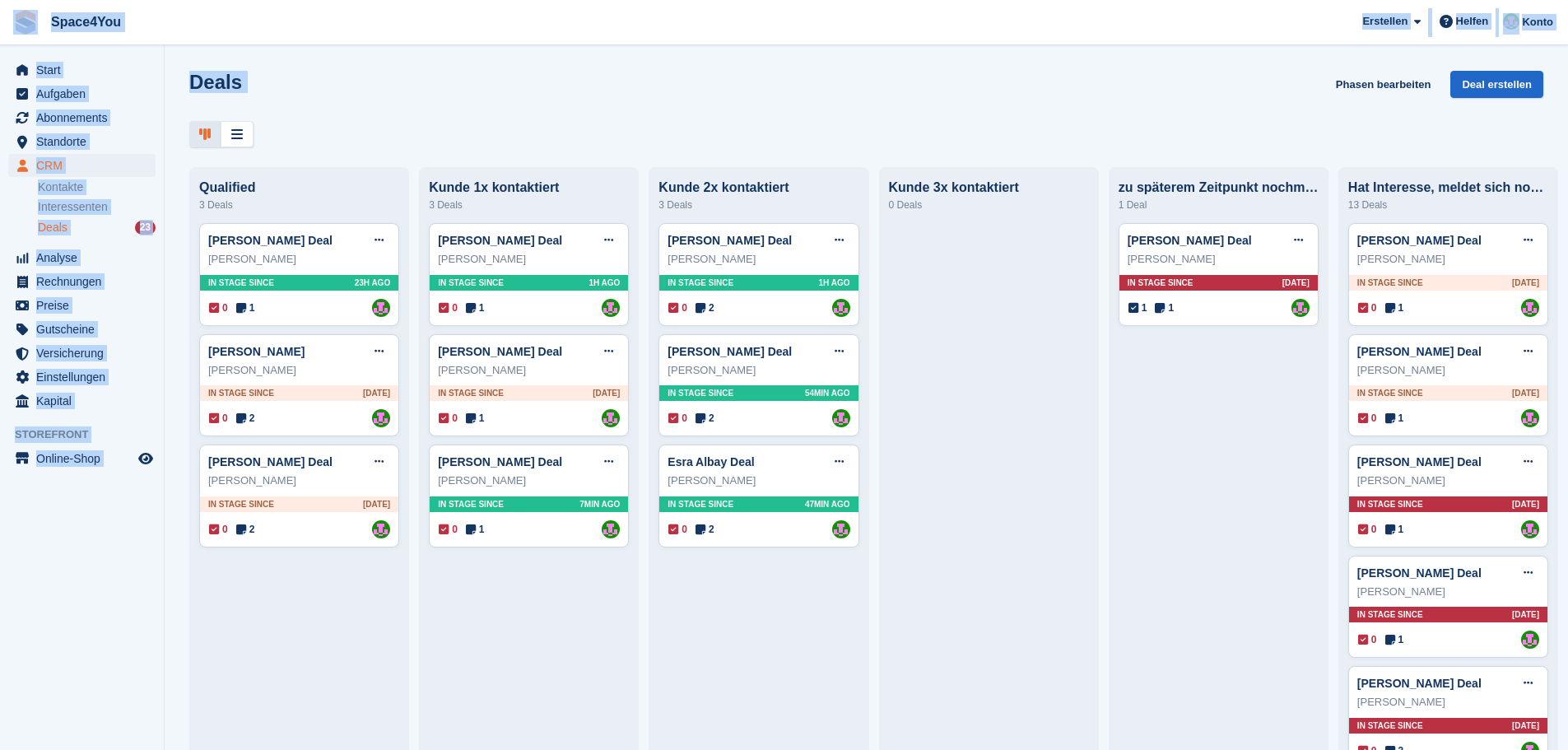
drag, startPoint x: 296, startPoint y: 143, endPoint x: 5, endPoint y: 20, distance: 315.9
click at [5, 20] on div "Space4You Erstellen Abonnement Rechnung Kontakt Deal Rabatt Seite Helfen Chat-S…" at bounding box center [784, 375] width 1568 height 750
click at [239, 37] on span "Space4You Erstellen Abonnement Rechnung Kontakt Deal Rabatt Seite Helfen Chat-S…" at bounding box center [784, 22] width 1568 height 44
drag, startPoint x: 287, startPoint y: 146, endPoint x: 0, endPoint y: 24, distance: 311.9
click at [0, 24] on div "Space4You Erstellen Abonnement Rechnung Kontakt Deal Rabatt Seite Helfen Chat-S…" at bounding box center [784, 375] width 1568 height 750
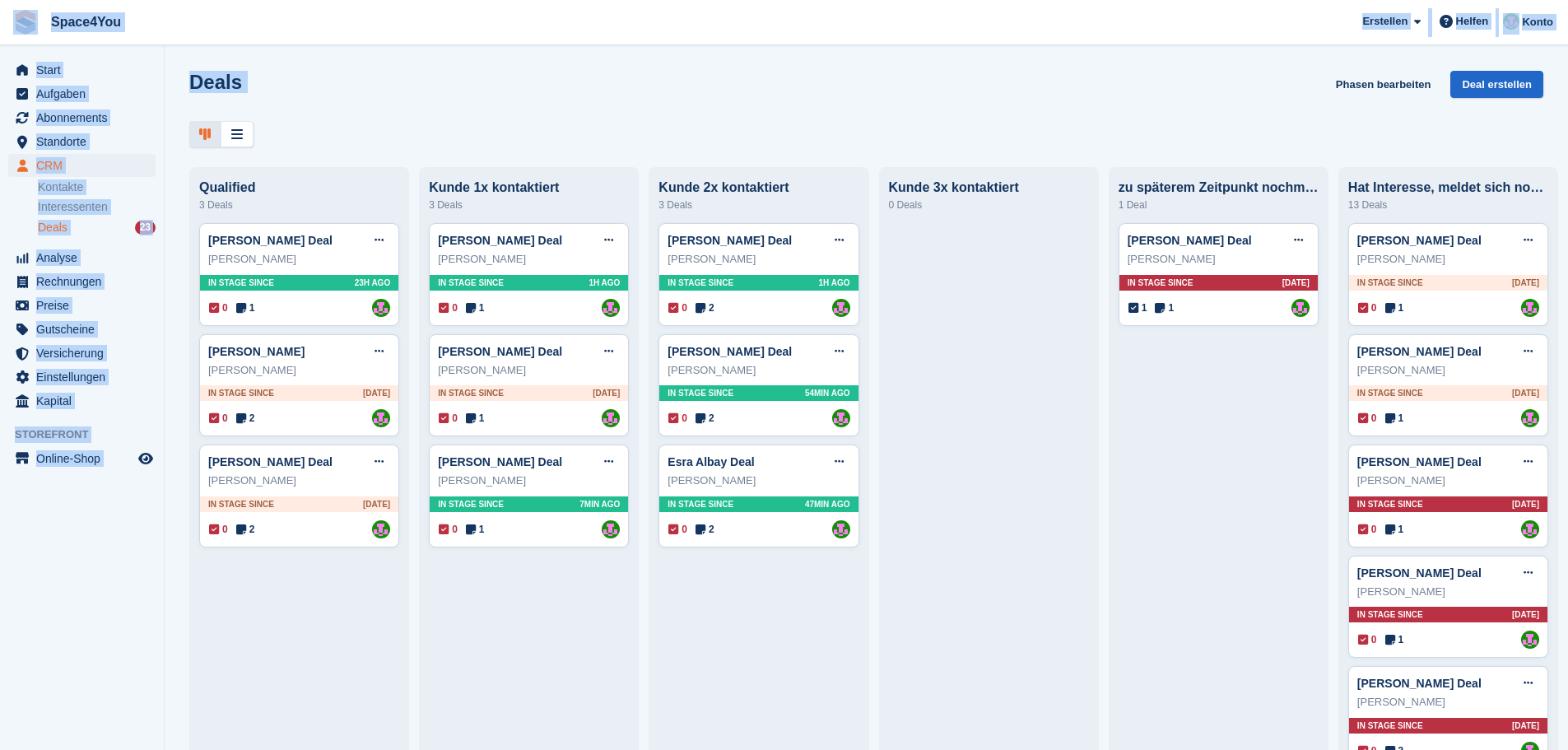
click at [179, 32] on span "Space4You Erstellen Abonnement Rechnung Kontakt Deal Rabatt Seite Helfen Chat-S…" at bounding box center [784, 22] width 1568 height 44
drag, startPoint x: 288, startPoint y: 147, endPoint x: 21, endPoint y: 28, distance: 292.3
click at [21, 28] on div "Space4You Erstellen Abonnement Rechnung Kontakt Deal Rabatt Seite Helfen Chat-S…" at bounding box center [784, 375] width 1568 height 750
click at [306, 22] on span "Space4You Erstellen Abonnement Rechnung Kontakt Deal Rabatt Seite Helfen Chat-S…" at bounding box center [784, 22] width 1568 height 44
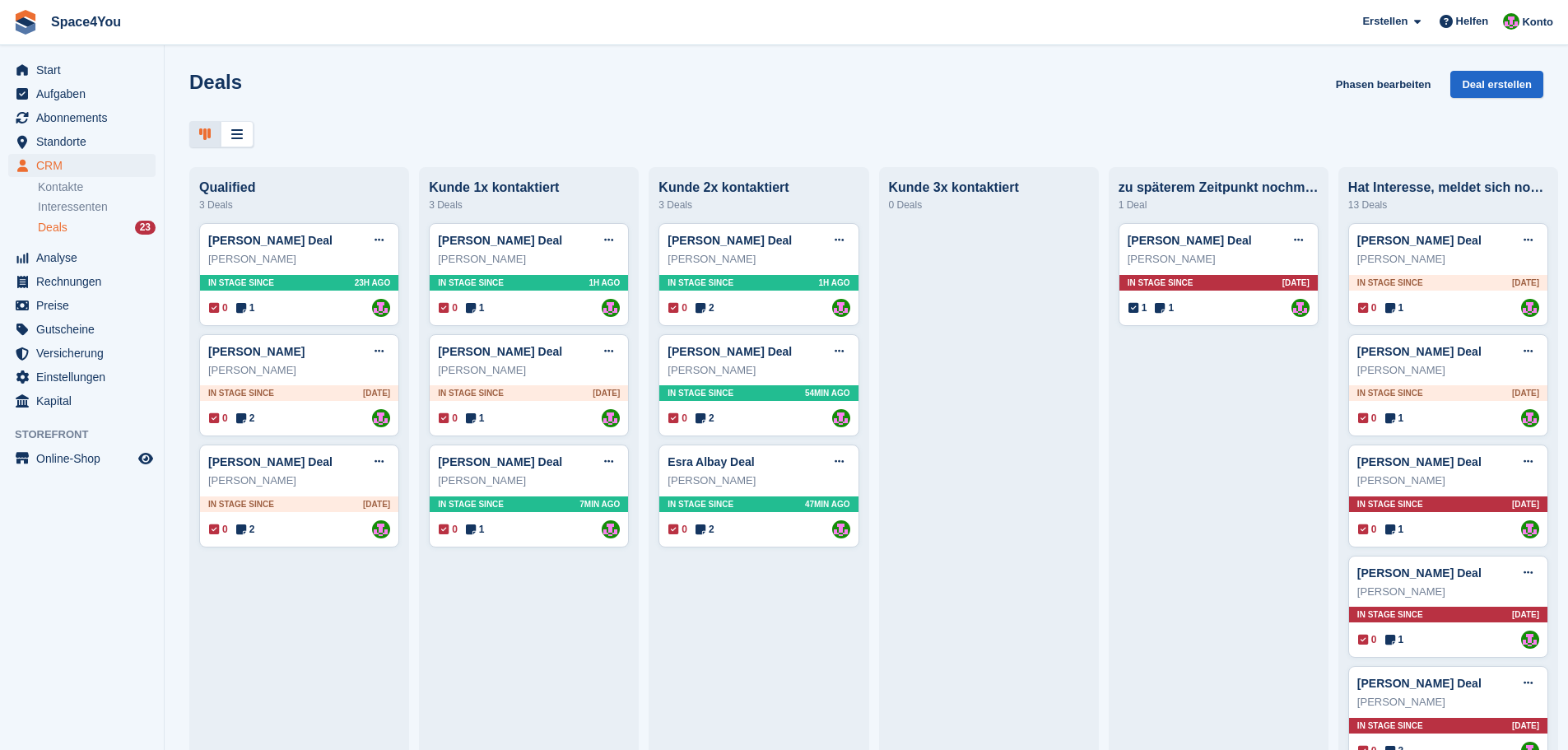
click at [487, 133] on div at bounding box center [866, 135] width 1354 height 27
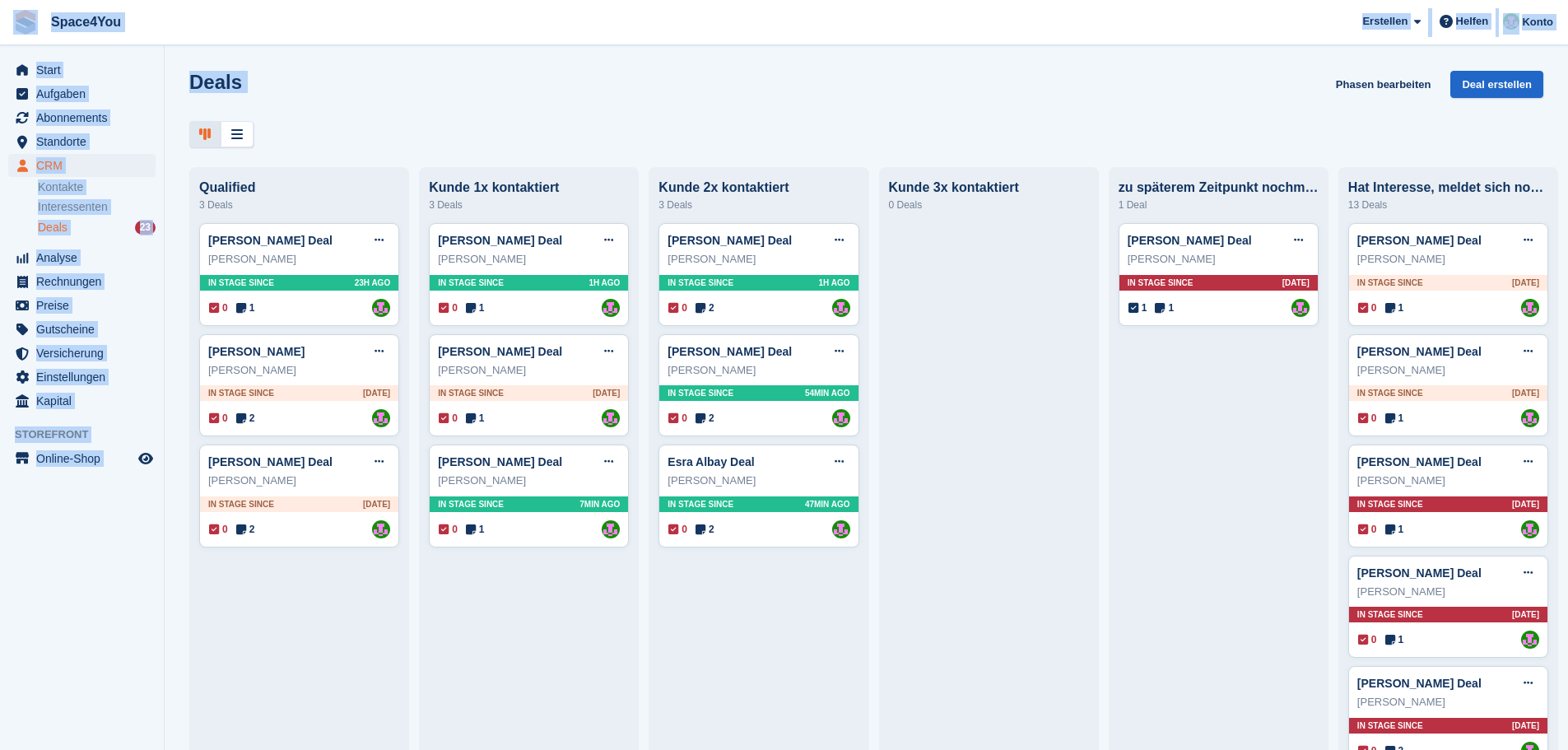
drag, startPoint x: 297, startPoint y: 144, endPoint x: 8, endPoint y: 22, distance: 313.7
click at [8, 22] on div "Space4You Erstellen Abonnement Rechnung Kontakt Deal Rabatt Seite Helfen Chat-S…" at bounding box center [784, 375] width 1568 height 750
click at [347, 17] on span "Space4You Erstellen Abonnement Rechnung Kontakt Deal Rabatt Seite Helfen Chat-S…" at bounding box center [784, 22] width 1568 height 44
drag, startPoint x: 298, startPoint y: 77, endPoint x: 3, endPoint y: 36, distance: 297.8
click at [3, 36] on div "Space4You Erstellen Abonnement Rechnung Kontakt Deal Rabatt Seite Helfen Chat-S…" at bounding box center [784, 375] width 1568 height 750
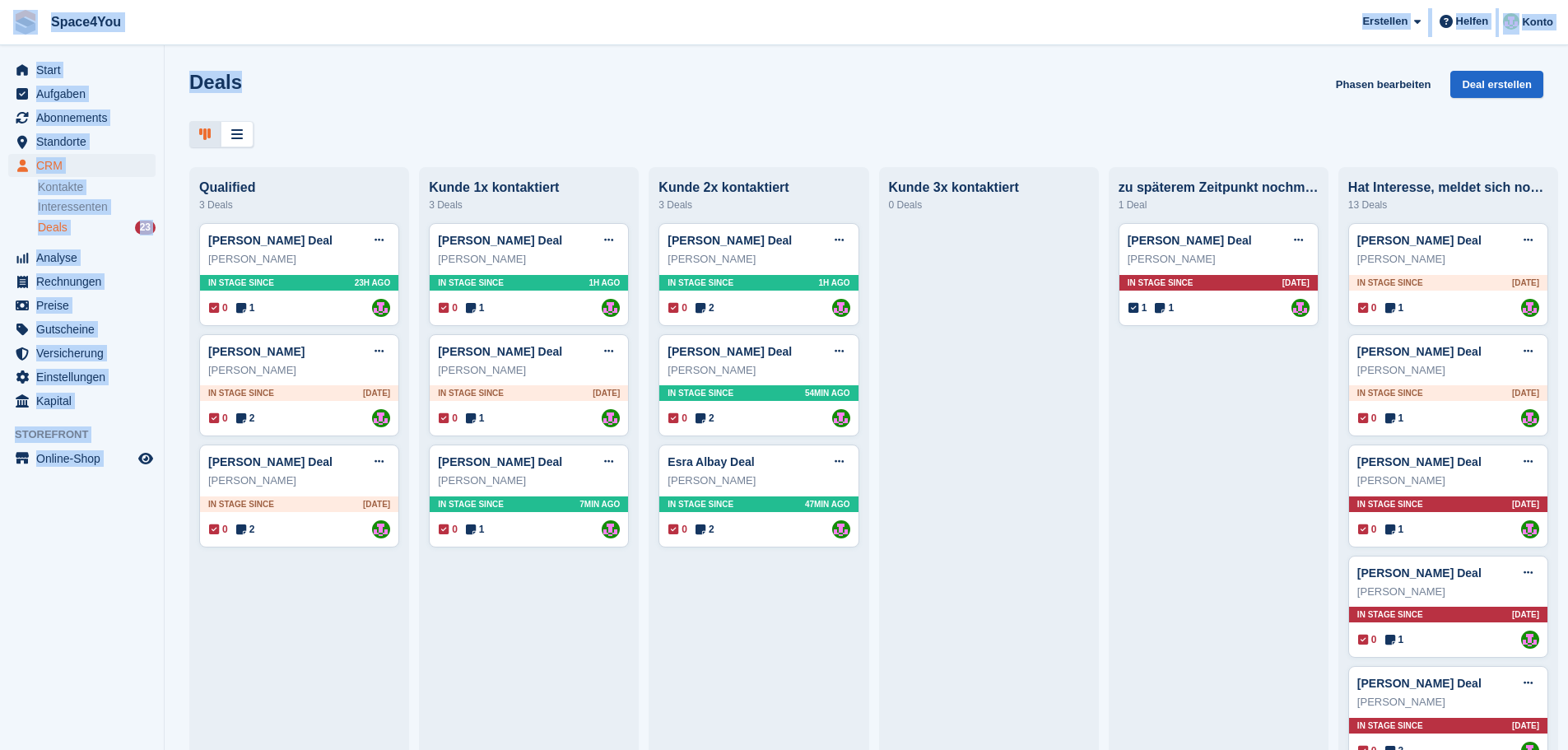
click at [205, 22] on span "Space4You Erstellen Abonnement Rechnung Kontakt Deal Rabatt Seite Helfen Chat-S…" at bounding box center [784, 22] width 1568 height 44
drag, startPoint x: 257, startPoint y: 80, endPoint x: 0, endPoint y: 20, distance: 263.9
click at [0, 20] on div "Space4You Erstellen Abonnement Rechnung Kontakt Deal Rabatt Seite Helfen Chat-S…" at bounding box center [784, 375] width 1568 height 750
click at [193, 45] on div "Deals Phasen bearbeiten Deal erstellen Qualified 3 Deals Vera Soboleva Deal Dea…" at bounding box center [866, 375] width 1403 height 750
drag, startPoint x: 244, startPoint y: 81, endPoint x: 5, endPoint y: 40, distance: 242.5
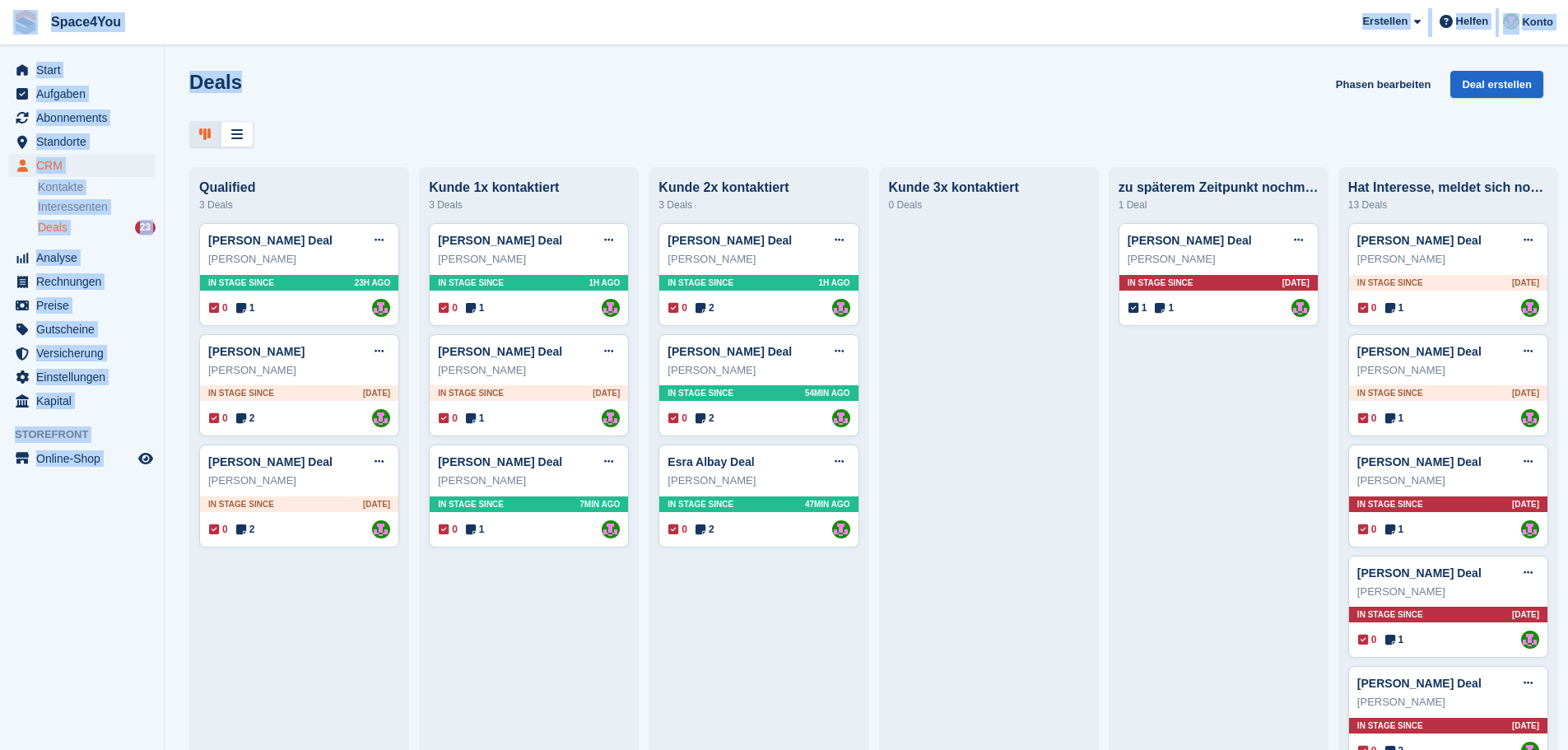
click at [5, 40] on div "Space4You Erstellen Abonnement Rechnung Kontakt Deal Rabatt Seite Helfen Chat-S…" at bounding box center [784, 375] width 1568 height 750
click at [314, 82] on div "Deals Phasen bearbeiten Deal erstellen" at bounding box center [866, 93] width 1354 height 47
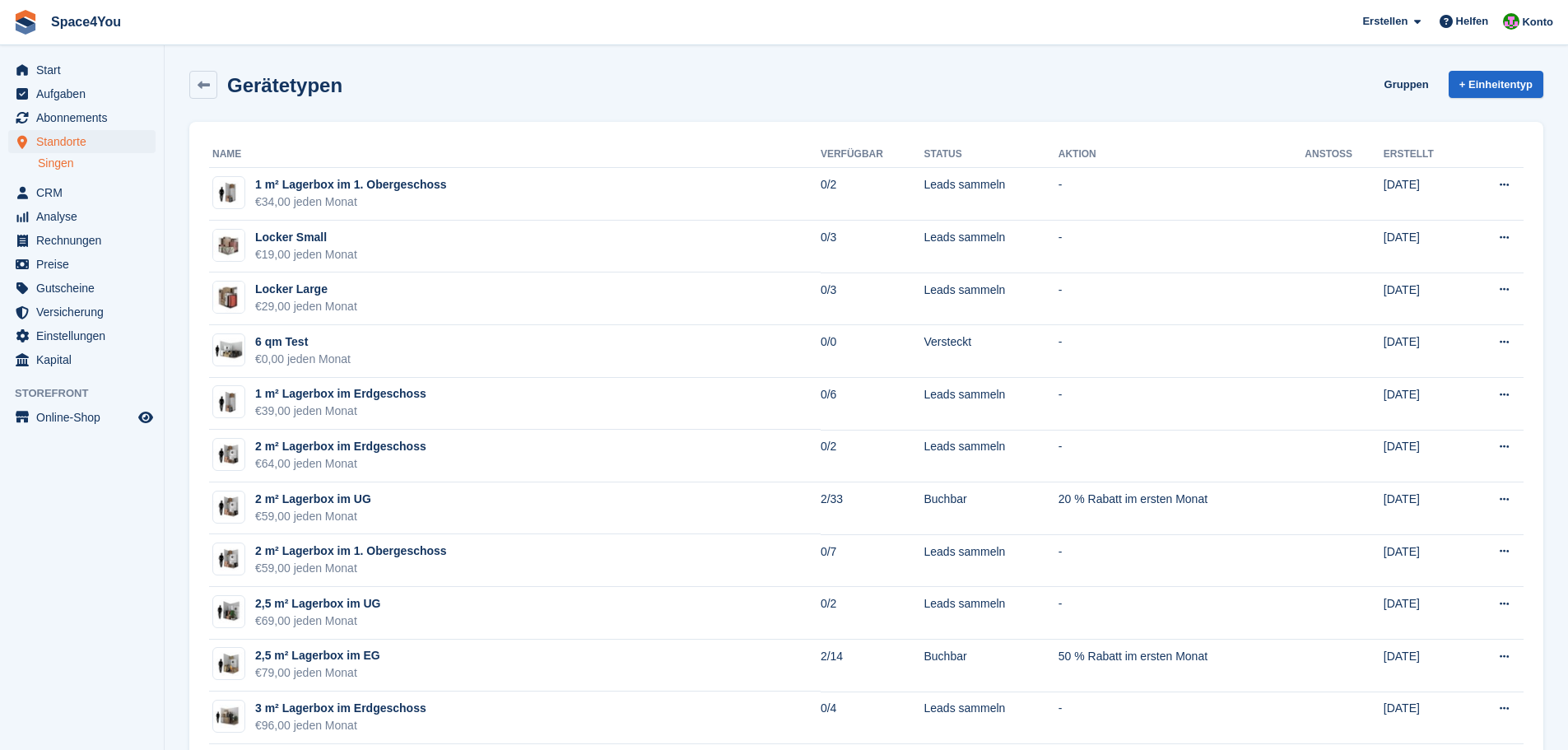
click at [352, 109] on div "Gerätetypen Gruppen + Einheitentyp" at bounding box center [866, 88] width 1370 height 51
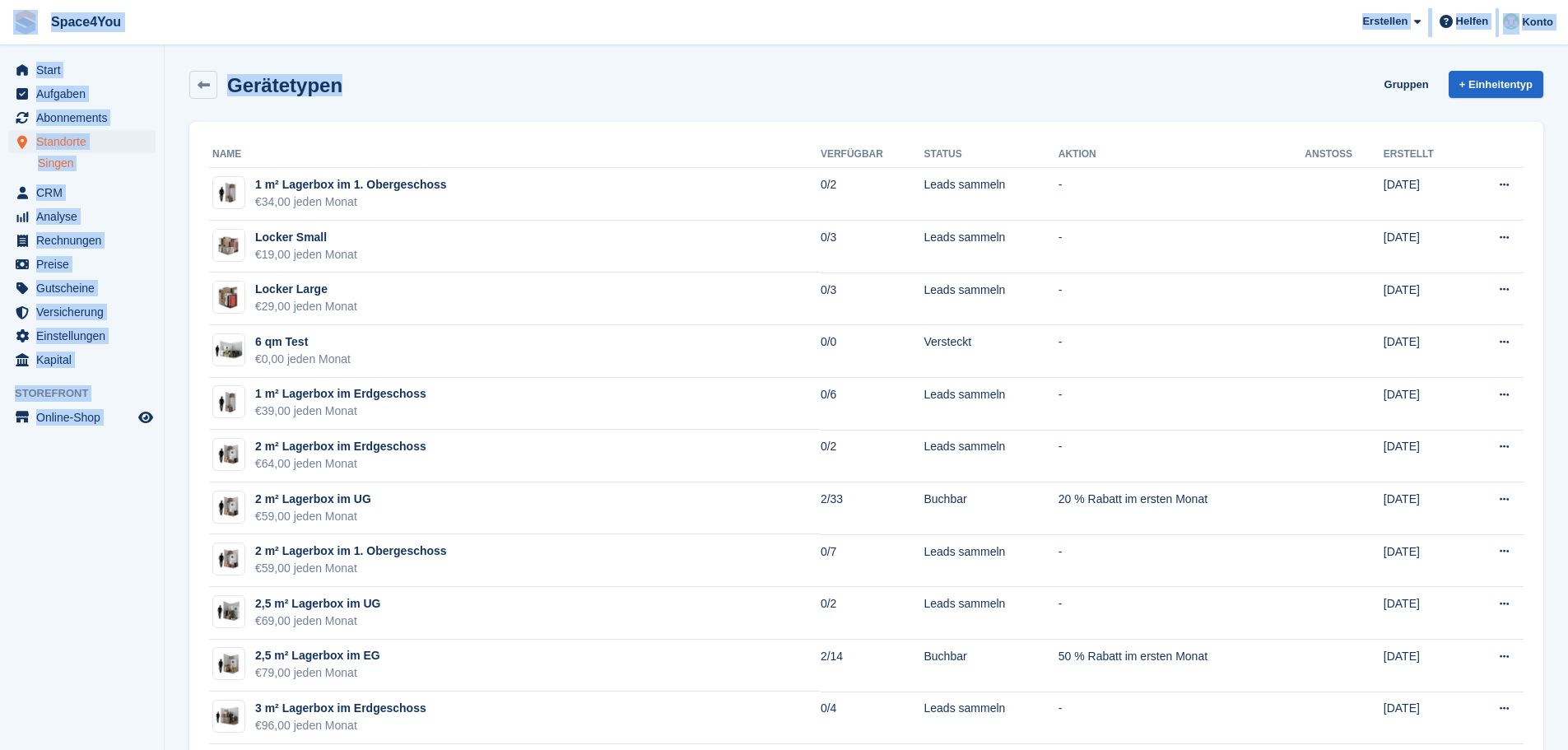
drag, startPoint x: 354, startPoint y: 90, endPoint x: 25, endPoint y: 25, distance: 335.4
click at [296, 32] on span "Space4You [GEOGRAPHIC_DATA] Abonnement Rechnung Kontakt Deal [GEOGRAPHIC_DATA] …" at bounding box center [784, 22] width 1568 height 44
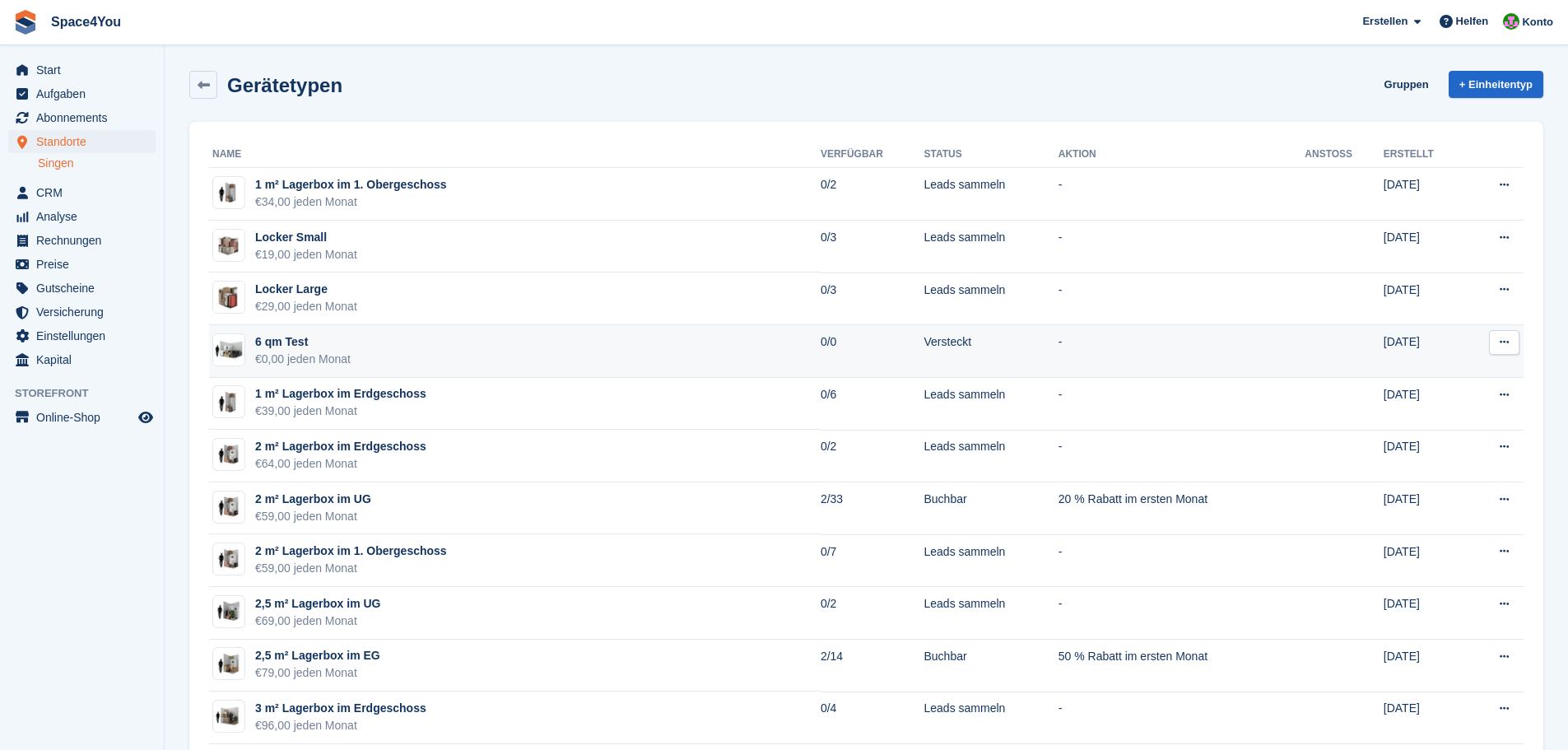
click at [1514, 344] on button at bounding box center [1504, 342] width 31 height 25
click at [1170, 92] on div "Gerätetypen Gruppen + Einheitentyp" at bounding box center [866, 84] width 1354 height 28
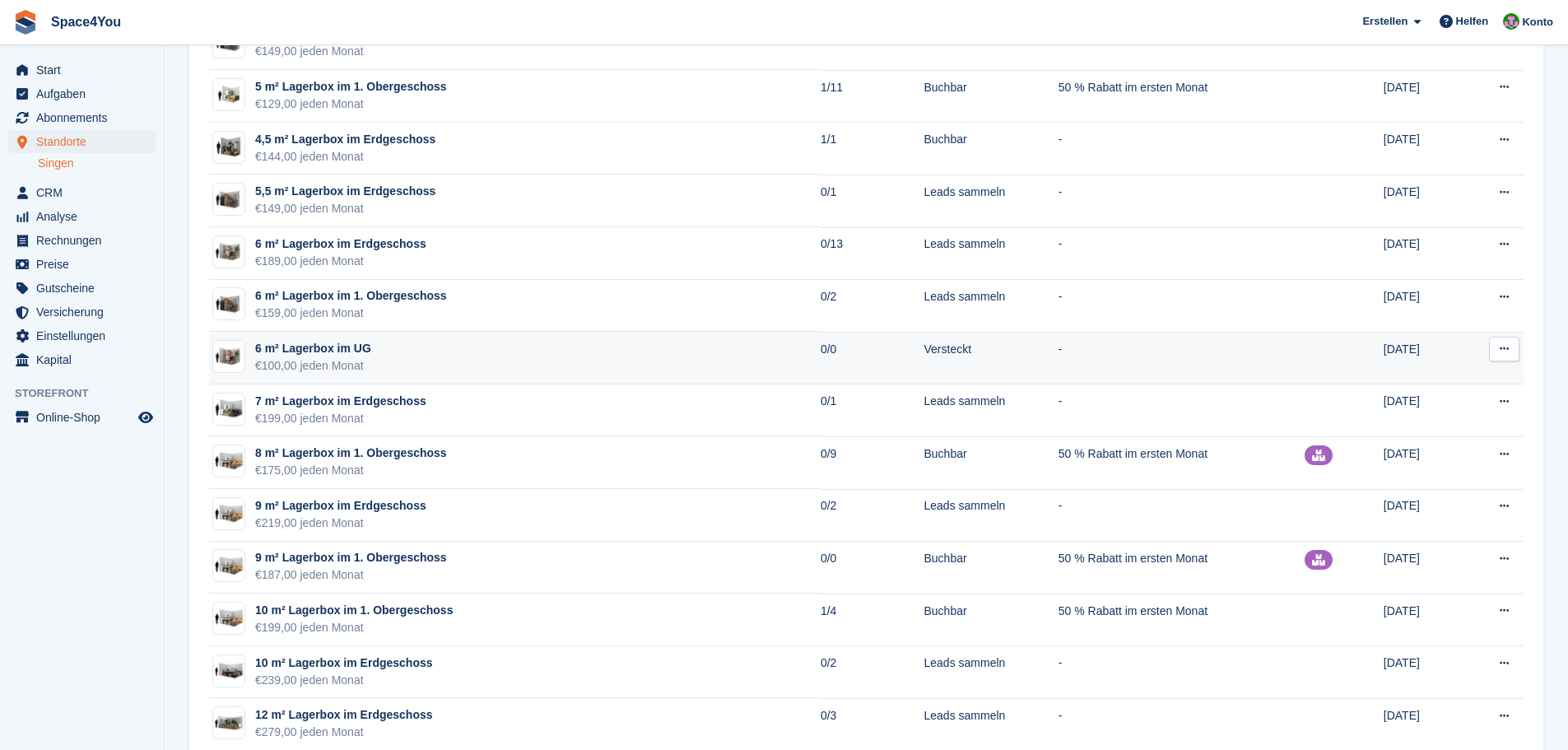
scroll to position [1070, 0]
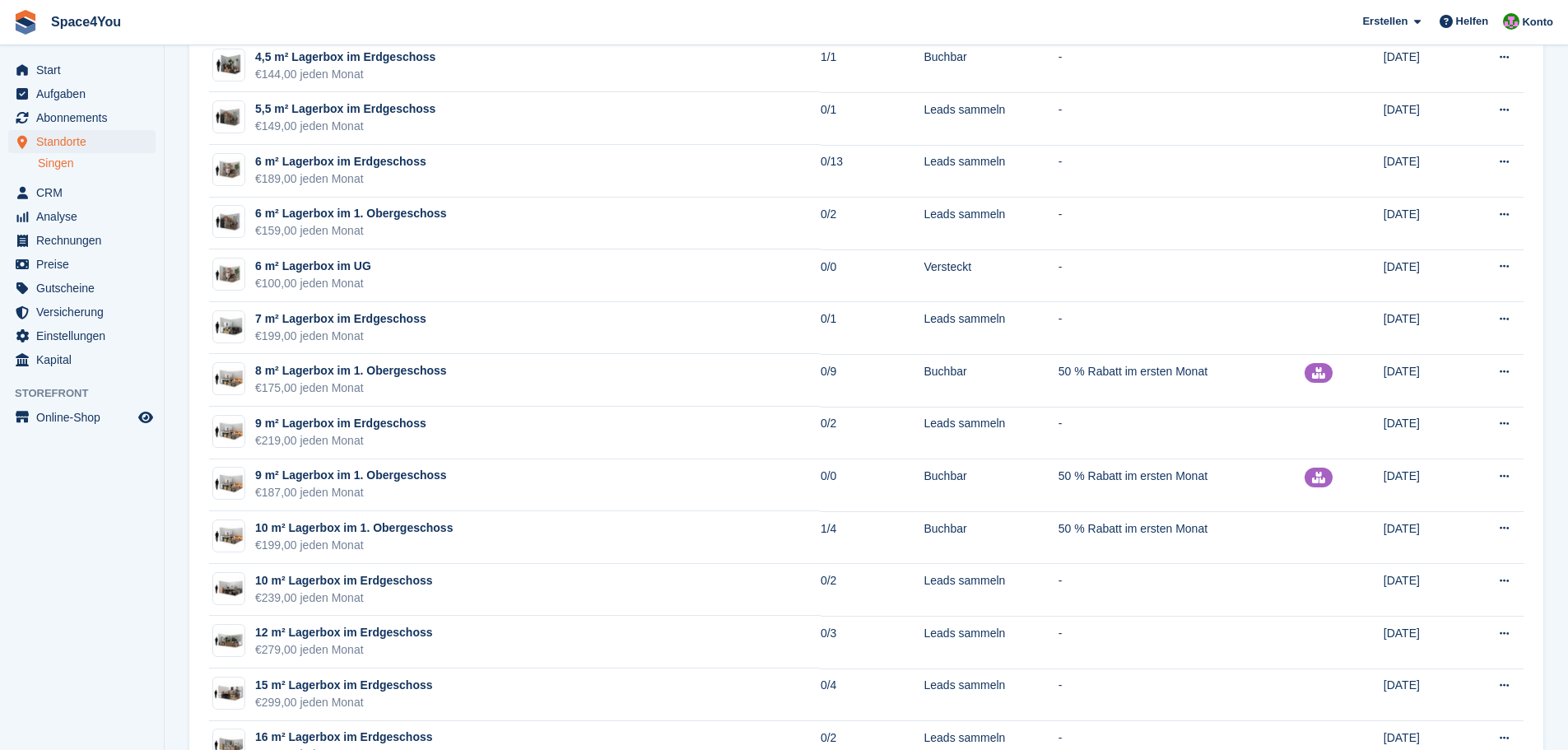
click at [1267, 34] on span "Space4You [GEOGRAPHIC_DATA] Abonnement Rechnung Kontakt Deal [GEOGRAPHIC_DATA] …" at bounding box center [784, 22] width 1568 height 44
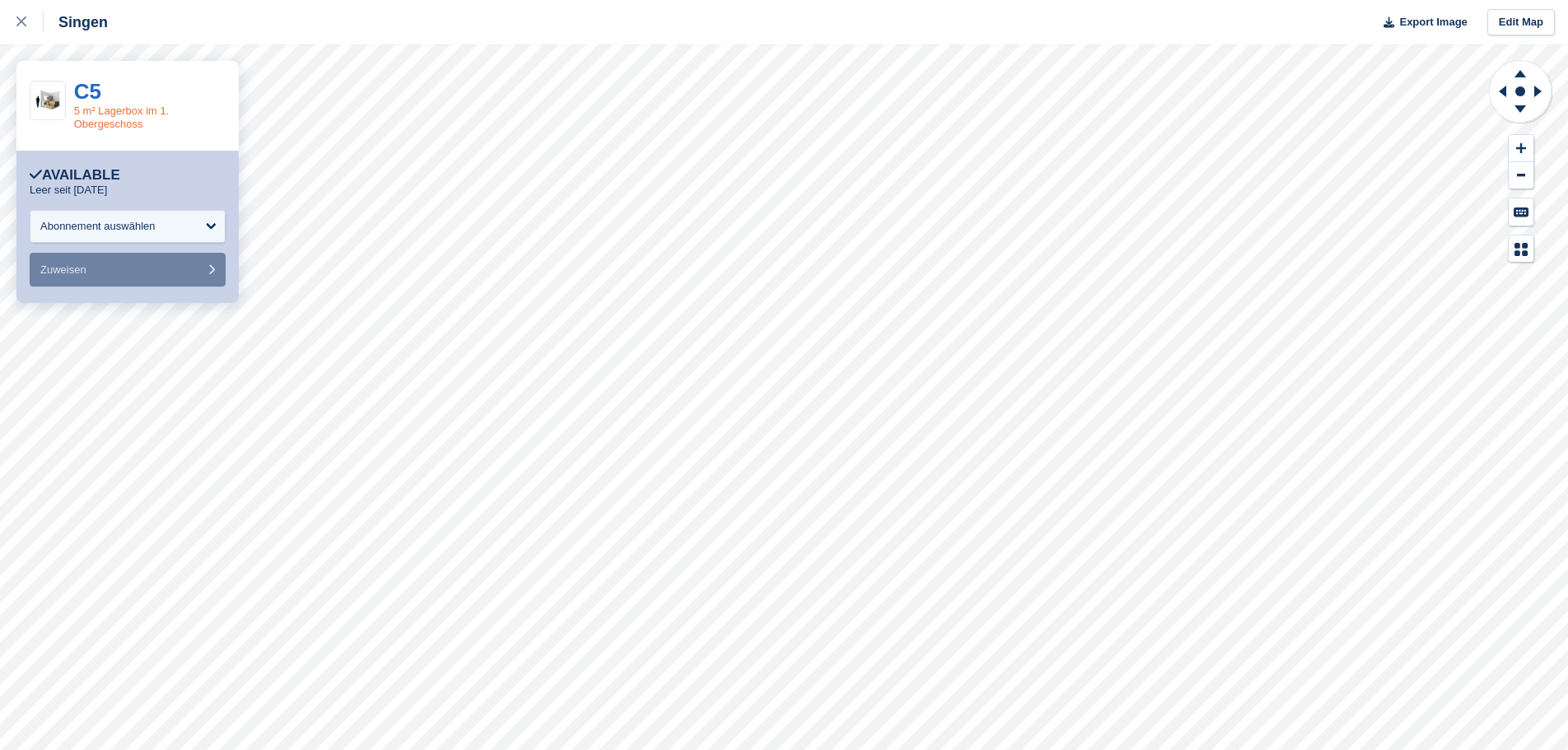
click at [99, 110] on link "5 m² Lagerbox im 1. Obergeschoss" at bounding box center [121, 117] width 95 height 25
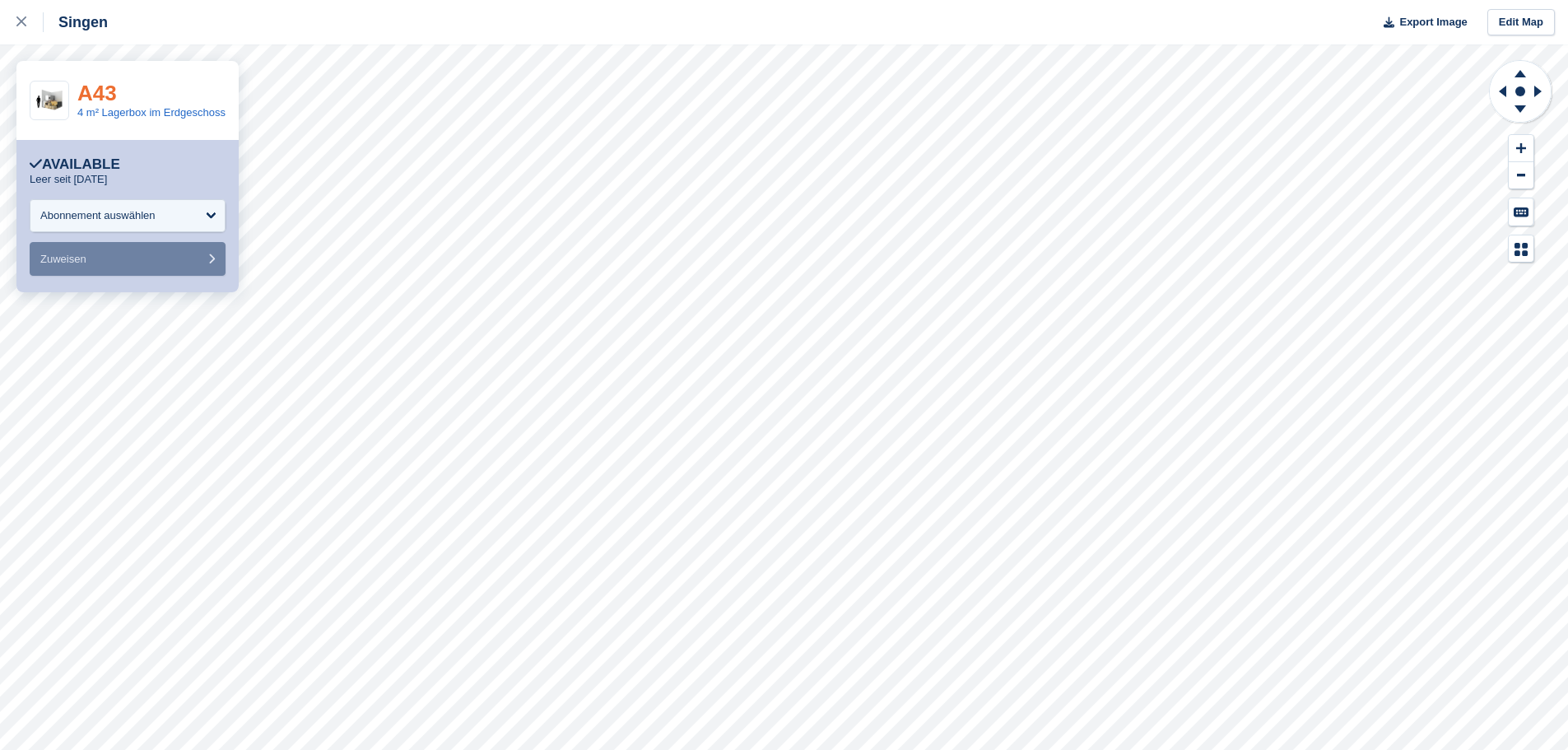
click at [110, 93] on link "A43" at bounding box center [97, 93] width 40 height 25
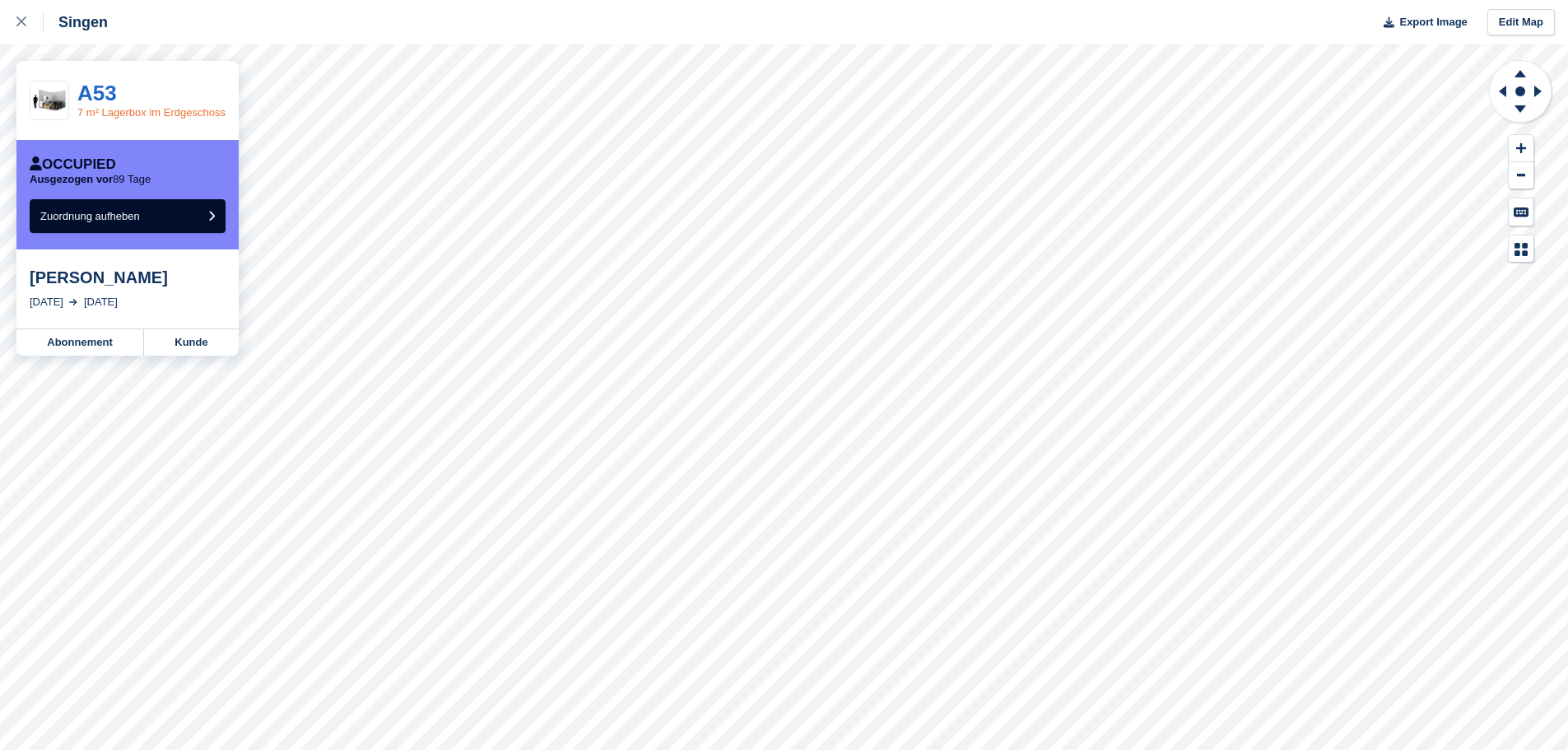
click at [181, 113] on link "7 m² Lagerbox im Erdgeschoss" at bounding box center [151, 112] width 149 height 13
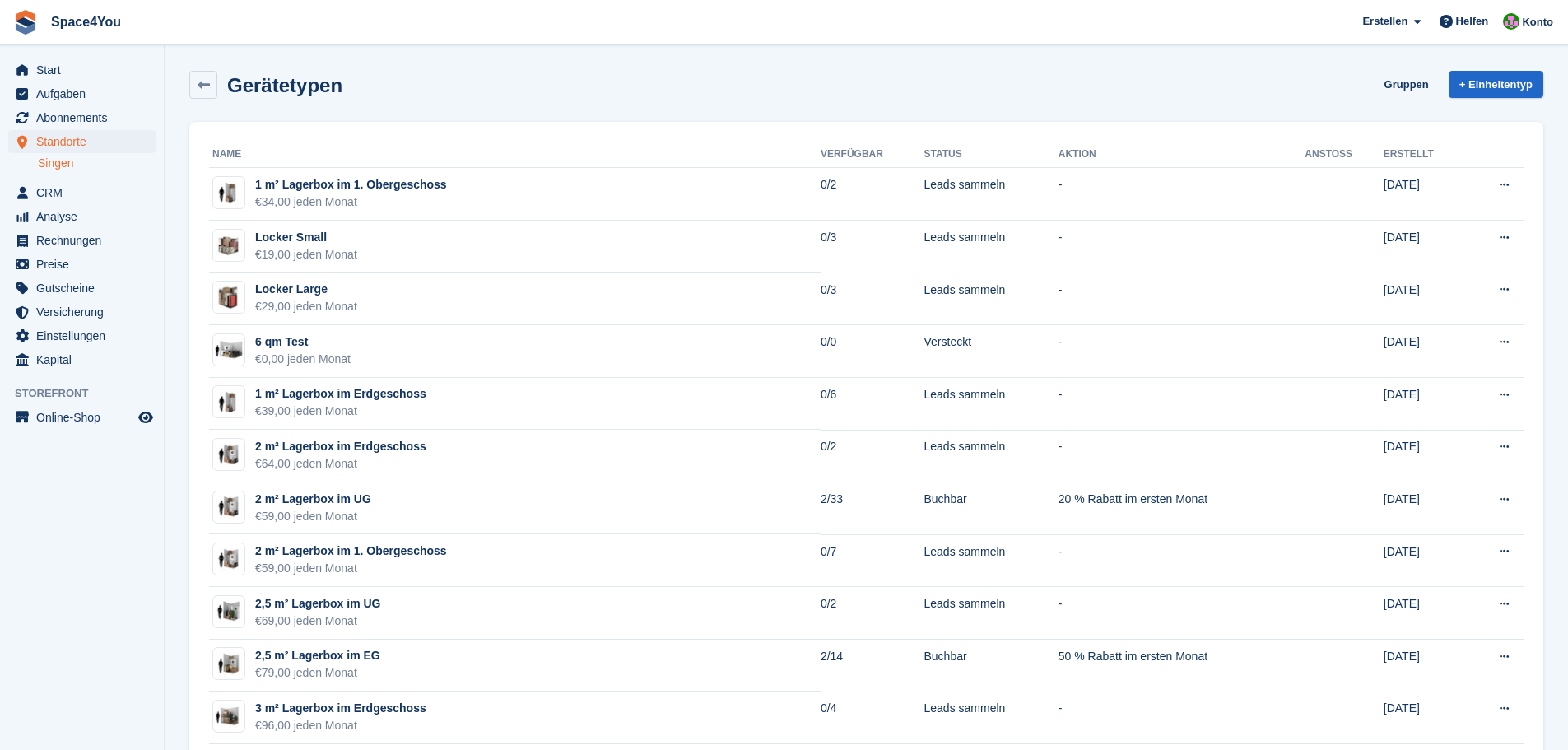
scroll to position [1070, 0]
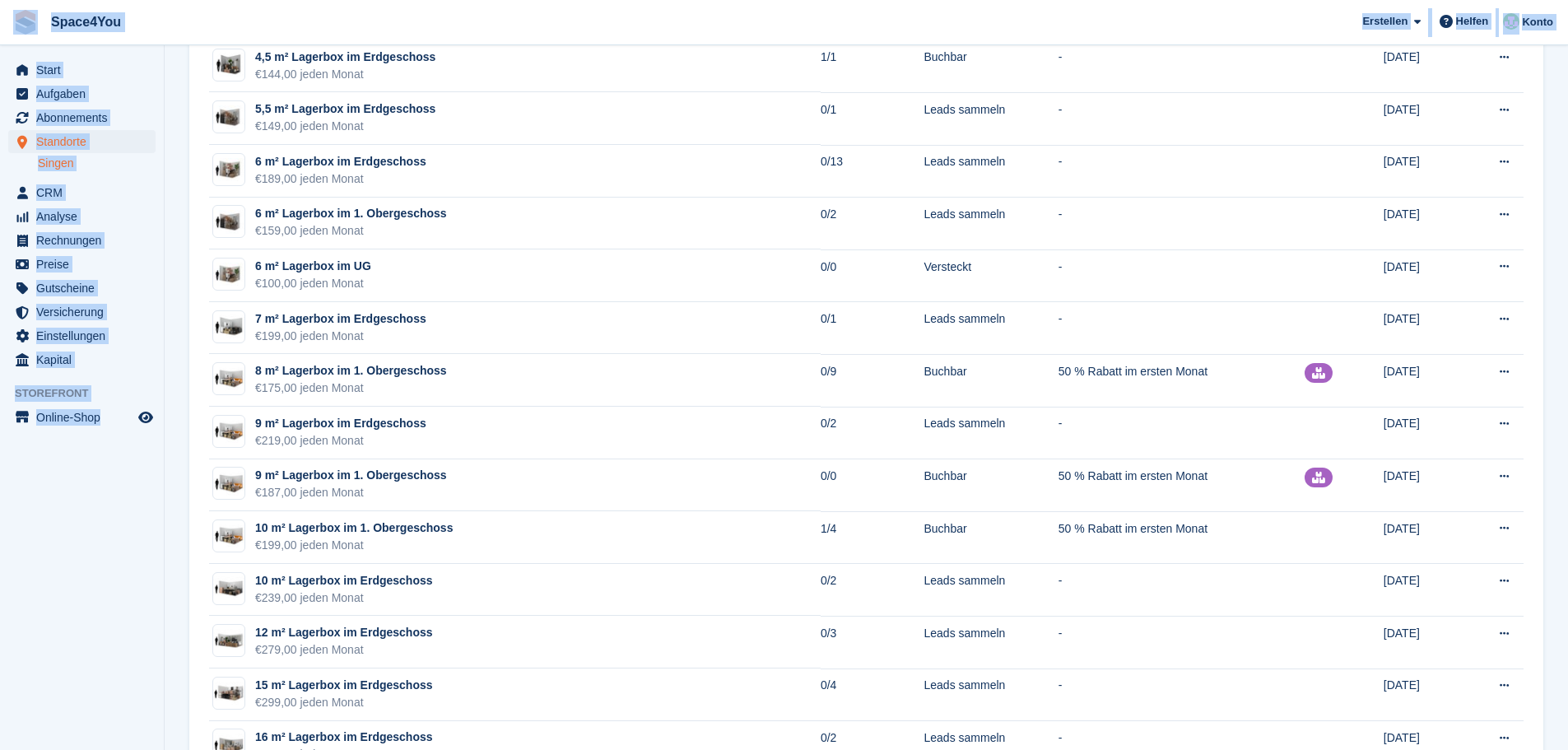
drag, startPoint x: 163, startPoint y: 436, endPoint x: 13, endPoint y: 25, distance: 437.5
click at [13, 25] on div "Space4You Erstellen Abonnement Rechnung Kontakt Deal Rabatt Seite Helfen Chat-S…" at bounding box center [784, 211] width 1568 height 2562
click at [59, 559] on aside "Start Aufgaben Abonnements Abonnements Abonnements Preiserhöhungen NEU Preiserh…" at bounding box center [81, 379] width 164 height 668
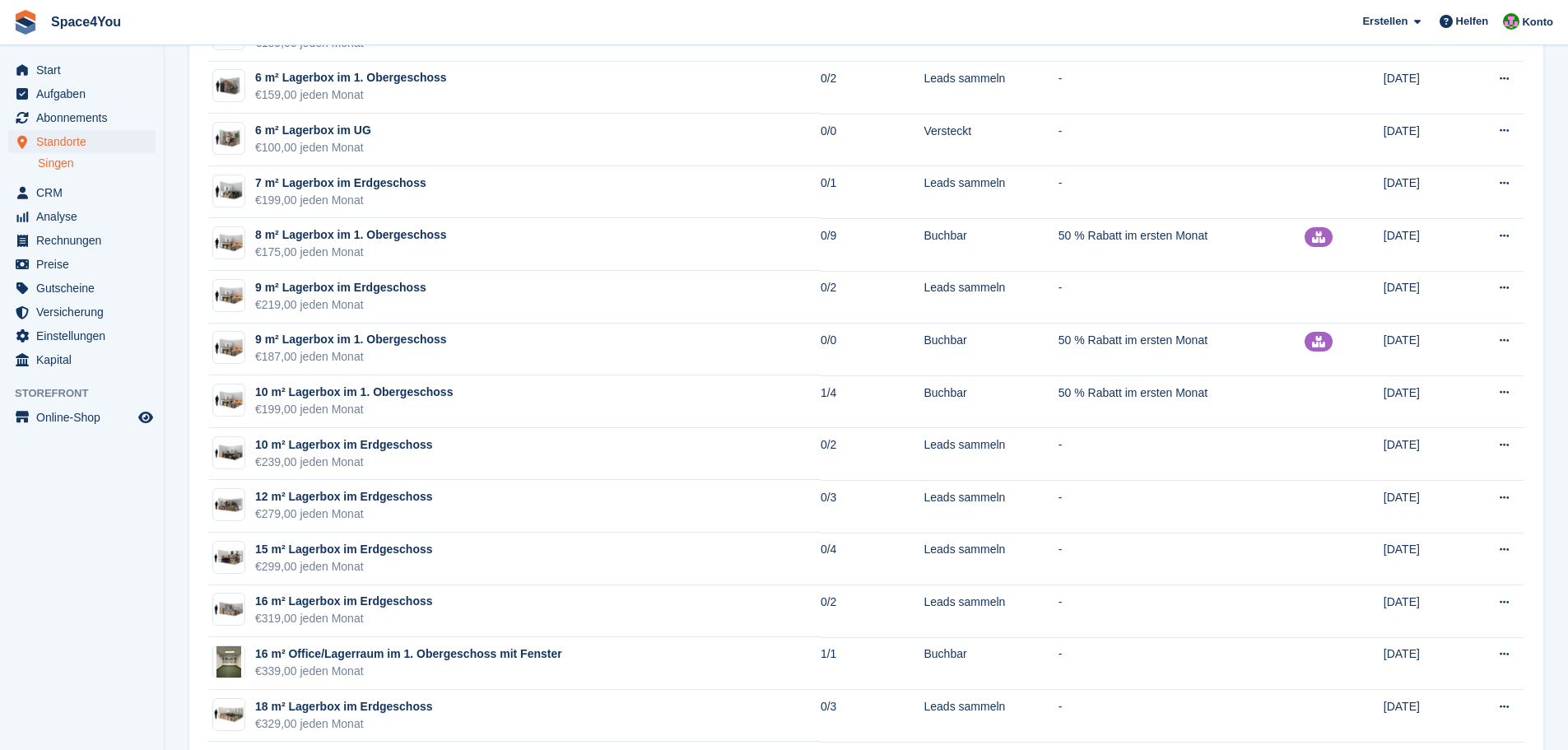
scroll to position [1235, 0]
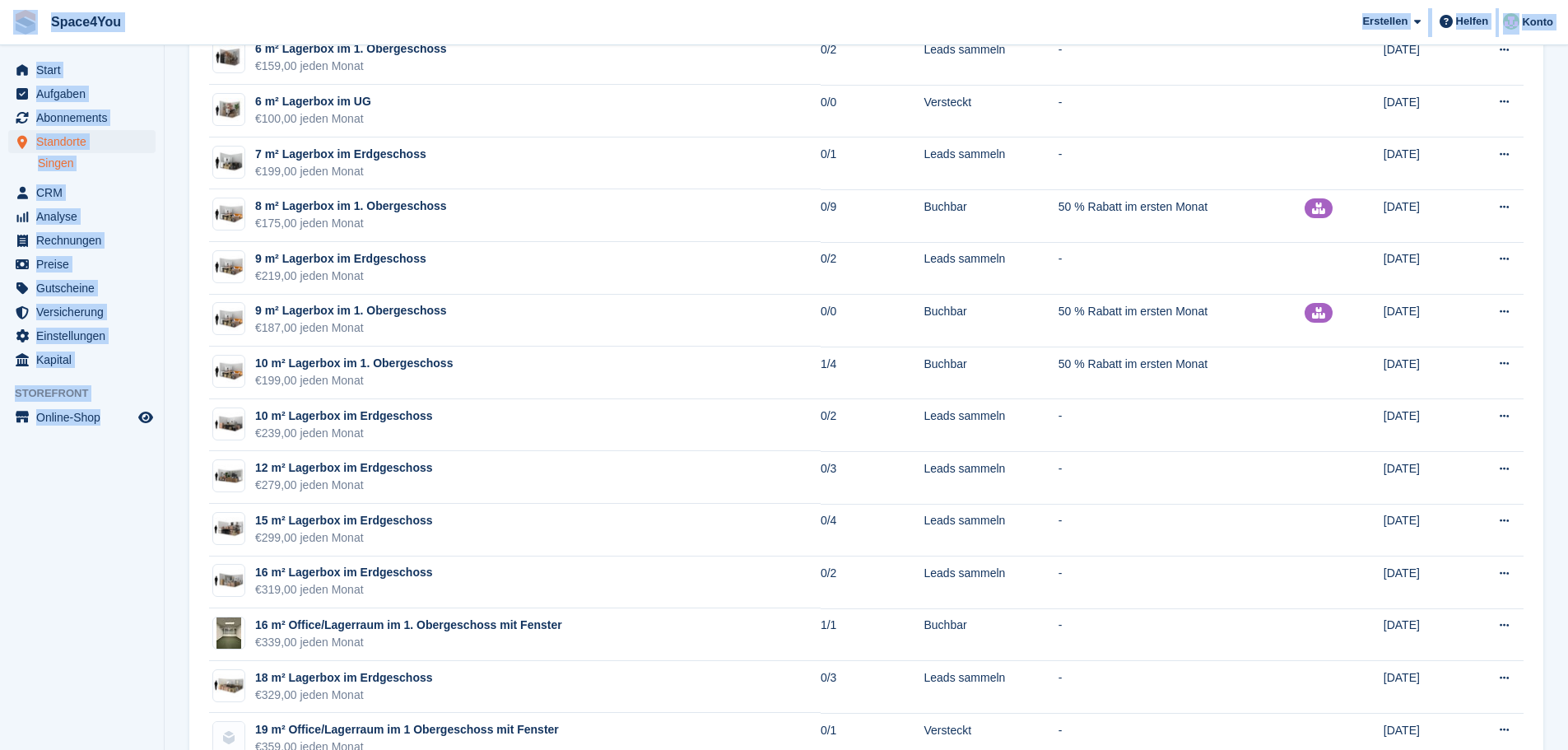
drag, startPoint x: 158, startPoint y: 438, endPoint x: 2, endPoint y: 36, distance: 431.2
click at [2, 36] on div "Space4You Erstellen Abonnement Rechnung Kontakt Deal Rabatt Seite Helfen Chat-S…" at bounding box center [784, 46] width 1568 height 2562
click at [46, 566] on aside "Start Aufgaben Abonnements Abonnements Abonnements Preiserhöhungen NEU Preiserh…" at bounding box center [81, 379] width 164 height 668
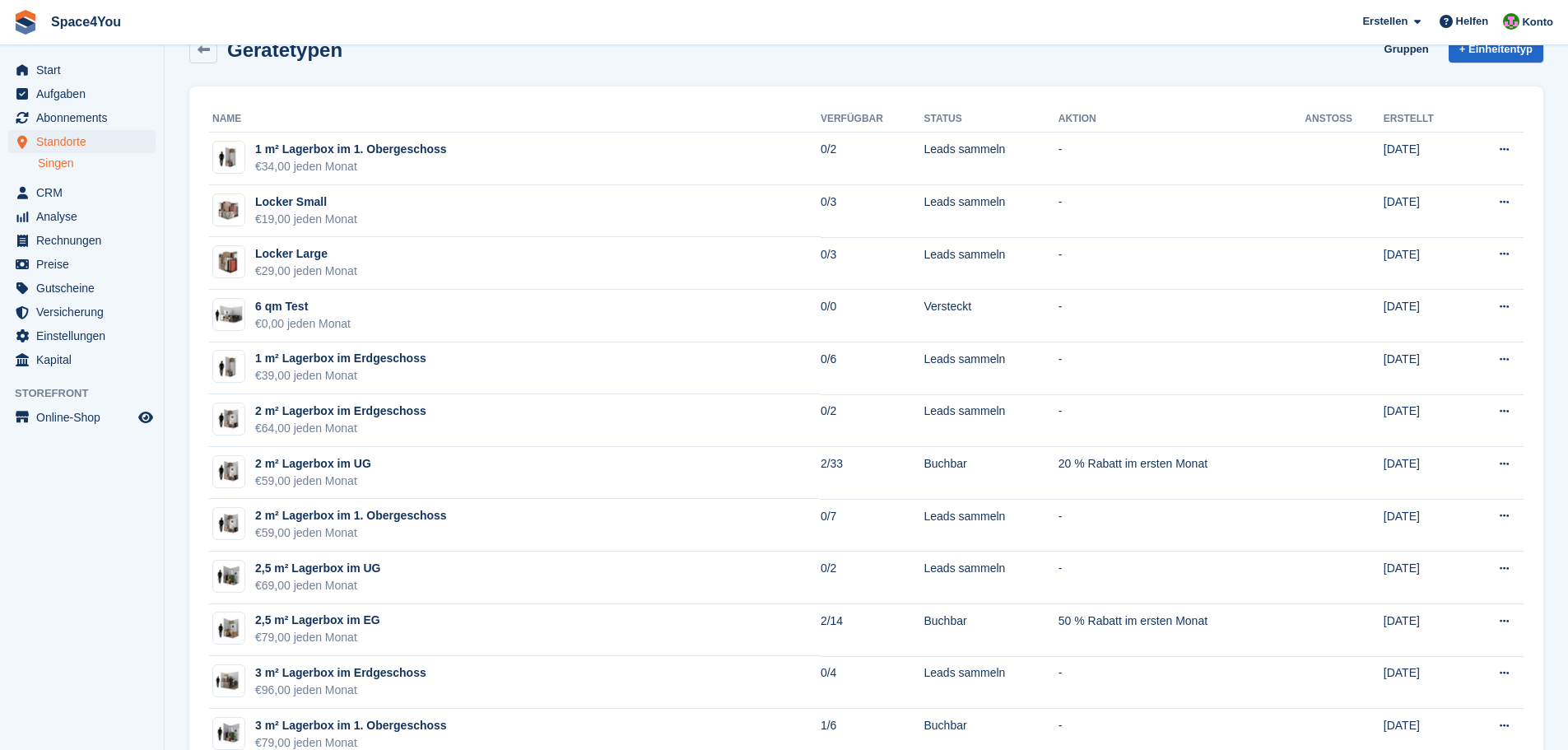
scroll to position [0, 0]
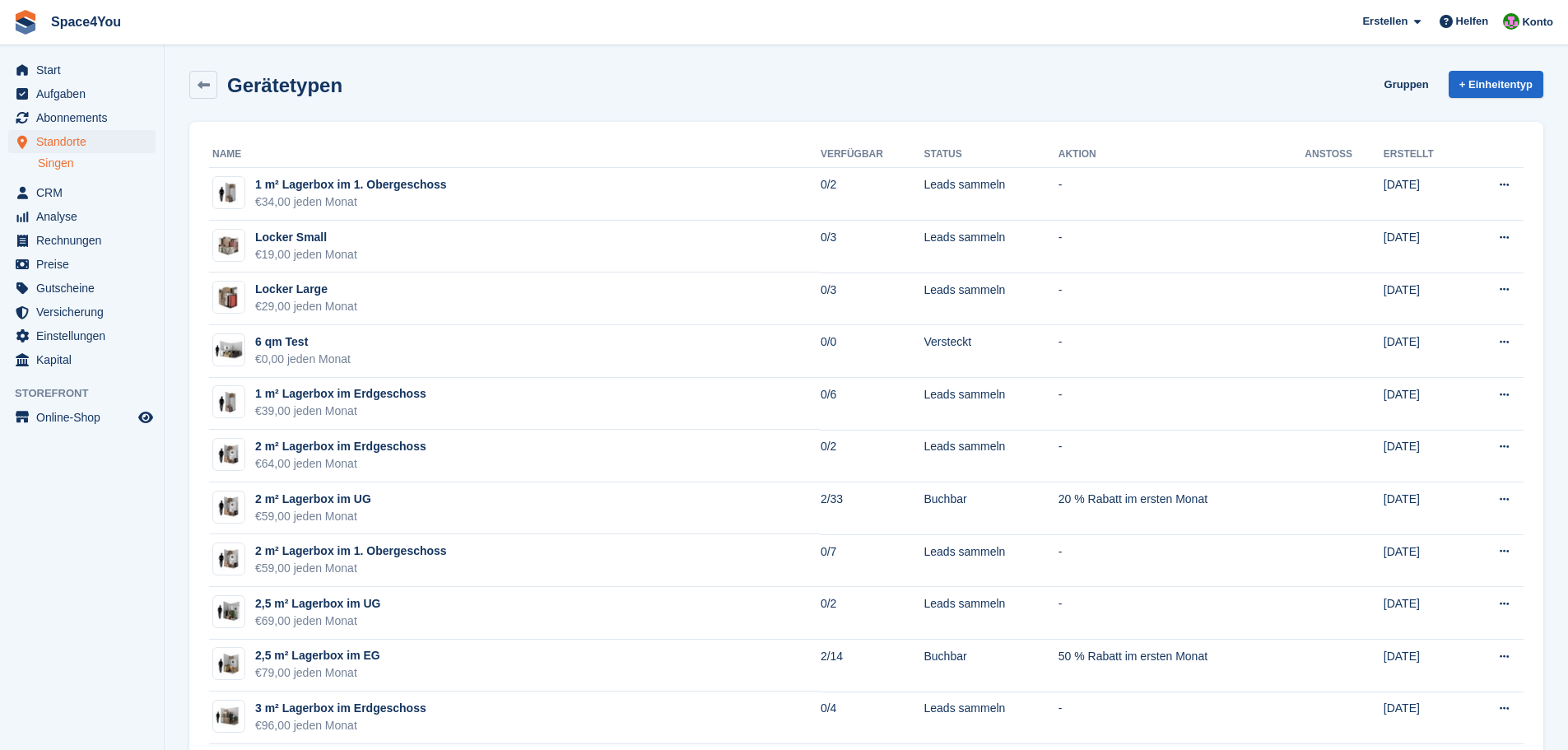
click at [383, 90] on div "Gerätetypen Gruppen + Einheitentyp" at bounding box center [866, 84] width 1354 height 28
click at [309, 82] on h2 "Gerätetypen" at bounding box center [285, 85] width 115 height 22
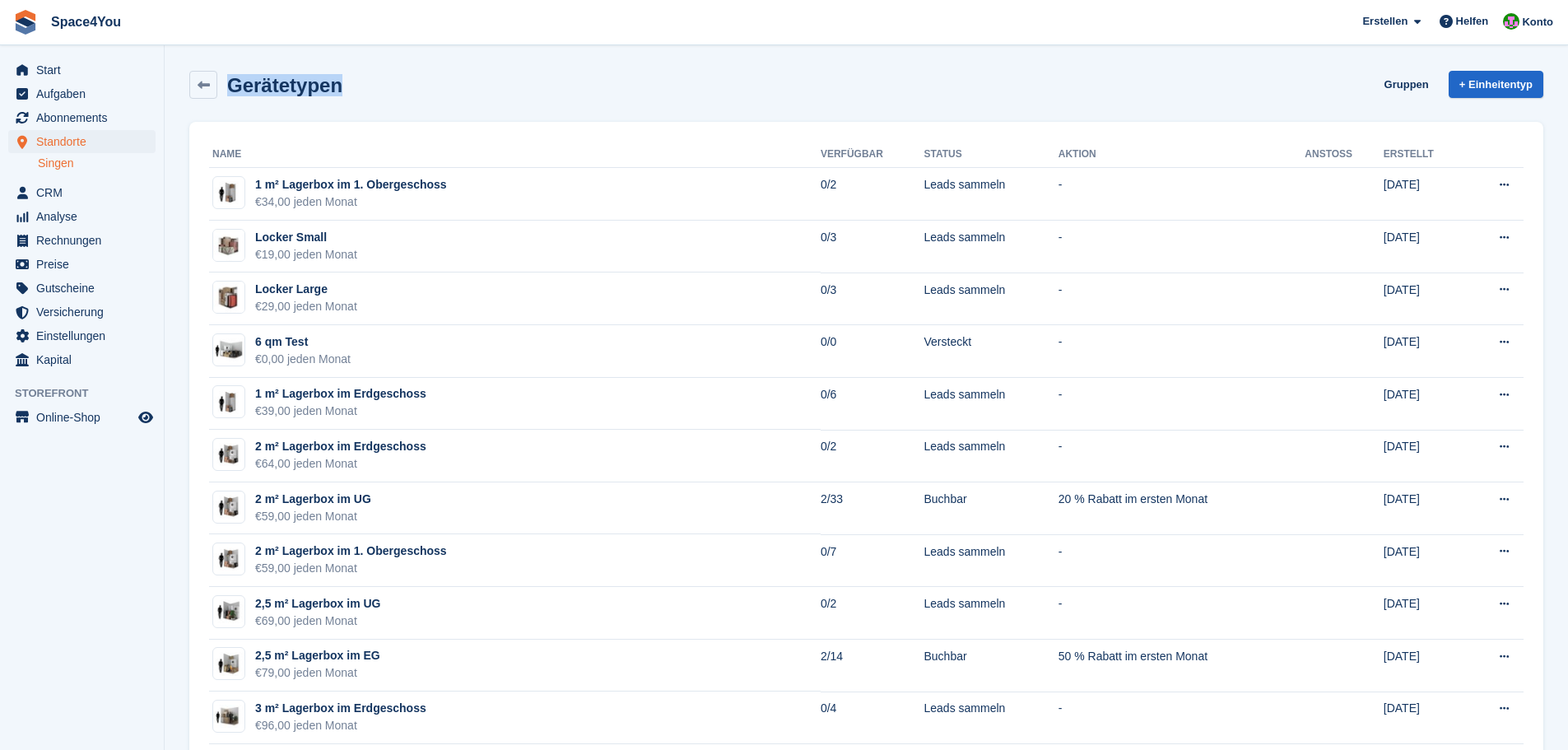
click at [309, 82] on h2 "Gerätetypen" at bounding box center [285, 85] width 115 height 22
click at [373, 93] on div "Gerätetypen Gruppen + Einheitentyp" at bounding box center [866, 84] width 1354 height 28
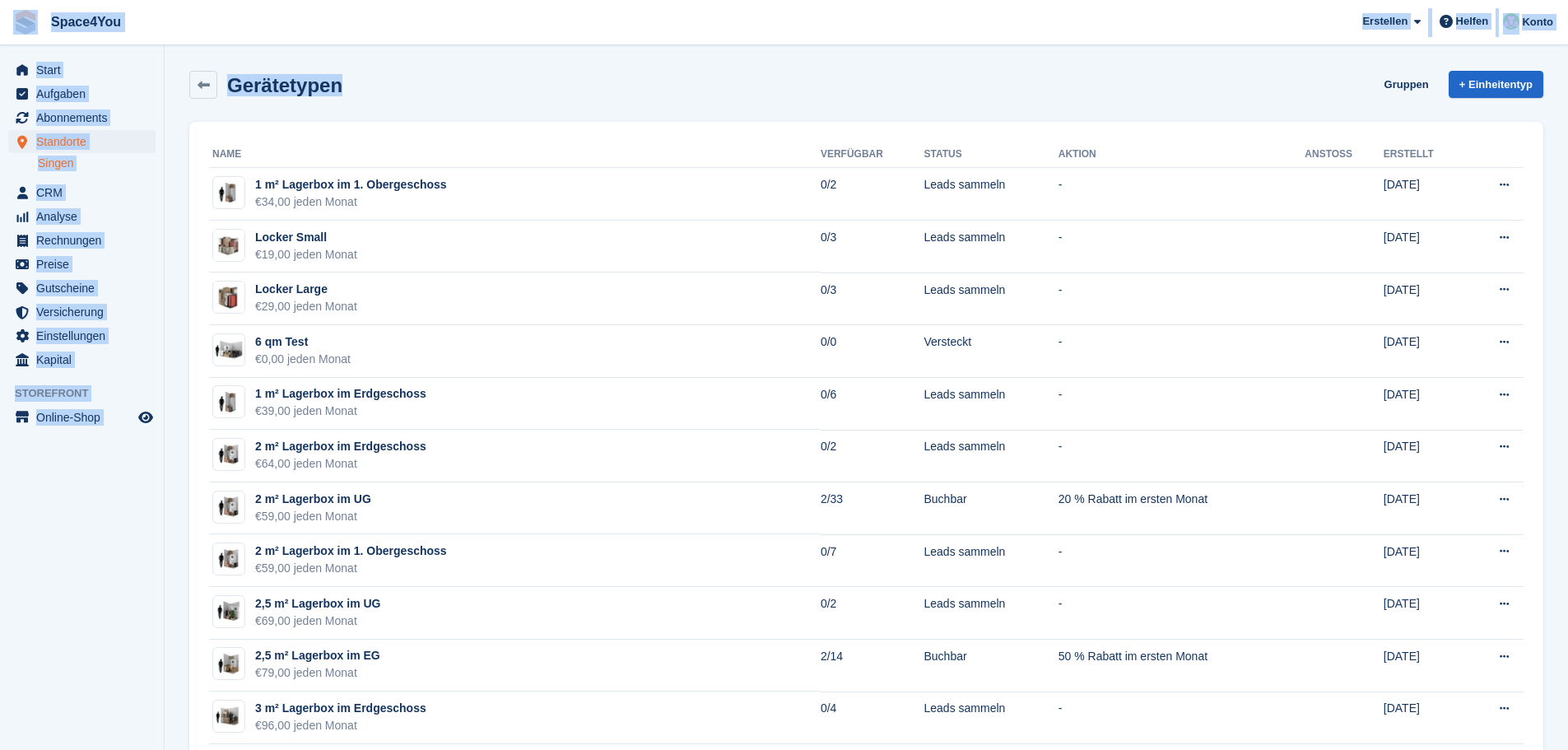
drag, startPoint x: 360, startPoint y: 83, endPoint x: 9, endPoint y: 35, distance: 354.3
click at [214, 17] on span "Space4You Erstellen Abonnement Rechnung Kontakt Deal Rabatt Seite Helfen Chat-S…" at bounding box center [784, 22] width 1568 height 44
drag, startPoint x: 344, startPoint y: 86, endPoint x: 24, endPoint y: 10, distance: 328.9
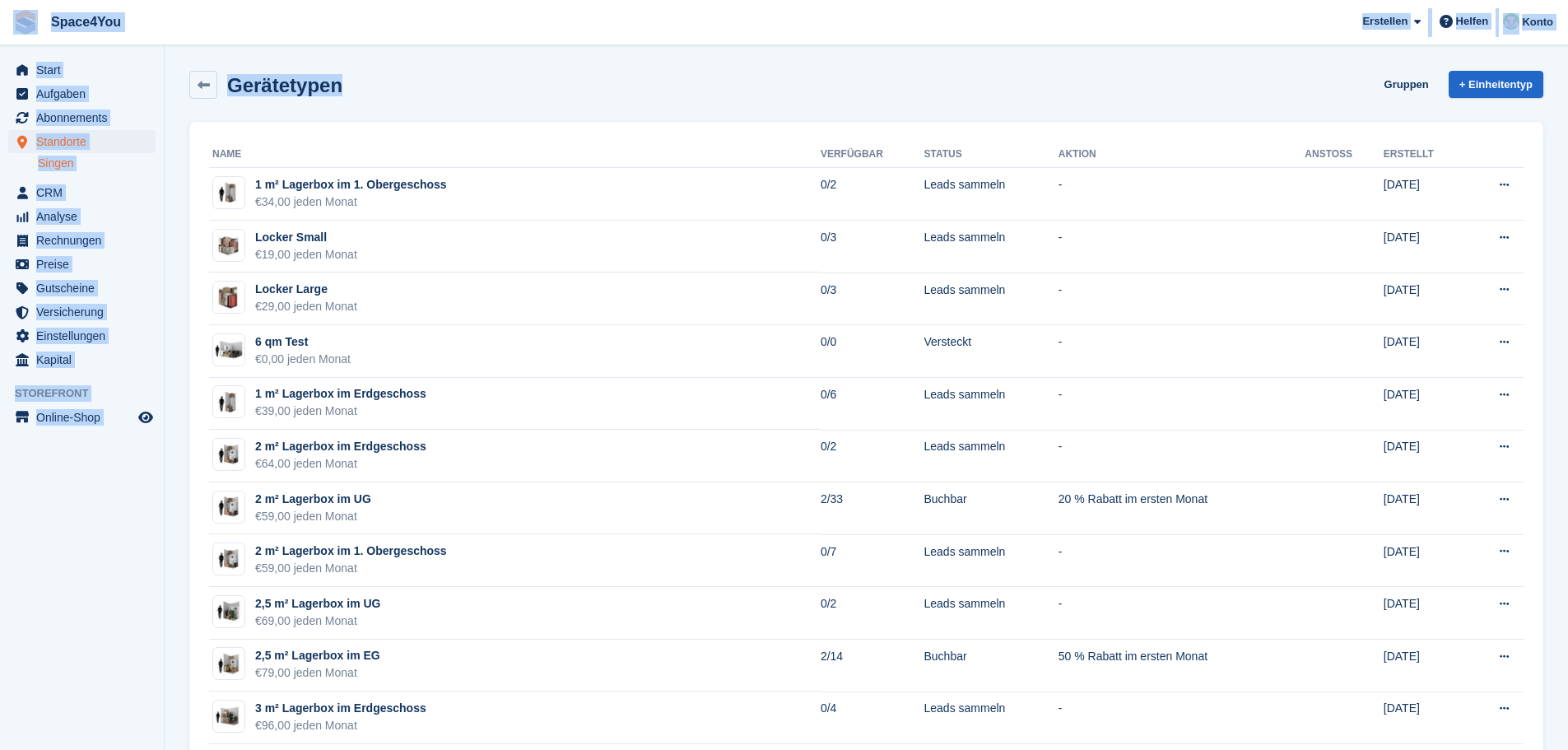
click at [162, 31] on span "Space4You [GEOGRAPHIC_DATA] Abonnement Rechnung Kontakt Deal [GEOGRAPHIC_DATA] …" at bounding box center [784, 22] width 1568 height 44
drag, startPoint x: 379, startPoint y: 76, endPoint x: 9, endPoint y: 25, distance: 373.5
click at [173, 22] on span "Space4You Erstellen Abonnement Rechnung Kontakt Deal Rabatt Seite Helfen Chat-S…" at bounding box center [784, 22] width 1568 height 44
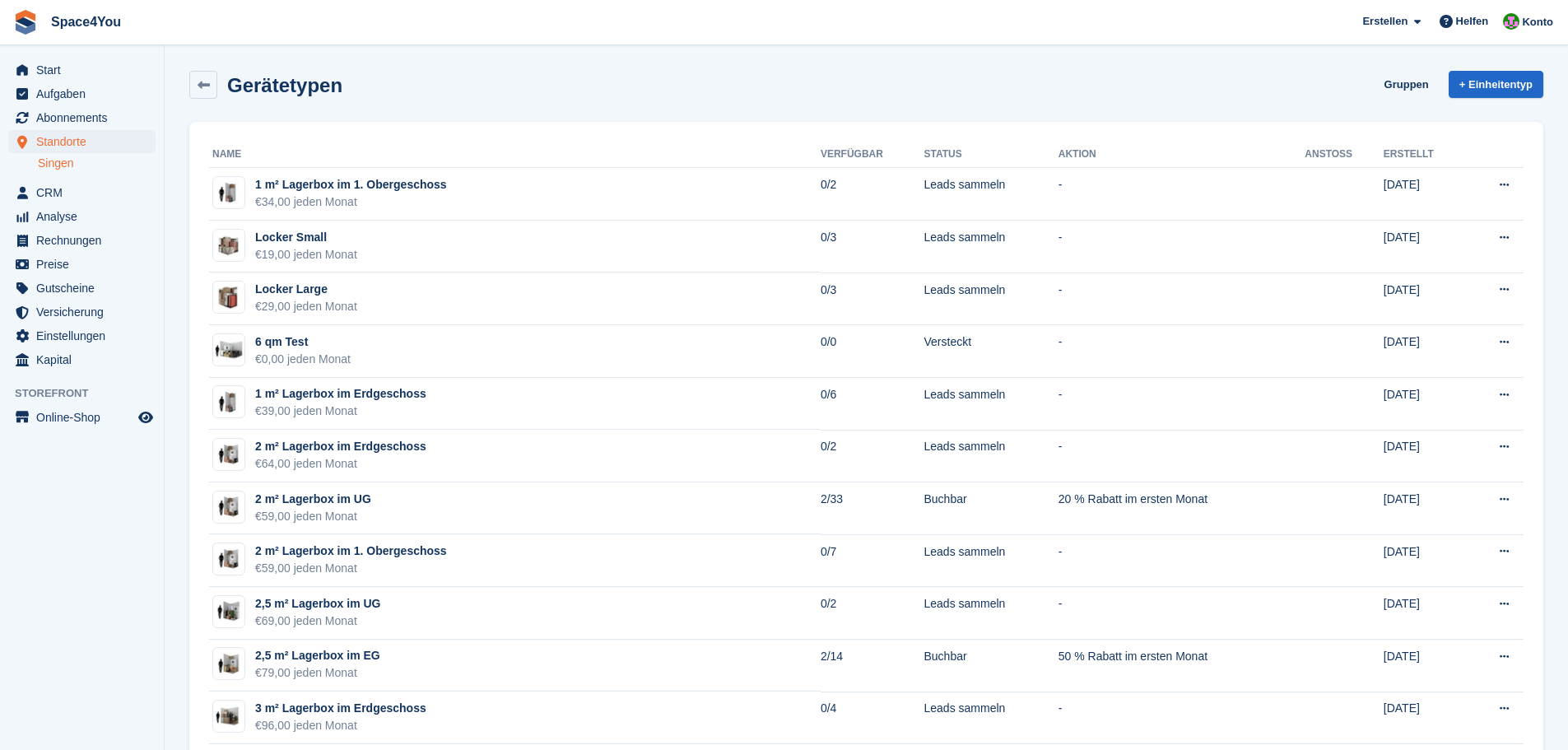
click at [173, 22] on span "Space4You Erstellen Abonnement Rechnung Kontakt Deal Rabatt Seite Helfen Chat-S…" at bounding box center [784, 22] width 1568 height 44
click at [336, 14] on span "Space4You Erstellen Abonnement Rechnung Kontakt Deal Rabatt Seite Helfen Chat-S…" at bounding box center [784, 22] width 1568 height 44
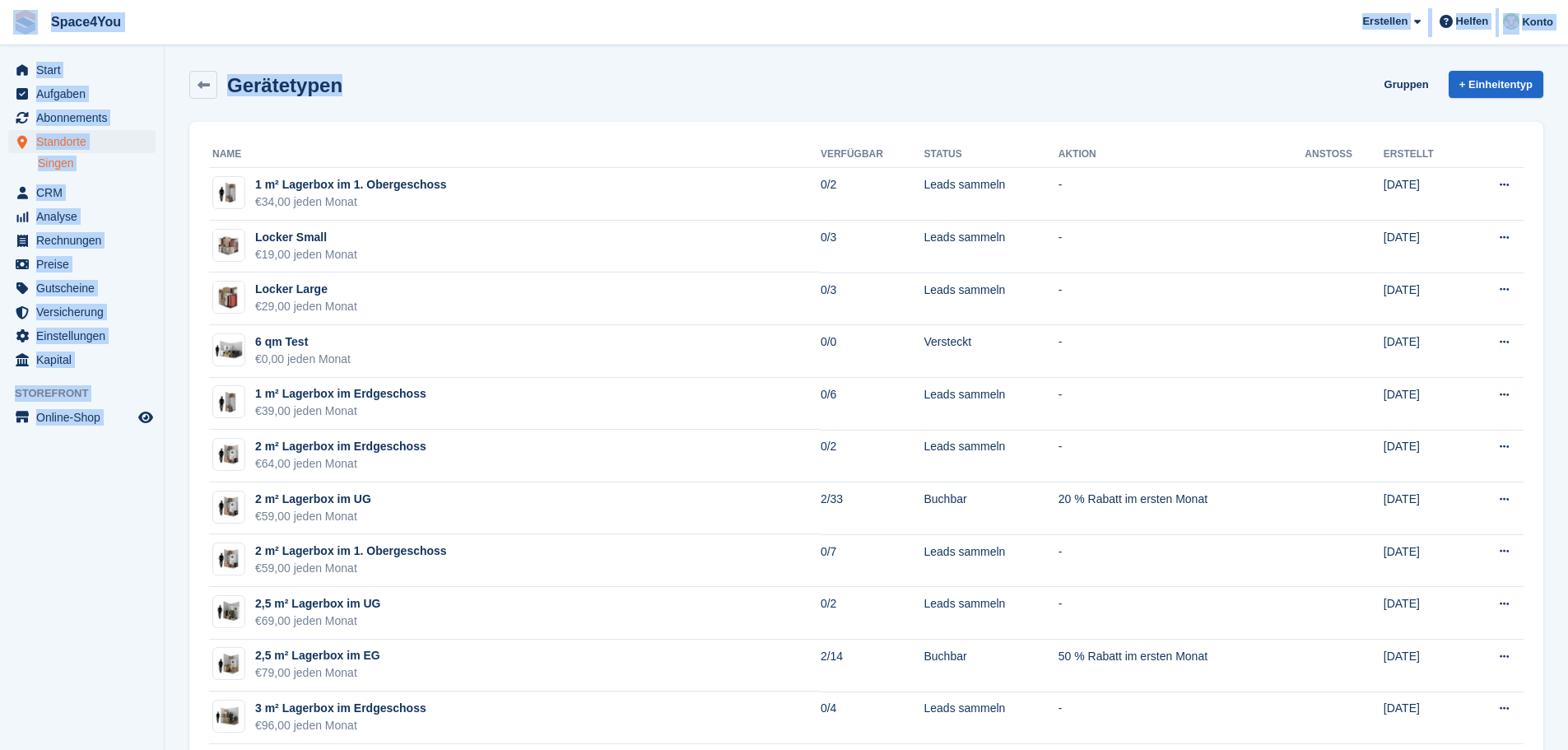
drag, startPoint x: 345, startPoint y: 79, endPoint x: 14, endPoint y: 14, distance: 337.3
click at [220, 39] on span "Space4You Erstellen Abonnement Rechnung Kontakt Deal Rabatt Seite Helfen Chat-S…" at bounding box center [784, 22] width 1568 height 44
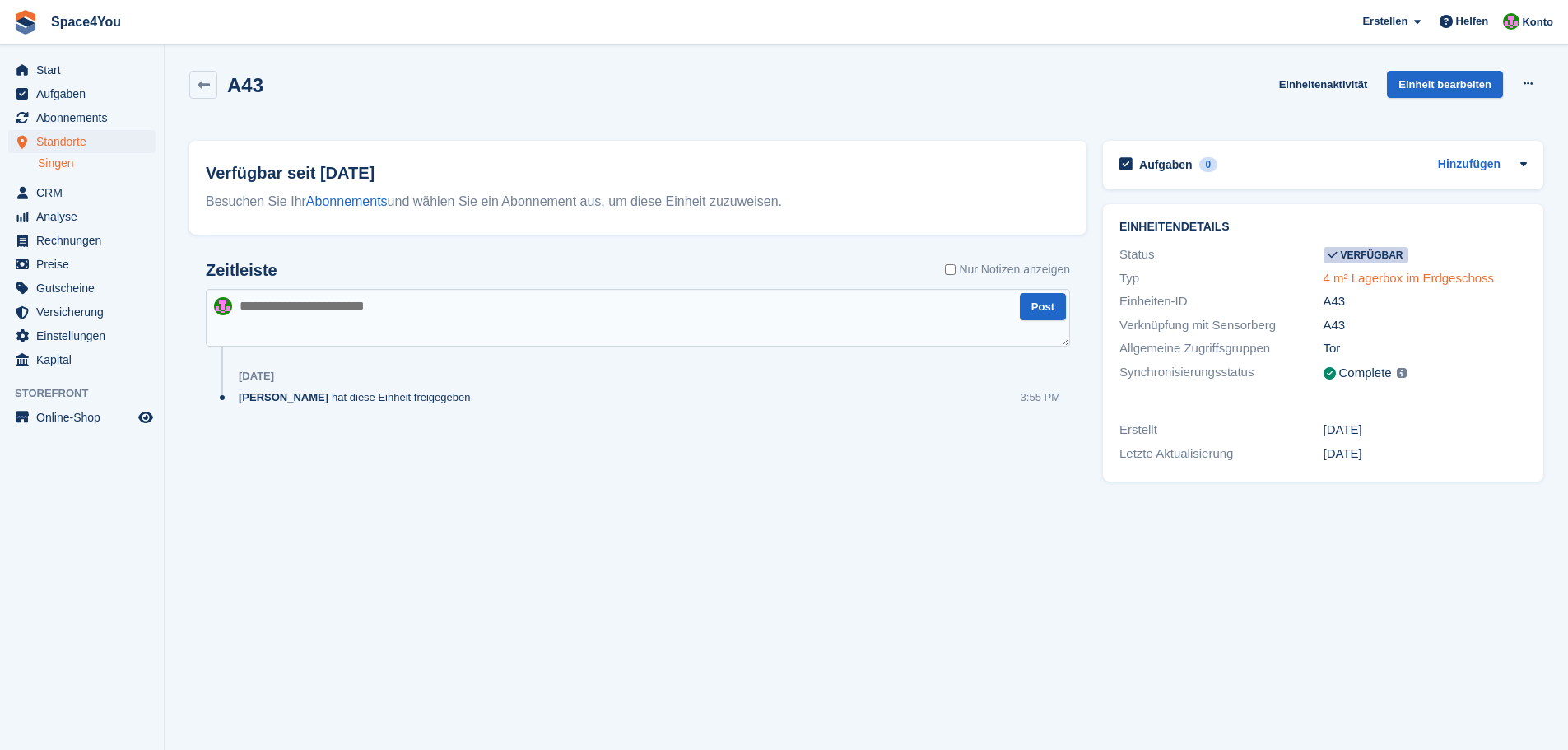
click at [1386, 277] on link "4 m² Lagerbox im Erdgeschoss" at bounding box center [1409, 278] width 171 height 14
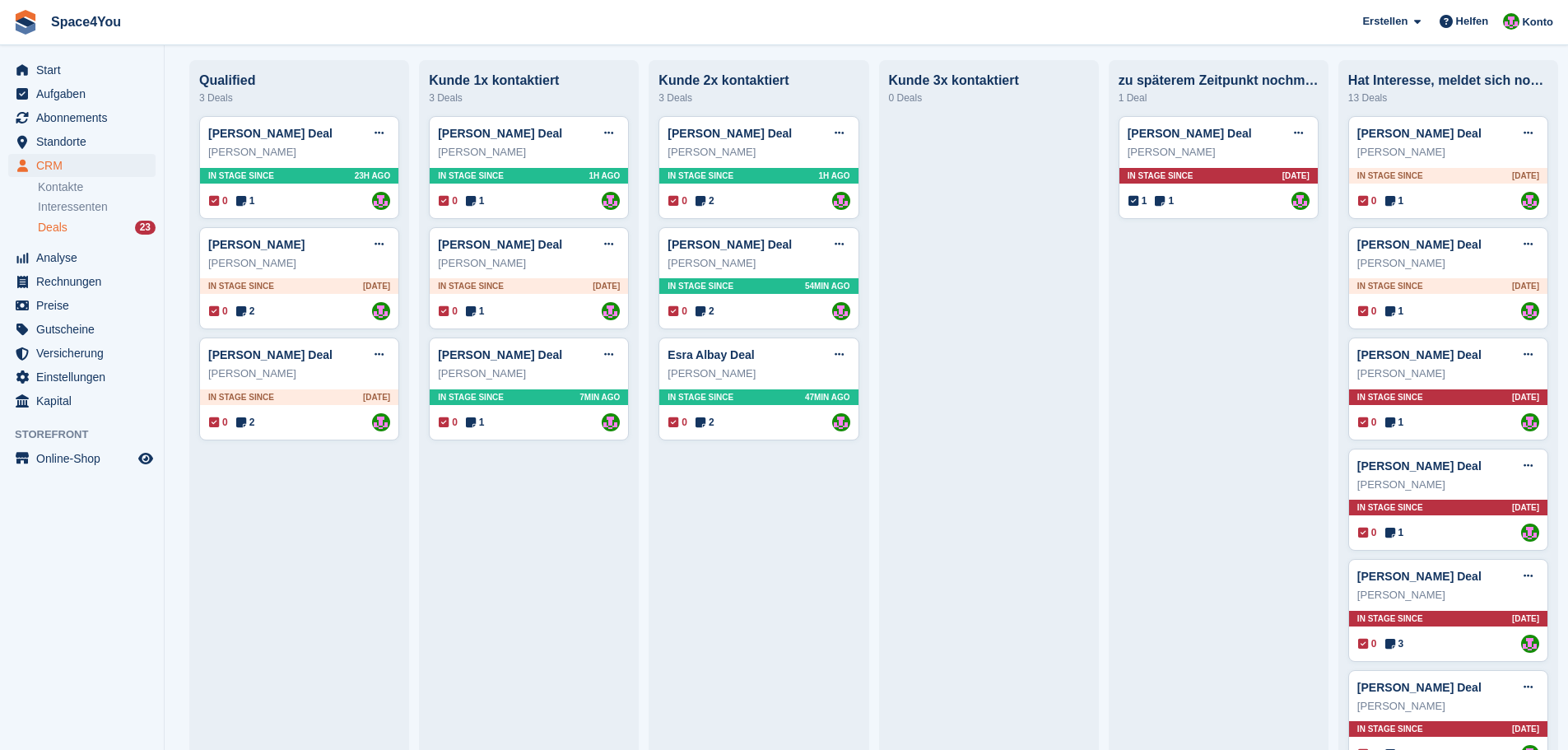
scroll to position [25, 0]
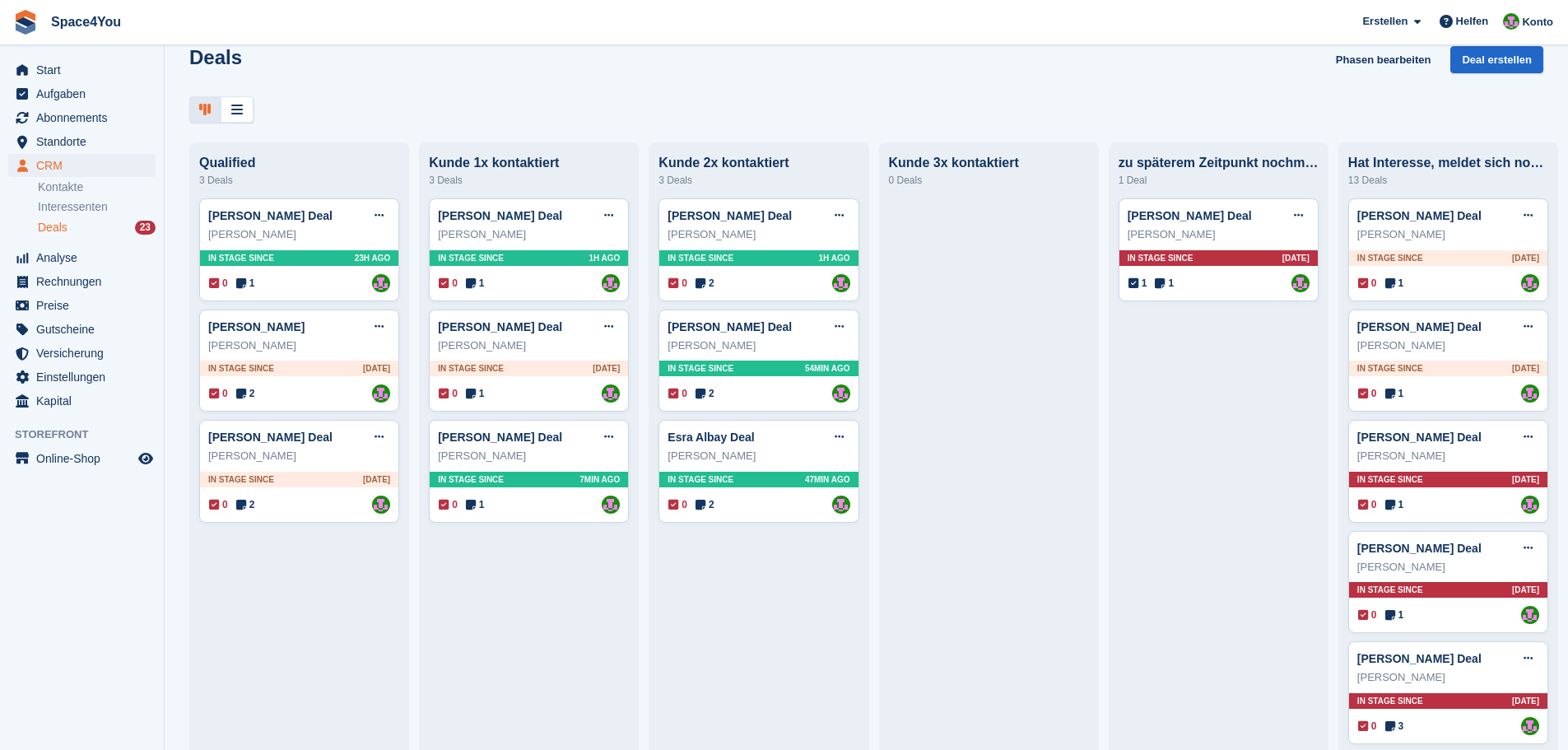
click at [367, 110] on div at bounding box center [866, 110] width 1354 height 27
click at [378, 102] on div at bounding box center [866, 110] width 1354 height 27
click at [68, 65] on span "Start" at bounding box center [86, 70] width 98 height 23
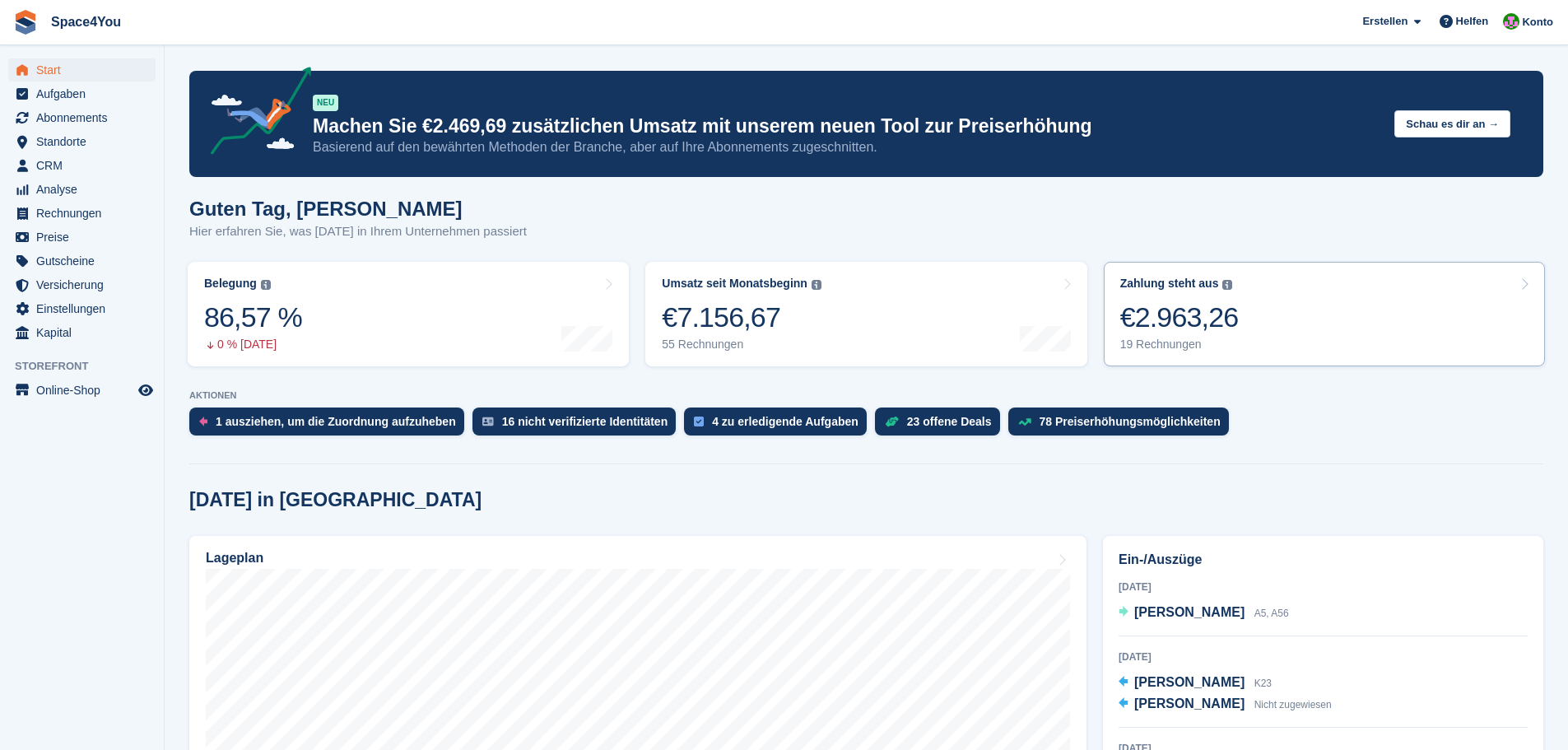
click at [1328, 336] on link "Zahlung steht aus Der gesamte ausstehende Saldo aller offenen Rechnungen. €2.96…" at bounding box center [1324, 313] width 441 height 104
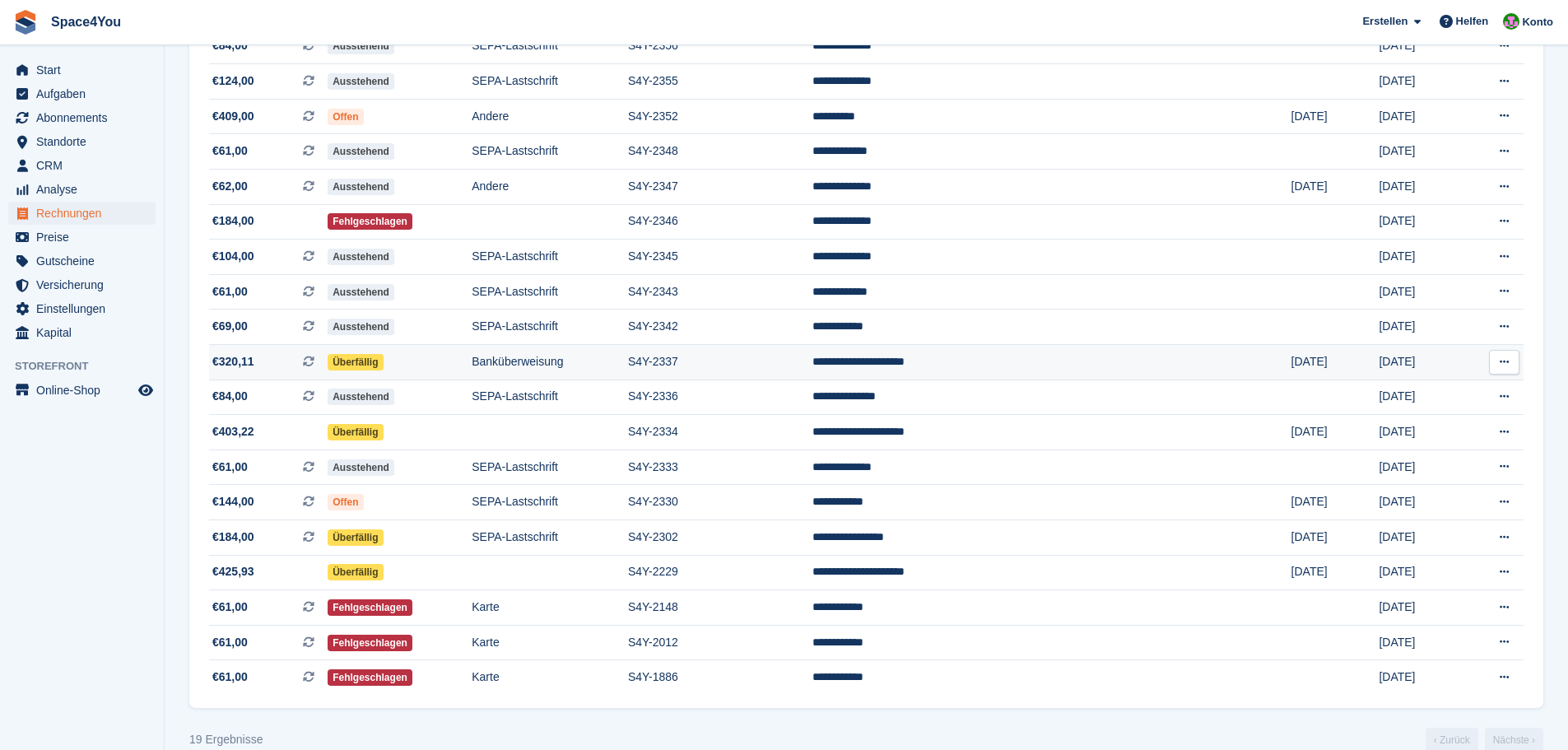
scroll to position [165, 0]
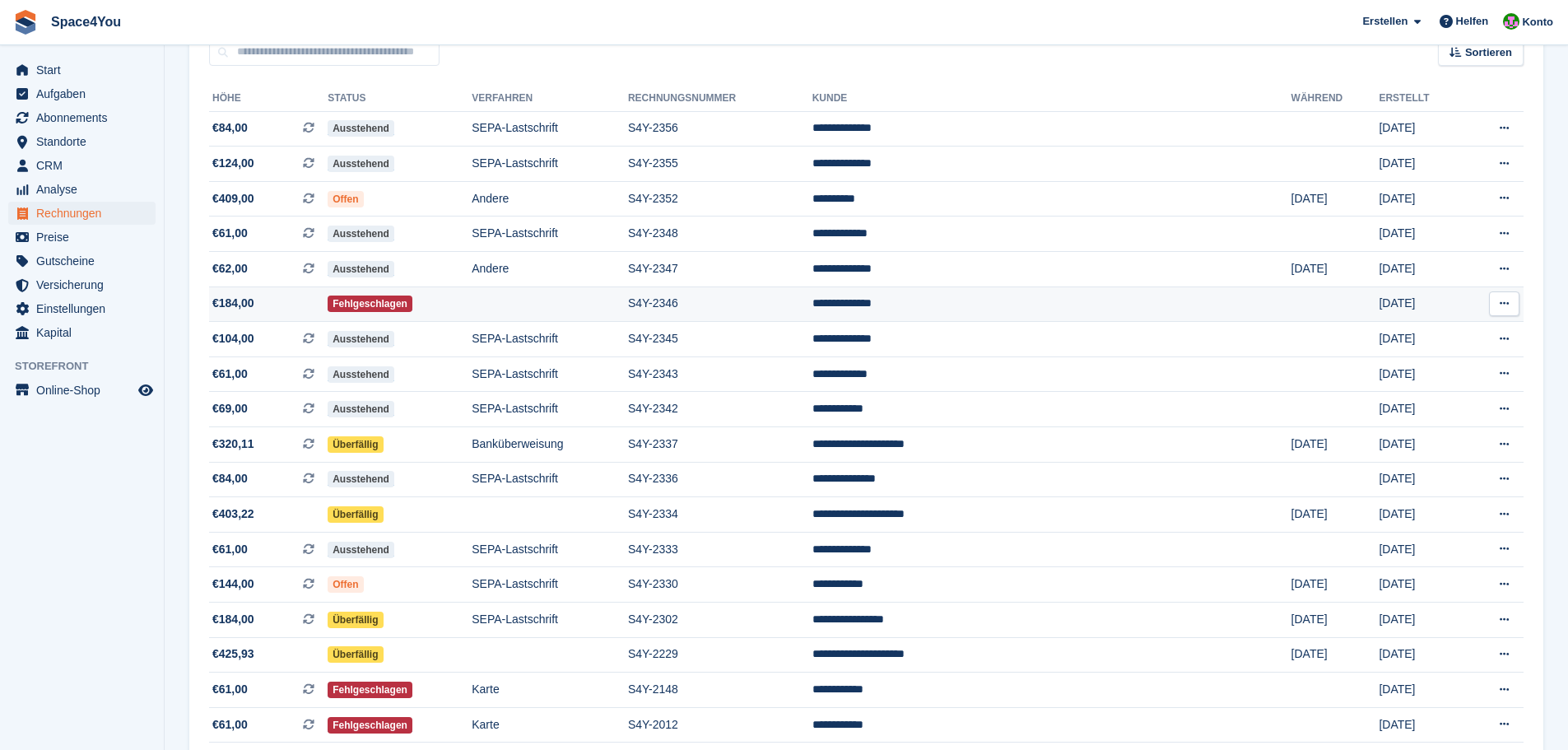
click at [242, 297] on span "€184,00" at bounding box center [233, 303] width 42 height 17
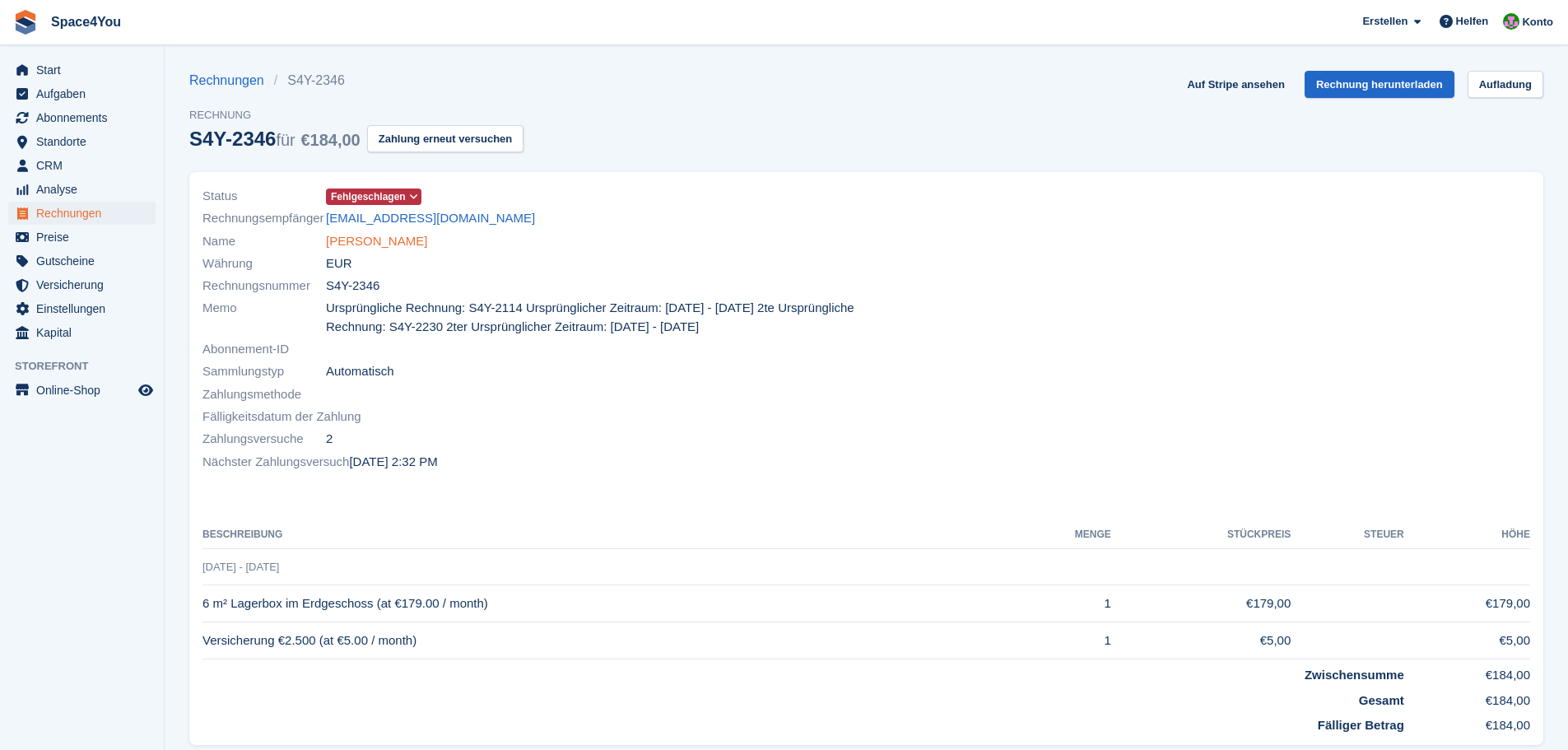
click at [365, 244] on link "[PERSON_NAME]" at bounding box center [376, 241] width 101 height 19
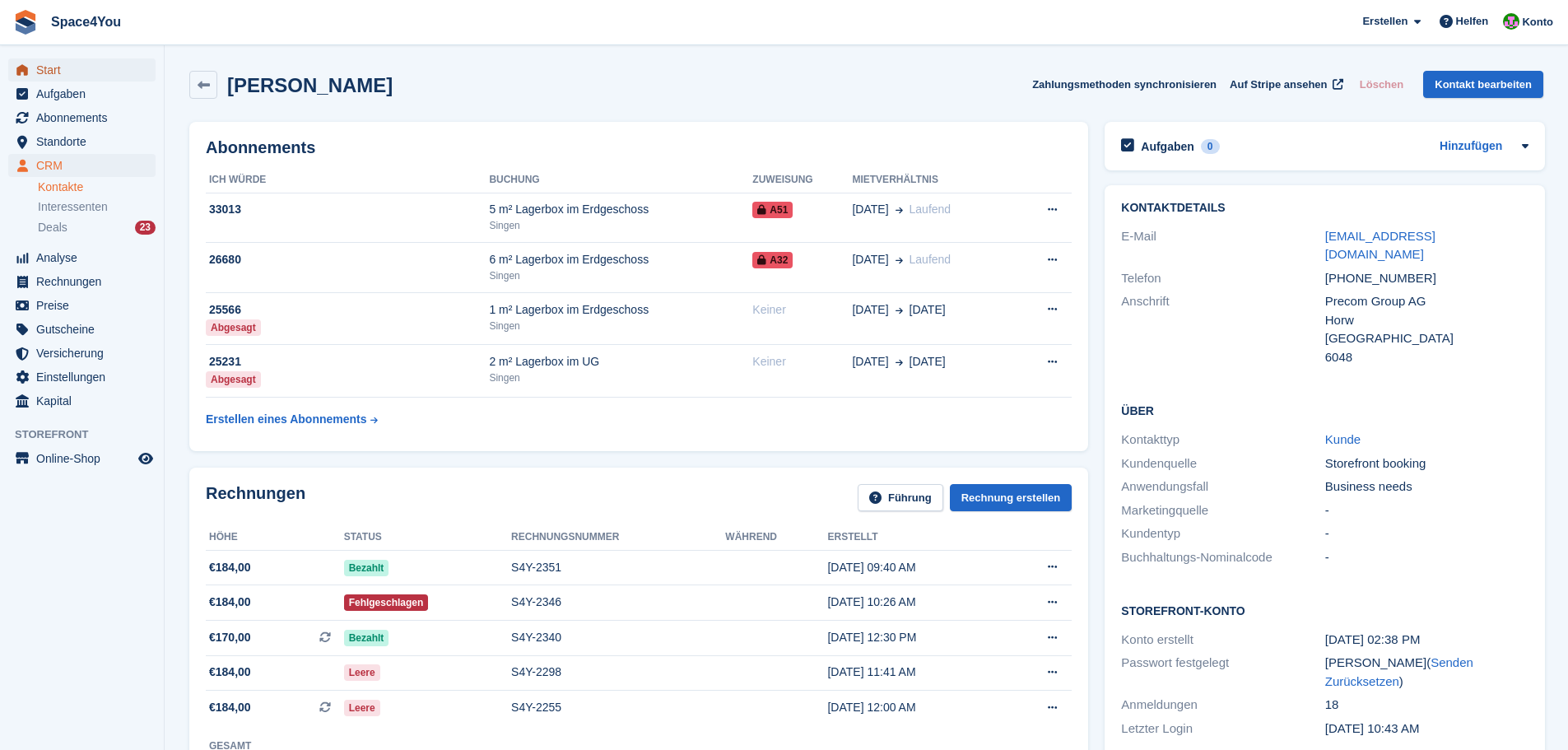
click at [93, 66] on span "Start" at bounding box center [86, 70] width 98 height 23
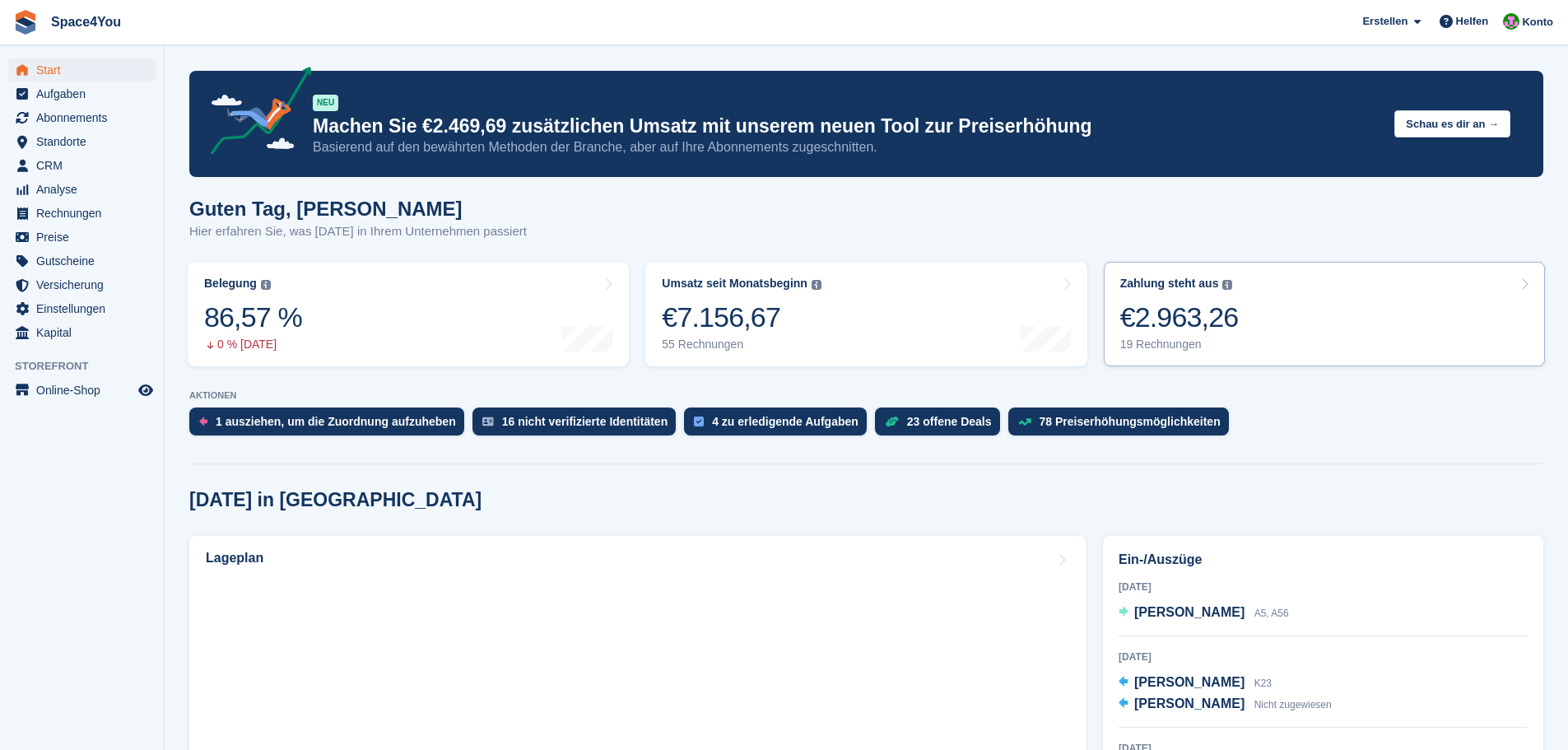
click at [1267, 338] on link "Zahlung steht aus Der gesamte ausstehende Saldo aller offenen Rechnungen. €2.96…" at bounding box center [1324, 313] width 441 height 104
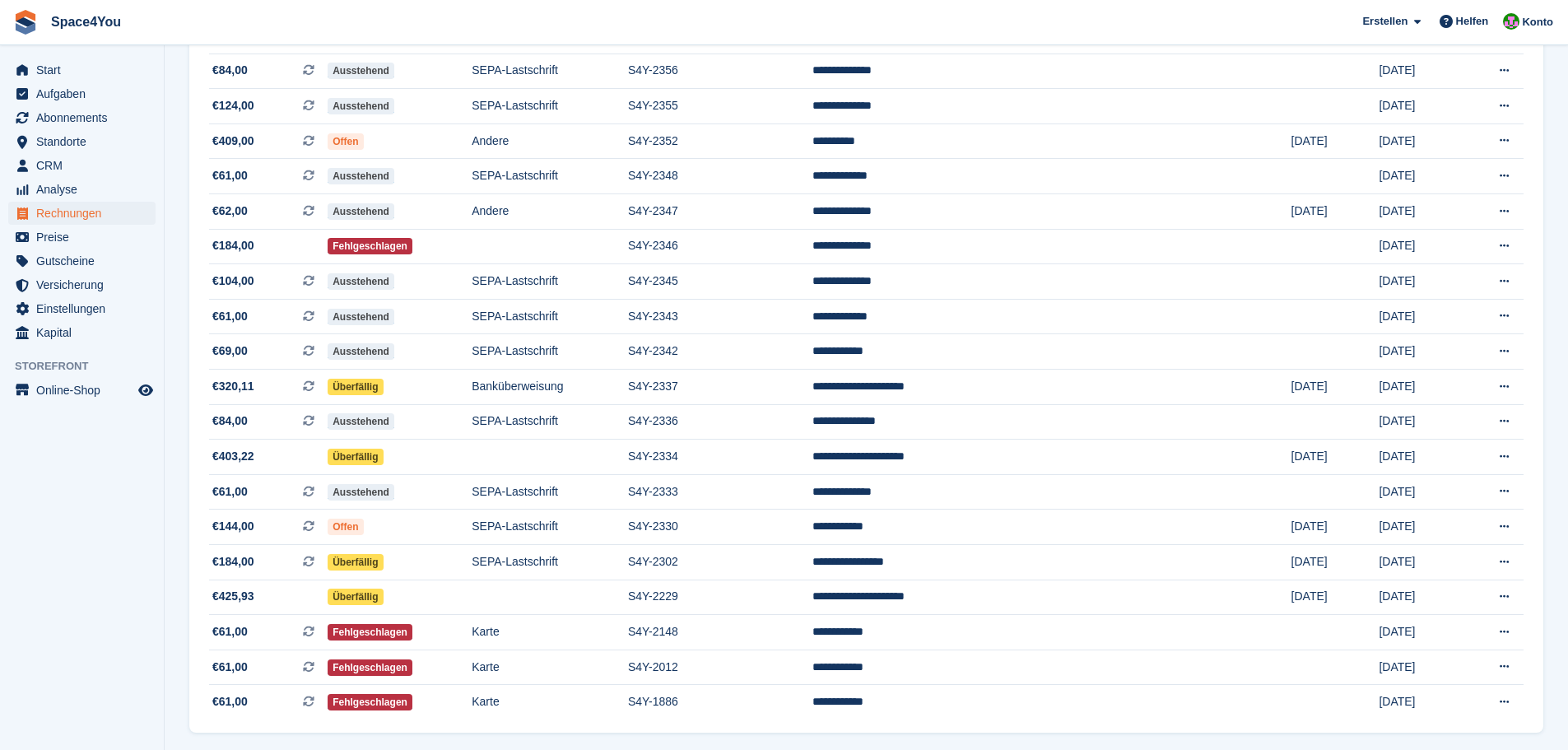
scroll to position [247, 0]
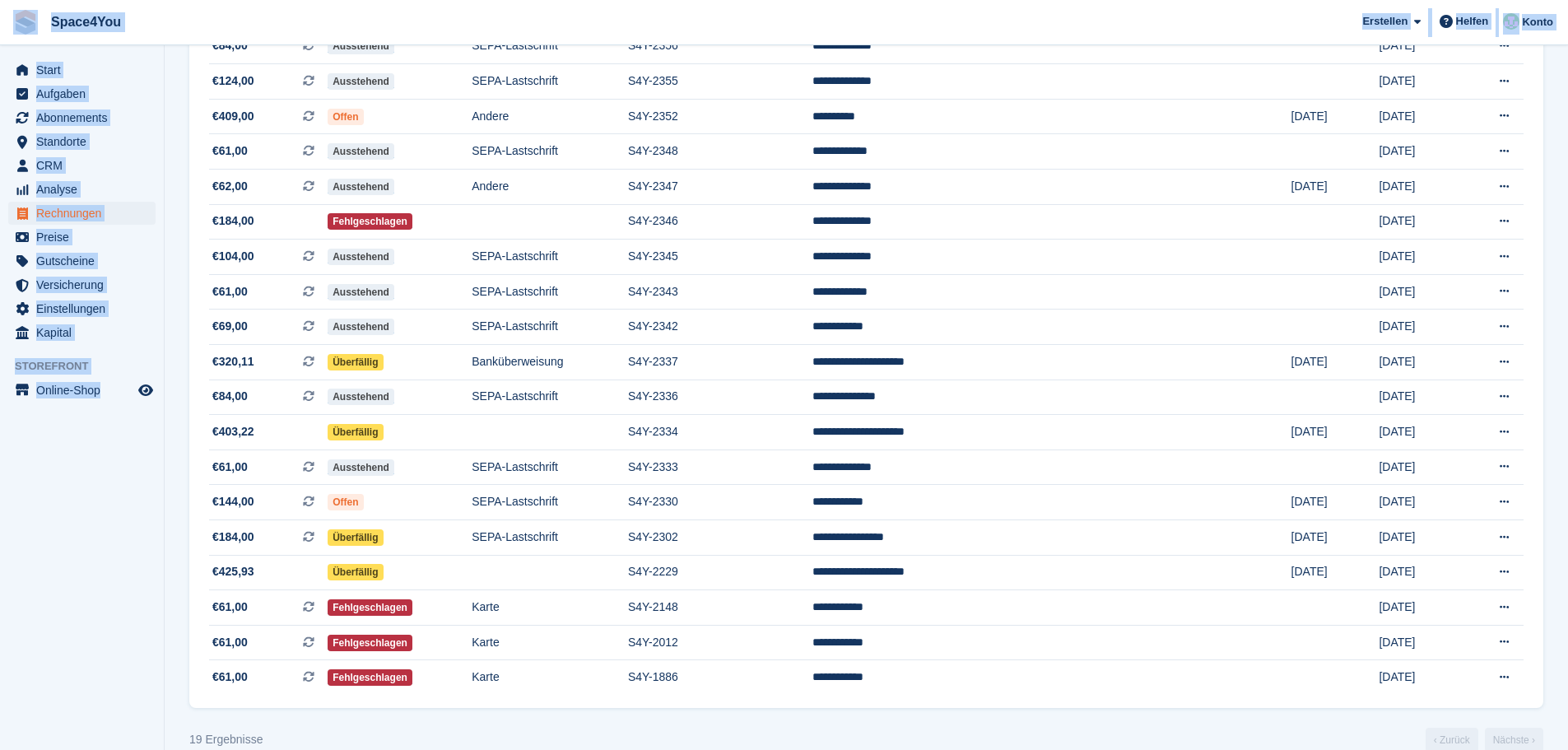
drag, startPoint x: 147, startPoint y: 431, endPoint x: 8, endPoint y: 27, distance: 427.2
click at [8, 27] on div "Space4You Erstellen Abonnement Rechnung Kontakt Deal Rabatt Seite Helfen Chat-S…" at bounding box center [784, 265] width 1568 height 1024
click at [145, 513] on aside "Start Aufgaben Abonnements Abonnements Abonnements Preiserhöhungen NEU Preiserh…" at bounding box center [81, 379] width 164 height 668
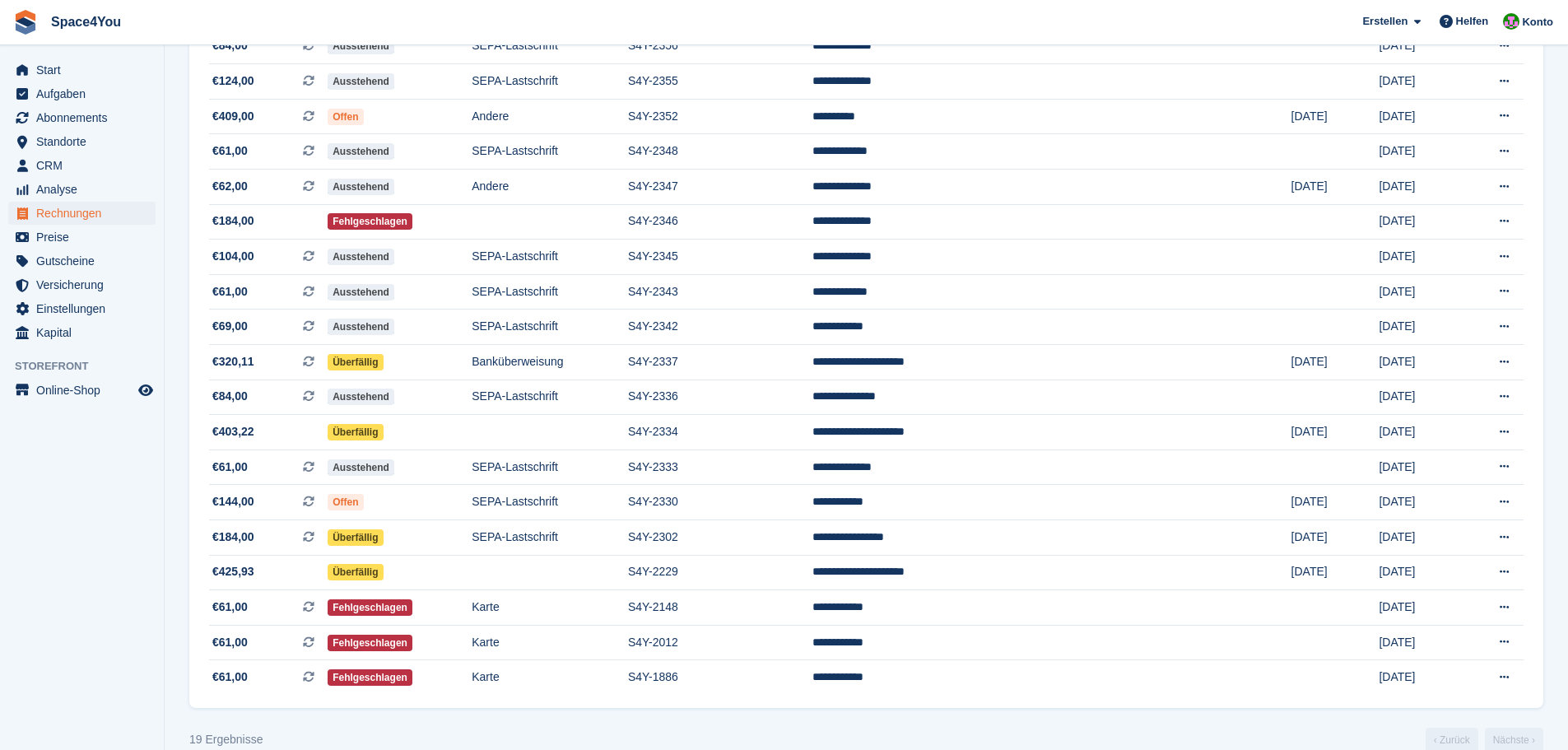
click at [121, 442] on aside "Start Aufgaben Abonnements Abonnements Abonnements Preiserhöhungen NEU Preiserh…" at bounding box center [81, 379] width 164 height 668
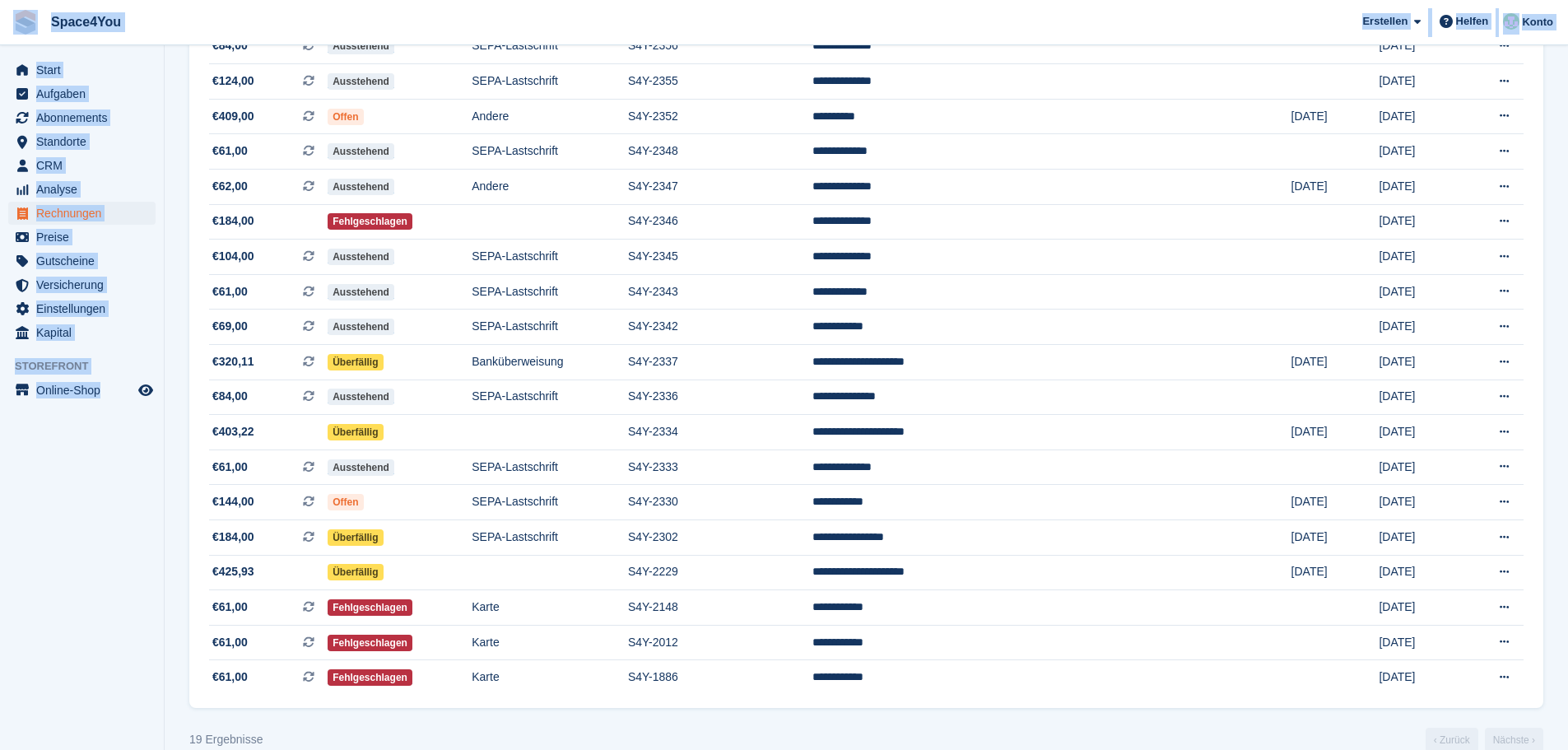
drag, startPoint x: 157, startPoint y: 403, endPoint x: 18, endPoint y: 36, distance: 392.4
click at [18, 36] on div "Space4You [GEOGRAPHIC_DATA] Abonnement Rechnung Kontakt Deal [GEOGRAPHIC_DATA] …" at bounding box center [784, 265] width 1568 height 1024
click at [126, 580] on aside "Start Aufgaben Abonnements Abonnements Abonnements Preiserhöhungen NEU Preiserh…" at bounding box center [81, 379] width 164 height 668
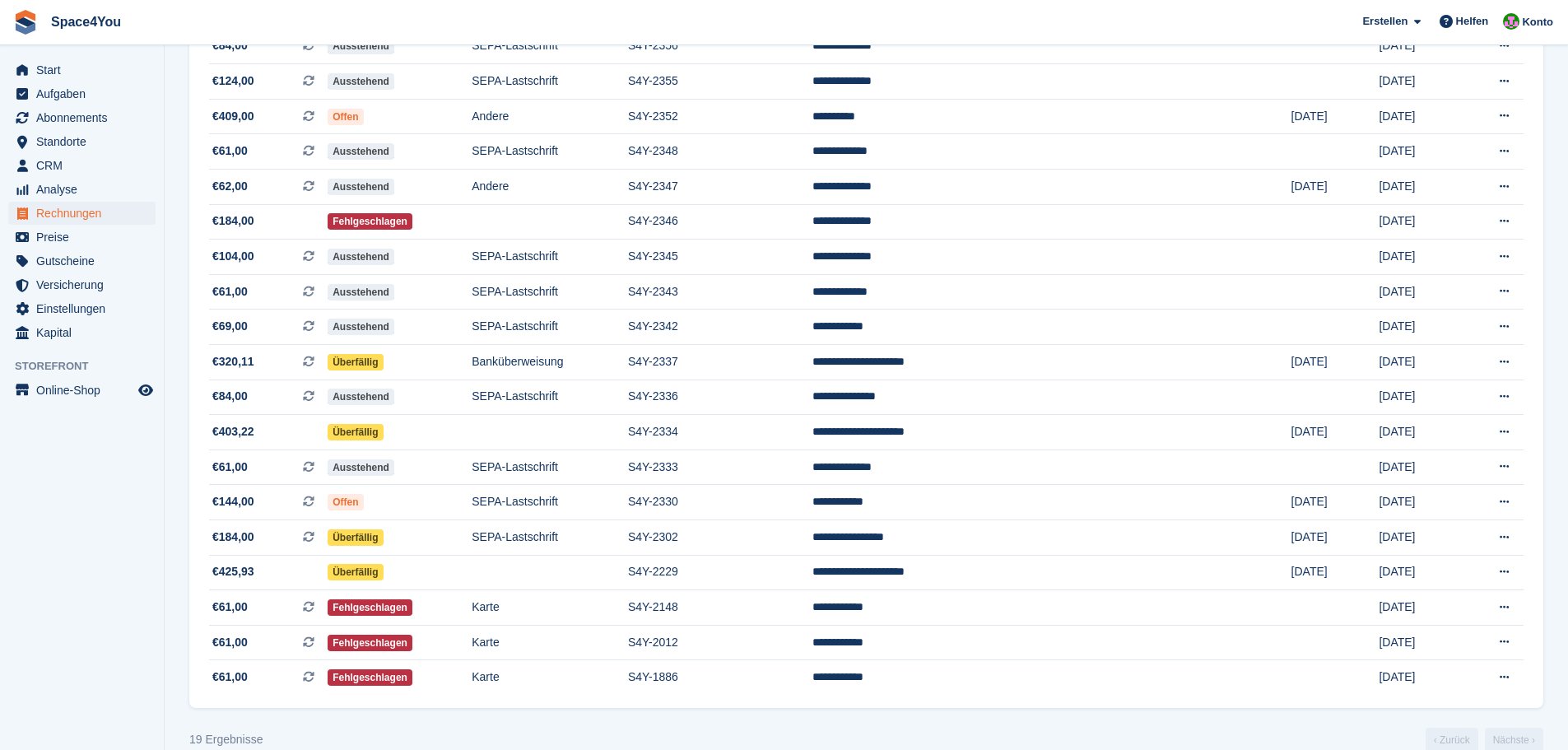
click at [76, 537] on aside "Start Aufgaben Abonnements Abonnements Abonnements Preiserhöhungen NEU Preiserh…" at bounding box center [81, 379] width 164 height 668
click at [50, 589] on aside "Start Aufgaben Abonnements Abonnements Abonnements Preiserhöhungen NEU Preiserh…" at bounding box center [81, 379] width 164 height 668
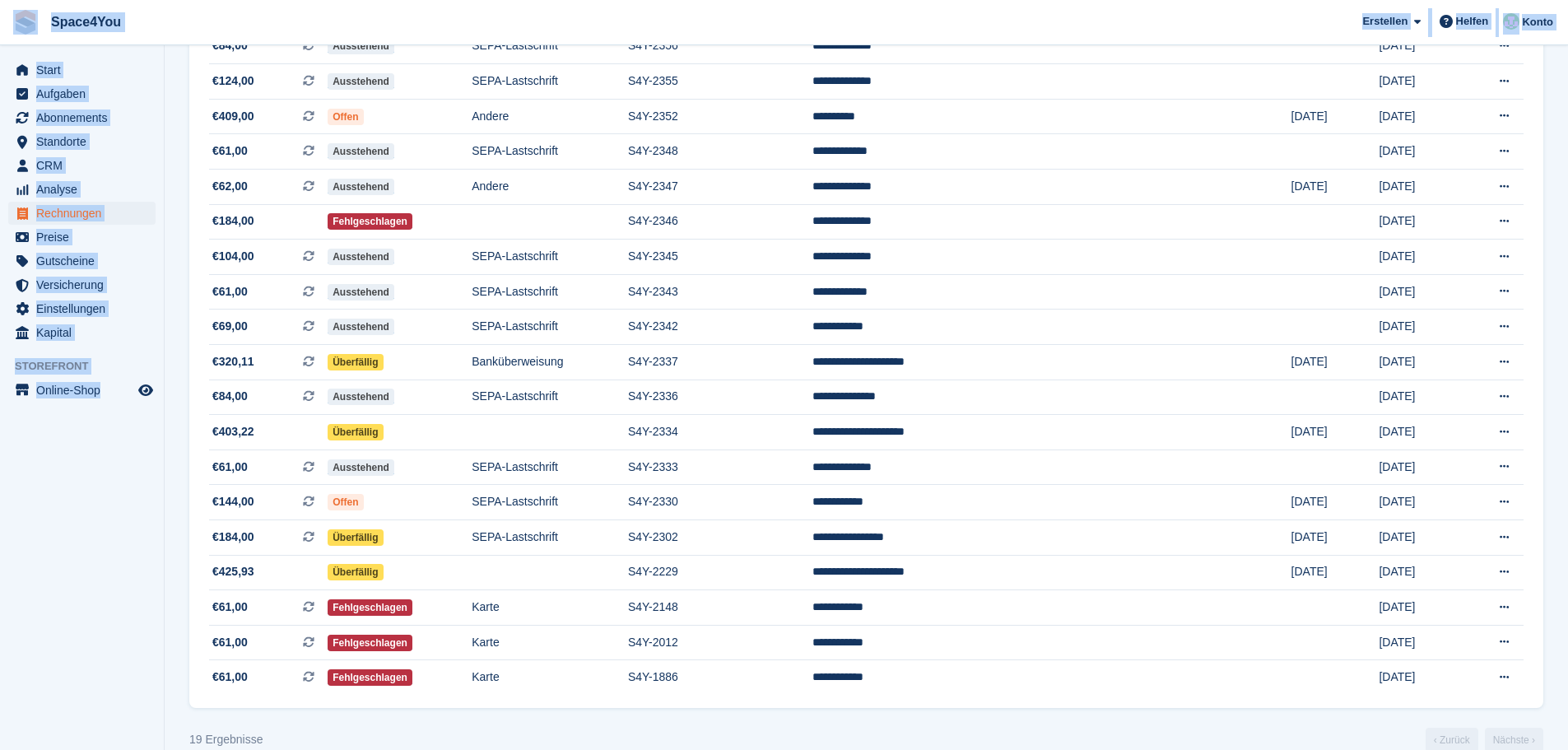
drag, startPoint x: 160, startPoint y: 395, endPoint x: 0, endPoint y: 14, distance: 413.2
click at [0, 14] on div "Space4You Erstellen Abonnement Rechnung Kontakt Deal Rabatt Seite Helfen Chat-S…" at bounding box center [784, 265] width 1568 height 1024
click at [37, 555] on aside "Start Aufgaben Abonnements Abonnements Abonnements Preiserhöhungen NEU Preiserh…" at bounding box center [81, 379] width 164 height 668
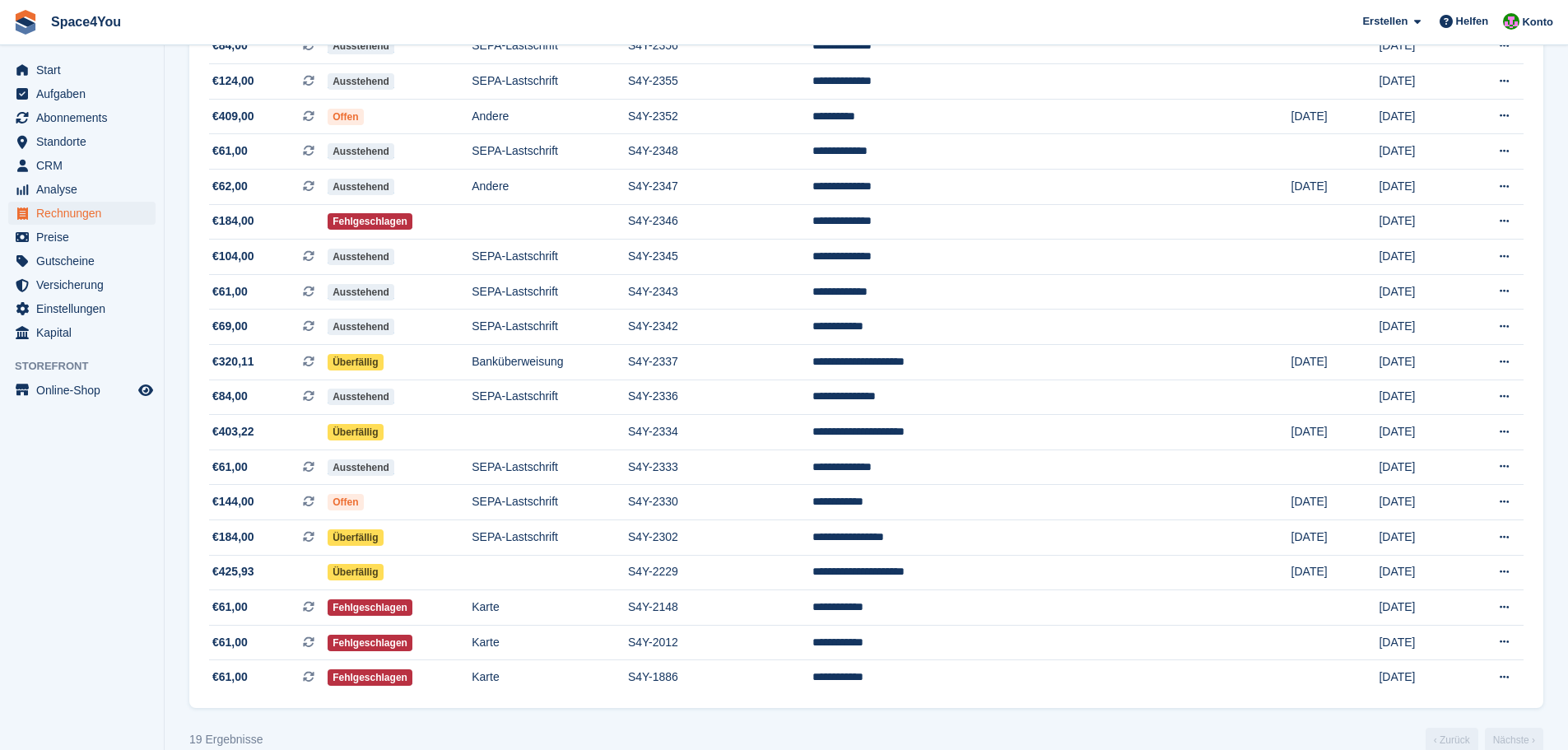
click at [110, 471] on aside "Start Aufgaben Abonnements Abonnements Abonnements Preiserhöhungen NEU Preiserh…" at bounding box center [81, 379] width 164 height 668
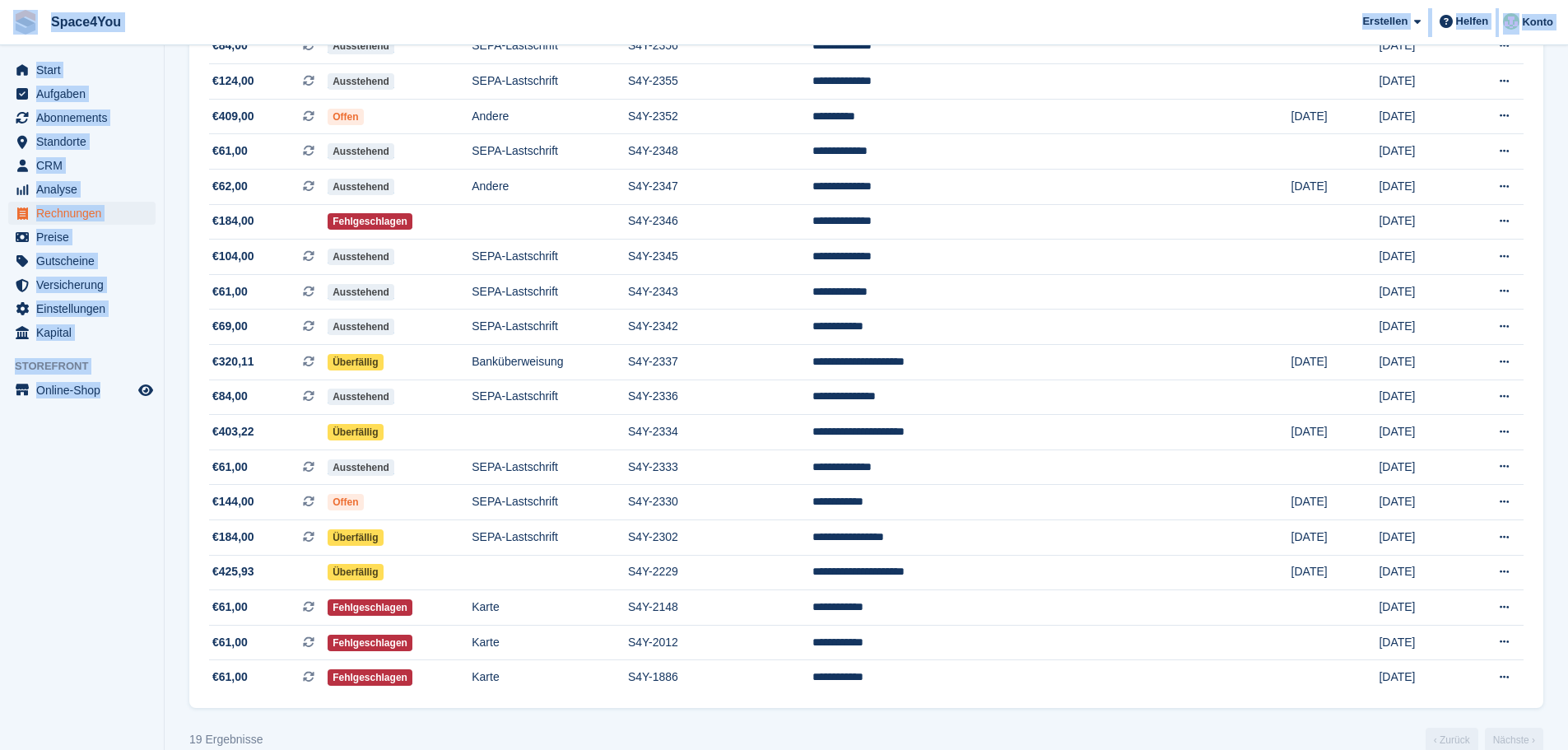
drag, startPoint x: 161, startPoint y: 399, endPoint x: 23, endPoint y: 20, distance: 403.3
click at [23, 20] on div "Space4You Erstellen Abonnement Rechnung Kontakt Deal Rabatt Seite Helfen Chat-S…" at bounding box center [784, 265] width 1568 height 1024
click at [143, 17] on span "Space4You Erstellen Abonnement Rechnung Kontakt Deal Rabatt Seite Helfen Chat-S…" at bounding box center [784, 22] width 1568 height 44
drag, startPoint x: 145, startPoint y: 419, endPoint x: 27, endPoint y: 36, distance: 400.8
click at [27, 36] on div "Space4You Erstellen Abonnement Rechnung Kontakt Deal Rabatt Seite Helfen Chat-S…" at bounding box center [784, 265] width 1568 height 1024
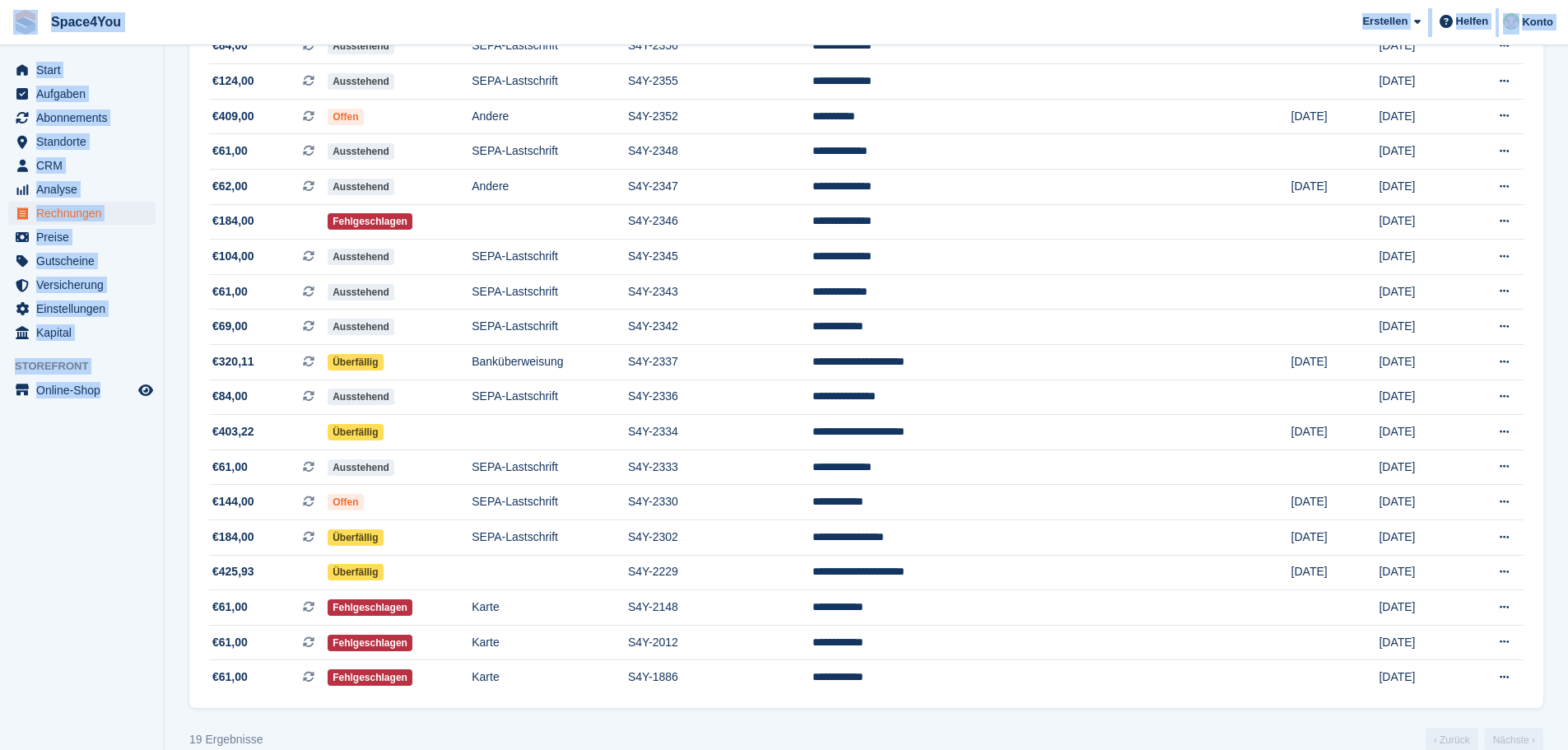
click at [217, 25] on span "Space4You Erstellen Abonnement Rechnung Kontakt Deal Rabatt Seite Helfen Chat-S…" at bounding box center [784, 22] width 1568 height 44
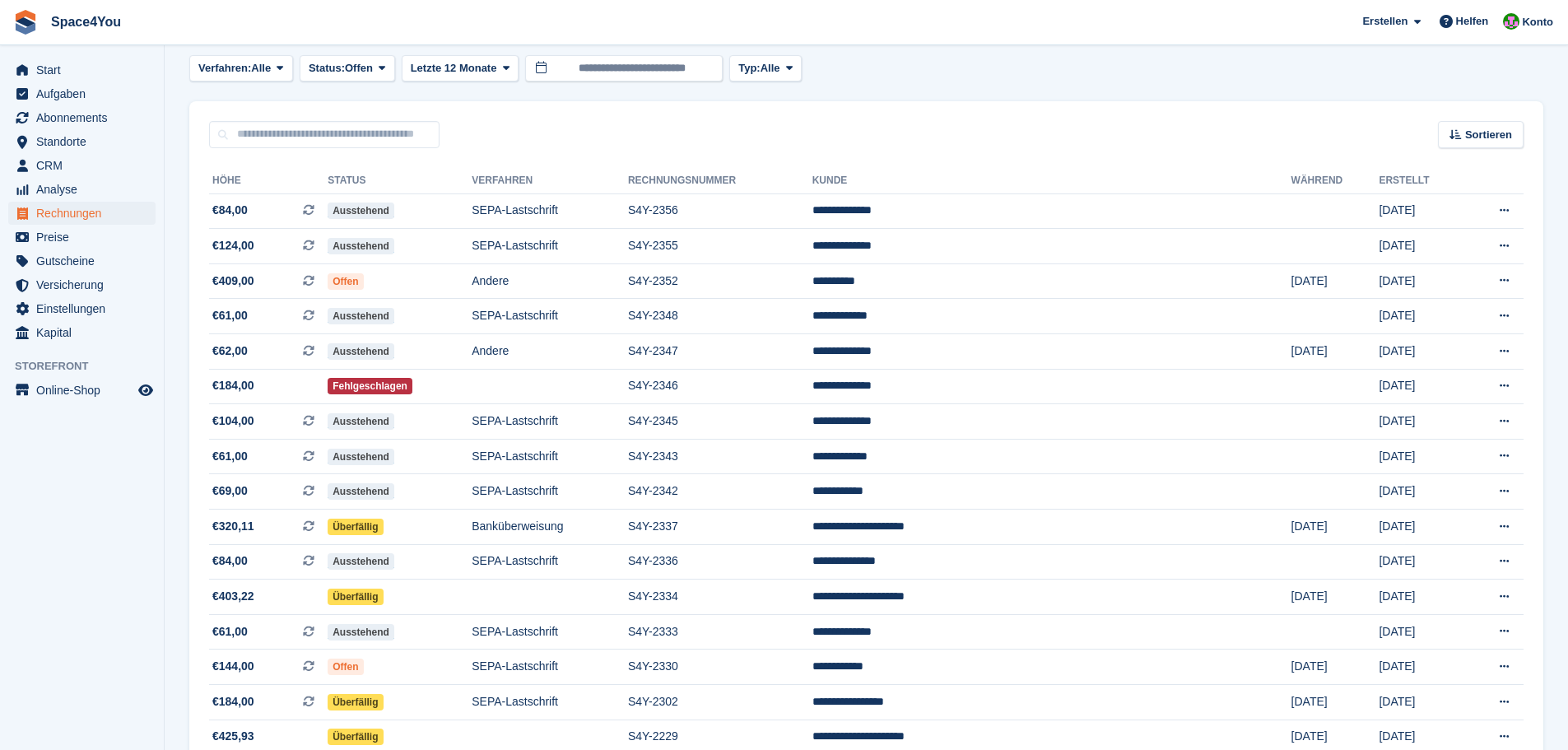
scroll to position [0, 0]
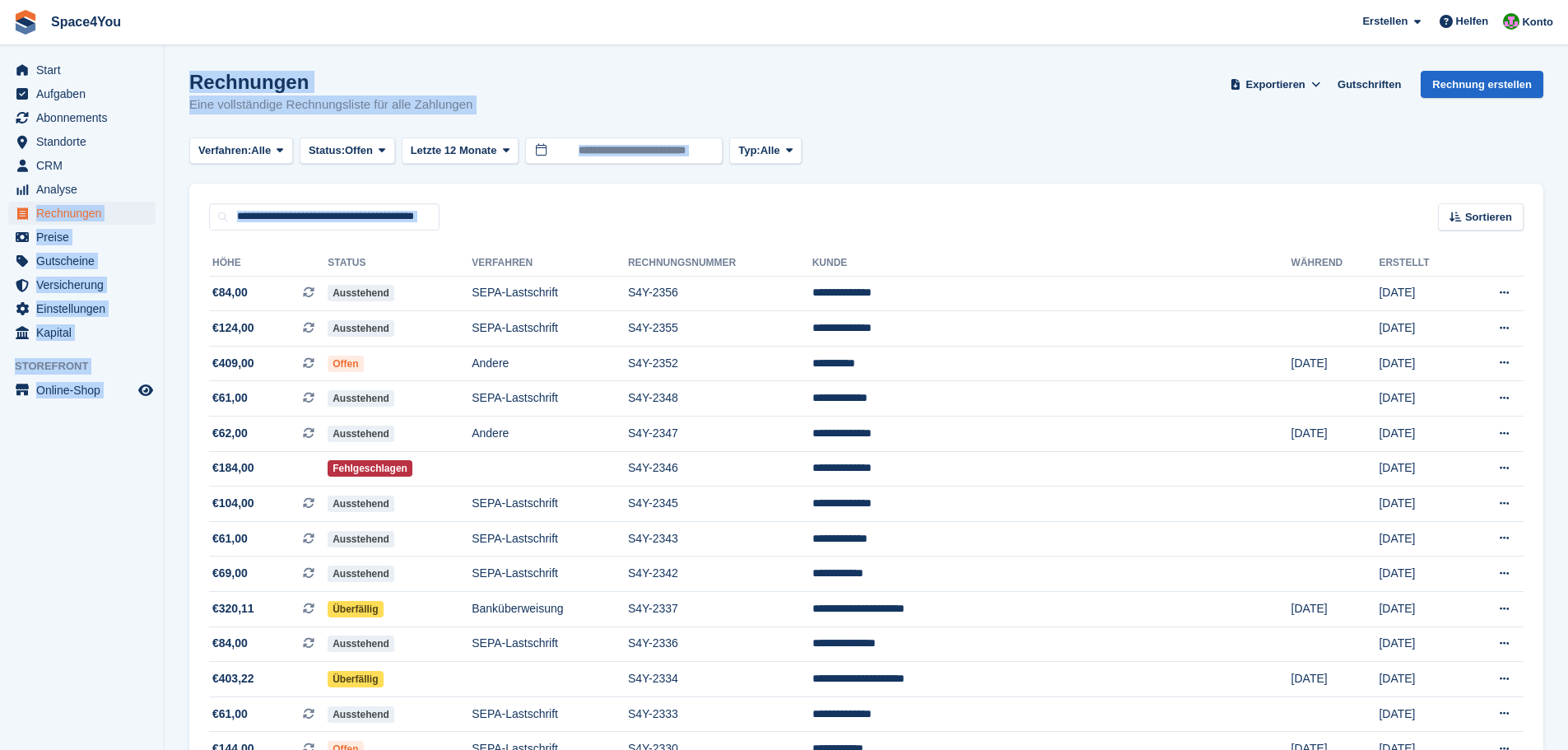
drag, startPoint x: 171, startPoint y: 414, endPoint x: 13, endPoint y: 203, distance: 263.6
click at [13, 203] on div "Start Aufgaben Abonnements Abonnements Abonnements Preiserhöhungen NEU Preiserh…" at bounding box center [784, 512] width 1568 height 1024
click at [26, 448] on aside "Start Aufgaben Abonnements Abonnements Abonnements Preiserhöhungen NEU Preiserh…" at bounding box center [81, 379] width 164 height 668
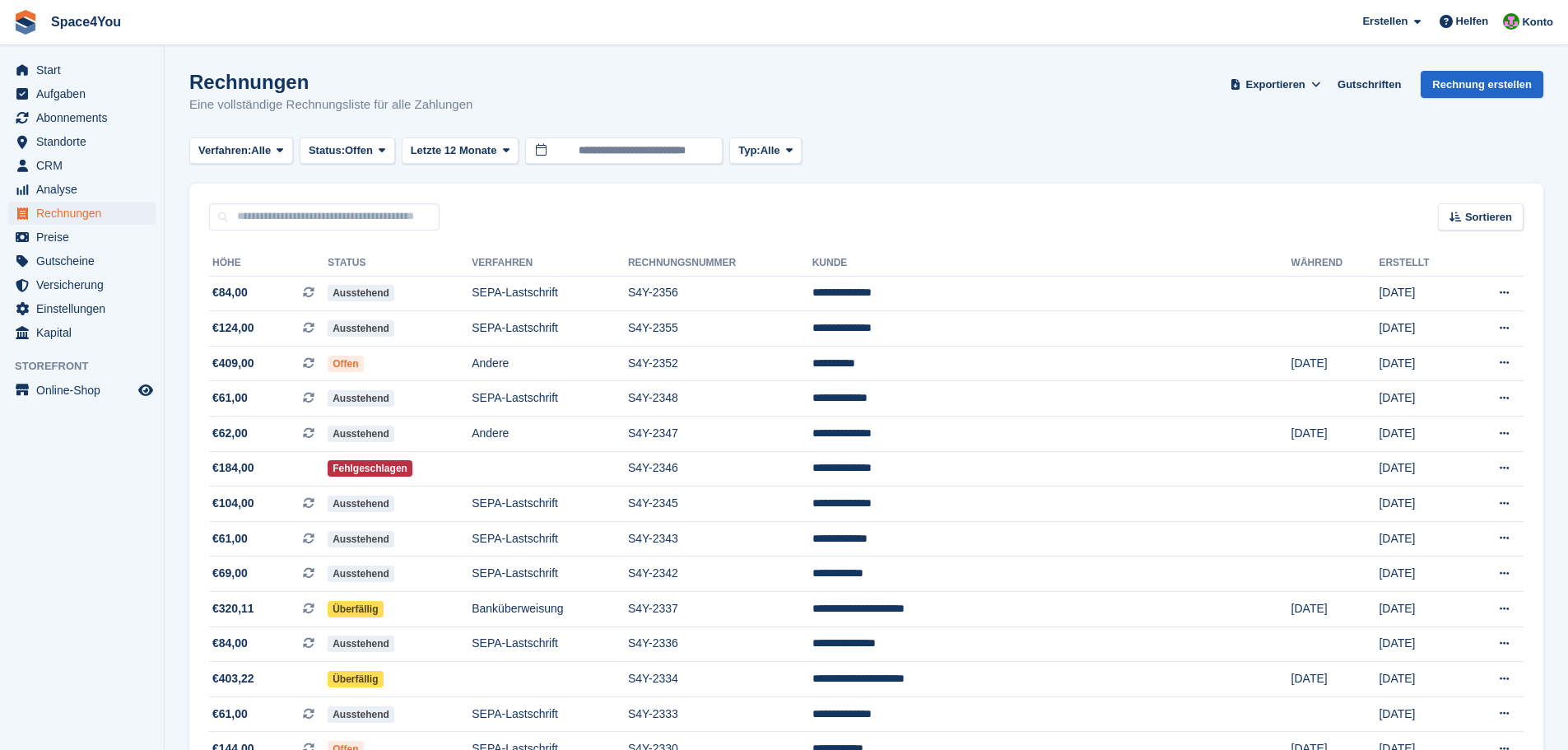
click at [142, 407] on aside "Start Aufgaben Abonnements Abonnements Abonnements Preiserhöhungen NEU Preiserh…" at bounding box center [81, 379] width 164 height 668
drag, startPoint x: 467, startPoint y: 105, endPoint x: 8, endPoint y: 31, distance: 464.9
click at [8, 31] on div "Space4You Erstellen Abonnement Rechnung Kontakt Deal Rabatt Seite Helfen Chat-S…" at bounding box center [784, 512] width 1568 height 1024
click at [353, 25] on span "Space4You Erstellen Abonnement Rechnung Kontakt Deal Rabatt Seite Helfen Chat-S…" at bounding box center [784, 22] width 1568 height 44
click at [487, 102] on div "Rechnungen Eine vollständige Rechnungsliste für alle Zahlungen Exportieren Expo…" at bounding box center [866, 102] width 1354 height 64
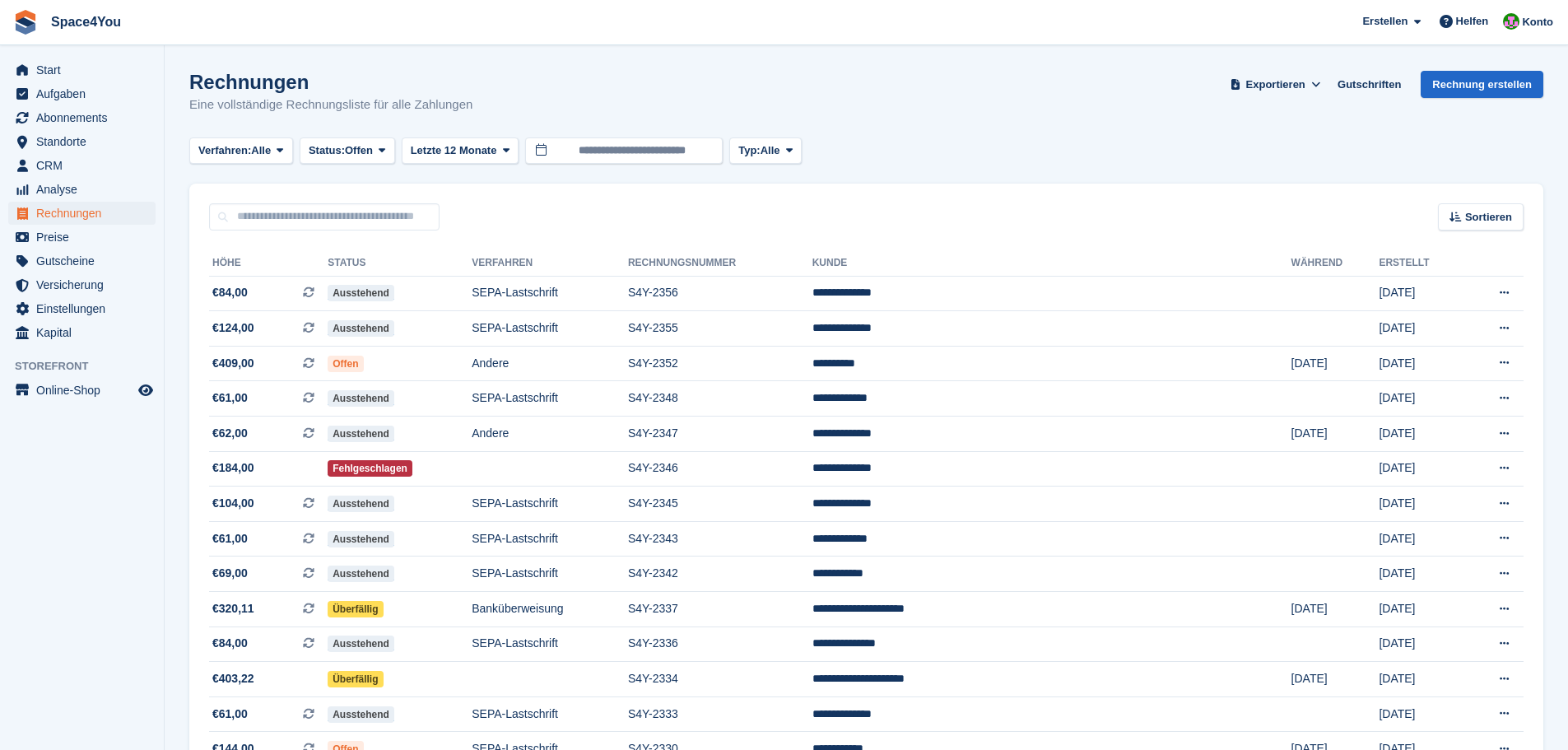
click at [487, 102] on div "Rechnungen Eine vollständige Rechnungsliste für alle Zahlungen Exportieren Expo…" at bounding box center [866, 102] width 1354 height 64
click at [481, 97] on div "Rechnungen Eine vollständige Rechnungsliste für alle Zahlungen Exportieren Expo…" at bounding box center [866, 102] width 1354 height 64
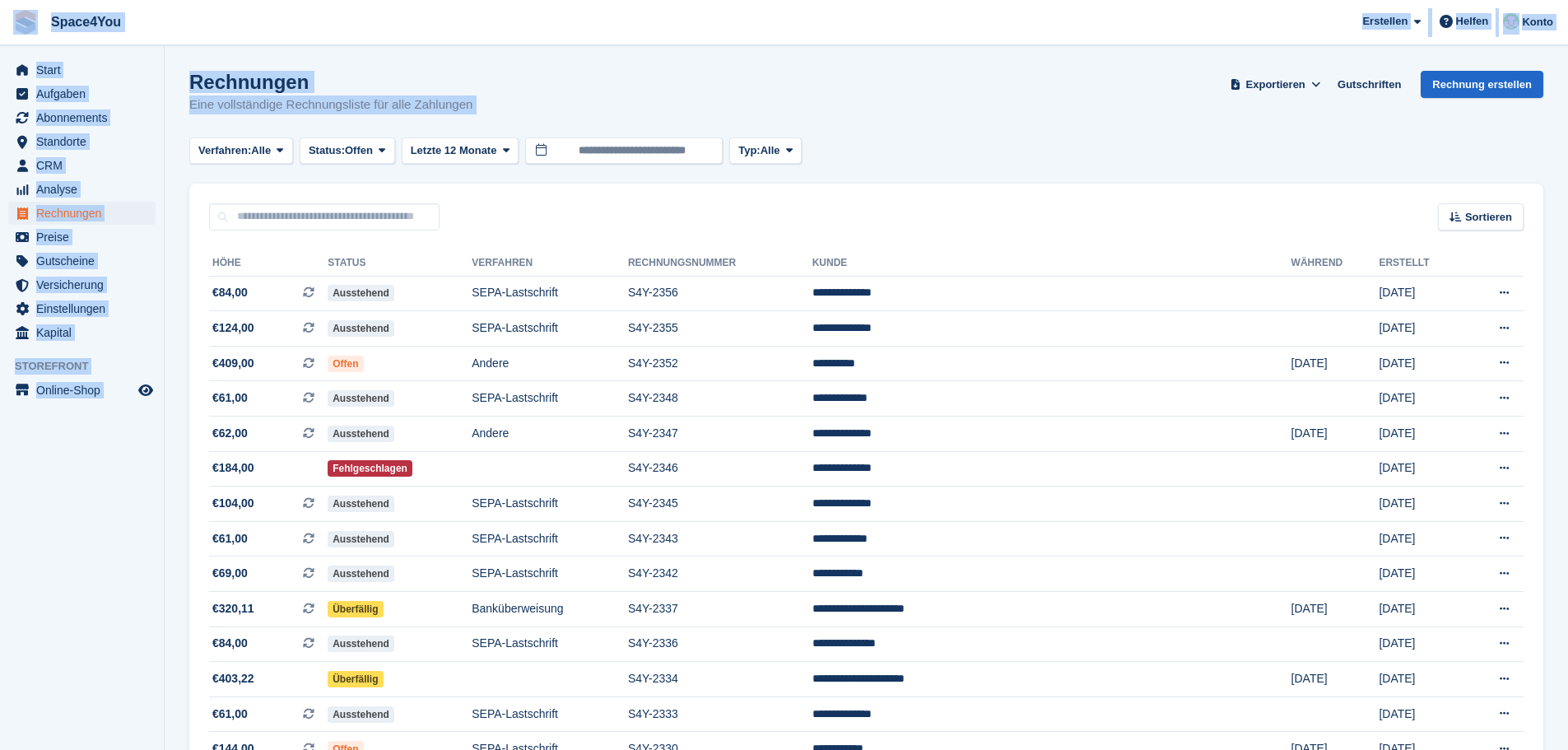
drag, startPoint x: 480, startPoint y: 99, endPoint x: 12, endPoint y: 25, distance: 473.8
click at [12, 25] on div "Space4You Erstellen Abonnement Rechnung Kontakt Deal Rabatt Seite Helfen Chat-S…" at bounding box center [784, 512] width 1568 height 1024
click at [228, 30] on span "Space4You Erstellen Abonnement Rechnung Kontakt Deal Rabatt Seite Helfen Chat-S…" at bounding box center [784, 22] width 1568 height 44
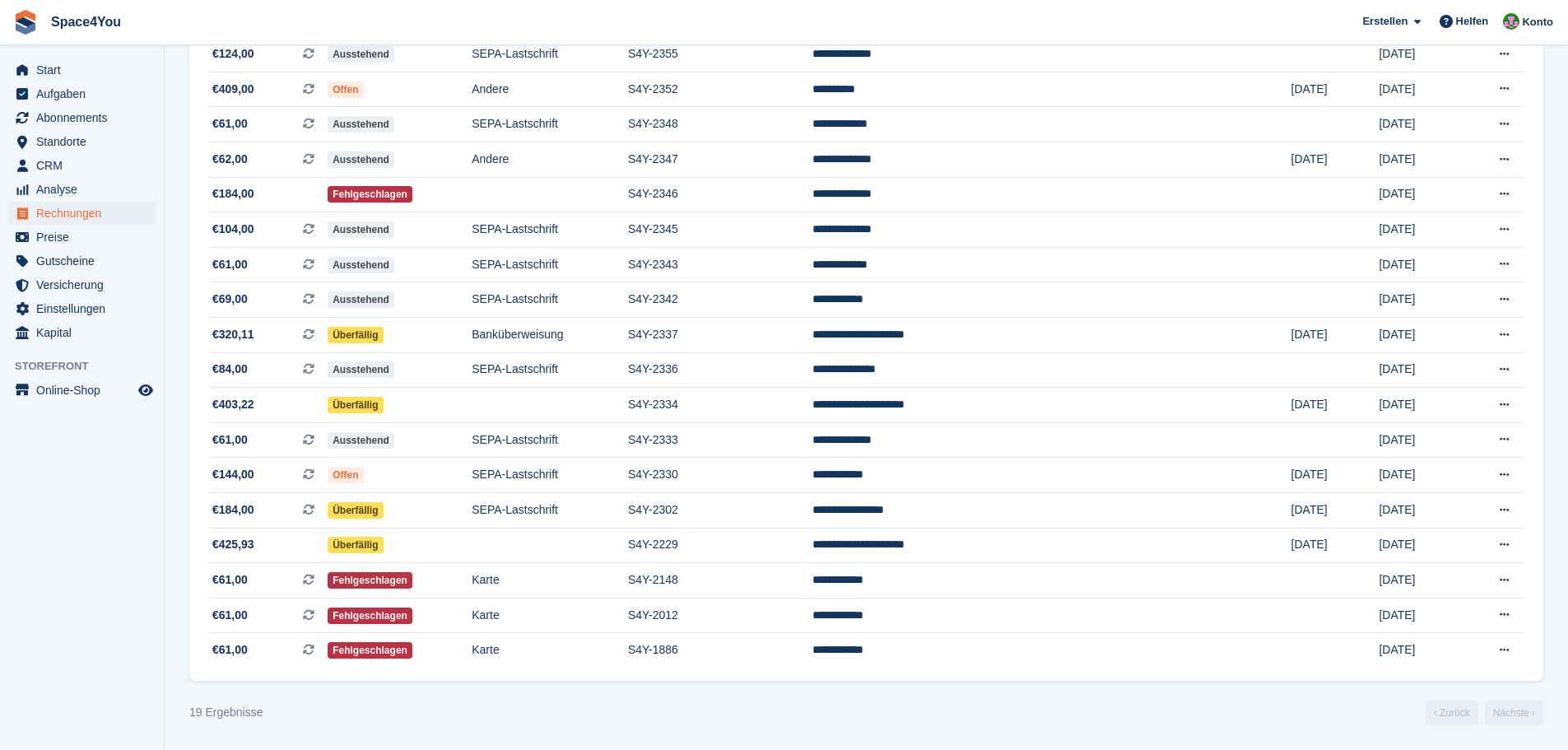
scroll to position [192, 0]
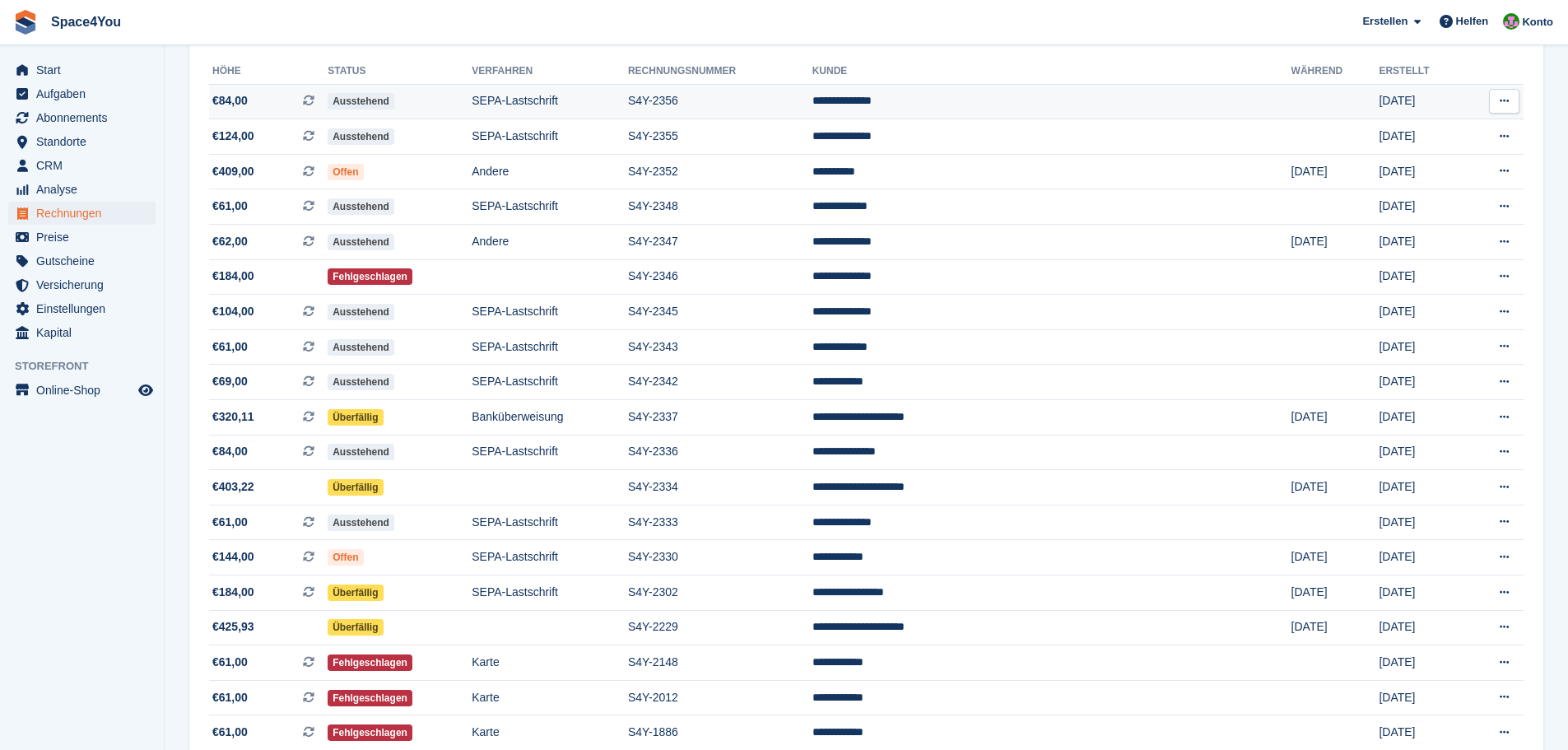
click at [266, 292] on td "€184,00" at bounding box center [268, 277] width 119 height 36
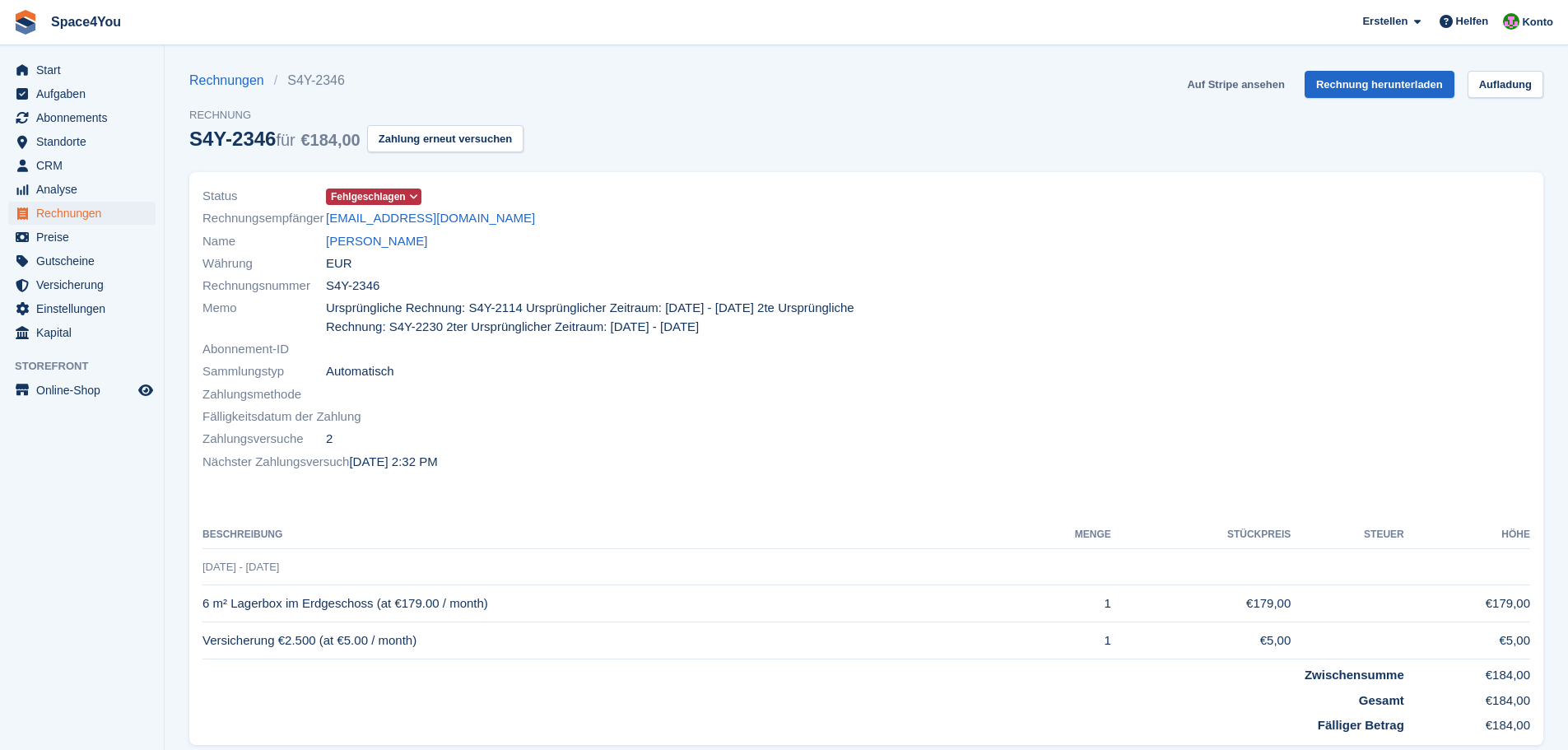
click at [1248, 80] on link "Auf Stripe ansehen" at bounding box center [1235, 84] width 110 height 27
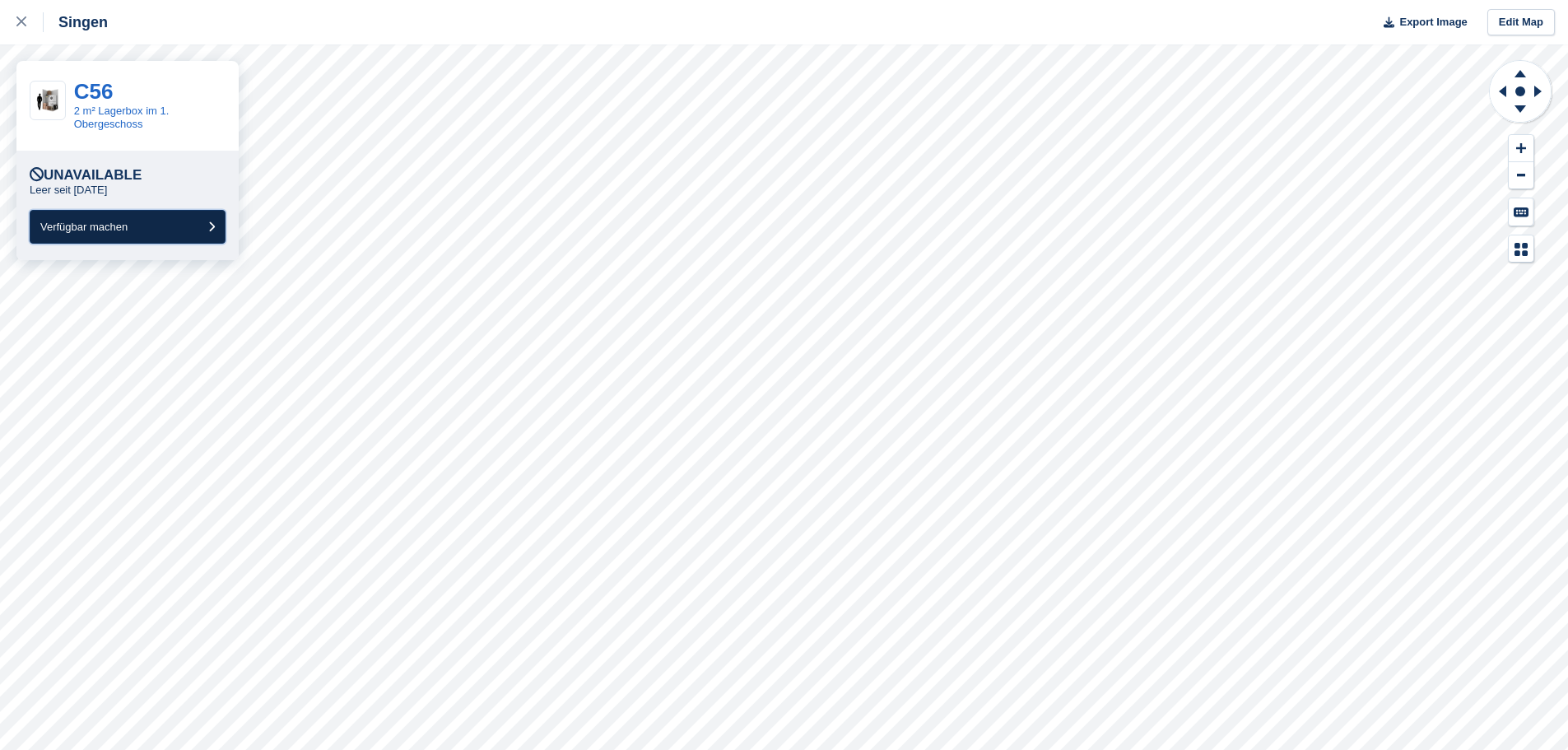
click at [149, 240] on button "Verfügbar machen" at bounding box center [127, 227] width 196 height 34
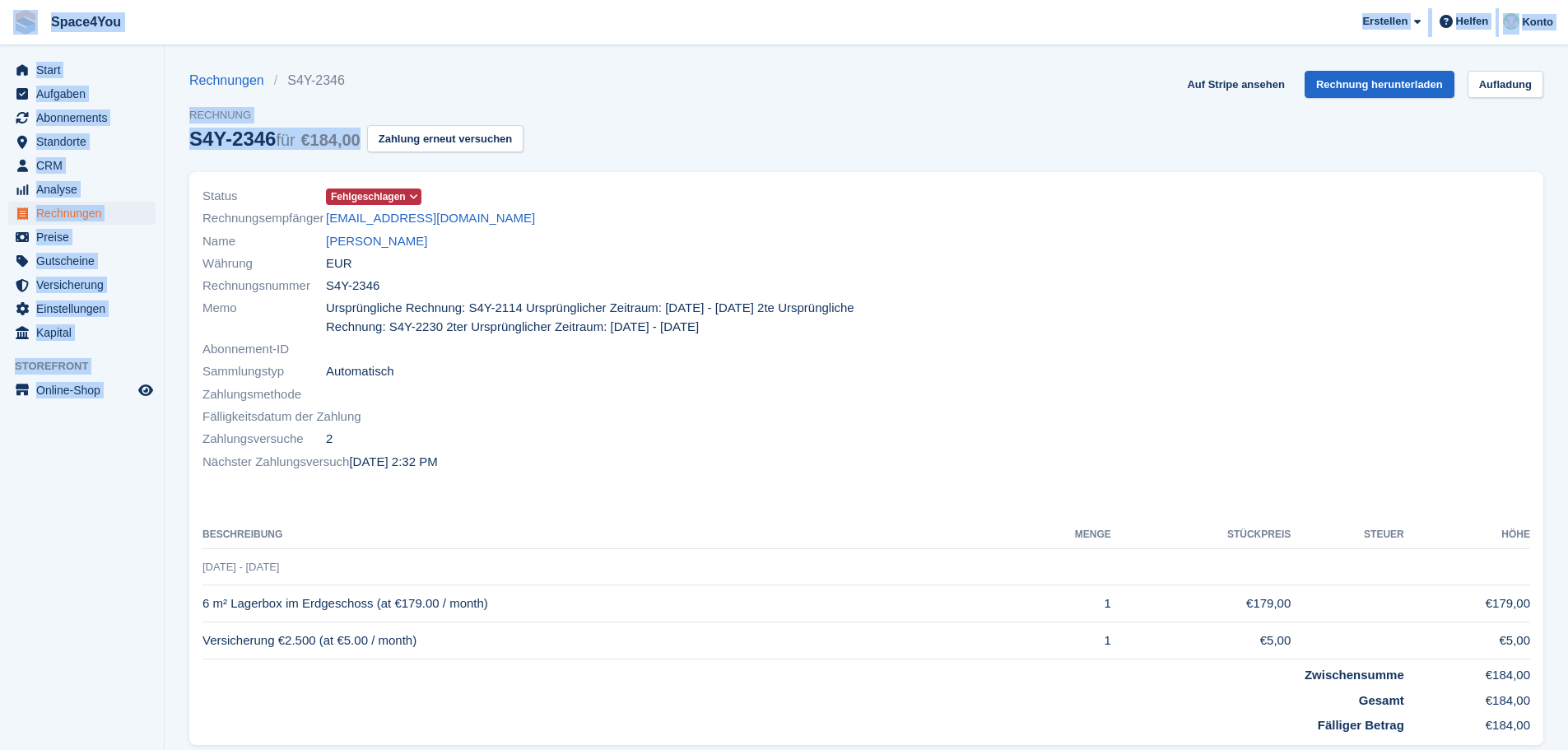
drag, startPoint x: 364, startPoint y: 145, endPoint x: 25, endPoint y: 33, distance: 357.0
click at [25, 33] on div "Space4You [GEOGRAPHIC_DATA] Abonnement Rechnung Kontakt Deal [GEOGRAPHIC_DATA] …" at bounding box center [784, 477] width 1568 height 956
click at [235, 31] on span "Space4You [GEOGRAPHIC_DATA] Abonnement Rechnung Kontakt Deal [GEOGRAPHIC_DATA] …" at bounding box center [784, 22] width 1568 height 44
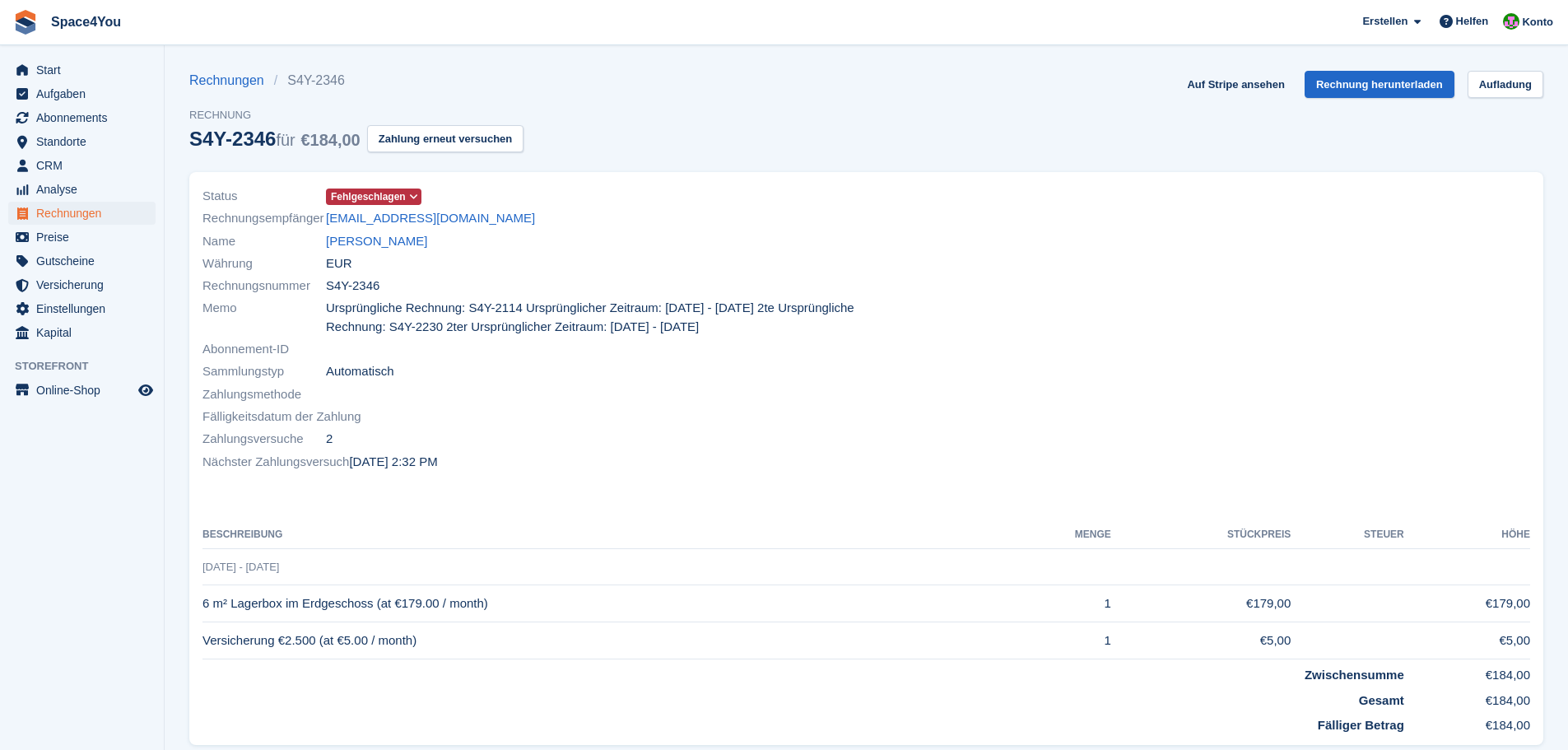
drag, startPoint x: 396, startPoint y: 85, endPoint x: 51, endPoint y: 41, distance: 347.8
click at [51, 41] on div "Space4You [GEOGRAPHIC_DATA] Abonnement Rechnung Kontakt Deal [GEOGRAPHIC_DATA] …" at bounding box center [784, 477] width 1568 height 956
click at [617, 176] on div "Status Fehlgeschlagen Rechnungsempfänger [EMAIL_ADDRESS][DOMAIN_NAME] Name [PER…" at bounding box center [530, 330] width 674 height 308
click at [86, 76] on span "Start" at bounding box center [86, 70] width 98 height 23
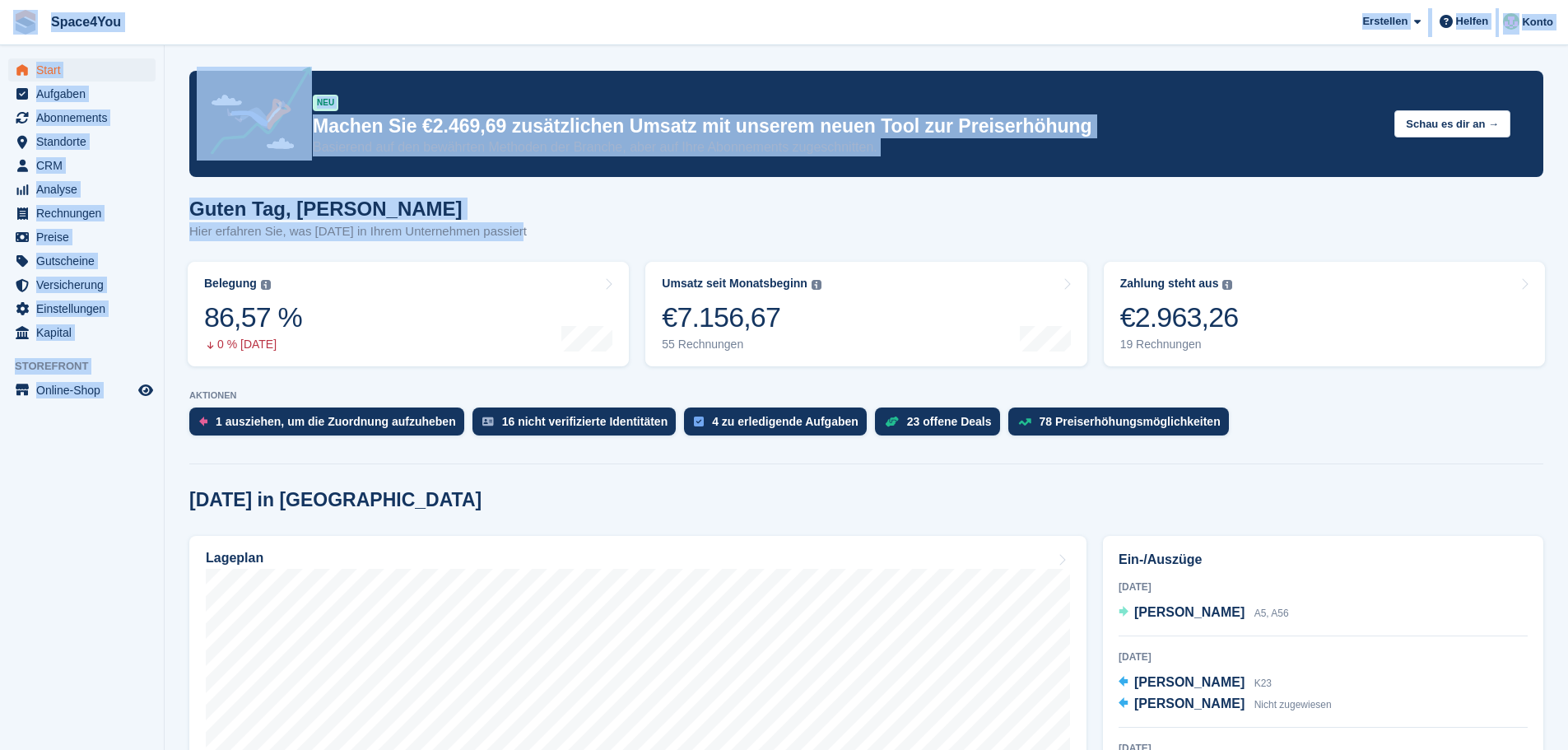
drag, startPoint x: 525, startPoint y: 238, endPoint x: 16, endPoint y: 23, distance: 552.5
click at [257, 16] on span "Space4You [GEOGRAPHIC_DATA] Abonnement Rechnung Kontakt Deal [GEOGRAPHIC_DATA] …" at bounding box center [784, 22] width 1568 height 44
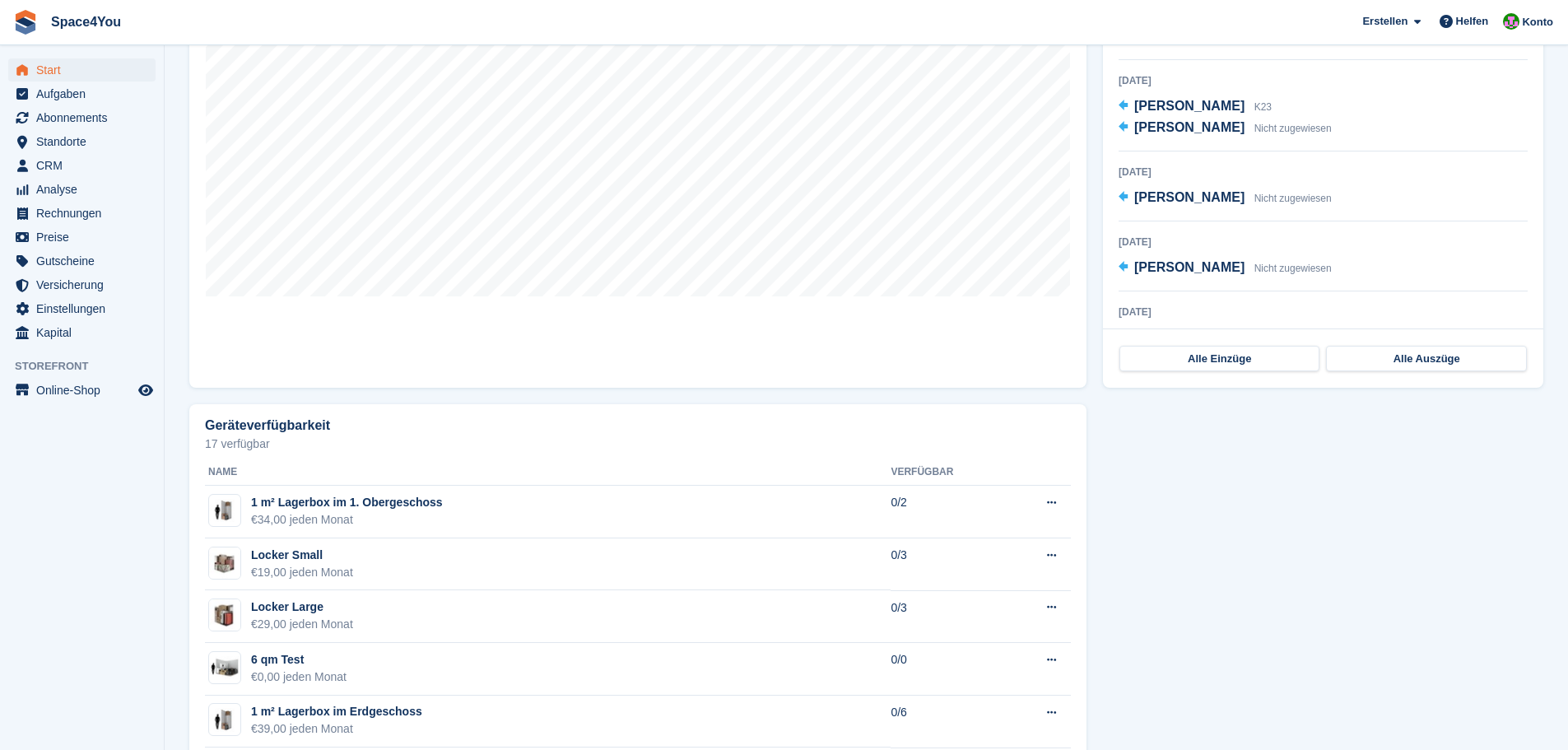
scroll to position [659, 0]
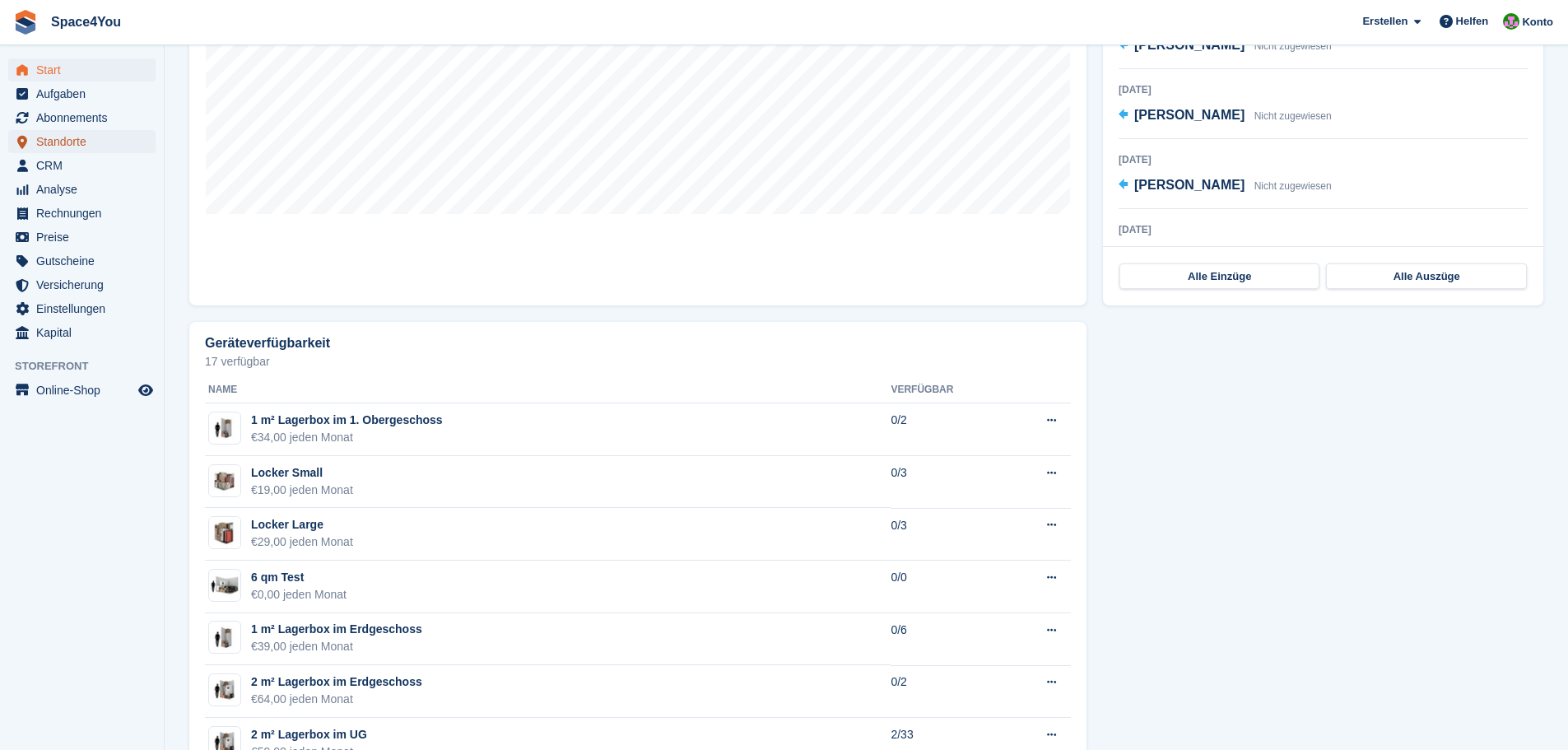
click at [93, 145] on span "Standorte" at bounding box center [86, 141] width 98 height 23
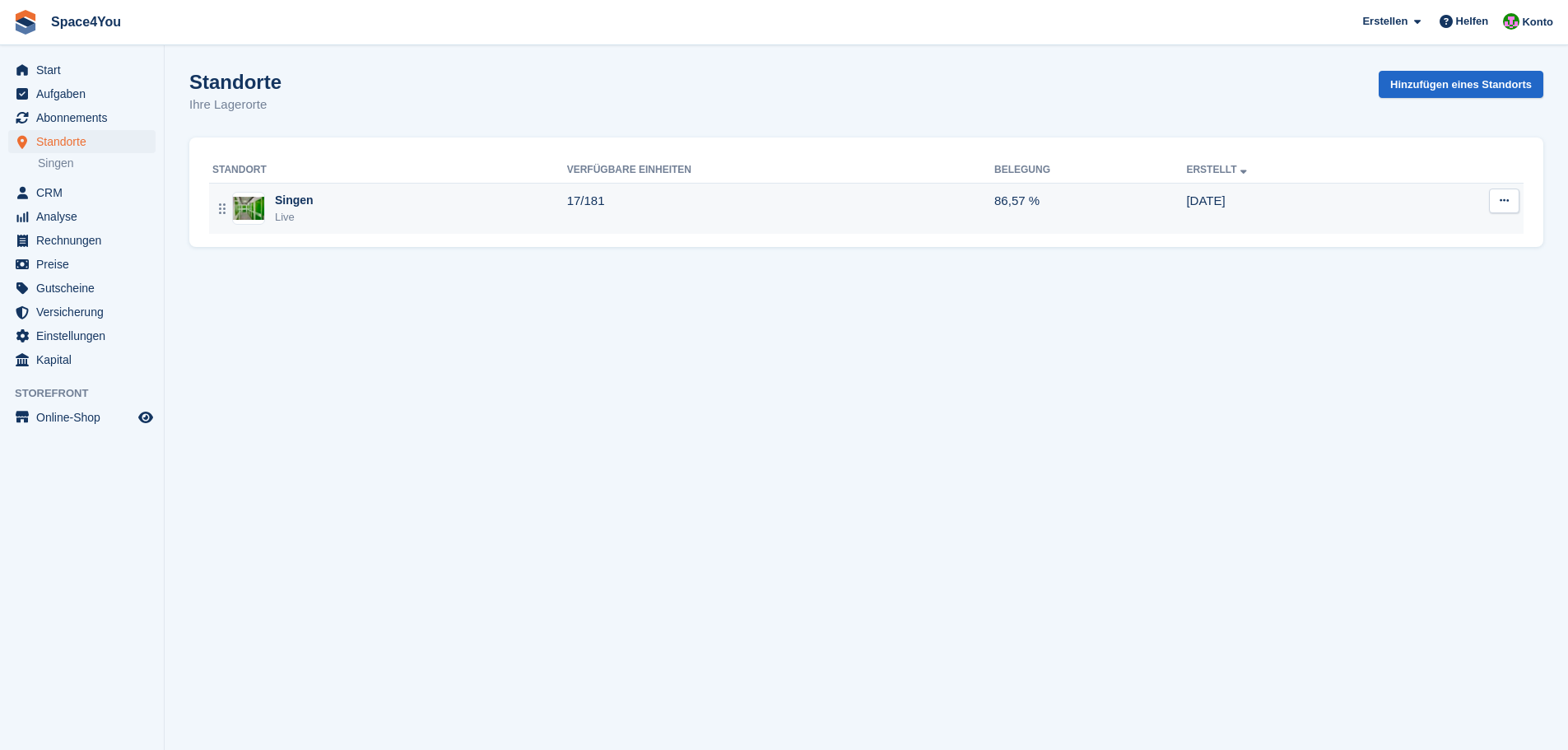
click at [550, 208] on div "Singen Live" at bounding box center [390, 209] width 355 height 34
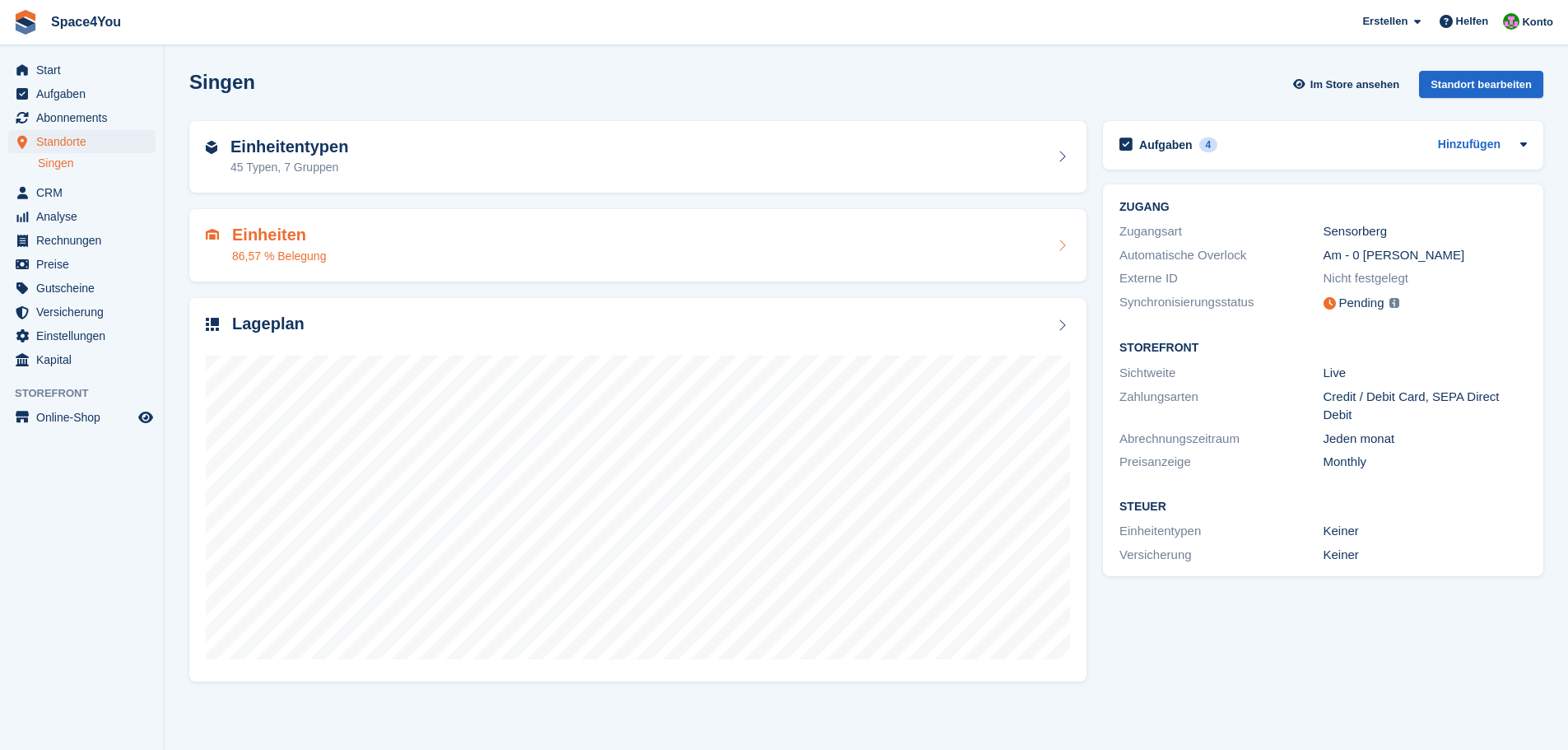
click at [537, 251] on div "Einheiten 86,57 % Belegung" at bounding box center [638, 245] width 864 height 40
click at [52, 163] on link "Singen" at bounding box center [97, 163] width 118 height 15
click at [63, 141] on span "Standorte" at bounding box center [86, 141] width 98 height 23
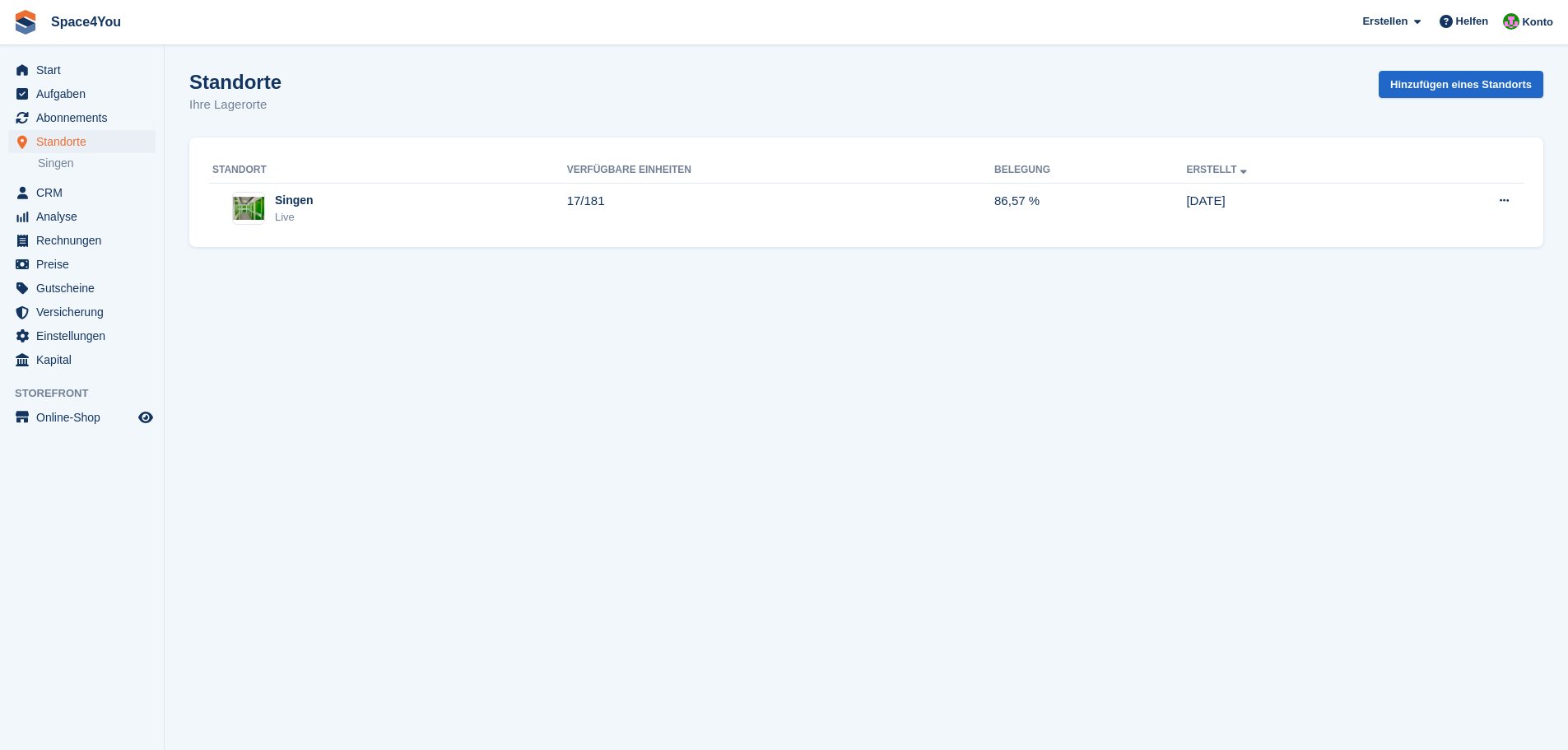
click at [332, 76] on div "Standorte Ihre Lagerorte Hinzufügen eines Standorts" at bounding box center [866, 102] width 1354 height 64
drag, startPoint x: 279, startPoint y: 99, endPoint x: 22, endPoint y: 14, distance: 270.7
click at [22, 14] on div "Space4You [GEOGRAPHIC_DATA] Abonnement Rechnung Kontakt Deal [GEOGRAPHIC_DATA] …" at bounding box center [784, 375] width 1568 height 750
click at [214, 30] on span "Space4You [GEOGRAPHIC_DATA] Abonnement Rechnung Kontakt Deal [GEOGRAPHIC_DATA] …" at bounding box center [784, 22] width 1568 height 44
click at [373, 104] on div "Standorte Ihre Lagerorte Hinzufügen eines Standorts" at bounding box center [866, 102] width 1354 height 64
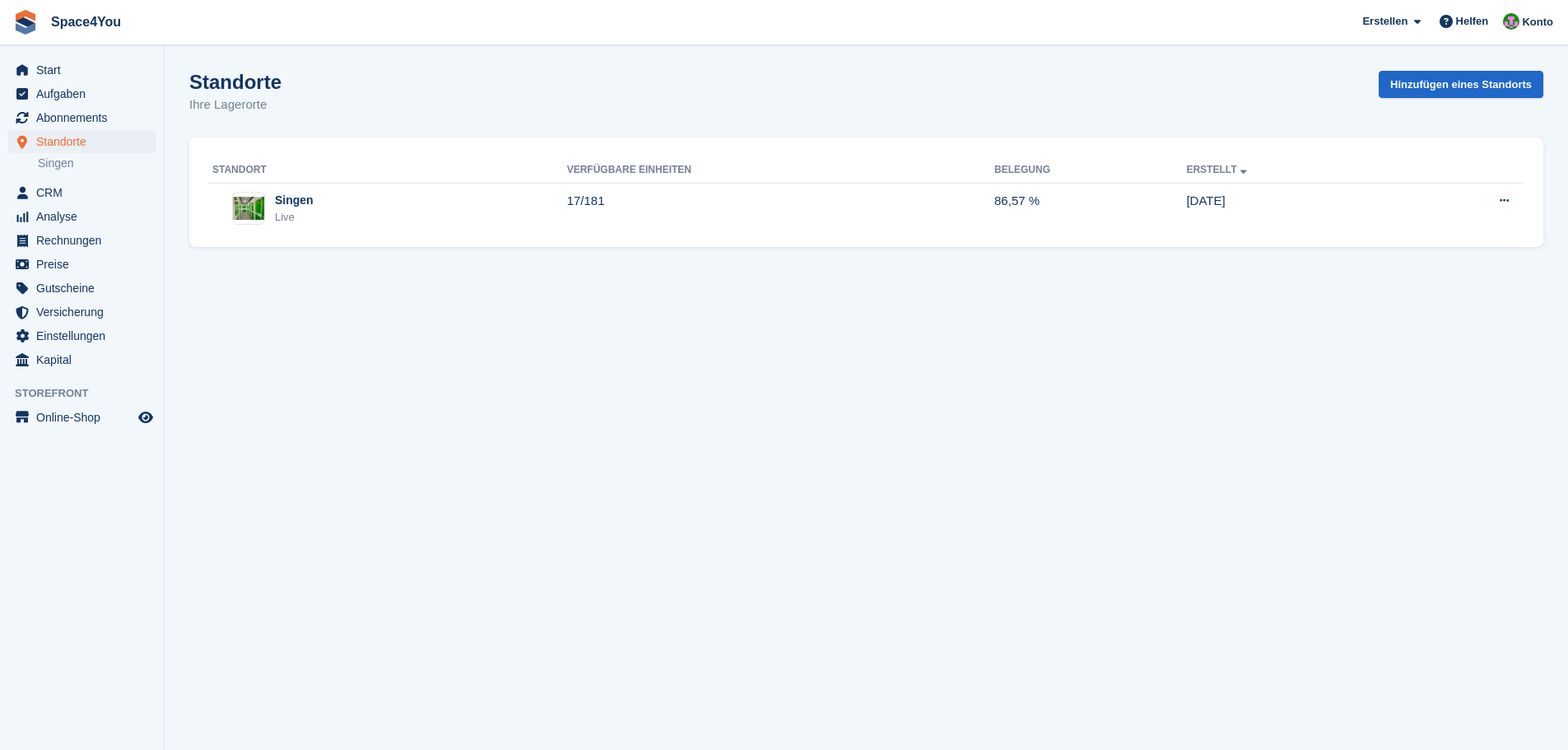
click at [417, 402] on section "Standorte Ihre Lagerorte Hinzufügen eines Standorts Standort [GEOGRAPHIC_DATA] …" at bounding box center [866, 375] width 1403 height 750
click at [79, 189] on span "CRM" at bounding box center [86, 192] width 98 height 23
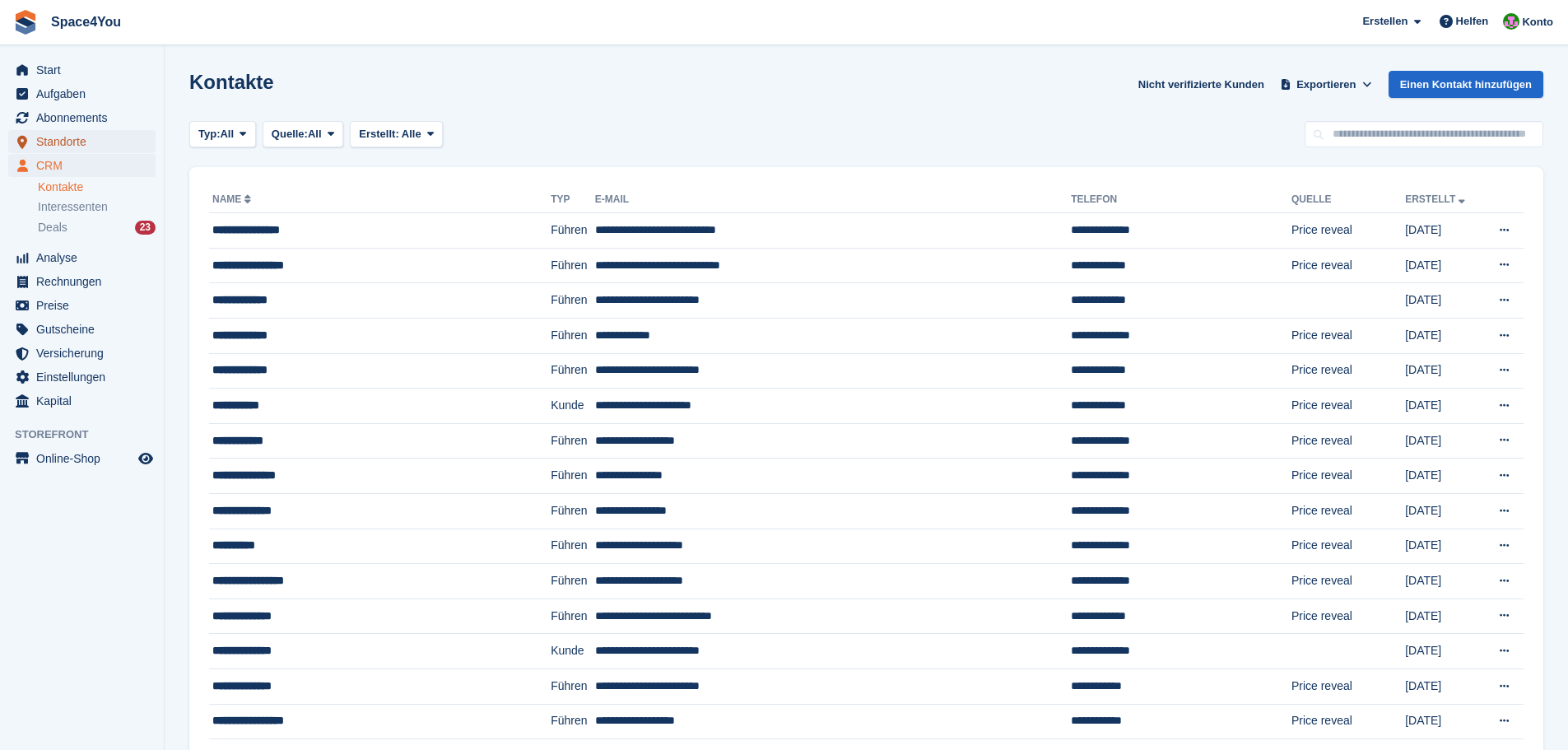
click at [100, 149] on span "Standorte" at bounding box center [86, 141] width 98 height 23
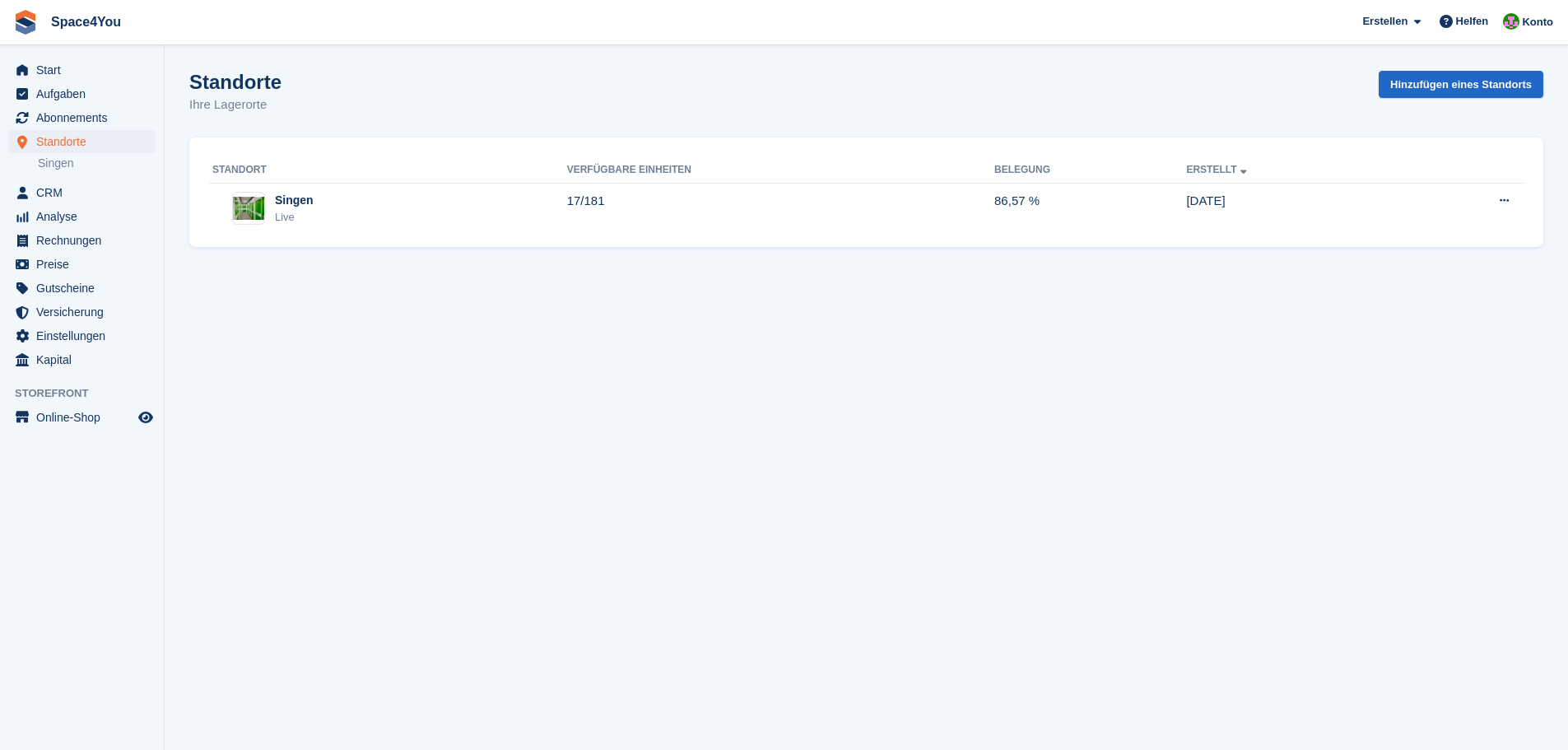
click at [299, 86] on div "Standorte Ihre Lagerorte Hinzufügen eines Standorts" at bounding box center [866, 102] width 1354 height 64
drag, startPoint x: 287, startPoint y: 110, endPoint x: 21, endPoint y: 14, distance: 282.8
click at [21, 14] on div "Space4You Erstellen Abonnement Rechnung Kontakt Deal Rabatt Seite Helfen Chat-S…" at bounding box center [784, 375] width 1568 height 750
click at [191, 26] on span "Space4You Erstellen Abonnement Rechnung Kontakt Deal Rabatt Seite Helfen Chat-S…" at bounding box center [784, 22] width 1568 height 44
drag, startPoint x: 263, startPoint y: 114, endPoint x: 4, endPoint y: 25, distance: 273.9
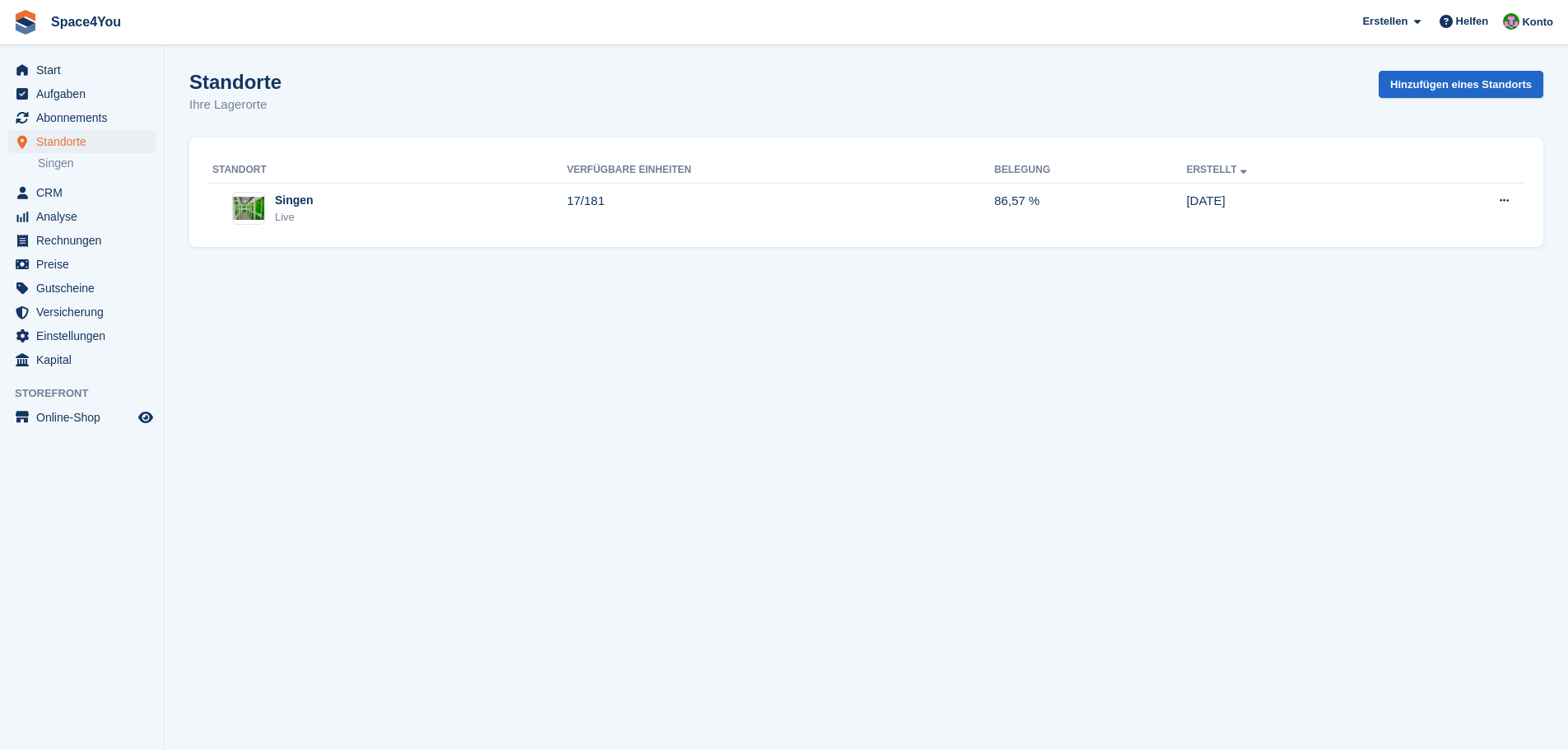
click at [4, 25] on div "Space4You Erstellen Abonnement Rechnung Kontakt Deal Rabatt Seite Helfen Chat-S…" at bounding box center [784, 375] width 1568 height 750
click at [227, 25] on span "Space4You Erstellen Abonnement Rechnung Kontakt Deal Rabatt Seite Helfen Chat-S…" at bounding box center [784, 22] width 1568 height 44
click at [312, 95] on div "Standorte Ihre Lagerorte Hinzufügen eines Standorts" at bounding box center [866, 102] width 1354 height 64
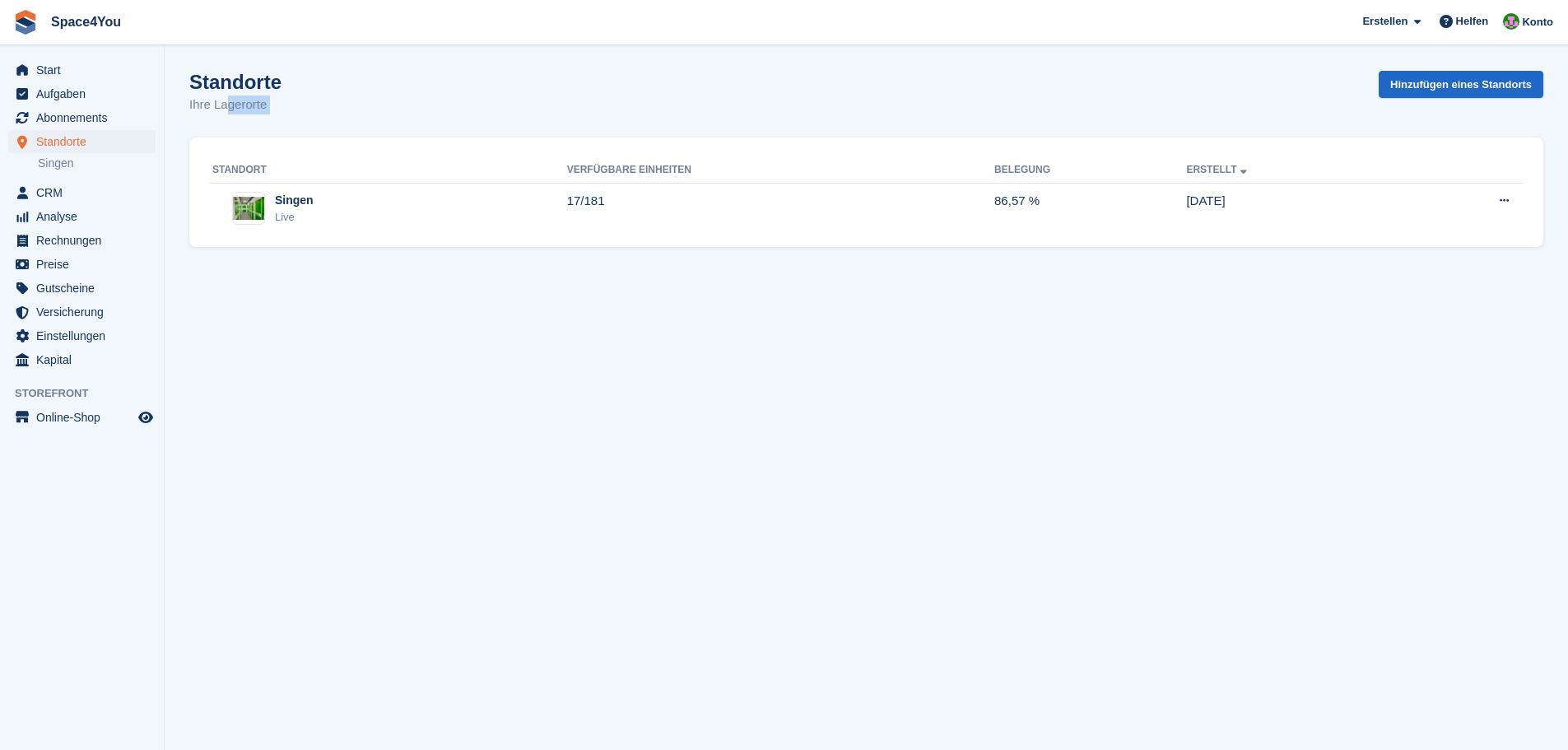
click at [312, 95] on div "Standorte Ihre Lagerorte Hinzufügen eines Standorts" at bounding box center [866, 102] width 1354 height 64
click at [378, 121] on div "Standorte Ihre Lagerorte Hinzufügen eines Standorts" at bounding box center [866, 102] width 1354 height 64
click at [421, 123] on div "Standorte Ihre Lagerorte Hinzufügen eines Standorts" at bounding box center [866, 102] width 1354 height 64
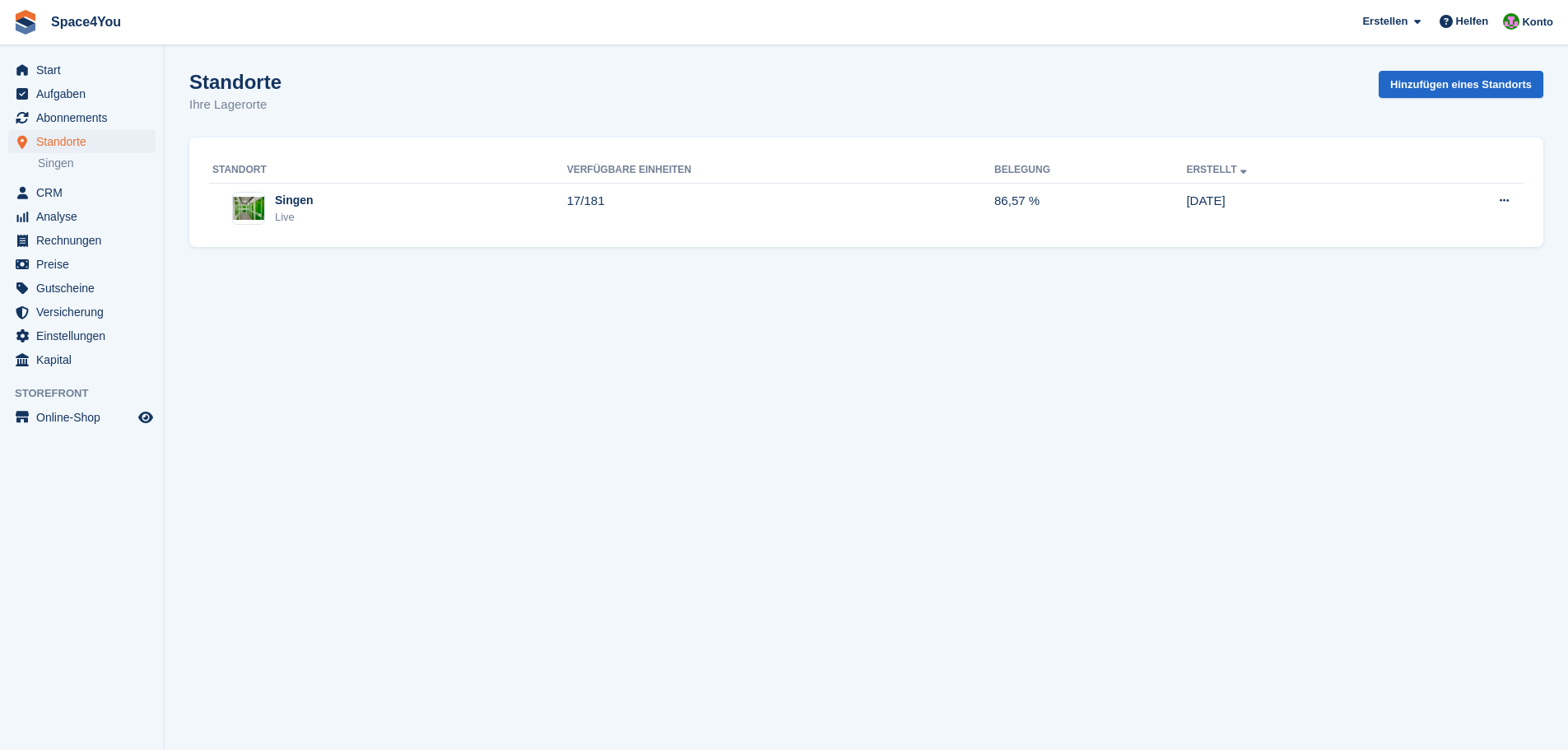
drag, startPoint x: 421, startPoint y: 123, endPoint x: 22, endPoint y: 38, distance: 408.0
click at [22, 38] on div "Space4You Erstellen Abonnement Rechnung Kontakt Deal Rabatt Seite Helfen Chat-S…" at bounding box center [784, 375] width 1568 height 750
click at [284, 47] on section "Standorte Ihre Lagerorte Hinzufügen eines Standorts Standort Verfügbare Einheit…" at bounding box center [866, 375] width 1403 height 750
drag, startPoint x: 282, startPoint y: 101, endPoint x: 12, endPoint y: 37, distance: 277.5
click at [12, 37] on div "Space4You Erstellen Abonnement Rechnung Kontakt Deal Rabatt Seite Helfen Chat-S…" at bounding box center [784, 375] width 1568 height 750
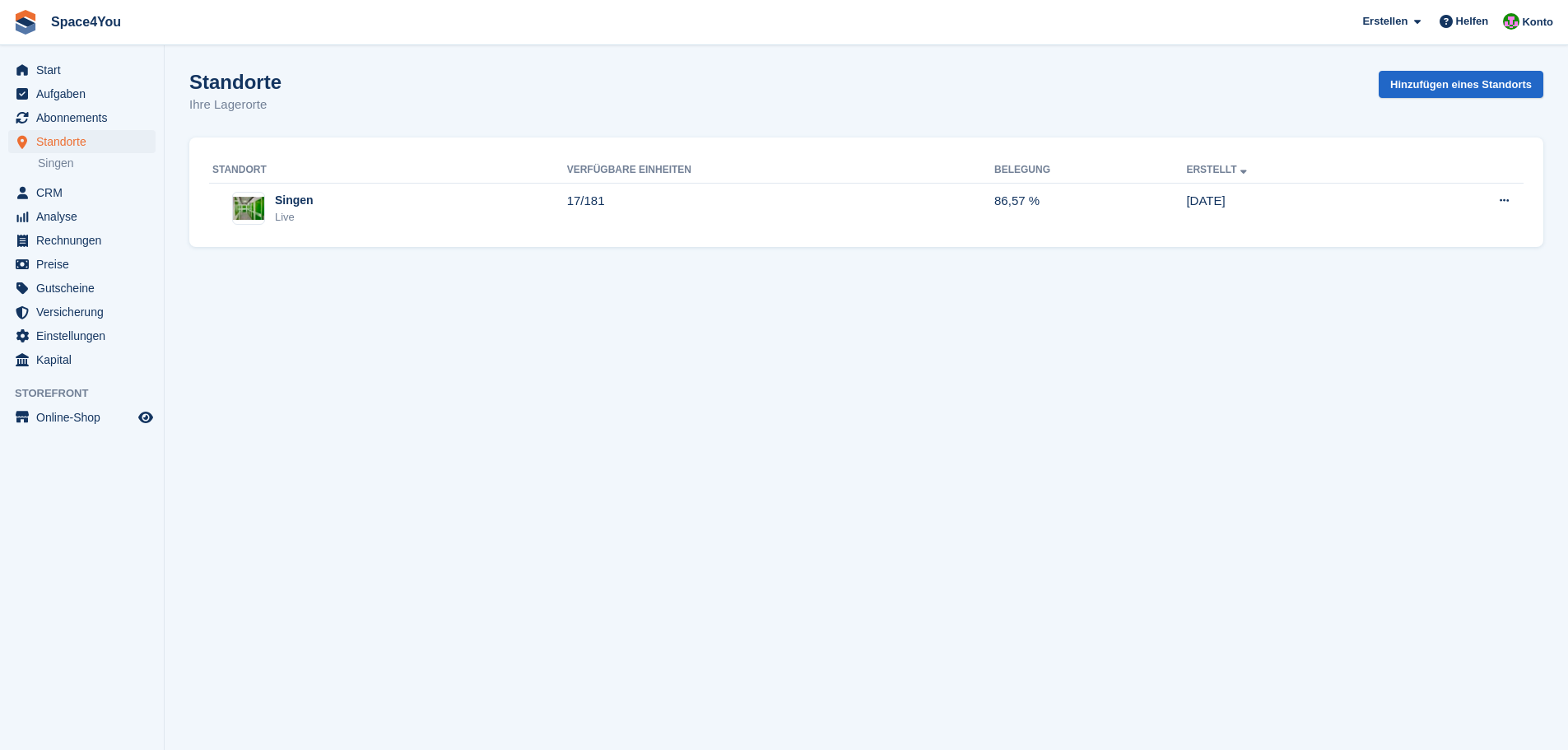
click at [211, 30] on span "Space4You Erstellen Abonnement Rechnung Kontakt Deal Rabatt Seite Helfen Chat-S…" at bounding box center [784, 22] width 1568 height 44
drag, startPoint x: 280, startPoint y: 106, endPoint x: 0, endPoint y: 19, distance: 293.2
click at [0, 19] on div "Space4You Erstellen Abonnement Rechnung Kontakt Deal Rabatt Seite Helfen Chat-S…" at bounding box center [784, 375] width 1568 height 750
click at [180, 31] on span "Space4You Erstellen Abonnement Rechnung Kontakt Deal Rabatt Seite Helfen Chat-S…" at bounding box center [784, 22] width 1568 height 44
drag, startPoint x: 273, startPoint y: 116, endPoint x: 8, endPoint y: 15, distance: 283.6
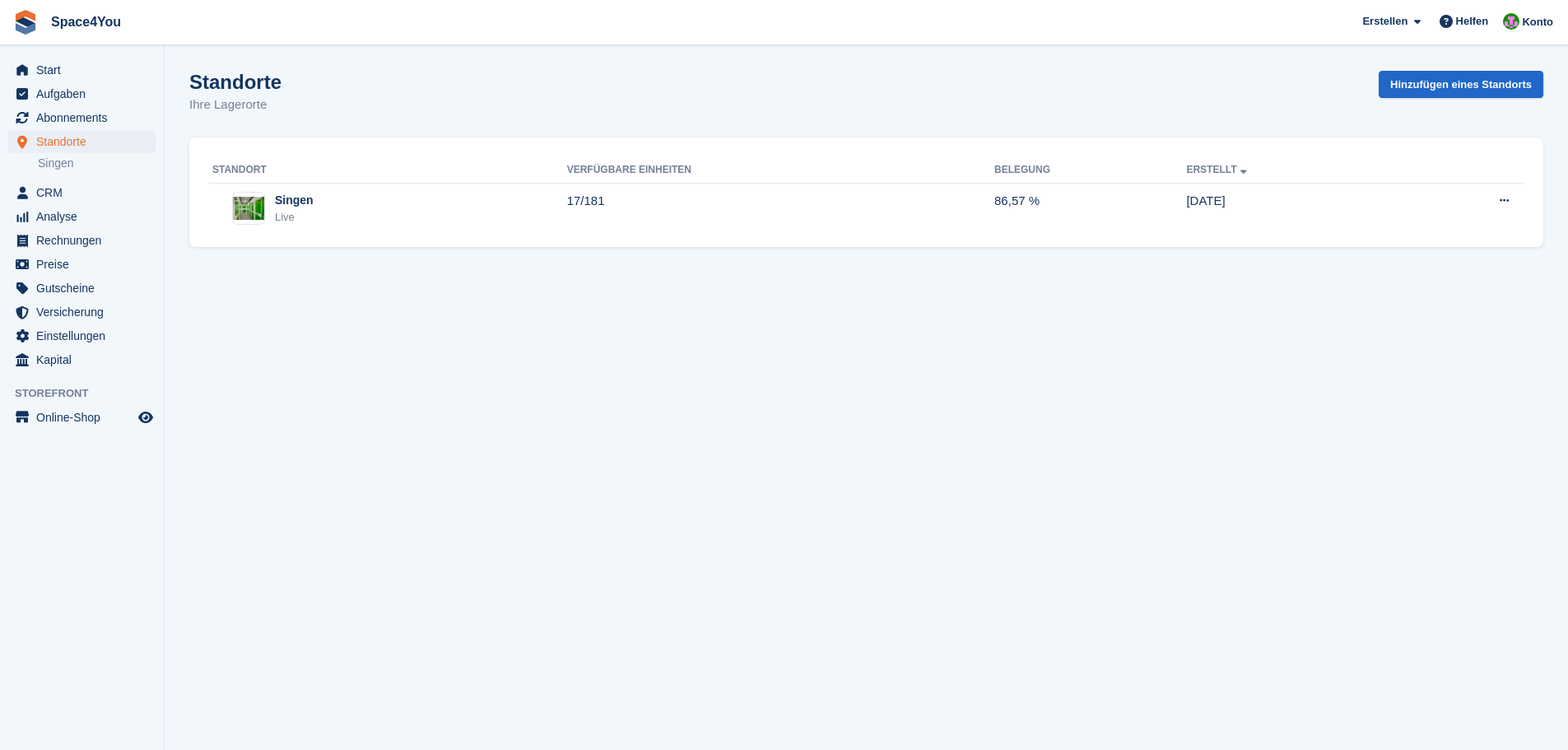
click at [8, 15] on div "Space4You Erstellen Abonnement Rechnung Kontakt Deal Rabatt Seite Helfen Chat-S…" at bounding box center [784, 375] width 1568 height 750
click at [203, 25] on span "Space4You Erstellen Abonnement Rechnung Kontakt Deal Rabatt Seite Helfen Chat-S…" at bounding box center [784, 22] width 1568 height 44
drag, startPoint x: 273, startPoint y: 116, endPoint x: 15, endPoint y: 31, distance: 271.6
click at [15, 31] on div "Space4You Erstellen Abonnement Rechnung Kontakt Deal Rabatt Seite Helfen Chat-S…" at bounding box center [784, 375] width 1568 height 750
click at [269, 119] on div "Standorte Ihre Lagerorte Hinzufügen eines Standorts" at bounding box center [866, 102] width 1354 height 64
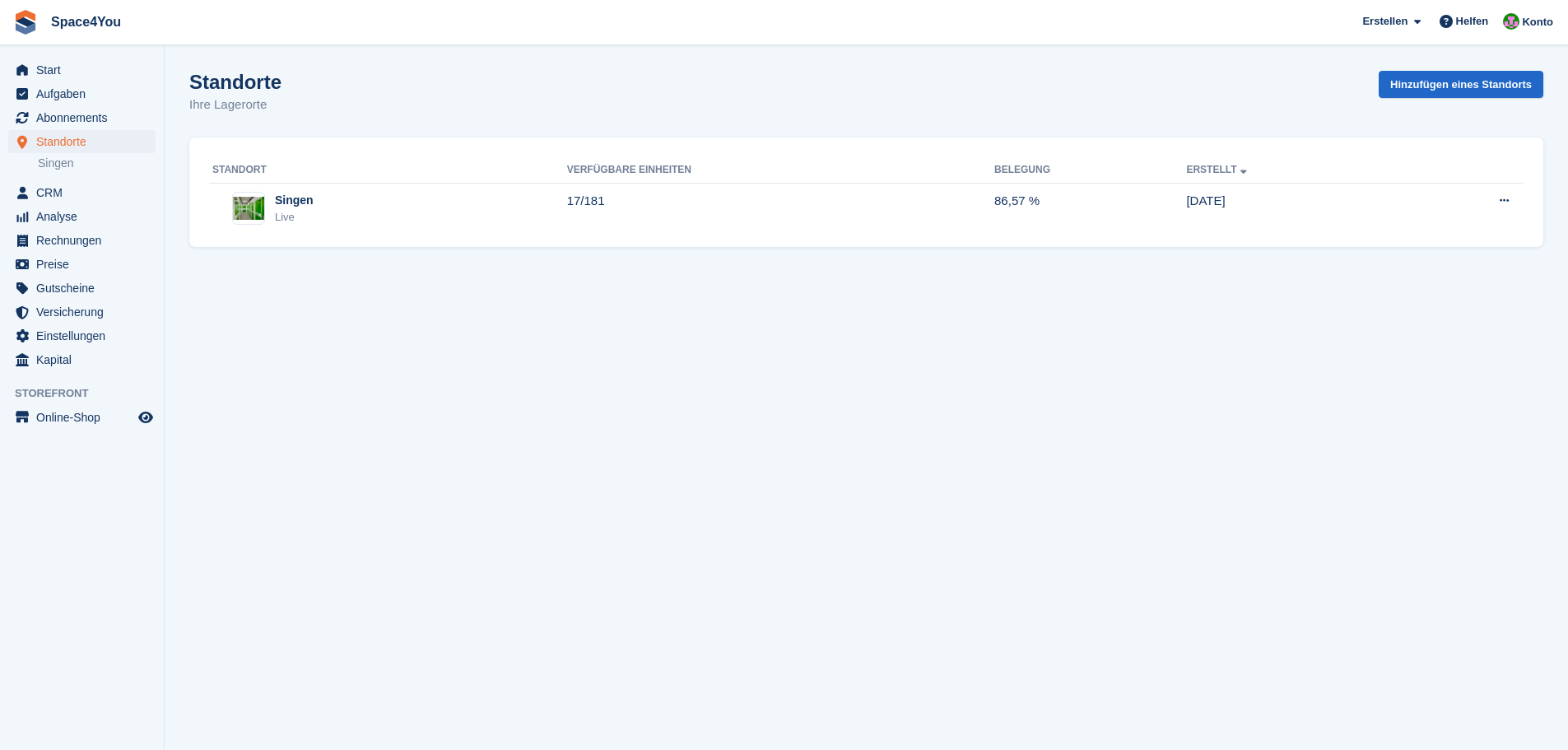
click at [376, 347] on section "Standorte Ihre Lagerorte Hinzufügen eines Standorts Standort Verfügbare Einheit…" at bounding box center [866, 375] width 1403 height 750
click at [282, 104] on div "Standorte Ihre Lagerorte Hinzufügen eines Standorts" at bounding box center [866, 102] width 1354 height 64
click at [281, 104] on div "Standorte Ihre Lagerorte Hinzufügen eines Standorts" at bounding box center [866, 102] width 1354 height 64
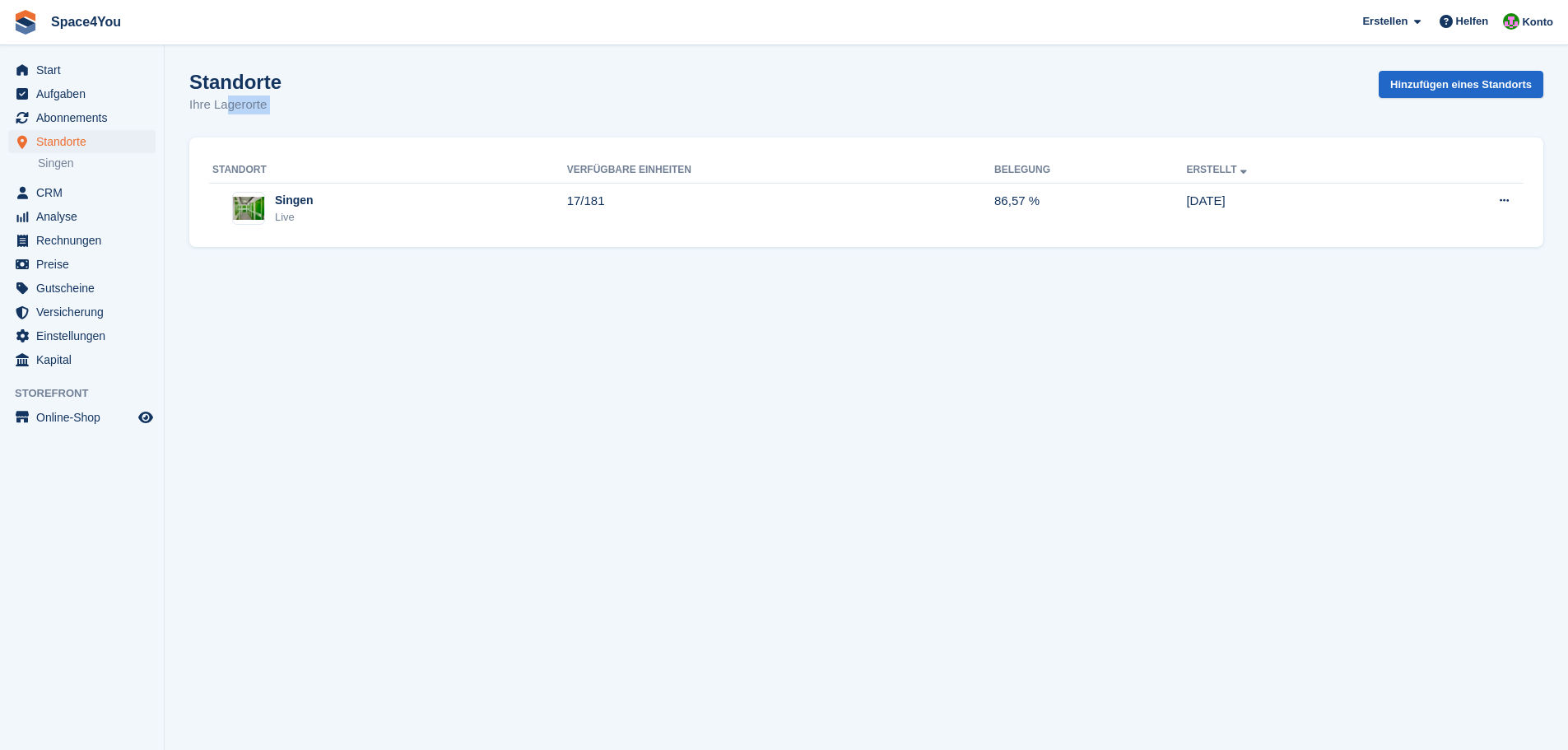
click at [281, 104] on div "Standorte Ihre Lagerorte Hinzufügen eines Standorts" at bounding box center [866, 102] width 1354 height 64
click at [387, 124] on div "Standorte Ihre Lagerorte Hinzufügen eines Standorts" at bounding box center [866, 102] width 1354 height 64
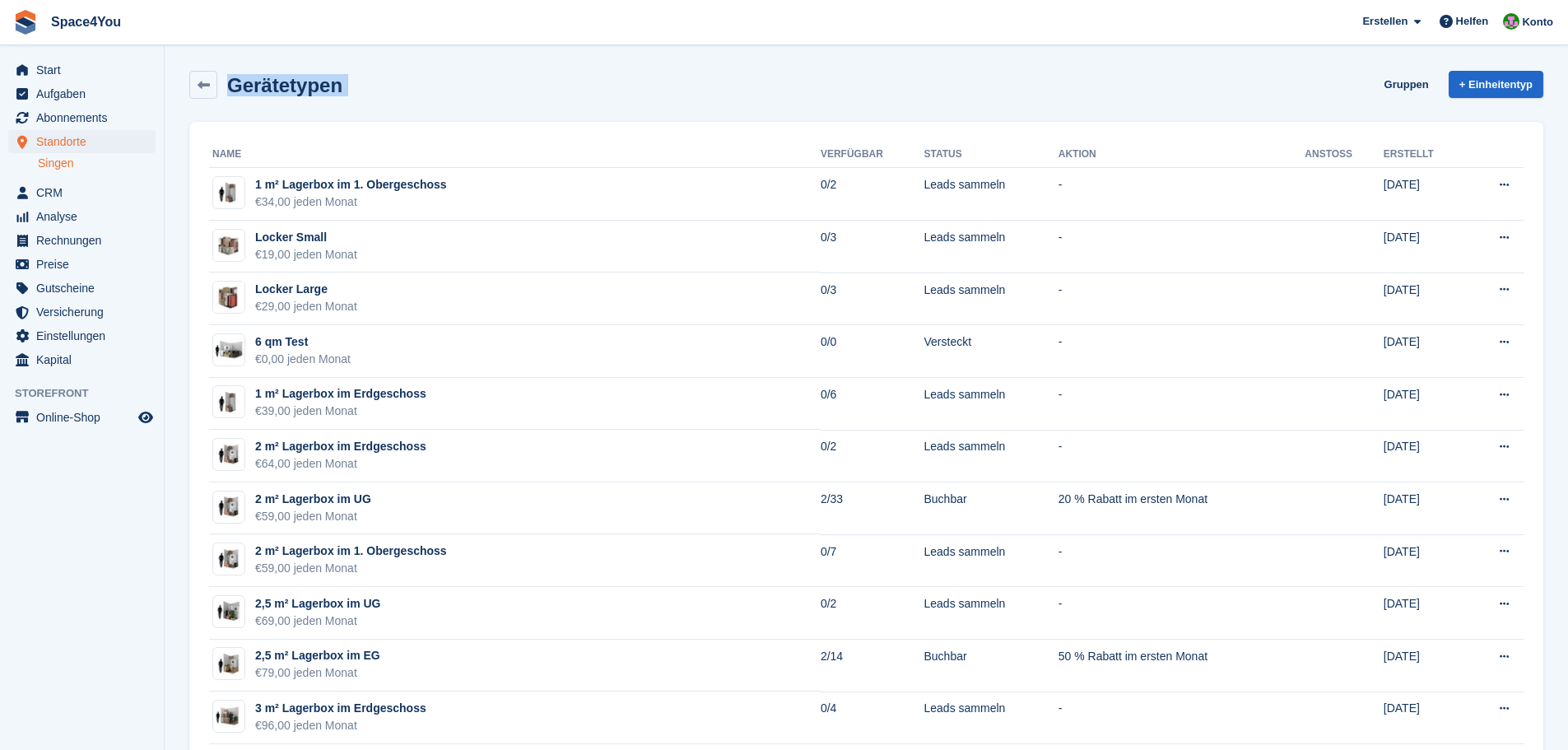
click at [317, 79] on h2 "Gerätetypen" at bounding box center [285, 85] width 115 height 22
